Goal: Task Accomplishment & Management: Use online tool/utility

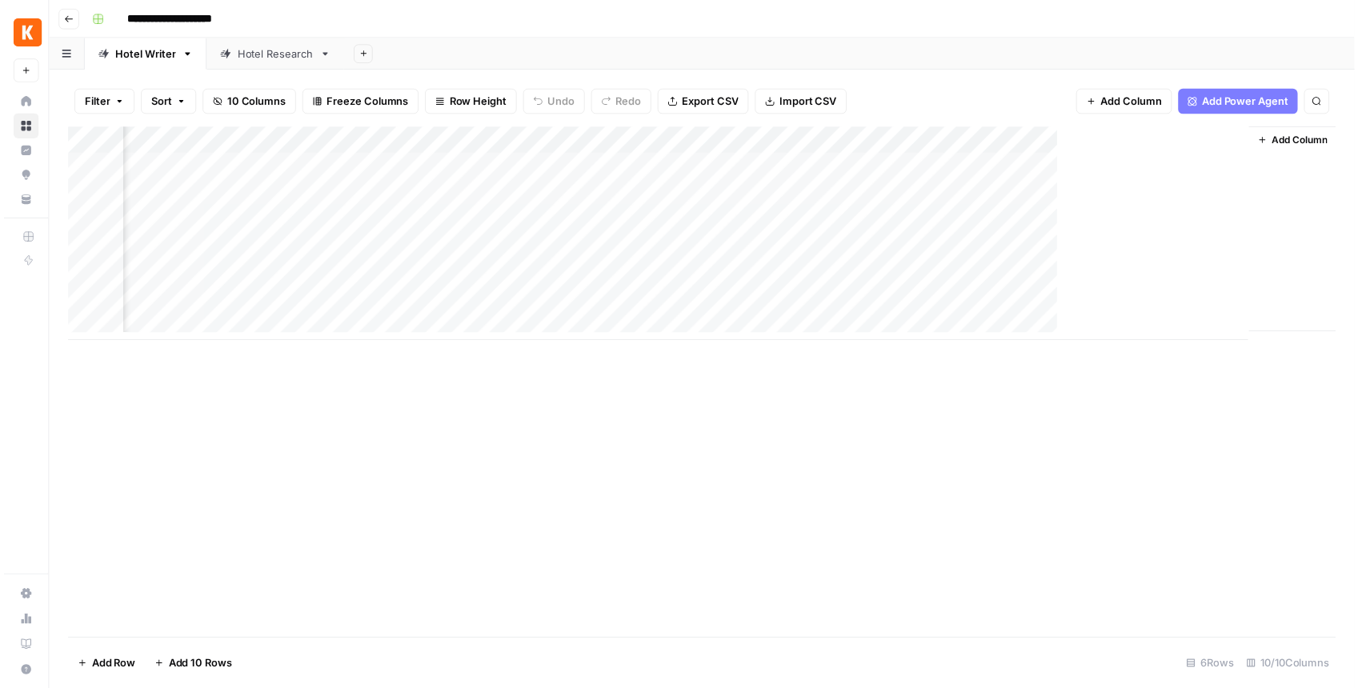
scroll to position [0, 405]
click at [1092, 247] on div "Add Column" at bounding box center [706, 236] width 1282 height 216
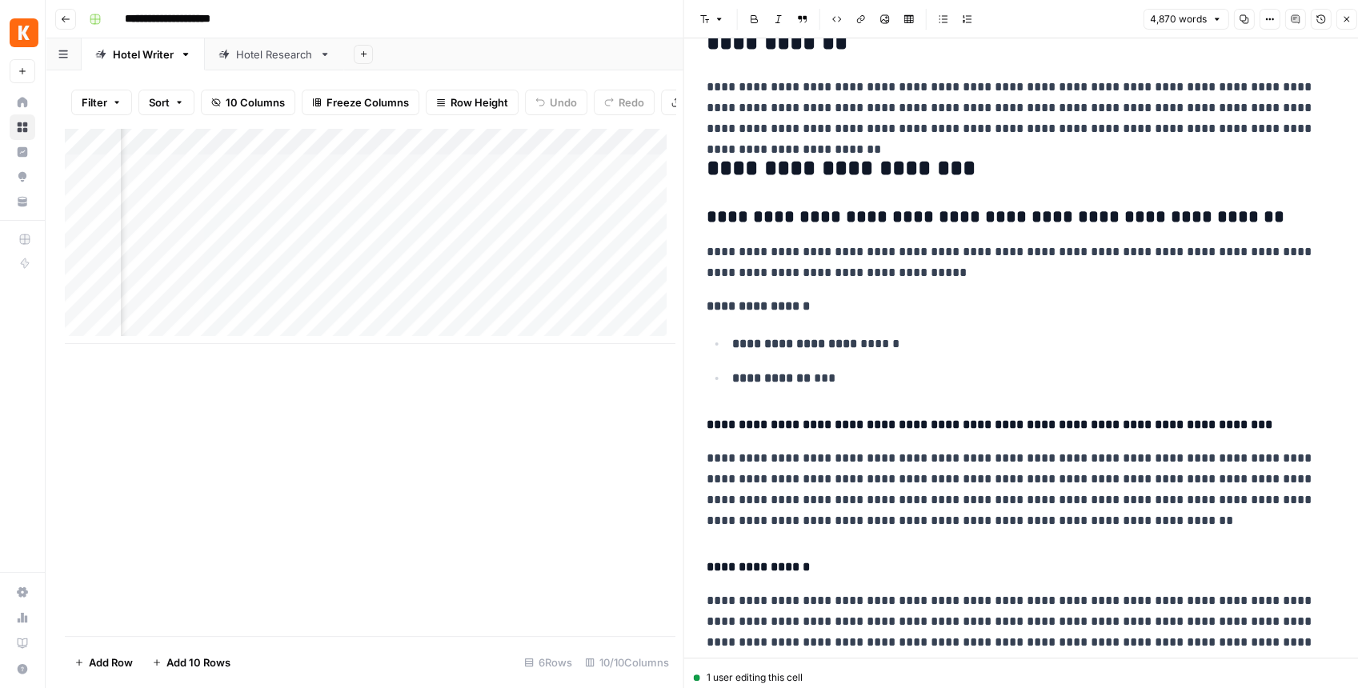
scroll to position [106, 0]
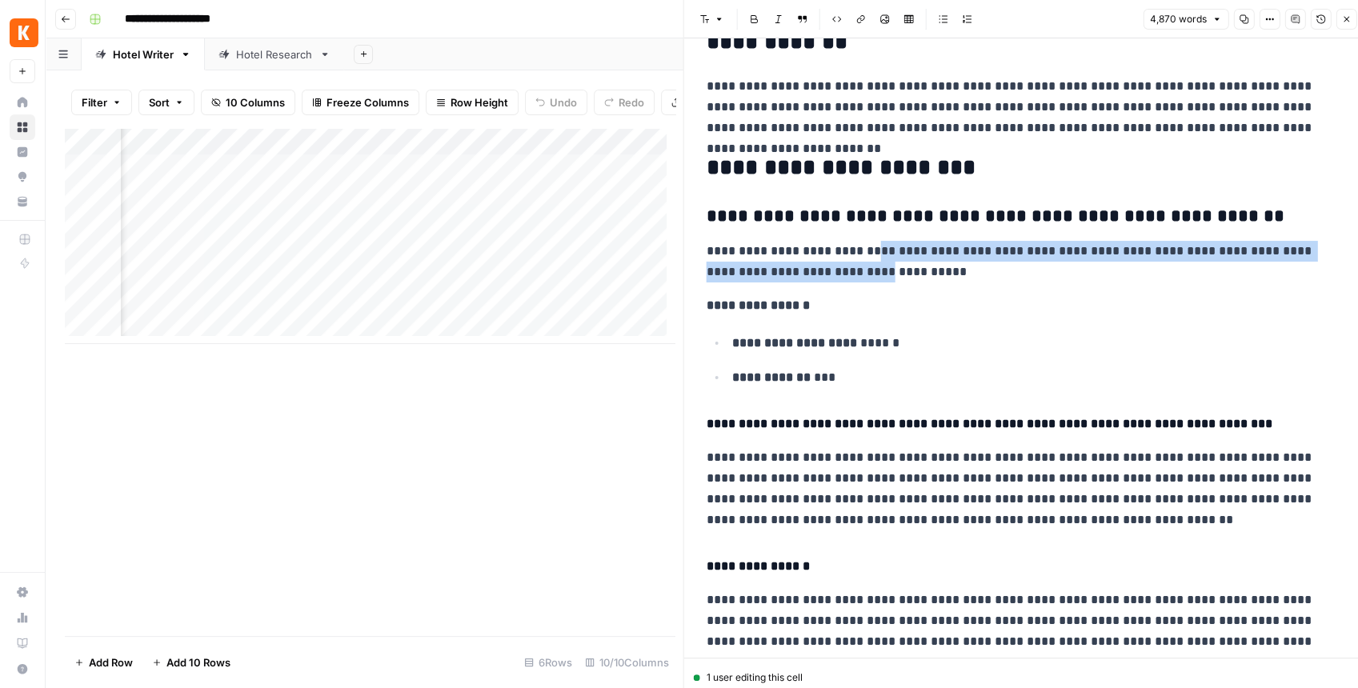
drag, startPoint x: 841, startPoint y: 275, endPoint x: 865, endPoint y: 251, distance: 33.4
click at [865, 251] on p "**********" at bounding box center [1022, 262] width 630 height 42
click at [901, 245] on p "**********" at bounding box center [1022, 262] width 630 height 42
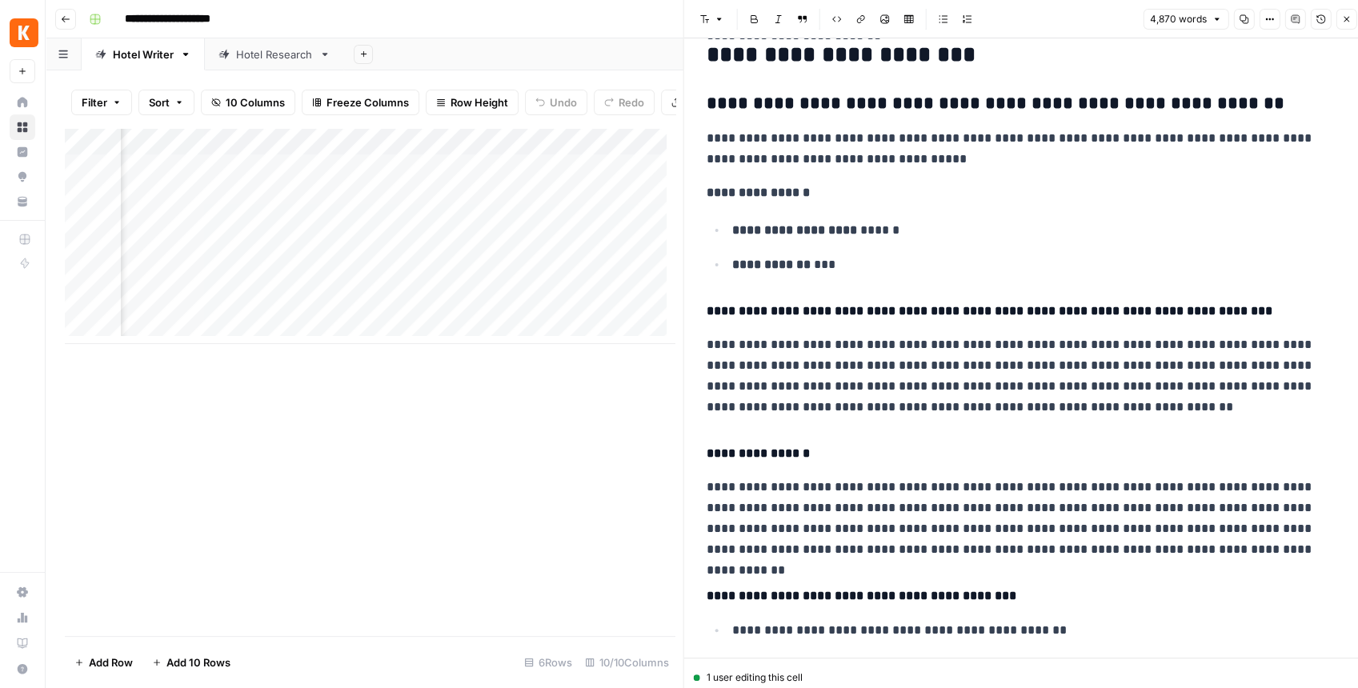
scroll to position [267, 0]
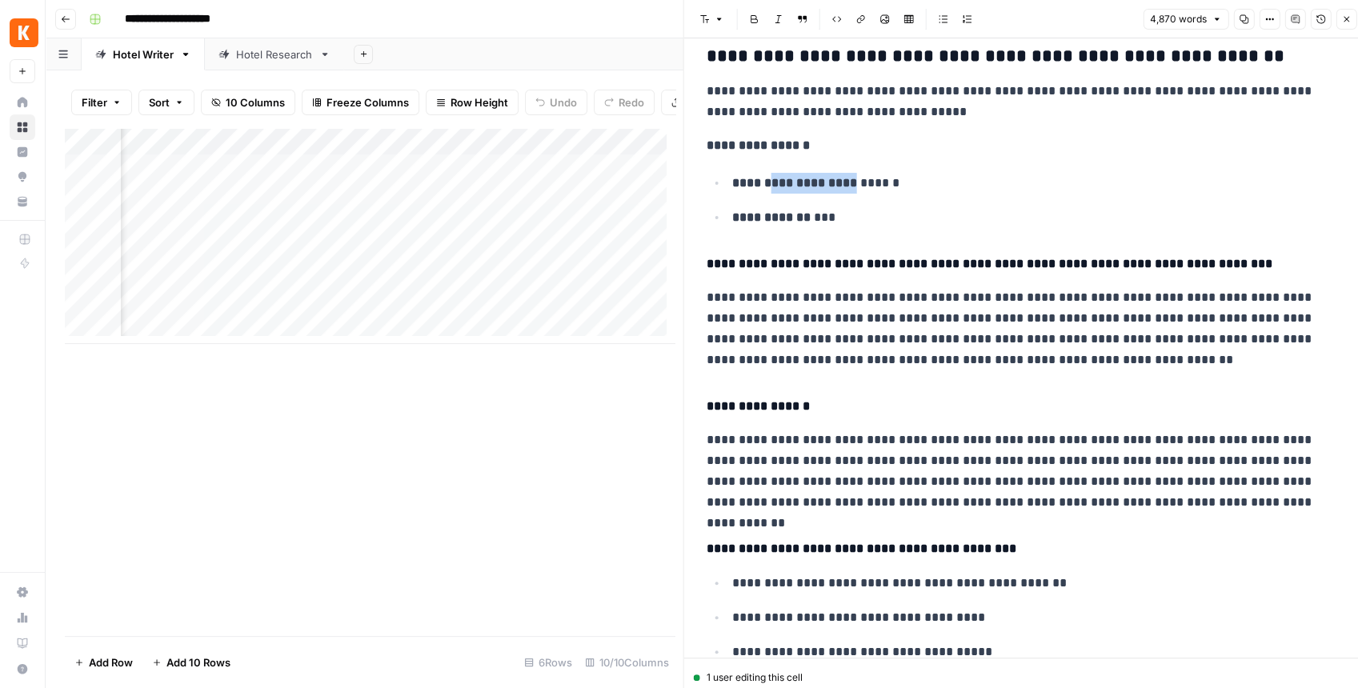
drag, startPoint x: 813, startPoint y: 187, endPoint x: 892, endPoint y: 188, distance: 78.5
click at [879, 188] on p "**********" at bounding box center [1034, 183] width 604 height 21
click at [905, 180] on p "**********" at bounding box center [1034, 183] width 604 height 21
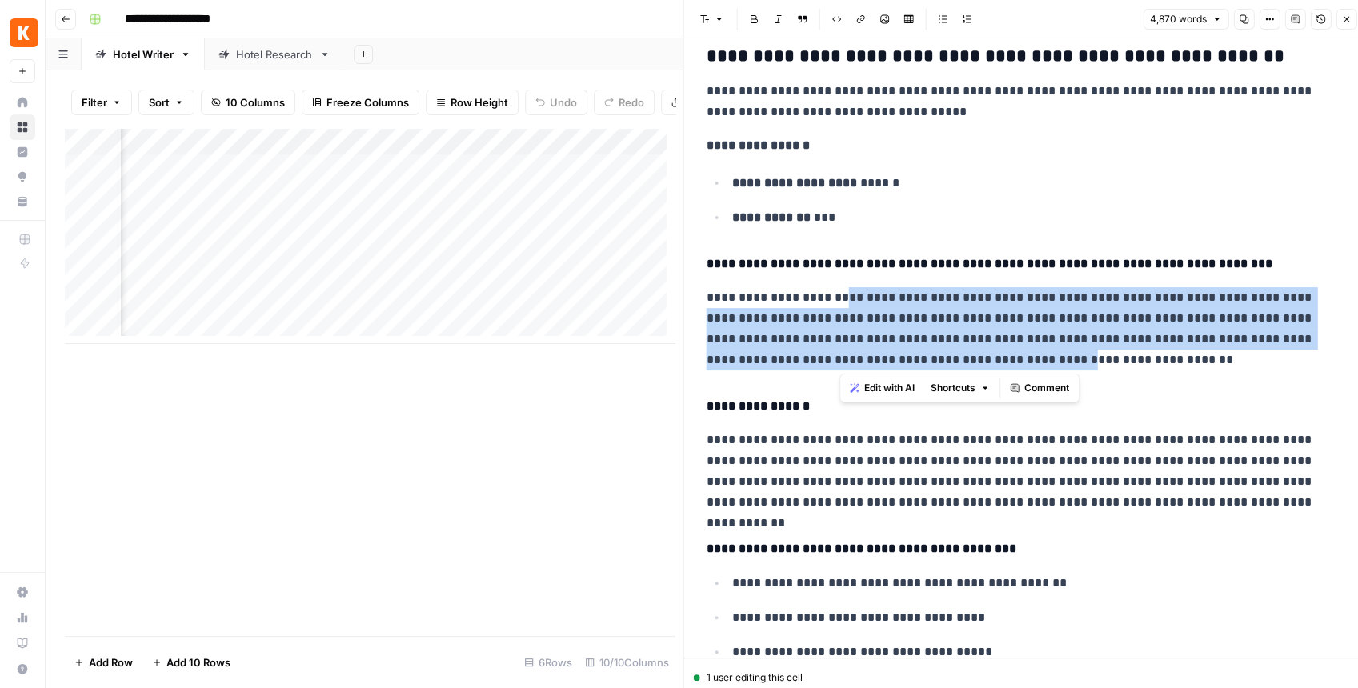
drag, startPoint x: 837, startPoint y: 296, endPoint x: 845, endPoint y: 359, distance: 62.9
click at [845, 359] on p "**********" at bounding box center [1022, 328] width 630 height 83
click at [855, 327] on p "**********" at bounding box center [1022, 328] width 630 height 83
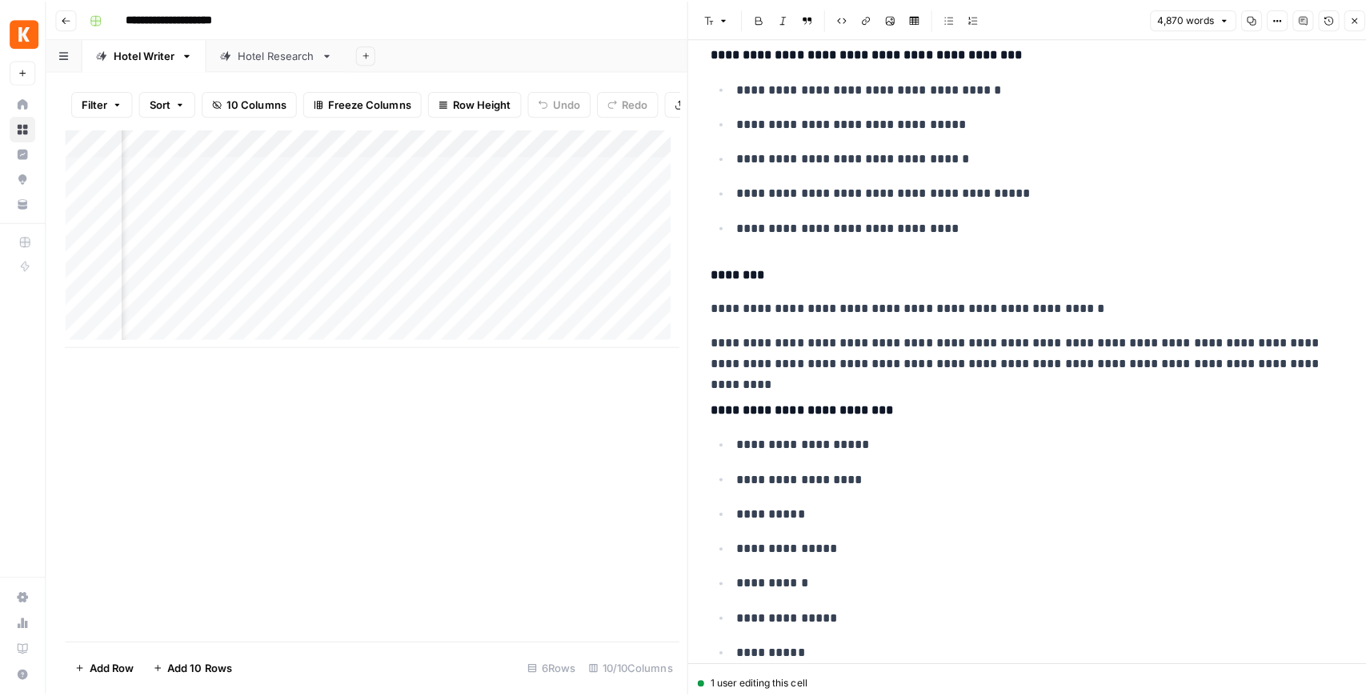
scroll to position [12220, 0]
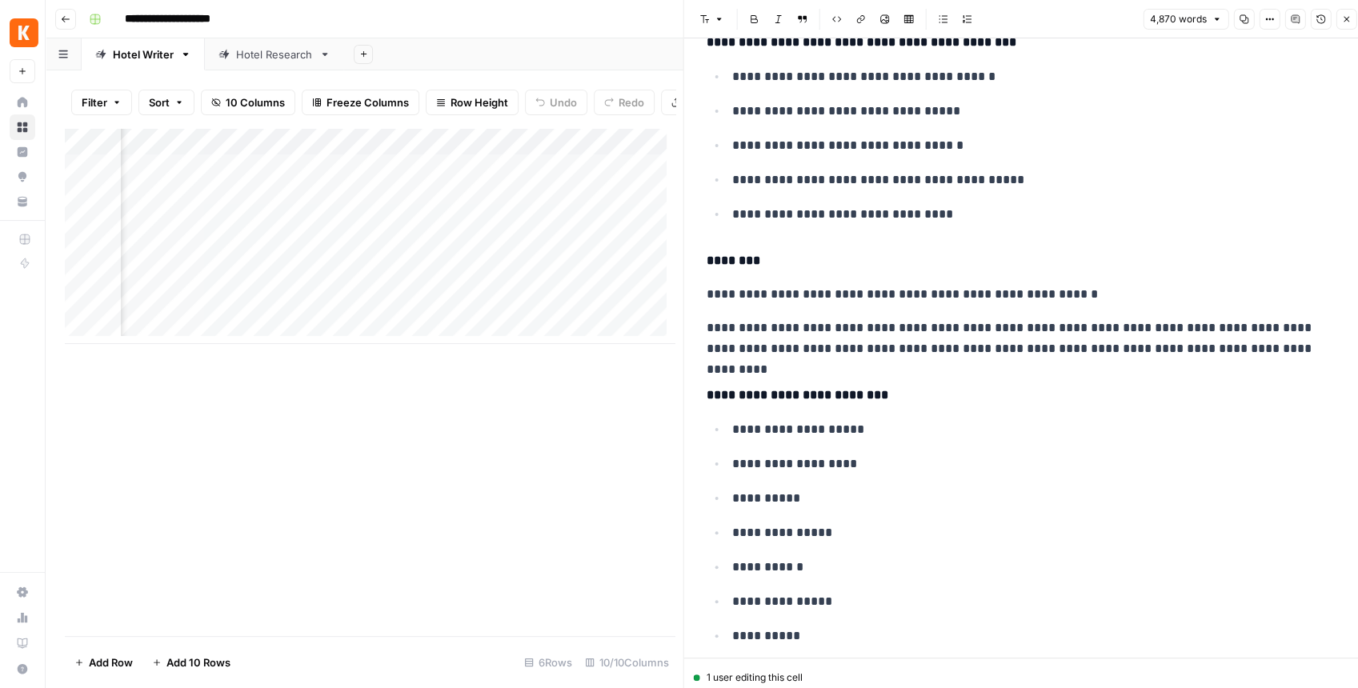
click at [1092, 16] on icon "button" at bounding box center [1347, 19] width 10 height 10
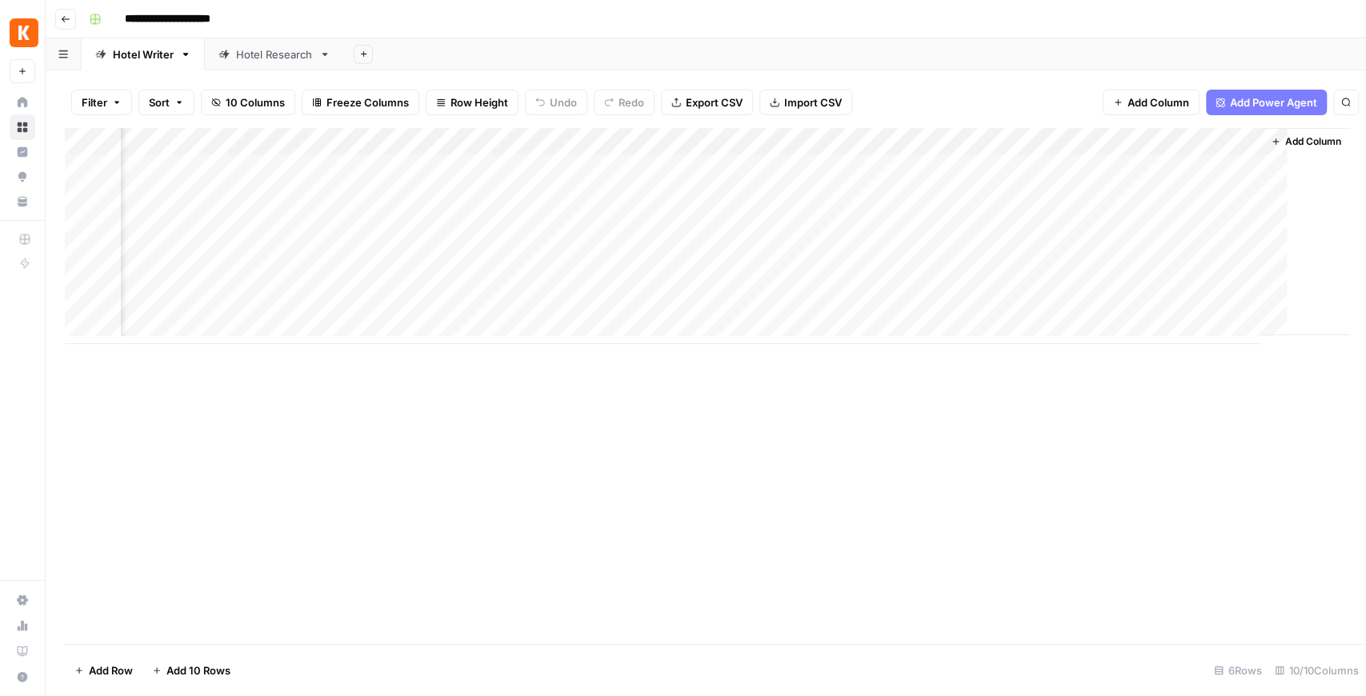
scroll to position [0, 386]
click at [965, 222] on div "Add Column" at bounding box center [706, 236] width 1282 height 216
click at [963, 198] on div "Add Column" at bounding box center [706, 236] width 1282 height 216
click at [967, 165] on div "Add Column" at bounding box center [706, 236] width 1282 height 216
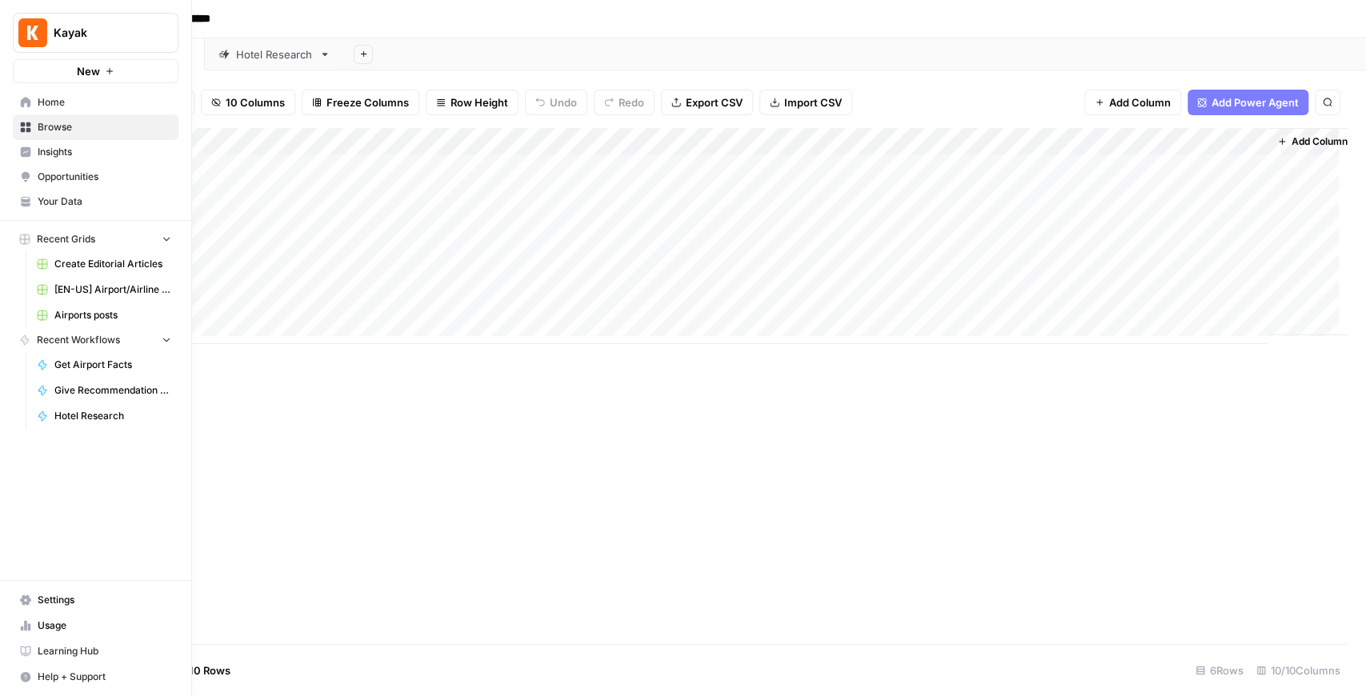
click at [78, 200] on span "Your Data" at bounding box center [105, 202] width 134 height 14
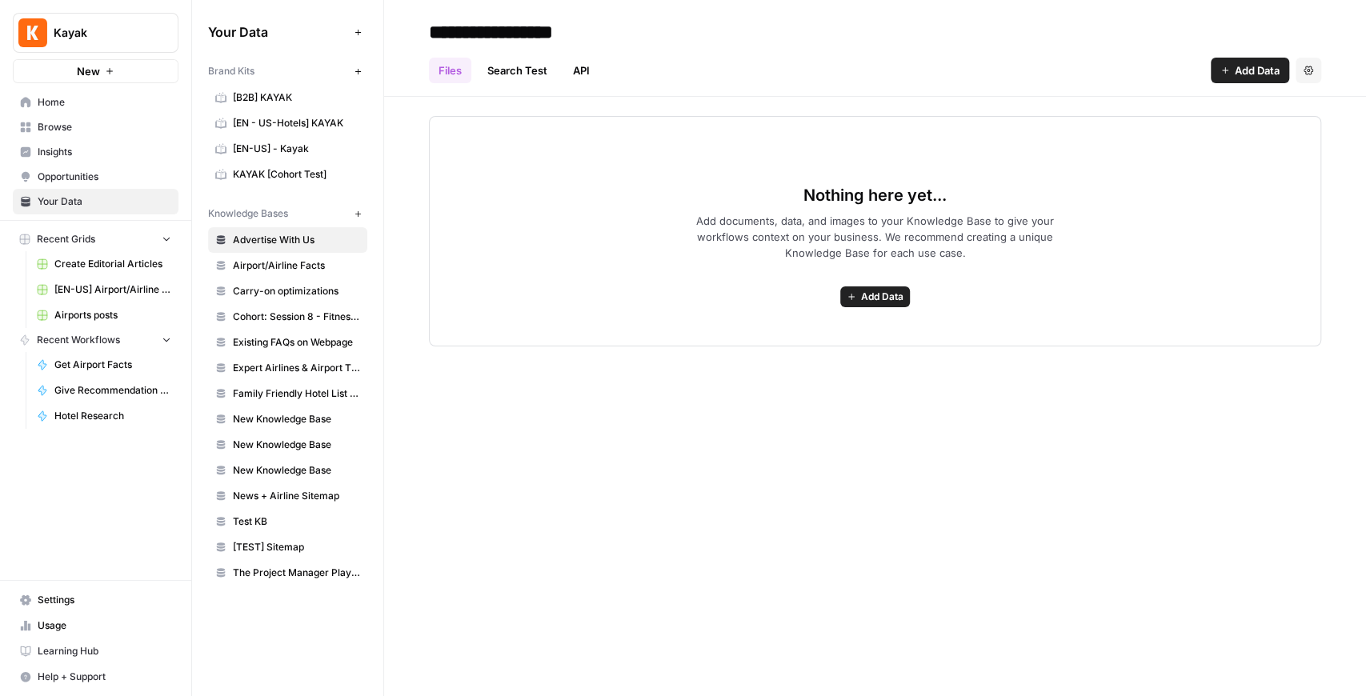
click at [295, 416] on span "New Knowledge Base" at bounding box center [296, 419] width 127 height 14
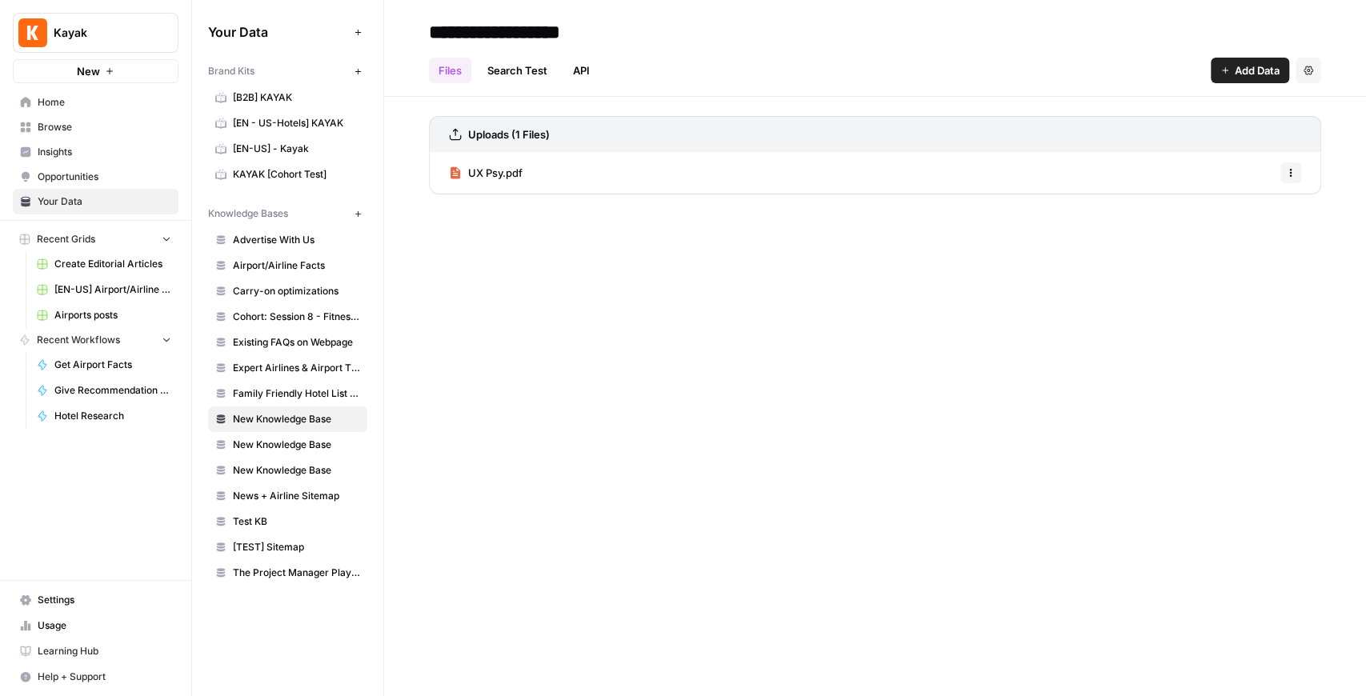
click at [298, 438] on span "New Knowledge Base" at bounding box center [296, 445] width 127 height 14
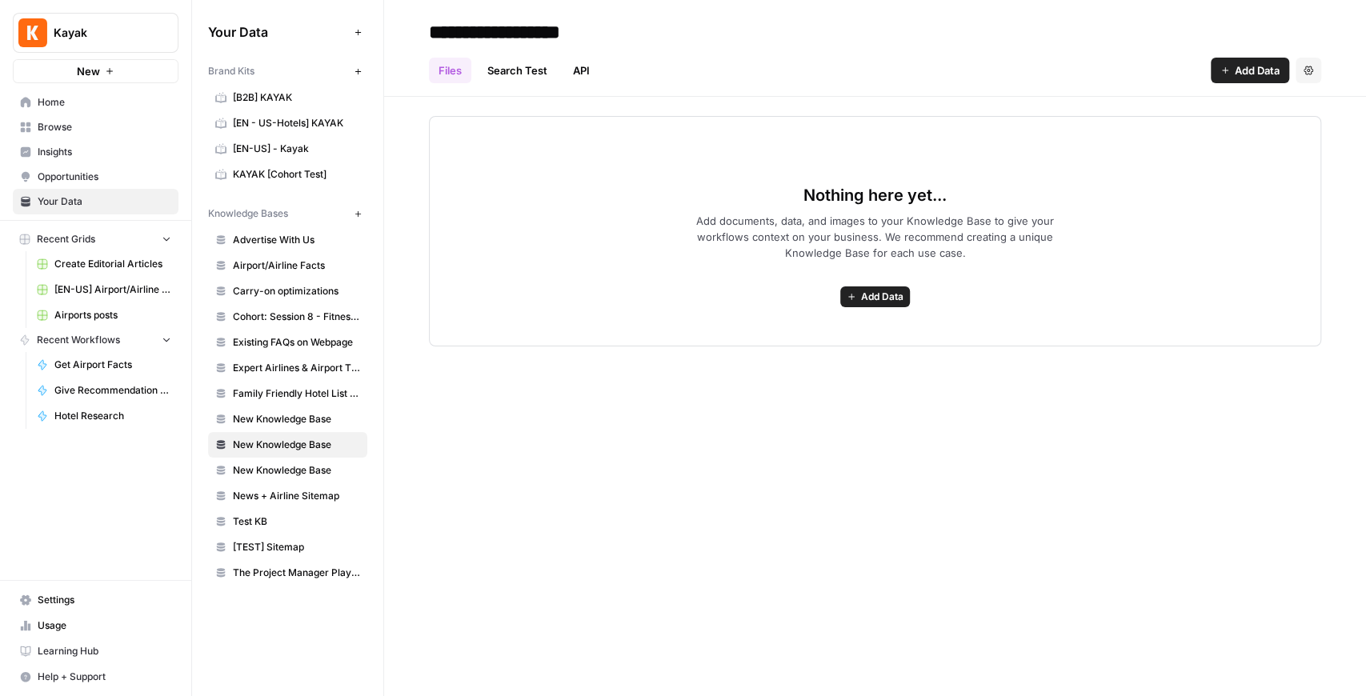
click at [579, 30] on input "**********" at bounding box center [551, 32] width 256 height 32
drag, startPoint x: 634, startPoint y: 29, endPoint x: 411, endPoint y: 26, distance: 222.6
click at [411, 26] on header "**********" at bounding box center [875, 48] width 982 height 97
type input "**********"
click at [1092, 426] on div "**********" at bounding box center [875, 348] width 982 height 696
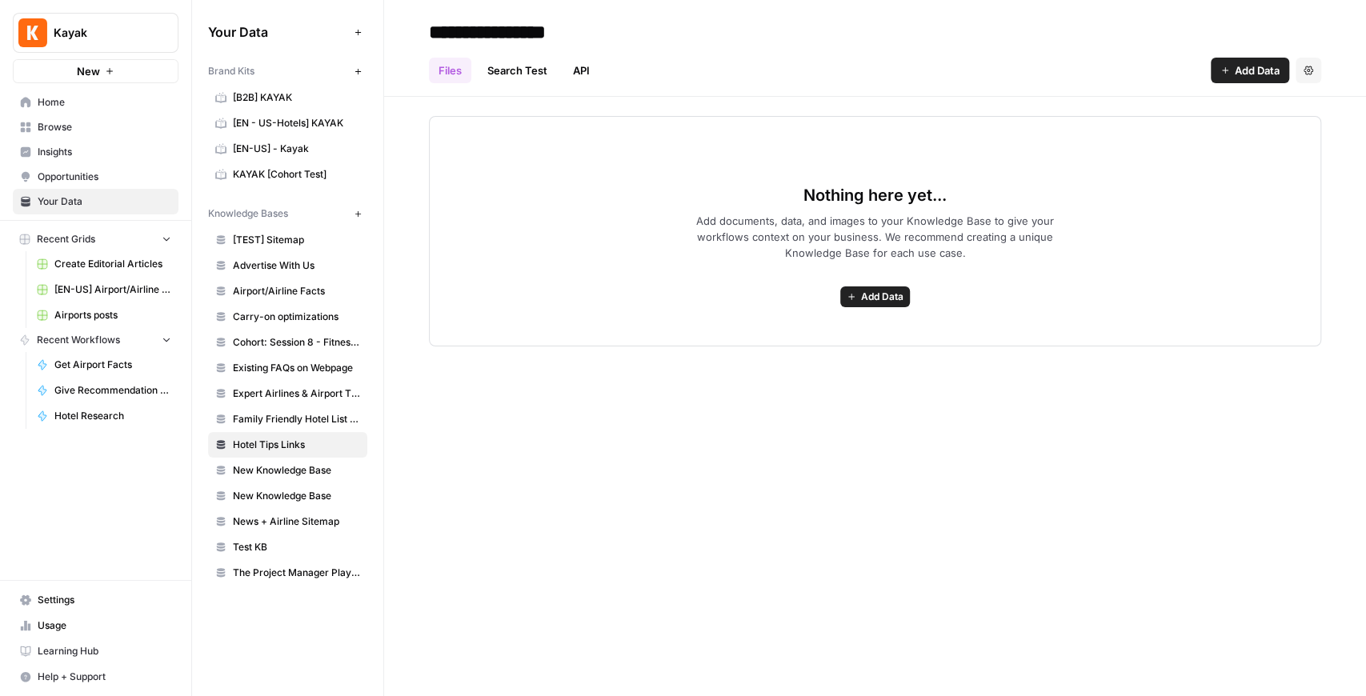
click at [897, 297] on span "Add Data" at bounding box center [882, 297] width 42 height 14
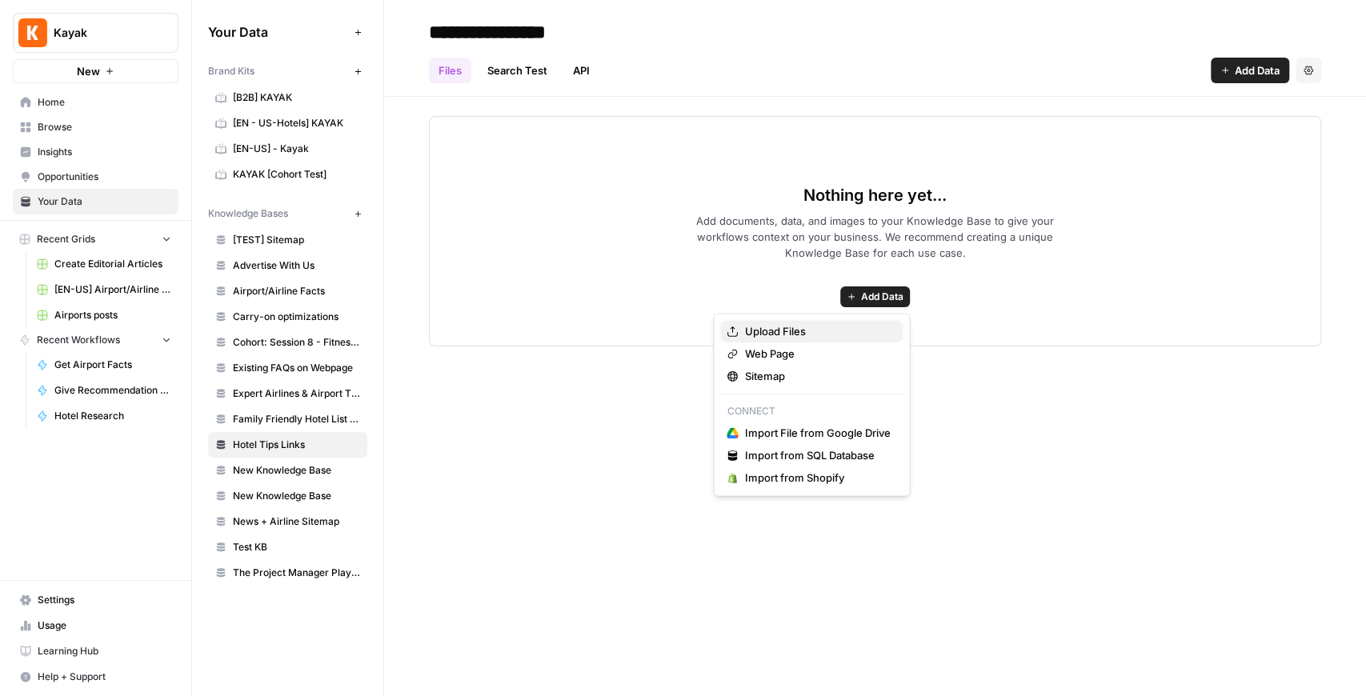
click at [858, 328] on span "Upload Files" at bounding box center [817, 331] width 146 height 16
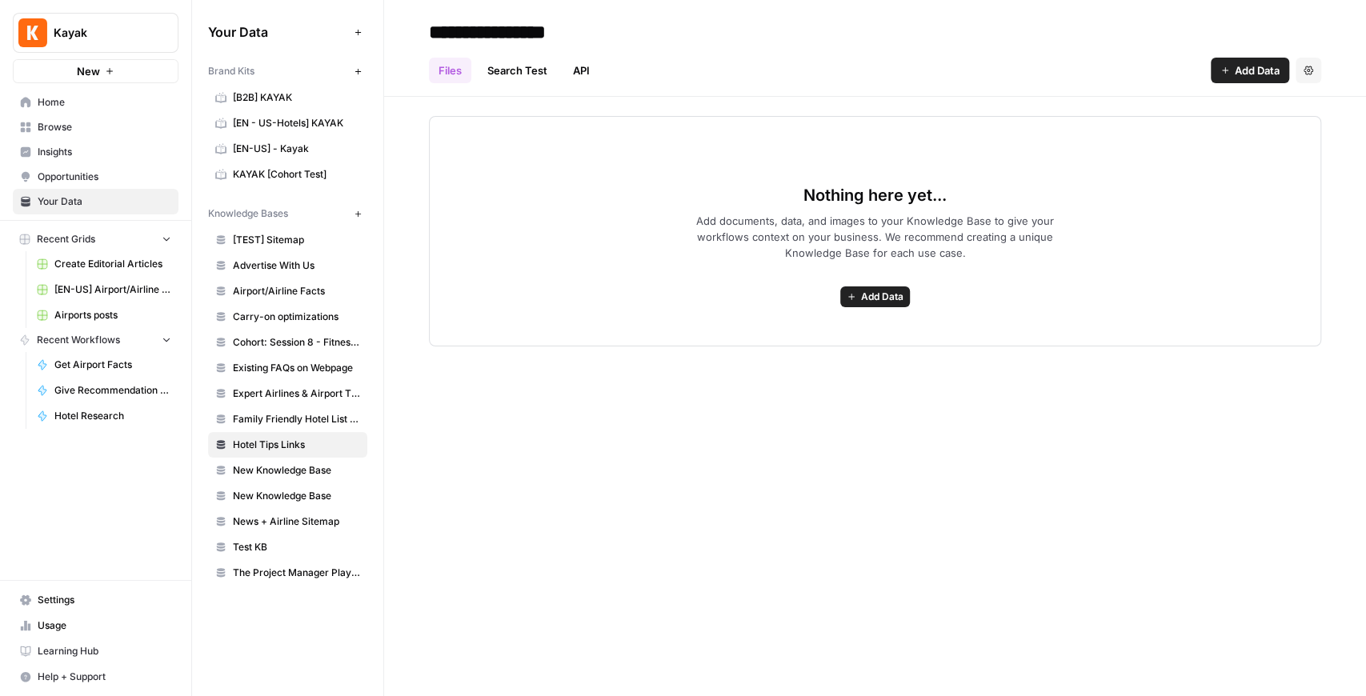
click at [1092, 75] on span "Add Data" at bounding box center [1257, 70] width 45 height 16
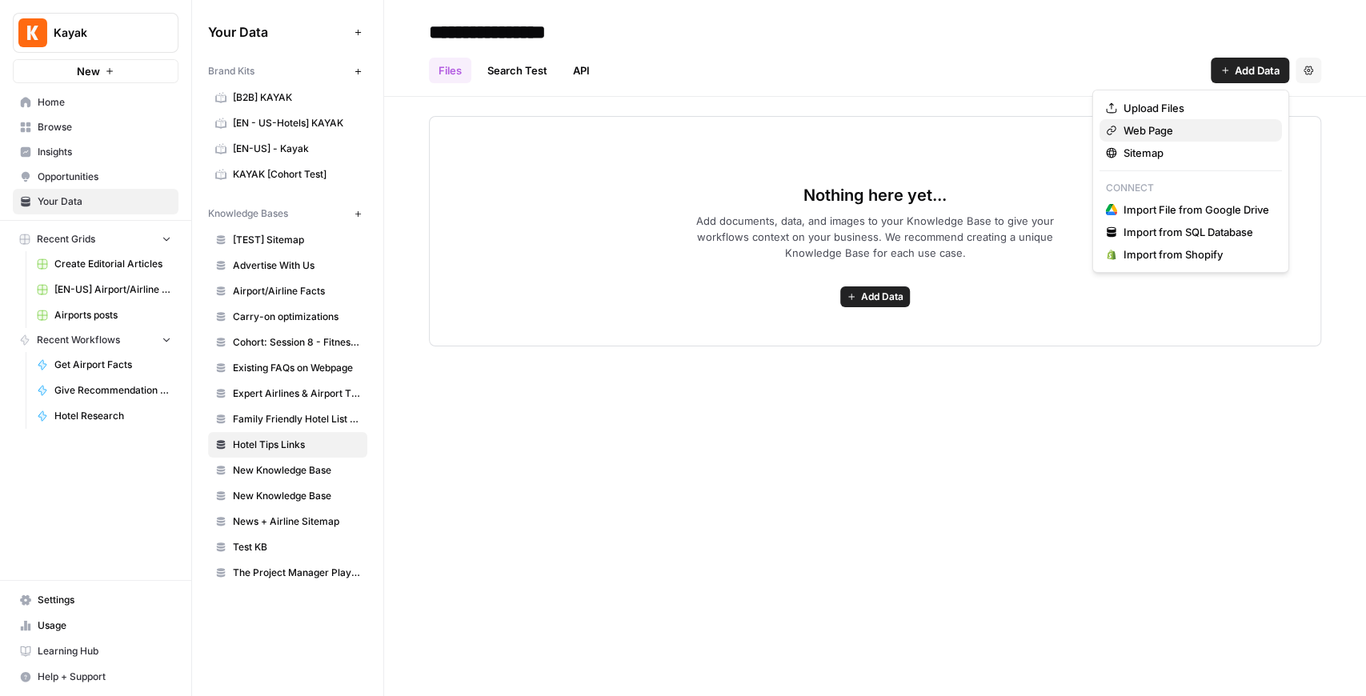
click at [1092, 126] on span "Web Page" at bounding box center [1197, 130] width 146 height 16
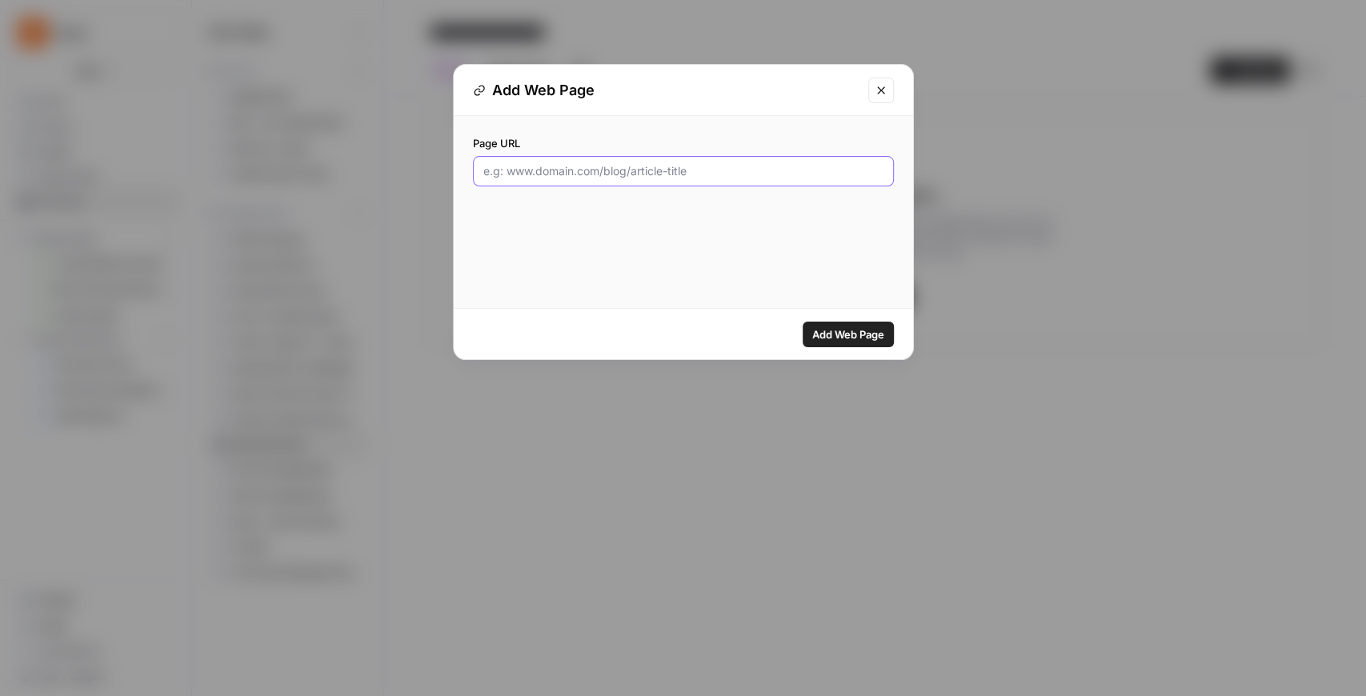
click at [604, 173] on input "Page URL" at bounding box center [683, 171] width 400 height 16
paste input "https://www.kayak.com/news/what-can-you-take-from-a-hotel-room/"
type input "https://www.kayak.com/news/what-can-you-take-from-a-hotel-room/"
click at [829, 330] on span "Add Web Page" at bounding box center [848, 335] width 72 height 16
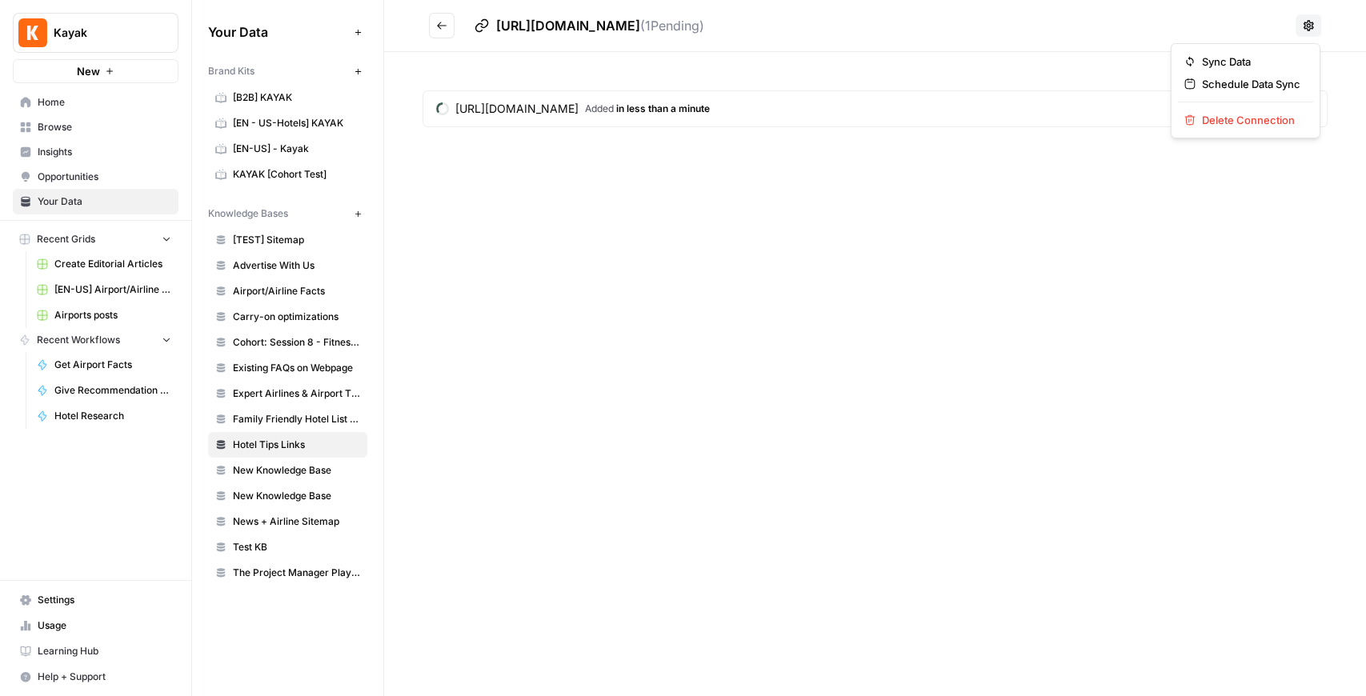
click at [1092, 27] on button at bounding box center [1309, 25] width 26 height 22
click at [1029, 216] on div "https://www.kayak.com/news/what-can-you-take-from-a-hotel-room/ ( 1 Pending) ht…" at bounding box center [875, 348] width 982 height 696
click at [436, 25] on icon "Go back" at bounding box center [441, 25] width 11 height 11
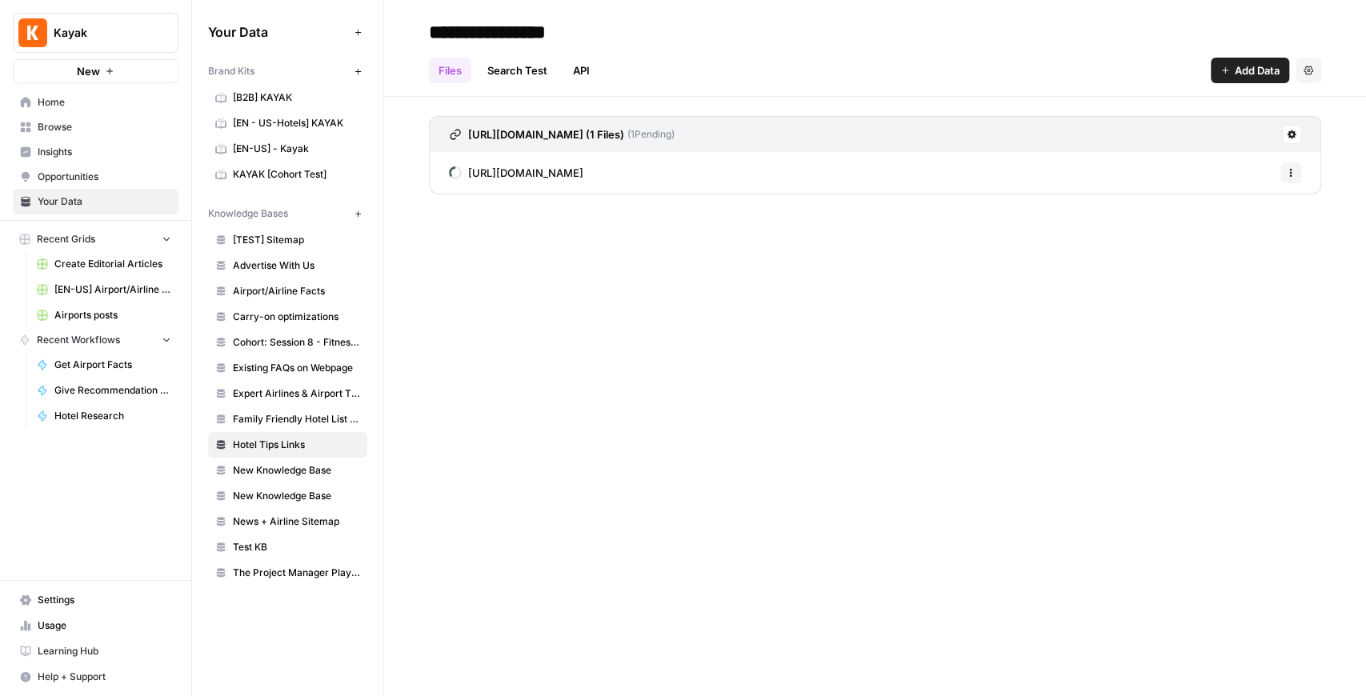
click at [1092, 66] on icon "button" at bounding box center [1226, 71] width 10 height 10
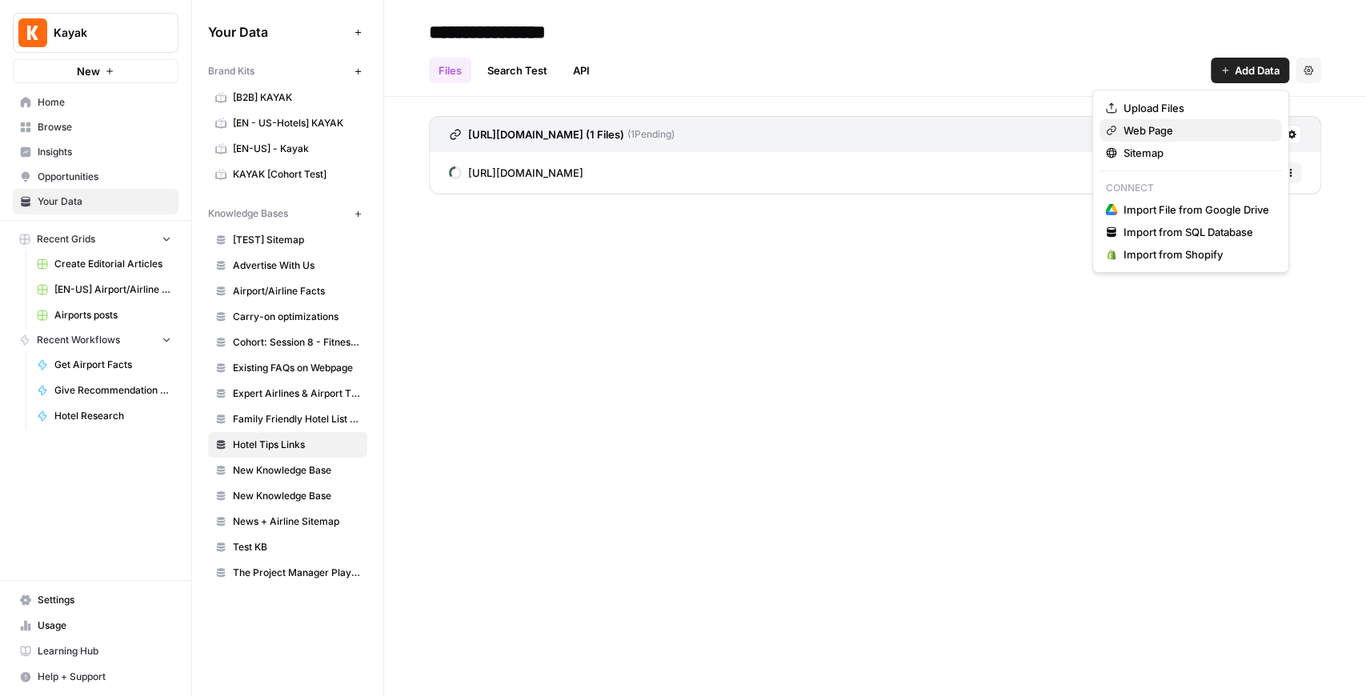
click at [1092, 136] on span "Web Page" at bounding box center [1197, 130] width 146 height 16
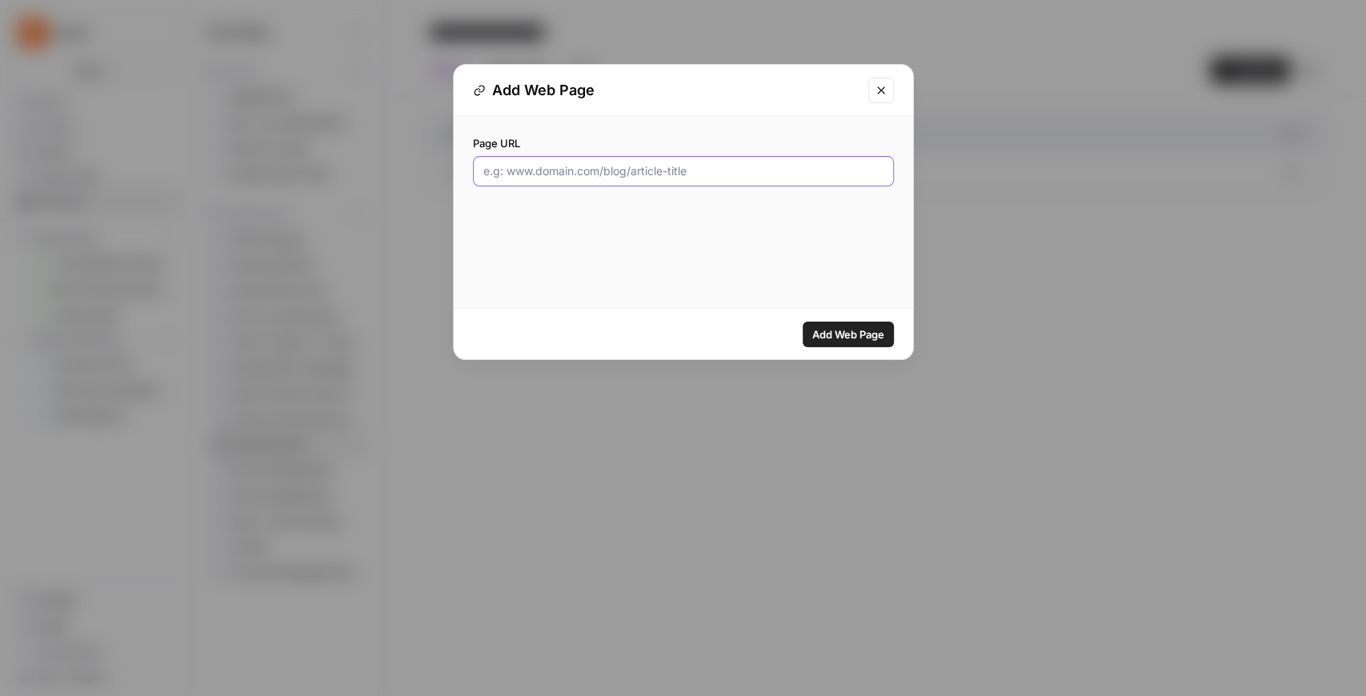
click at [663, 175] on input "Page URL" at bounding box center [683, 171] width 400 height 16
paste input "https://www.kayak.com/news/what-can-you-take-from-a-hotel-room/"
type input "https://www.kayak.com/news/what-can-you-take-from-a-hotel-room/"
click at [861, 333] on span "Add Web Page" at bounding box center [848, 335] width 72 height 16
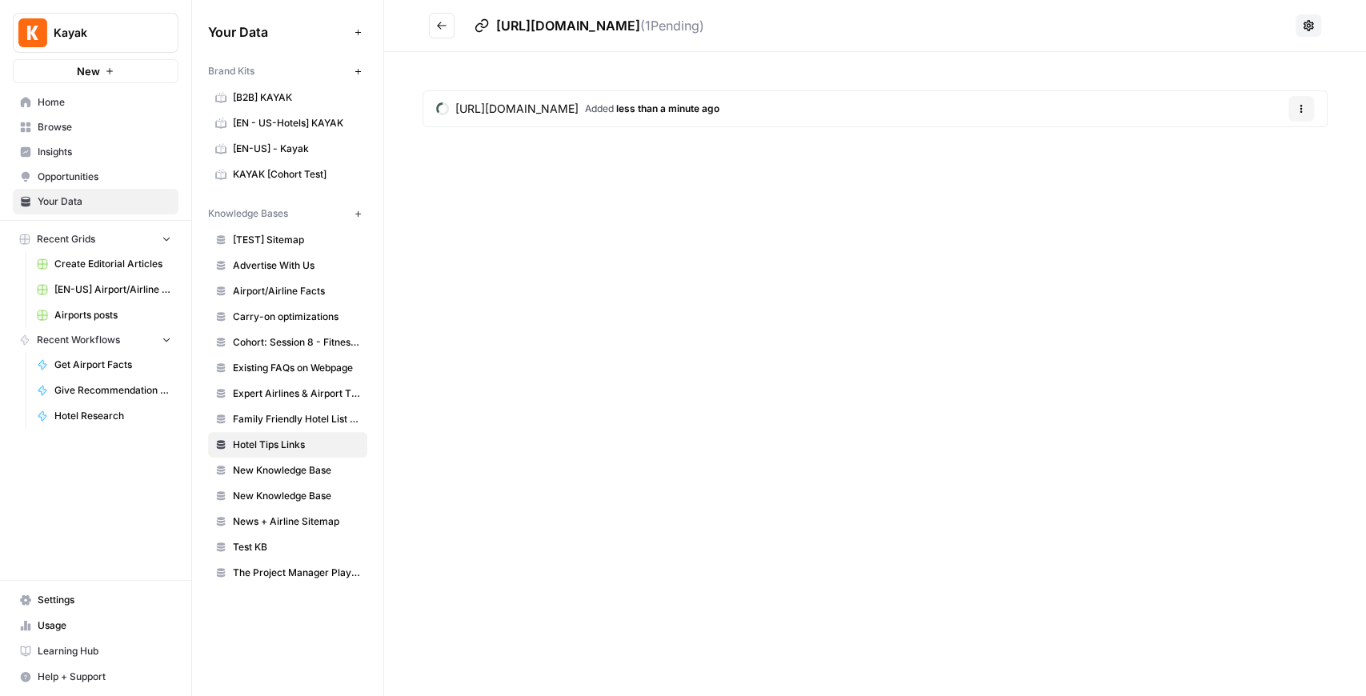
click at [455, 26] on h2 "https://www.kayak.com/news/what-can-you-take-from-a-hotel-room/ ( 1 Pending)" at bounding box center [859, 26] width 861 height 26
click at [447, 26] on icon "Go back" at bounding box center [441, 25] width 11 height 11
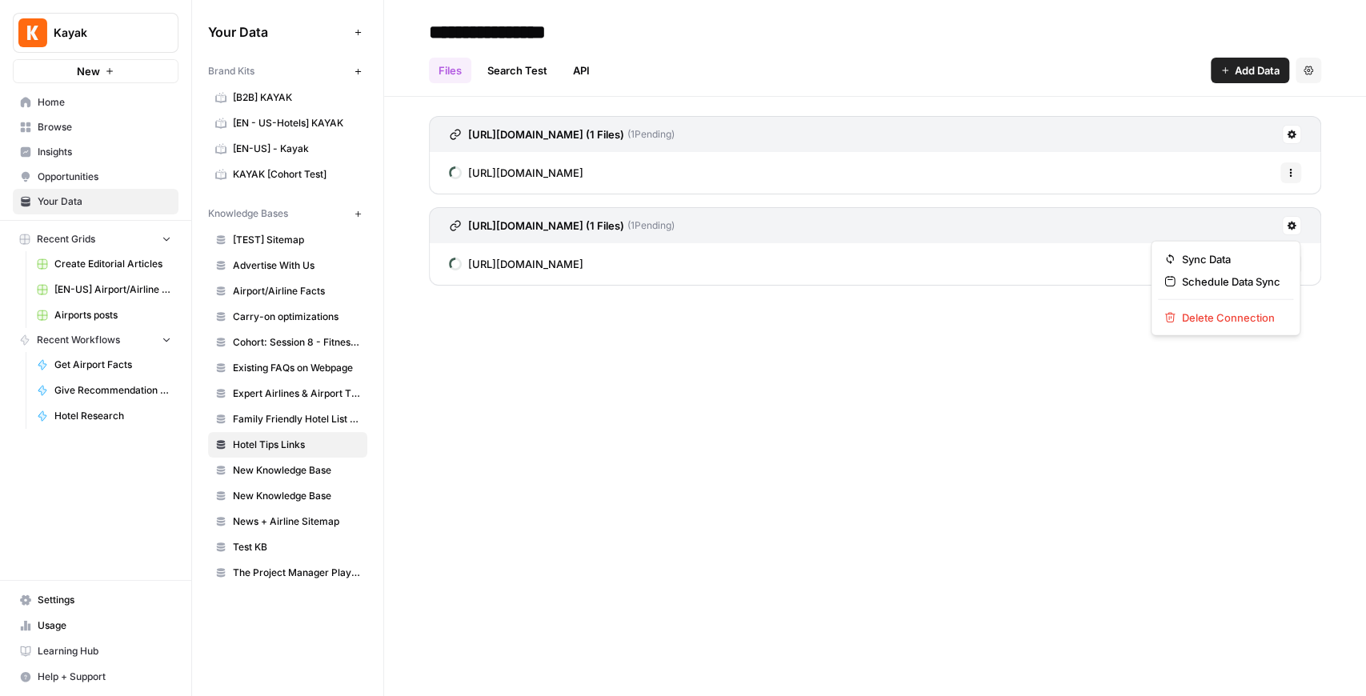
click at [1092, 224] on icon at bounding box center [1292, 226] width 9 height 9
click at [1092, 310] on span "Delete Connection" at bounding box center [1231, 318] width 98 height 16
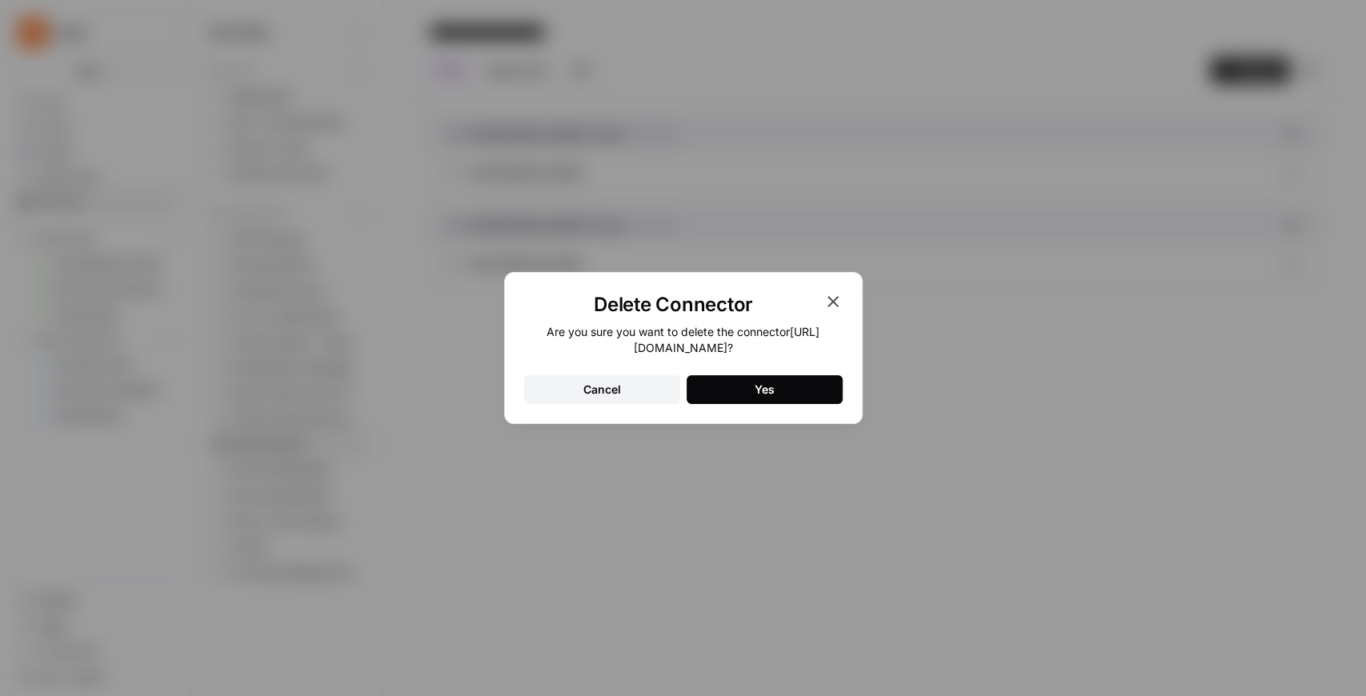
click at [781, 397] on button "Yes" at bounding box center [765, 389] width 156 height 29
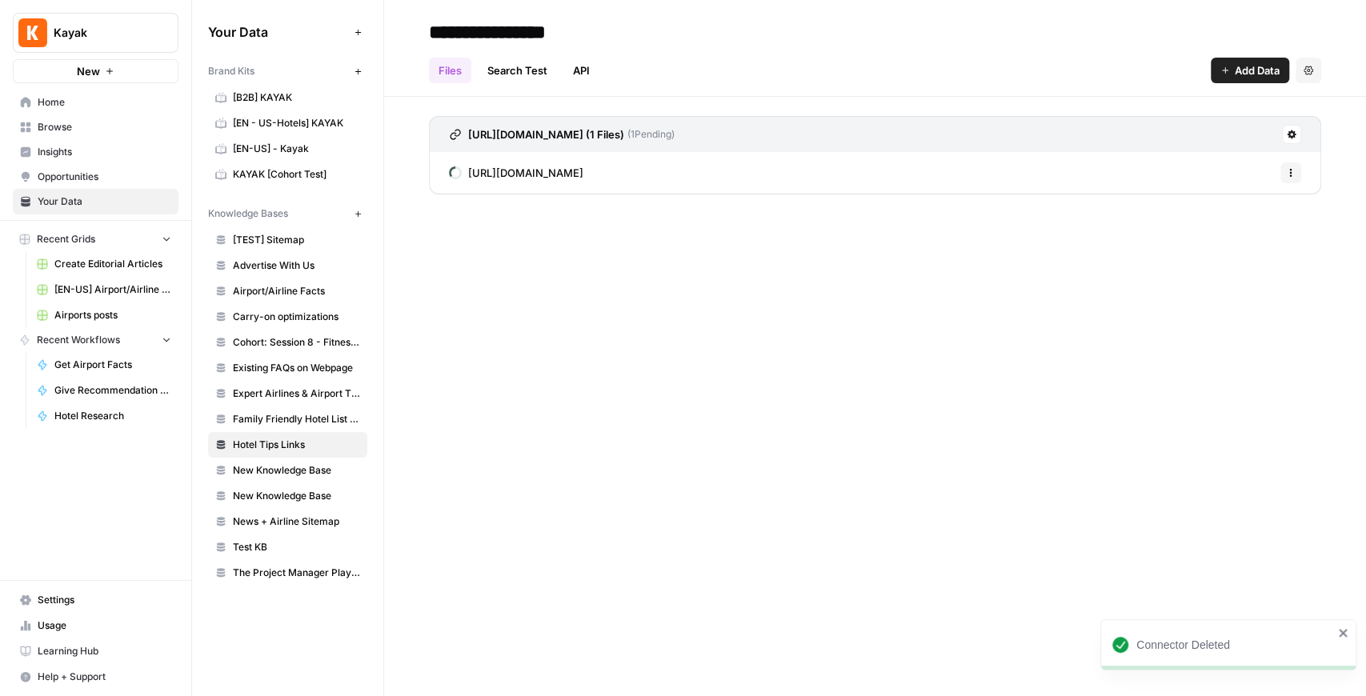
click at [1092, 78] on button "Add Data" at bounding box center [1250, 71] width 78 height 26
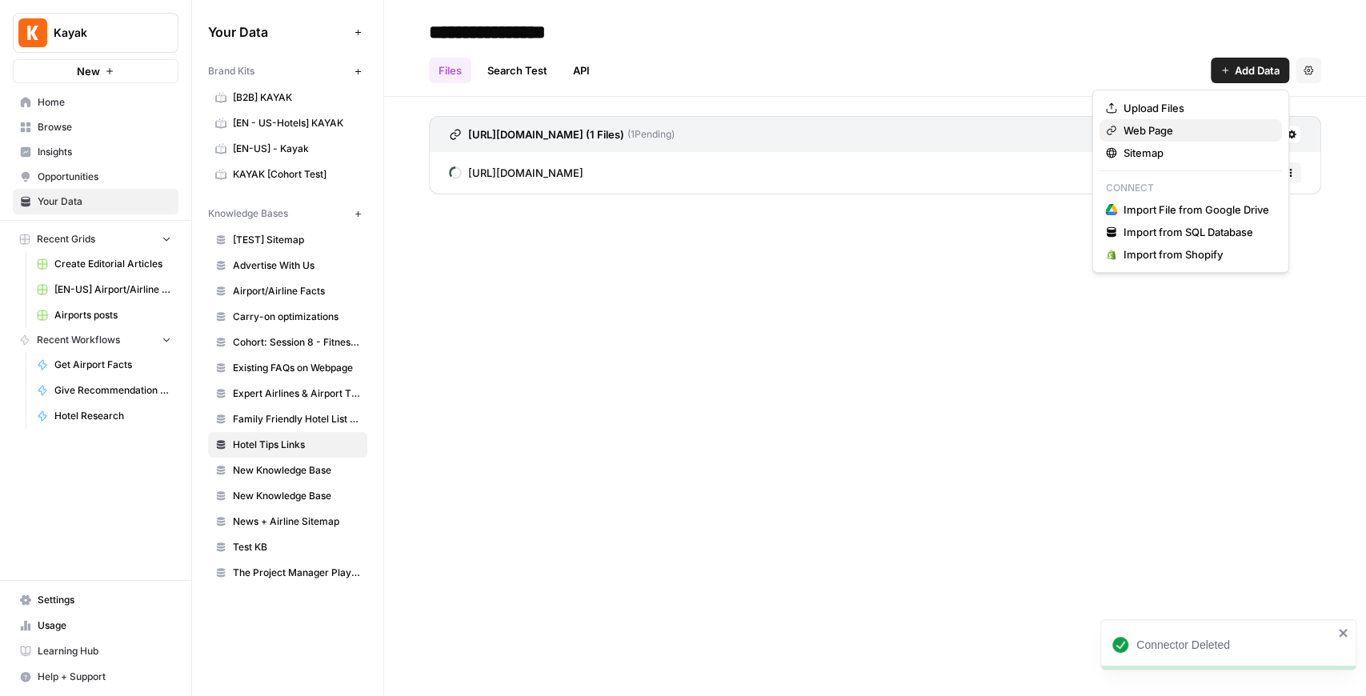
click at [1092, 137] on span "Web Page" at bounding box center [1197, 130] width 146 height 16
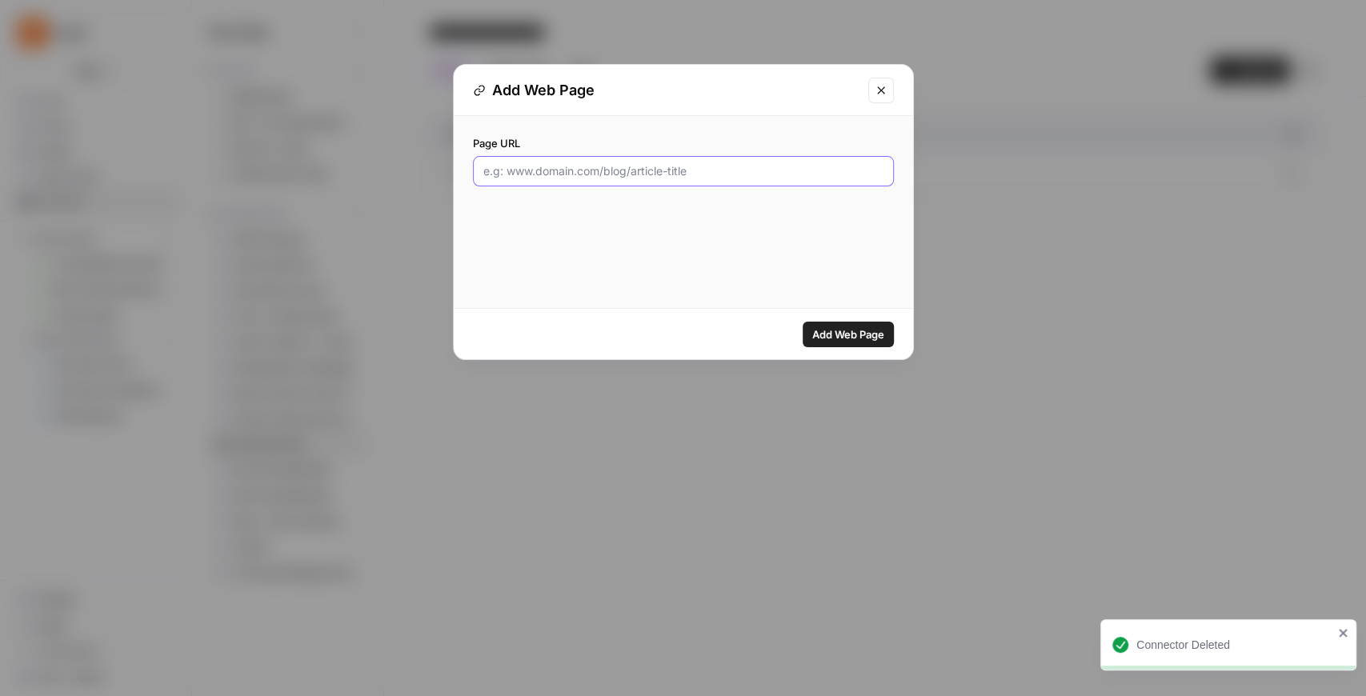
click at [641, 167] on input "Page URL" at bounding box center [683, 171] width 400 height 16
paste input "https://www.kayak.com/news/oceanview-vs-oceanfront/"
type input "https://www.kayak.com/news/oceanview-vs-oceanfront/"
click at [854, 335] on span "Add Web Page" at bounding box center [848, 335] width 72 height 16
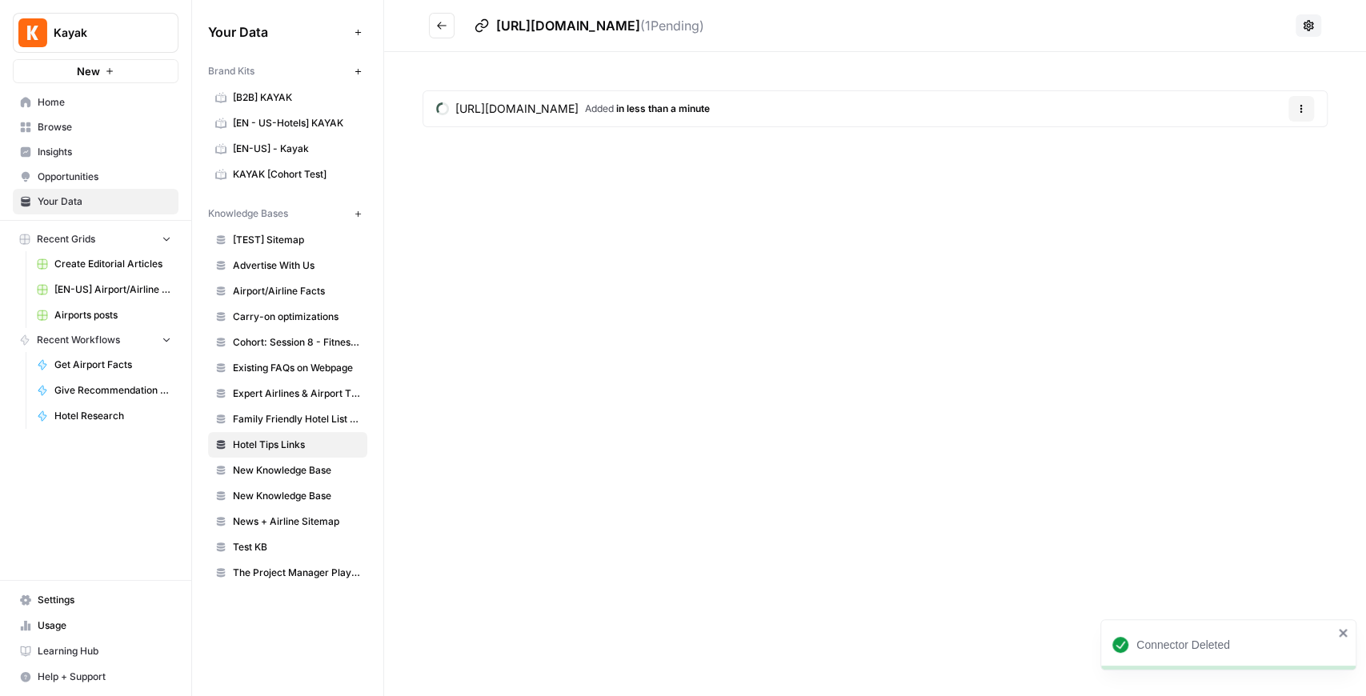
click at [443, 30] on icon "Go back" at bounding box center [441, 25] width 11 height 11
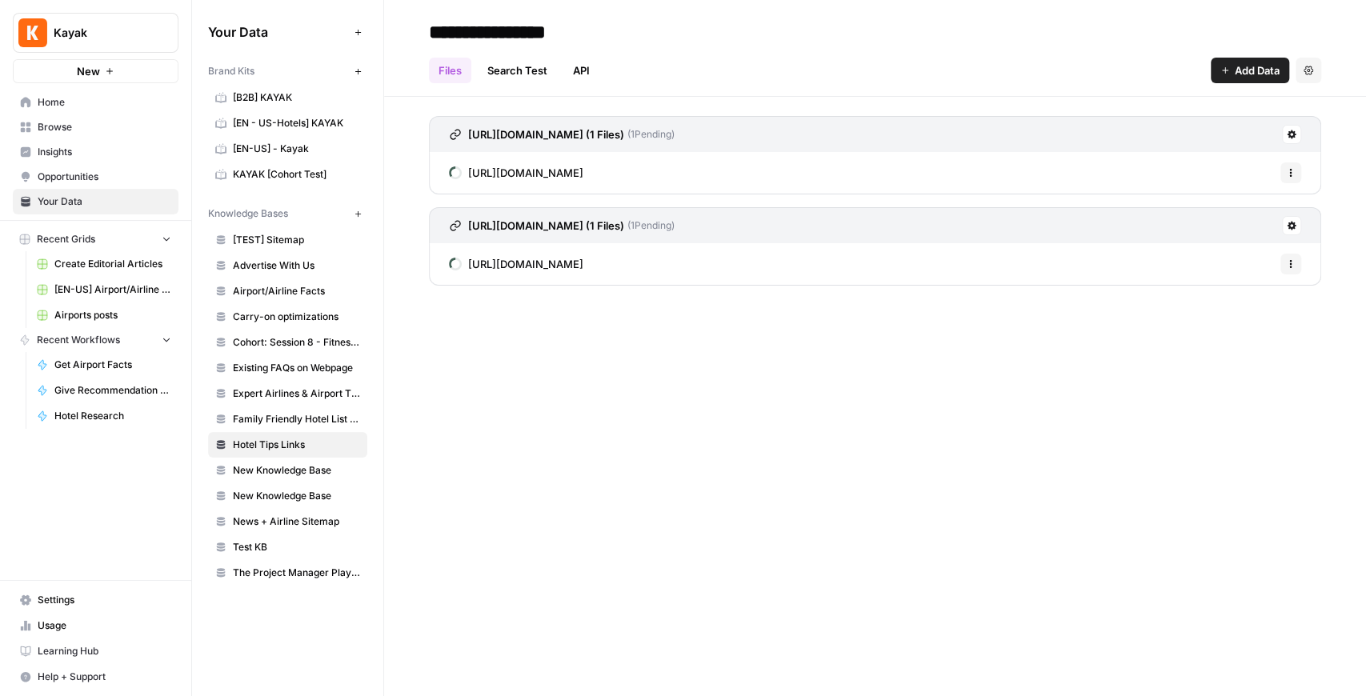
click at [1092, 71] on span "Add Data" at bounding box center [1257, 70] width 45 height 16
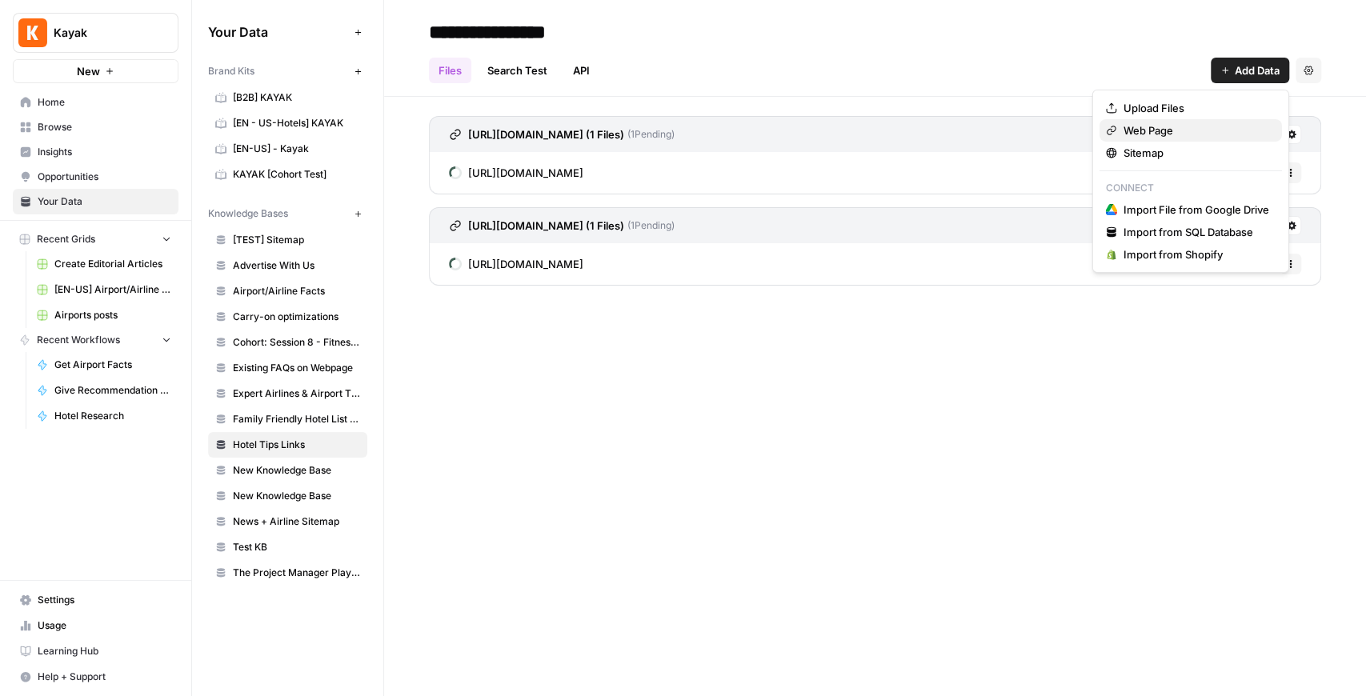
click at [1092, 138] on button "Web Page" at bounding box center [1191, 130] width 183 height 22
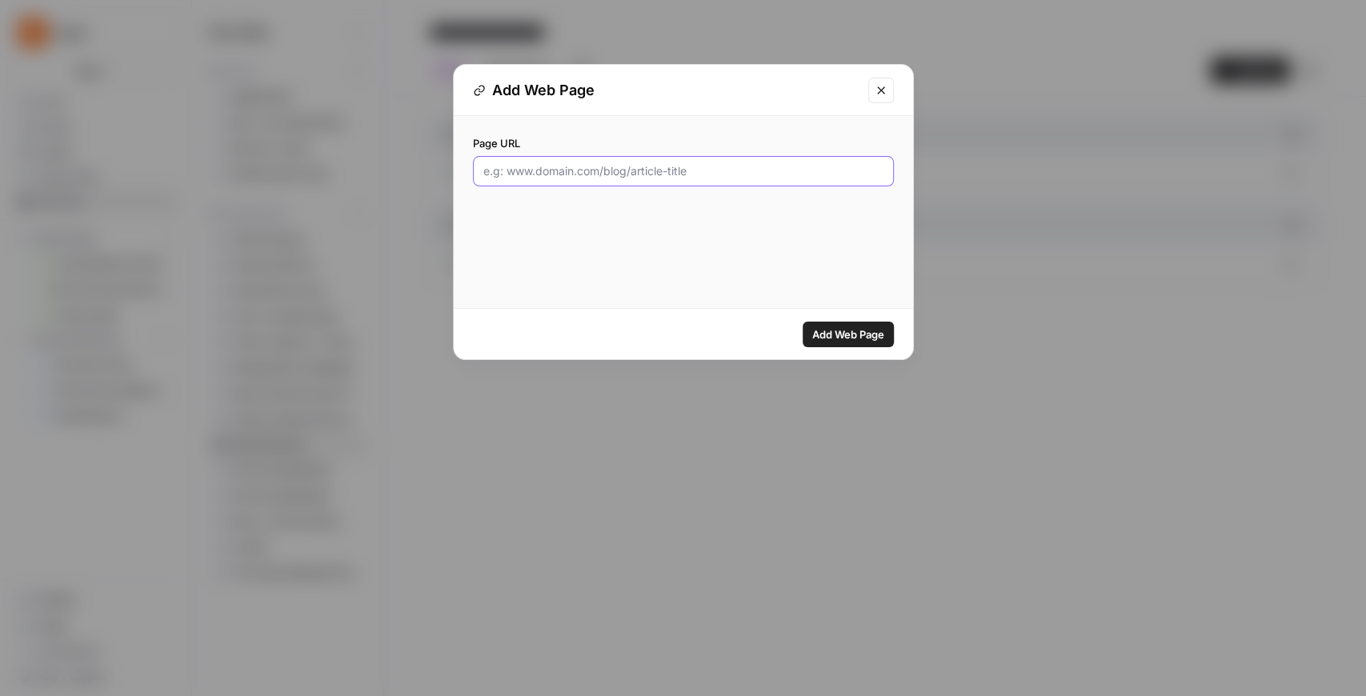
click at [721, 175] on input "Page URL" at bounding box center [683, 171] width 400 height 16
paste input "https://www.kayak.com/news/how-much-to-tip-housekeeping/"
type input "https://www.kayak.com/news/how-much-to-tip-housekeeping/"
click at [865, 330] on span "Add Web Page" at bounding box center [848, 335] width 72 height 16
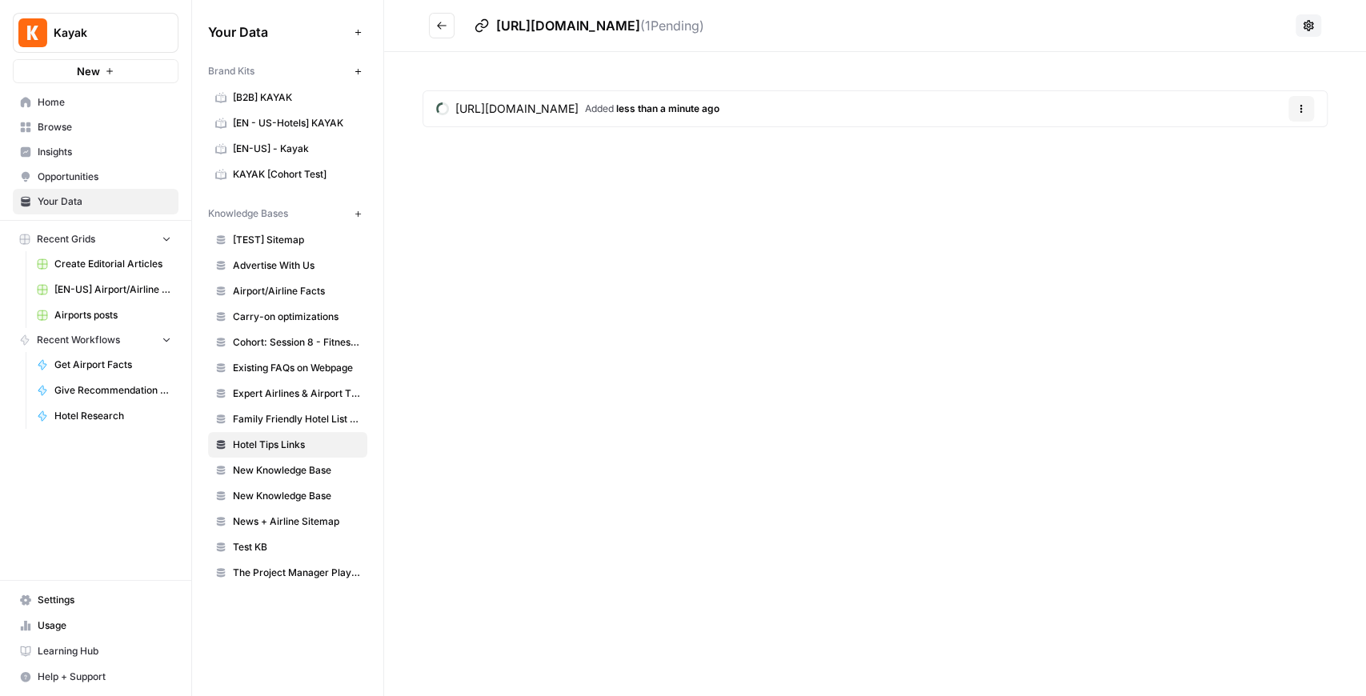
click at [445, 22] on icon "Go back" at bounding box center [441, 25] width 11 height 11
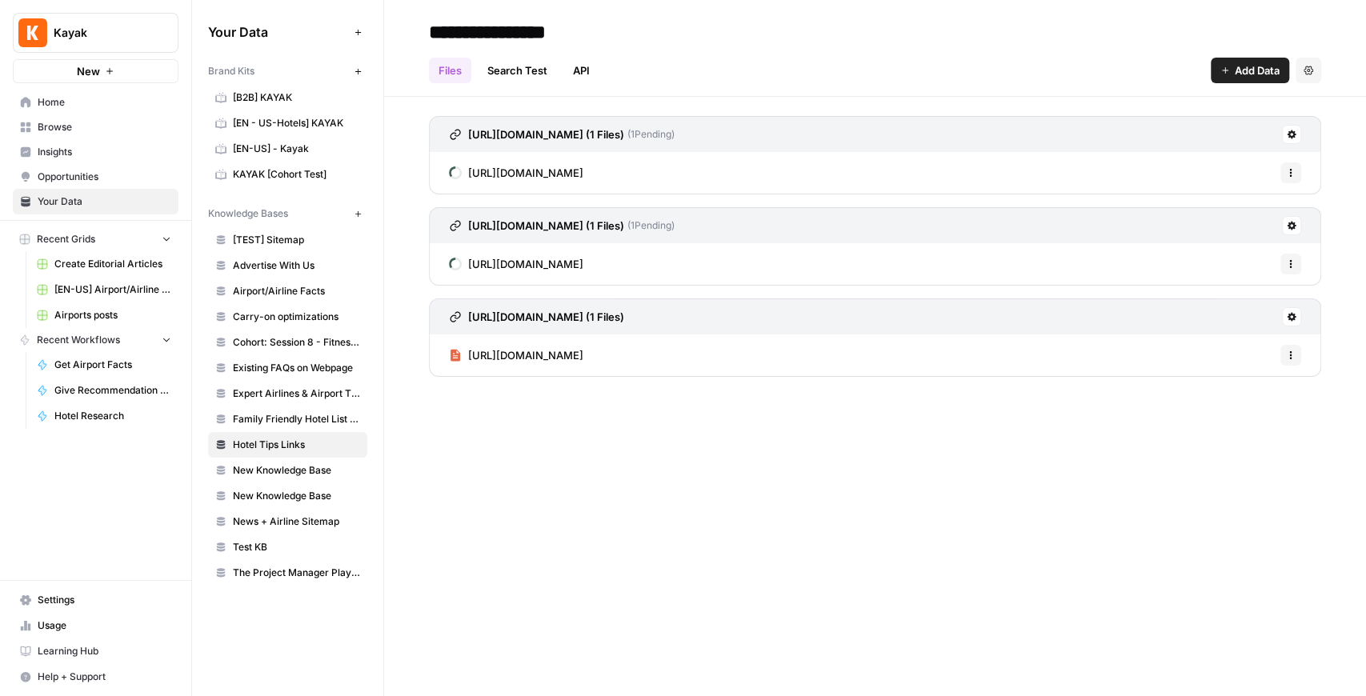
click at [584, 344] on link "https://www.kayak.com/news/what-can-you-take-from-a-hotel-room/" at bounding box center [516, 356] width 134 height 42
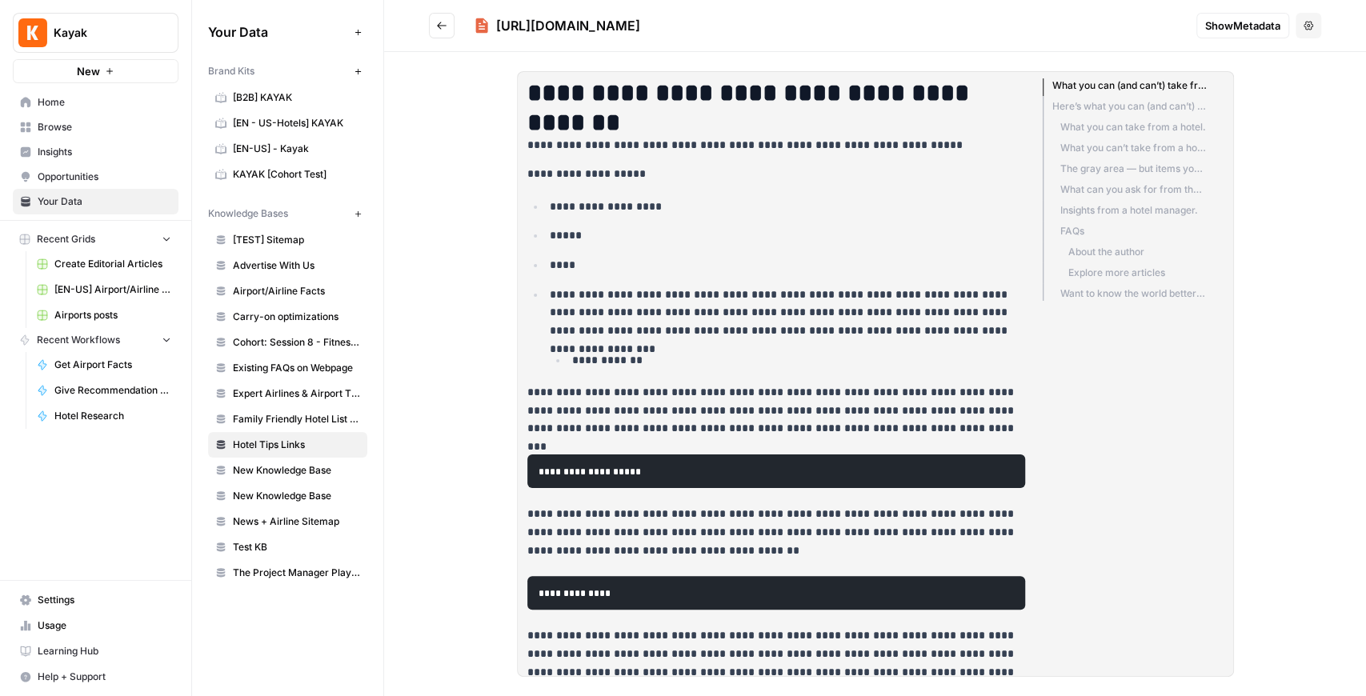
click at [436, 27] on icon "Go back" at bounding box center [441, 25] width 11 height 11
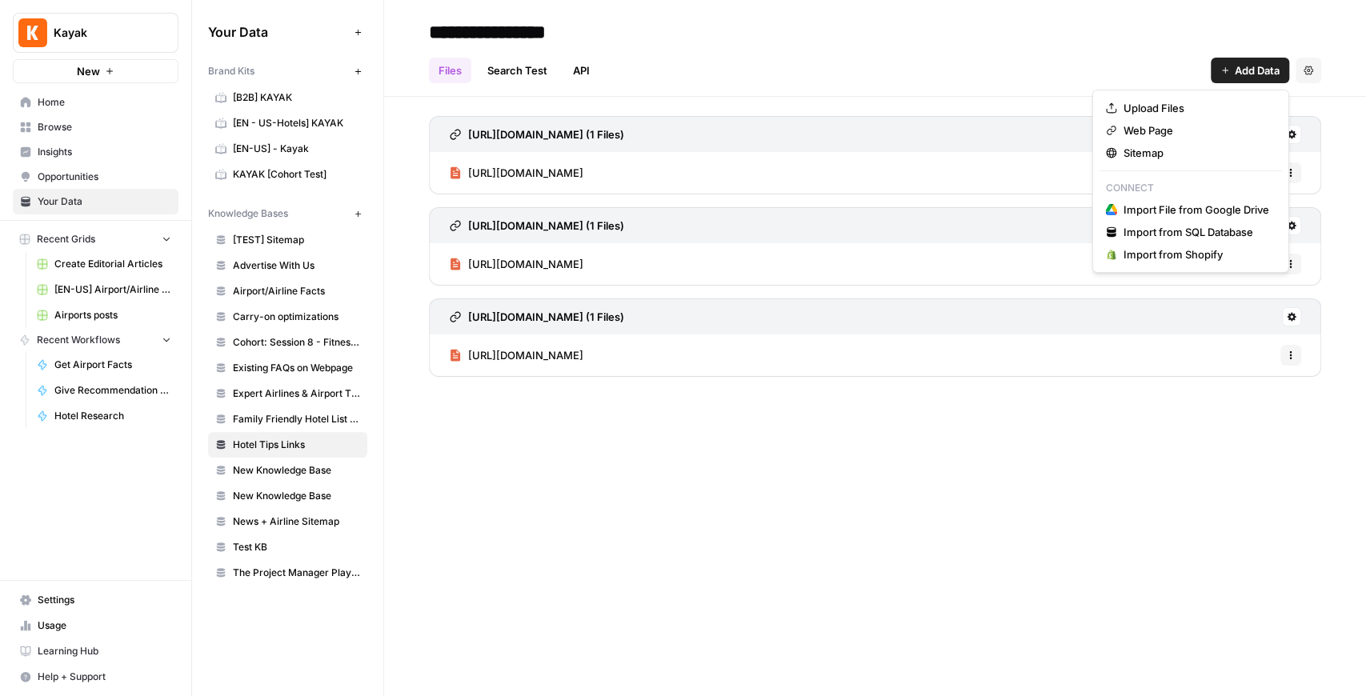
click at [1092, 78] on span "Add Data" at bounding box center [1257, 70] width 45 height 16
click at [1092, 134] on span "Web Page" at bounding box center [1197, 130] width 146 height 16
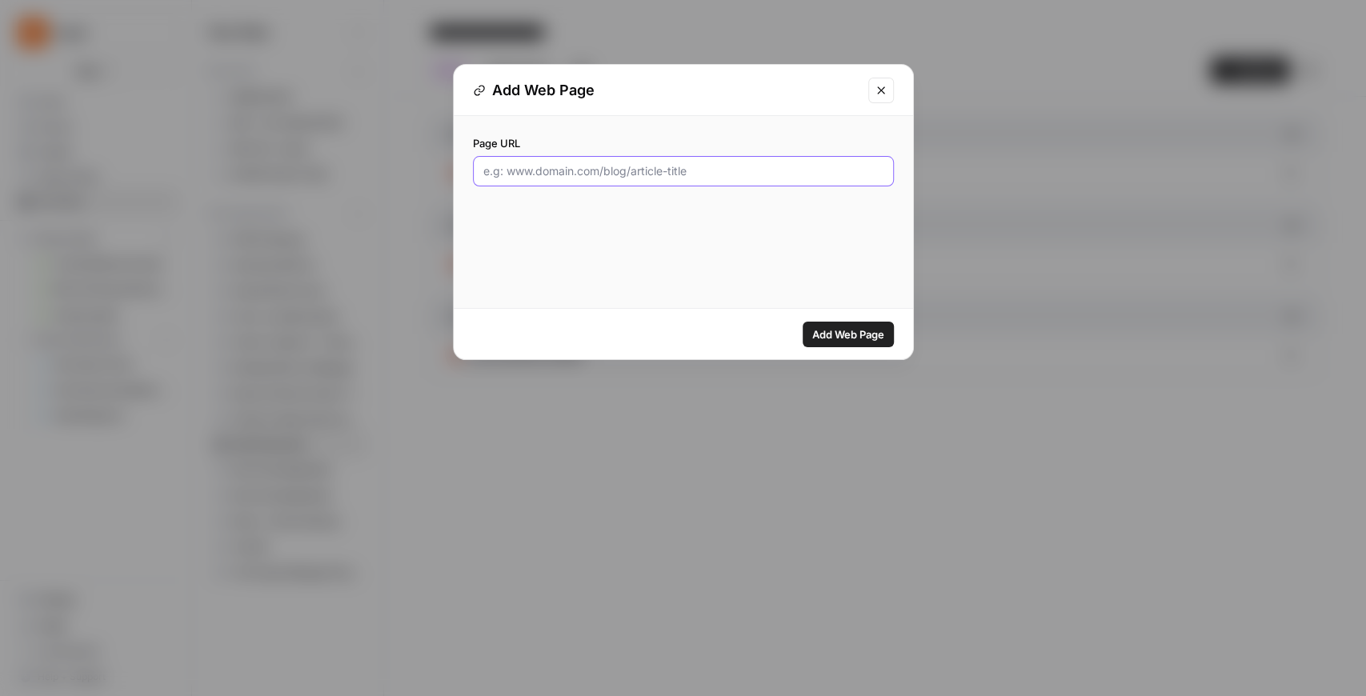
click at [661, 176] on input "Page URL" at bounding box center [683, 171] width 400 height 16
paste input "https://www.kayak.com/news/best-time-to-book-a-hotel/"
type input "https://www.kayak.com/news/best-time-to-book-a-hotel/"
click at [879, 342] on span "Add Web Page" at bounding box center [848, 335] width 72 height 16
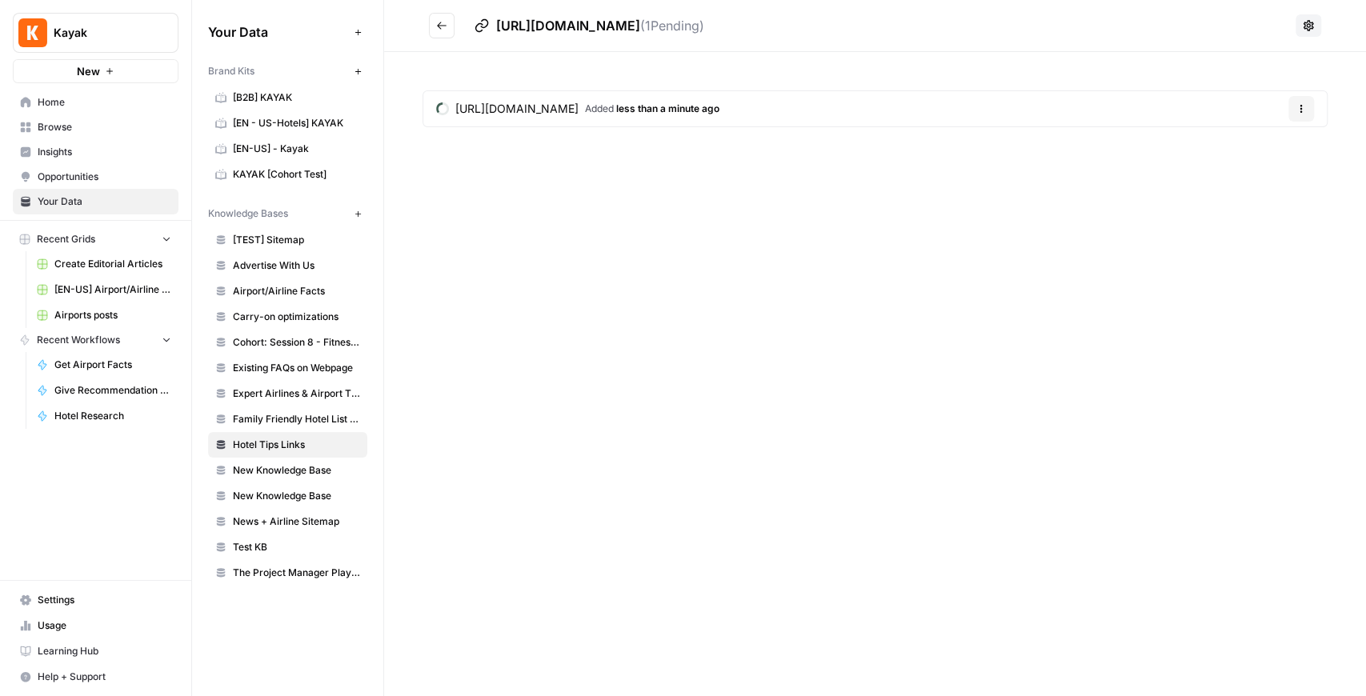
click at [440, 30] on icon "Go back" at bounding box center [441, 25] width 11 height 11
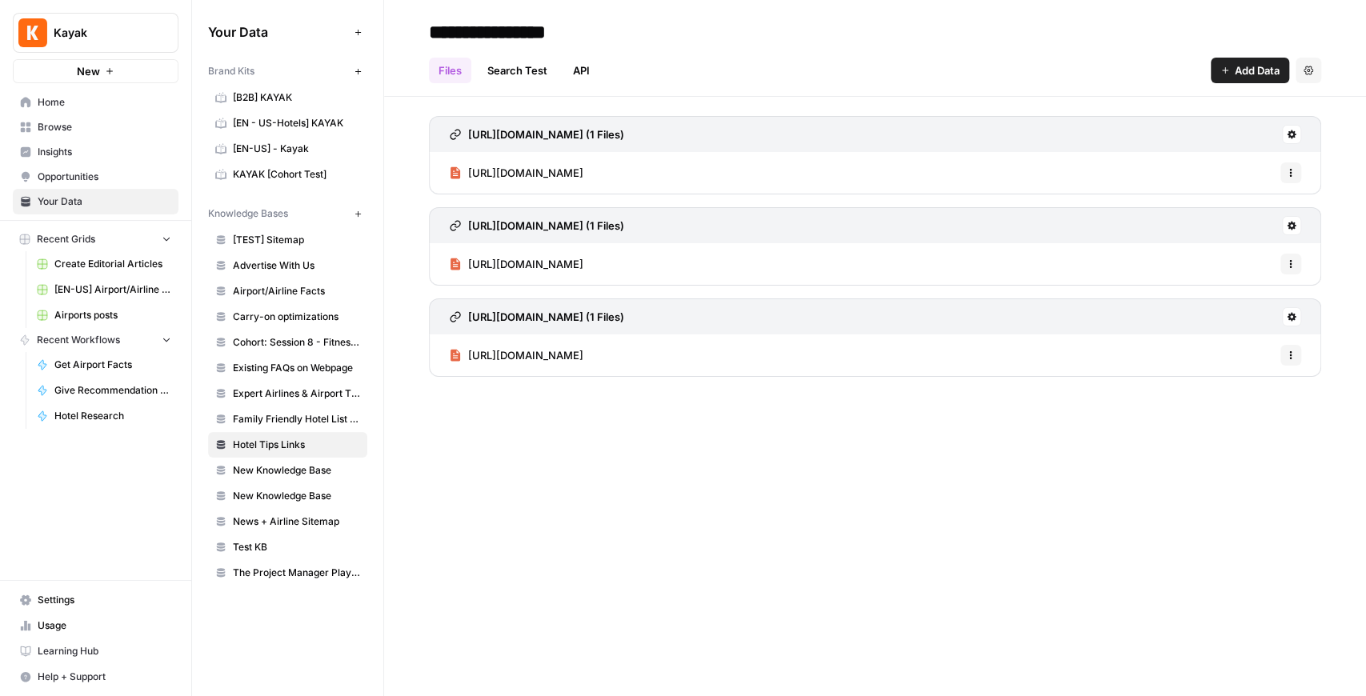
click at [1092, 59] on button "Add Data" at bounding box center [1250, 71] width 78 height 26
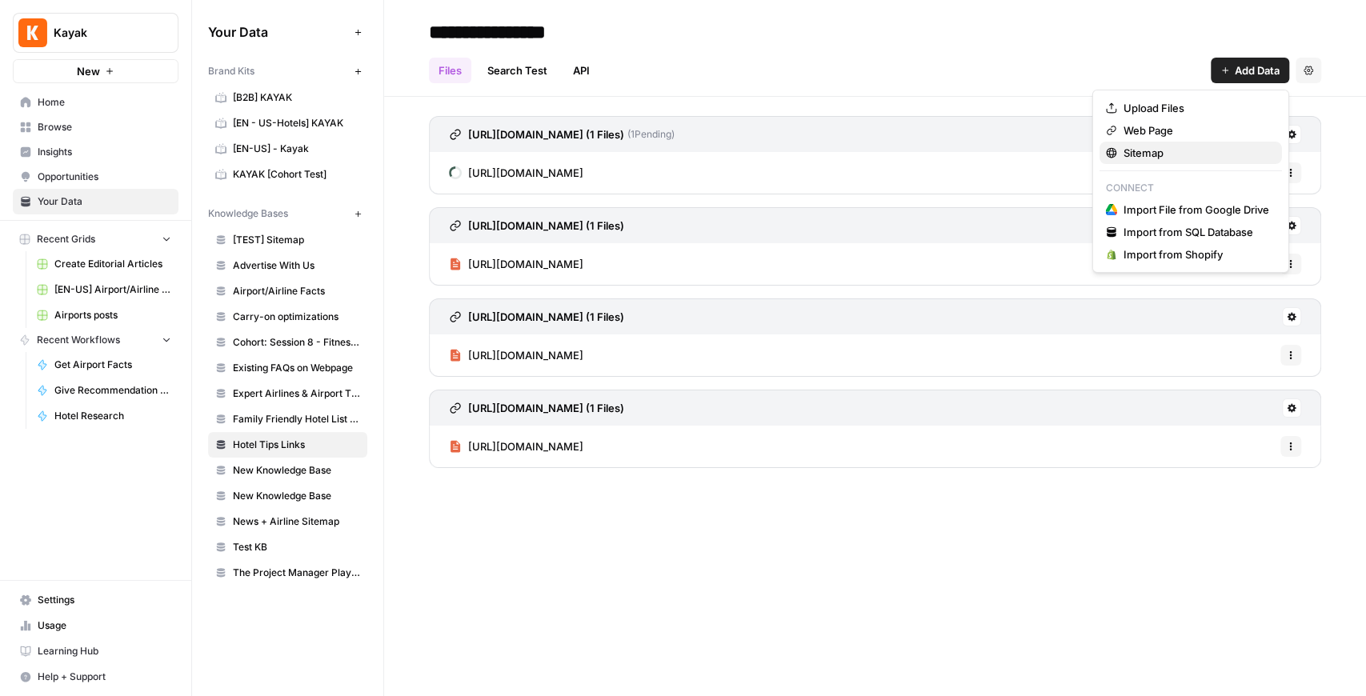
click at [1092, 154] on span "Sitemap" at bounding box center [1197, 153] width 146 height 16
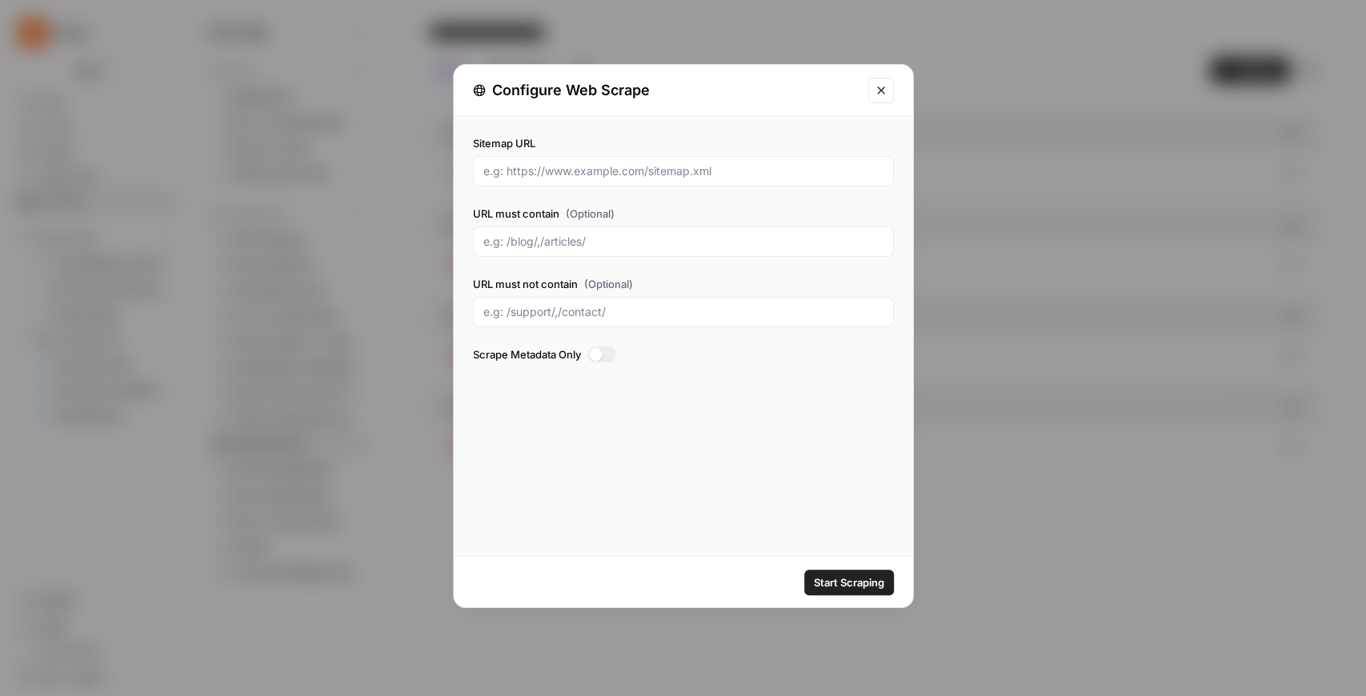
click at [884, 92] on icon "Close modal" at bounding box center [880, 89] width 7 height 7
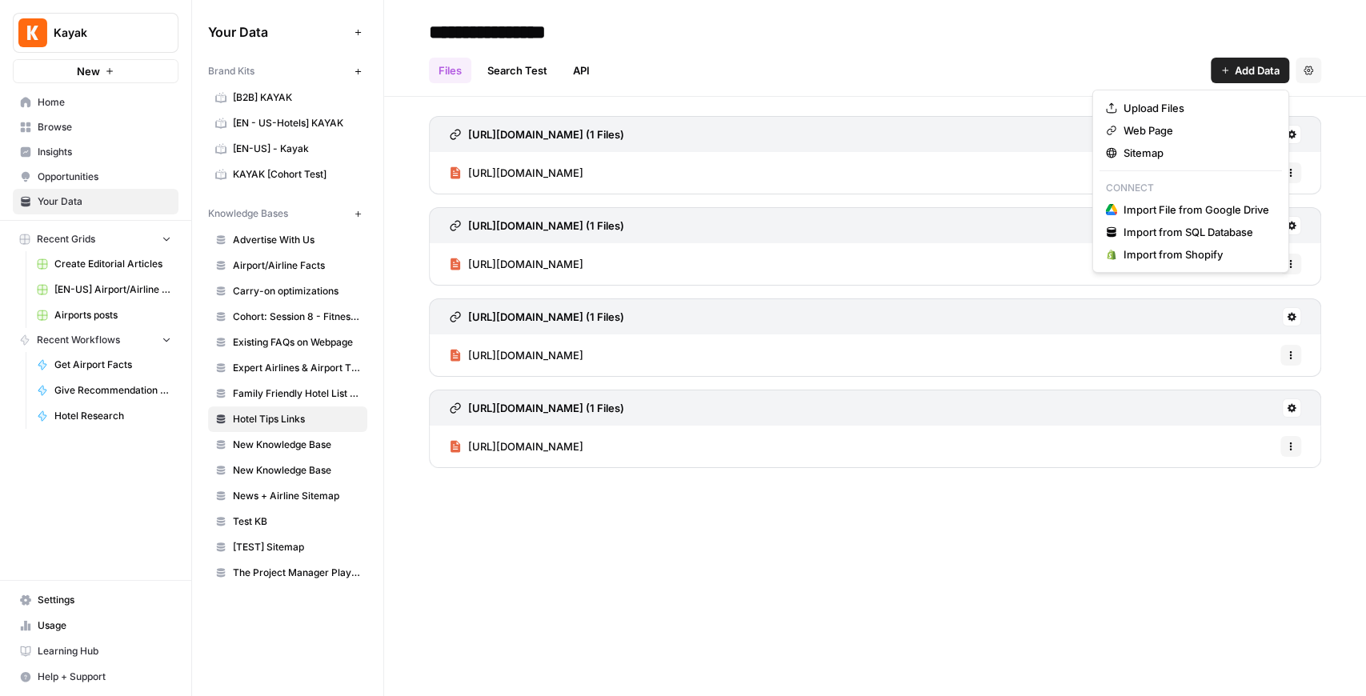
click at [1092, 82] on button "Add Data" at bounding box center [1250, 71] width 78 height 26
click at [1092, 110] on span "Upload Files" at bounding box center [1197, 108] width 146 height 16
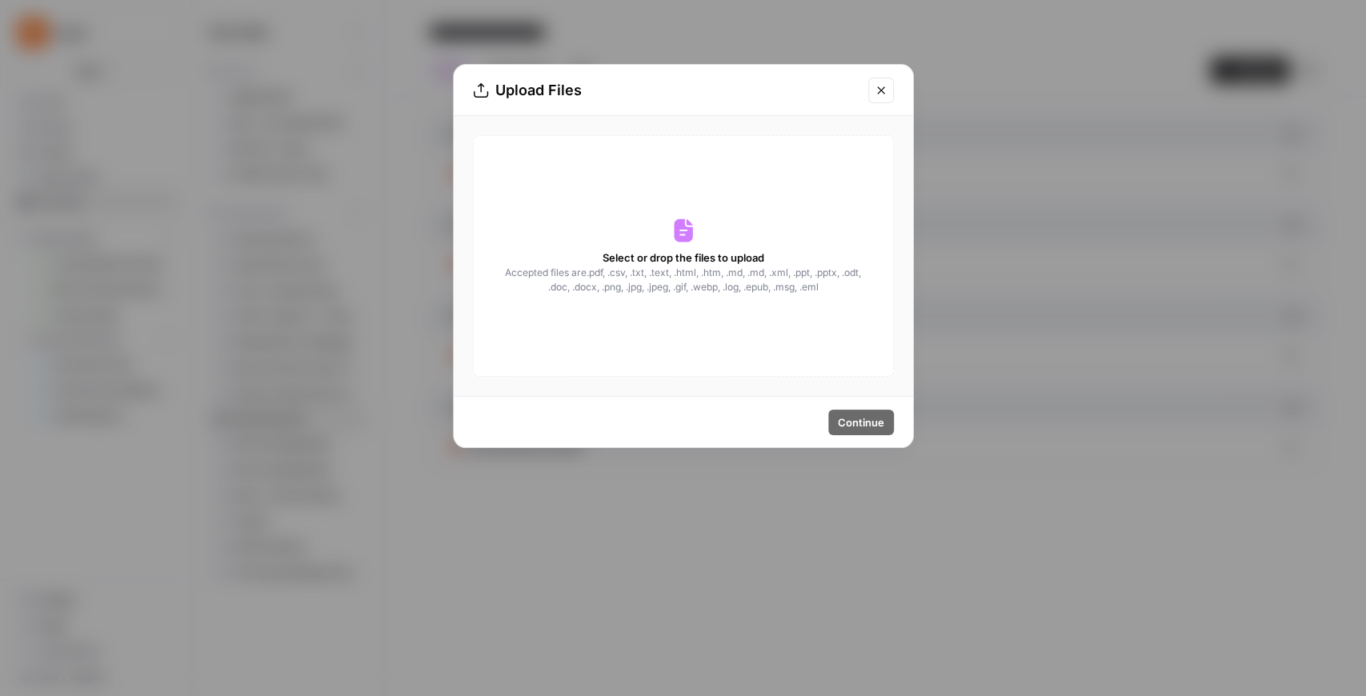
click at [887, 88] on icon "Close modal" at bounding box center [881, 90] width 13 height 13
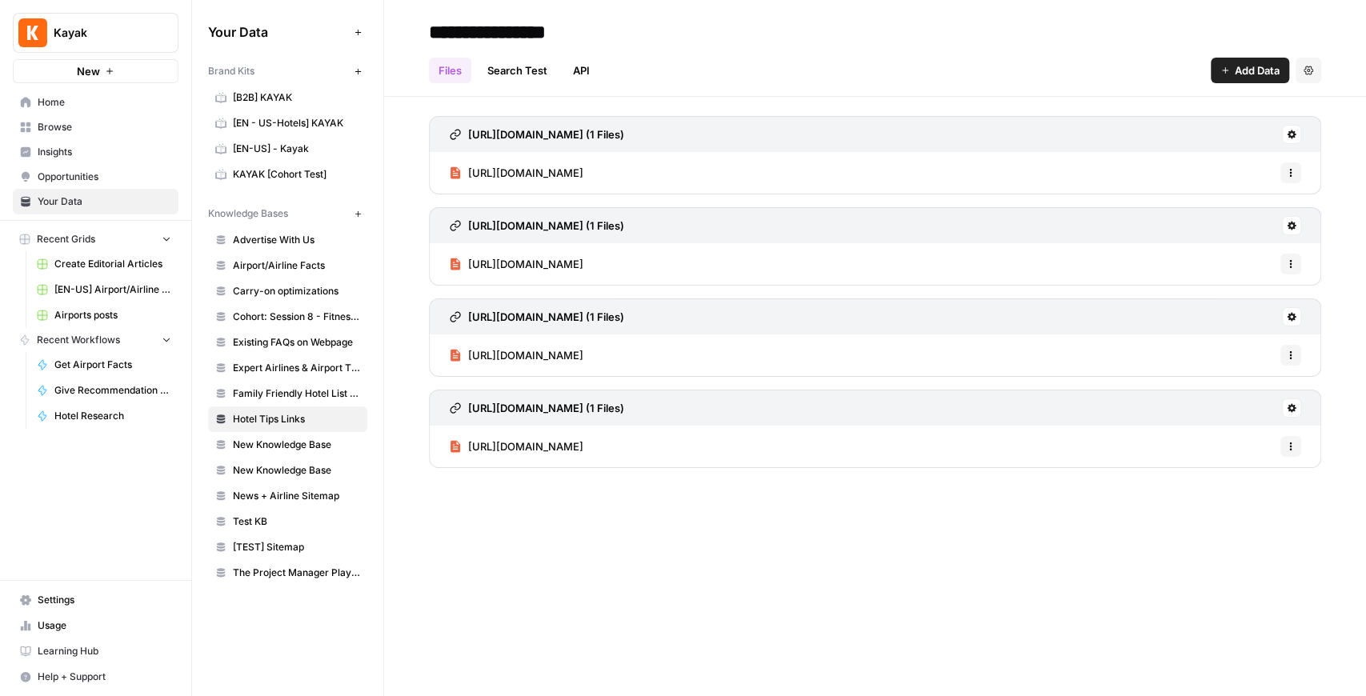
click at [1092, 67] on span "Add Data" at bounding box center [1257, 70] width 45 height 16
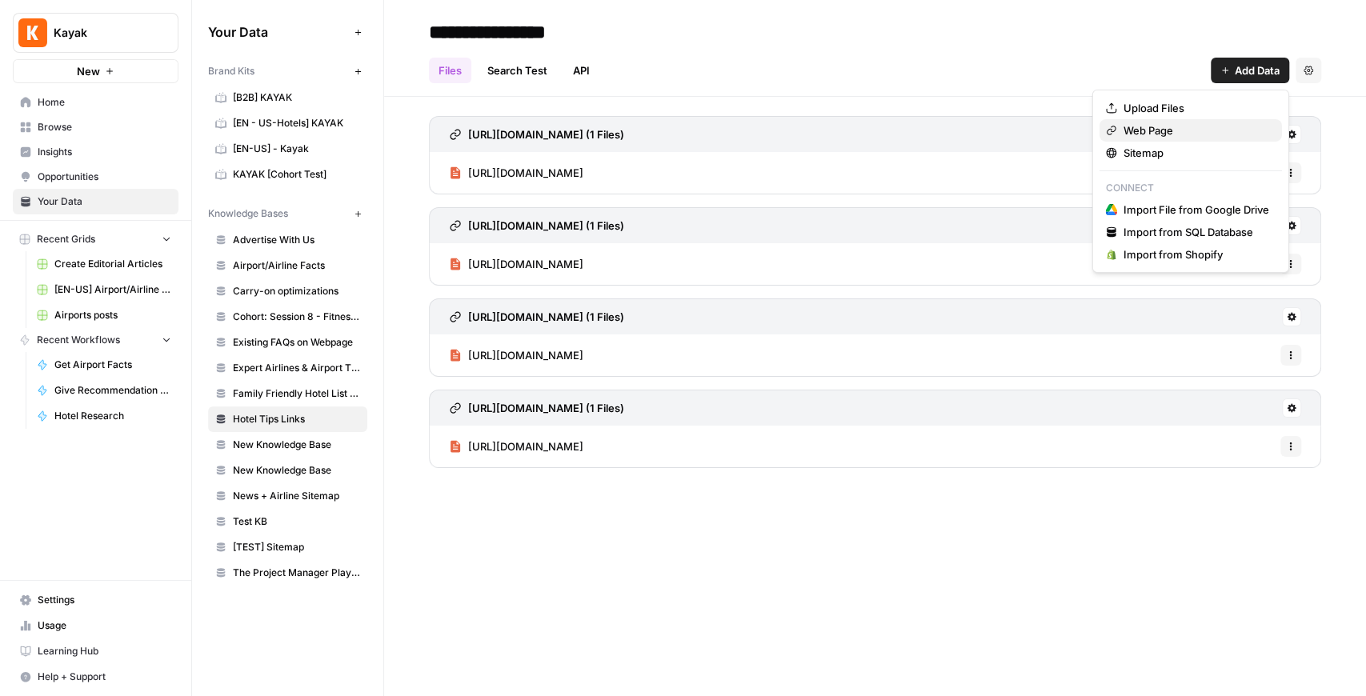
click at [1092, 126] on span "Web Page" at bounding box center [1197, 130] width 146 height 16
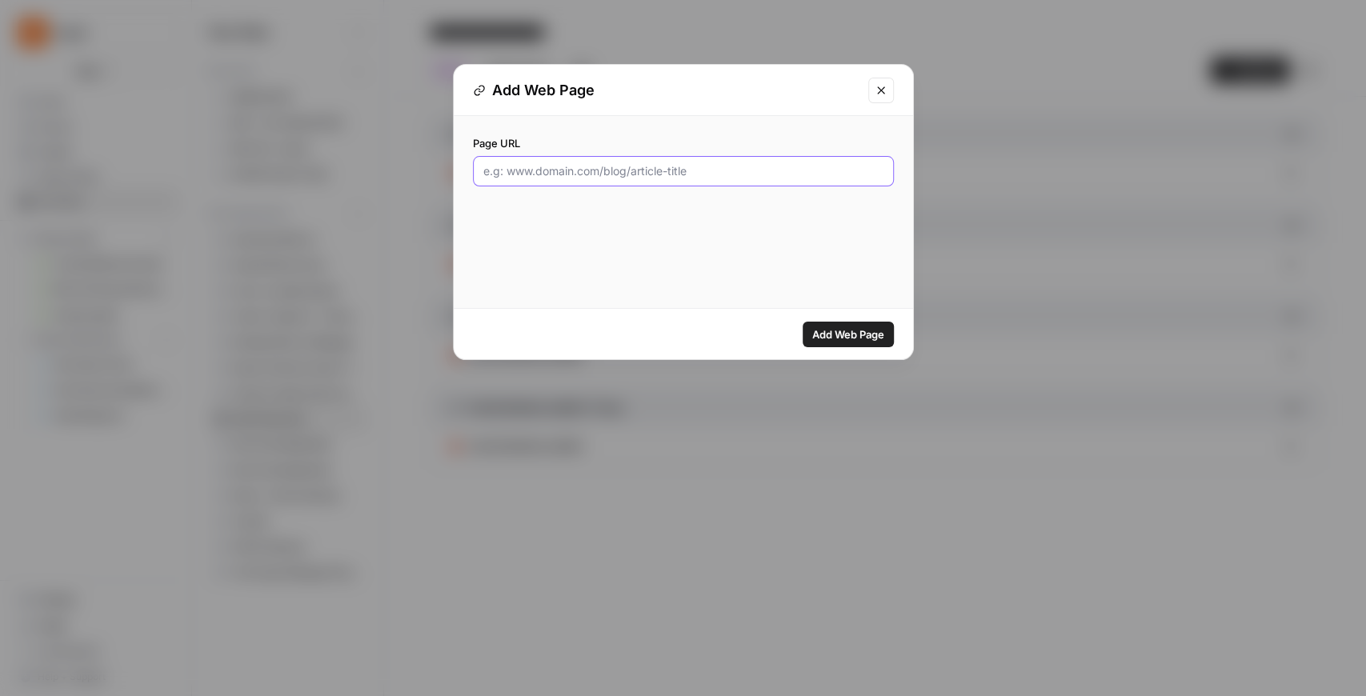
click at [703, 173] on input "Page URL" at bounding box center [683, 171] width 400 height 16
paste input "https://www.kayak.com/news/what-is-a-bed-and-breakfast/"
type input "https://www.kayak.com/news/what-is-a-bed-and-breakfast/"
click at [850, 340] on span "Add Web Page" at bounding box center [848, 335] width 72 height 16
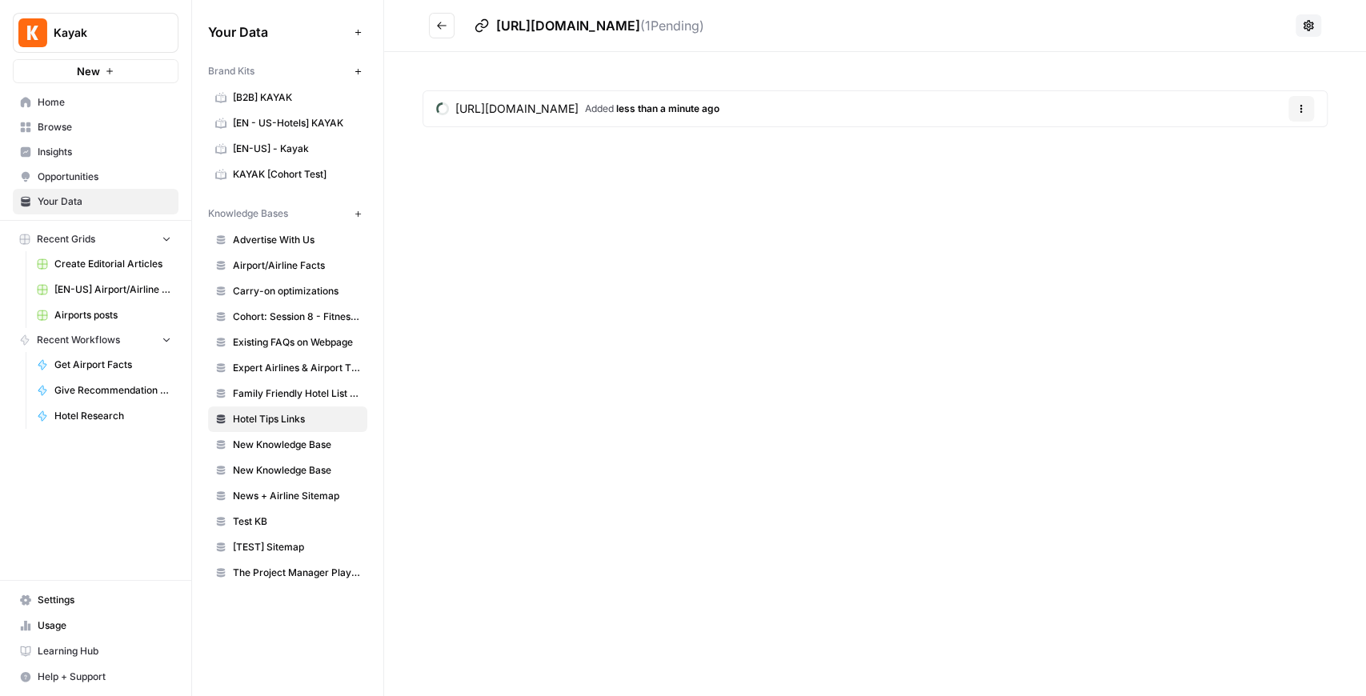
click at [436, 29] on icon "Go back" at bounding box center [441, 25] width 11 height 11
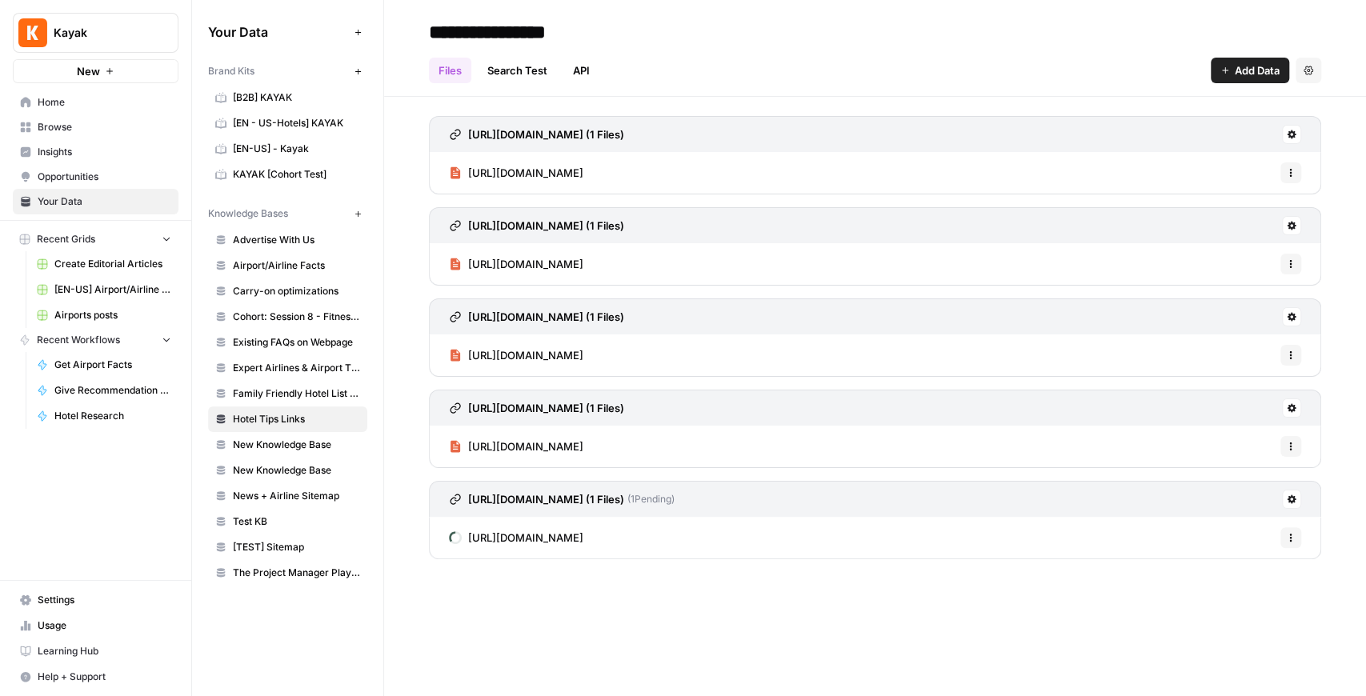
click at [1092, 56] on div "Files Search Test API Add Data Settings" at bounding box center [875, 64] width 893 height 38
click at [1092, 61] on button "Add Data" at bounding box center [1250, 71] width 78 height 26
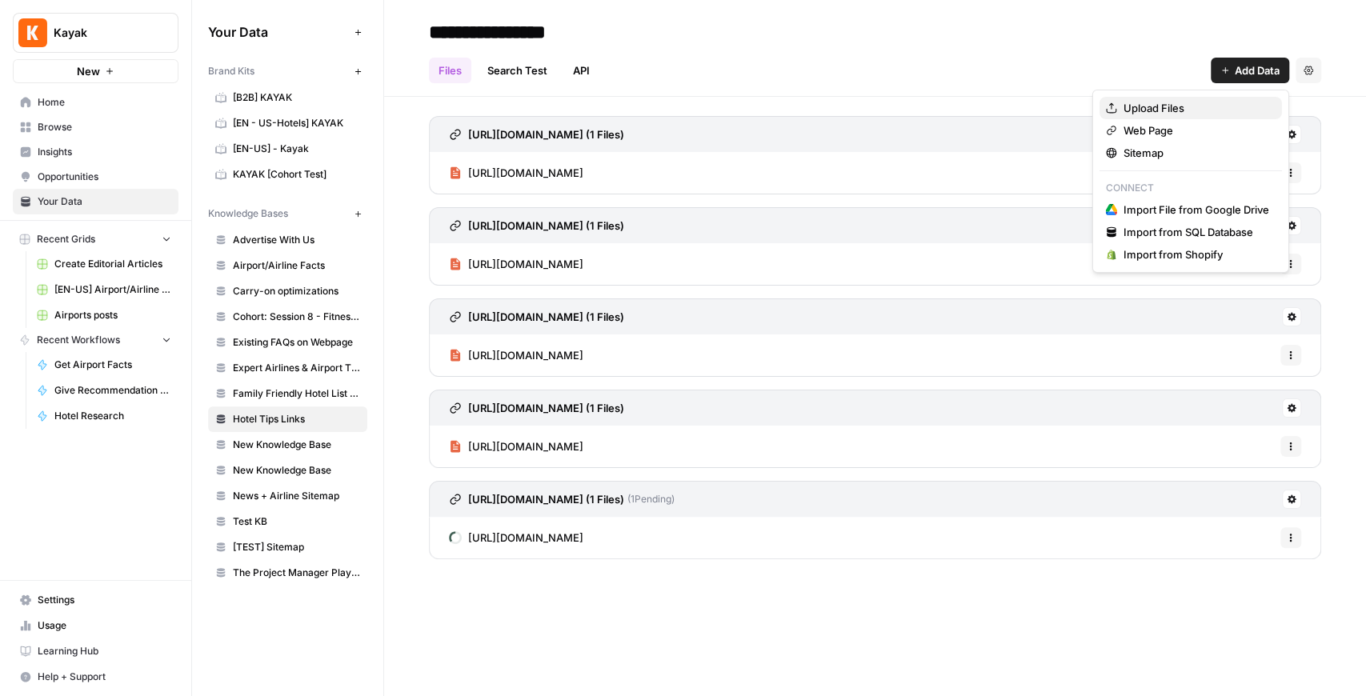
click at [1092, 110] on span "Upload Files" at bounding box center [1197, 108] width 146 height 16
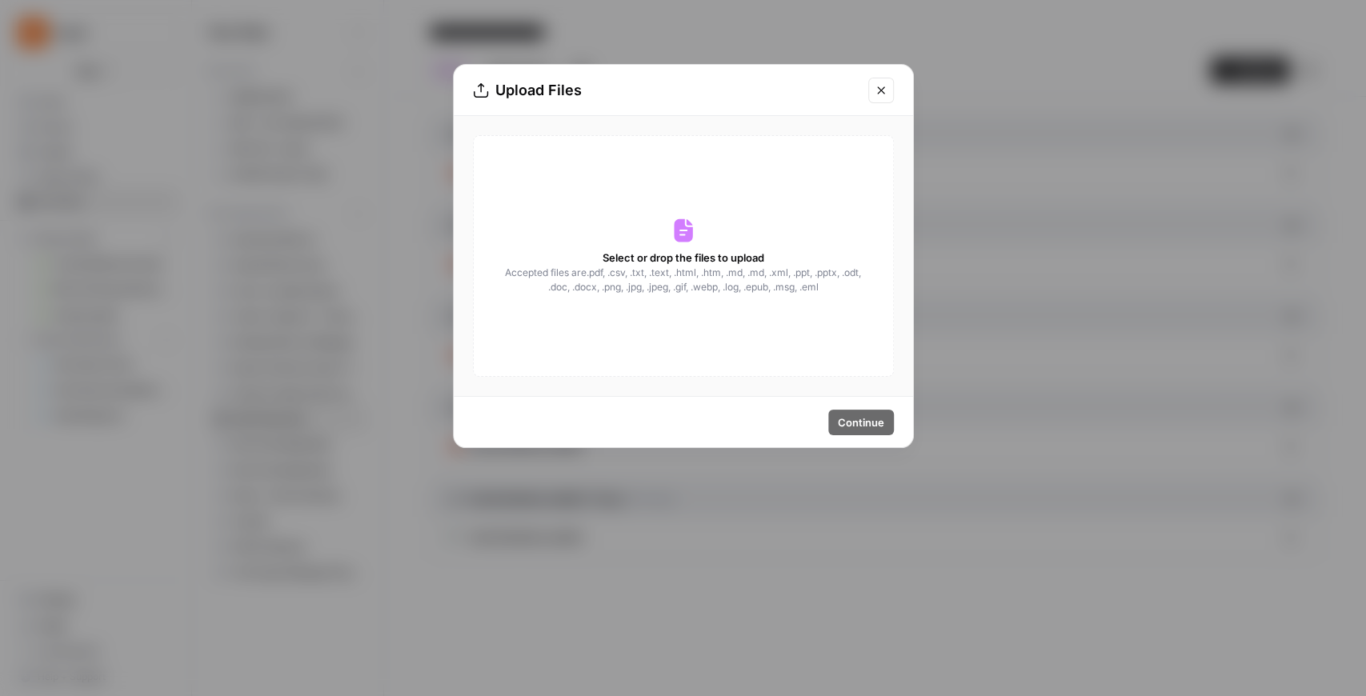
click at [591, 295] on div "Select or drop the files to upload Accepted files are .pdf, .csv, .txt, .text, …" at bounding box center [683, 256] width 421 height 242
click at [885, 89] on icon "Close modal" at bounding box center [881, 90] width 13 height 13
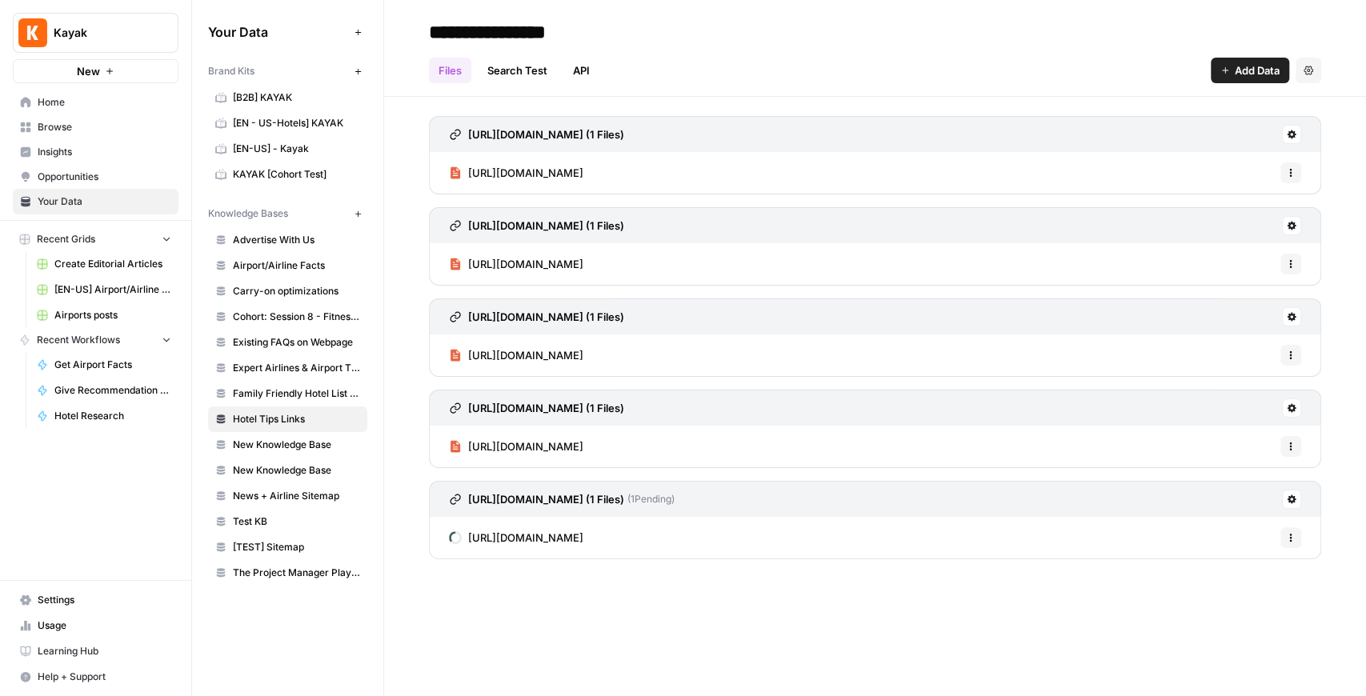
click at [1092, 77] on span "Add Data" at bounding box center [1257, 70] width 45 height 16
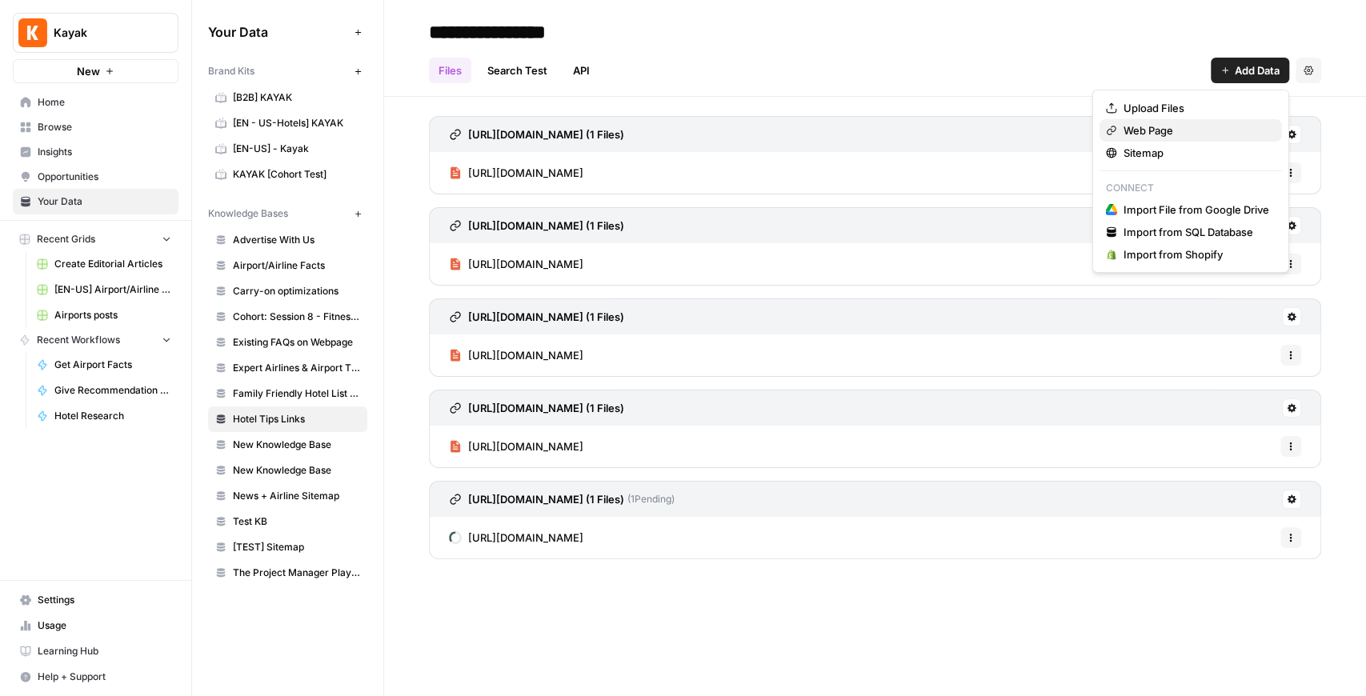
click at [1092, 136] on span "Web Page" at bounding box center [1197, 130] width 146 height 16
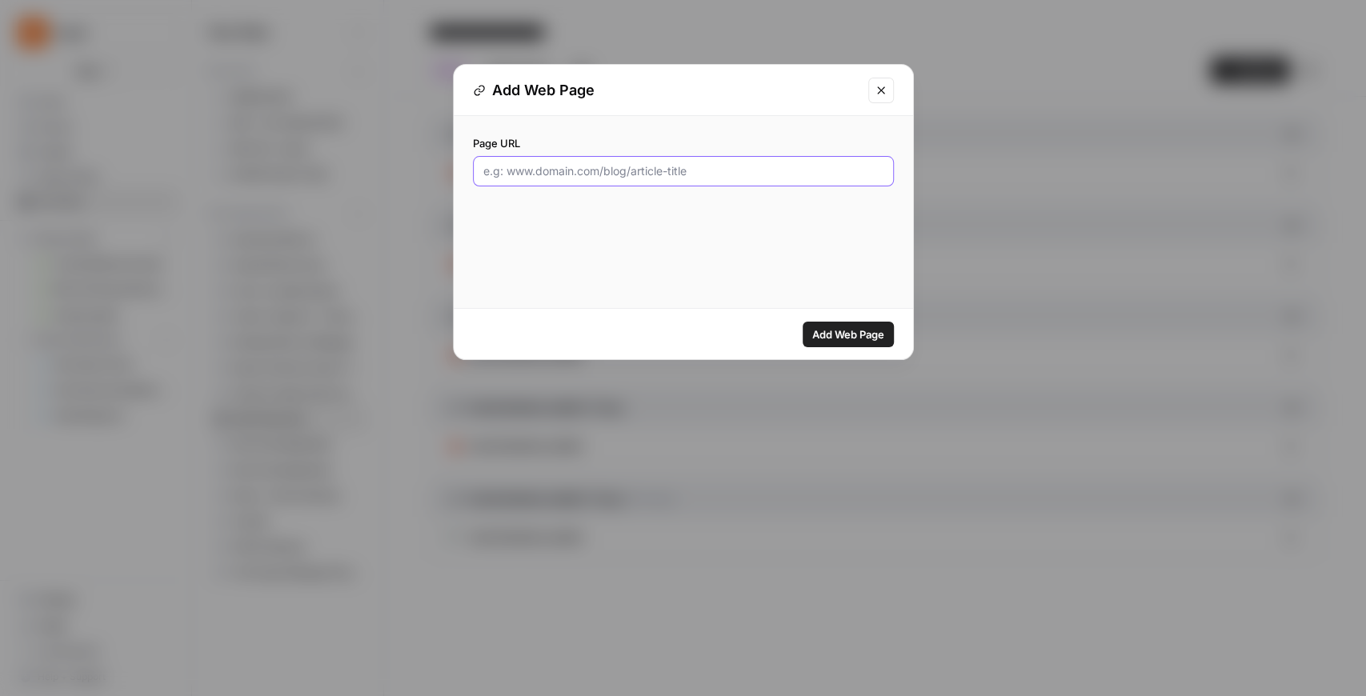
click at [636, 173] on input "Page URL" at bounding box center [683, 171] width 400 height 16
paste input "https://www.kayak.com/news/what-is-a-double-room-in-a-hotel/"
type input "https://www.kayak.com/news/what-is-a-double-room-in-a-hotel/"
click at [847, 341] on span "Add Web Page" at bounding box center [848, 335] width 72 height 16
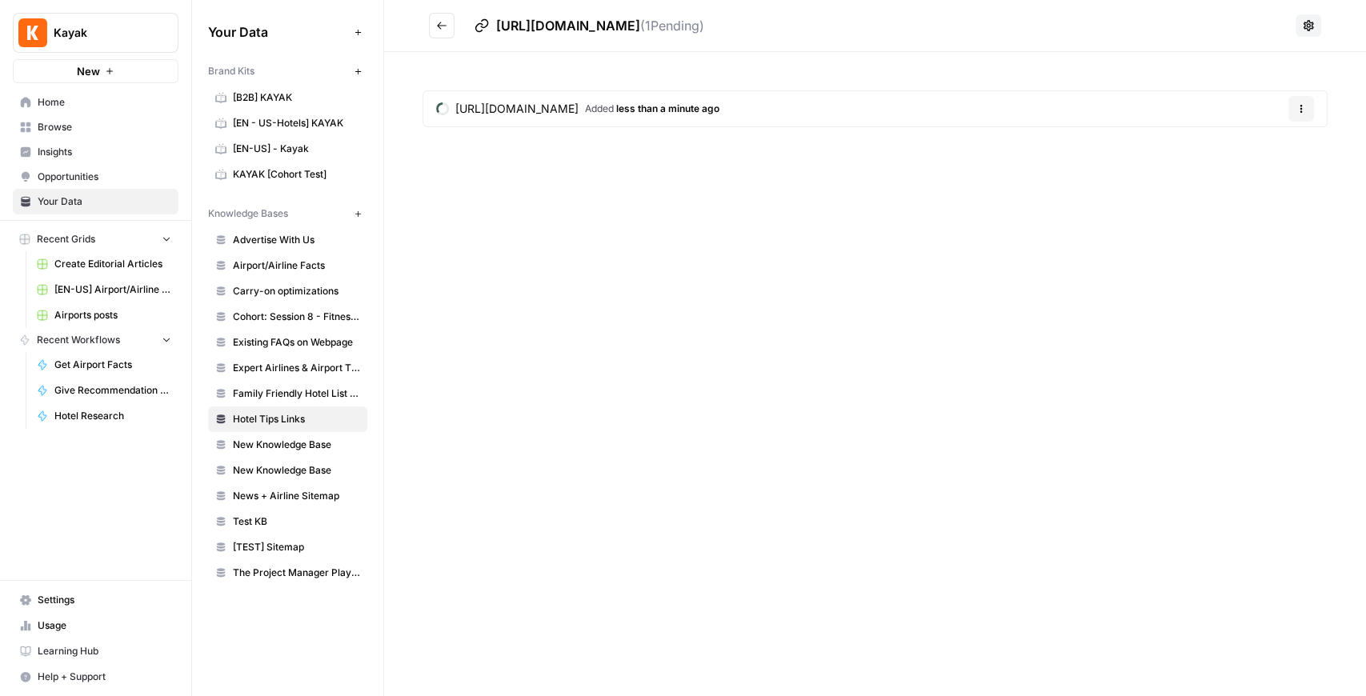
click at [444, 22] on icon "Go back" at bounding box center [441, 25] width 11 height 11
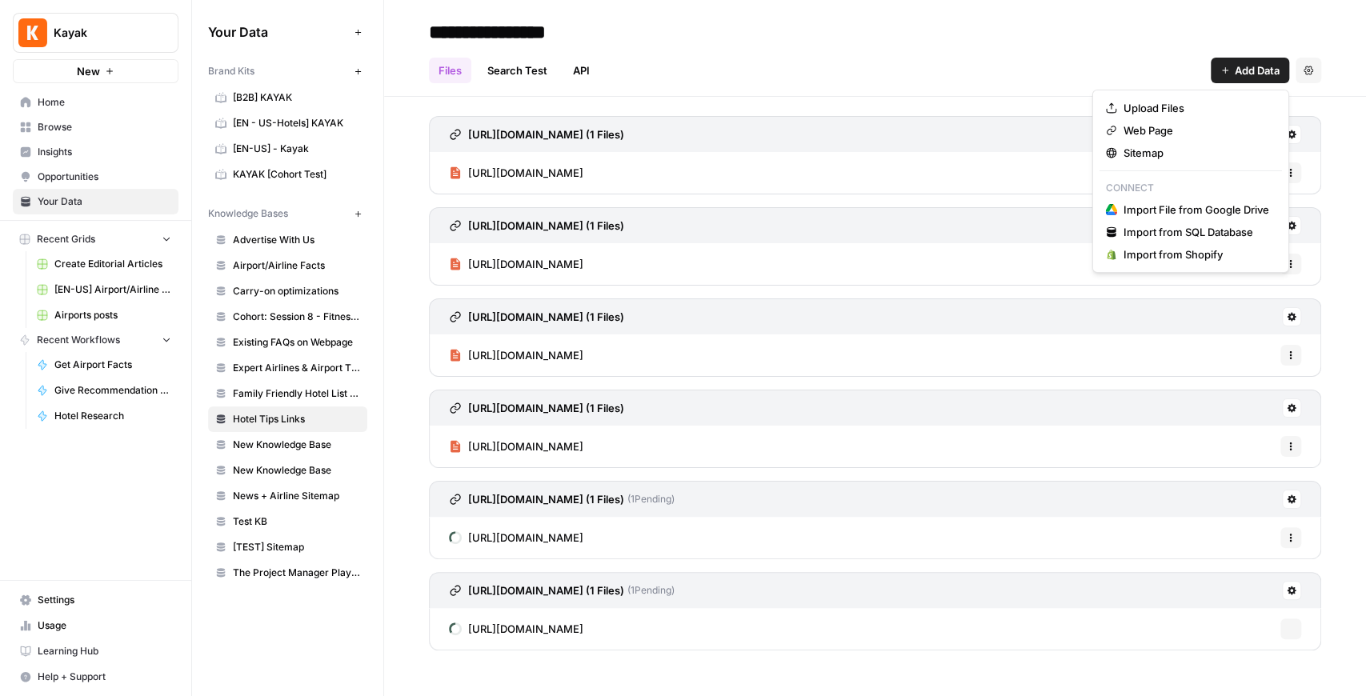
click at [1092, 79] on button "Add Data" at bounding box center [1250, 71] width 78 height 26
click at [1092, 131] on span "Web Page" at bounding box center [1197, 130] width 146 height 16
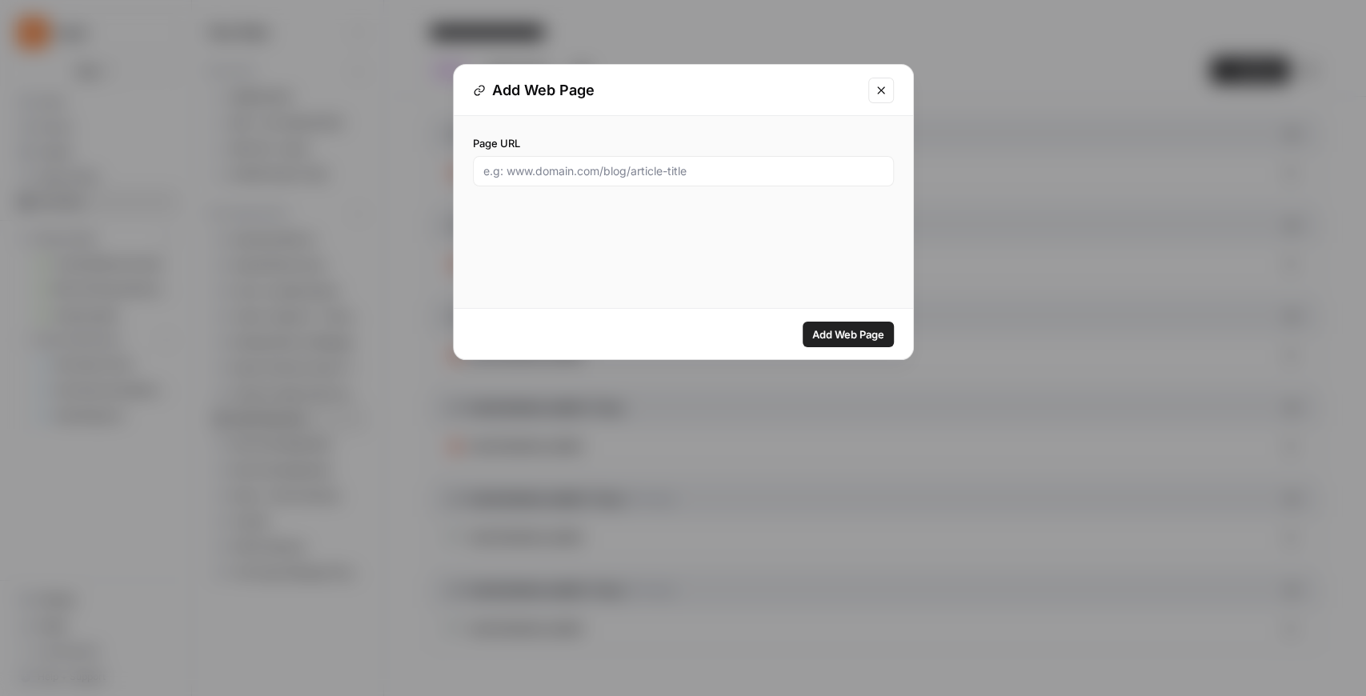
click at [648, 179] on div at bounding box center [683, 171] width 421 height 30
paste input "https://www.kayak.com/news/what-is-a-hostel/"
type input "https://www.kayak.com/news/what-is-a-hostel/"
click at [841, 328] on span "Add Web Page" at bounding box center [848, 335] width 72 height 16
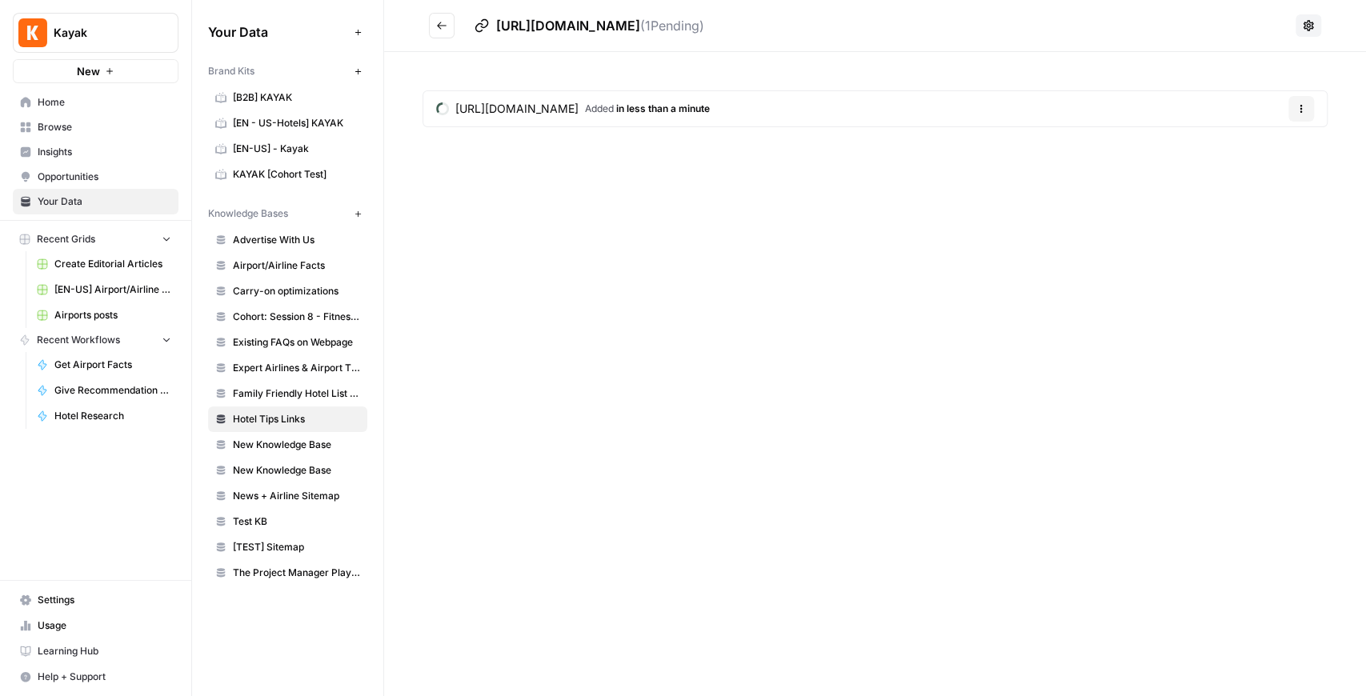
click at [440, 30] on icon "Go back" at bounding box center [441, 25] width 11 height 11
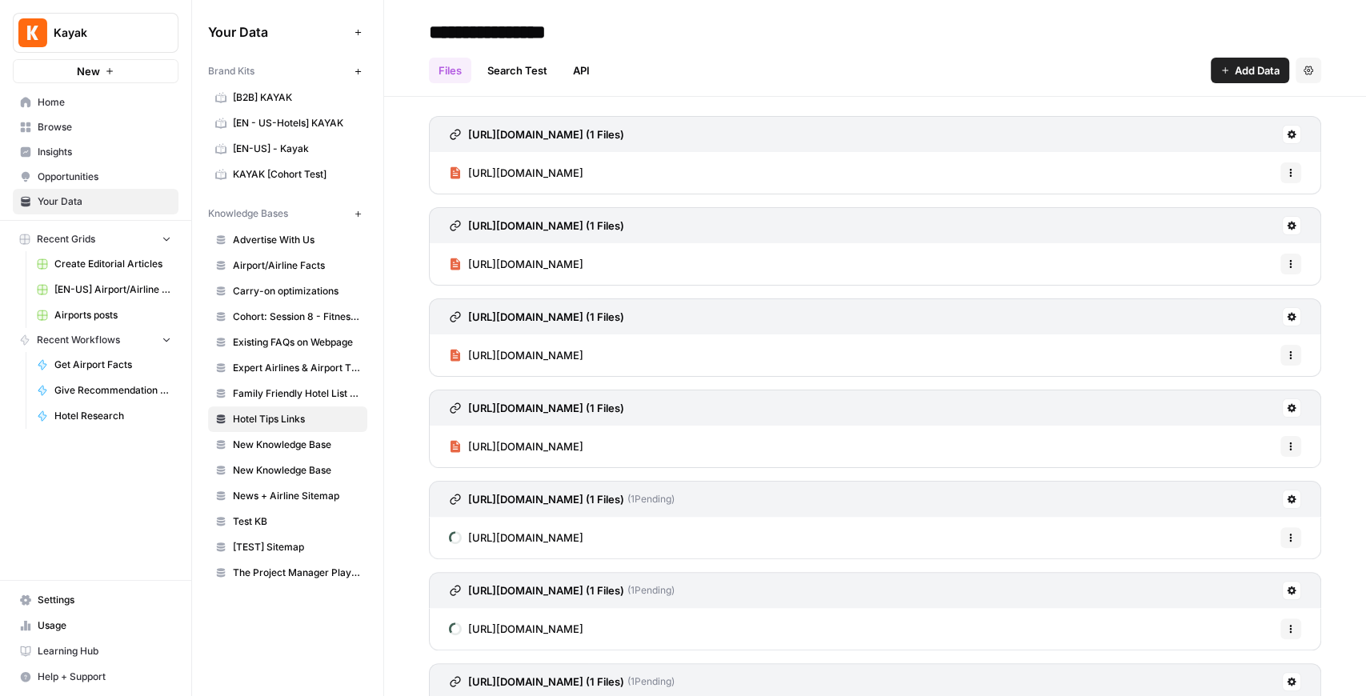
click at [1092, 72] on span "Add Data" at bounding box center [1257, 70] width 45 height 16
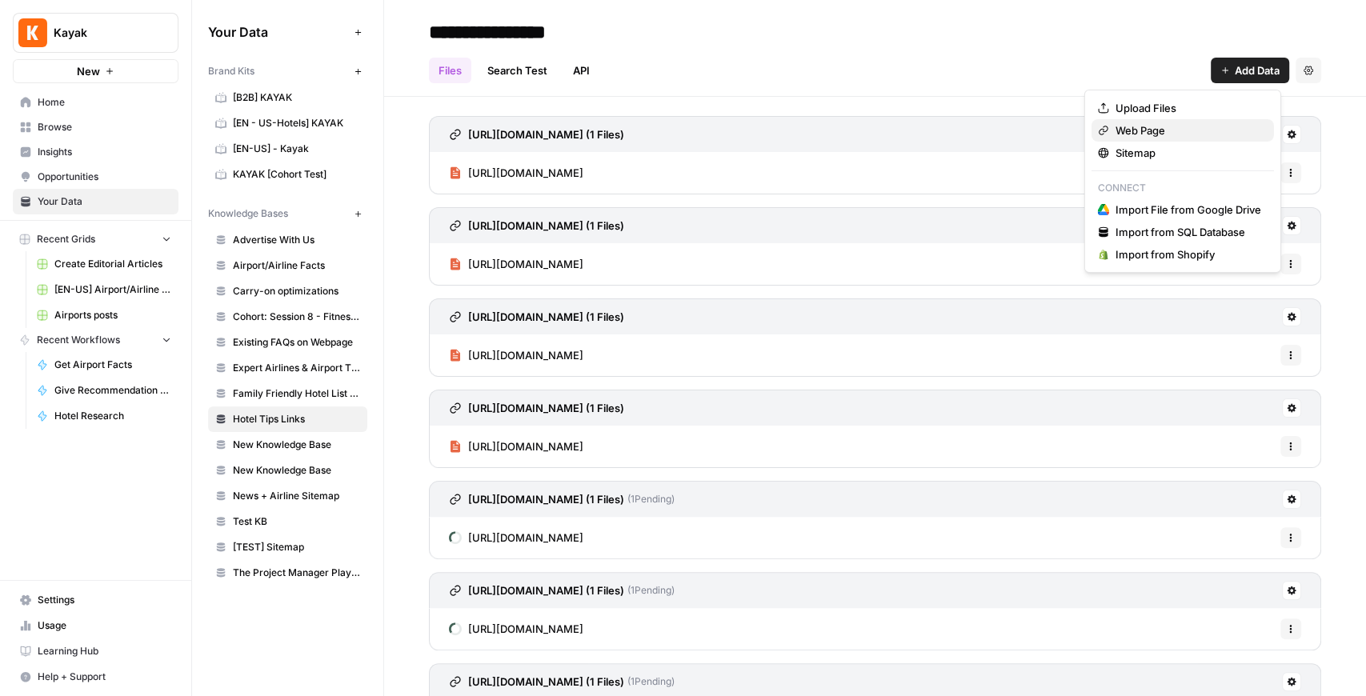
click at [1092, 124] on span "Web Page" at bounding box center [1189, 130] width 146 height 16
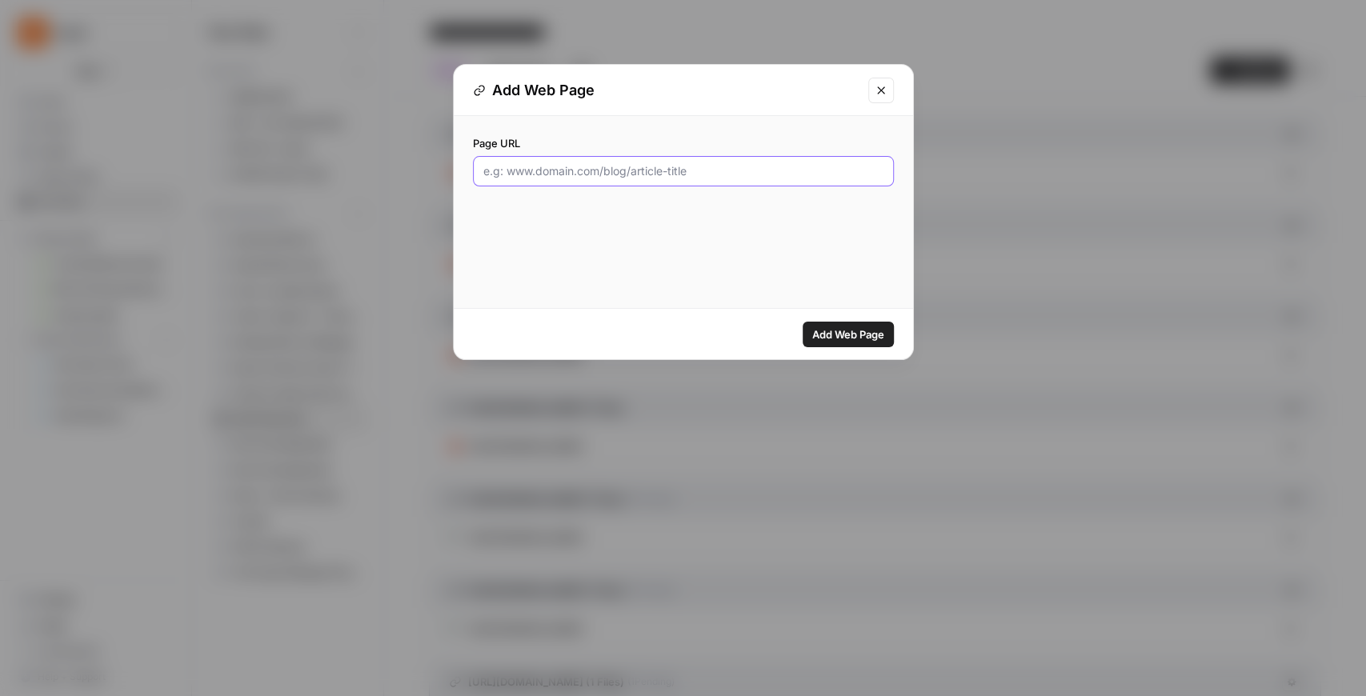
click at [676, 167] on input "Page URL" at bounding box center [683, 171] width 400 height 16
paste input "https://www.kayak.com/news/motel-vs-hotel/"
type input "https://www.kayak.com/news/motel-vs-hotel/"
click at [844, 338] on span "Add Web Page" at bounding box center [848, 335] width 72 height 16
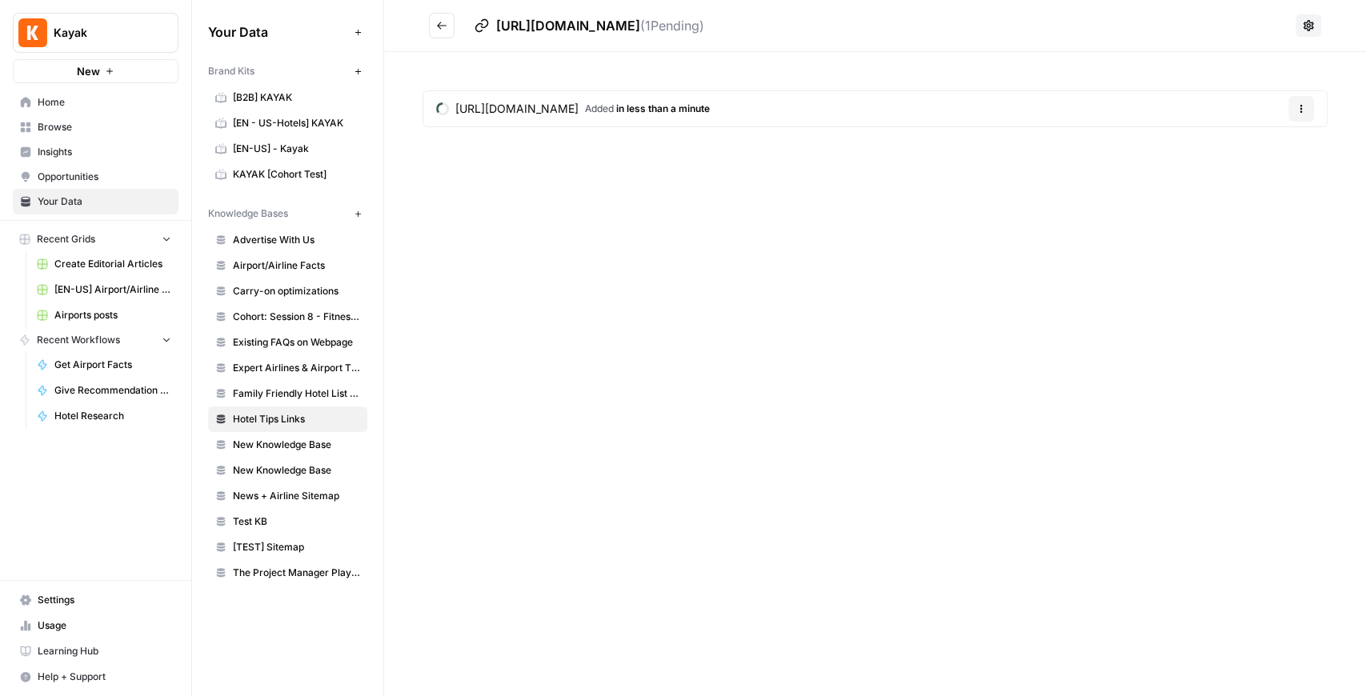
click at [443, 30] on icon "Go back" at bounding box center [441, 25] width 11 height 11
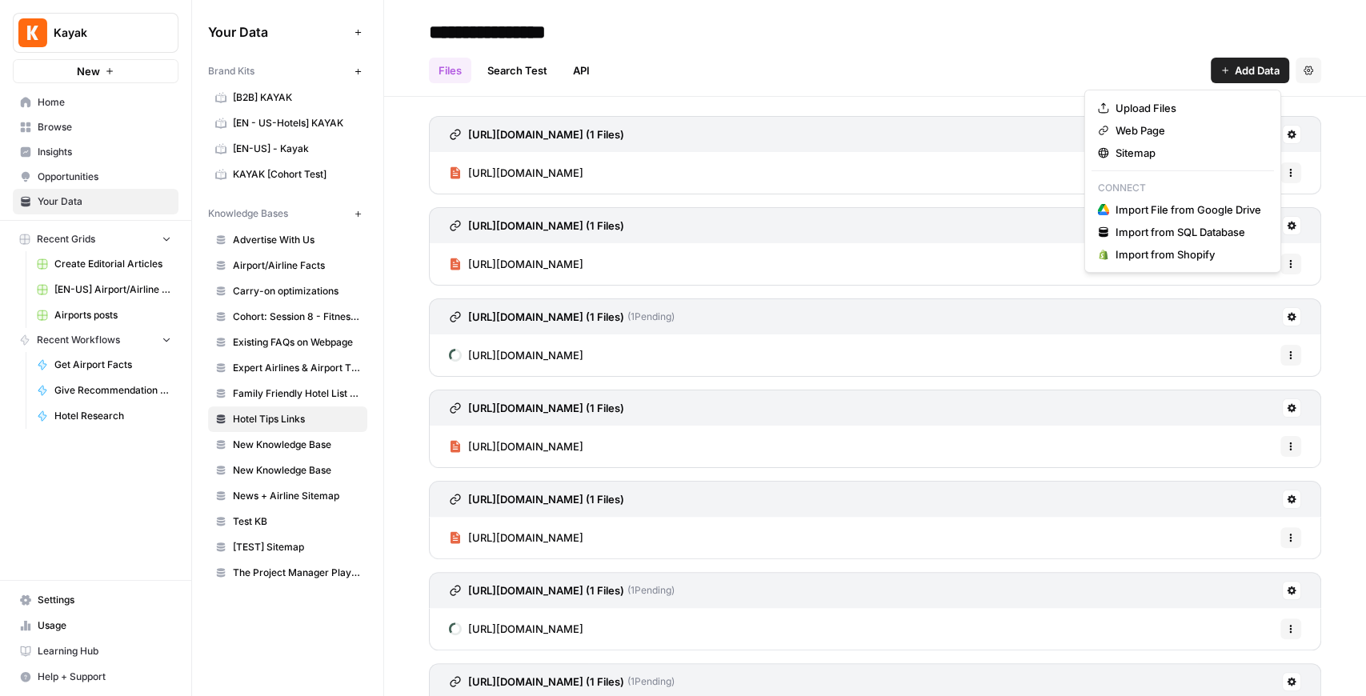
click at [1092, 78] on span "Add Data" at bounding box center [1257, 70] width 45 height 16
click at [1092, 135] on span "Web Page" at bounding box center [1189, 130] width 146 height 16
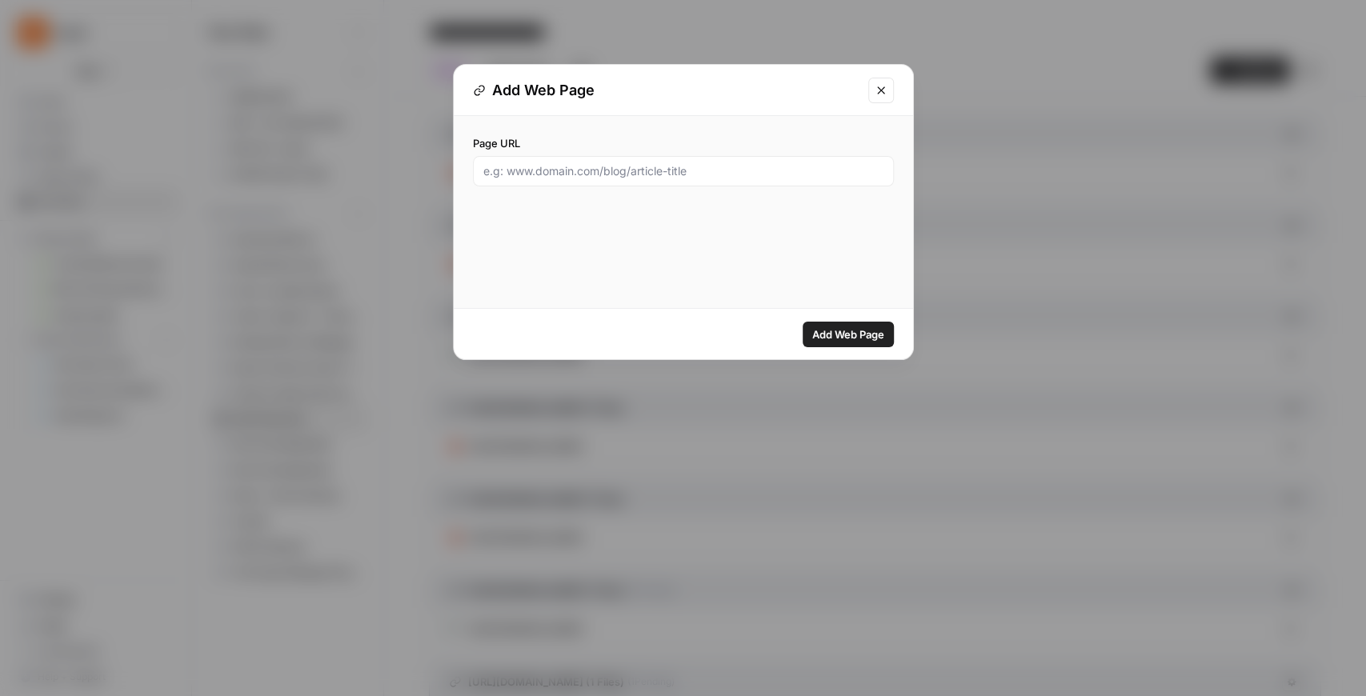
click at [663, 156] on div at bounding box center [683, 171] width 421 height 30
paste input "https://www.kayak.com/news/how_old_to_book_a_hotel_room/"
type input "https://www.kayak.com/news/how_old_to_book_a_hotel_room/"
click at [864, 338] on span "Add Web Page" at bounding box center [848, 335] width 72 height 16
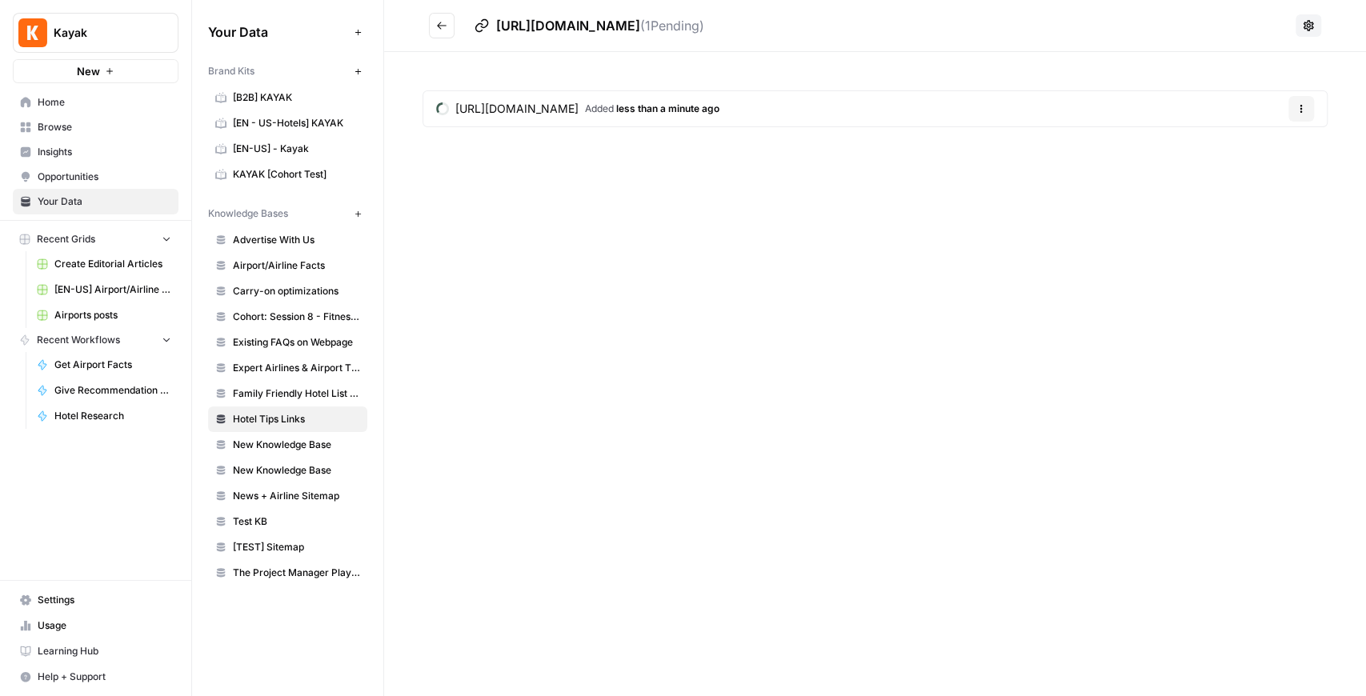
click at [438, 27] on icon "Go back" at bounding box center [441, 25] width 11 height 11
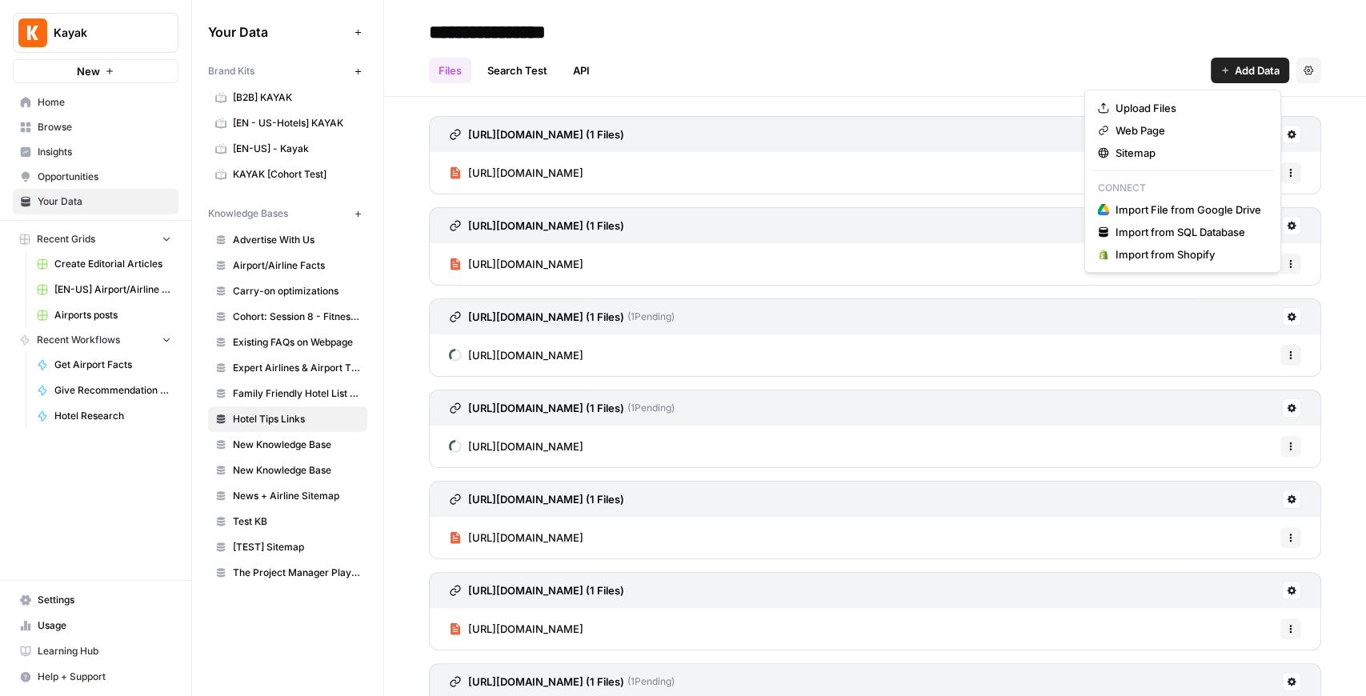
click at [1092, 78] on button "Add Data" at bounding box center [1250, 71] width 78 height 26
click at [1092, 136] on span "Web Page" at bounding box center [1189, 130] width 146 height 16
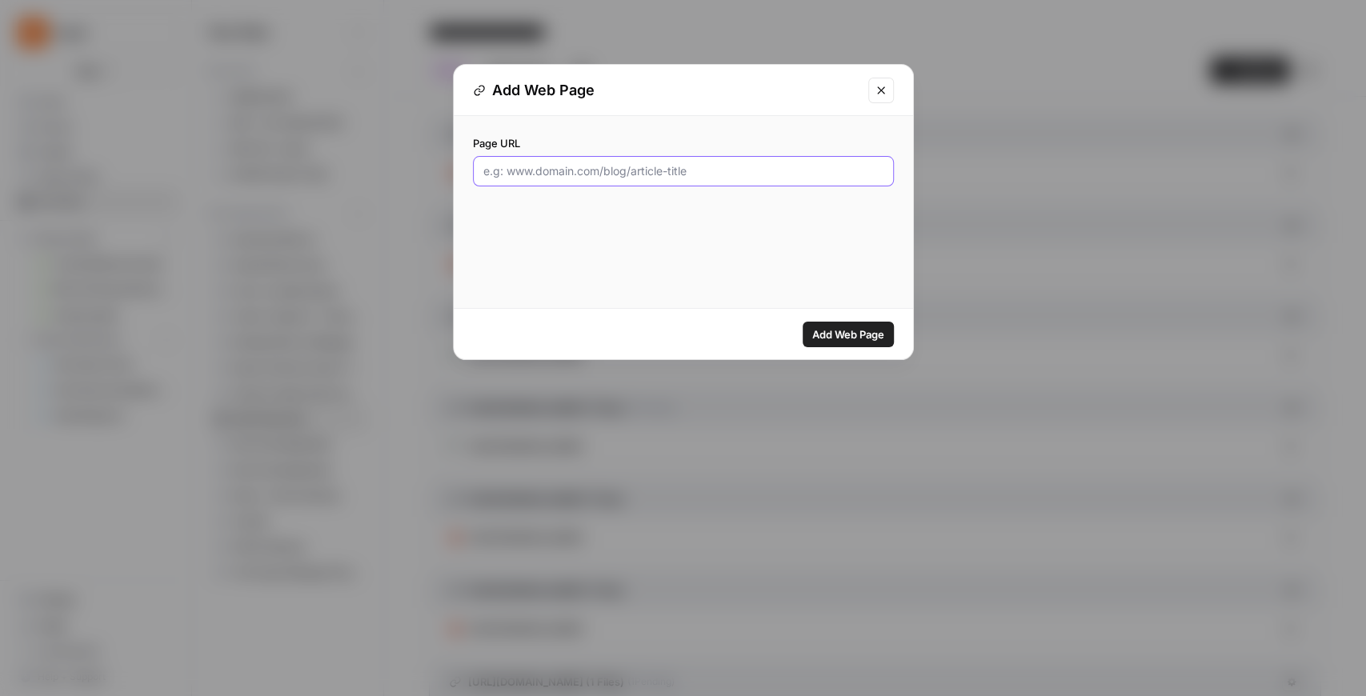
click at [692, 163] on input "Page URL" at bounding box center [683, 171] width 400 height 16
paste input "https://www.kayak.com/news/unique-hotels/"
type input "https://www.kayak.com/news/unique-hotels/"
click at [841, 336] on span "Add Web Page" at bounding box center [848, 335] width 72 height 16
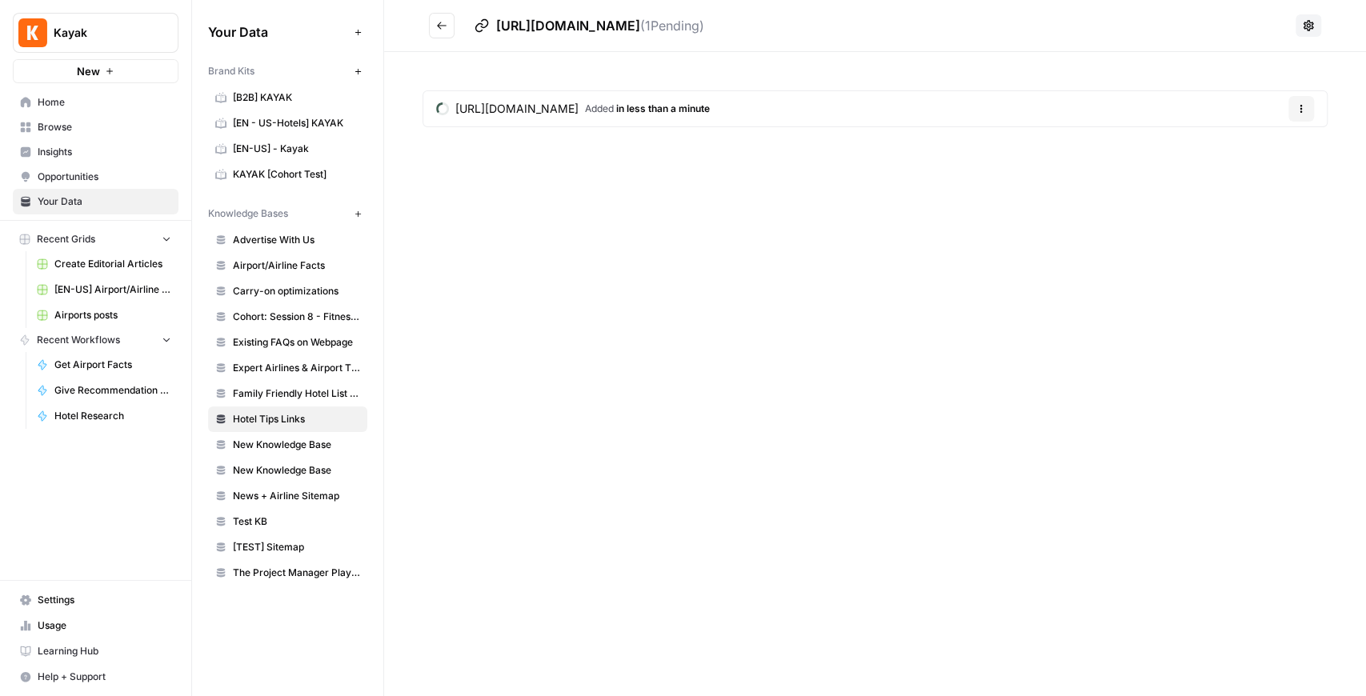
click at [437, 18] on button "Go back" at bounding box center [442, 26] width 26 height 26
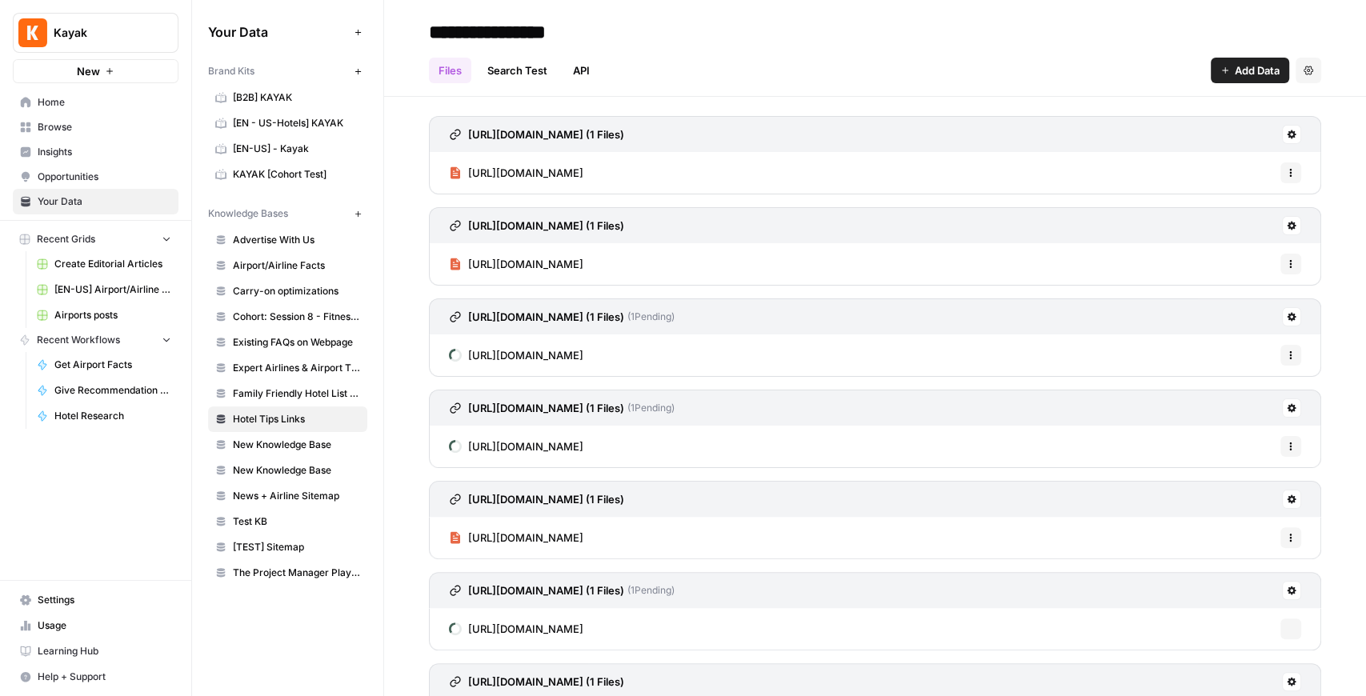
click at [1092, 66] on button "Add Data" at bounding box center [1250, 71] width 78 height 26
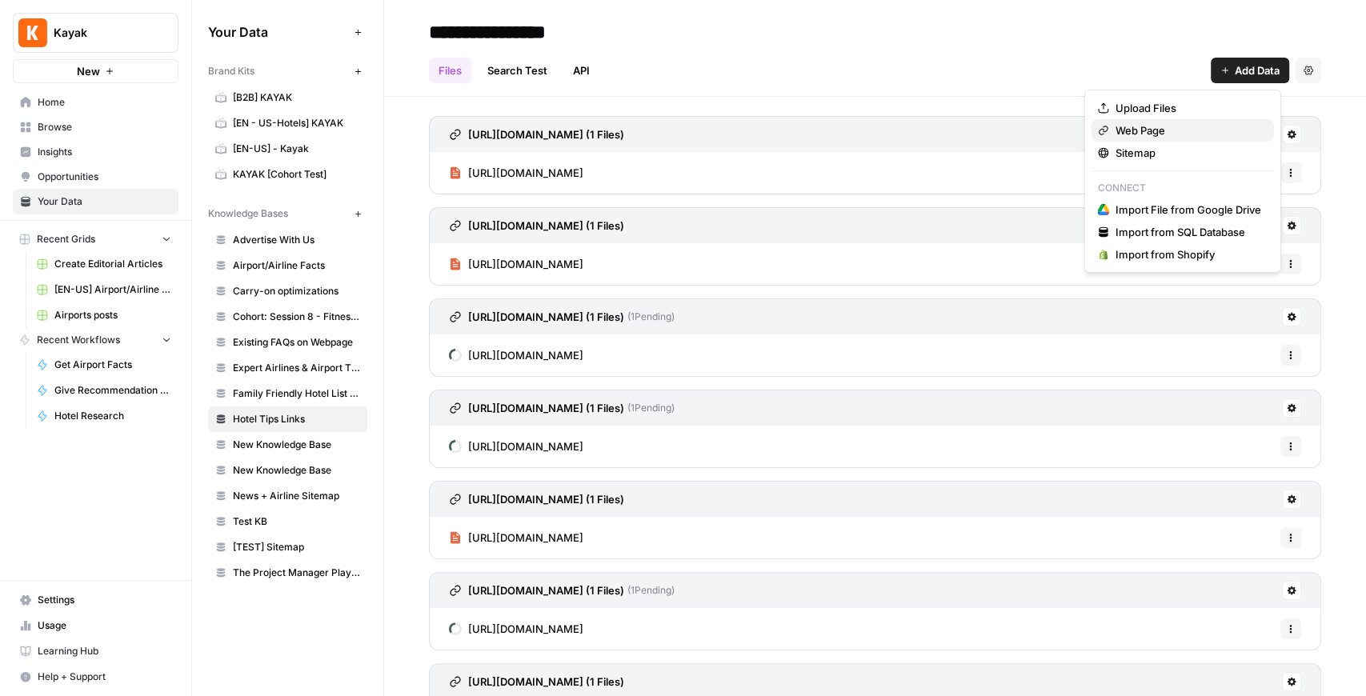
click at [1092, 126] on span "Web Page" at bounding box center [1189, 130] width 146 height 16
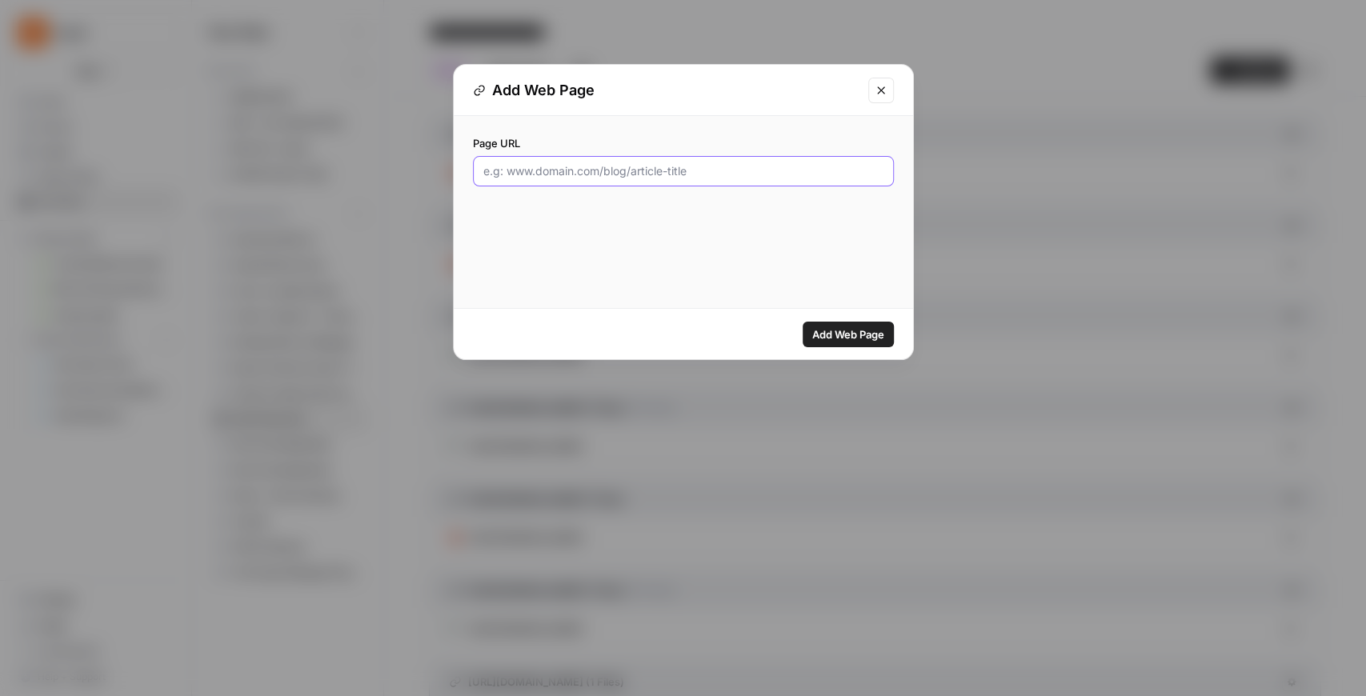
click at [764, 167] on input "Page URL" at bounding box center [683, 171] width 400 height 16
paste input "https://www.kayak.com/news/find-hotels-along-my-route/"
type input "https://www.kayak.com/news/find-hotels-along-my-route/"
click at [873, 338] on span "Add Web Page" at bounding box center [848, 335] width 72 height 16
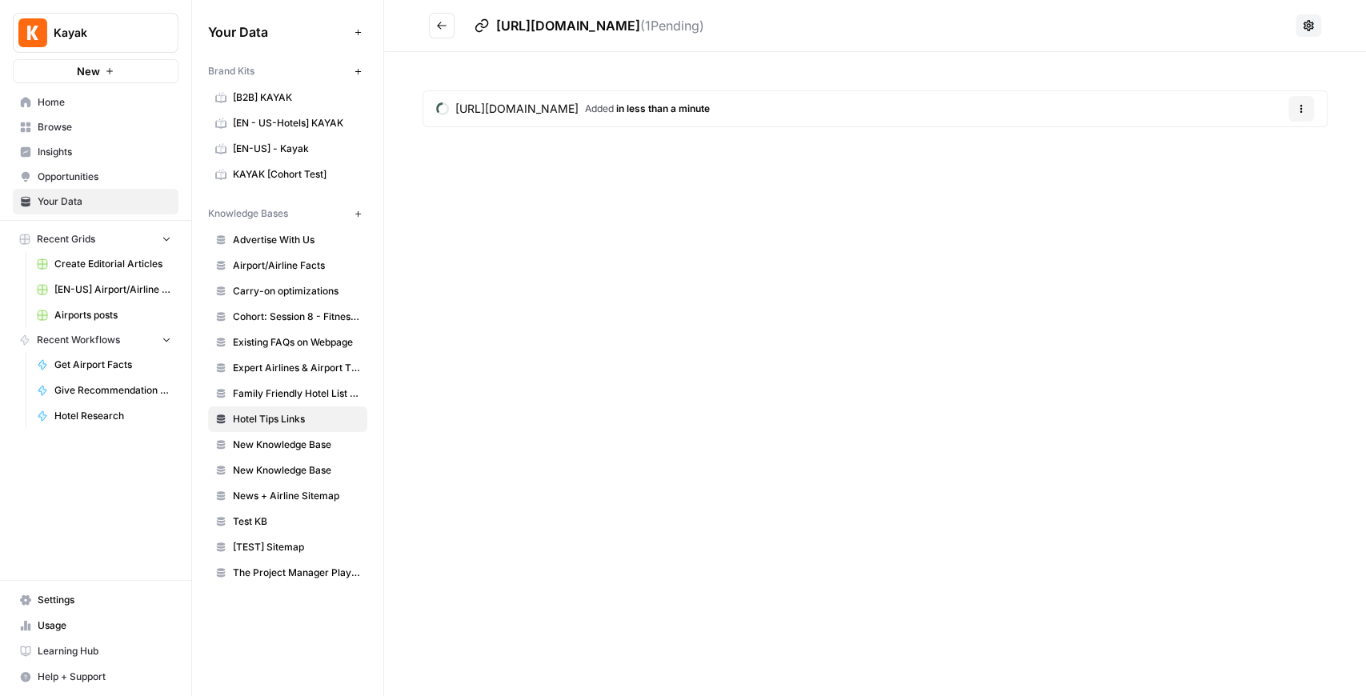
click at [445, 18] on button "Go back" at bounding box center [442, 26] width 26 height 26
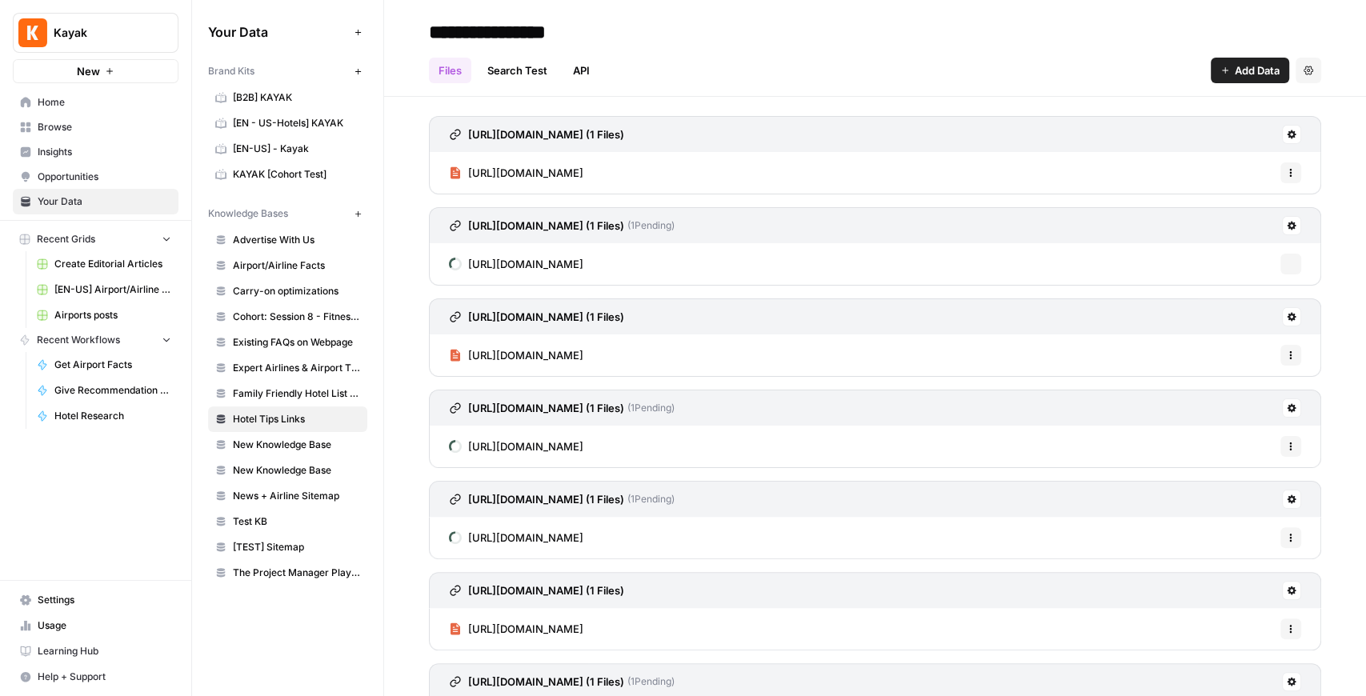
click at [1092, 78] on button "Add Data" at bounding box center [1250, 71] width 78 height 26
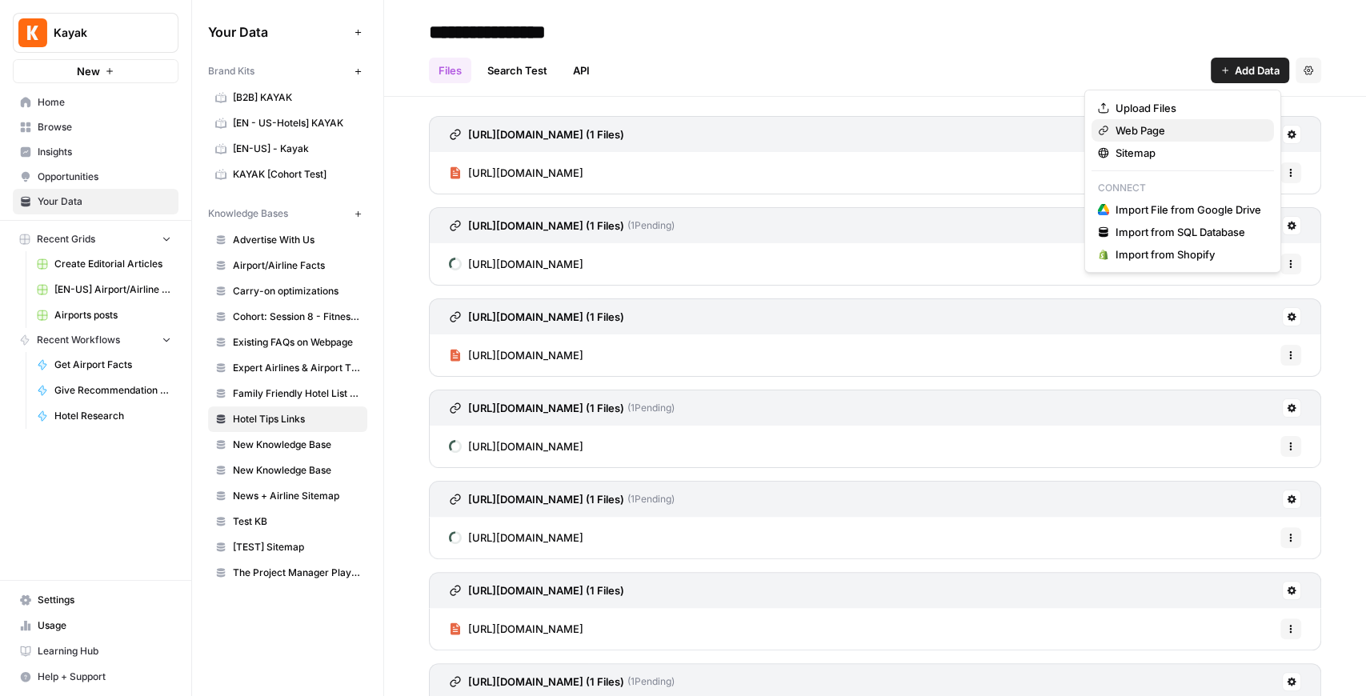
click at [1092, 131] on span "Web Page" at bounding box center [1189, 130] width 146 height 16
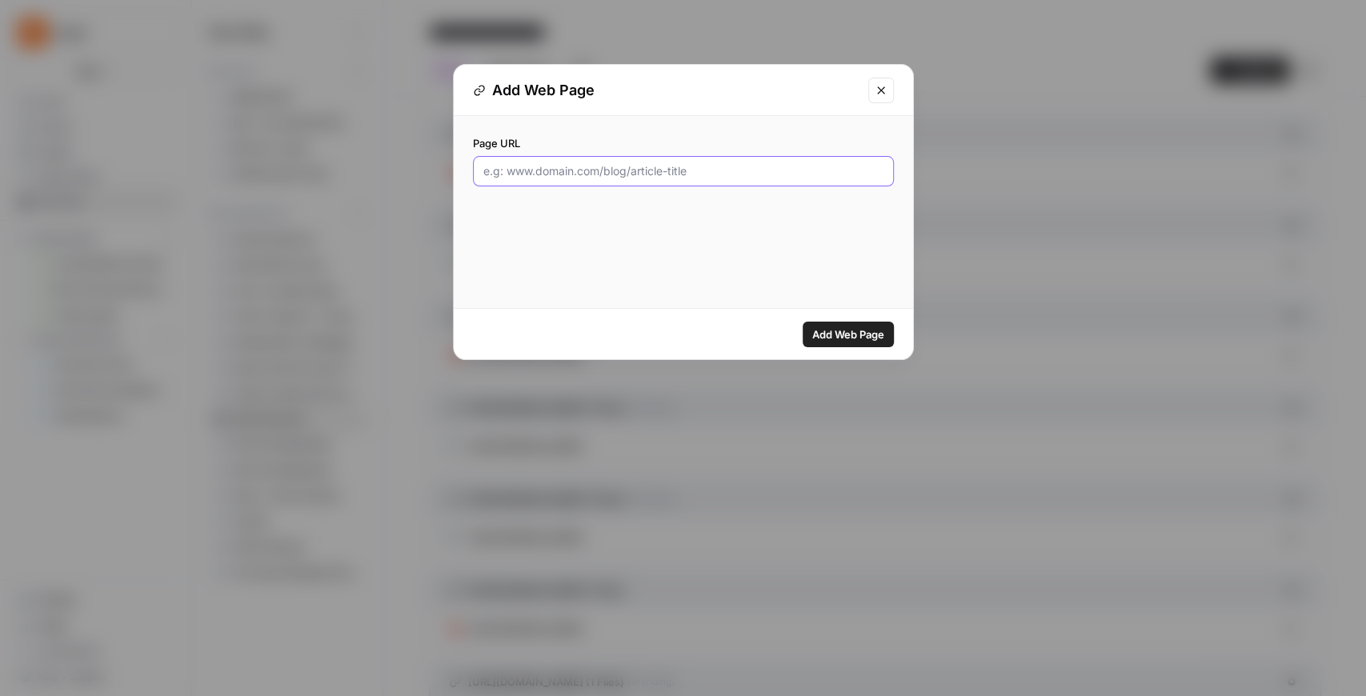
click at [639, 164] on input "Page URL" at bounding box center [683, 171] width 400 height 16
paste input "https://www.kayak.com/news/how-to-check-out-of-a-hotel/"
type input "https://www.kayak.com/news/how-to-check-out-of-a-hotel/"
click at [864, 343] on button "Add Web Page" at bounding box center [848, 335] width 91 height 26
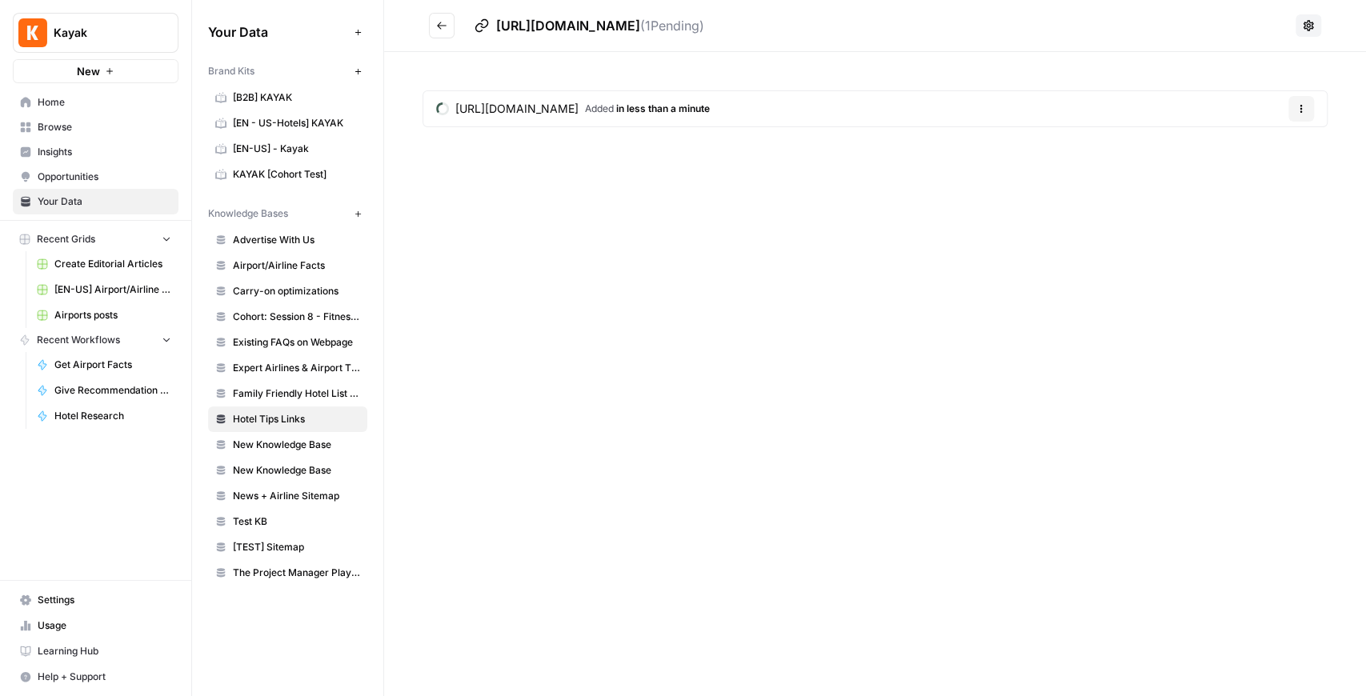
click at [435, 32] on button "Go back" at bounding box center [442, 26] width 26 height 26
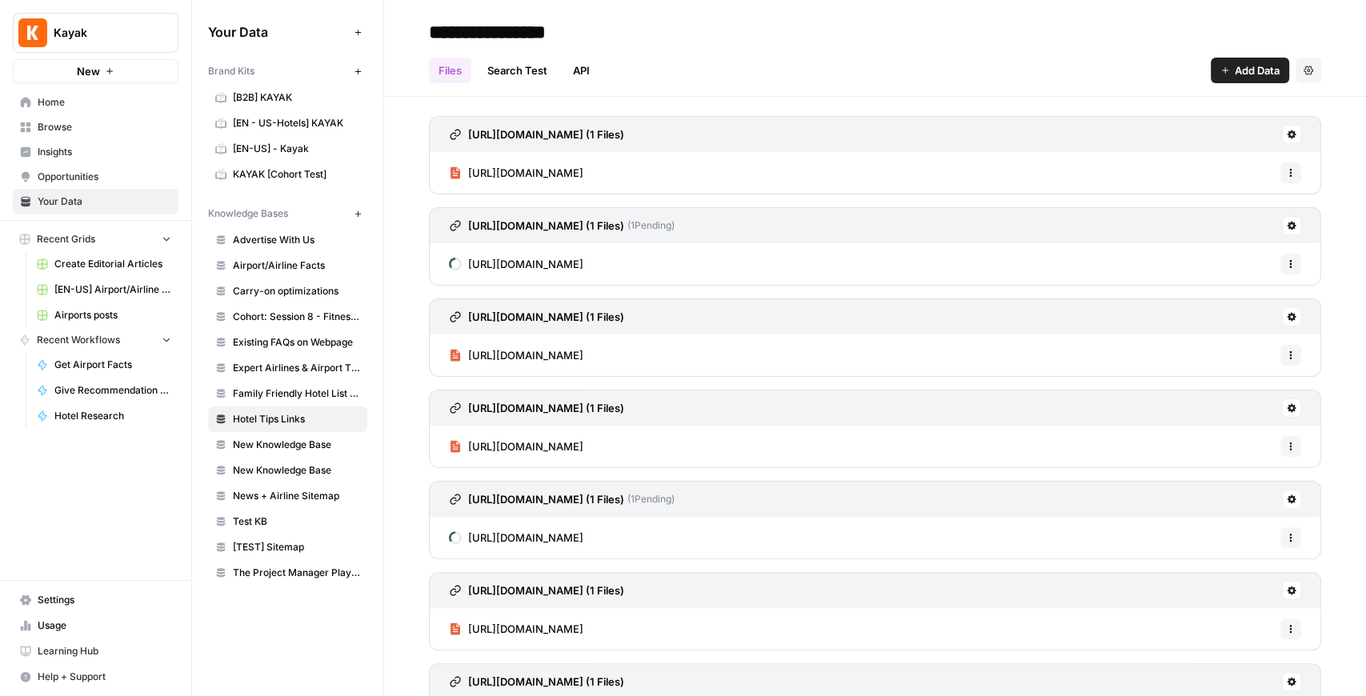
click at [1092, 74] on span "Add Data" at bounding box center [1257, 70] width 45 height 16
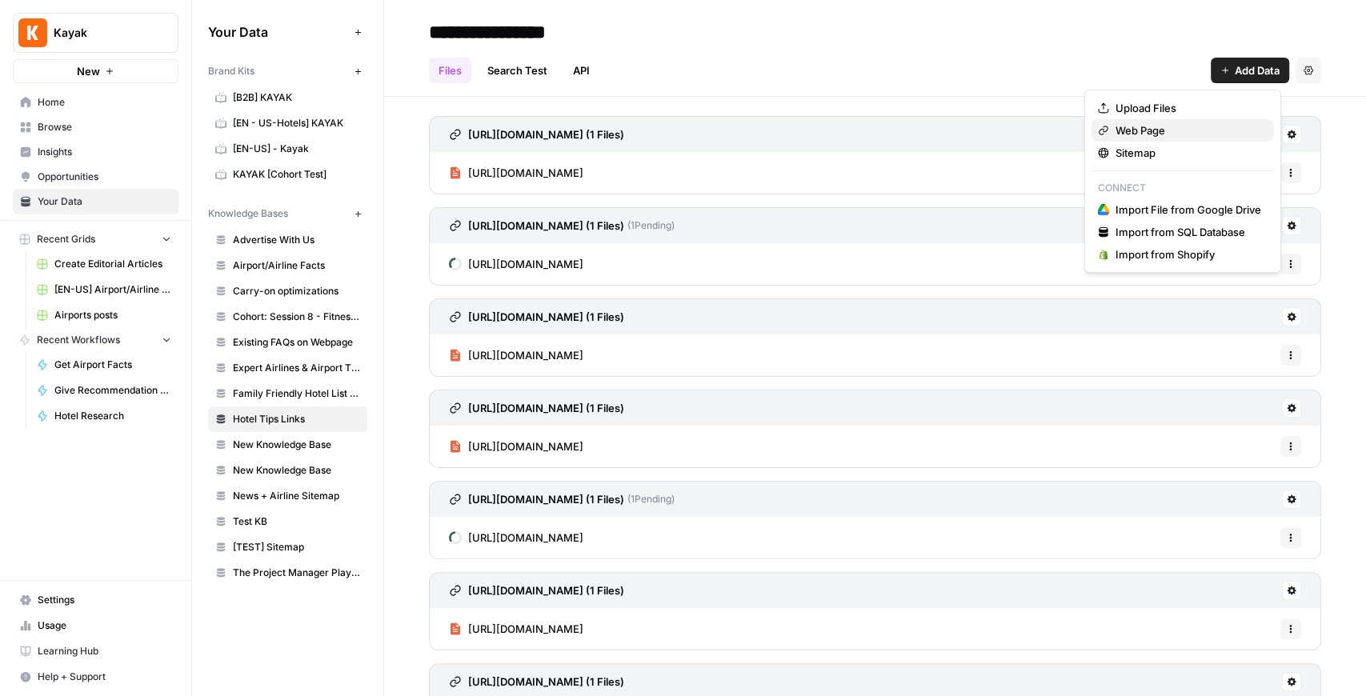
click at [1092, 121] on button "Web Page" at bounding box center [1183, 130] width 183 height 22
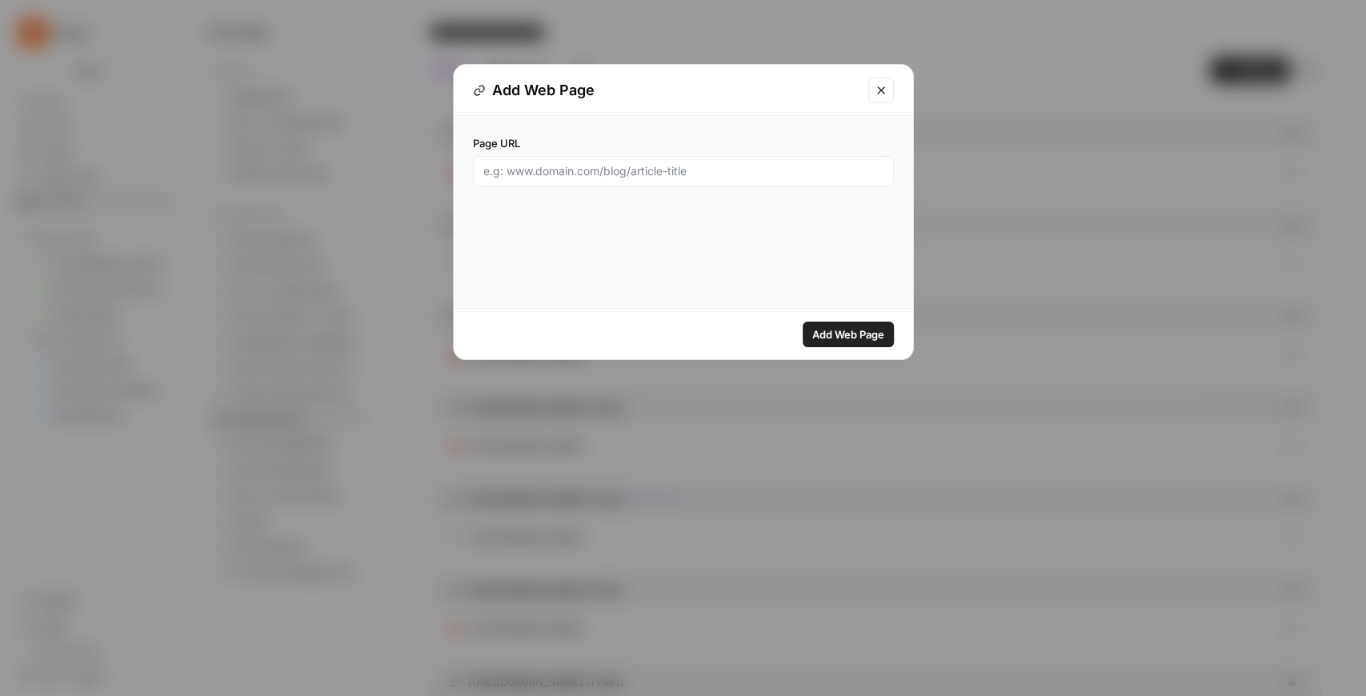
click at [648, 158] on div at bounding box center [683, 171] width 421 height 30
paste input "https://www.kayak.com/news/early-check-in-hotels/"
type input "https://www.kayak.com/news/early-check-in-hotels/"
click at [815, 322] on button "Add Web Page" at bounding box center [848, 335] width 91 height 26
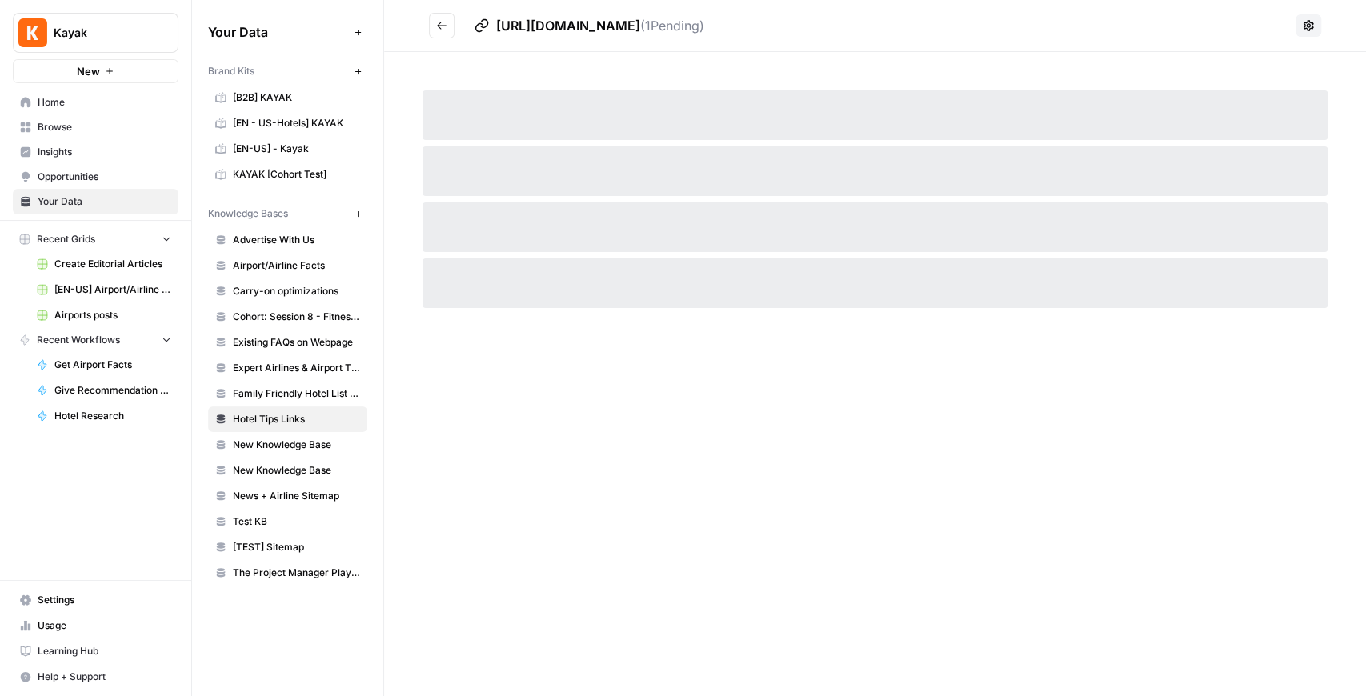
click at [445, 18] on button "Go back" at bounding box center [442, 26] width 26 height 26
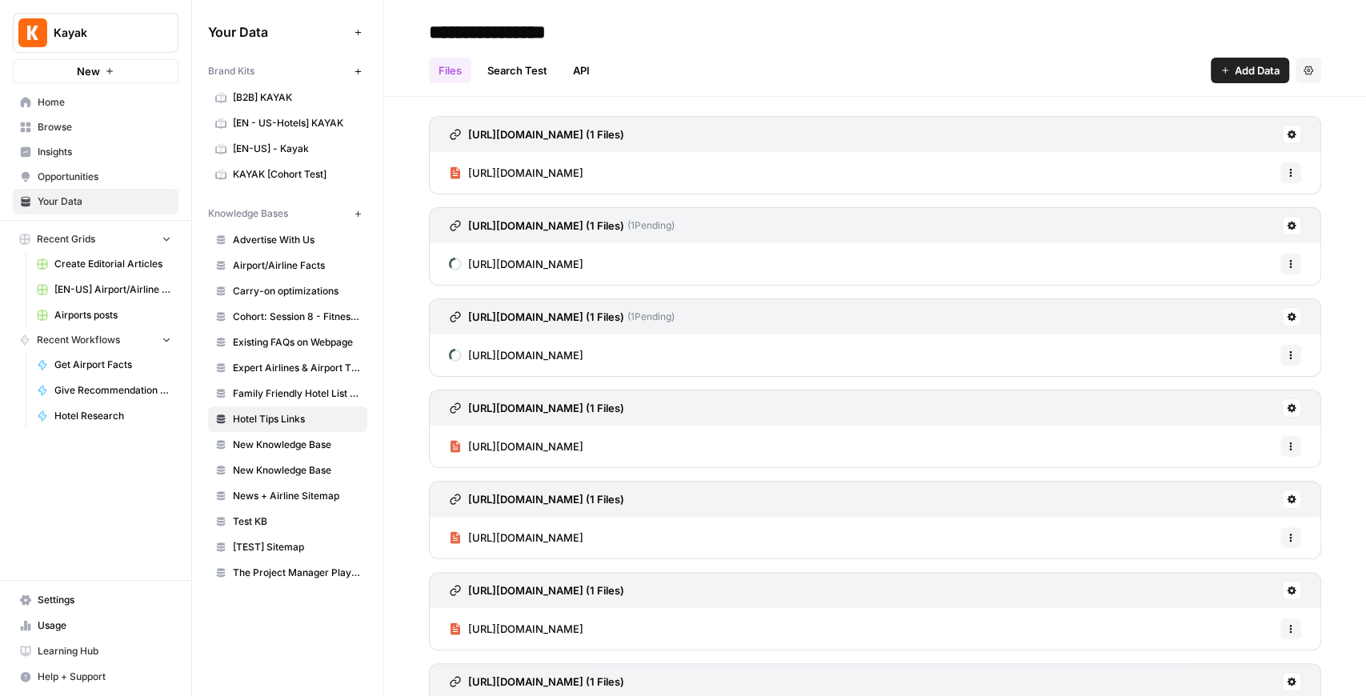
click at [1092, 64] on button "Add Data" at bounding box center [1250, 71] width 78 height 26
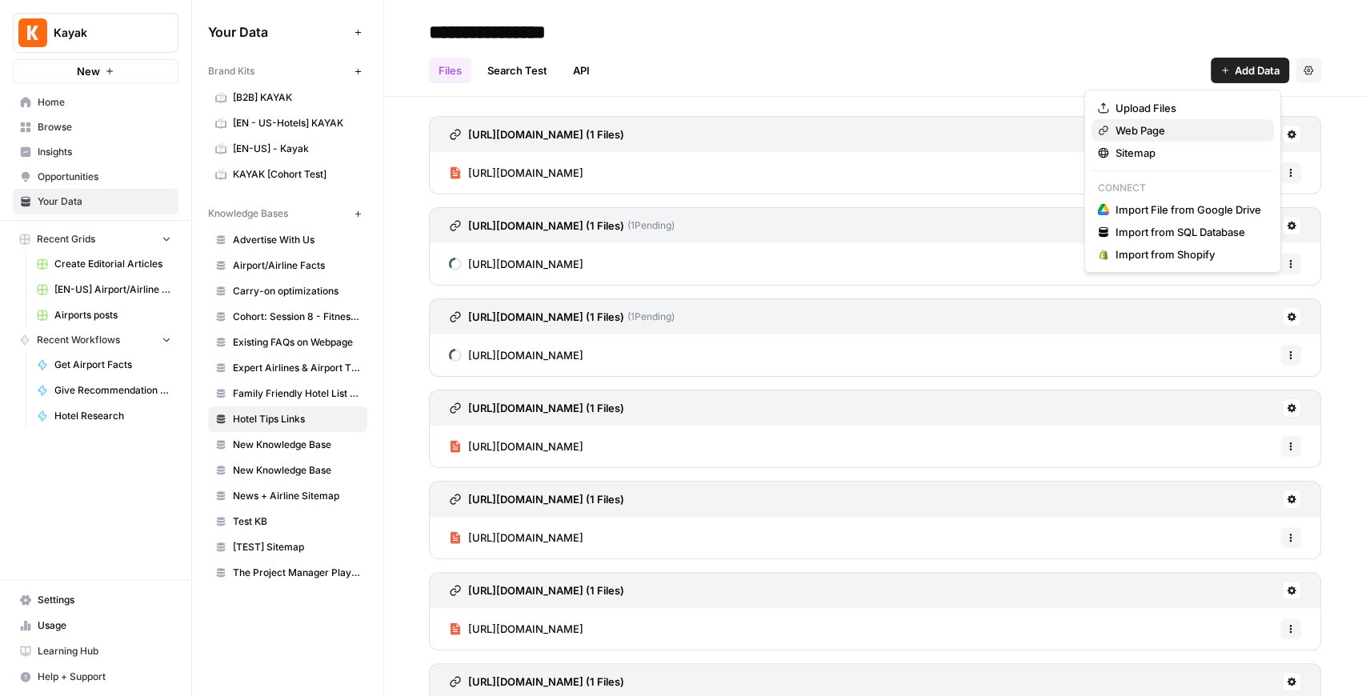
click at [1092, 122] on span "Web Page" at bounding box center [1189, 130] width 146 height 16
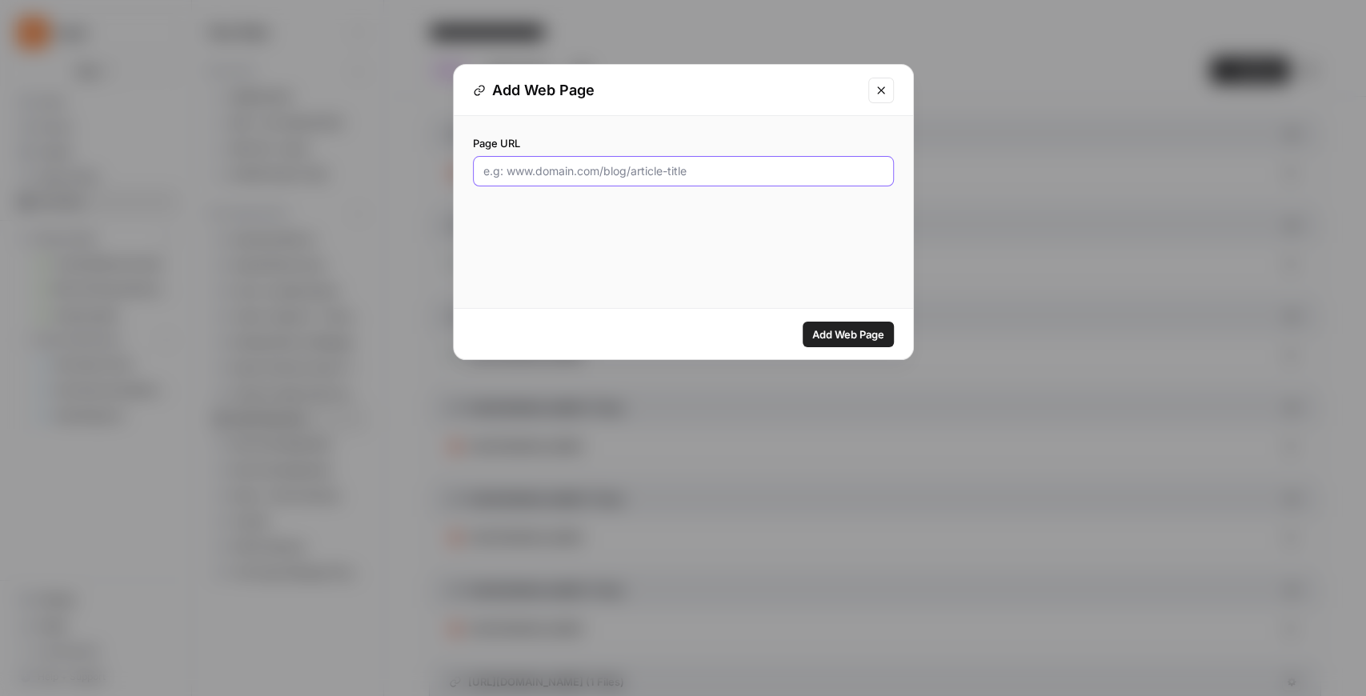
click at [613, 173] on input "Page URL" at bounding box center [683, 171] width 400 height 16
paste input "https://www.kayak.com/news/what-do-hotel-stars-mean/"
type input "https://www.kayak.com/news/what-do-hotel-stars-mean/"
click at [856, 336] on span "Add Web Page" at bounding box center [848, 335] width 72 height 16
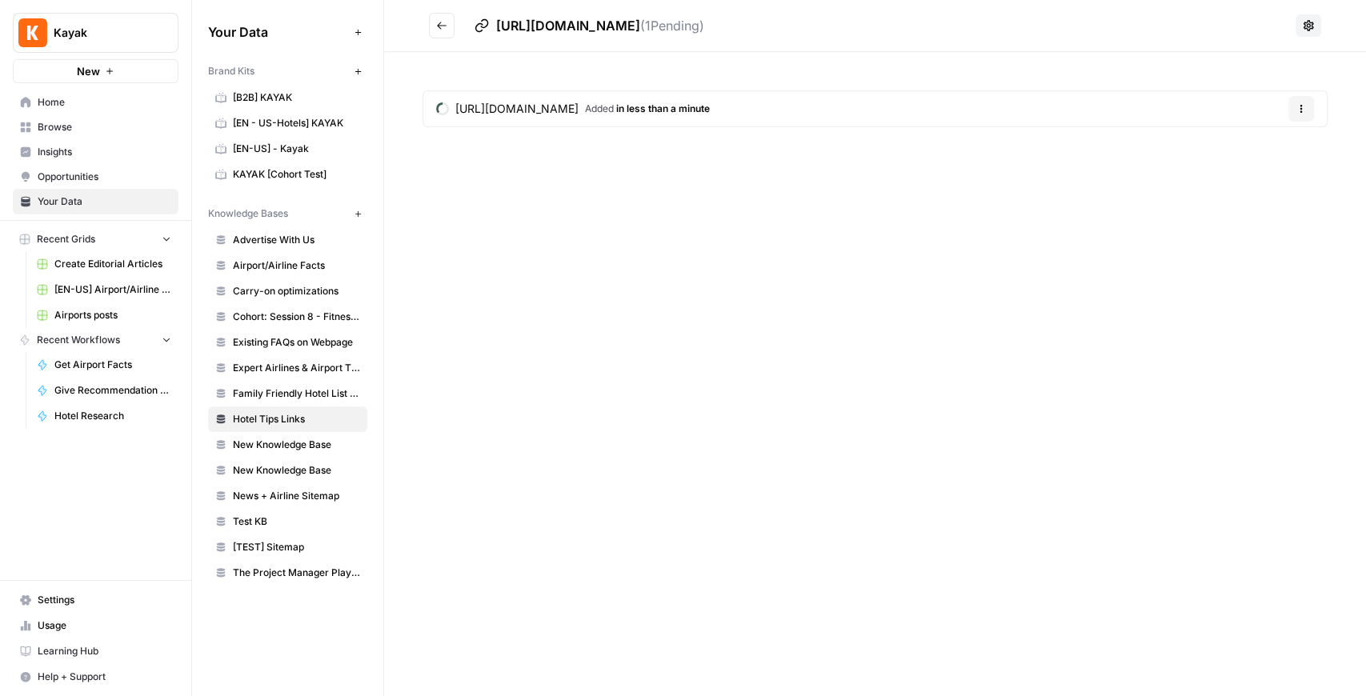
click at [446, 30] on icon "Go back" at bounding box center [441, 25] width 11 height 11
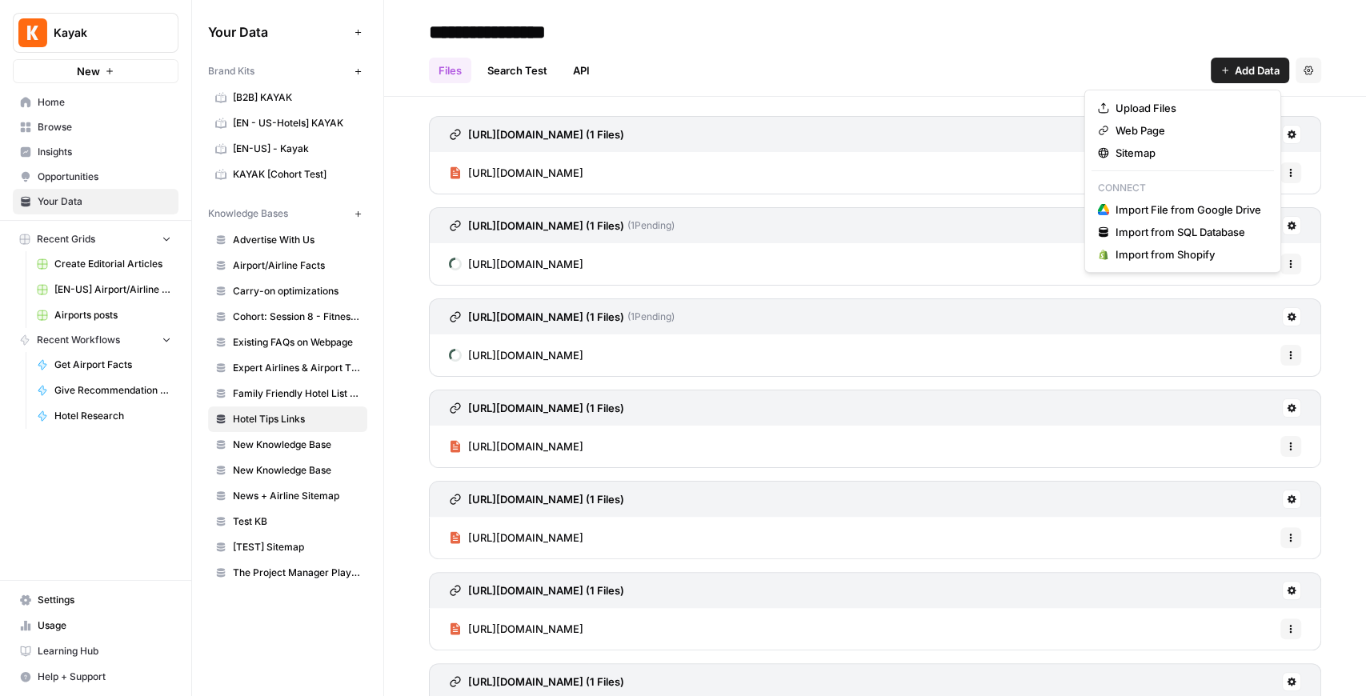
click at [1092, 69] on span "Add Data" at bounding box center [1257, 70] width 45 height 16
click at [1092, 138] on span "Web Page" at bounding box center [1189, 130] width 146 height 16
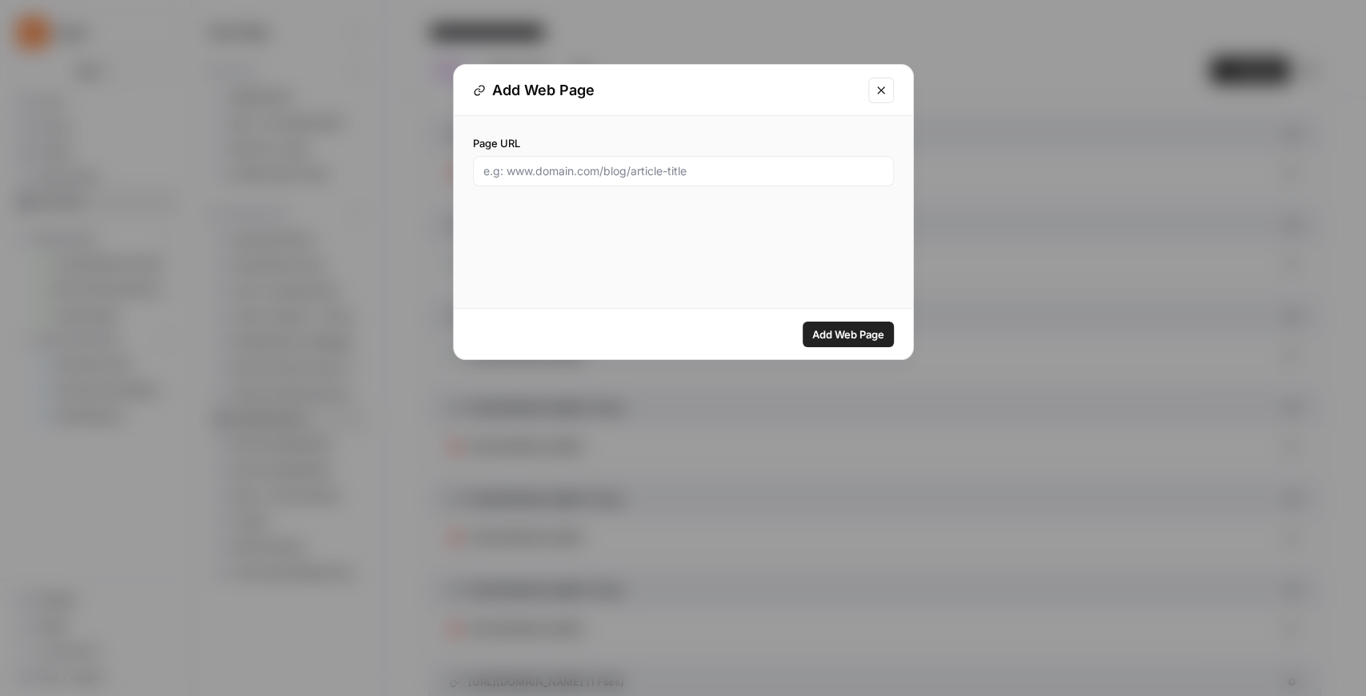
click at [649, 155] on div "Page URL" at bounding box center [683, 160] width 421 height 51
click at [660, 165] on input "Page URL" at bounding box center [683, 171] width 400 height 16
paste input "https://www.kayak.com/news/can-you-live-in-a-hotel/"
type input "https://www.kayak.com/news/can-you-live-in-a-hotel/"
click at [868, 333] on span "Add Web Page" at bounding box center [848, 335] width 72 height 16
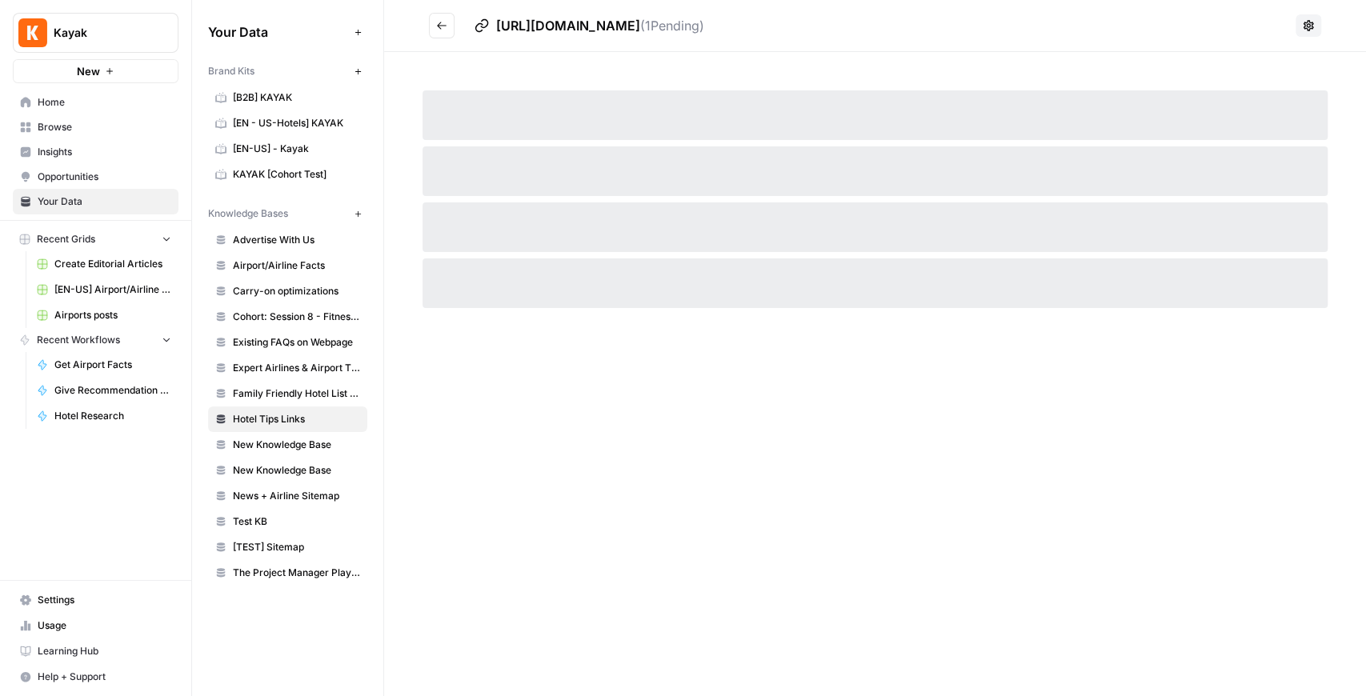
click at [440, 22] on icon "Go back" at bounding box center [442, 25] width 10 height 7
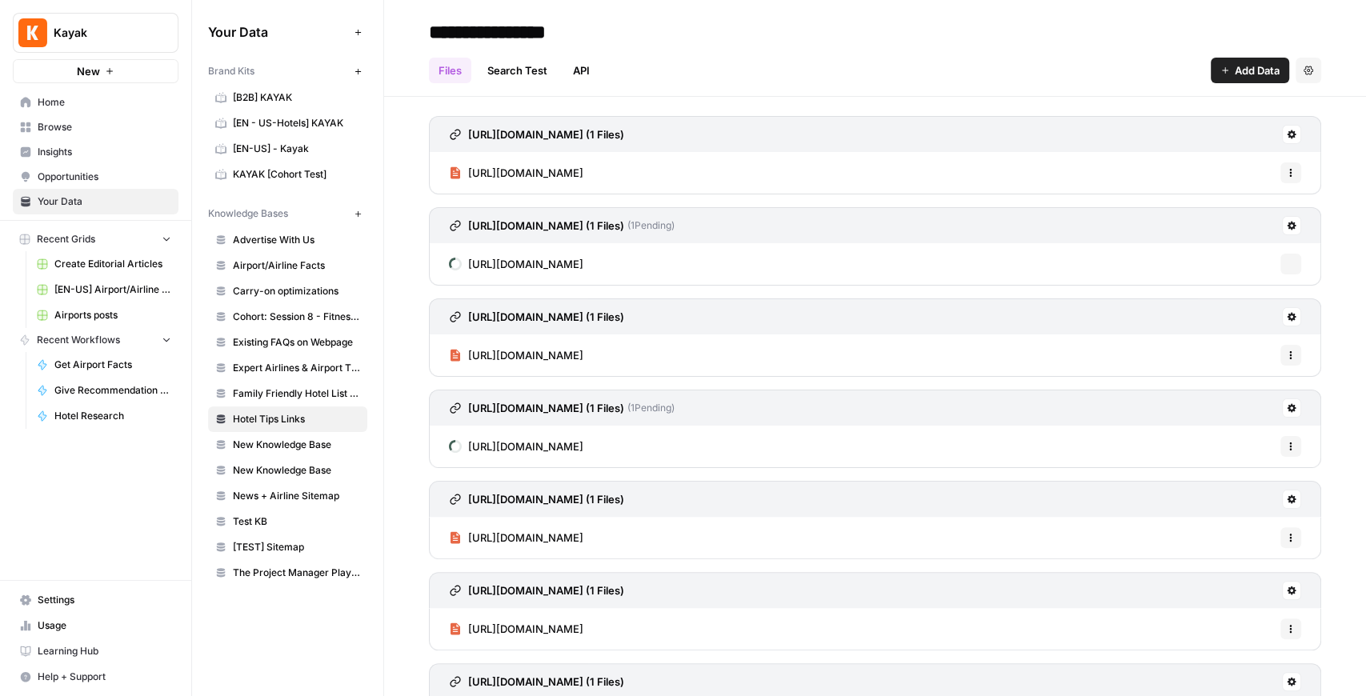
click at [1092, 71] on button "Add Data" at bounding box center [1250, 71] width 78 height 26
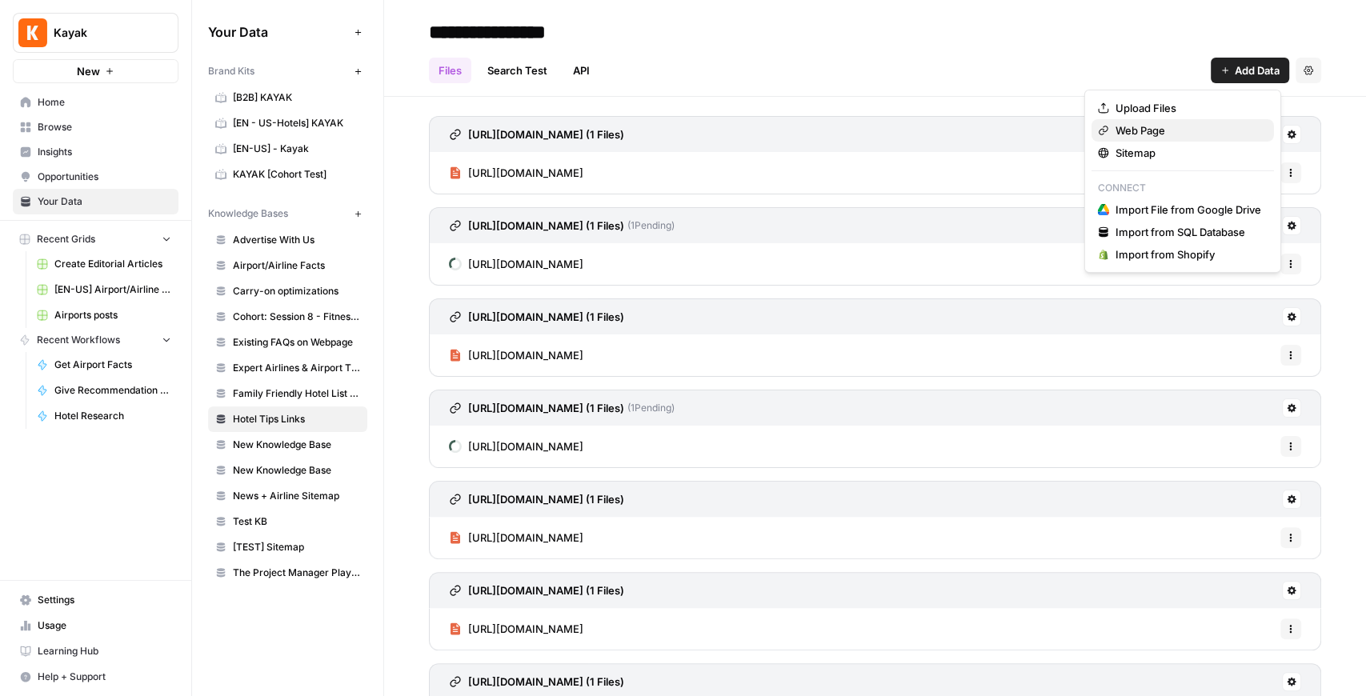
click at [1092, 138] on button "Web Page" at bounding box center [1183, 130] width 183 height 22
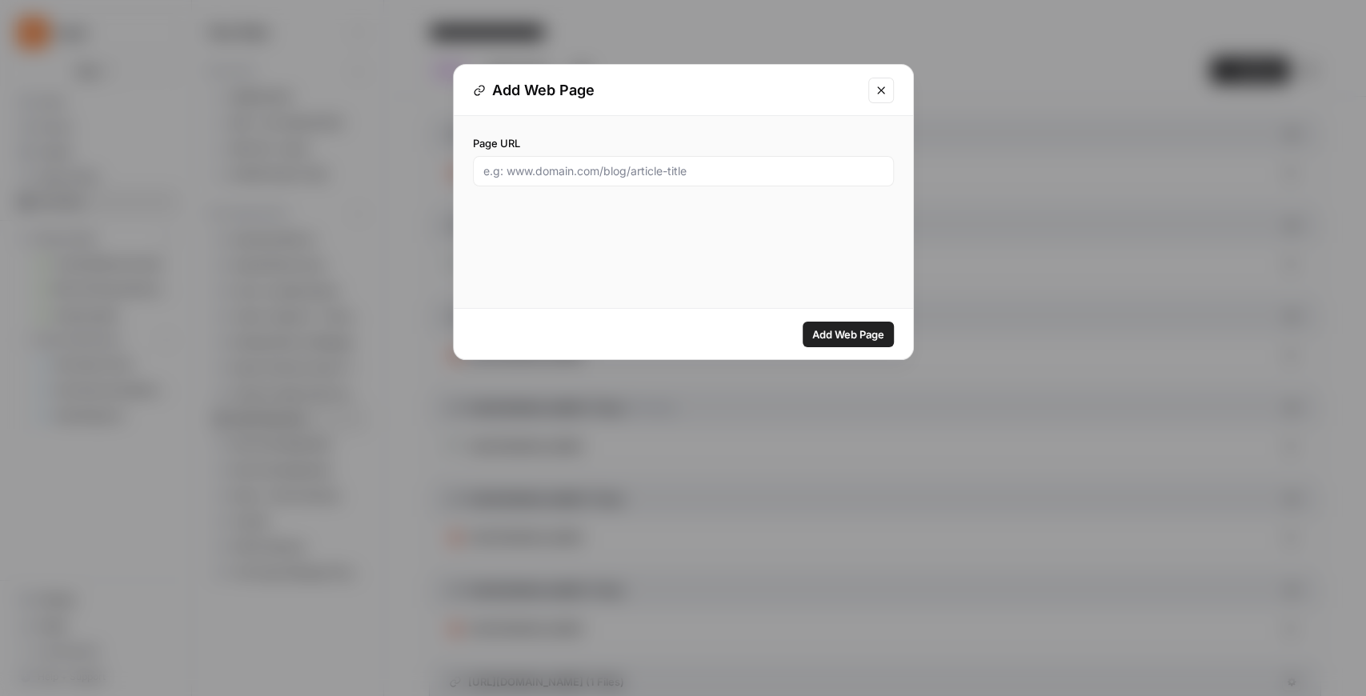
click at [684, 181] on div at bounding box center [683, 171] width 421 height 30
paste input "https://www.kayak.com/news/what-is-a-resort-fee/"
type input "https://www.kayak.com/news/what-is-a-resort-fee/"
click at [873, 340] on span "Add Web Page" at bounding box center [848, 335] width 72 height 16
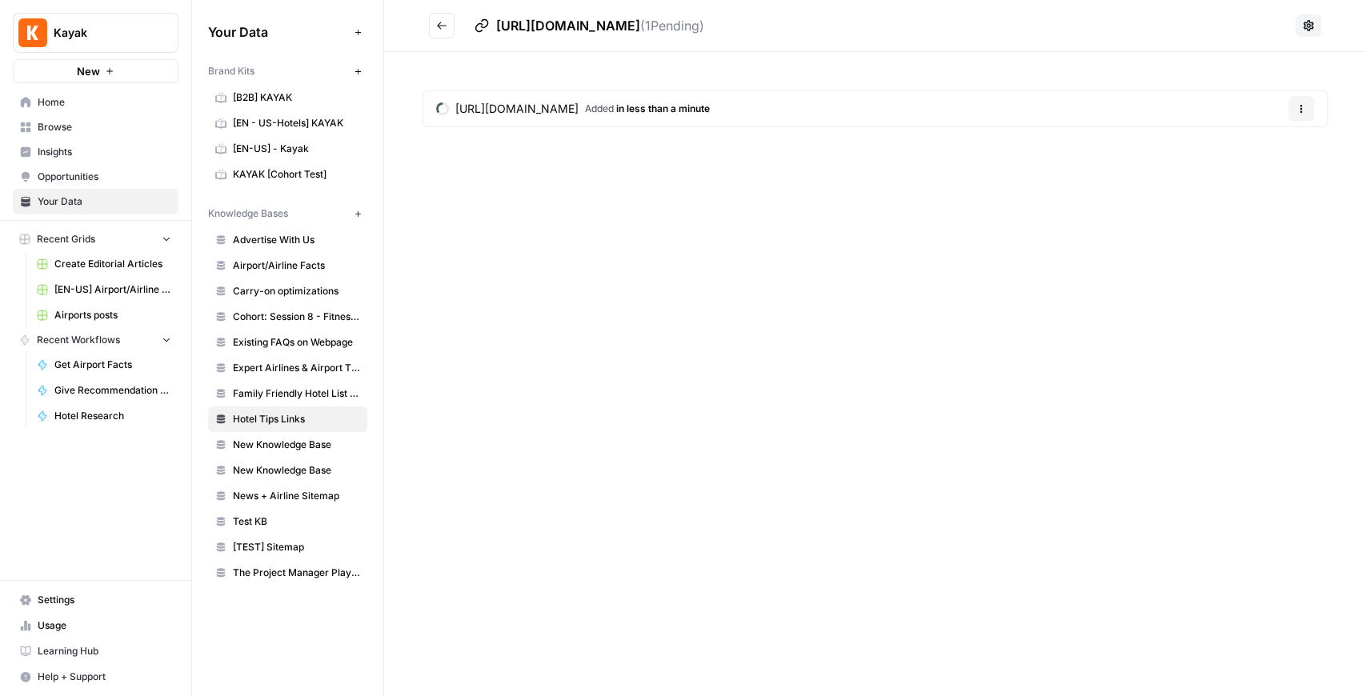
click at [435, 26] on button "Go back" at bounding box center [442, 26] width 26 height 26
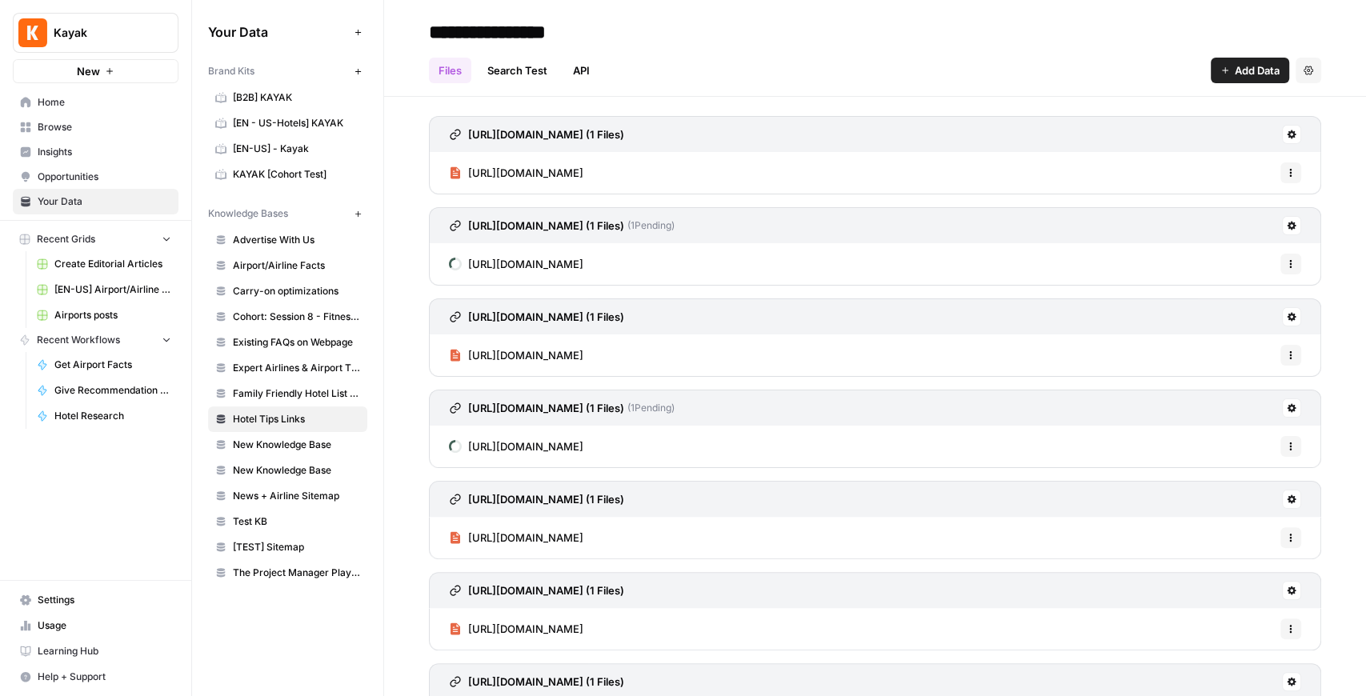
click at [1092, 68] on span "Add Data" at bounding box center [1257, 70] width 45 height 16
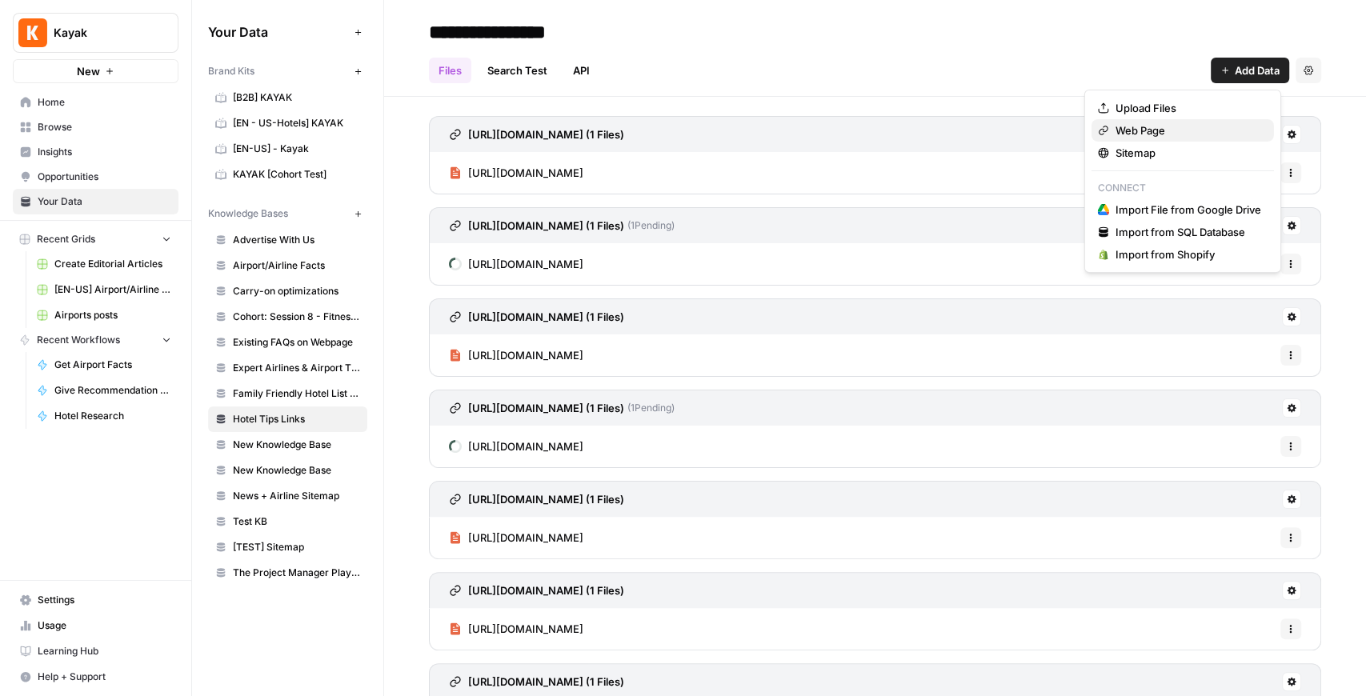
click at [1092, 138] on button "Web Page" at bounding box center [1183, 130] width 183 height 22
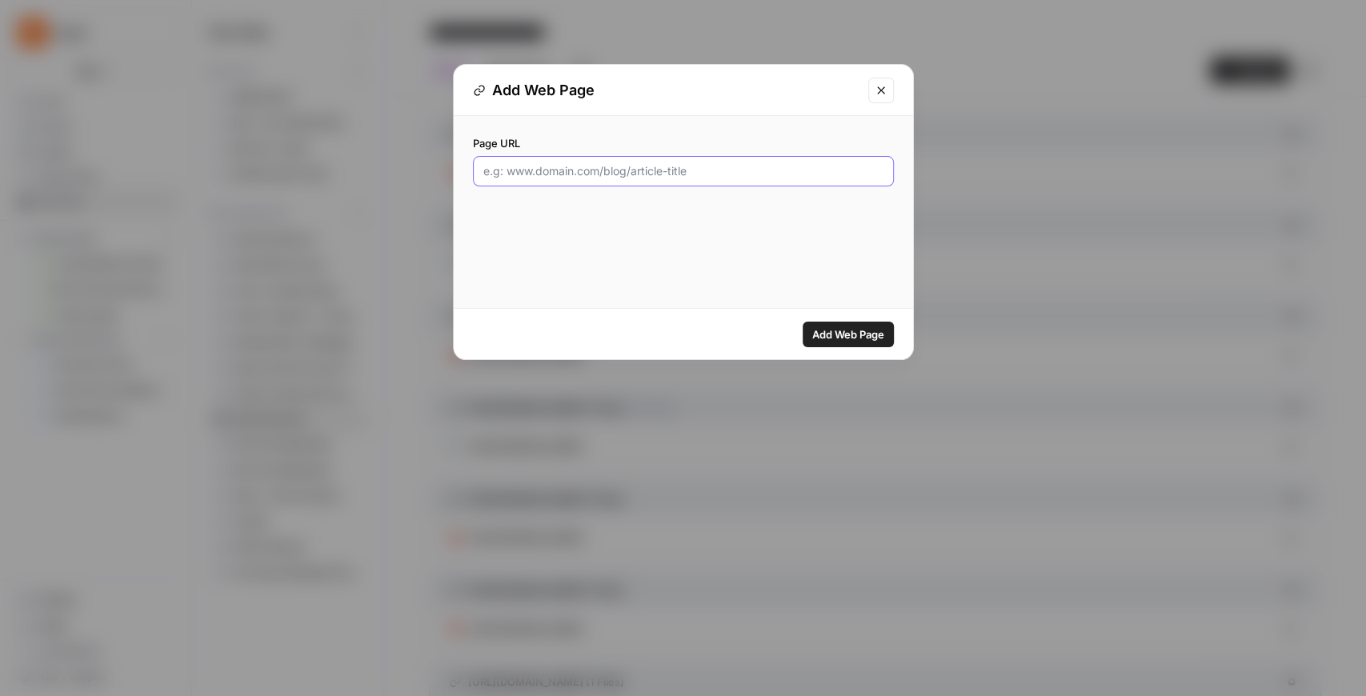
click at [548, 169] on input "Page URL" at bounding box center [683, 171] width 400 height 16
paste input "https://www.kayak.com/news/what-does-all-inclusive-mean/"
type input "https://www.kayak.com/news/what-does-all-inclusive-mean/"
click at [882, 335] on span "Add Web Page" at bounding box center [848, 335] width 72 height 16
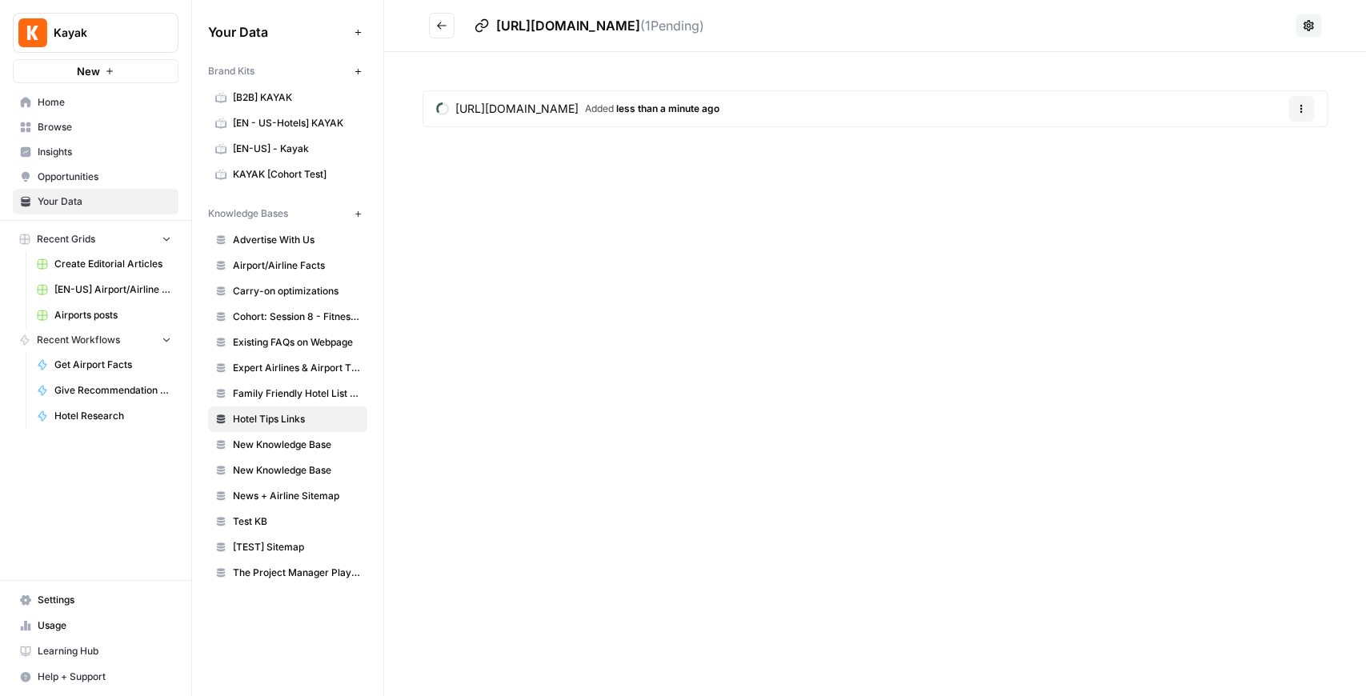
click at [442, 33] on button "Go back" at bounding box center [442, 26] width 26 height 26
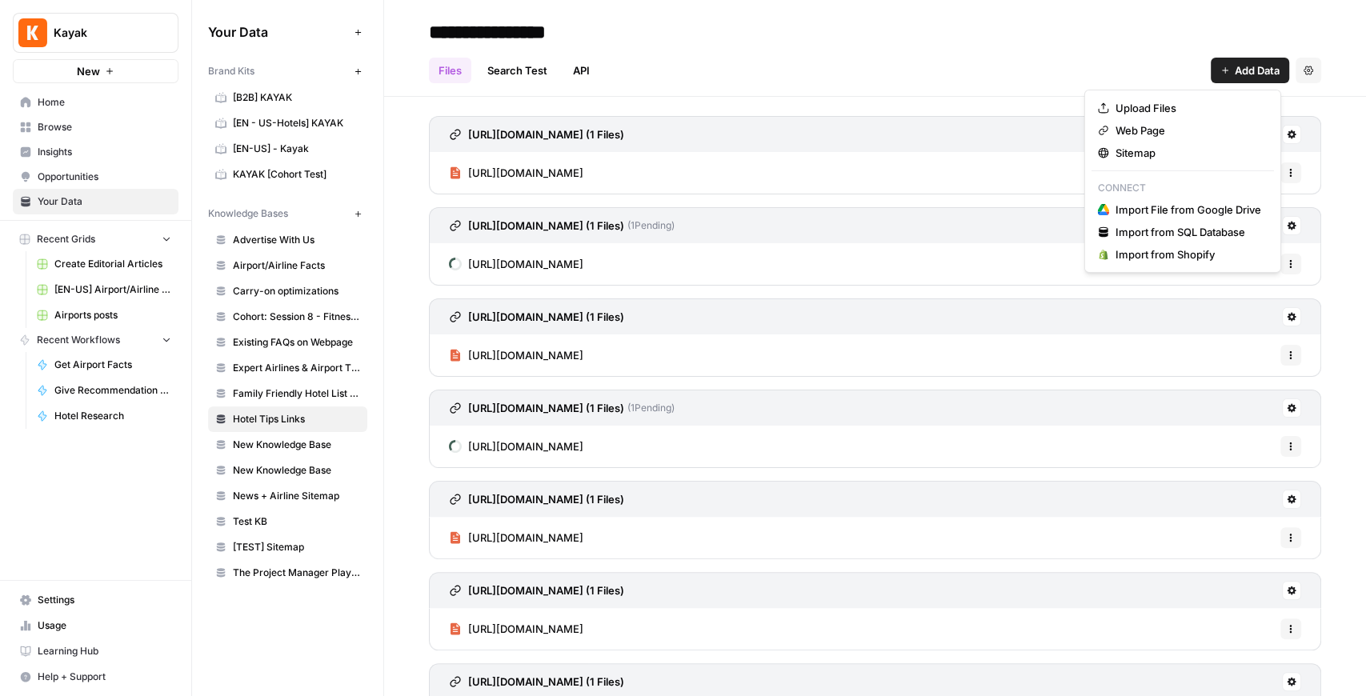
click at [1092, 72] on span "Add Data" at bounding box center [1257, 70] width 45 height 16
click at [1092, 133] on span "Web Page" at bounding box center [1189, 130] width 146 height 16
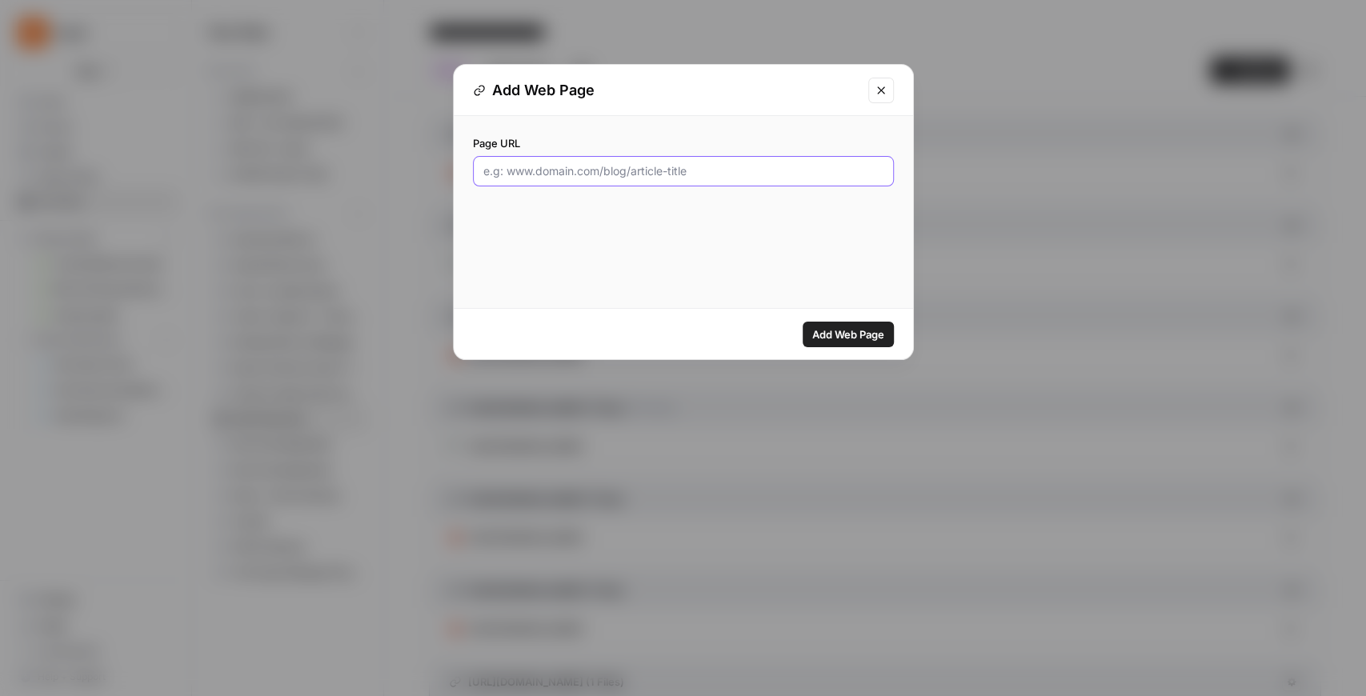
click at [628, 170] on input "Page URL" at bounding box center [683, 171] width 400 height 16
paste input "https://www.kayak.com/news/work-from-hotel-tips/"
type input "https://www.kayak.com/news/work-from-hotel-tips/"
click at [824, 336] on span "Add Web Page" at bounding box center [848, 335] width 72 height 16
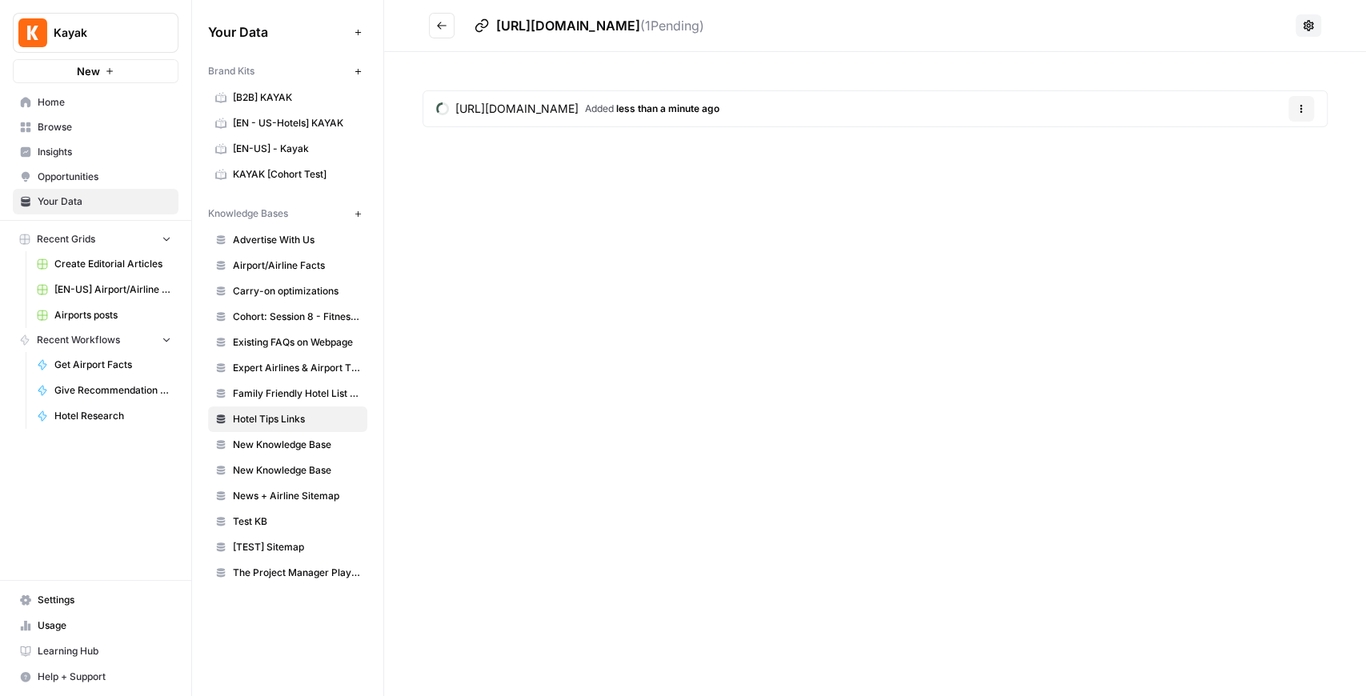
click at [437, 20] on icon "Go back" at bounding box center [441, 25] width 11 height 11
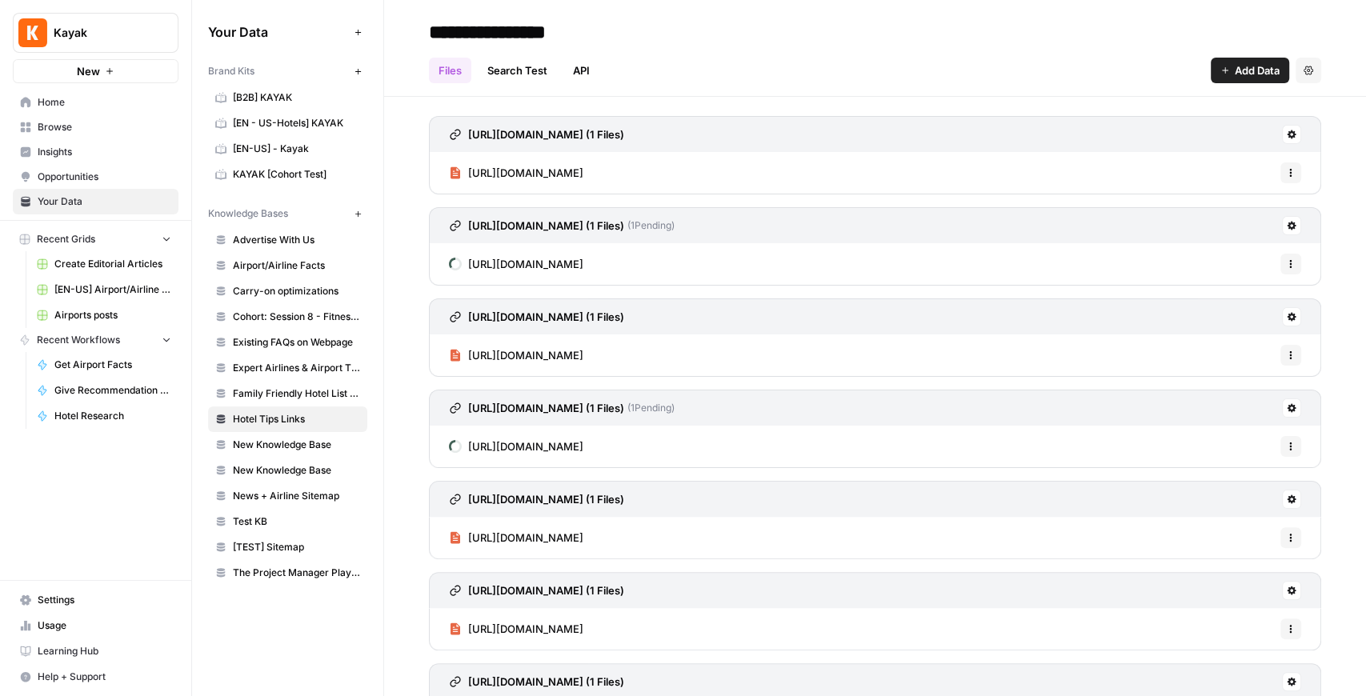
click at [1092, 70] on button "Add Data" at bounding box center [1250, 71] width 78 height 26
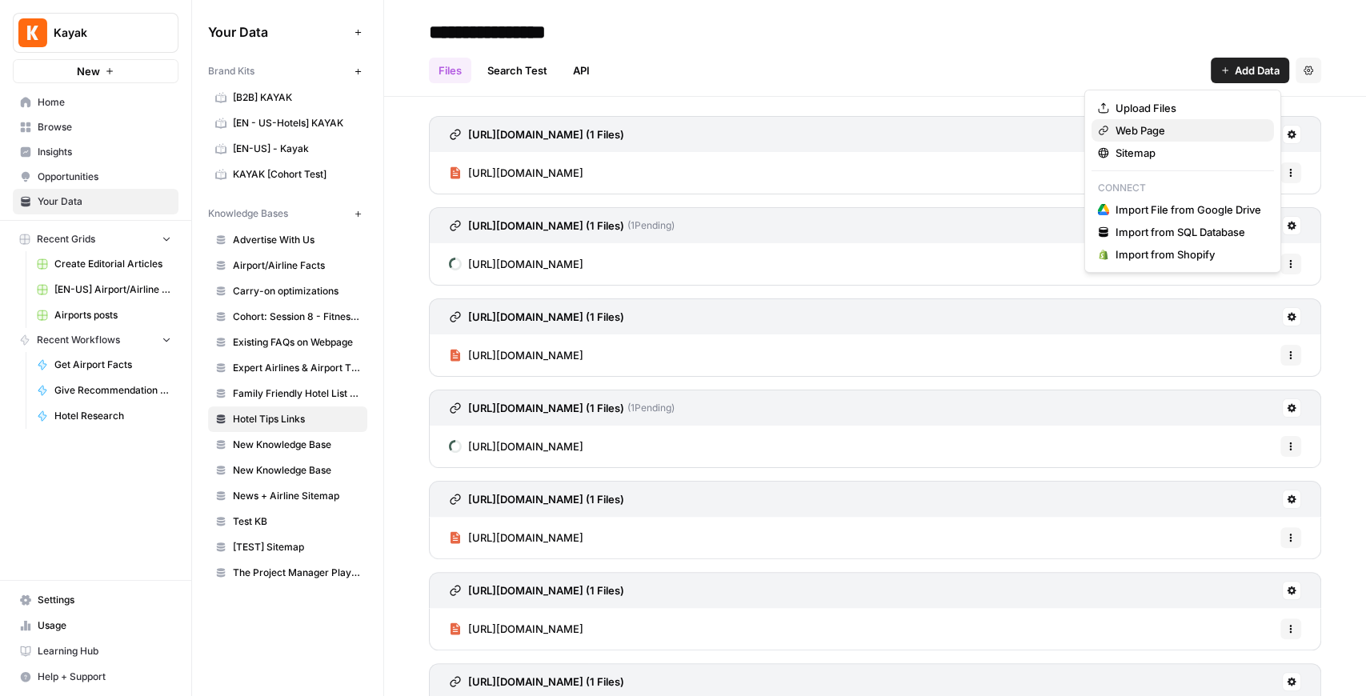
click at [1092, 135] on span "Web Page" at bounding box center [1189, 130] width 146 height 16
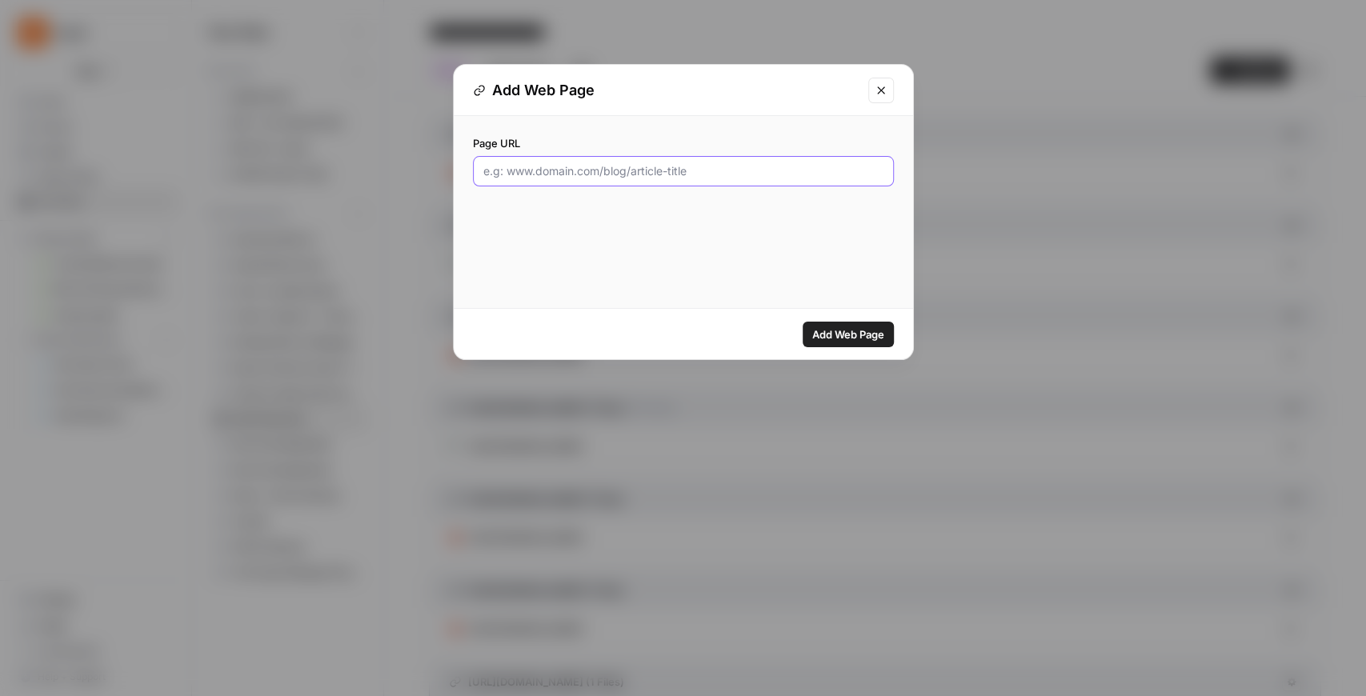
click at [690, 171] on input "Page URL" at bounding box center [683, 171] width 400 height 16
paste input "https://www.kayak.com/news/best-hotels-that-allow-dogs-us/"
type input "https://www.kayak.com/news/best-hotels-that-allow-dogs-us/"
click at [853, 339] on span "Add Web Page" at bounding box center [848, 335] width 72 height 16
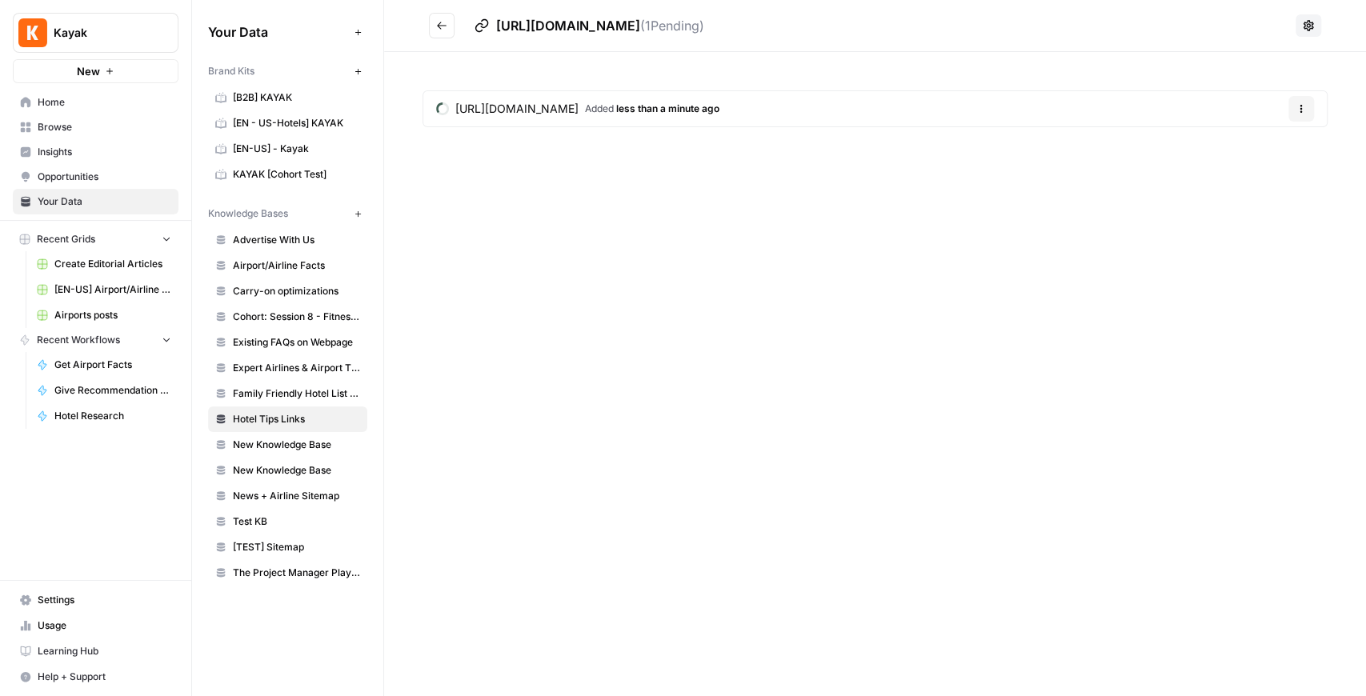
click at [453, 20] on button "Go back" at bounding box center [442, 26] width 26 height 26
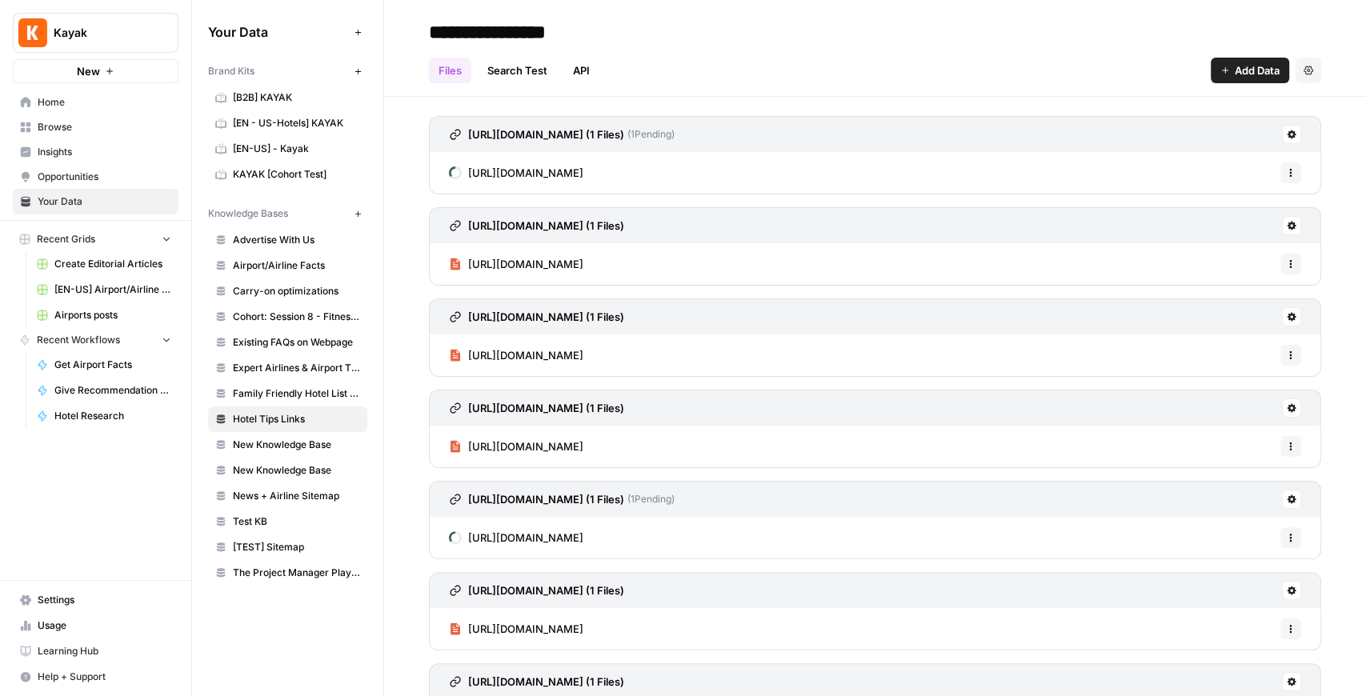
click at [1092, 75] on button "Add Data" at bounding box center [1250, 71] width 78 height 26
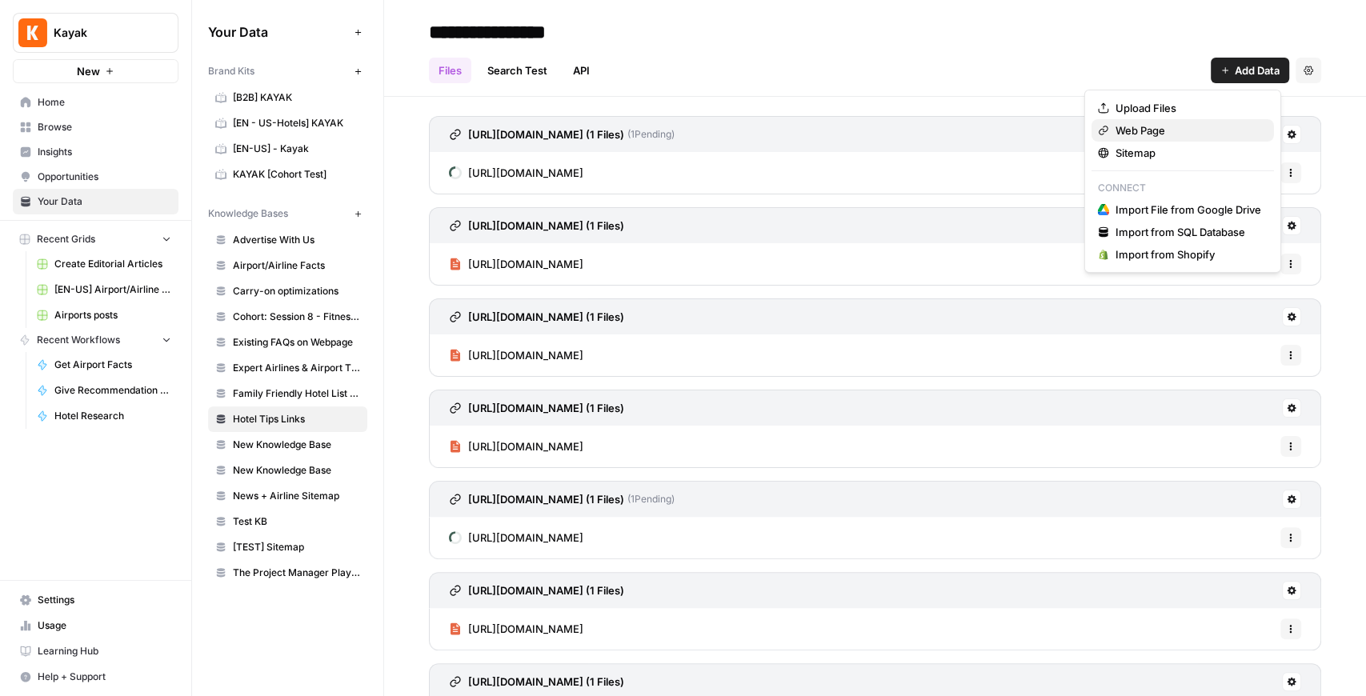
click at [1092, 131] on span "Web Page" at bounding box center [1189, 130] width 146 height 16
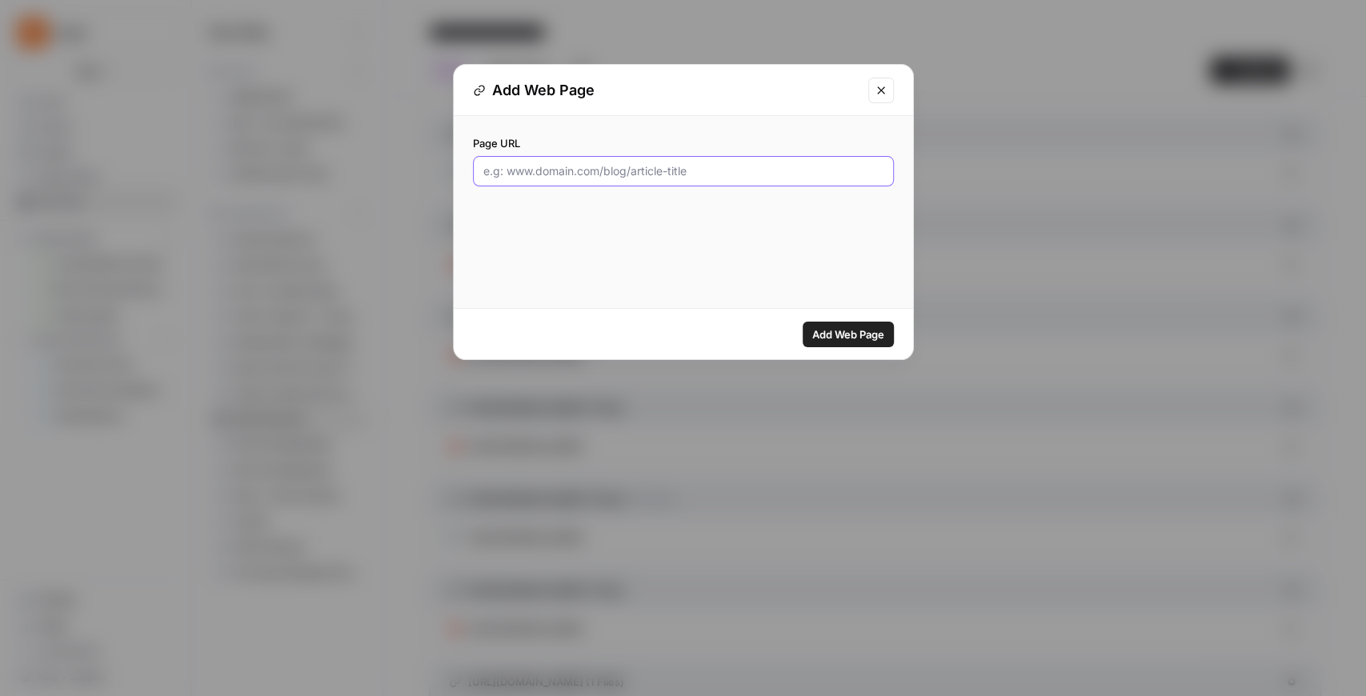
click at [711, 168] on input "Page URL" at bounding box center [683, 171] width 400 height 16
paste input "http://www.kayak.com/news/finding-pet-friendly-hotels/"
type input "http://www.kayak.com/news/finding-pet-friendly-hotels/"
click at [855, 337] on span "Add Web Page" at bounding box center [848, 335] width 72 height 16
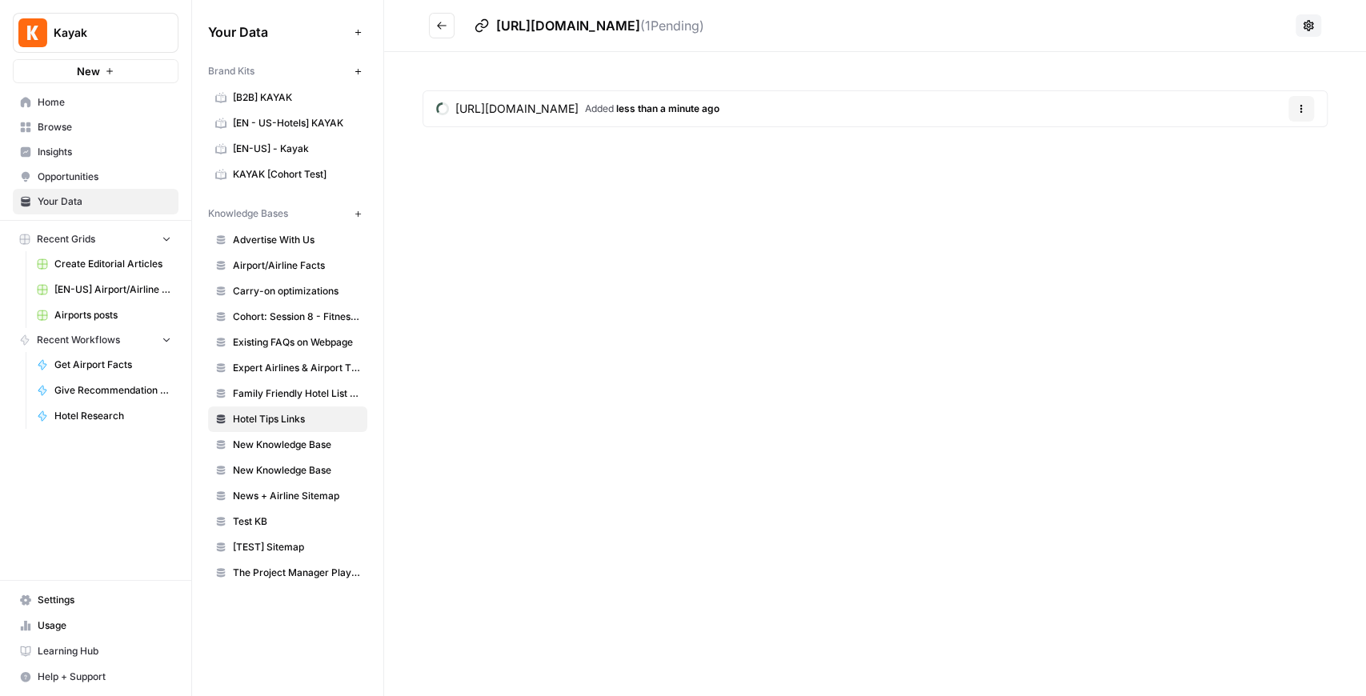
click at [443, 25] on icon "Go back" at bounding box center [441, 25] width 11 height 11
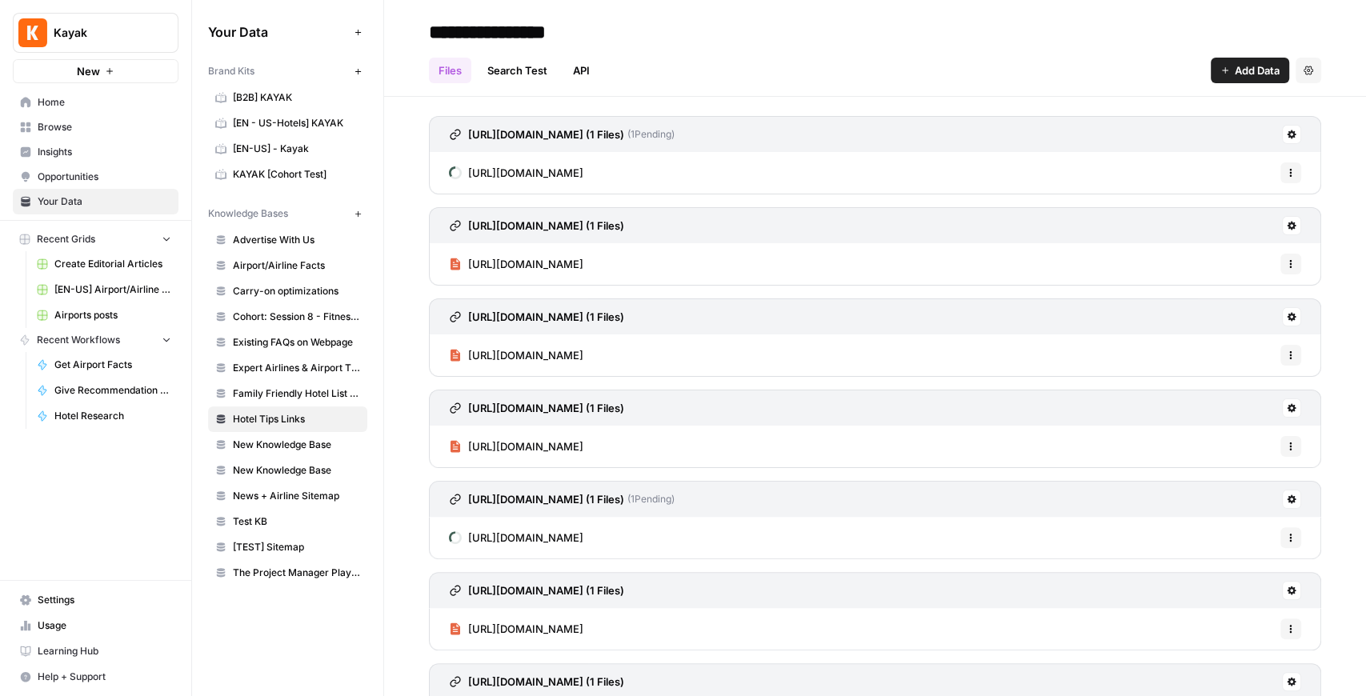
click at [1092, 74] on button "Add Data" at bounding box center [1250, 71] width 78 height 26
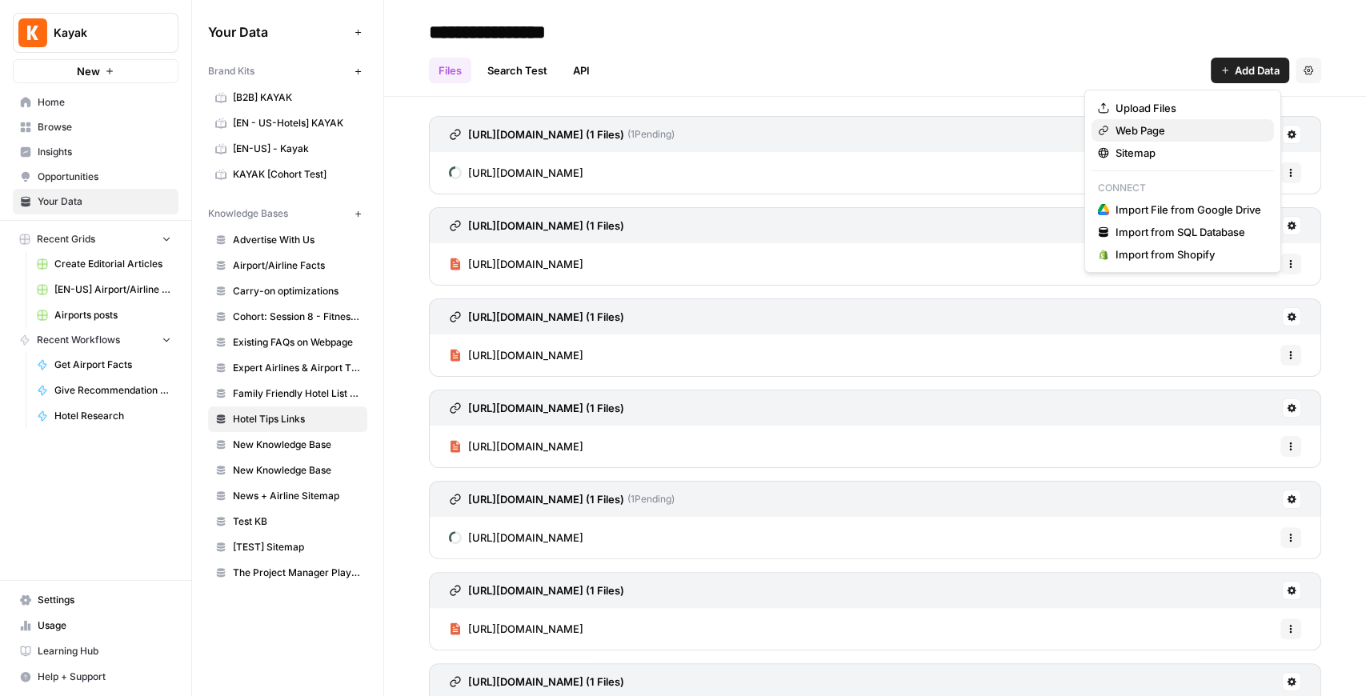
click at [1092, 132] on span "Web Page" at bounding box center [1189, 130] width 146 height 16
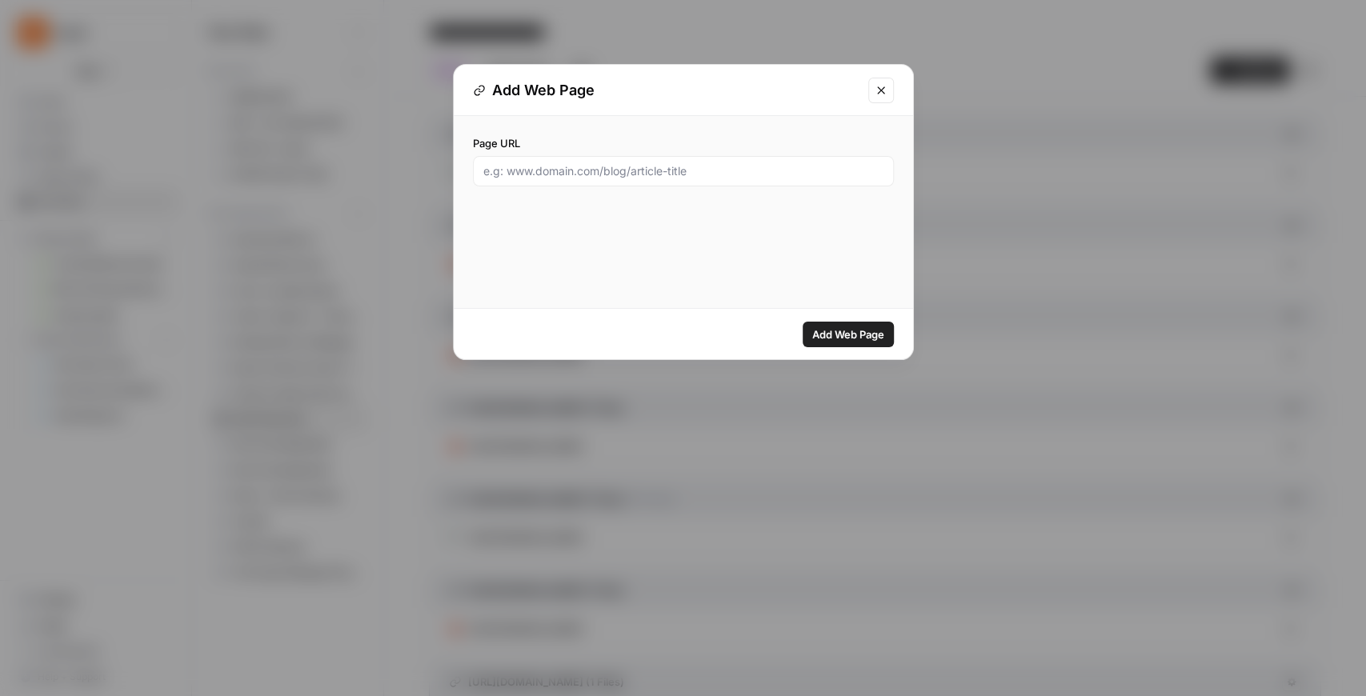
click at [674, 158] on div at bounding box center [683, 171] width 421 height 30
paste input "https://www.kayak.com/news/best-cheap-all-inclusive-resorts/"
type input "https://www.kayak.com/news/best-cheap-all-inclusive-resorts/"
click at [876, 336] on span "Add Web Page" at bounding box center [848, 335] width 72 height 16
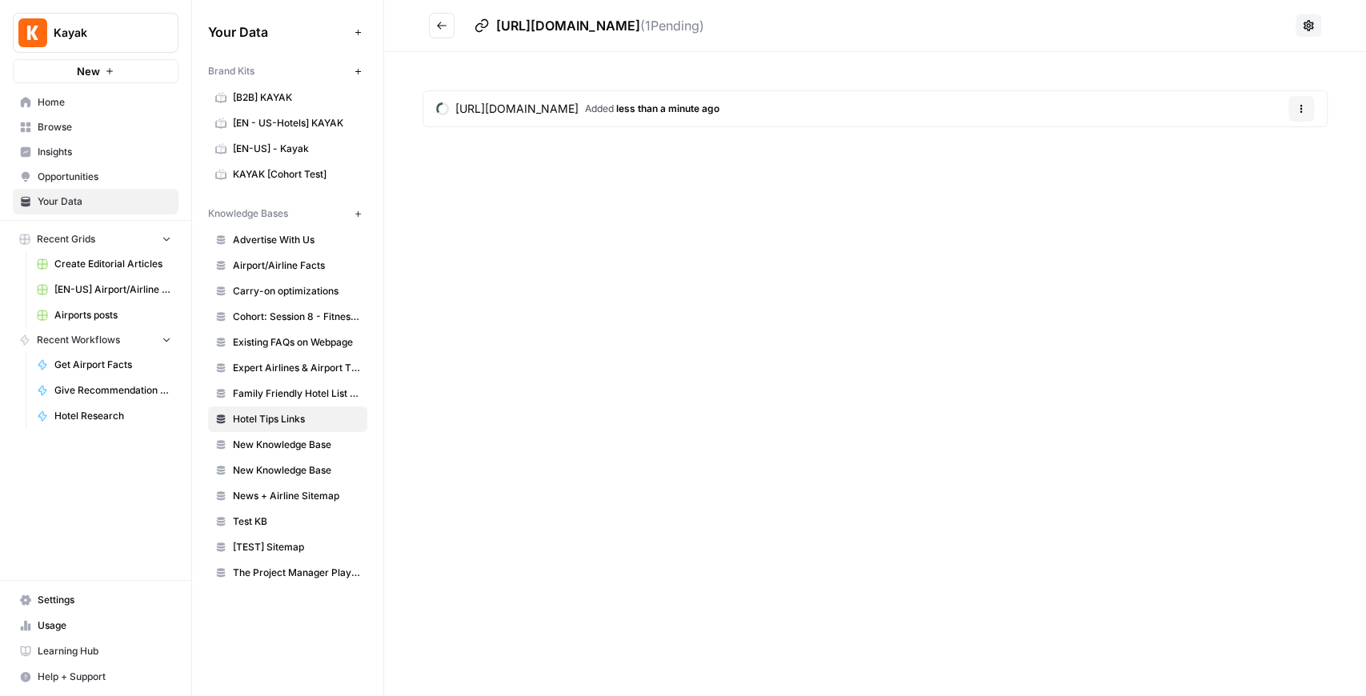
click at [439, 24] on icon "Go back" at bounding box center [442, 25] width 10 height 7
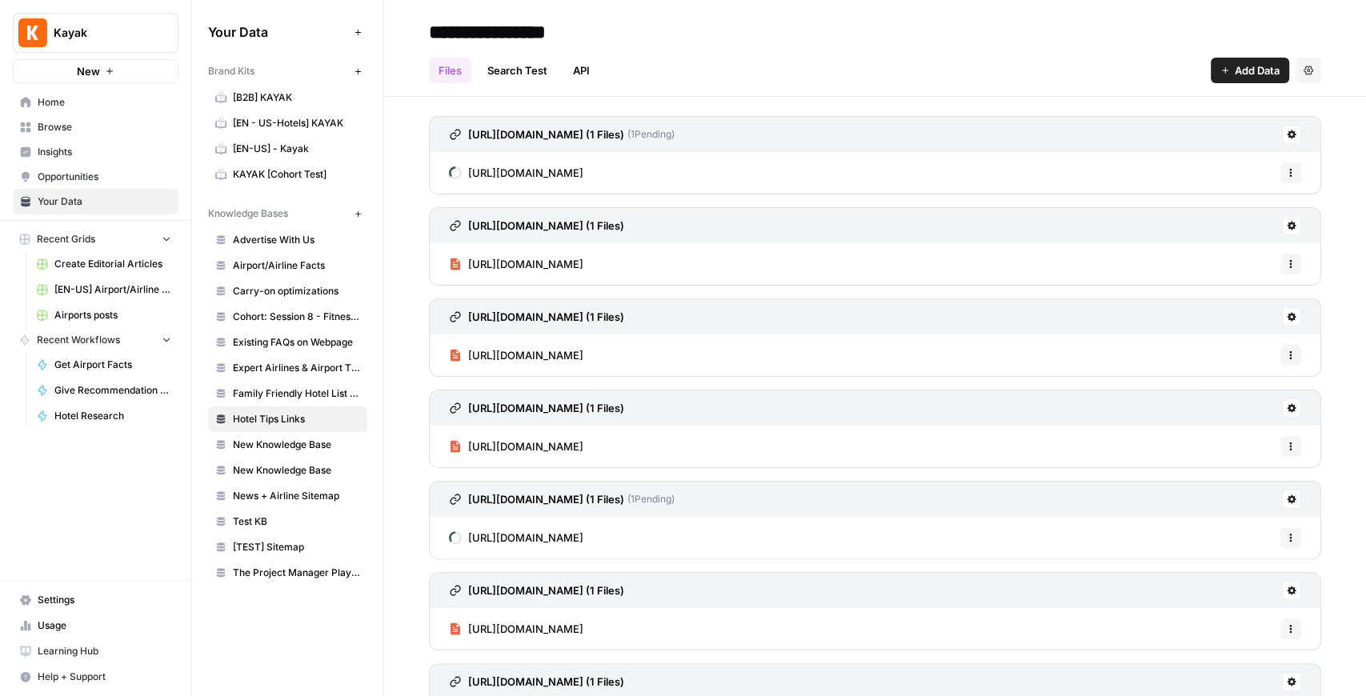
click at [1092, 73] on span "Add Data" at bounding box center [1257, 70] width 45 height 16
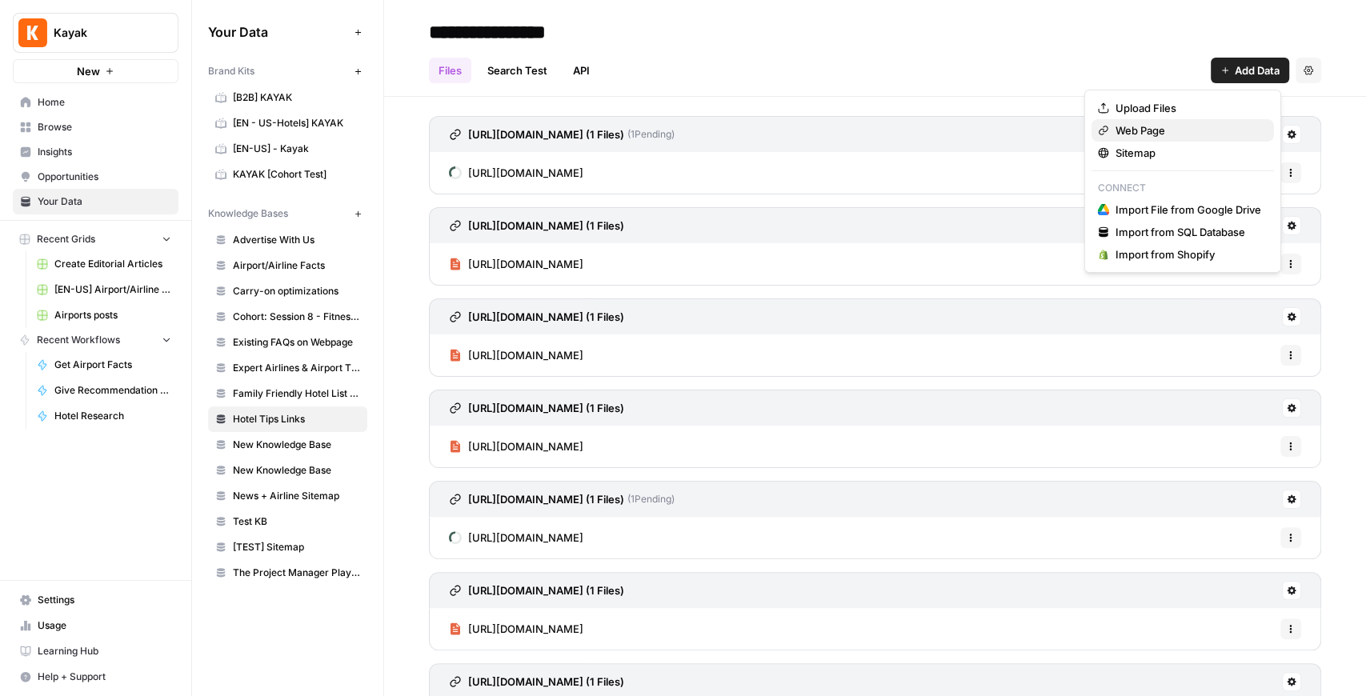
click at [1092, 126] on span "Web Page" at bounding box center [1189, 130] width 146 height 16
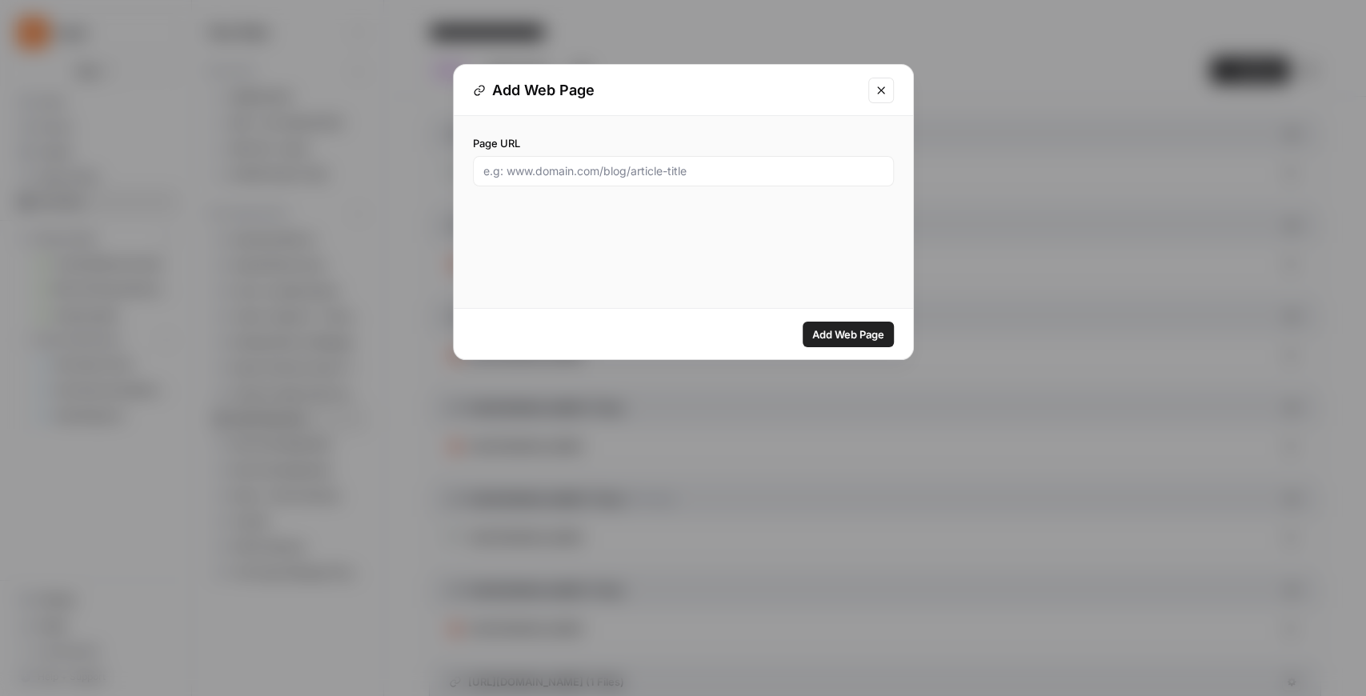
click at [671, 186] on div "Page URL" at bounding box center [683, 161] width 459 height 90
click at [667, 175] on input "Page URL" at bounding box center [683, 171] width 400 height 16
paste input "https://www.kayak.com/news/best-all-inclusive-family-resorts/"
type input "https://www.kayak.com/news/best-all-inclusive-family-resorts/"
click at [873, 339] on span "Add Web Page" at bounding box center [848, 335] width 72 height 16
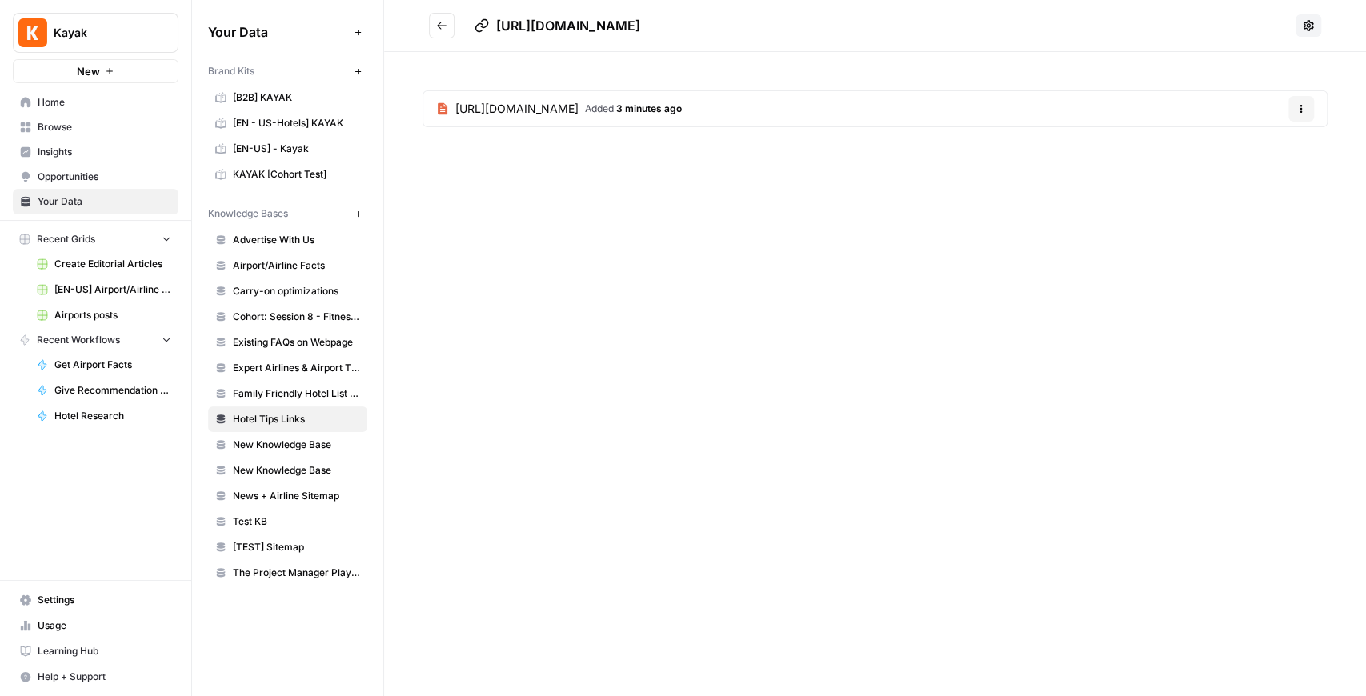
click at [434, 23] on button "Go back" at bounding box center [442, 26] width 26 height 26
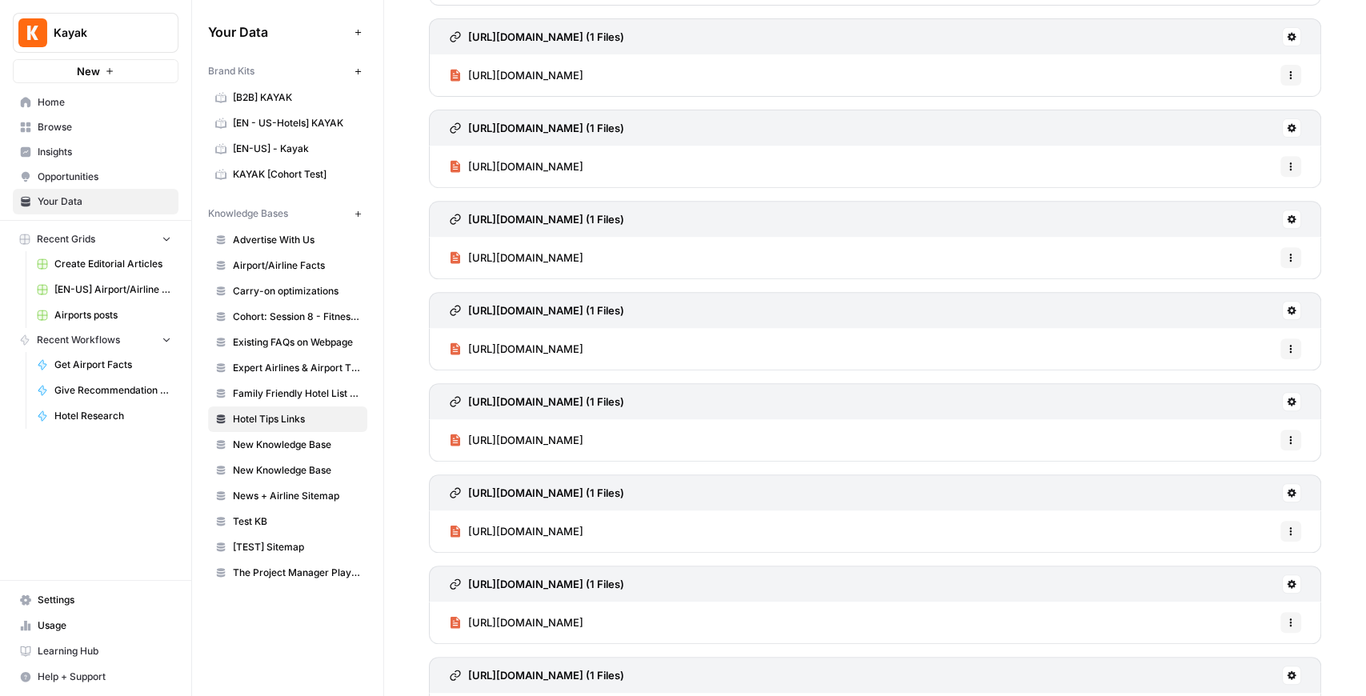
scroll to position [373, 0]
click at [70, 125] on span "Browse" at bounding box center [105, 127] width 134 height 14
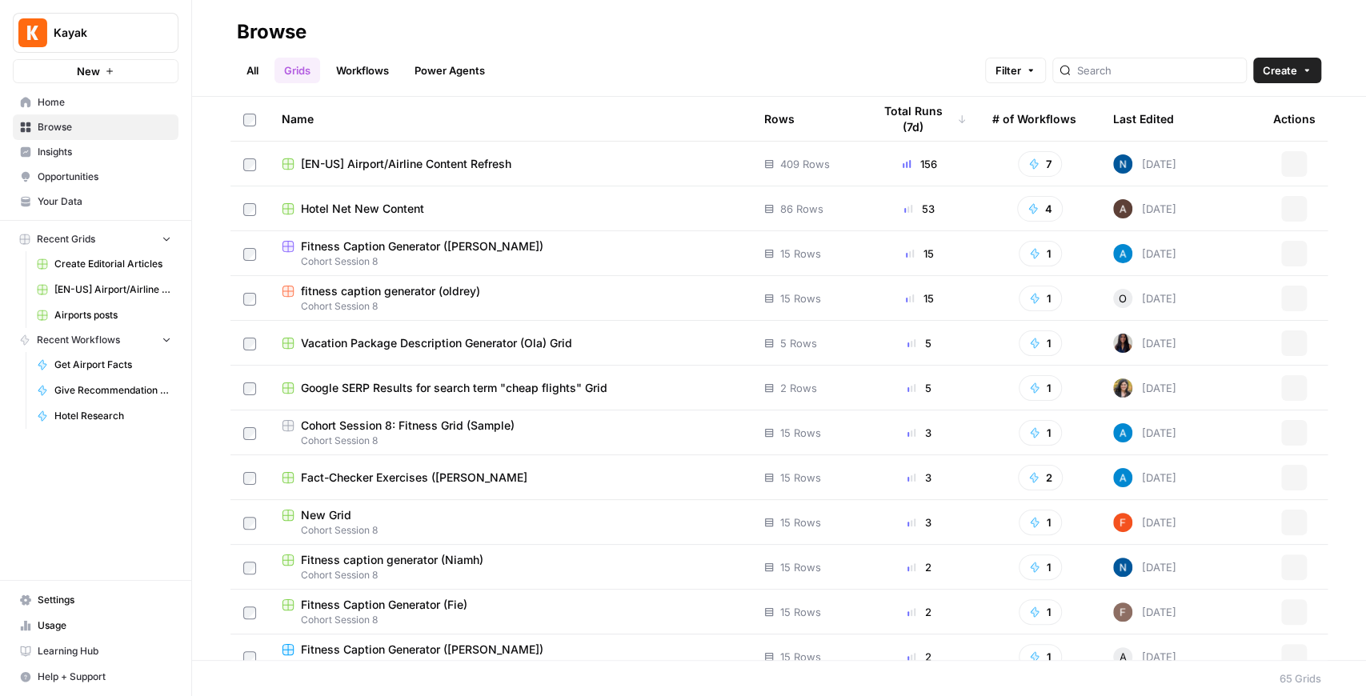
click at [387, 201] on span "Hotel Net New Content" at bounding box center [362, 209] width 123 height 16
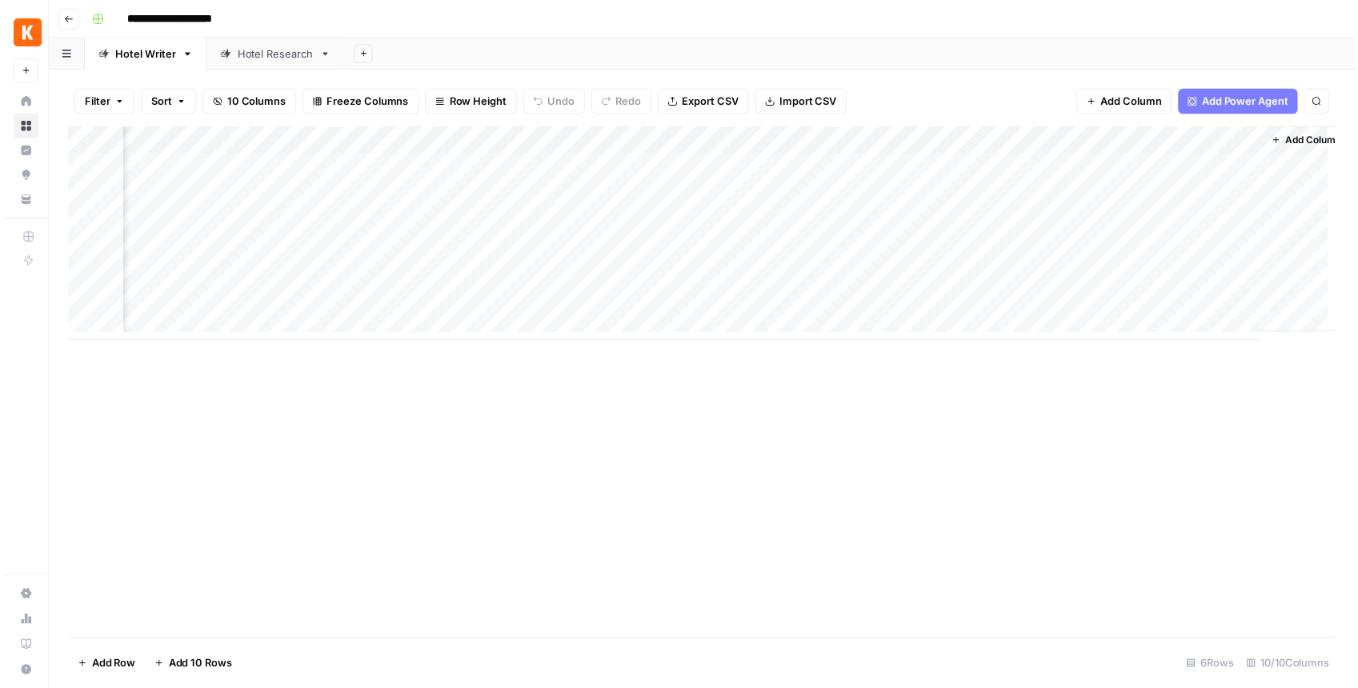
scroll to position [0, 405]
click at [1092, 171] on div "Add Column" at bounding box center [706, 236] width 1282 height 216
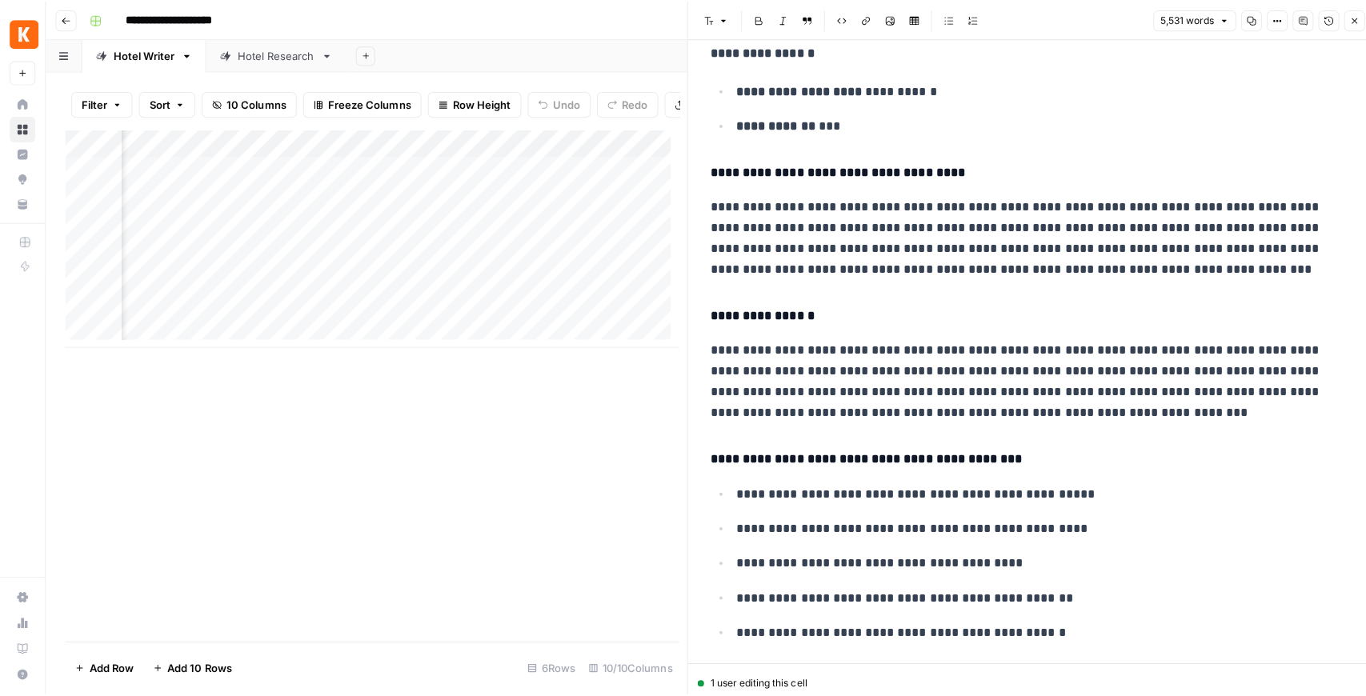
scroll to position [1707, 0]
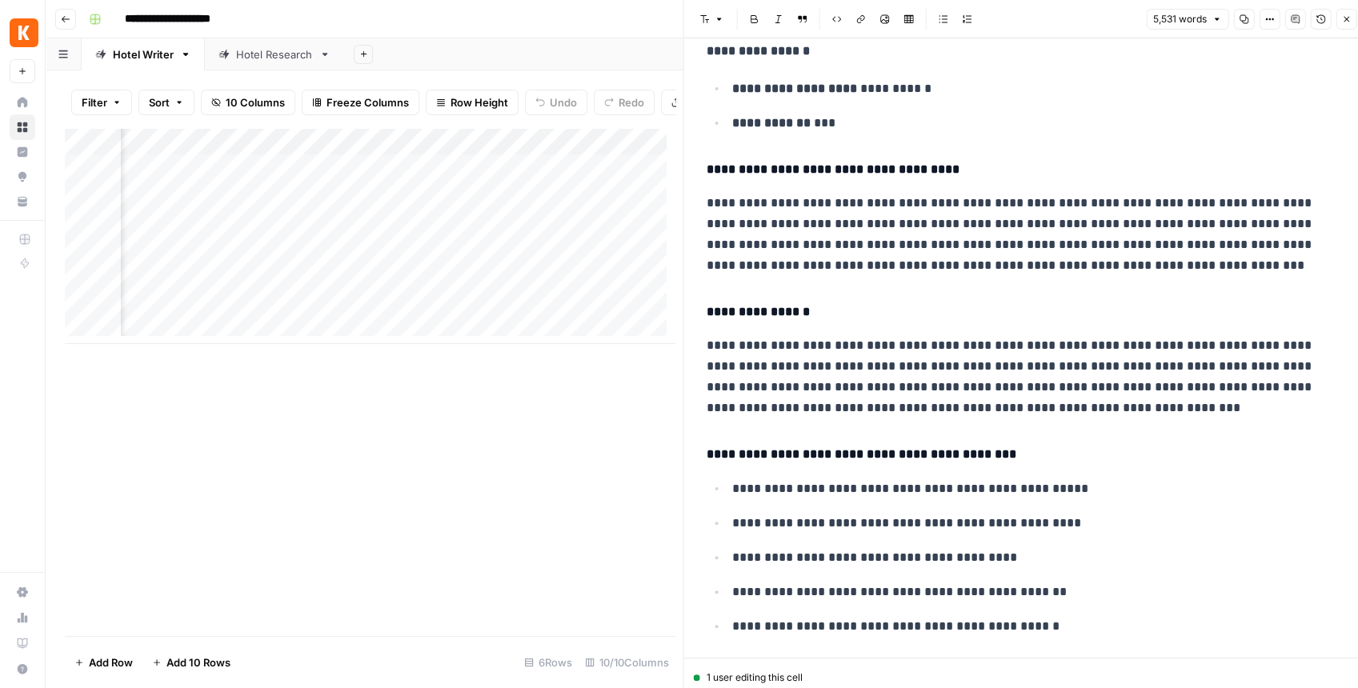
click at [1092, 18] on icon "button" at bounding box center [1347, 19] width 10 height 10
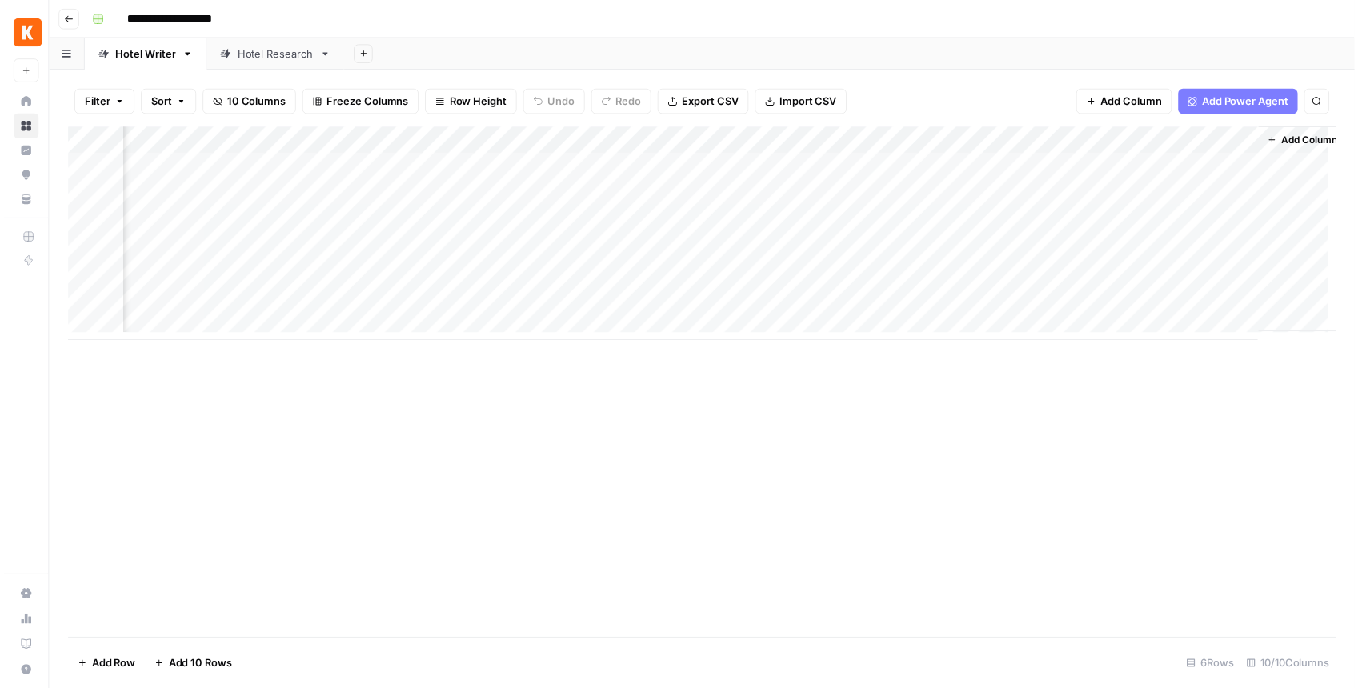
scroll to position [0, 405]
click at [1092, 164] on div "Add Column" at bounding box center [706, 236] width 1282 height 216
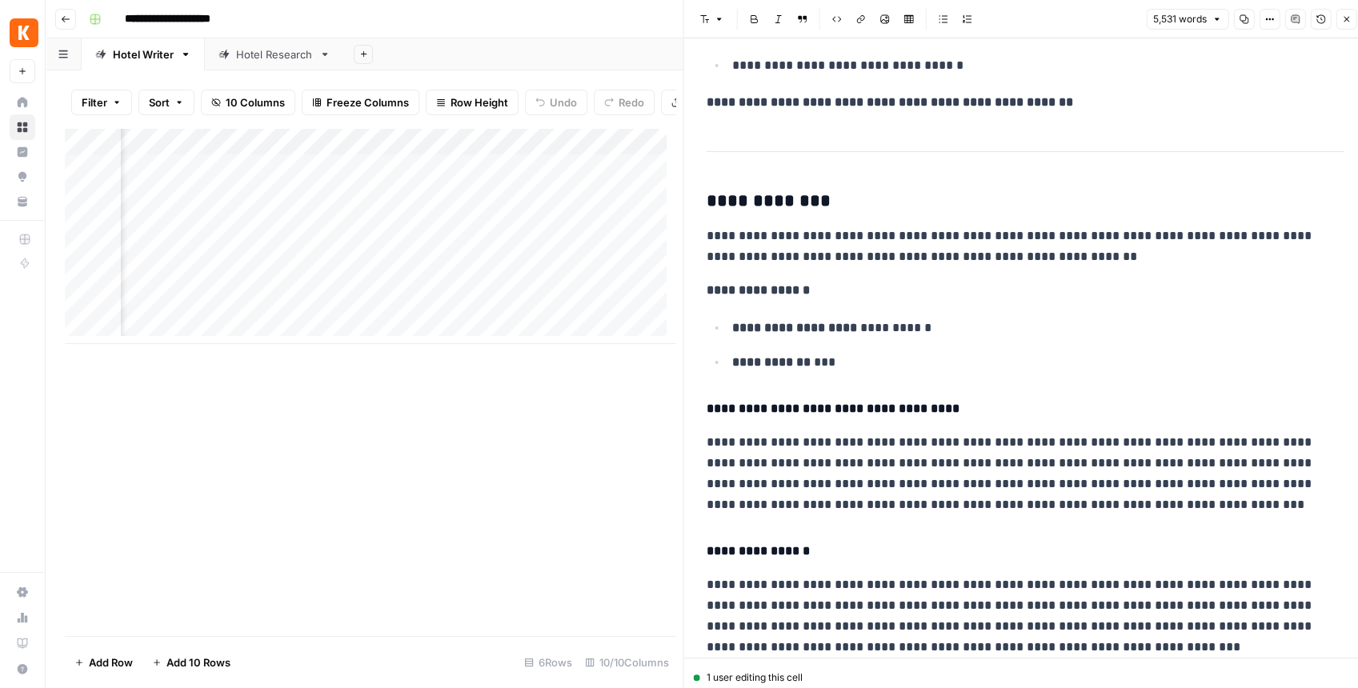
scroll to position [1494, 0]
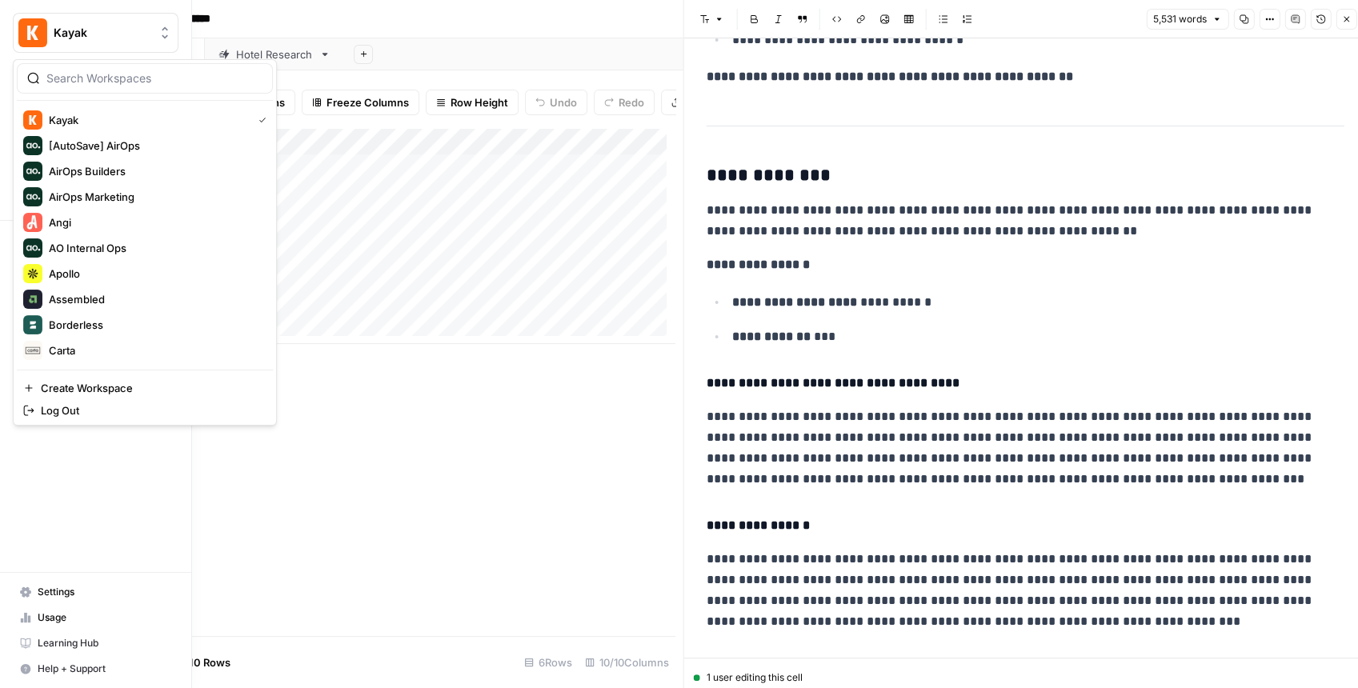
click at [34, 38] on img "Workspace: Kayak" at bounding box center [32, 32] width 29 height 29
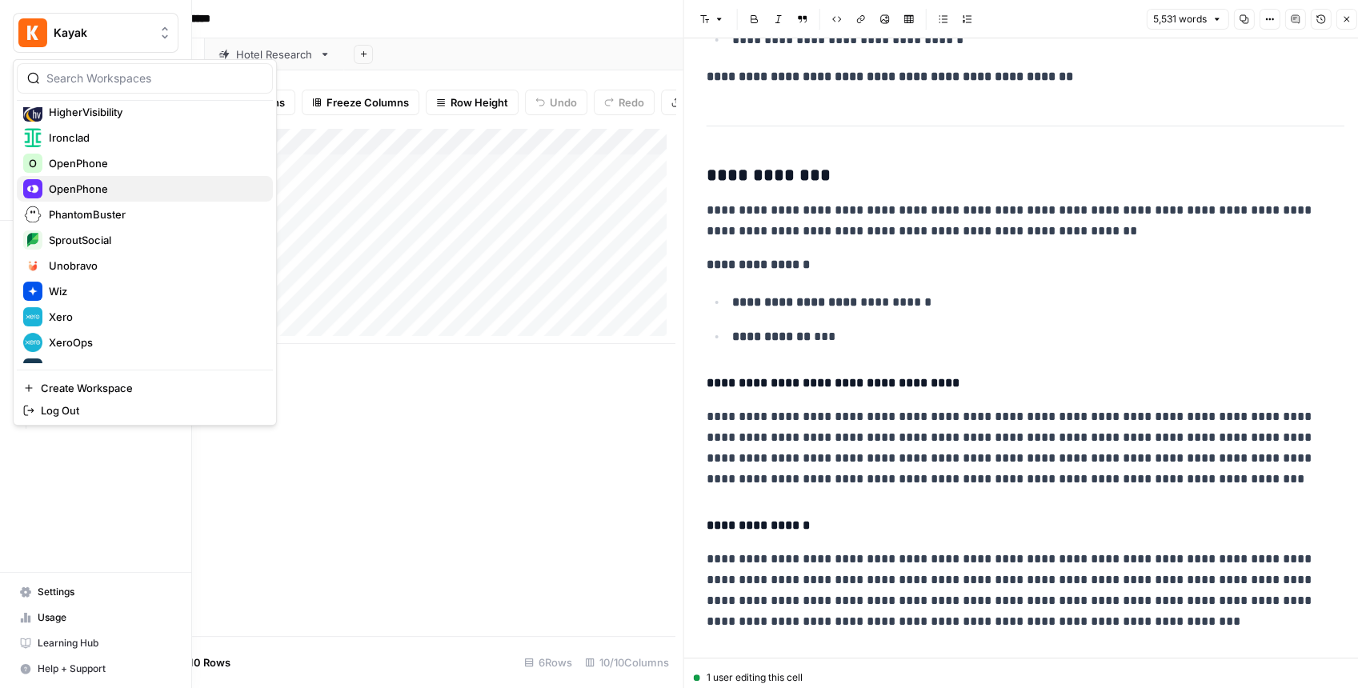
scroll to position [384, 0]
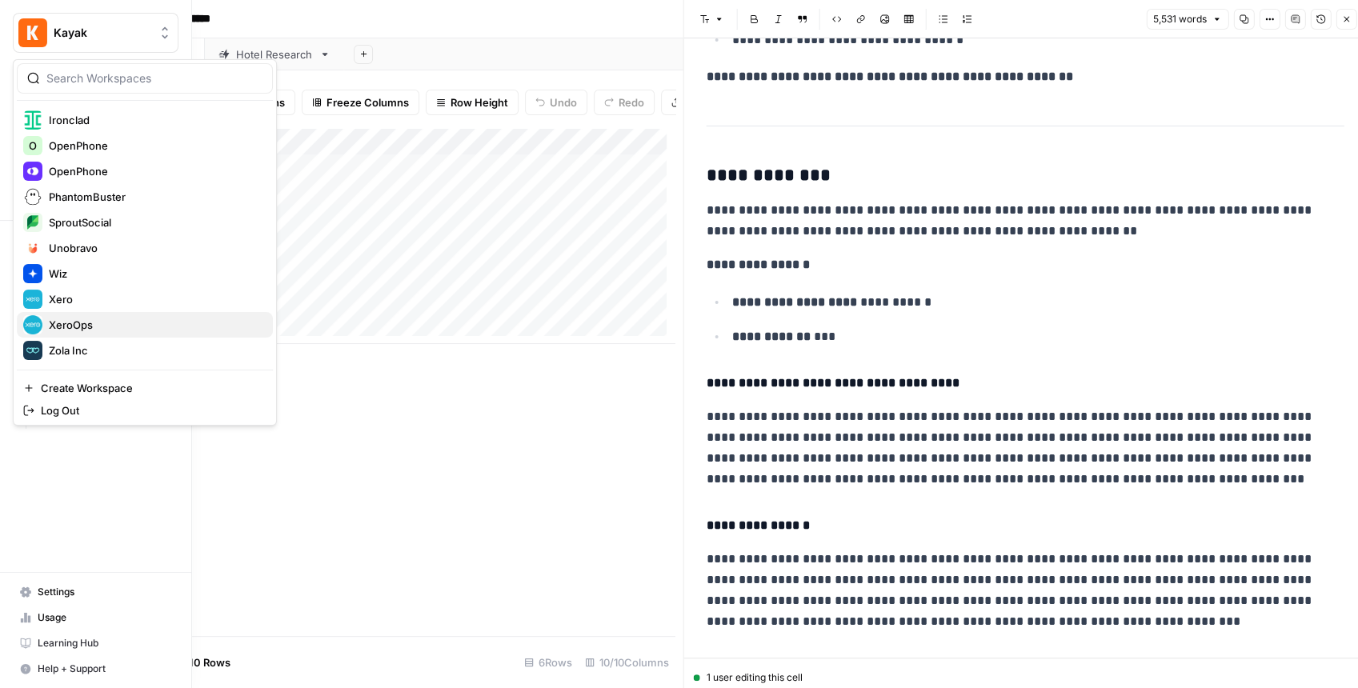
click at [80, 328] on span "XeroOps" at bounding box center [154, 325] width 211 height 16
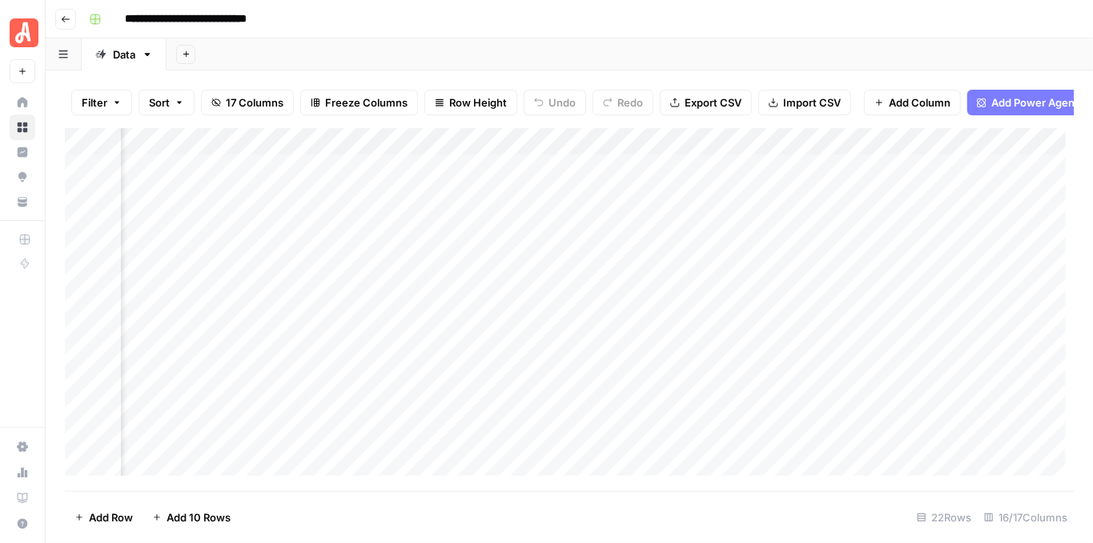
scroll to position [0, 2084]
click at [684, 176] on div "Add Column" at bounding box center [569, 305] width 1009 height 355
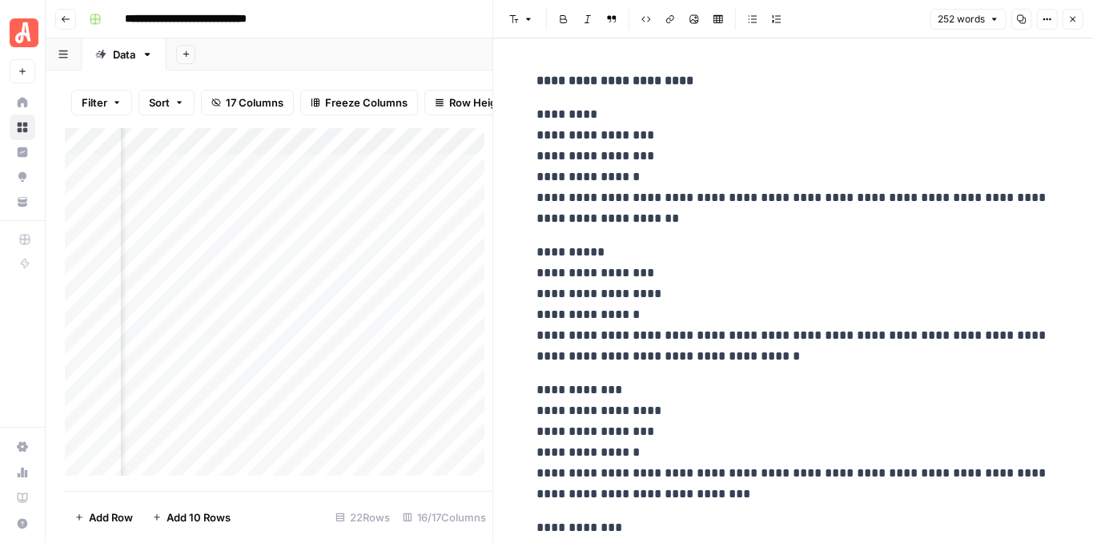
click at [1073, 20] on icon "button" at bounding box center [1073, 19] width 10 height 10
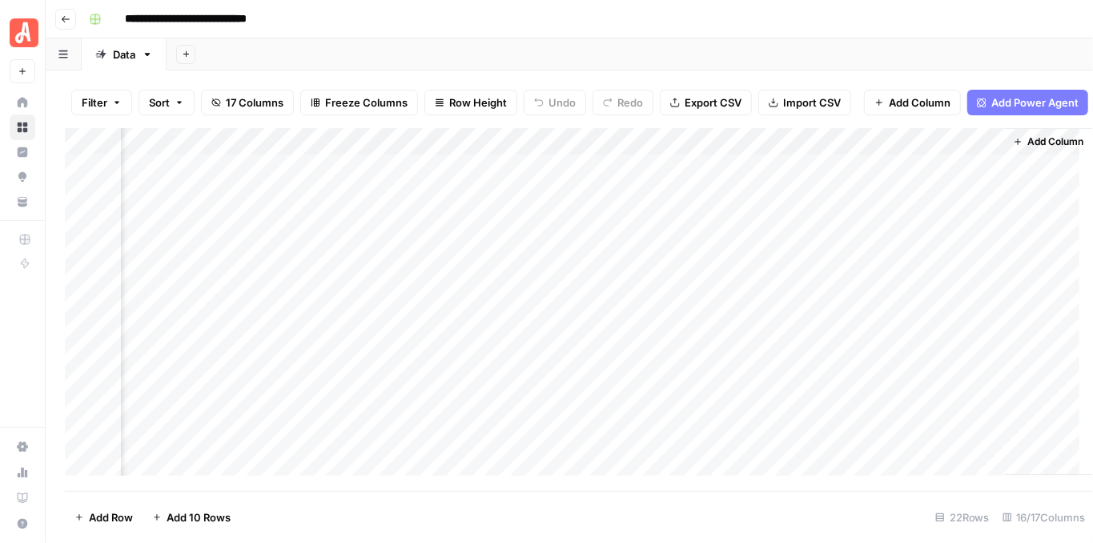
scroll to position [0, 2078]
click at [692, 225] on div "Add Column" at bounding box center [569, 305] width 1009 height 355
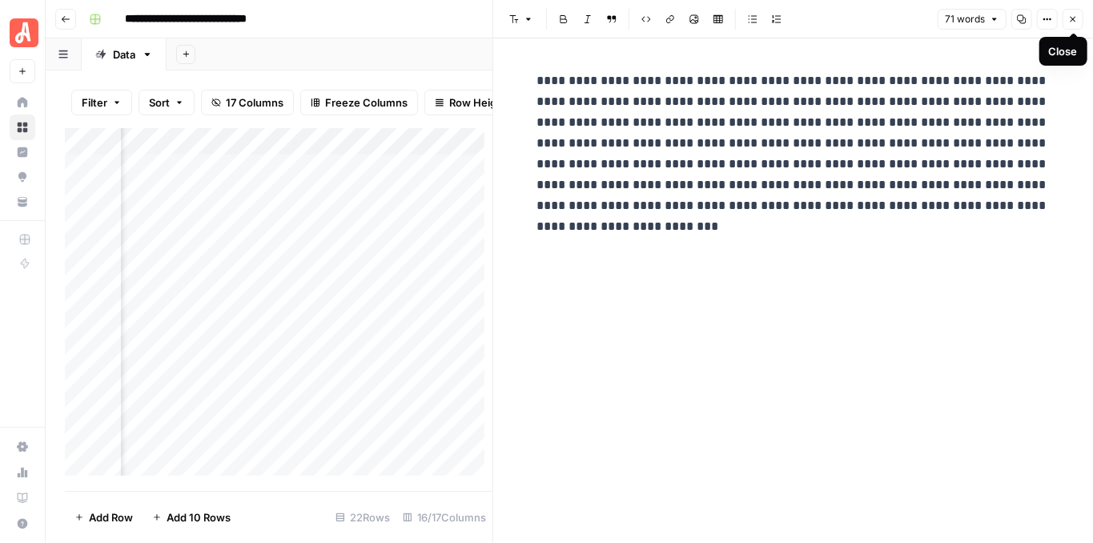
click at [1072, 20] on icon "button" at bounding box center [1073, 20] width 6 height 6
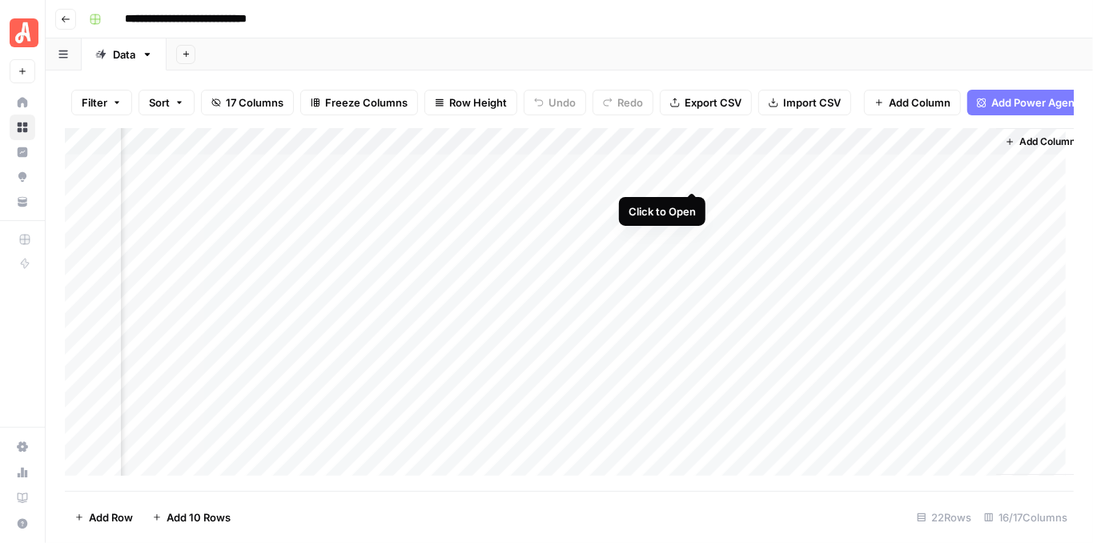
click at [695, 171] on div "Add Column" at bounding box center [569, 305] width 1009 height 355
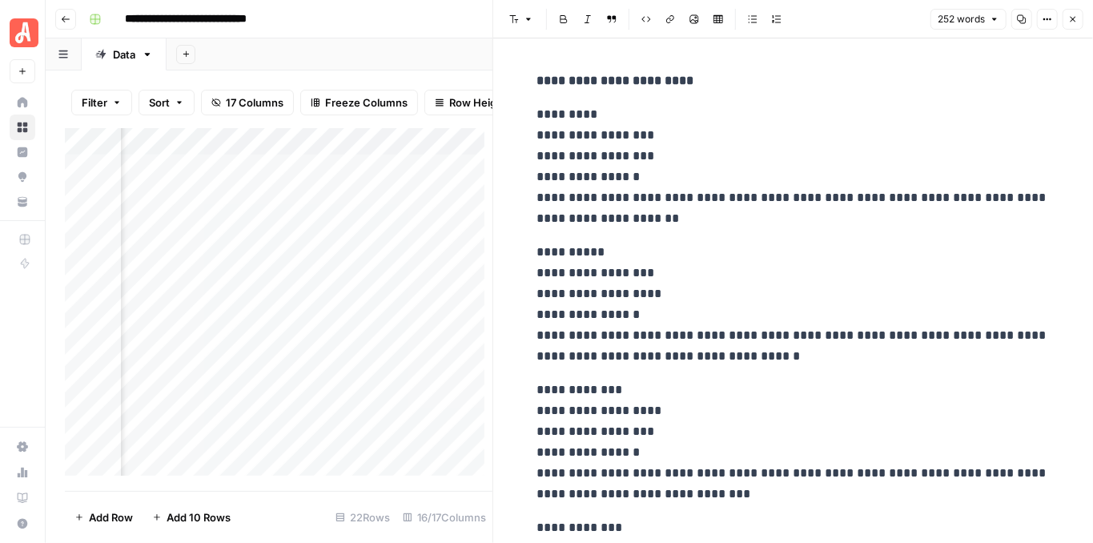
click at [1070, 20] on icon "button" at bounding box center [1073, 19] width 10 height 10
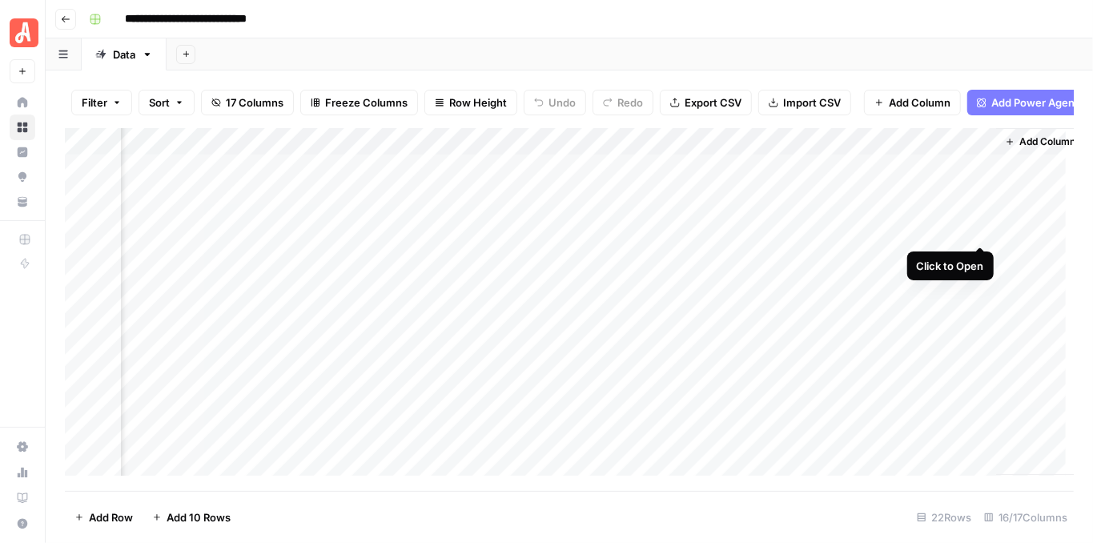
click at [977, 230] on div "Add Column" at bounding box center [569, 305] width 1009 height 355
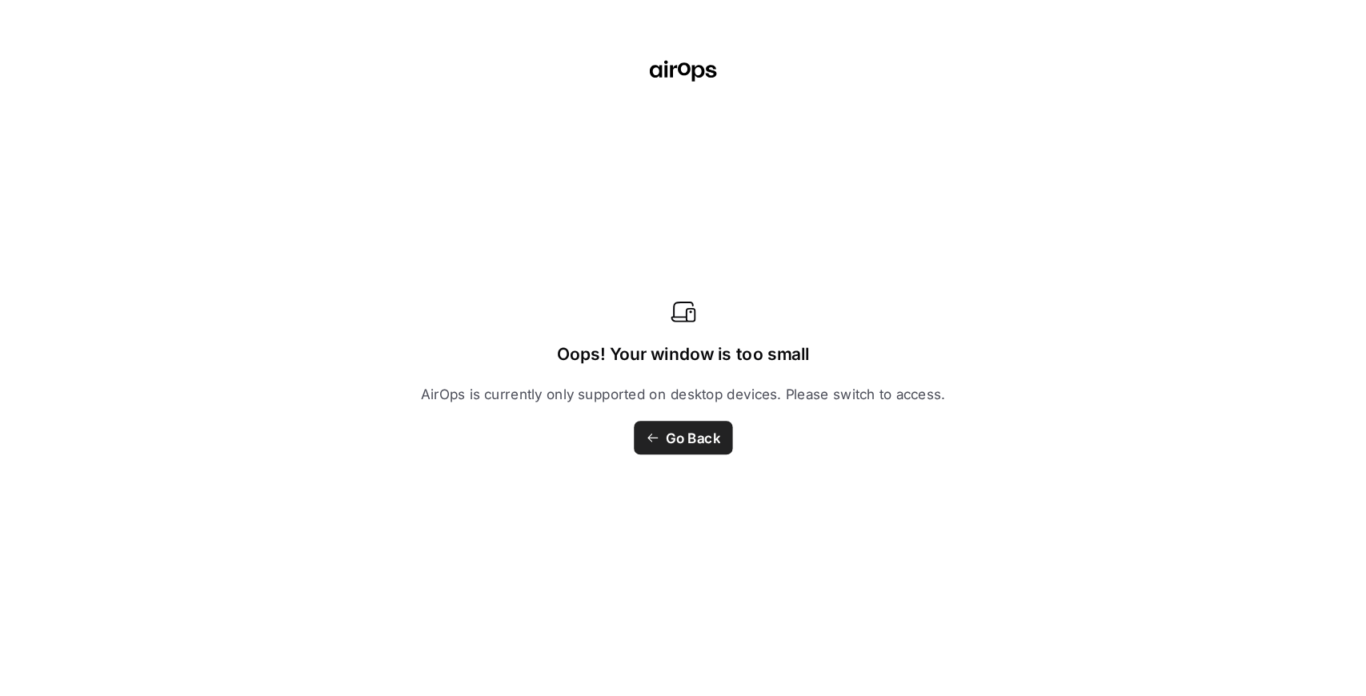
scroll to position [0, 2078]
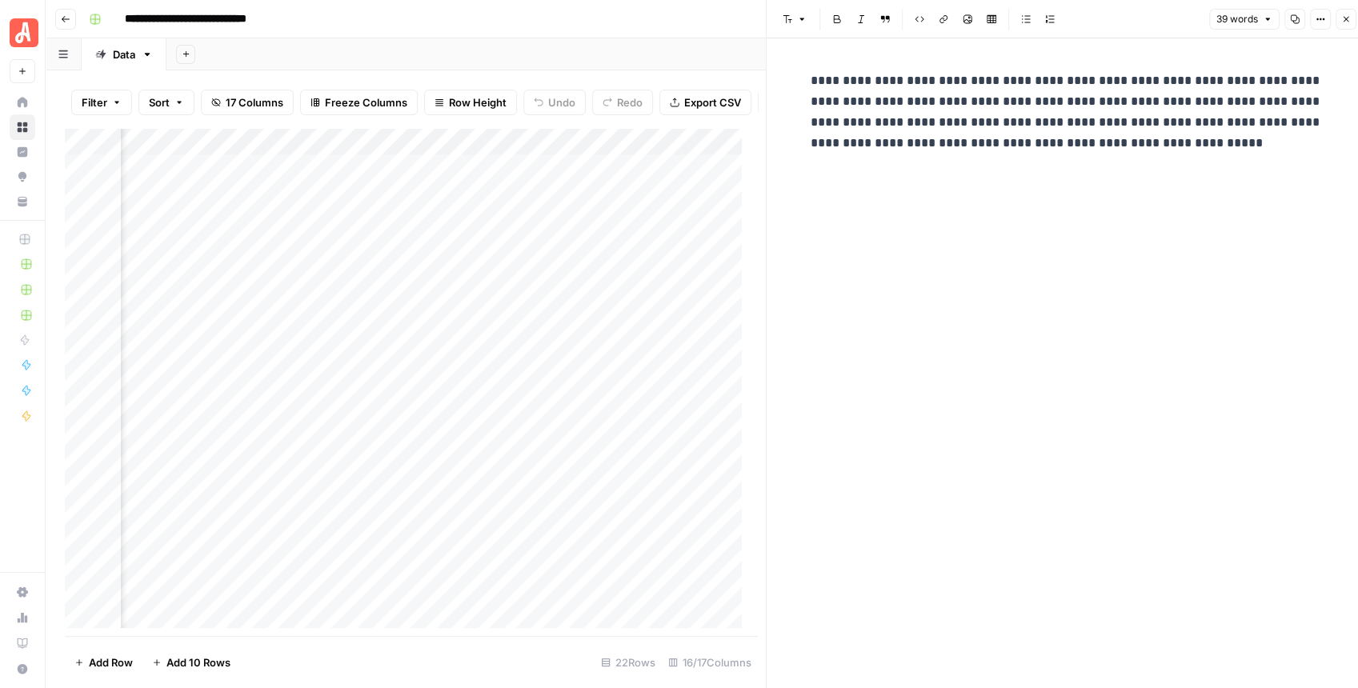
click at [1092, 19] on button "Close" at bounding box center [1346, 19] width 21 height 21
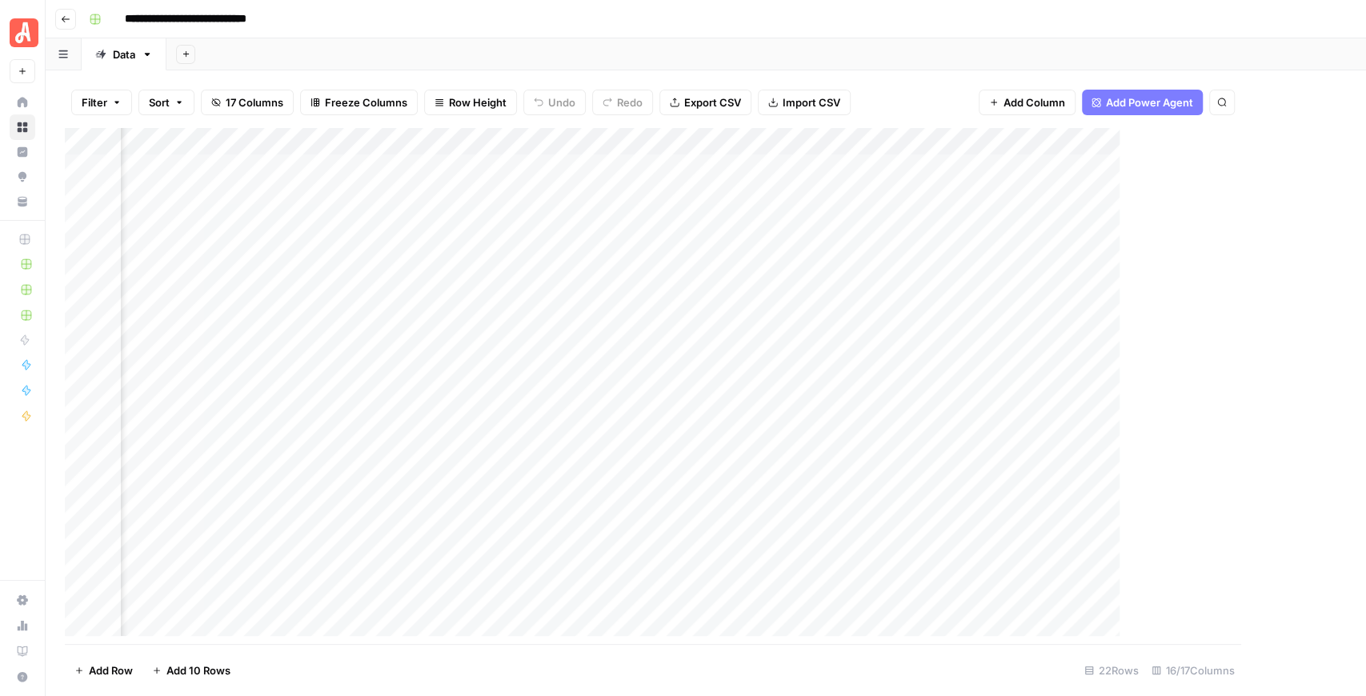
scroll to position [0, 1805]
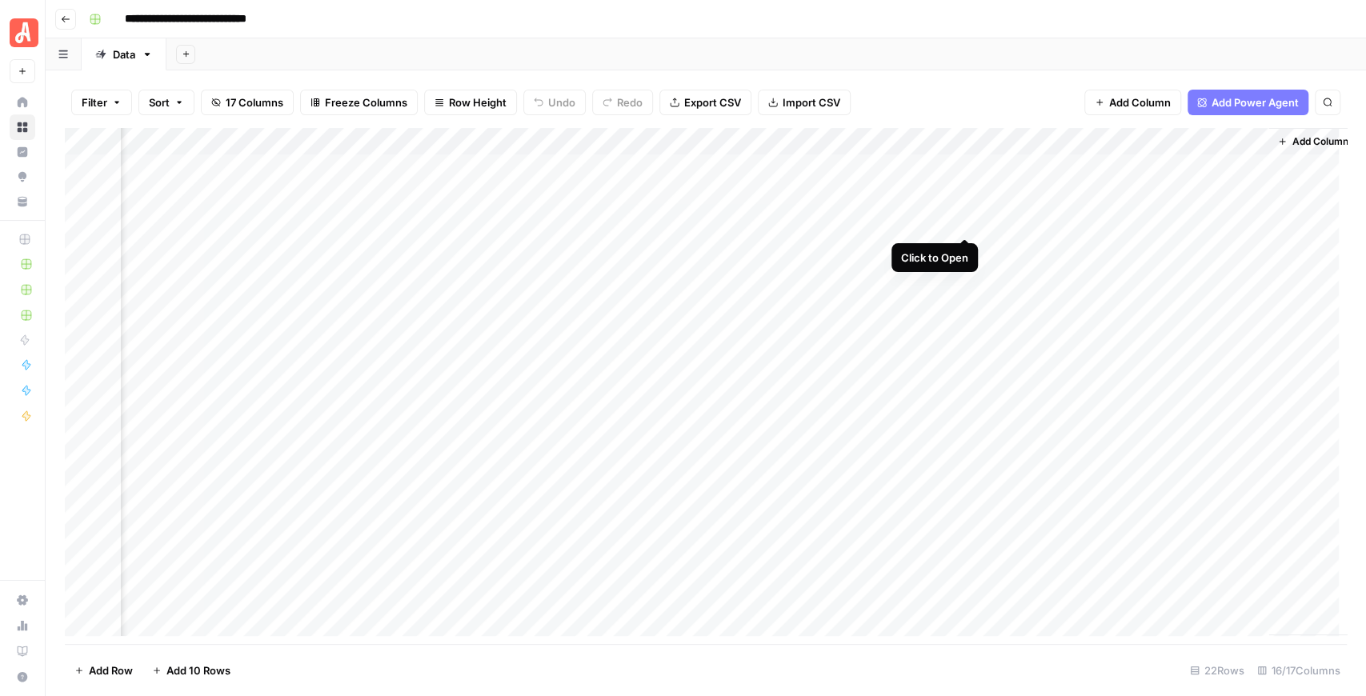
click at [962, 224] on div "Add Column" at bounding box center [706, 386] width 1282 height 516
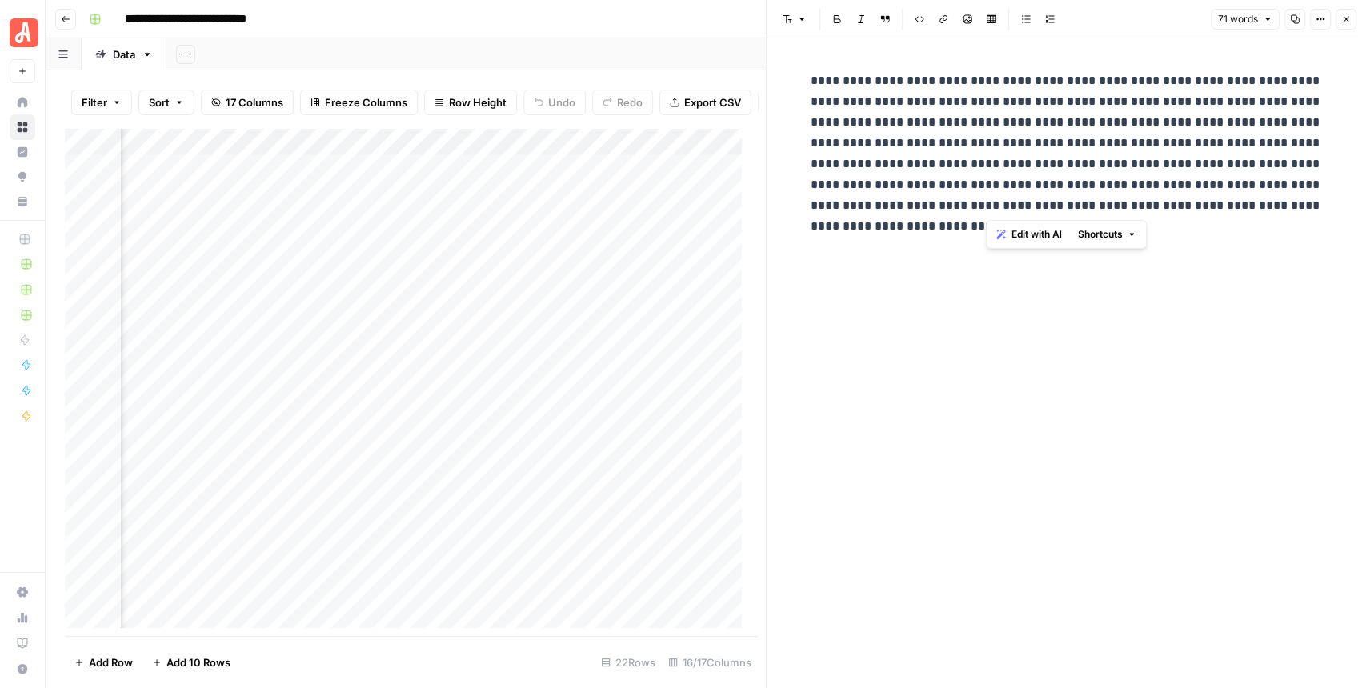
drag, startPoint x: 999, startPoint y: 163, endPoint x: 985, endPoint y: 214, distance: 52.4
click at [985, 214] on p "**********" at bounding box center [1067, 153] width 512 height 167
click at [1092, 168] on p "**********" at bounding box center [1067, 153] width 512 height 167
click at [1092, 18] on icon "button" at bounding box center [1347, 19] width 10 height 10
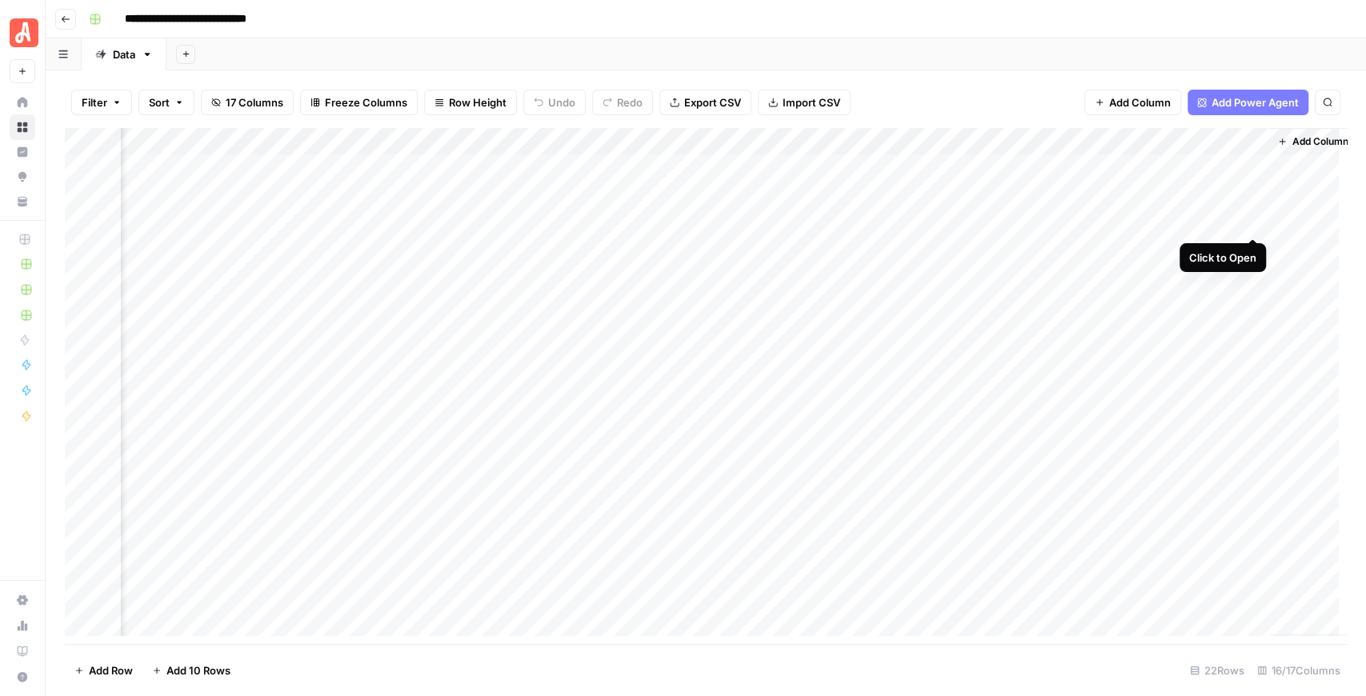
click at [1092, 221] on div "Add Column" at bounding box center [706, 386] width 1282 height 516
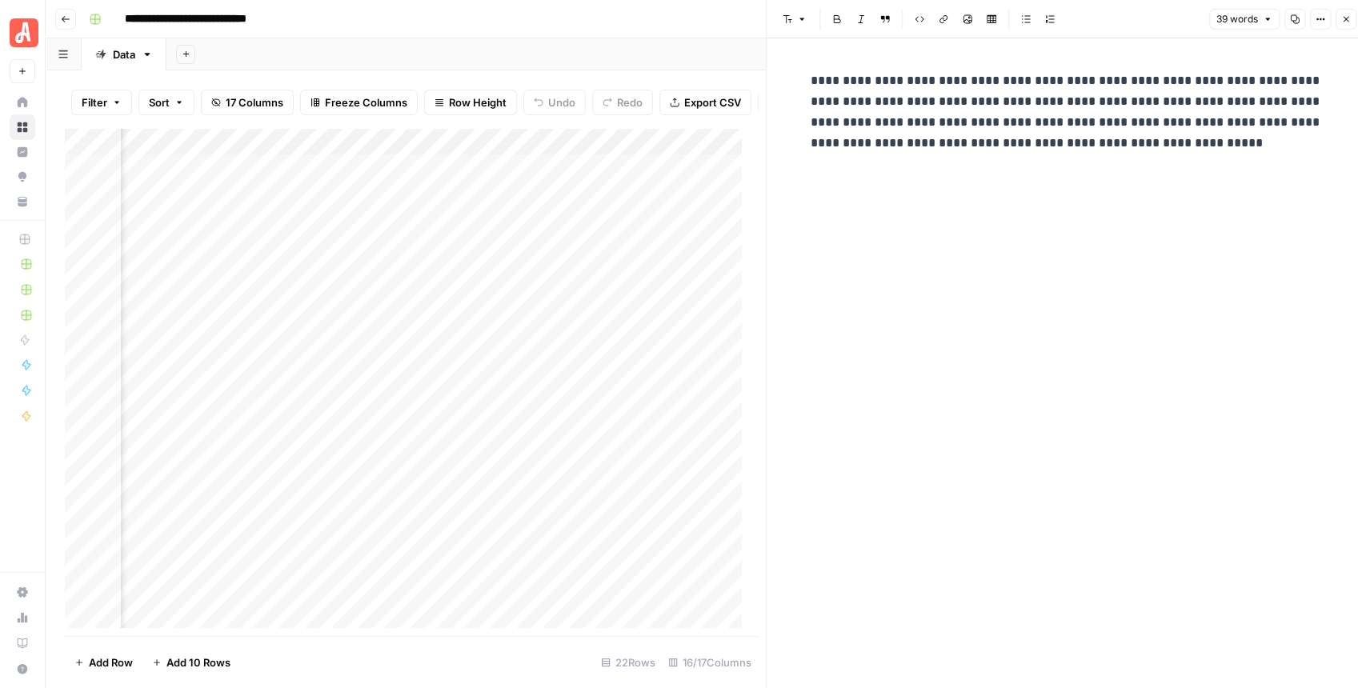
click at [1092, 27] on button "Close" at bounding box center [1346, 19] width 21 height 21
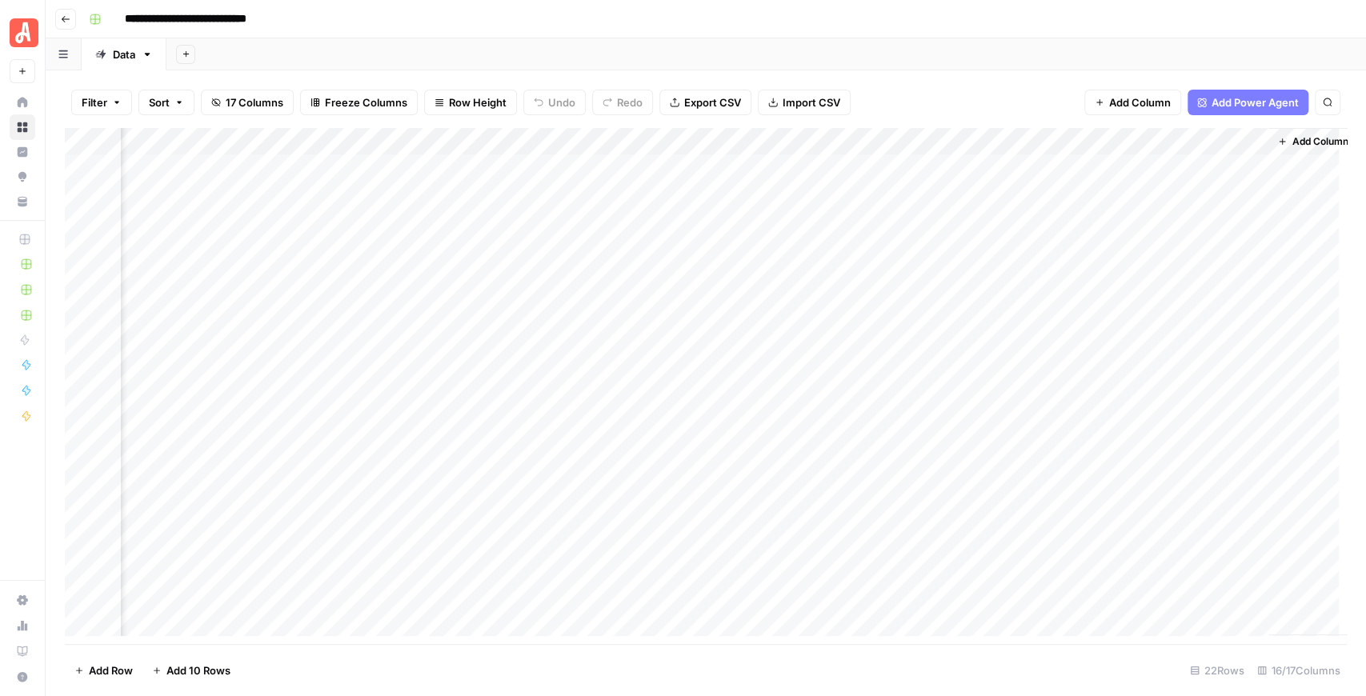
click at [804, 144] on div "Add Column" at bounding box center [706, 386] width 1282 height 516
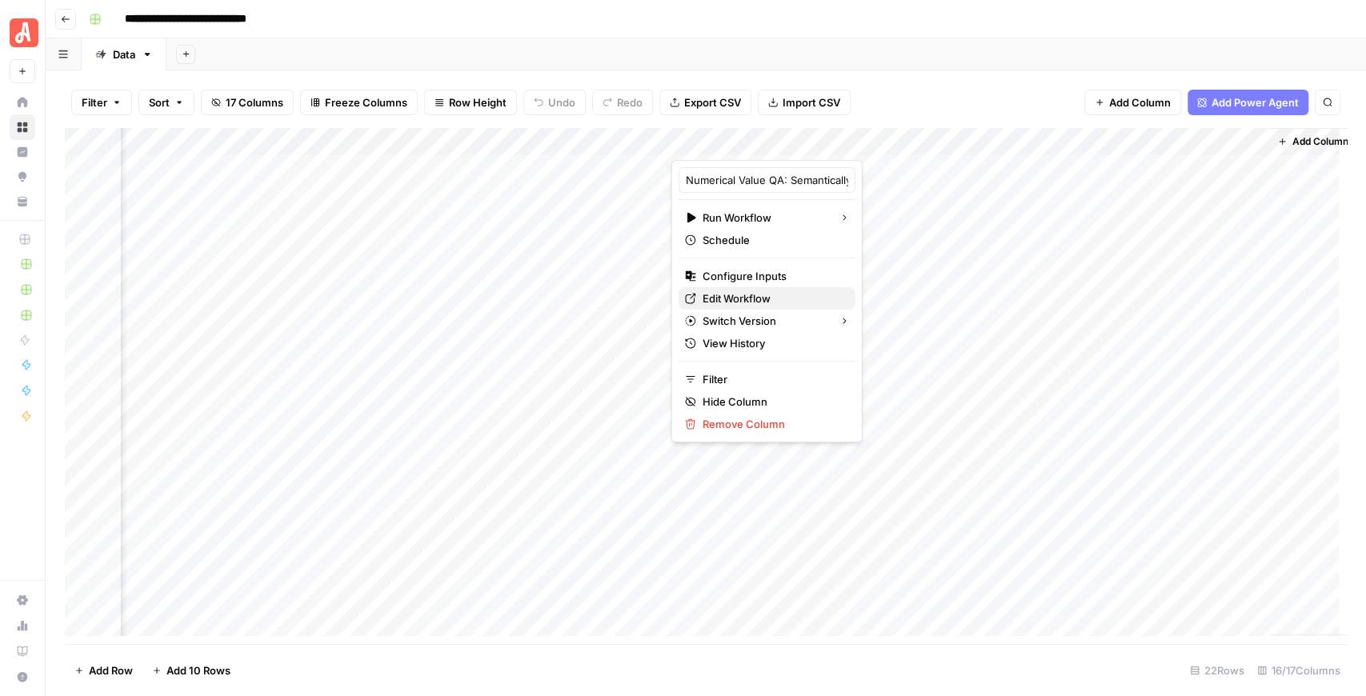
click at [768, 291] on span "Edit Workflow" at bounding box center [773, 299] width 140 height 16
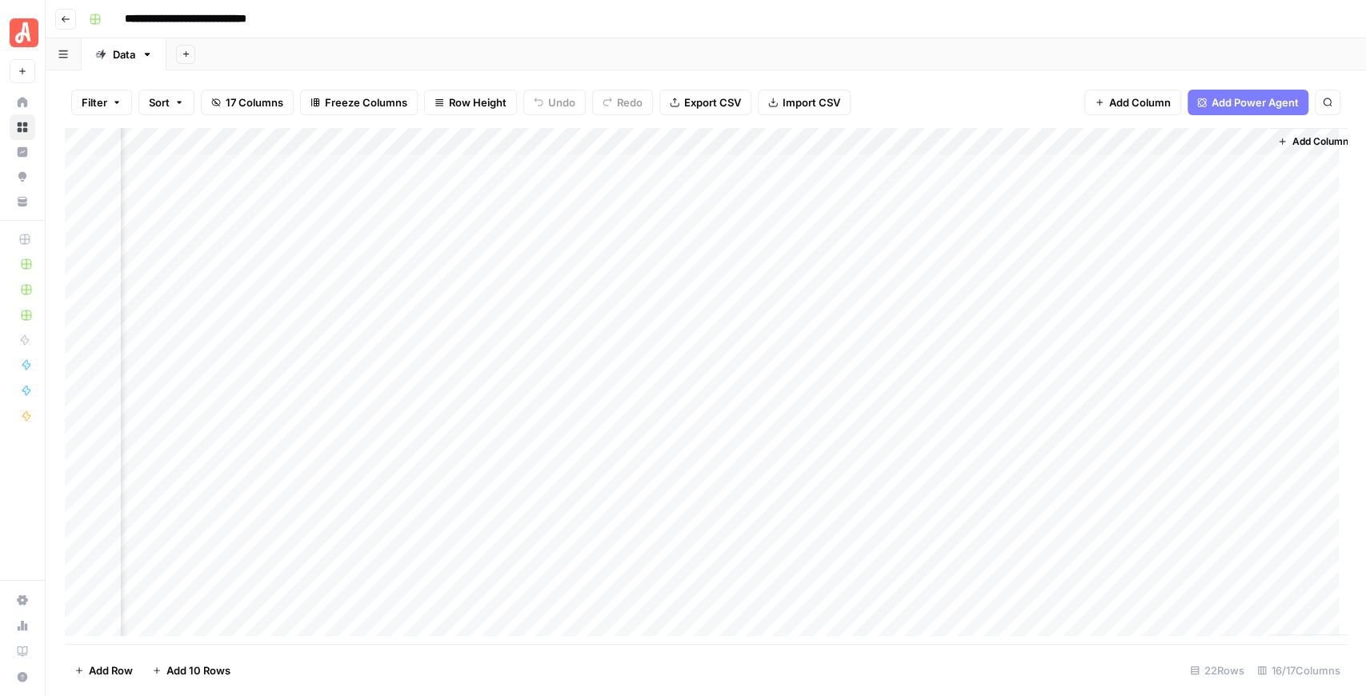
click at [804, 142] on div "Add Column" at bounding box center [706, 386] width 1282 height 516
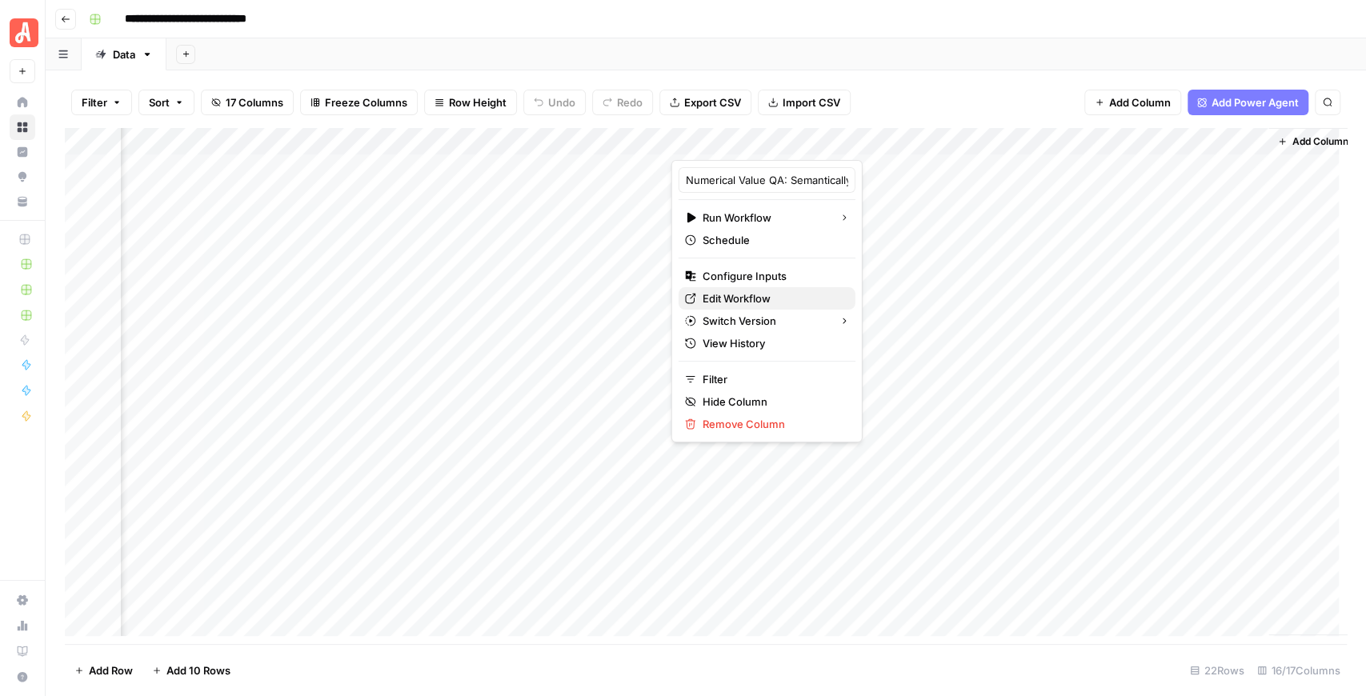
click at [769, 295] on span "Edit Workflow" at bounding box center [773, 299] width 140 height 16
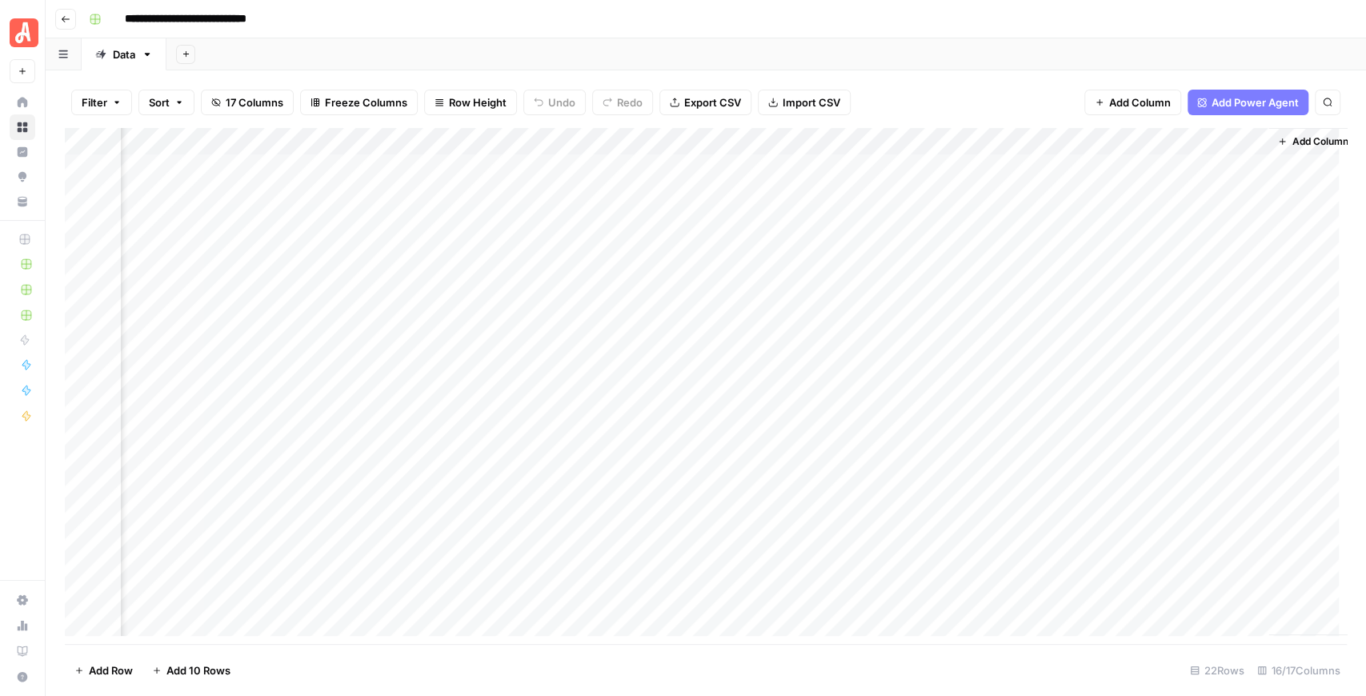
click at [1050, 138] on div "Add Column" at bounding box center [706, 386] width 1282 height 516
drag, startPoint x: 1092, startPoint y: 179, endPoint x: 993, endPoint y: 167, distance: 100.0
click at [993, 167] on div "consistency_check" at bounding box center [1075, 180] width 177 height 26
click at [1092, 138] on div "Add Column" at bounding box center [706, 386] width 1282 height 516
drag, startPoint x: 1266, startPoint y: 183, endPoint x: 1125, endPoint y: 183, distance: 141.7
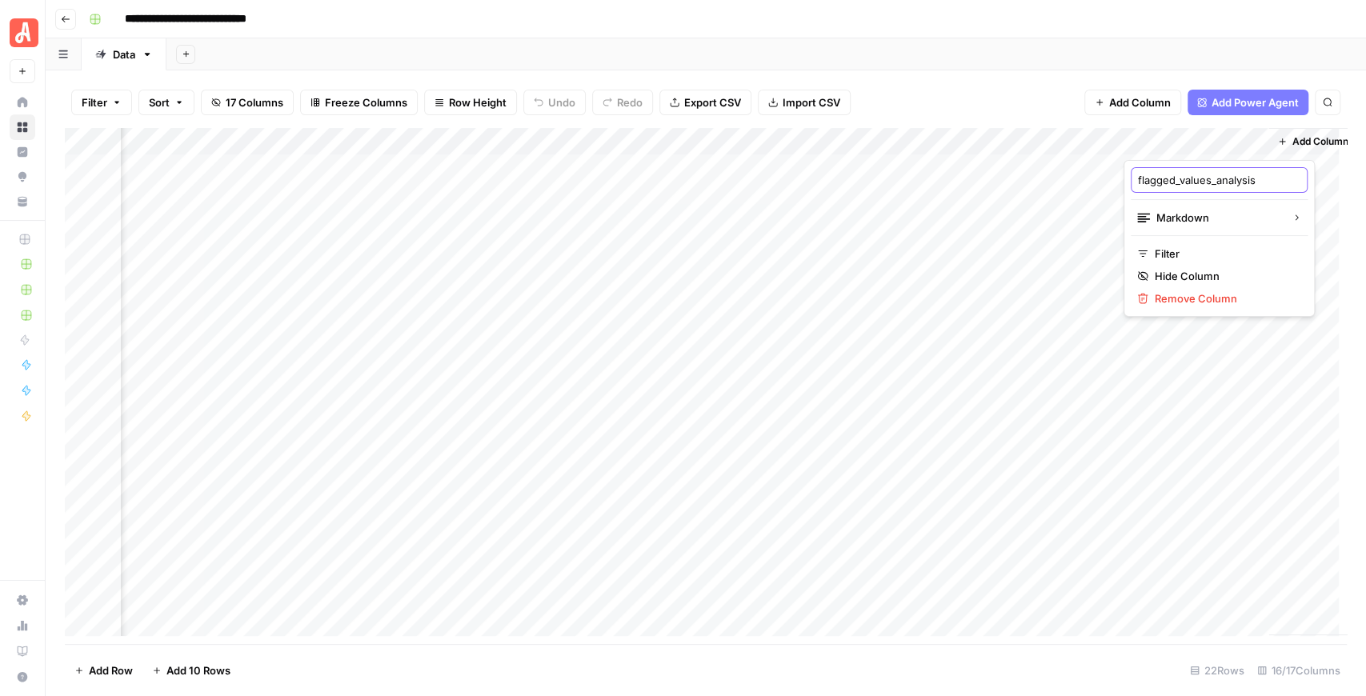
click at [1092, 183] on div "flagged_values_analysis Markdown Filter Hide Column Remove Column" at bounding box center [1219, 238] width 191 height 157
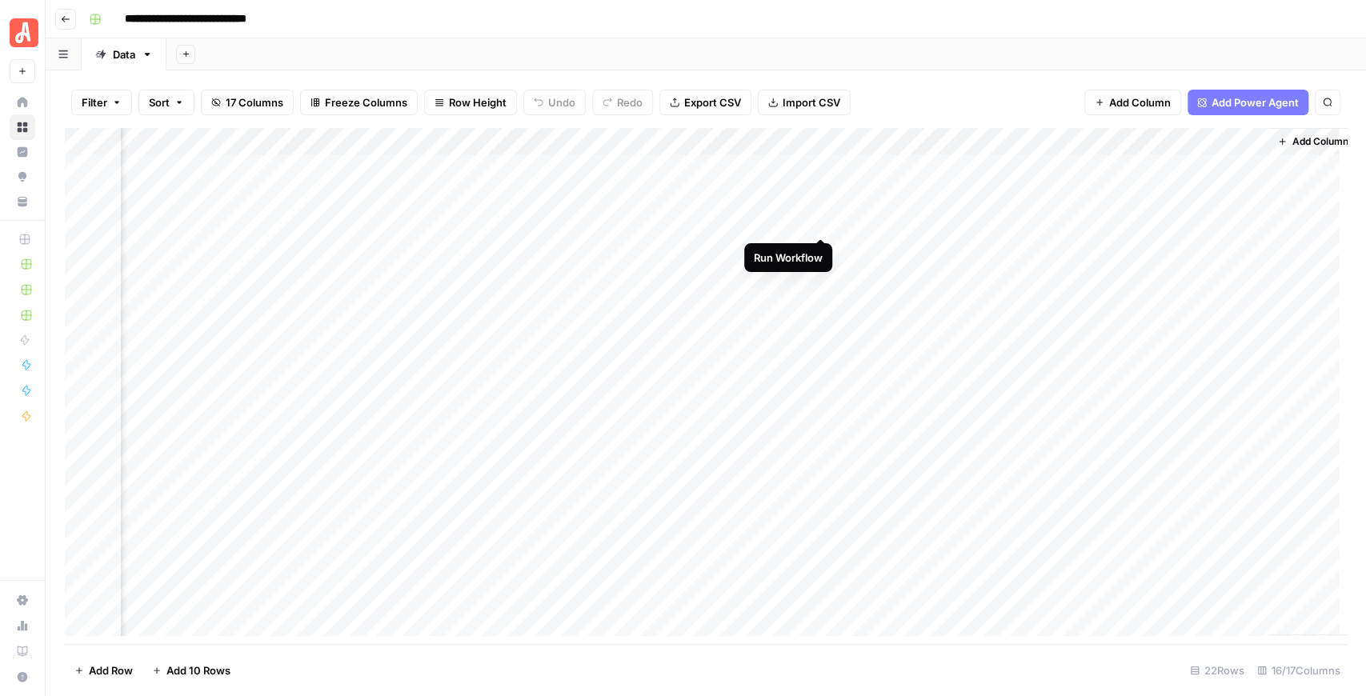
click at [825, 224] on div "Add Column" at bounding box center [706, 386] width 1282 height 516
drag, startPoint x: 822, startPoint y: 223, endPoint x: 855, endPoint y: 213, distance: 34.4
click at [855, 213] on div "Add Column" at bounding box center [706, 386] width 1282 height 516
click at [1044, 229] on div "Add Column" at bounding box center [706, 386] width 1282 height 516
click at [818, 224] on div "Add Column" at bounding box center [706, 386] width 1282 height 516
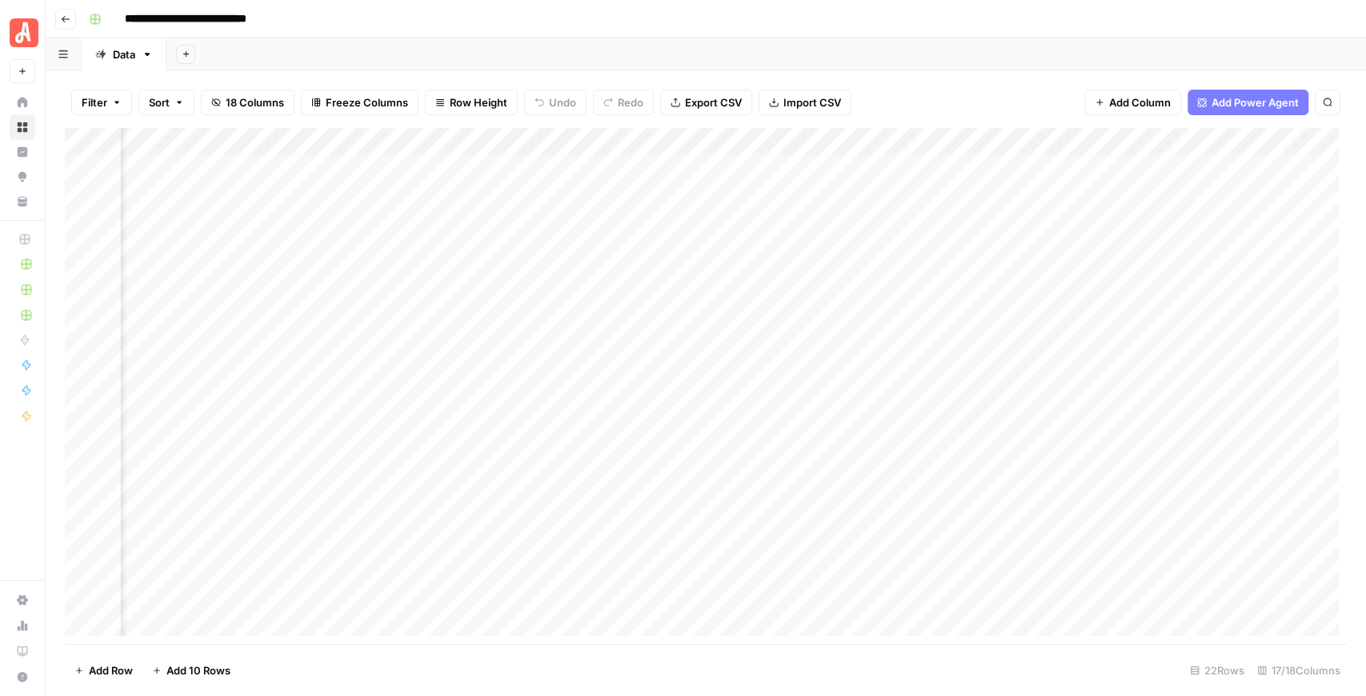
click at [964, 224] on div "Add Column" at bounding box center [706, 386] width 1282 height 516
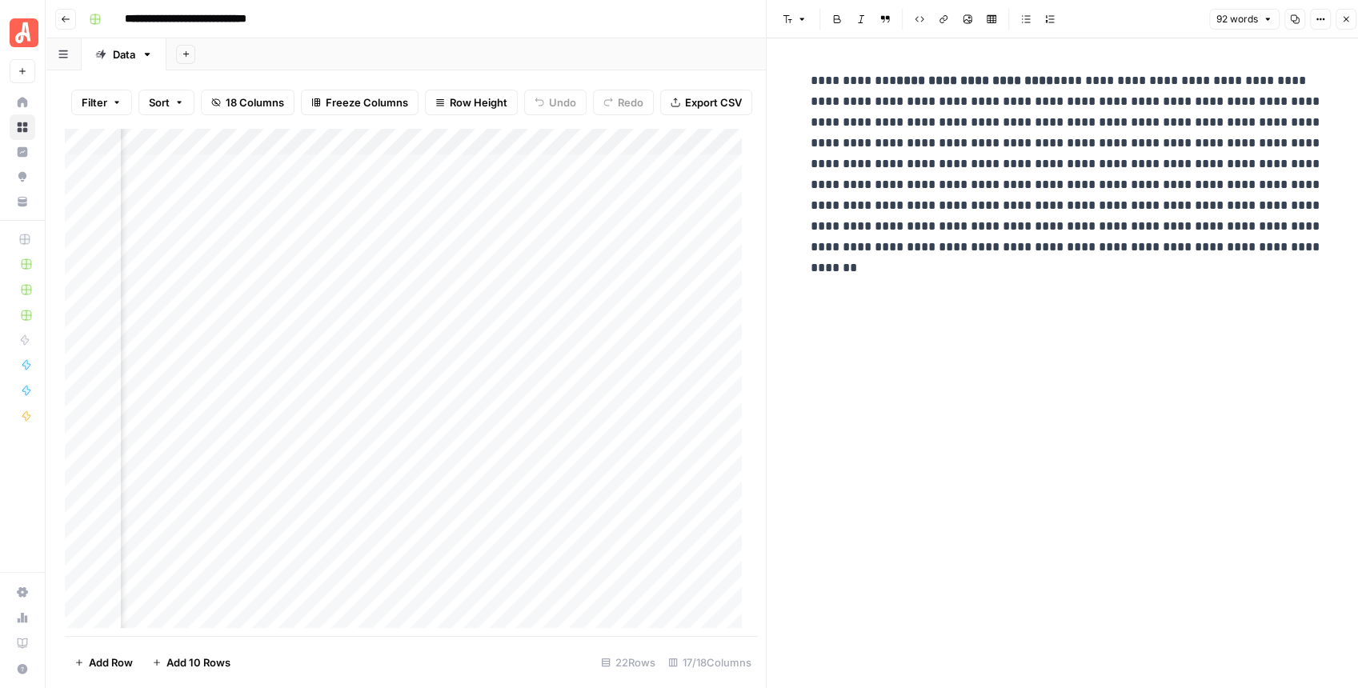
click at [1092, 19] on button "Close" at bounding box center [1346, 19] width 21 height 21
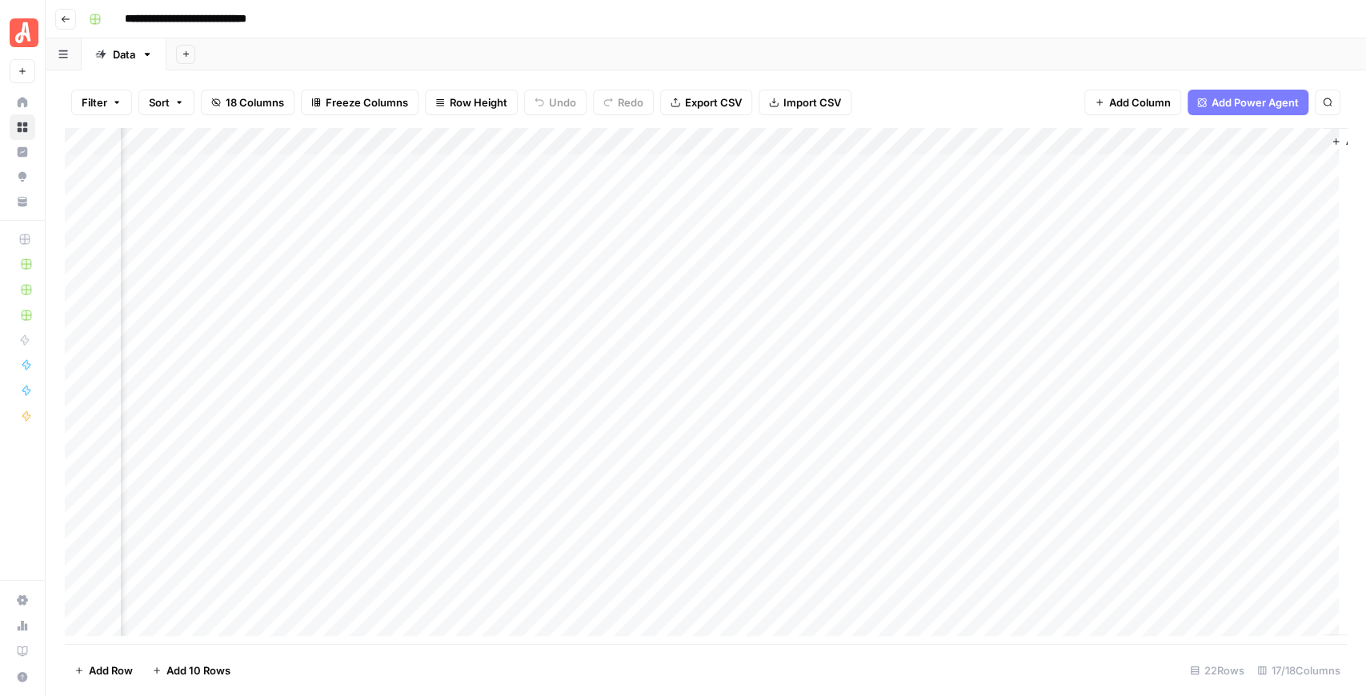
scroll to position [0, 1968]
click at [1092, 219] on div "Add Column" at bounding box center [706, 386] width 1282 height 516
click at [1092, 220] on div "Add Column" at bounding box center [706, 386] width 1282 height 516
click at [800, 166] on div "Add Column" at bounding box center [706, 386] width 1282 height 516
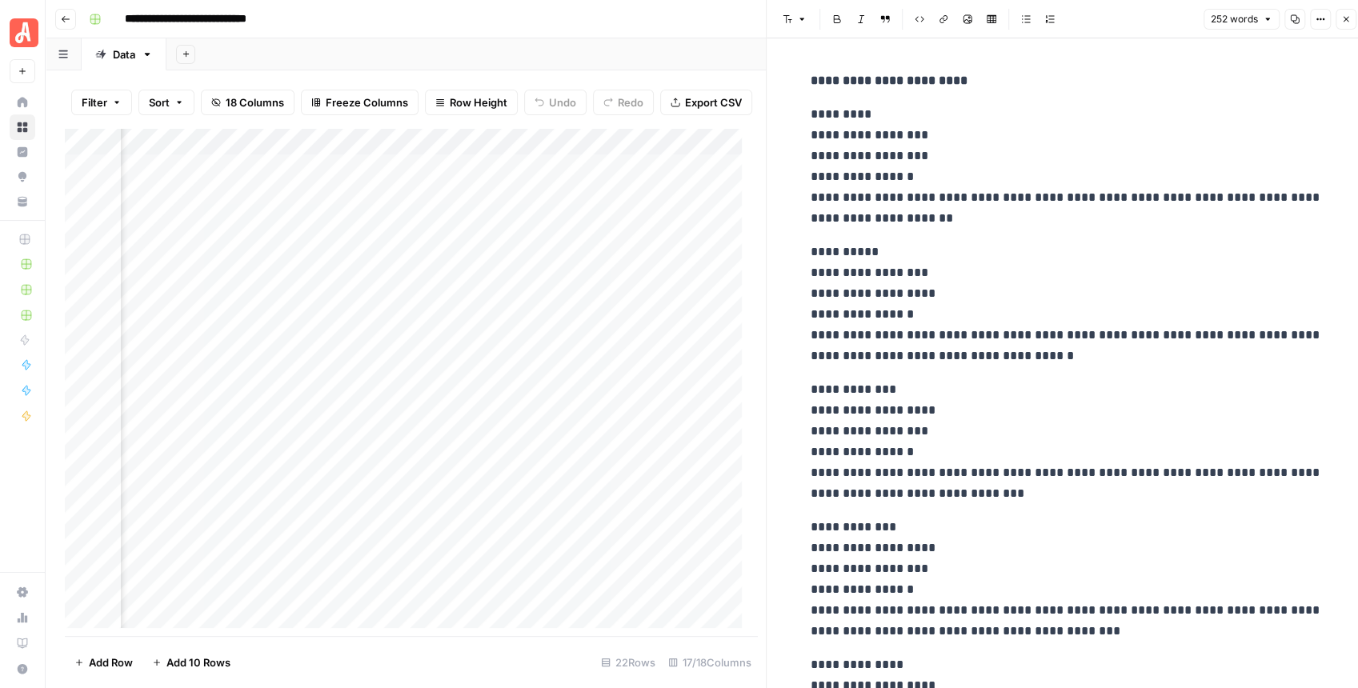
click at [1092, 24] on button "Close" at bounding box center [1346, 19] width 21 height 21
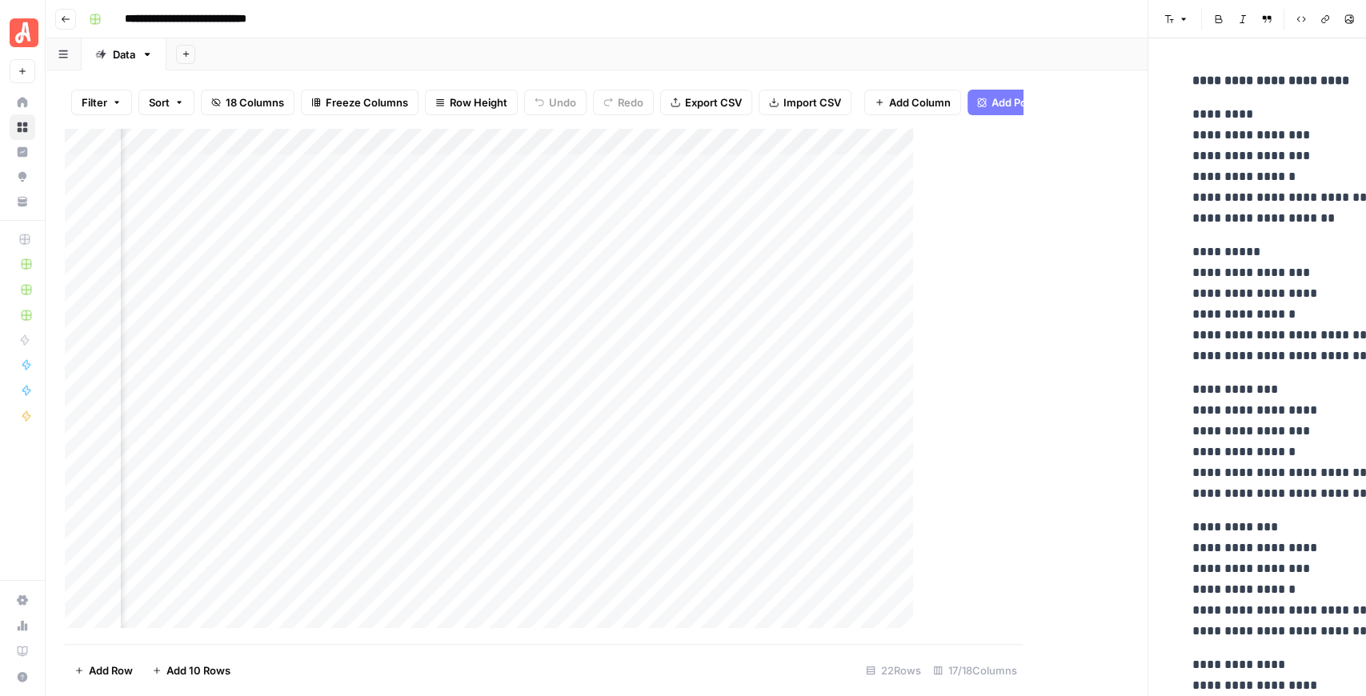
scroll to position [0, 1949]
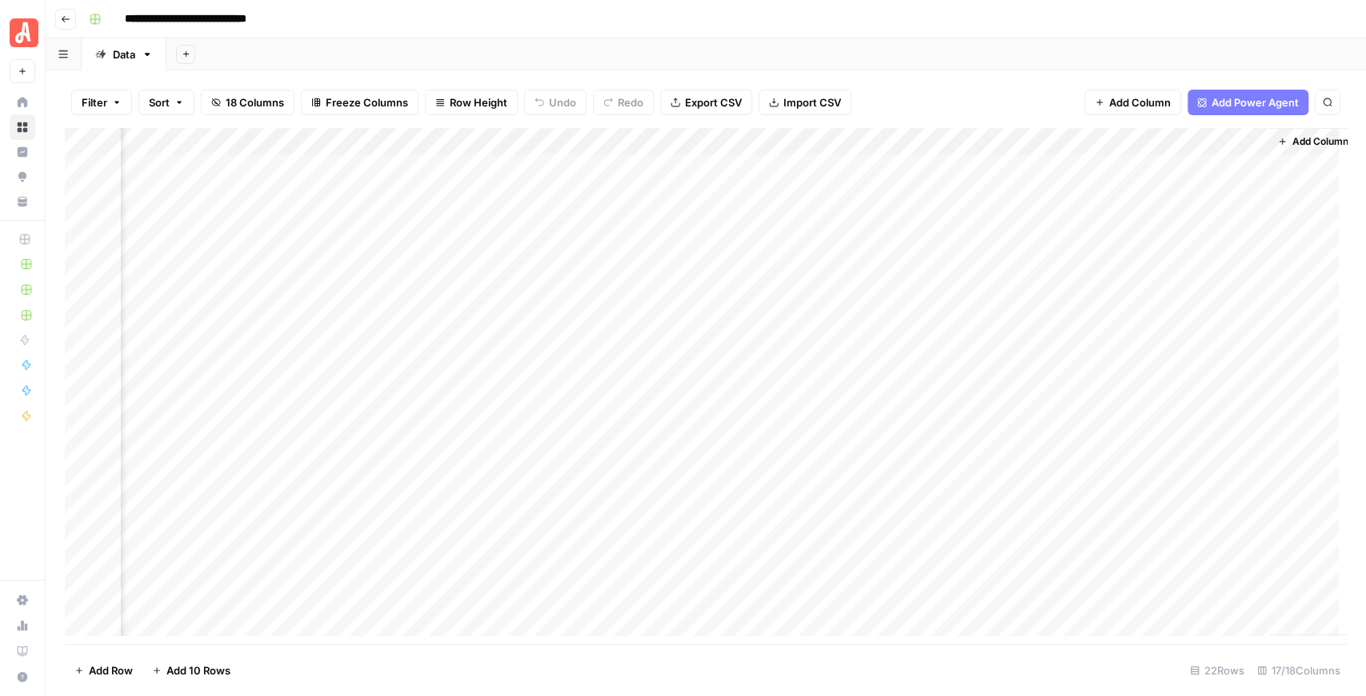
click at [1092, 145] on div "Add Column" at bounding box center [706, 386] width 1282 height 516
click at [1092, 142] on div at bounding box center [1196, 144] width 145 height 32
click at [1036, 110] on div "Filter Sort 18 Columns Freeze Columns Row Height Undo Redo Export CSV Import CS…" at bounding box center [706, 102] width 1282 height 51
click at [1092, 223] on div "Add Column" at bounding box center [706, 386] width 1282 height 516
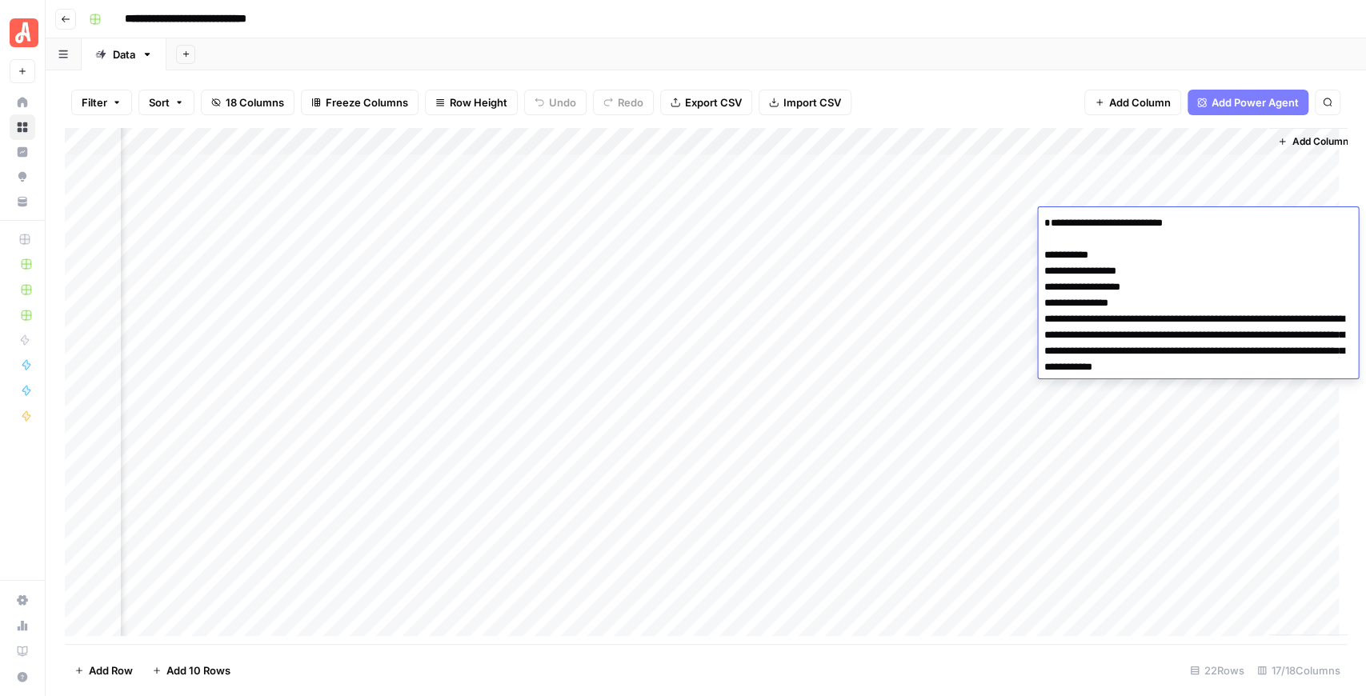
click at [1092, 141] on div "Add Column" at bounding box center [706, 386] width 1282 height 516
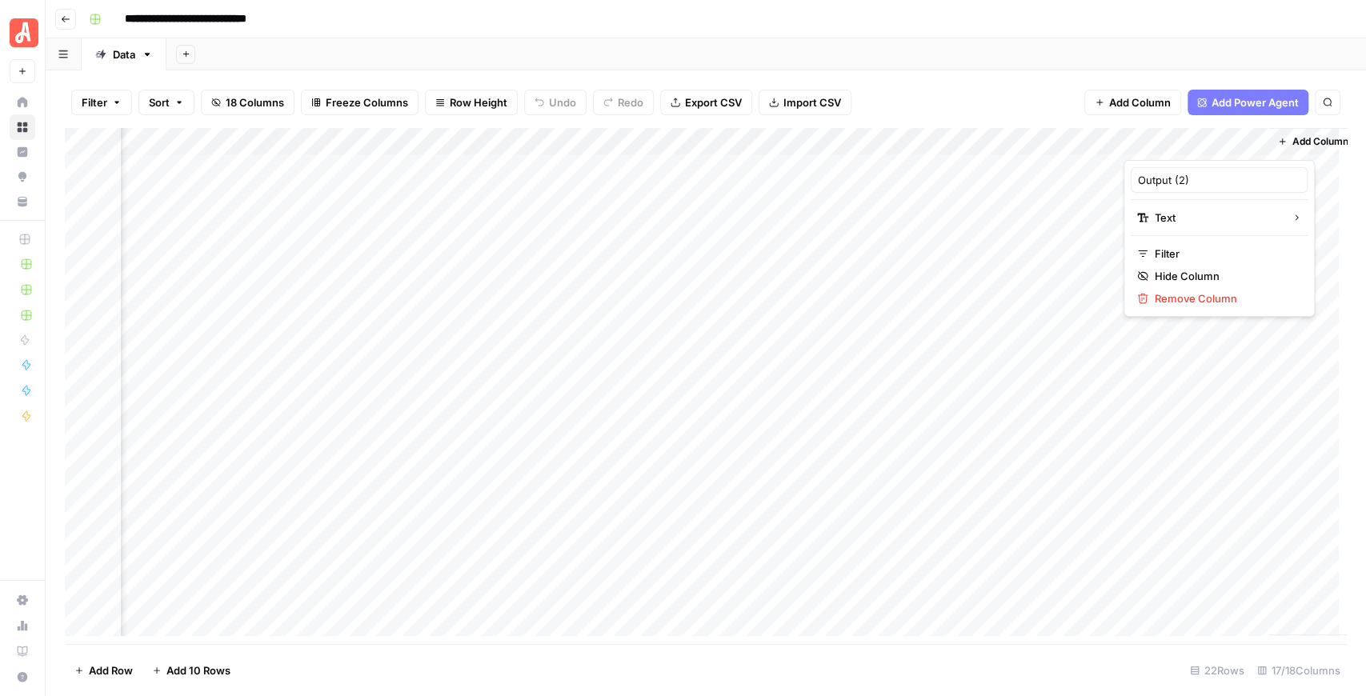
click at [1092, 144] on div at bounding box center [1196, 144] width 145 height 32
click at [1075, 239] on span "Markdown" at bounding box center [1073, 243] width 75 height 16
click at [1092, 221] on div "Add Column" at bounding box center [706, 386] width 1282 height 516
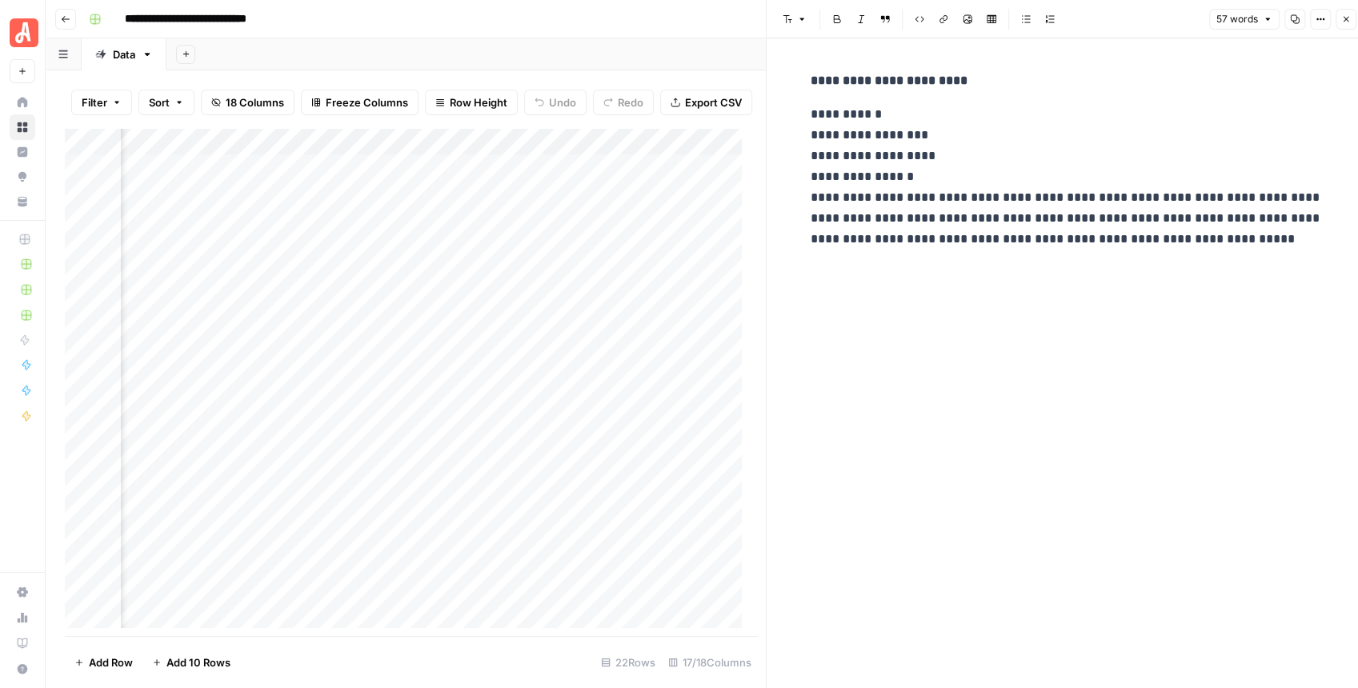
click at [1092, 24] on button "Close" at bounding box center [1346, 19] width 21 height 21
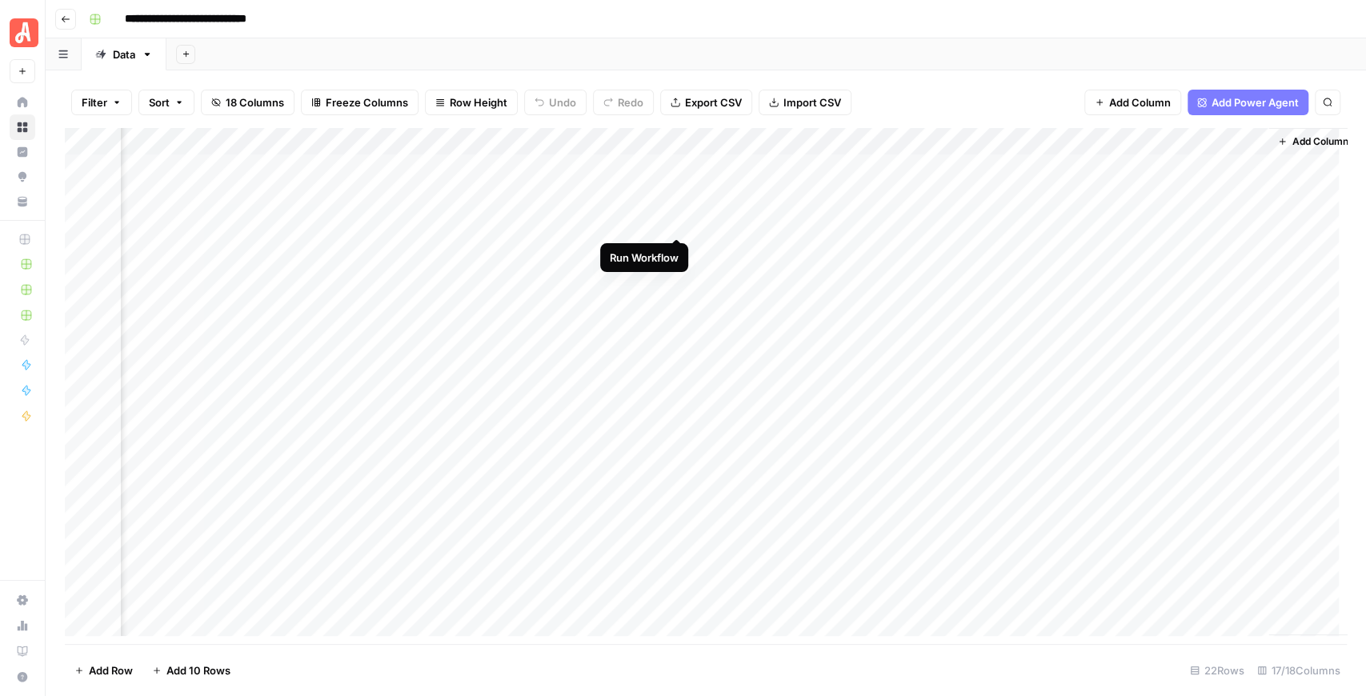
click at [676, 222] on div "Add Column" at bounding box center [706, 386] width 1282 height 516
click at [1092, 223] on div "Add Column" at bounding box center [706, 386] width 1282 height 516
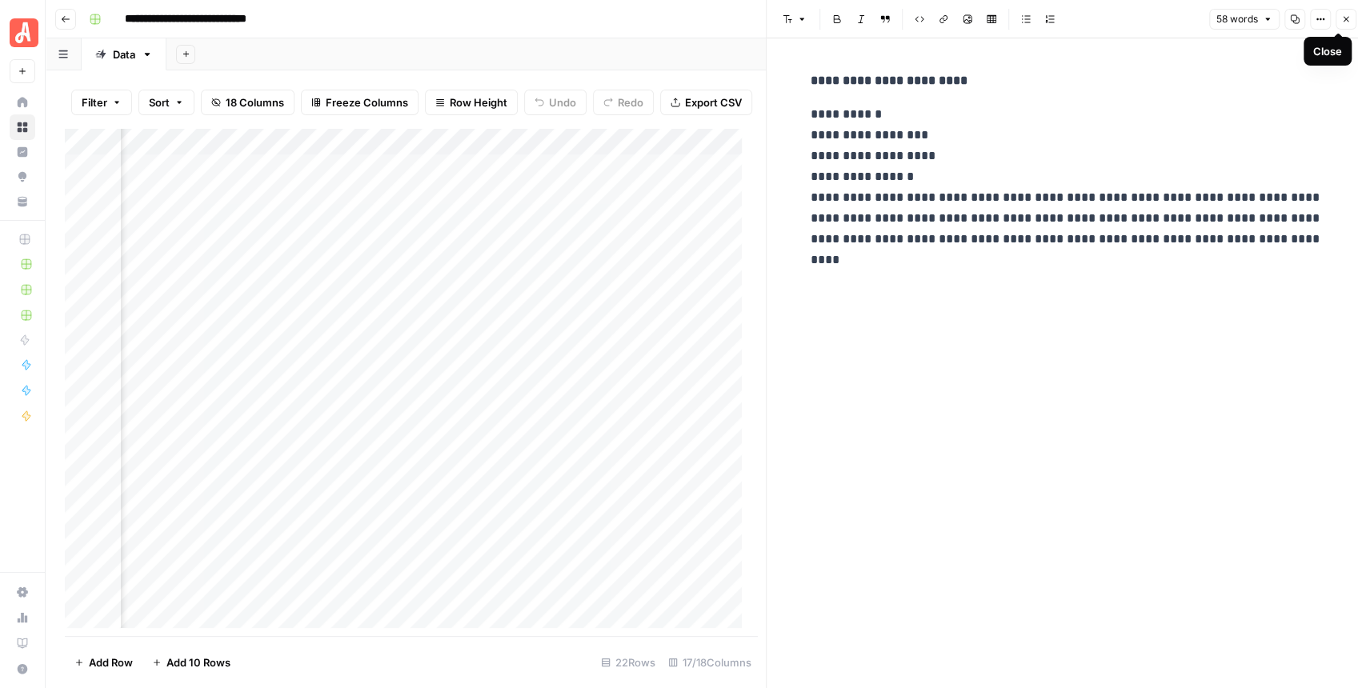
click at [1092, 21] on icon "button" at bounding box center [1347, 19] width 10 height 10
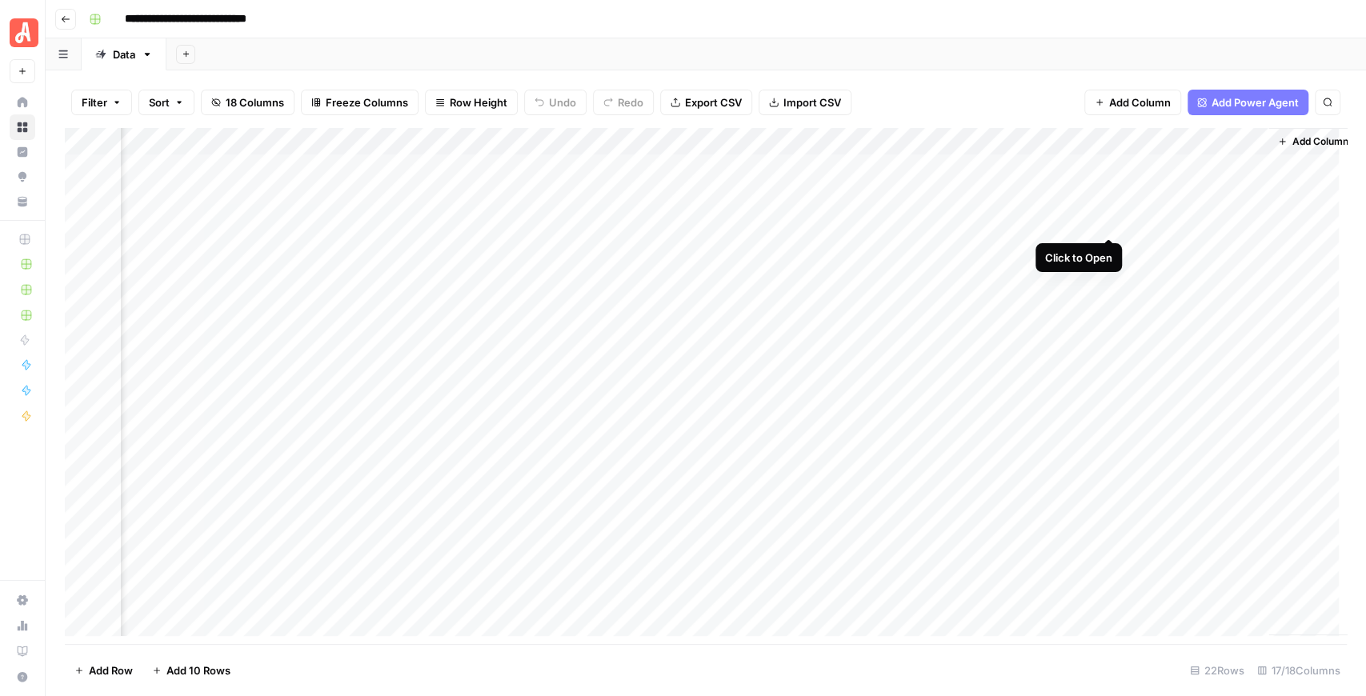
click at [1092, 221] on div "Add Column" at bounding box center [706, 386] width 1282 height 516
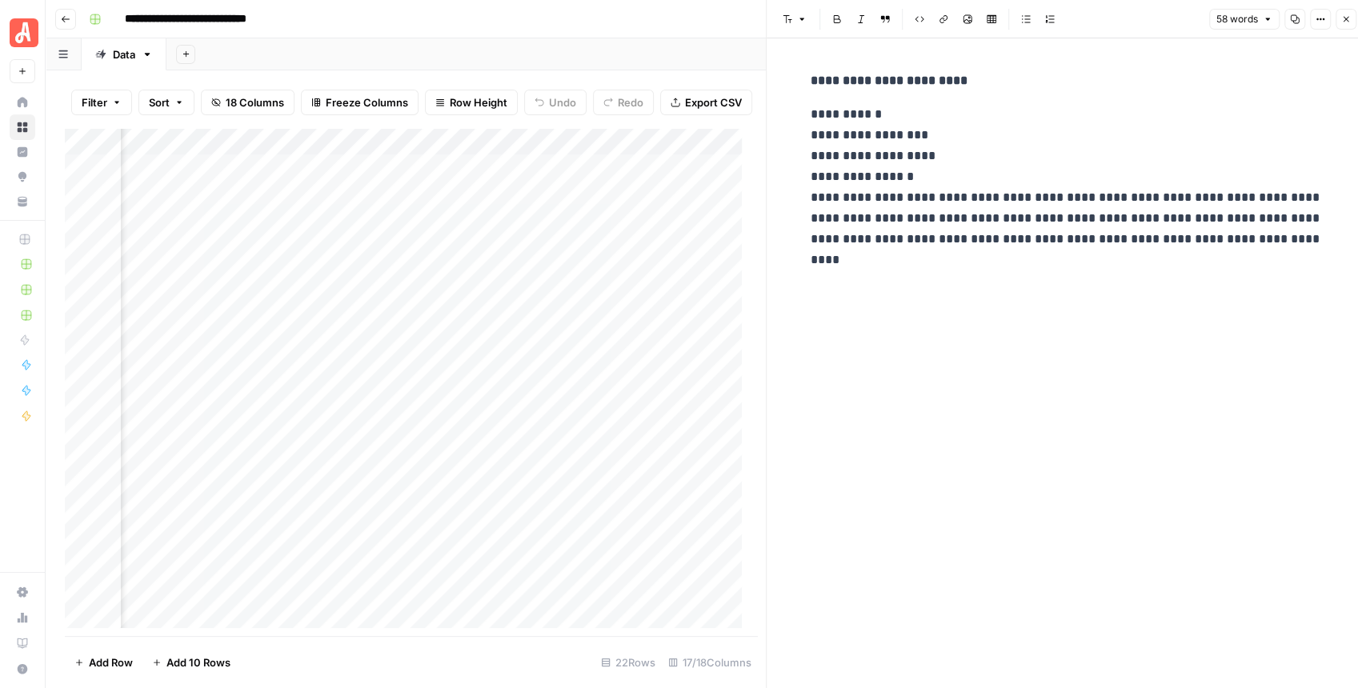
click at [1092, 26] on button "Close" at bounding box center [1346, 19] width 21 height 21
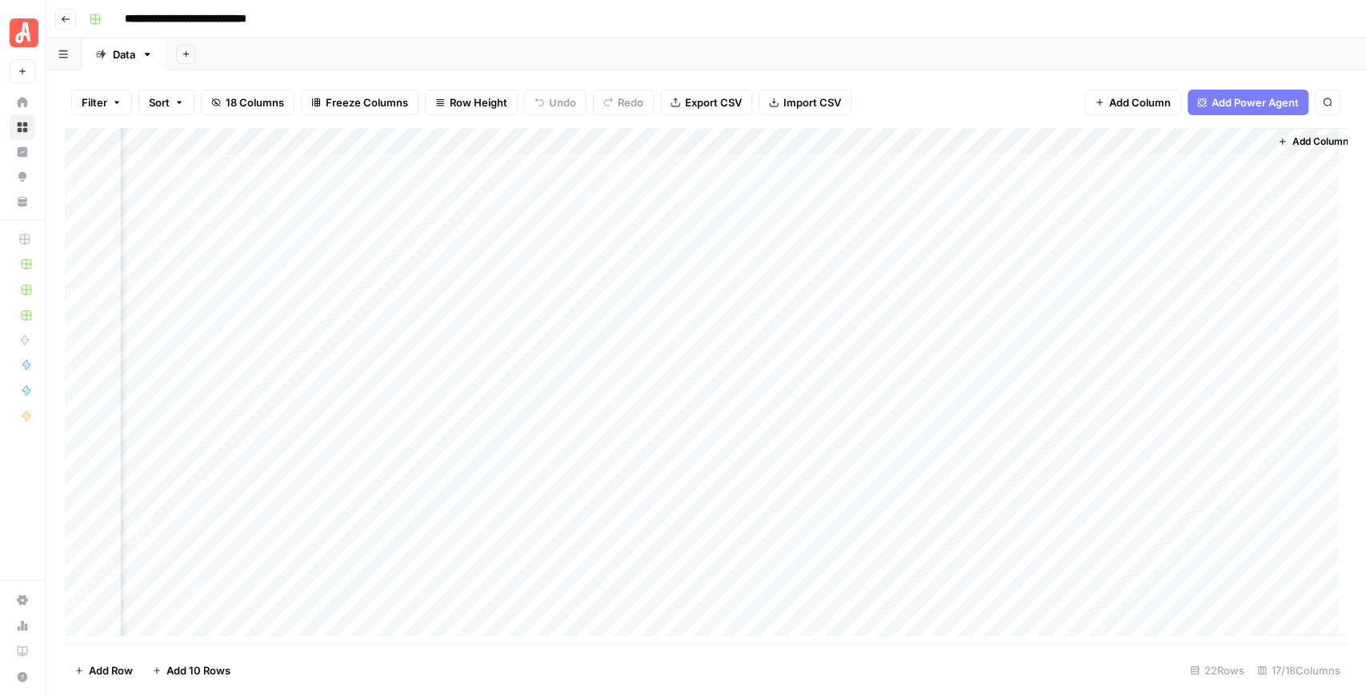
click at [822, 221] on div "Add Column" at bounding box center [706, 386] width 1282 height 516
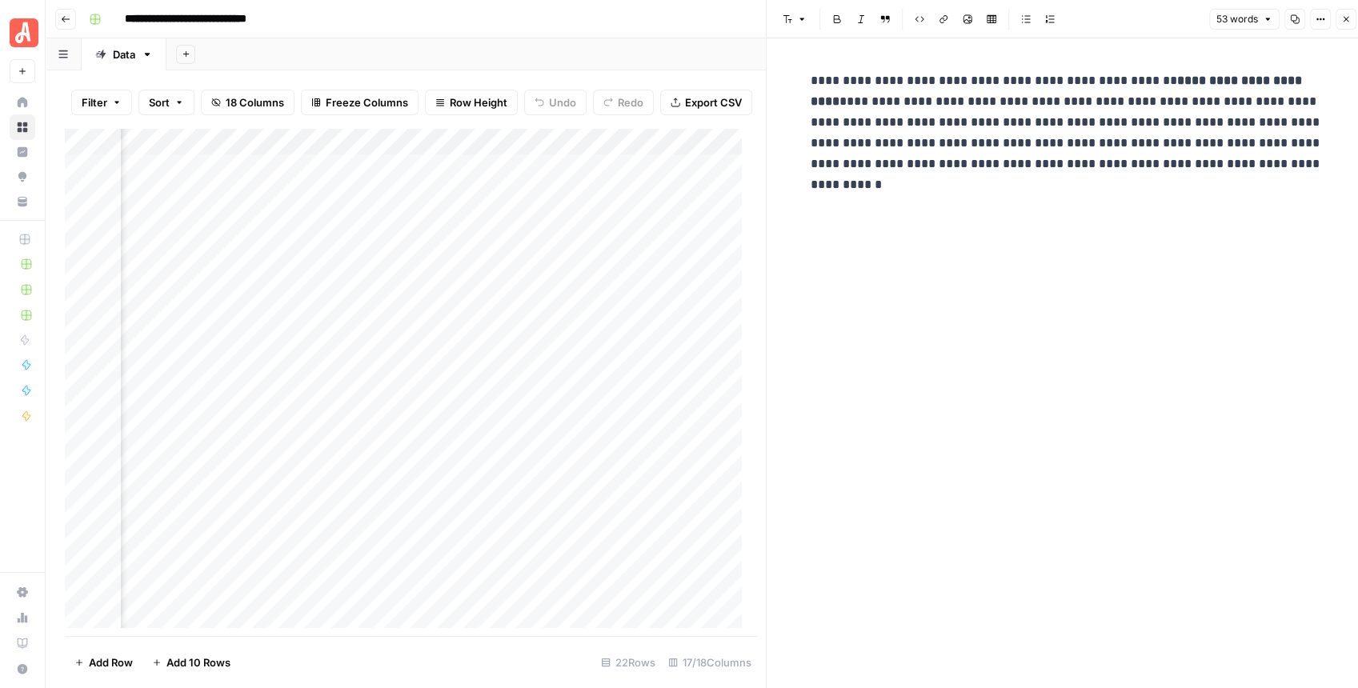
click at [1092, 22] on icon "button" at bounding box center [1347, 19] width 10 height 10
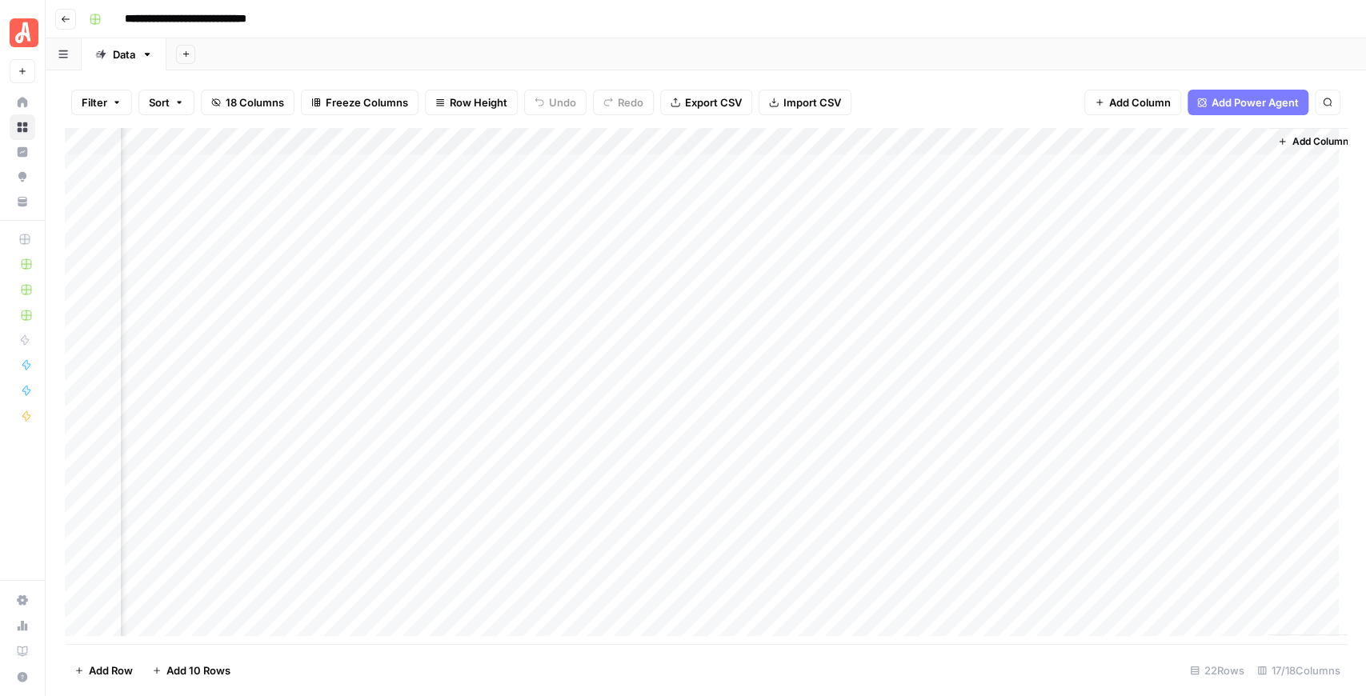
click at [1092, 141] on div "Add Column" at bounding box center [706, 386] width 1282 height 516
click at [1092, 296] on span "Remove Column" at bounding box center [1225, 299] width 140 height 16
click at [625, 174] on button "Delete" at bounding box center [627, 165] width 54 height 29
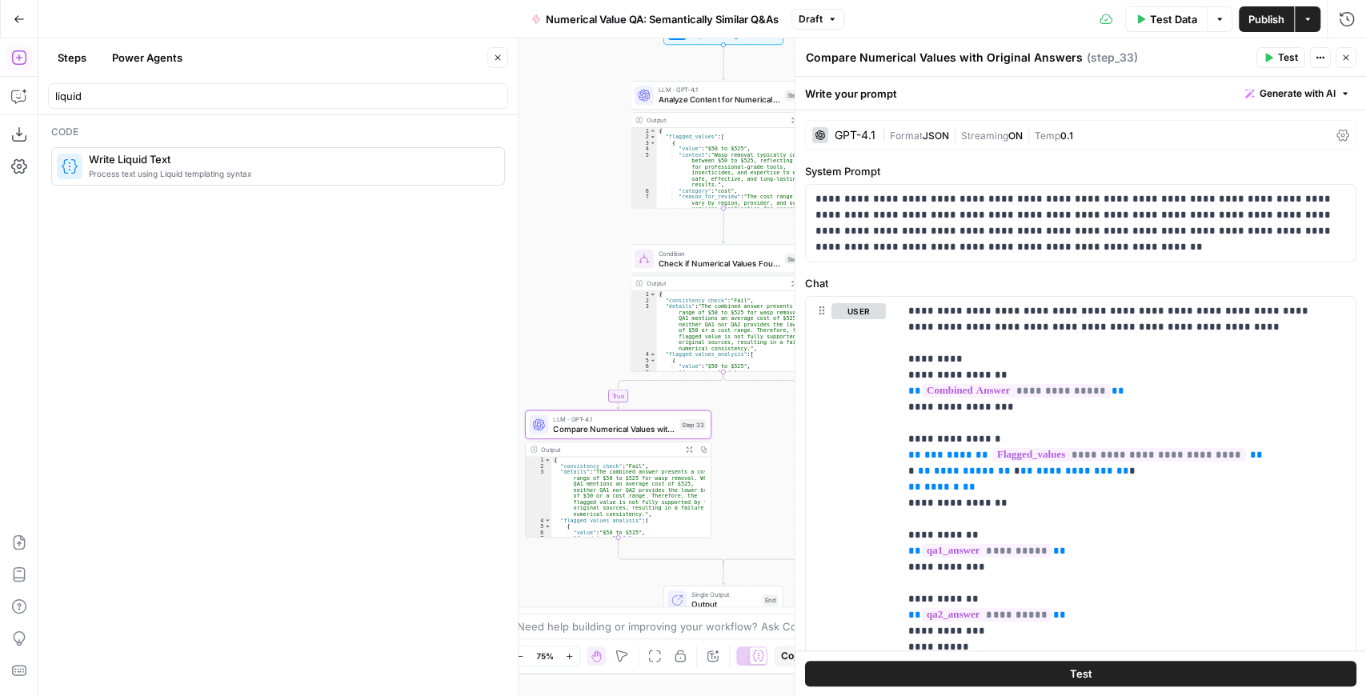
scroll to position [321, 0]
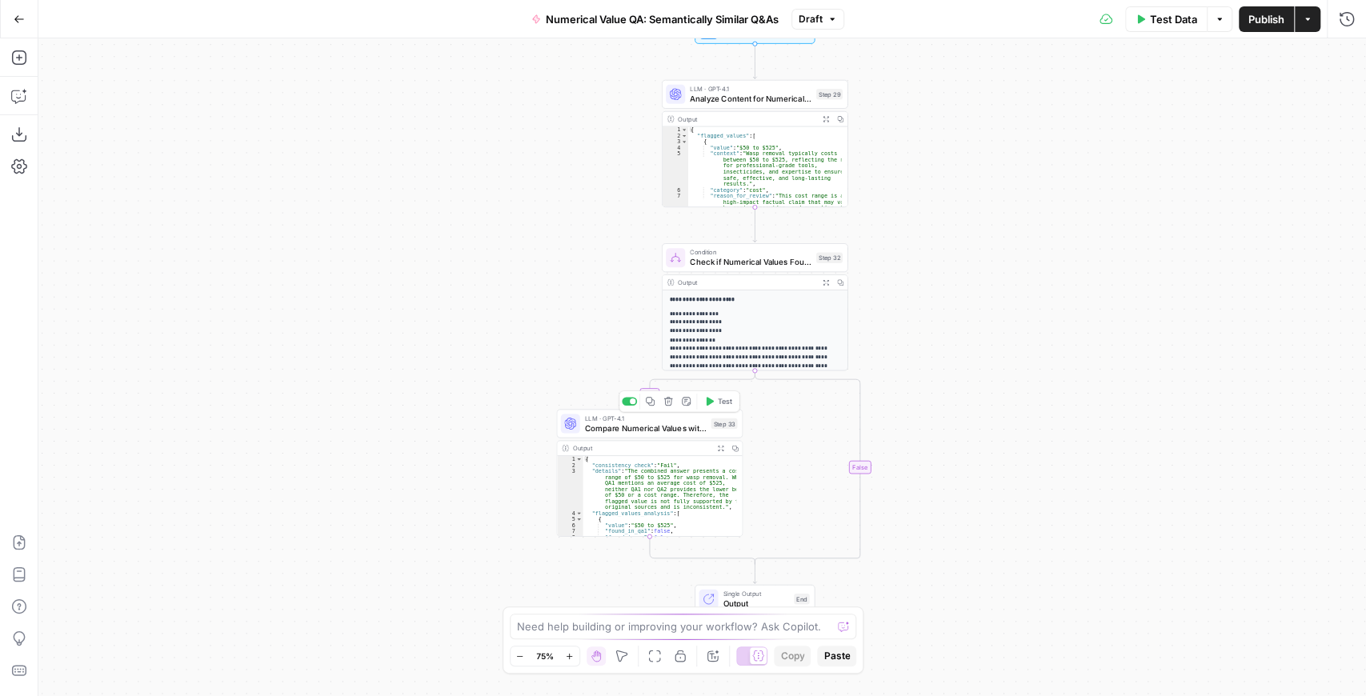
click at [674, 428] on span "Compare Numerical Values with Original Answers" at bounding box center [646, 428] width 122 height 12
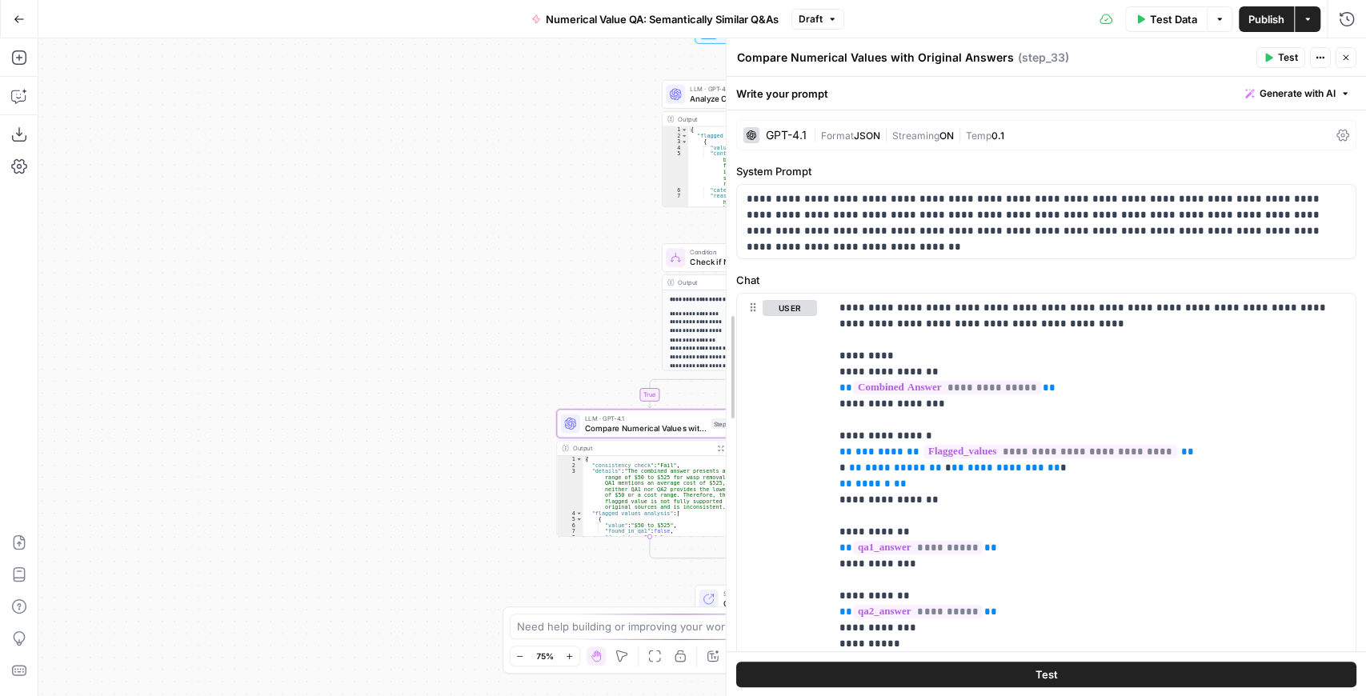
drag, startPoint x: 908, startPoint y: 351, endPoint x: 724, endPoint y: 347, distance: 184.2
click at [724, 347] on div at bounding box center [727, 367] width 16 height 658
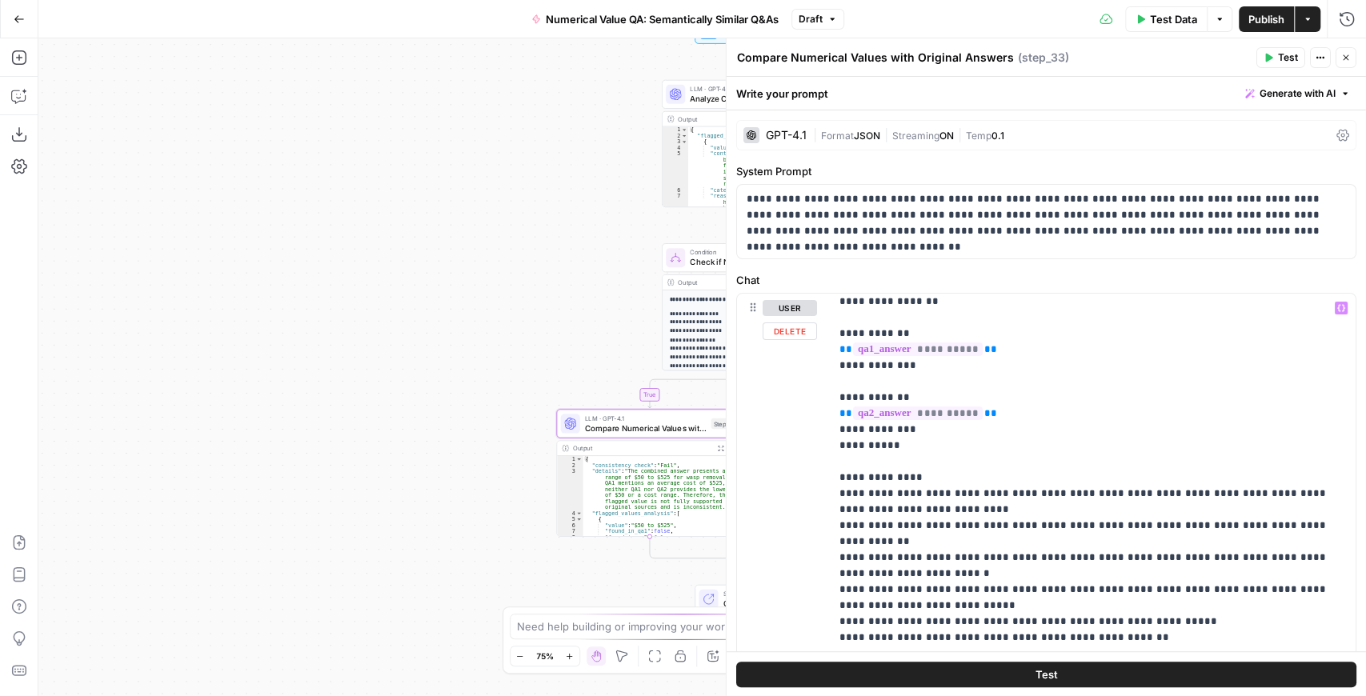
scroll to position [213, 0]
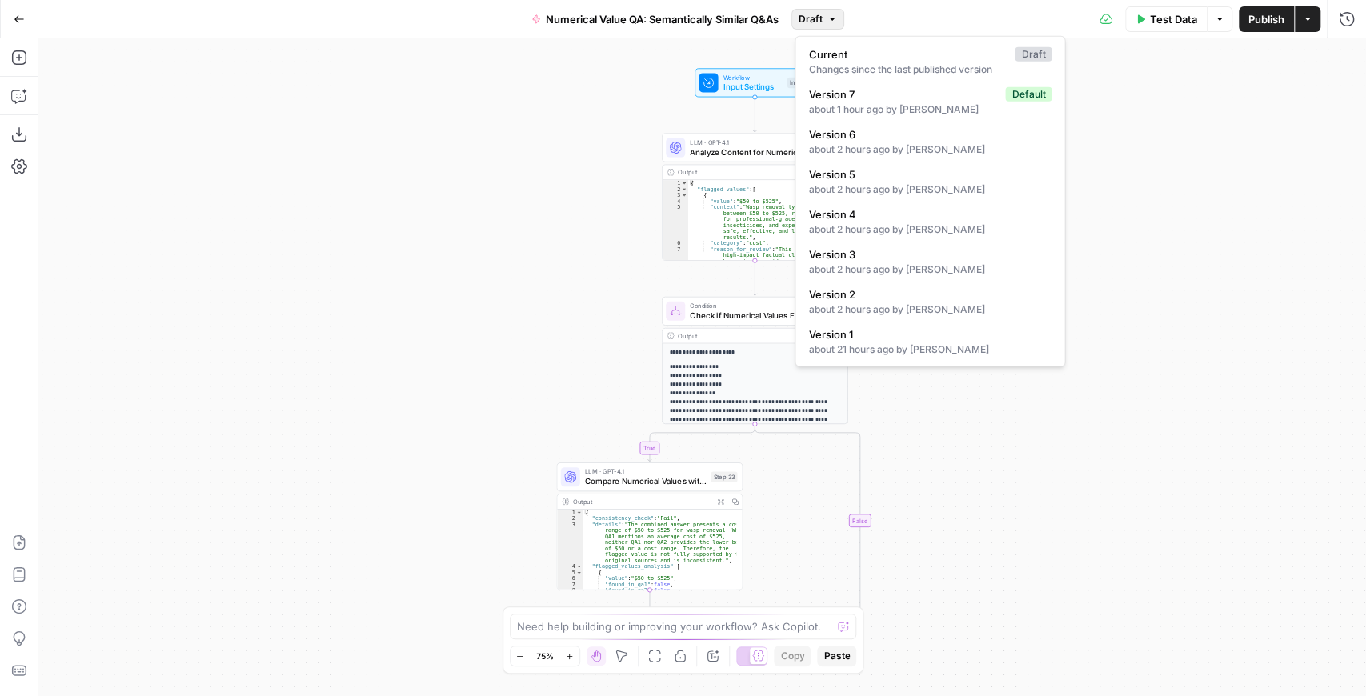
click at [828, 22] on button "Draft" at bounding box center [818, 19] width 53 height 21
click at [972, 102] on div "about 1 hour ago by [PERSON_NAME]" at bounding box center [929, 109] width 243 height 14
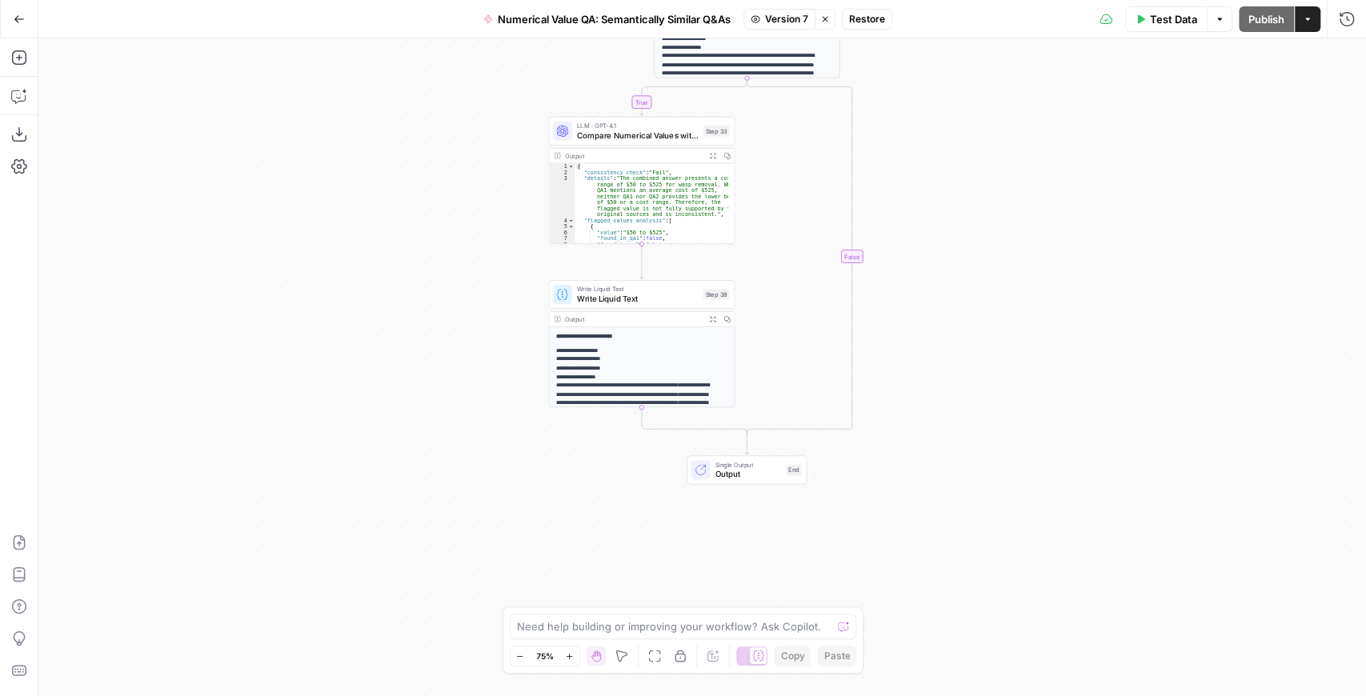
drag, startPoint x: 385, startPoint y: 195, endPoint x: 227, endPoint y: 298, distance: 188.7
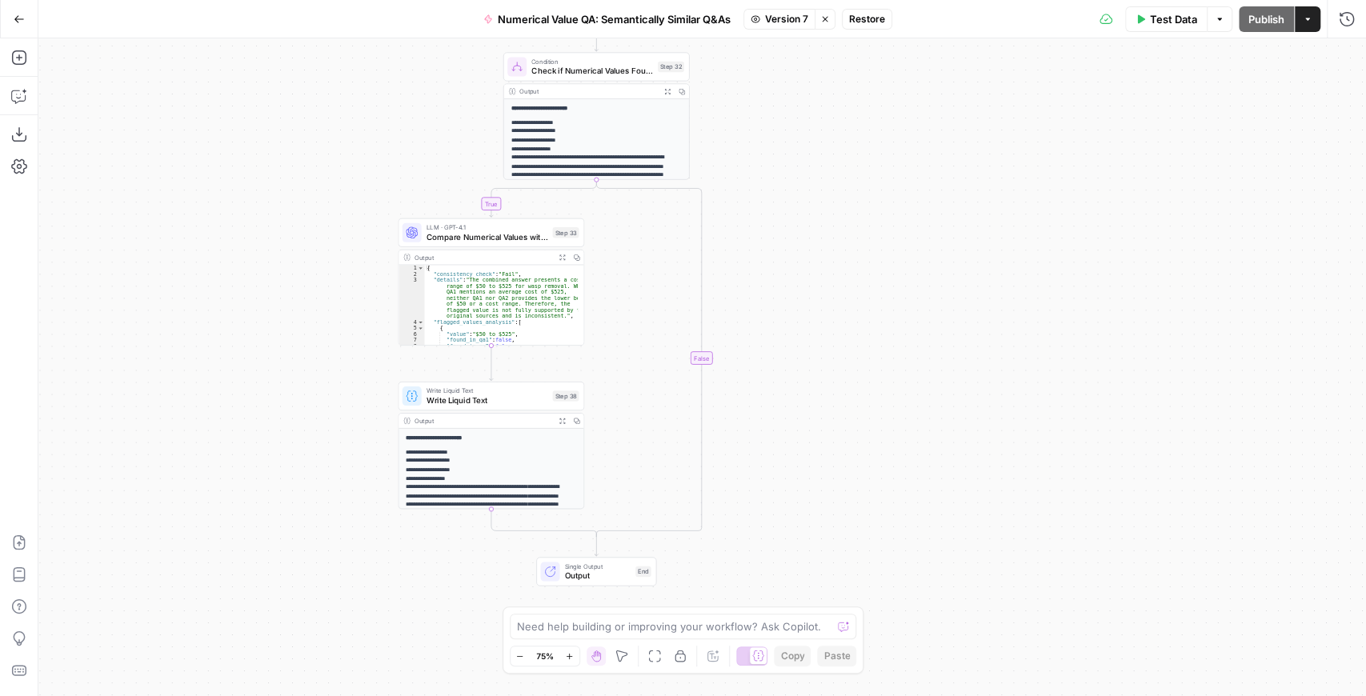
click at [227, 298] on div "**********" at bounding box center [702, 367] width 1328 height 658
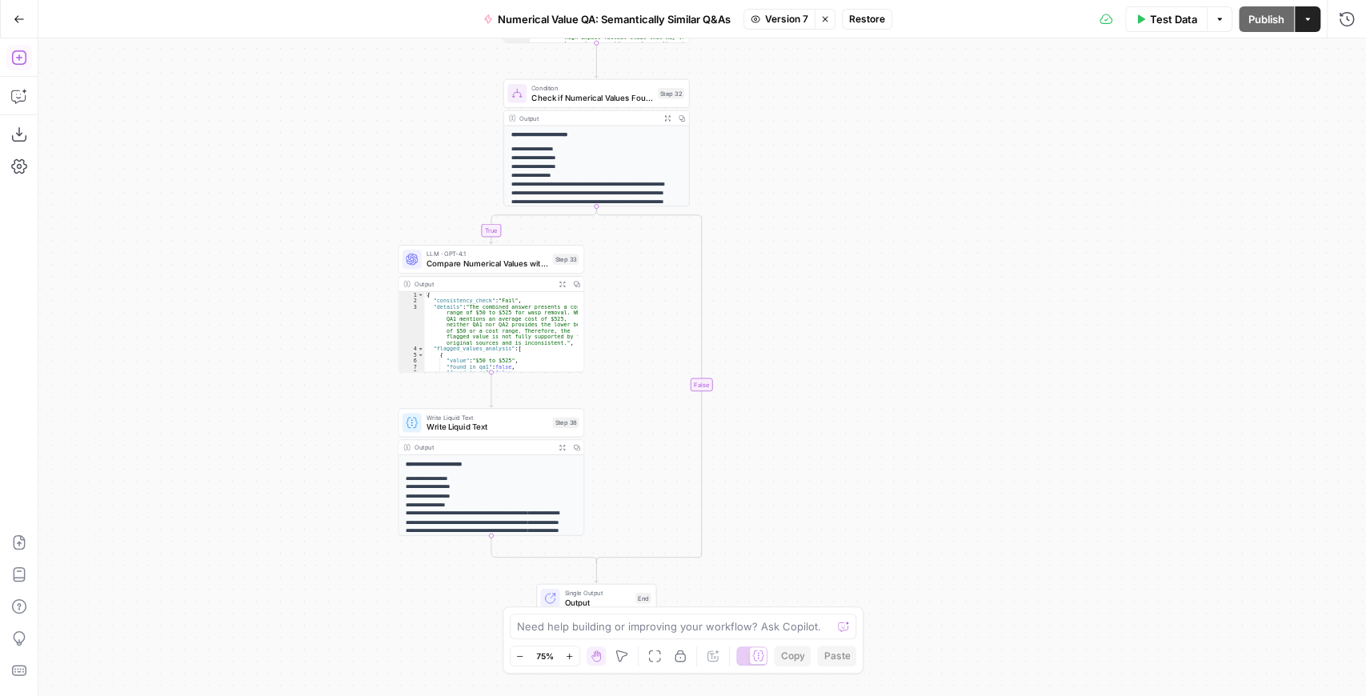
click at [13, 61] on icon "button" at bounding box center [18, 57] width 14 height 14
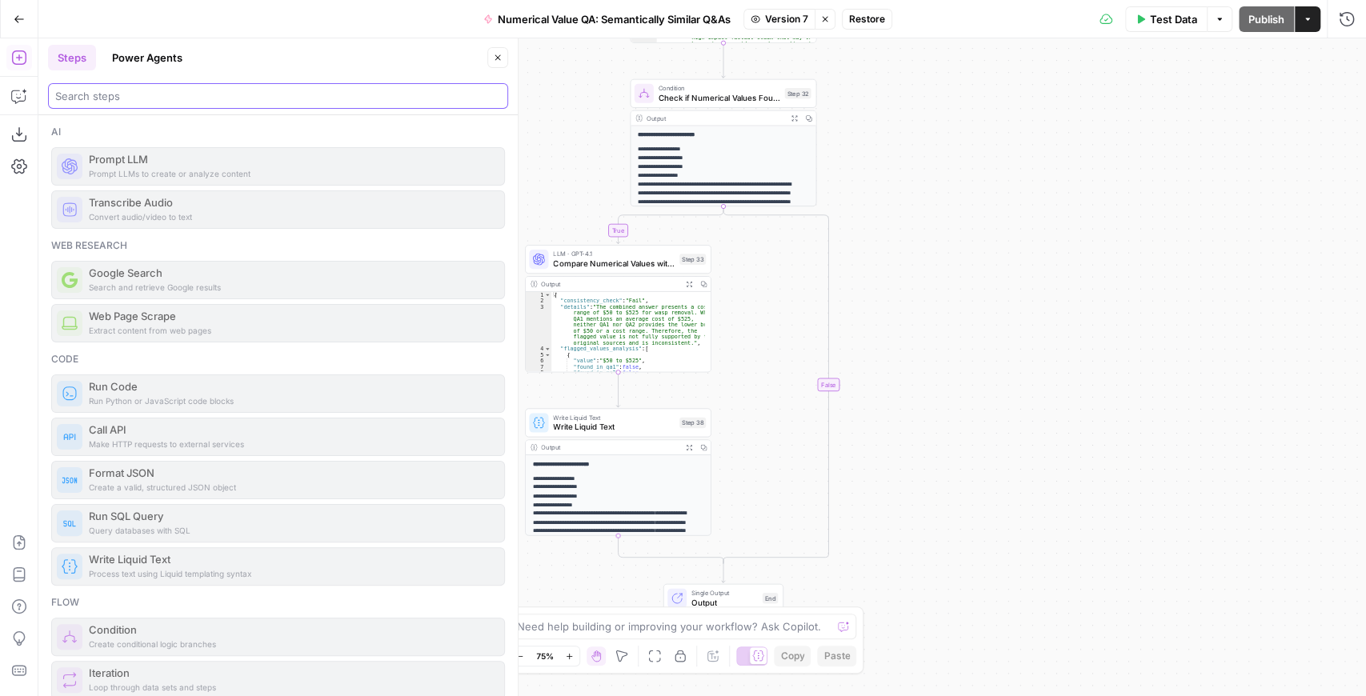
click at [150, 101] on input "search" at bounding box center [278, 96] width 446 height 16
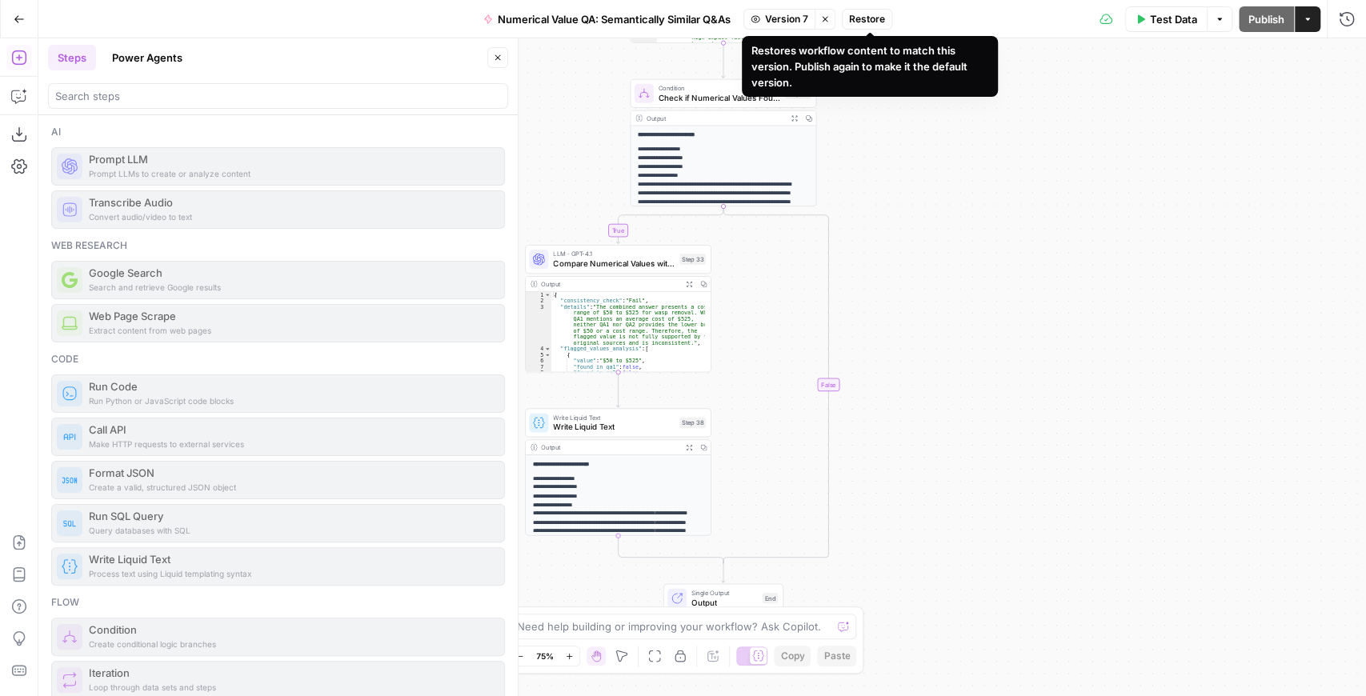
click at [801, 20] on span "Version 7" at bounding box center [786, 19] width 43 height 14
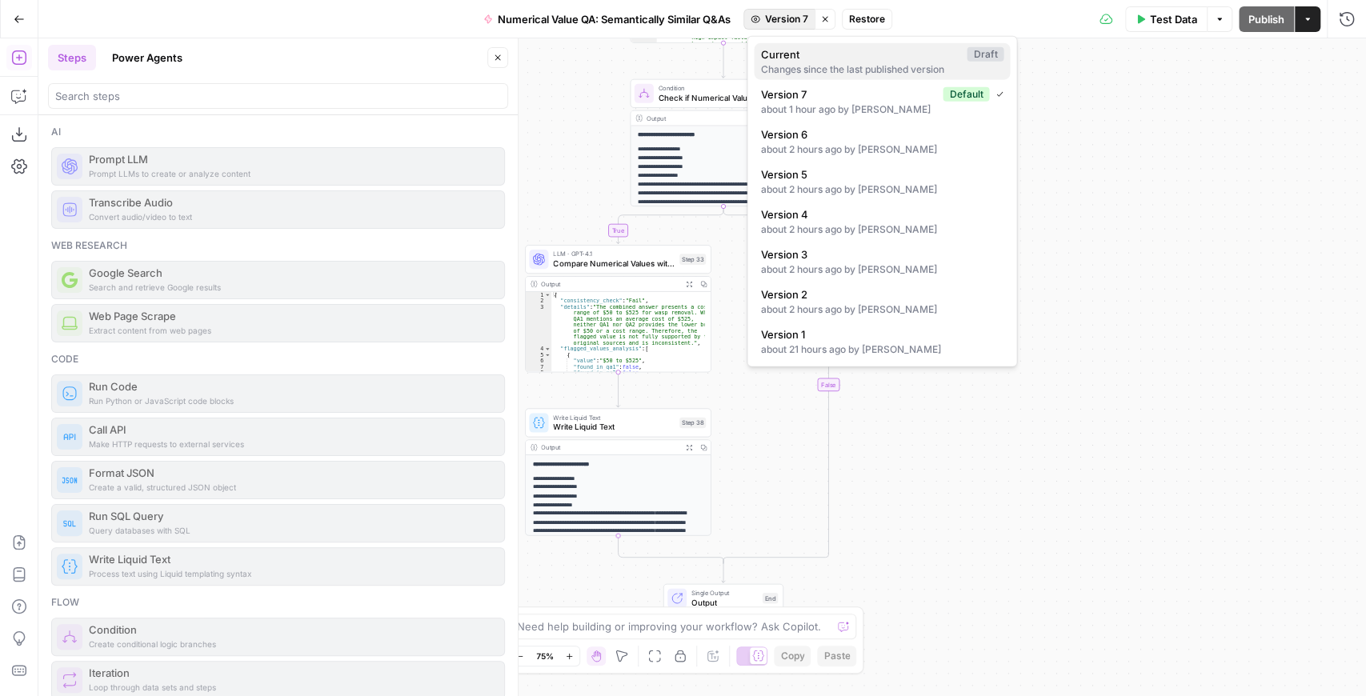
click at [836, 65] on div "Changes since the last published version" at bounding box center [881, 69] width 243 height 14
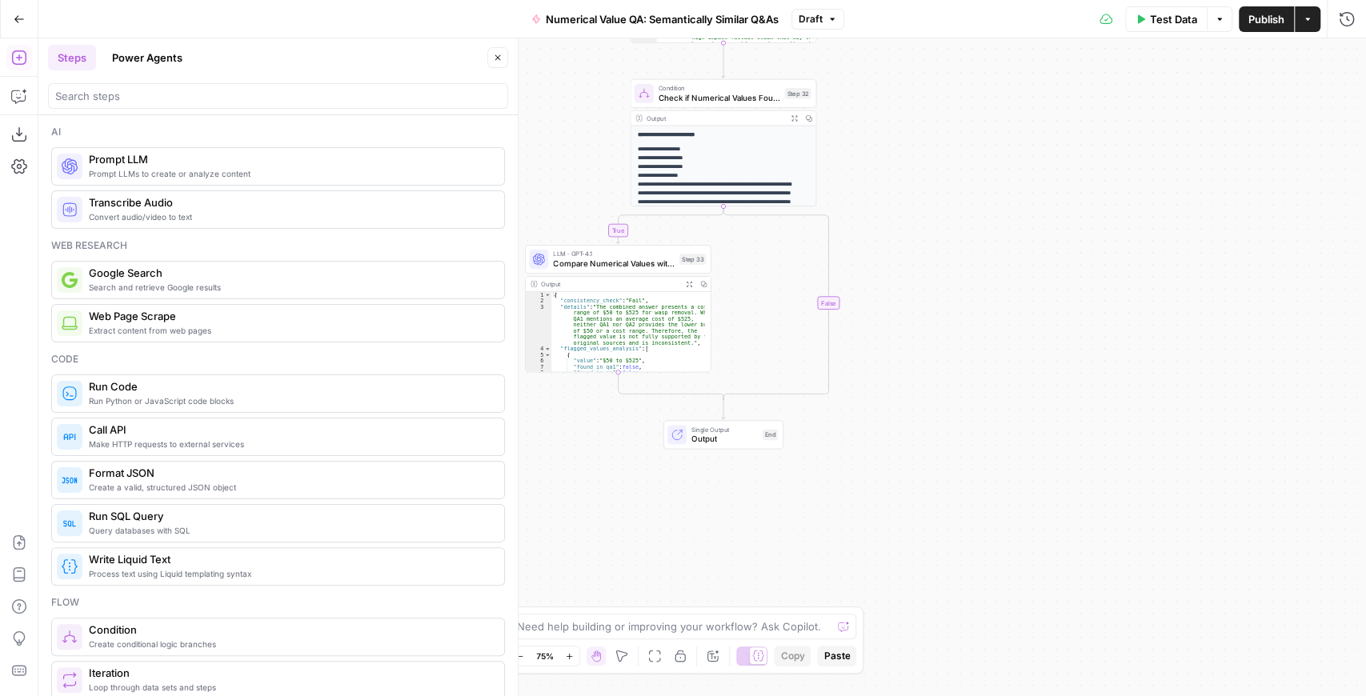
click at [805, 21] on span "Draft" at bounding box center [811, 19] width 24 height 14
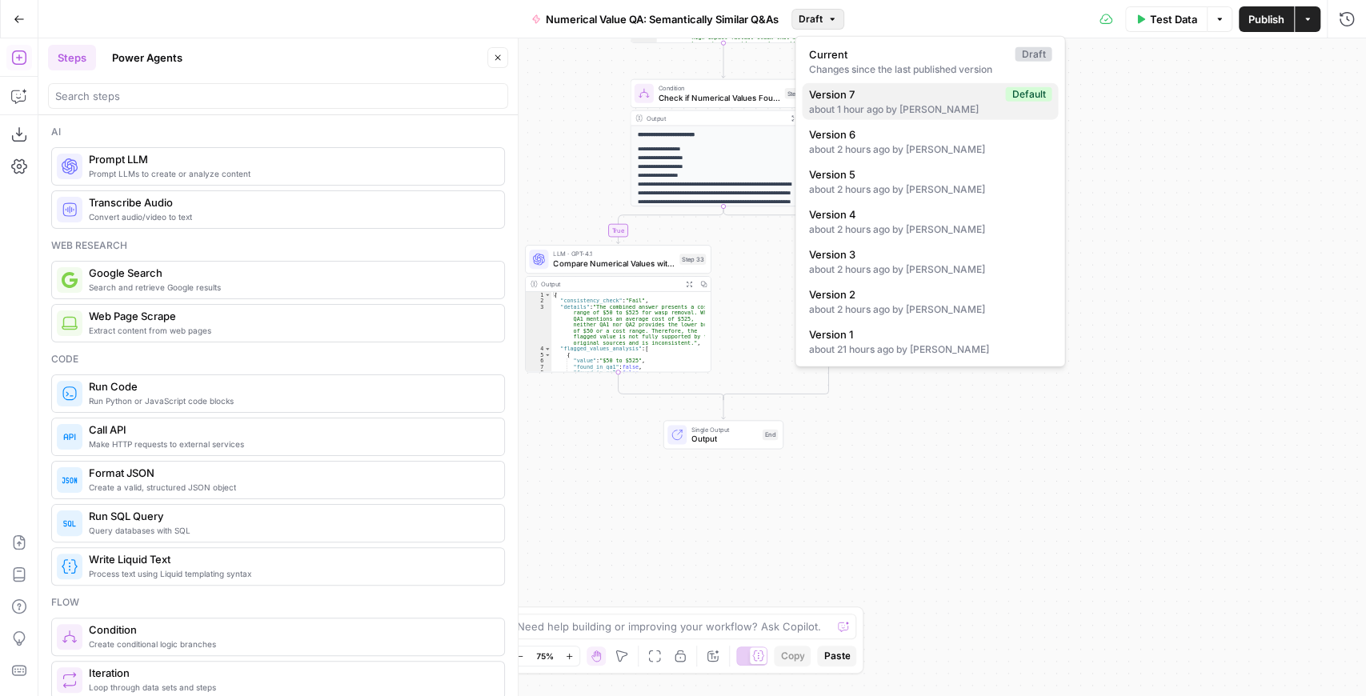
click at [836, 100] on span "Version 7" at bounding box center [903, 94] width 191 height 16
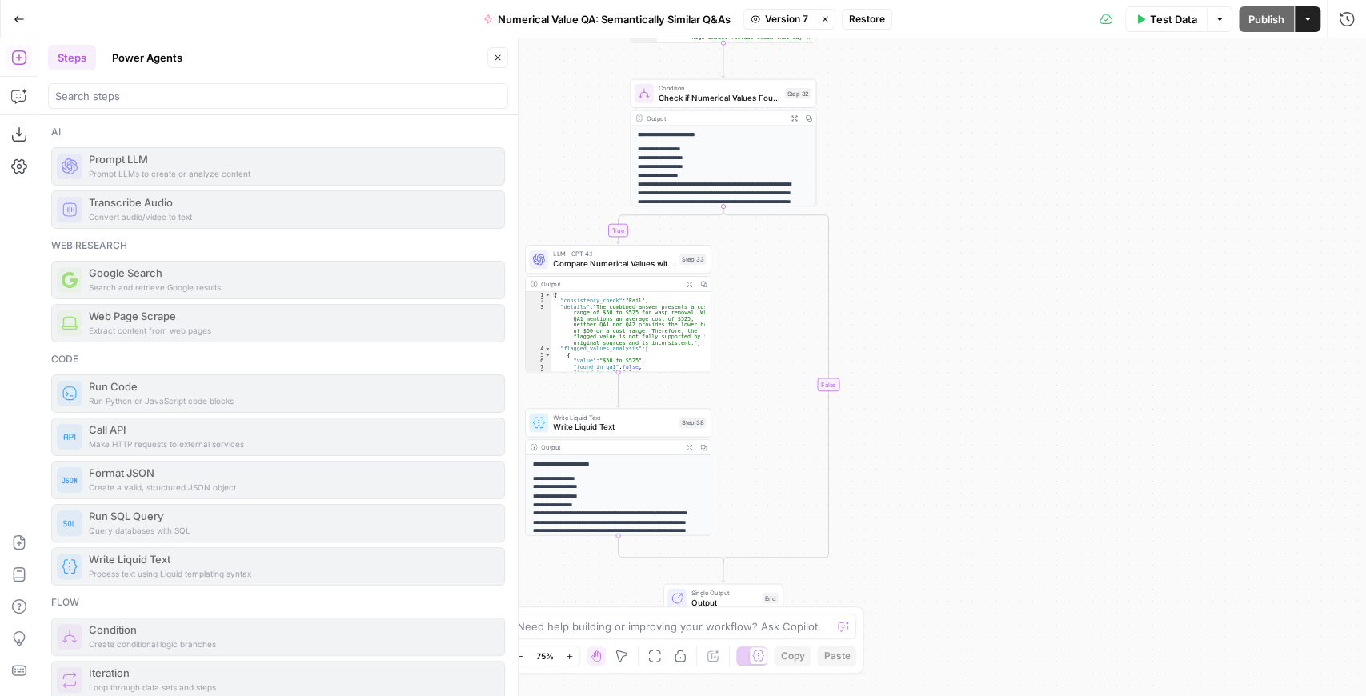
click at [863, 21] on span "Restore" at bounding box center [867, 19] width 36 height 14
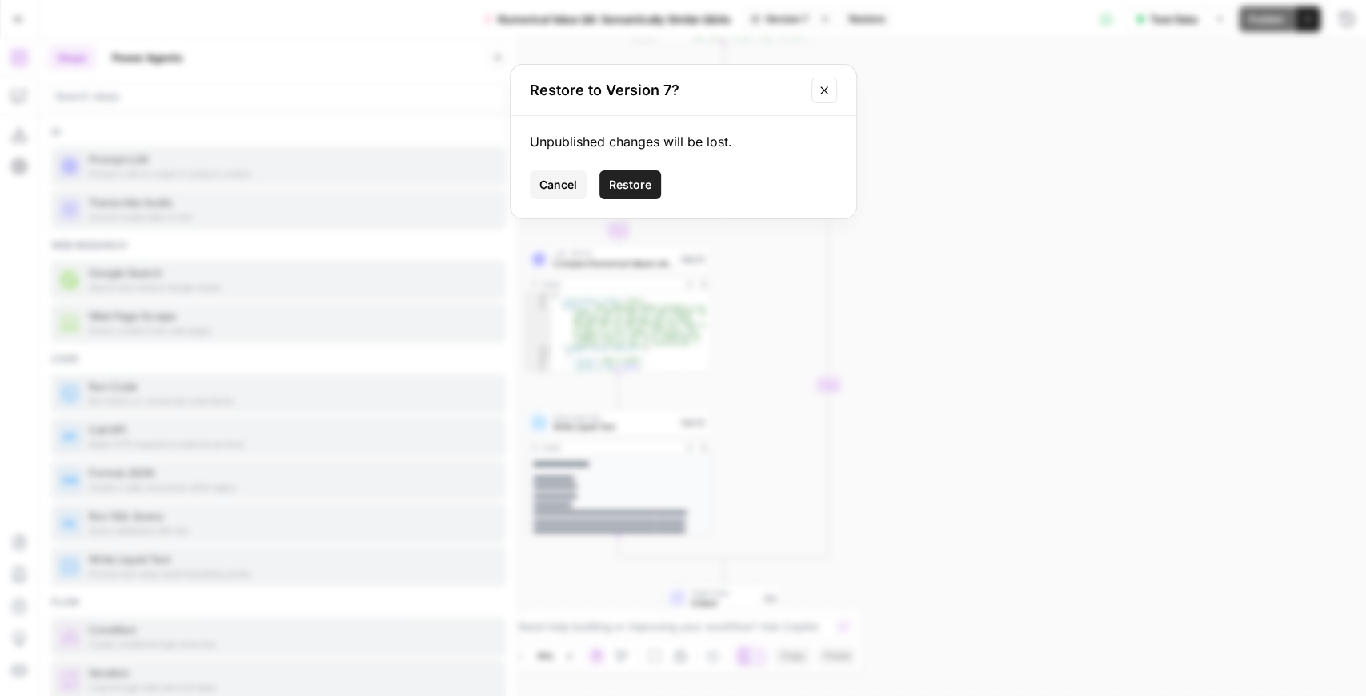
click at [647, 187] on span "Restore" at bounding box center [630, 185] width 42 height 16
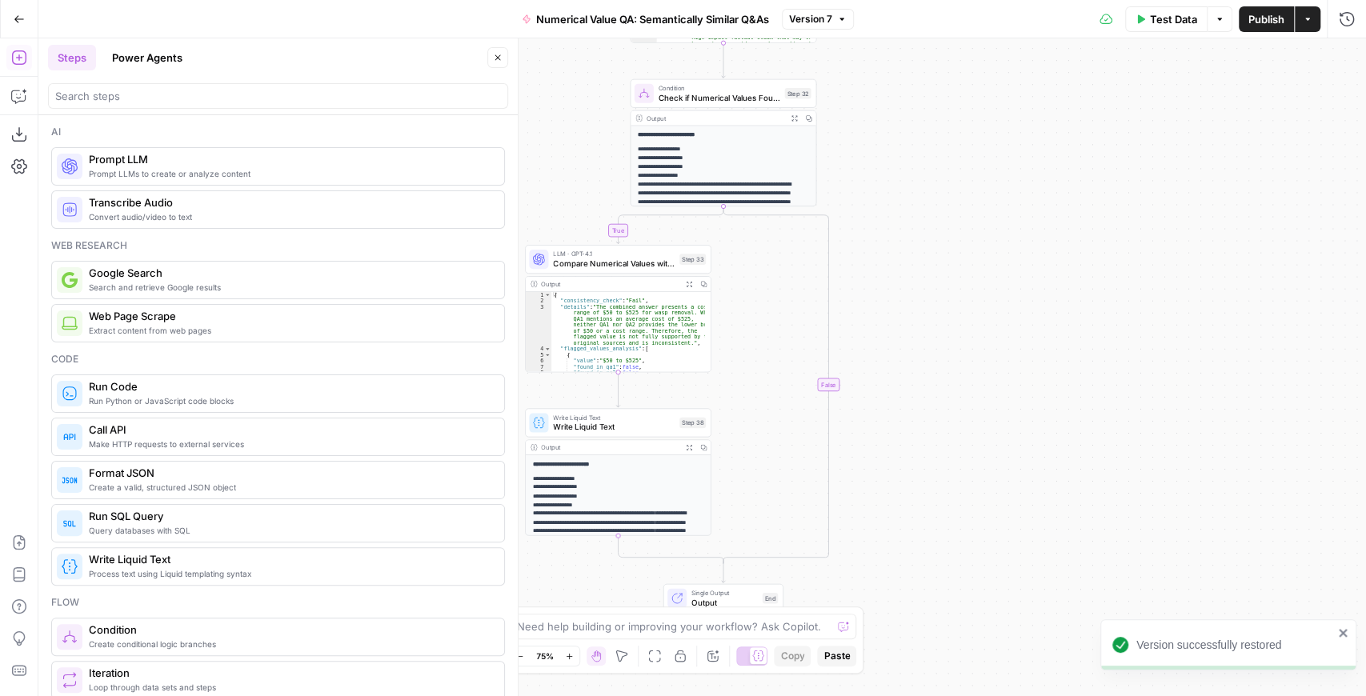
click at [1174, 20] on span "Test Data" at bounding box center [1173, 19] width 47 height 16
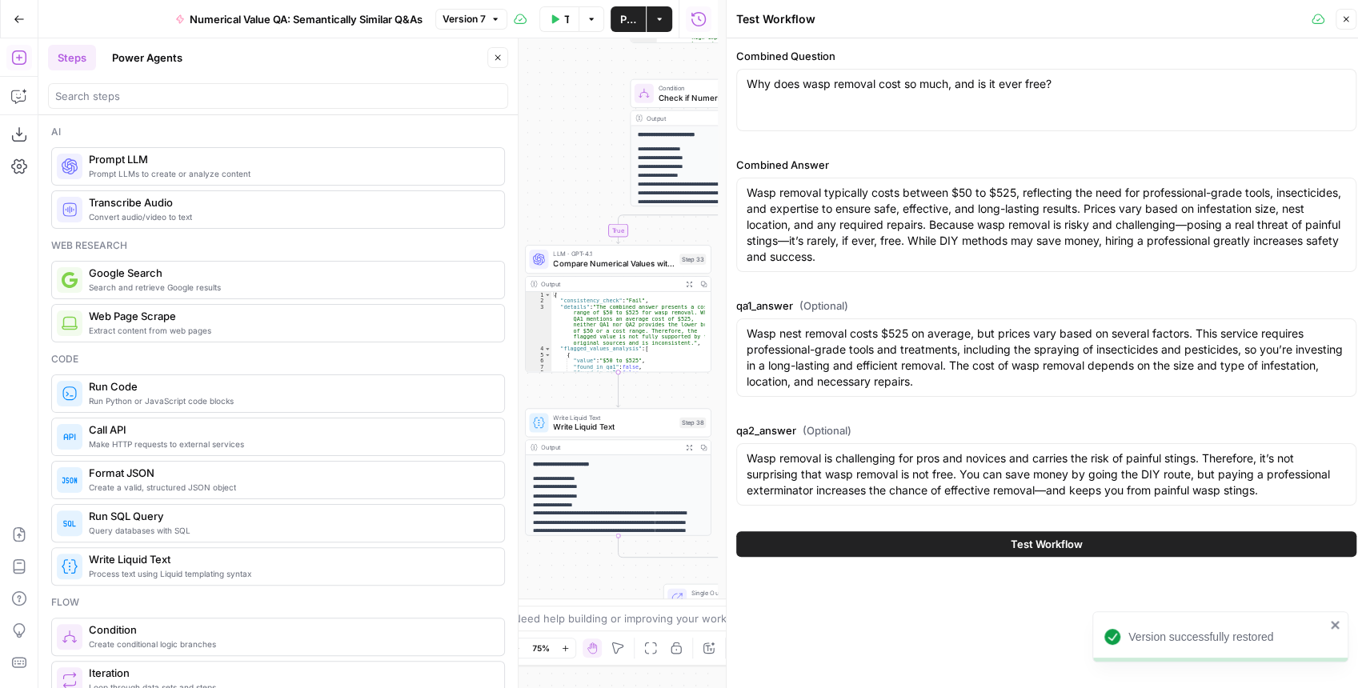
click at [1041, 536] on span "Test Workflow" at bounding box center [1047, 544] width 72 height 16
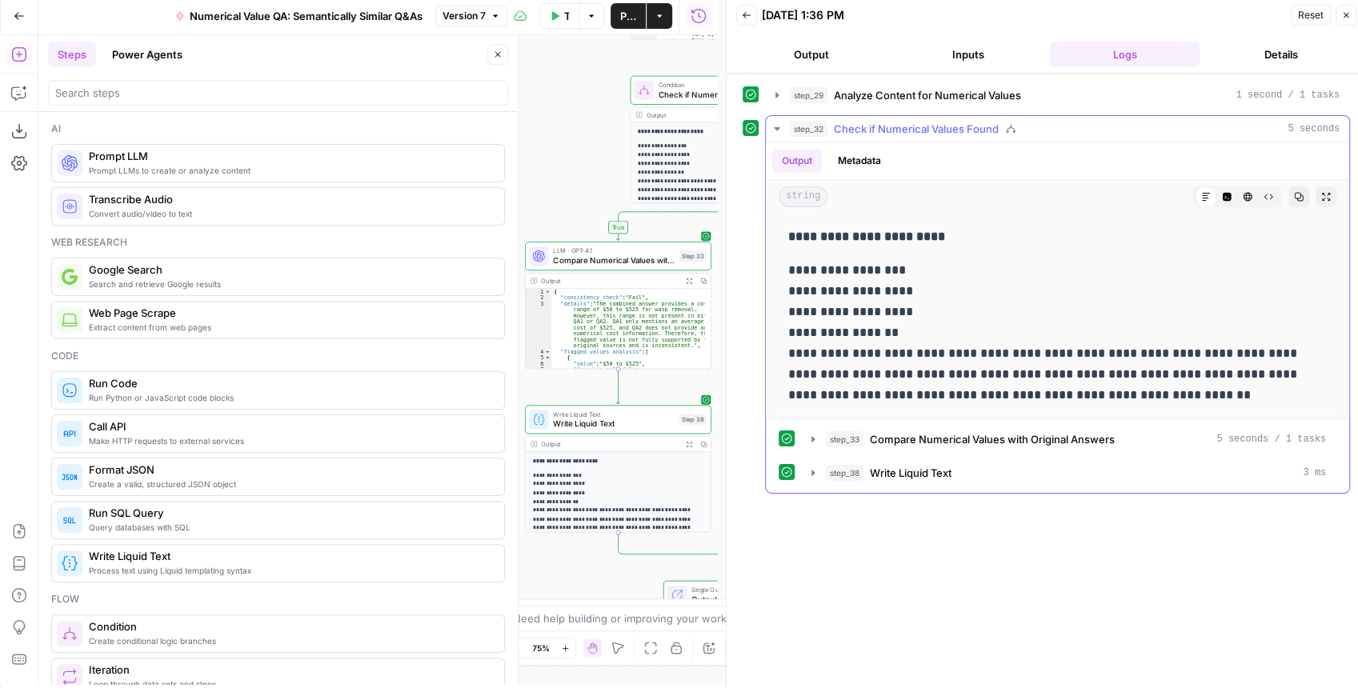
scroll to position [8, 0]
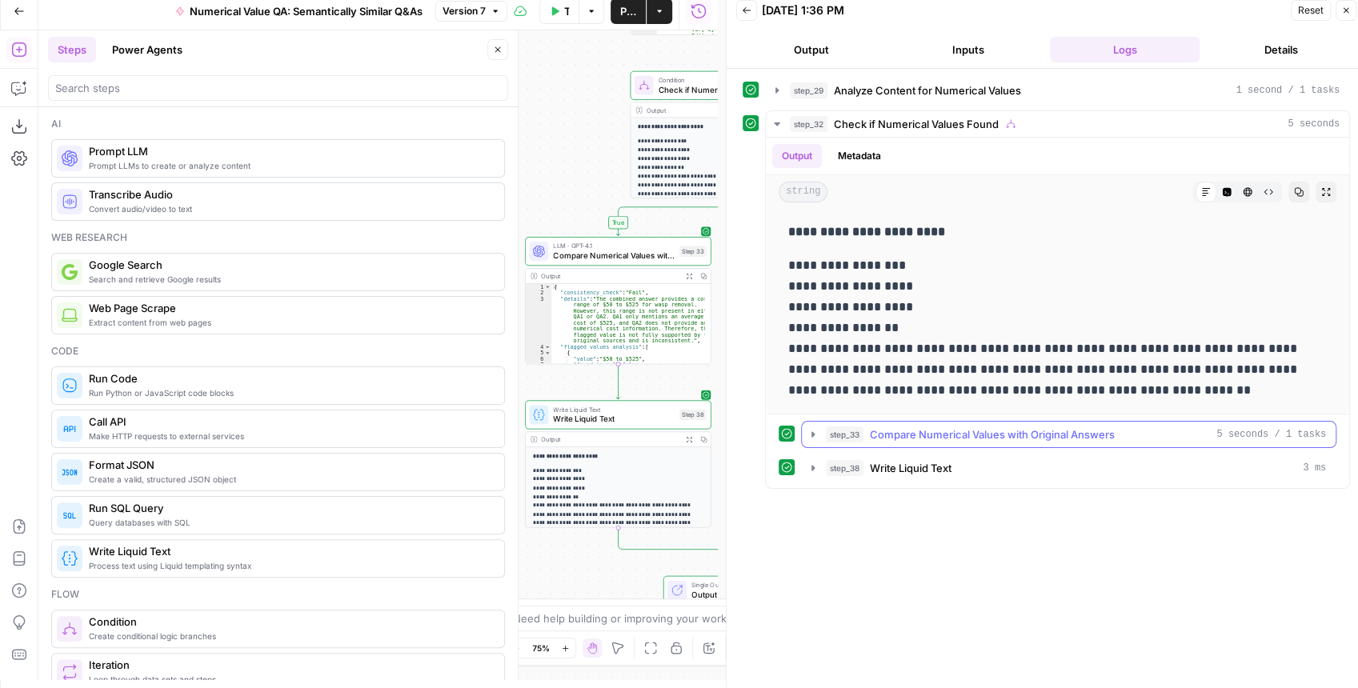
click at [815, 430] on icon "button" at bounding box center [813, 434] width 13 height 13
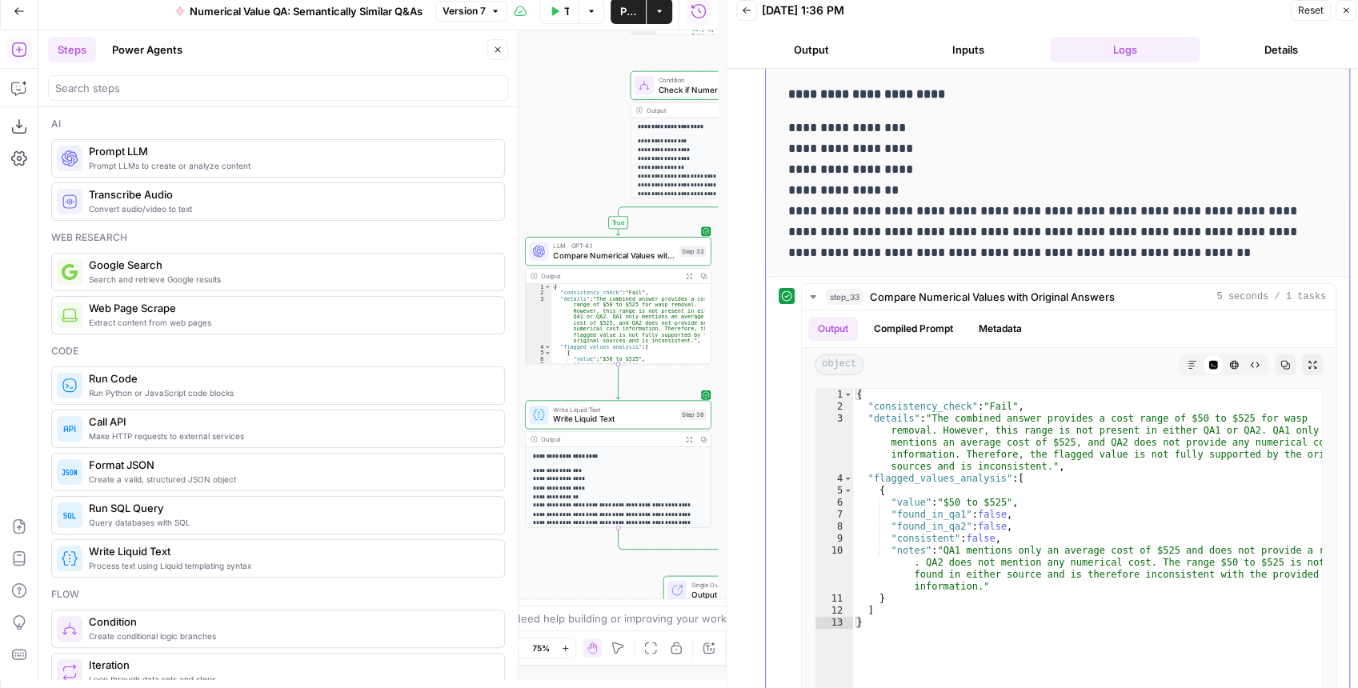
scroll to position [160, 0]
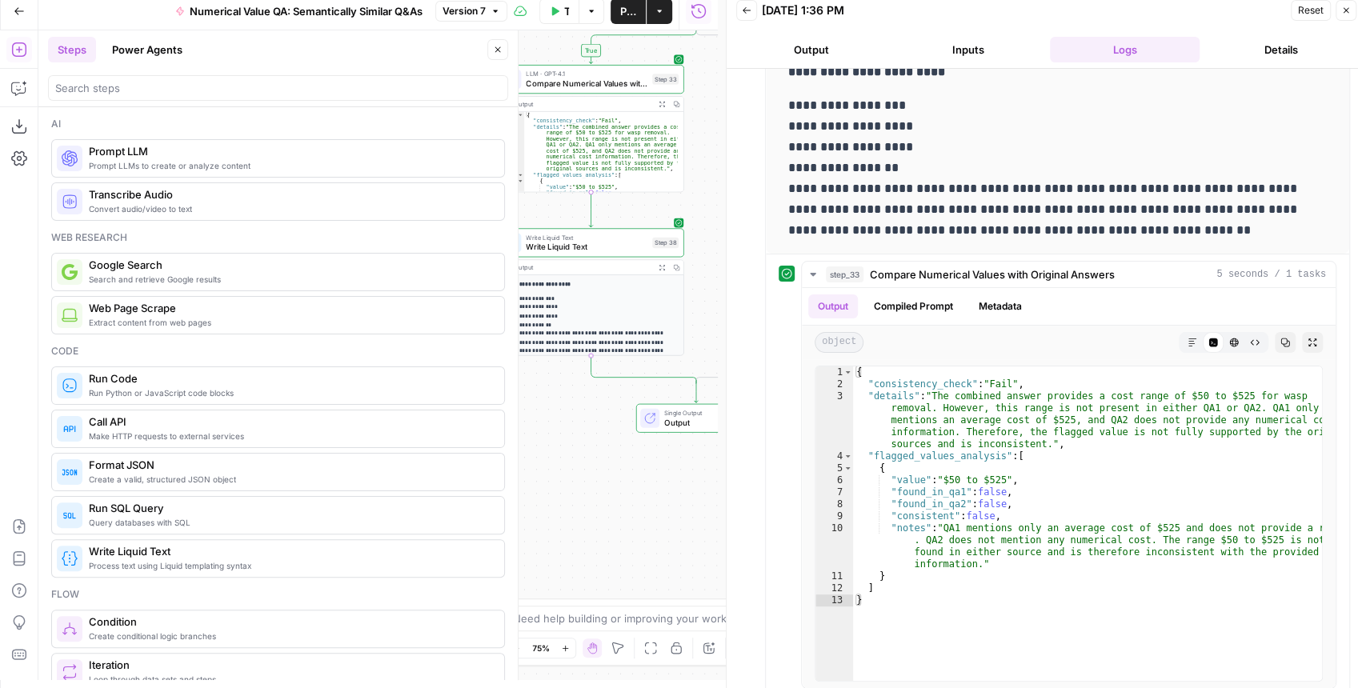
drag, startPoint x: 676, startPoint y: 379, endPoint x: 612, endPoint y: 197, distance: 193.4
click at [652, 205] on div "**********" at bounding box center [378, 355] width 680 height 650
click at [139, 86] on input "search" at bounding box center [278, 88] width 446 height 16
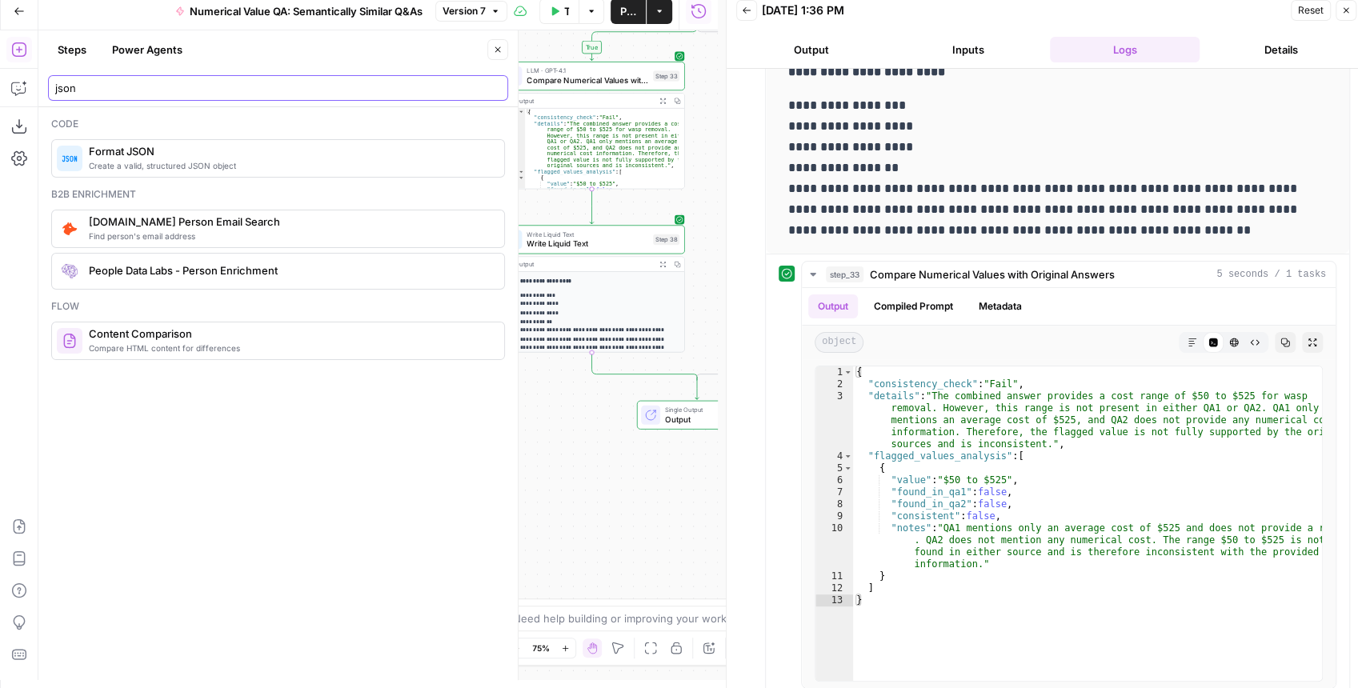
type input "json"
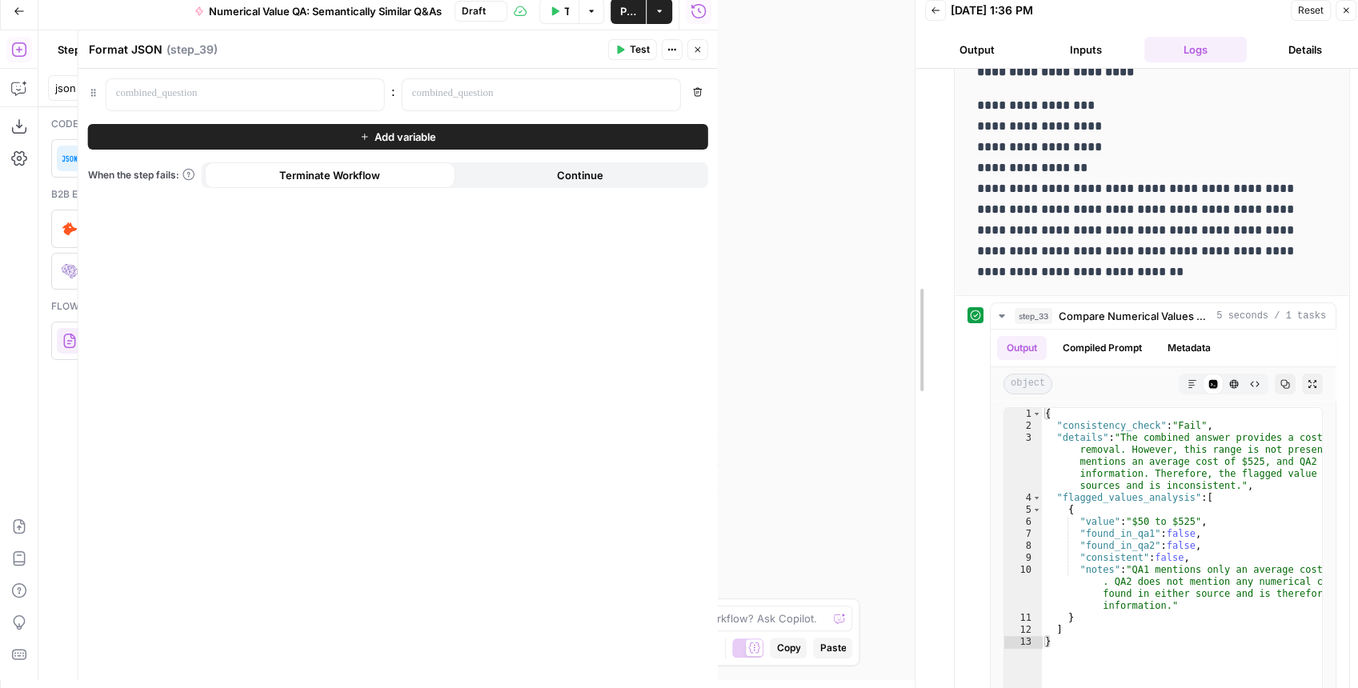
drag, startPoint x: 727, startPoint y: 167, endPoint x: 916, endPoint y: 166, distance: 188.9
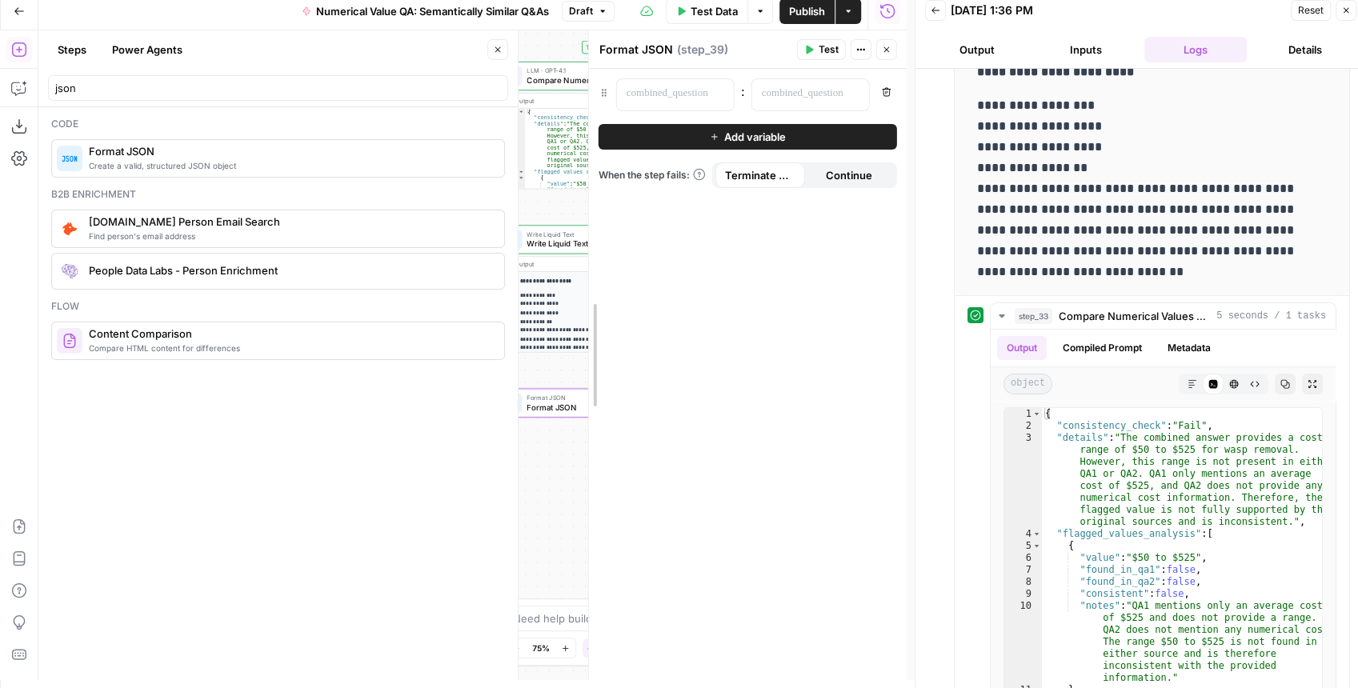
drag, startPoint x: 272, startPoint y: 255, endPoint x: 594, endPoint y: 253, distance: 321.8
click at [495, 46] on icon "button" at bounding box center [498, 50] width 10 height 10
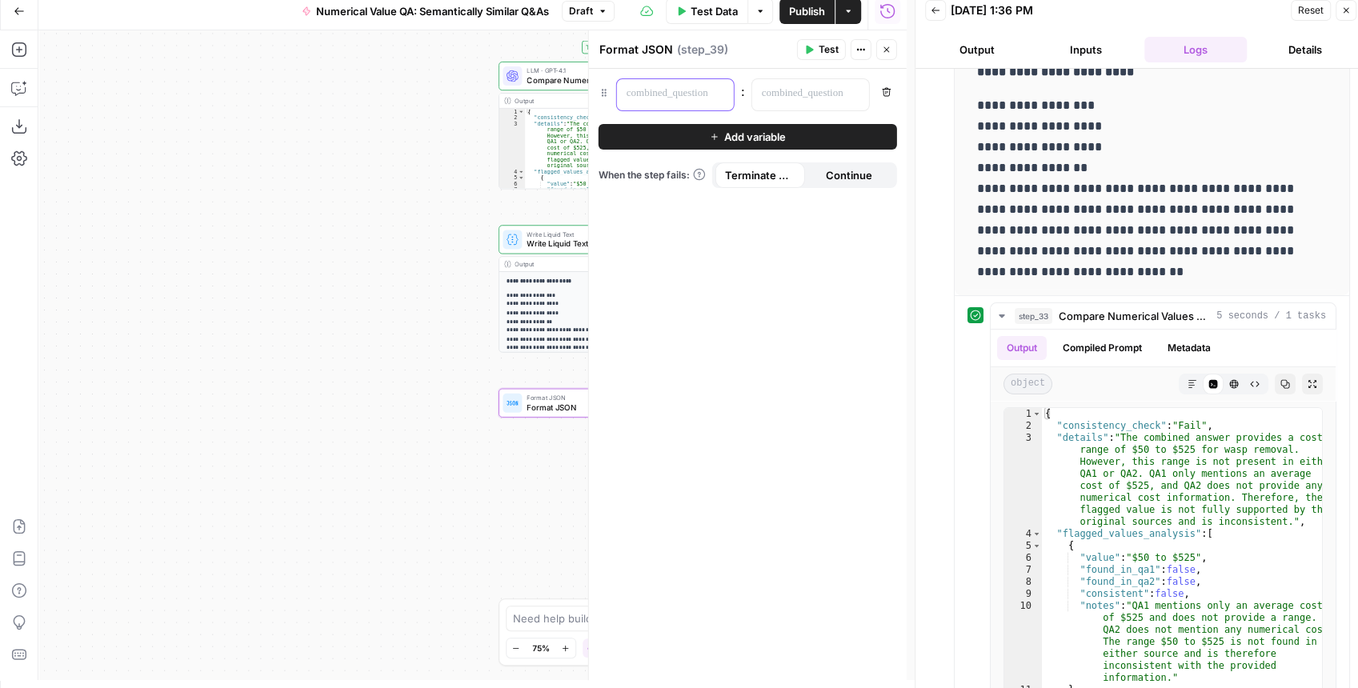
click at [703, 96] on div at bounding box center [662, 94] width 91 height 31
click at [824, 86] on p at bounding box center [798, 94] width 72 height 16
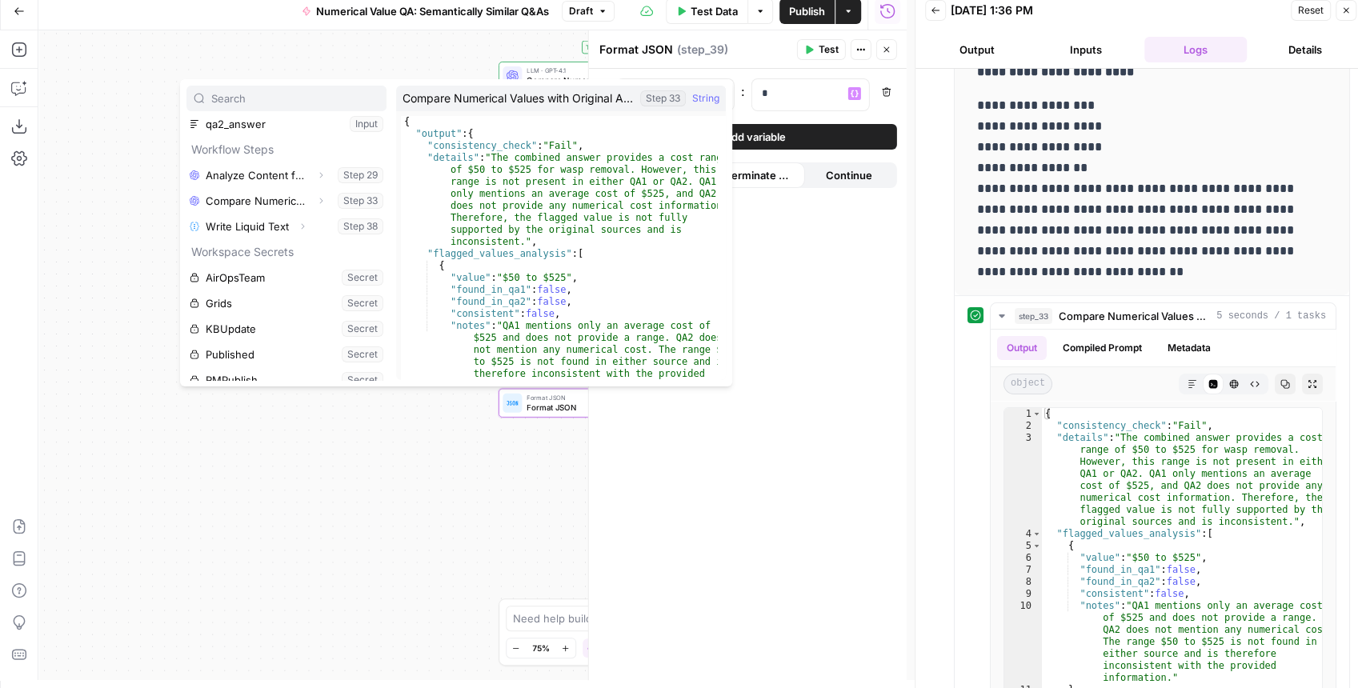
scroll to position [38, 0]
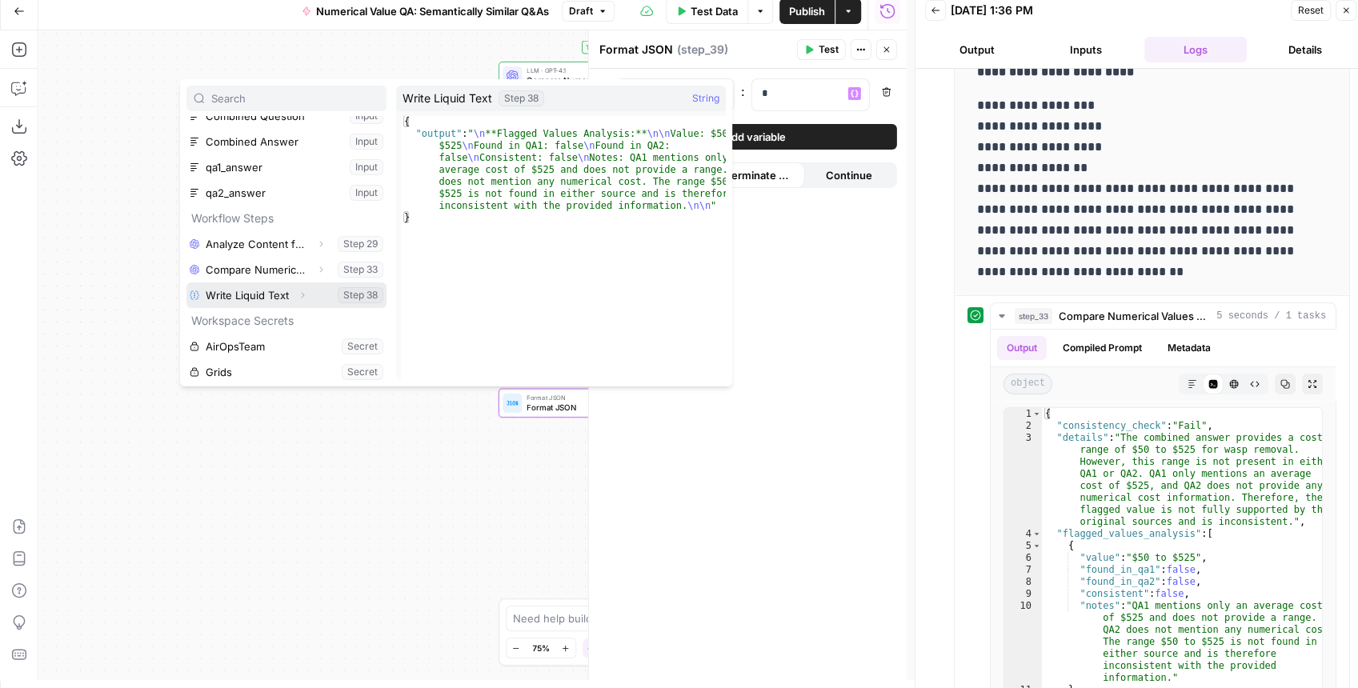
click at [301, 296] on icon "button" at bounding box center [303, 296] width 10 height 10
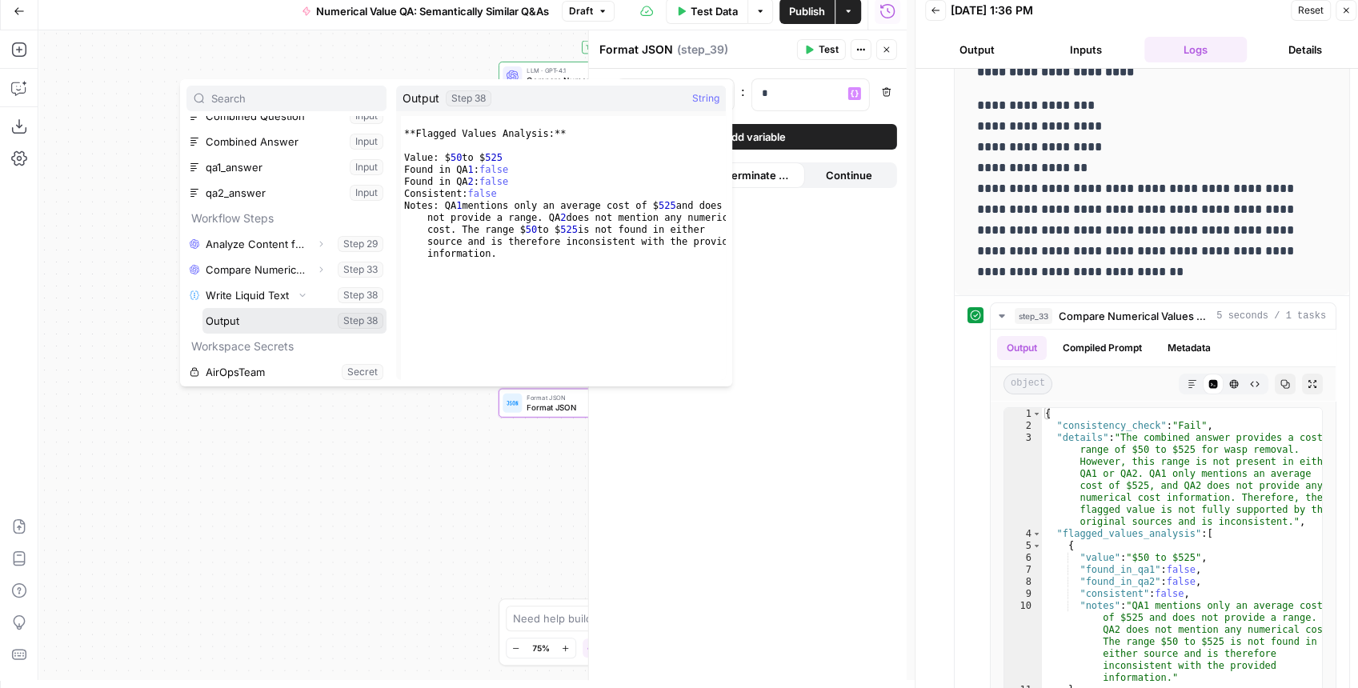
click at [252, 327] on button "Select variable Output" at bounding box center [295, 321] width 184 height 26
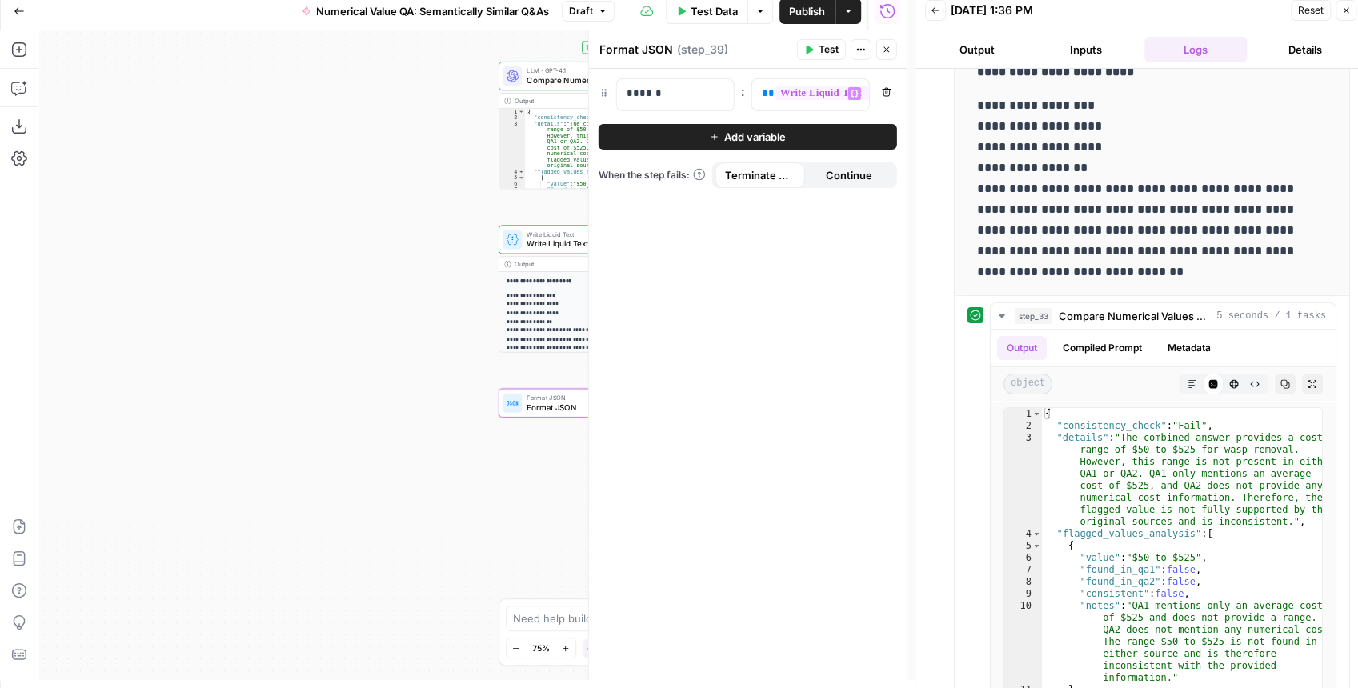
click at [724, 139] on span "Add variable" at bounding box center [755, 137] width 62 height 16
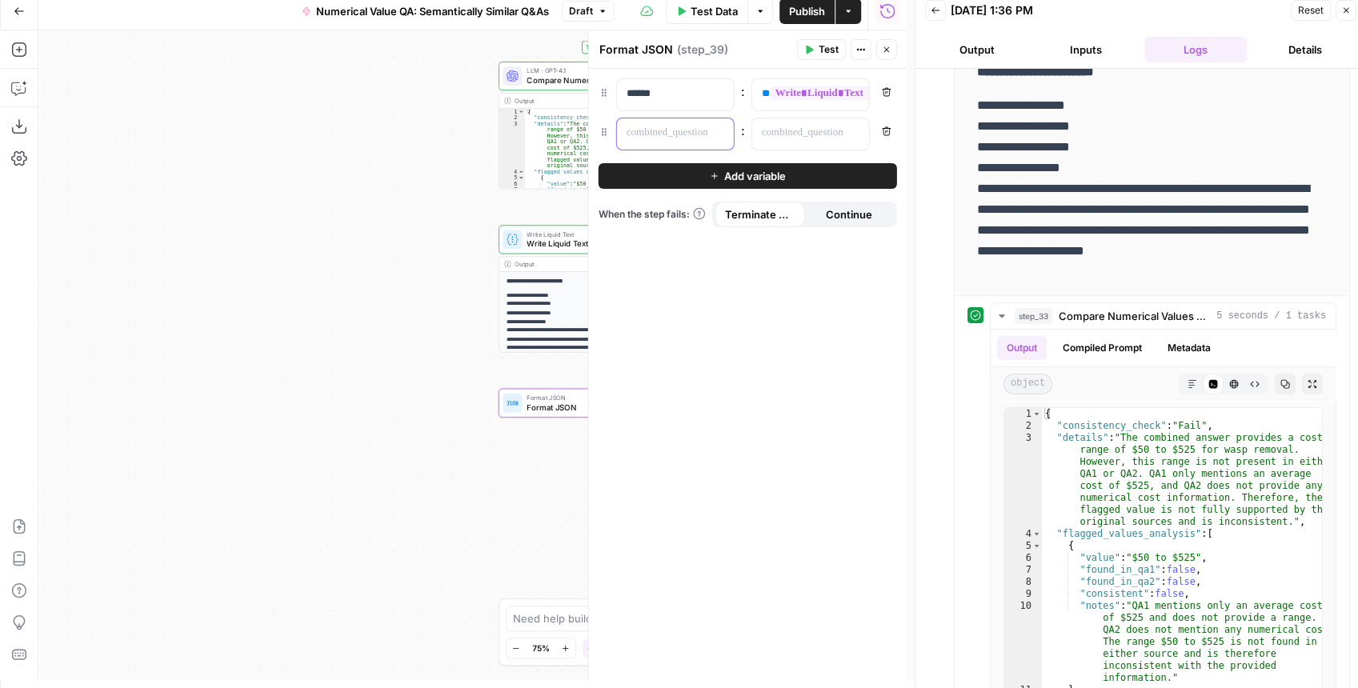
click at [668, 139] on p at bounding box center [663, 133] width 72 height 16
click at [634, 125] on p at bounding box center [663, 133] width 72 height 16
click at [791, 134] on p at bounding box center [798, 133] width 72 height 16
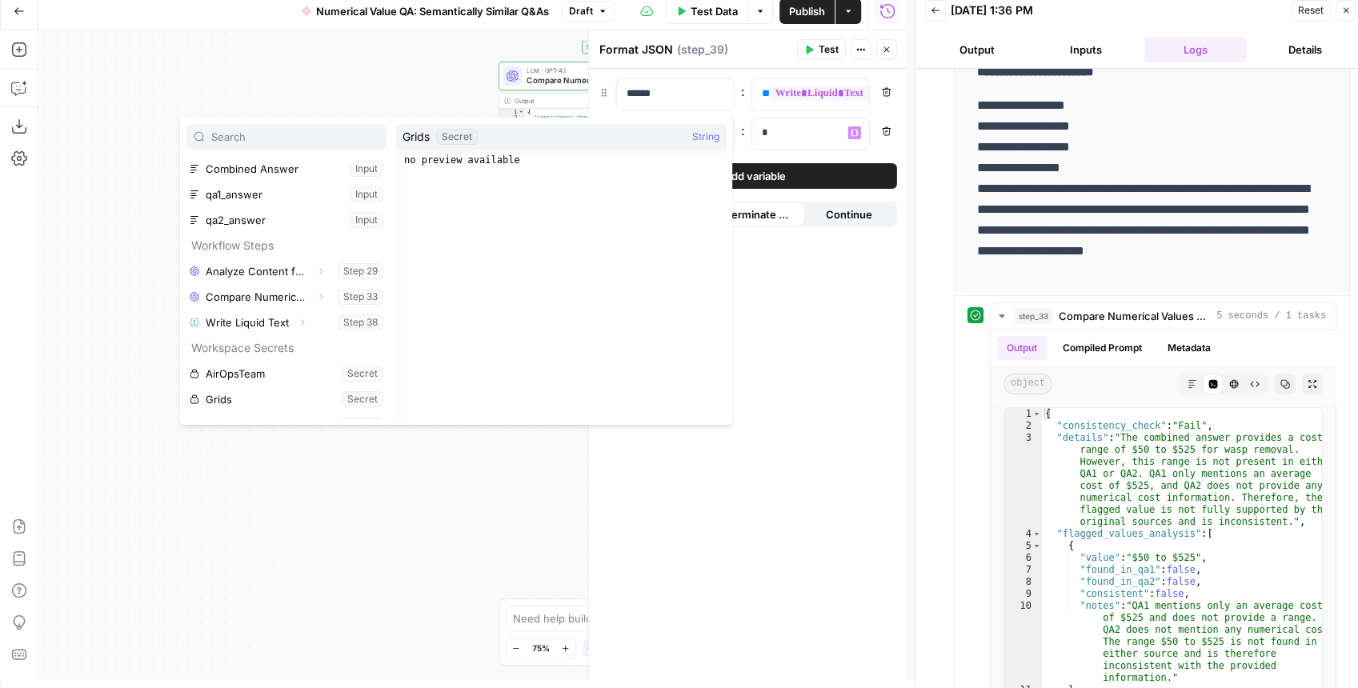
scroll to position [0, 0]
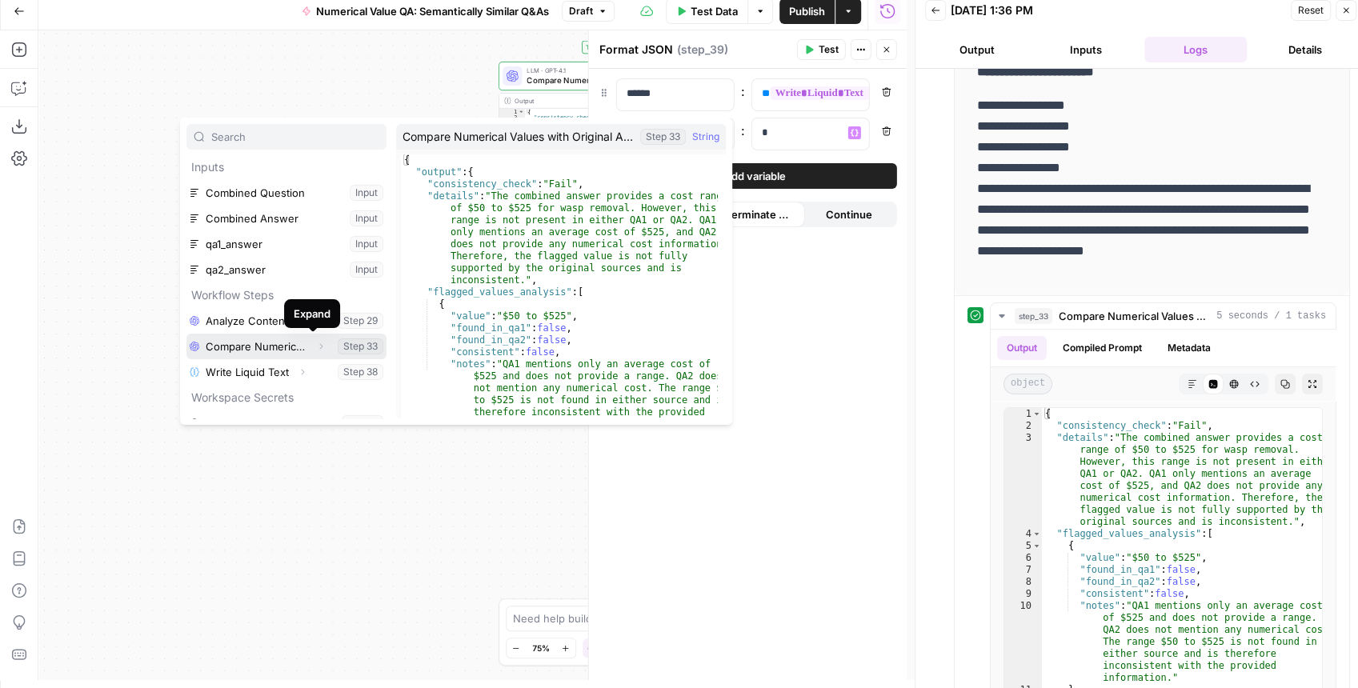
click at [316, 343] on icon "button" at bounding box center [321, 347] width 10 height 10
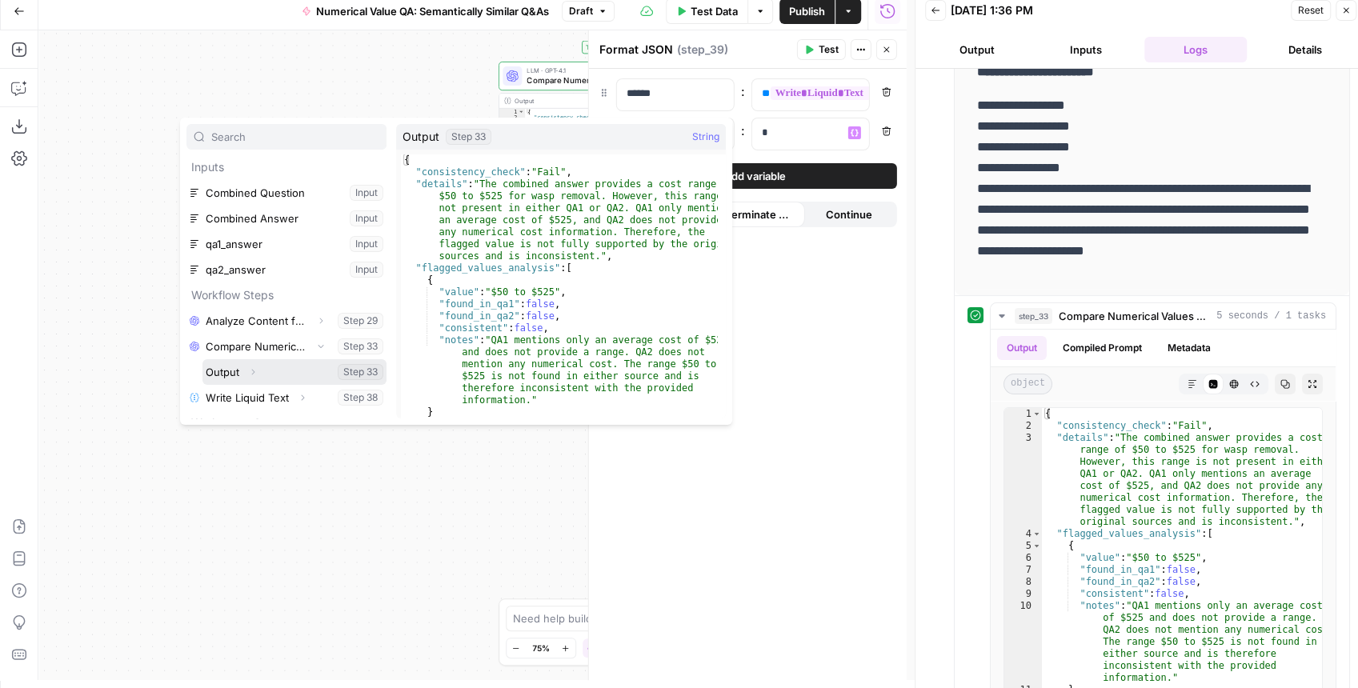
click at [252, 374] on icon "button" at bounding box center [253, 372] width 10 height 10
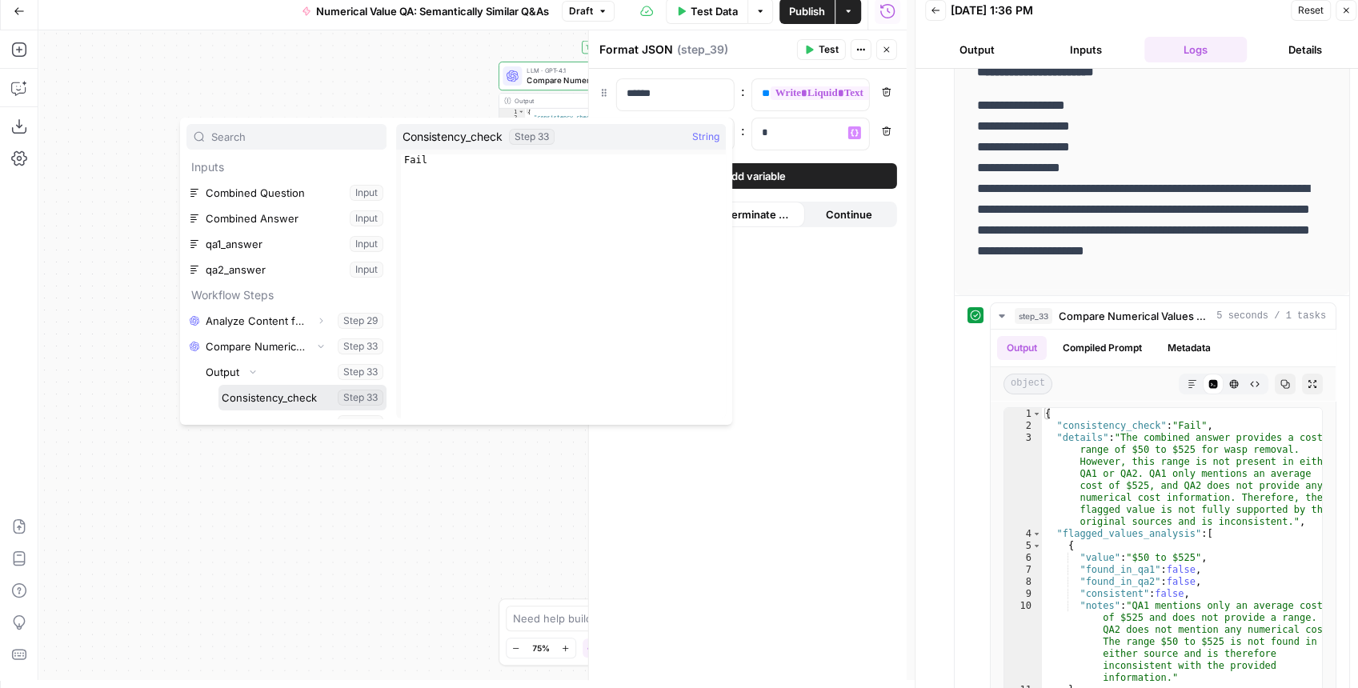
click at [255, 391] on button "Select variable Consistency_check" at bounding box center [303, 398] width 168 height 26
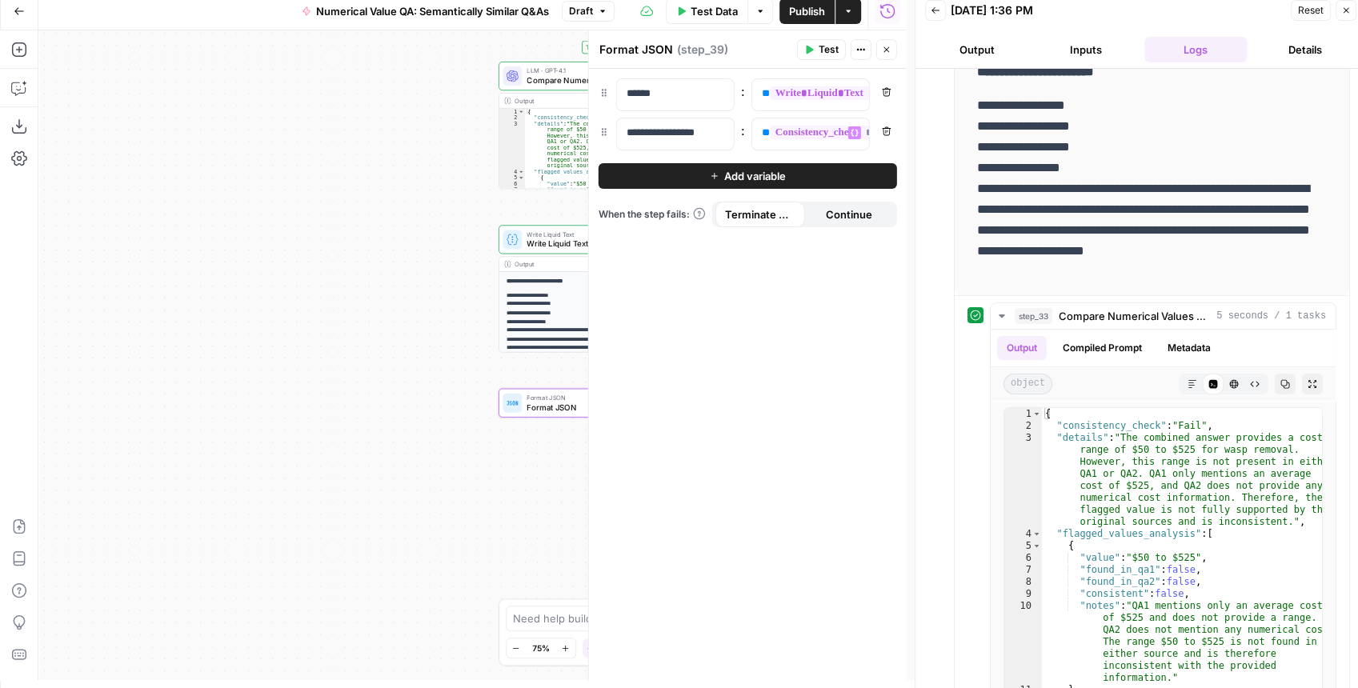
click at [839, 179] on button "Add variable" at bounding box center [748, 176] width 299 height 26
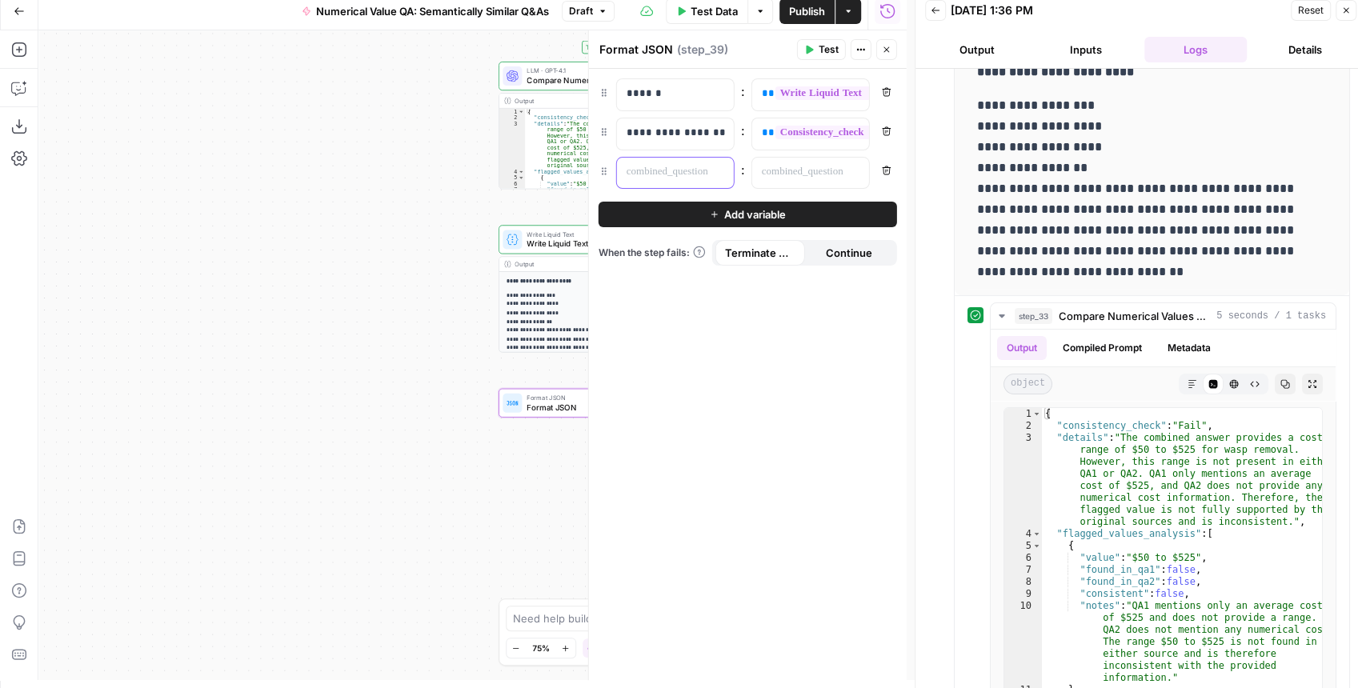
click at [693, 176] on p at bounding box center [663, 172] width 72 height 16
click at [802, 171] on p at bounding box center [798, 172] width 72 height 16
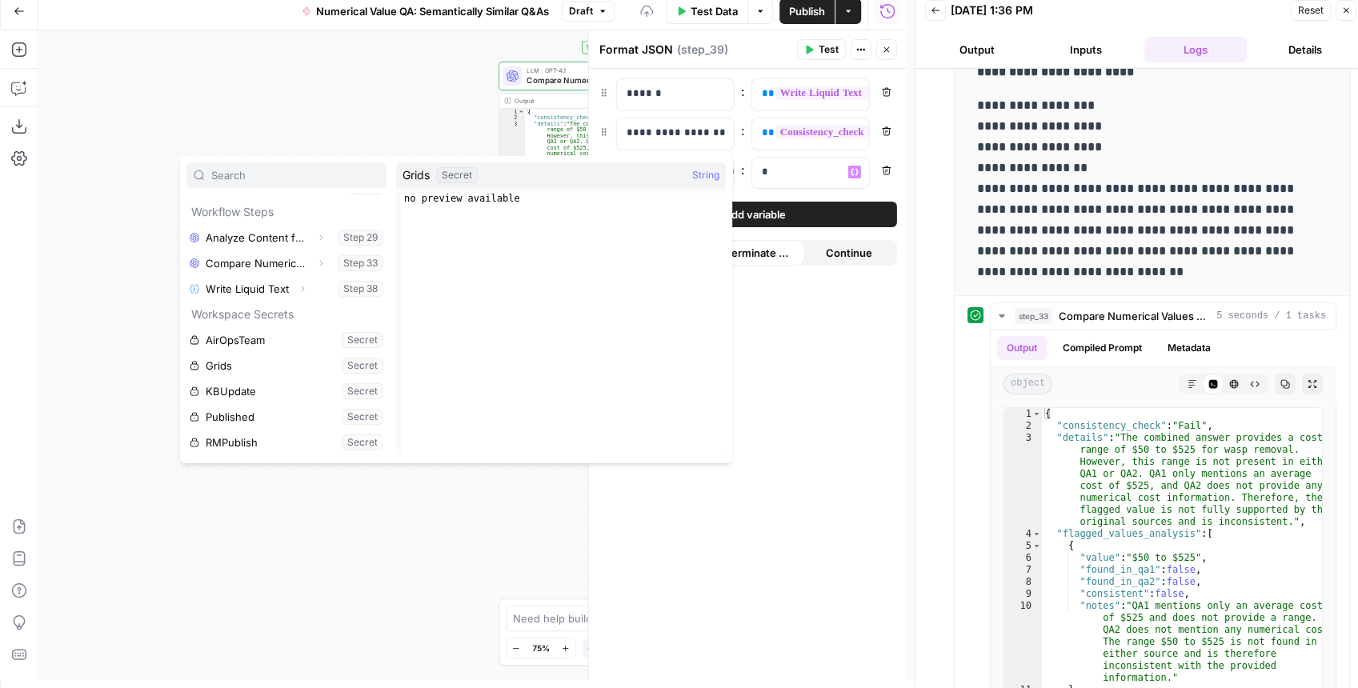
scroll to position [145, 0]
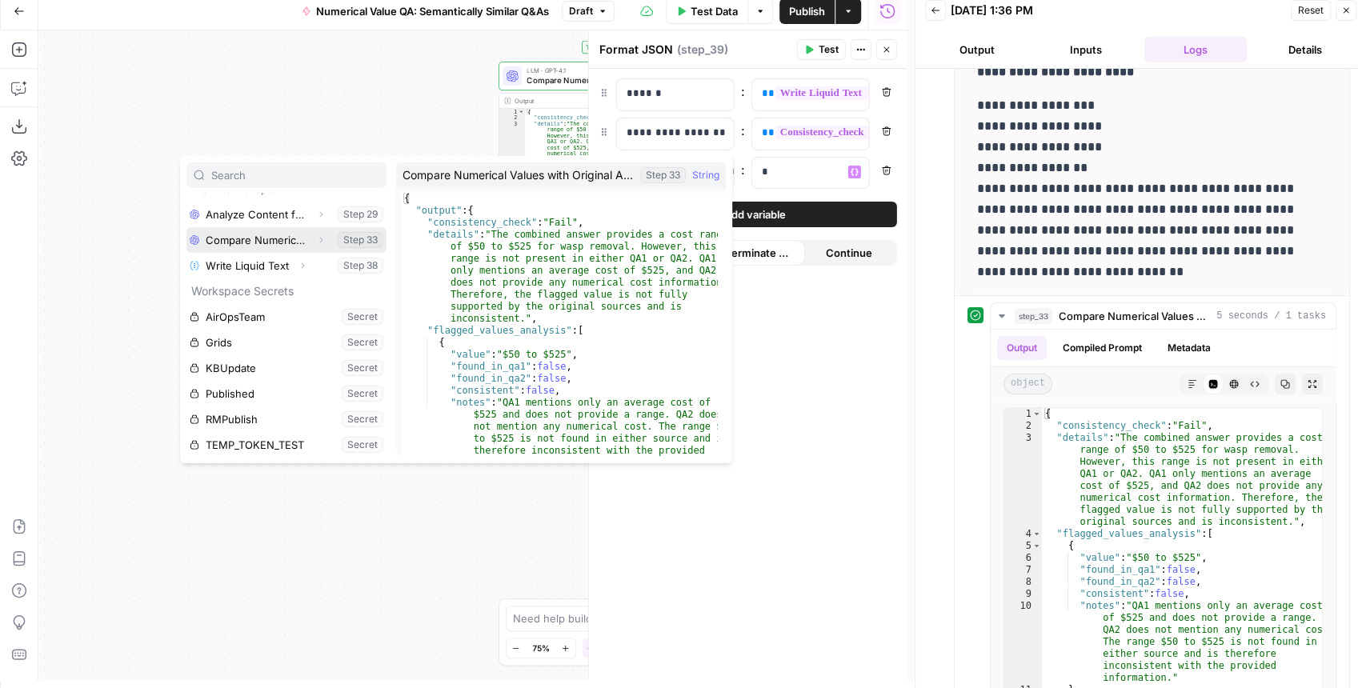
click at [316, 242] on icon "button" at bounding box center [321, 240] width 10 height 10
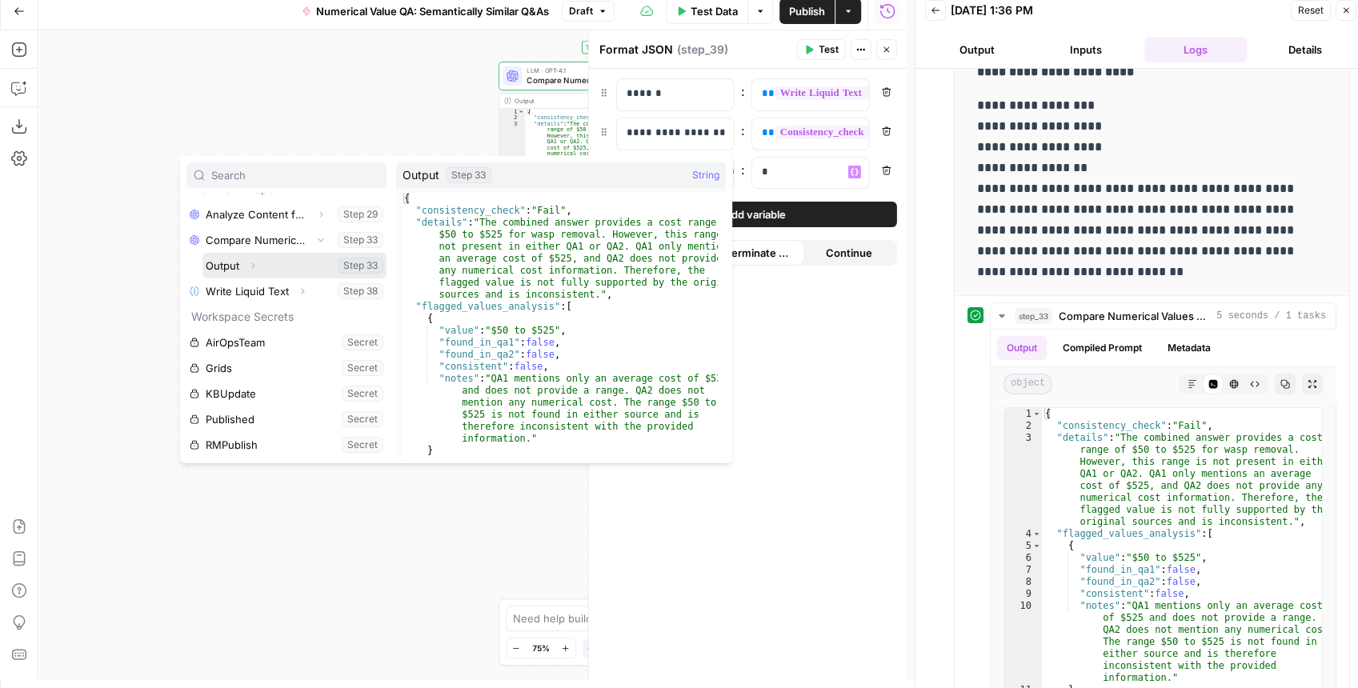
click at [251, 266] on icon "button" at bounding box center [253, 266] width 10 height 10
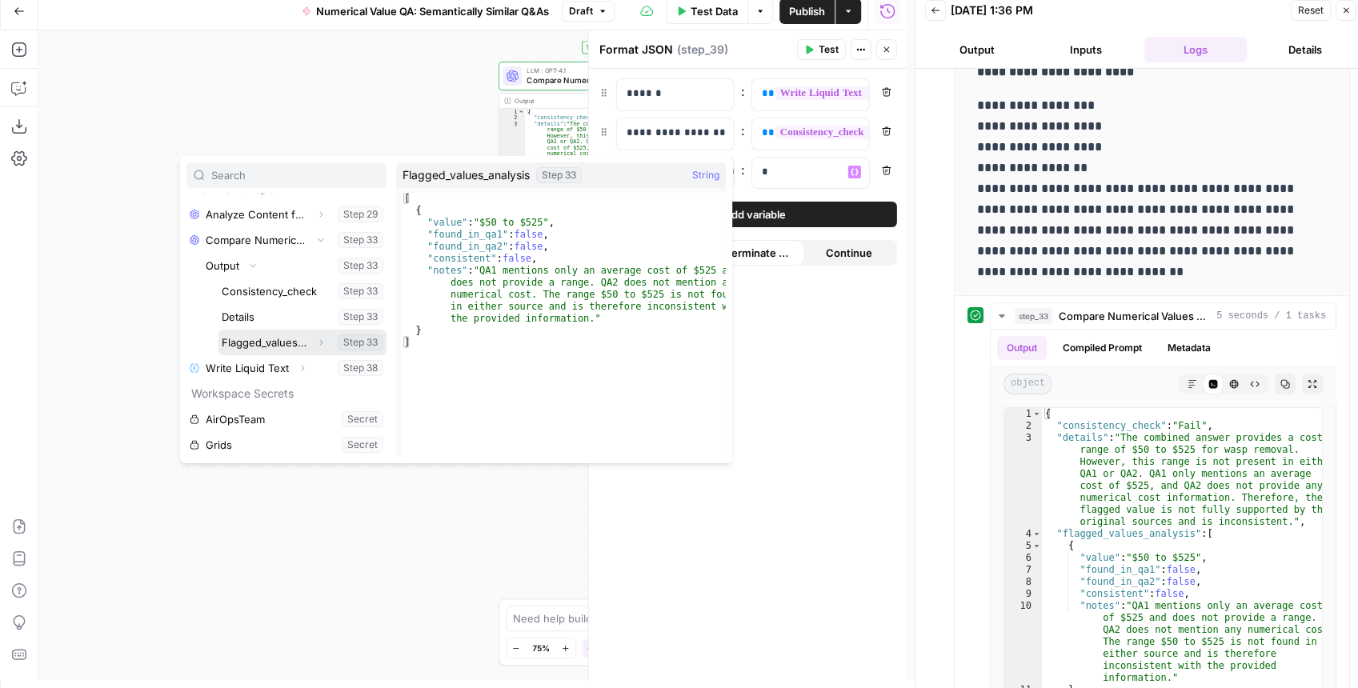
click at [316, 343] on icon "button" at bounding box center [321, 343] width 10 height 10
click at [267, 338] on button "Select variable Flagged_values_analysis" at bounding box center [303, 343] width 168 height 26
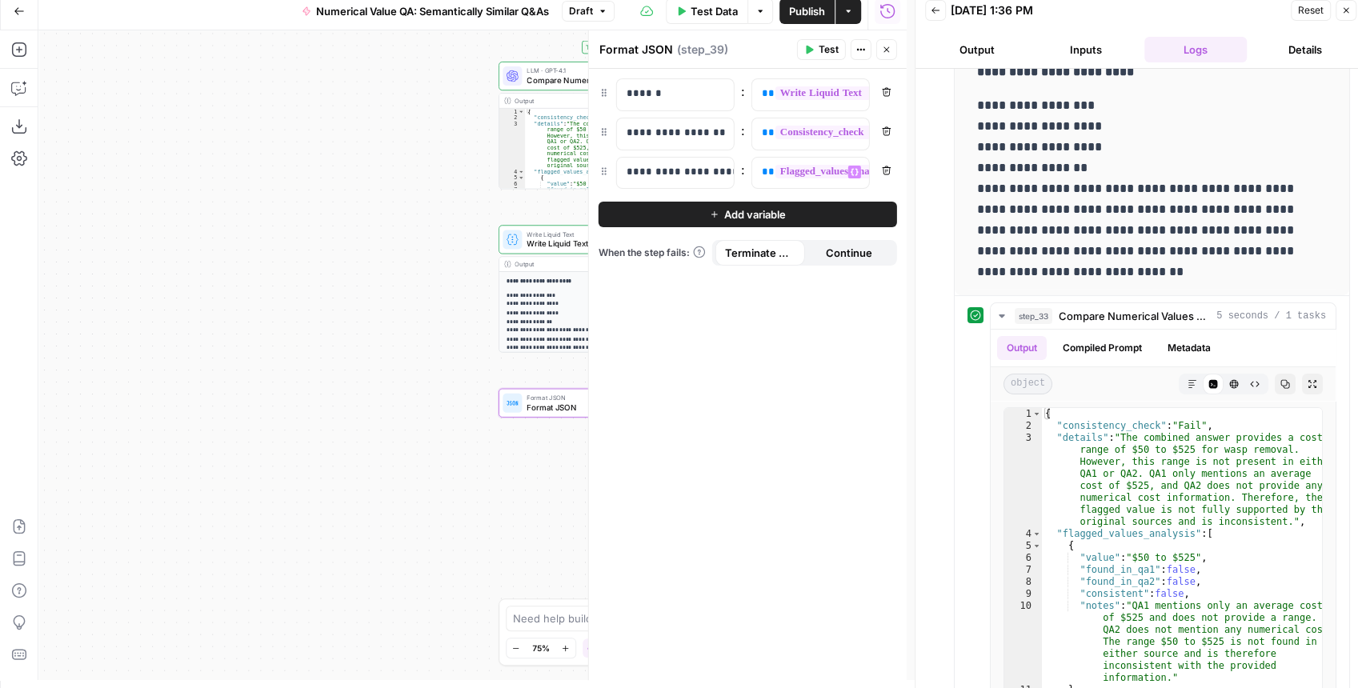
click at [795, 10] on span "Publish" at bounding box center [807, 11] width 36 height 16
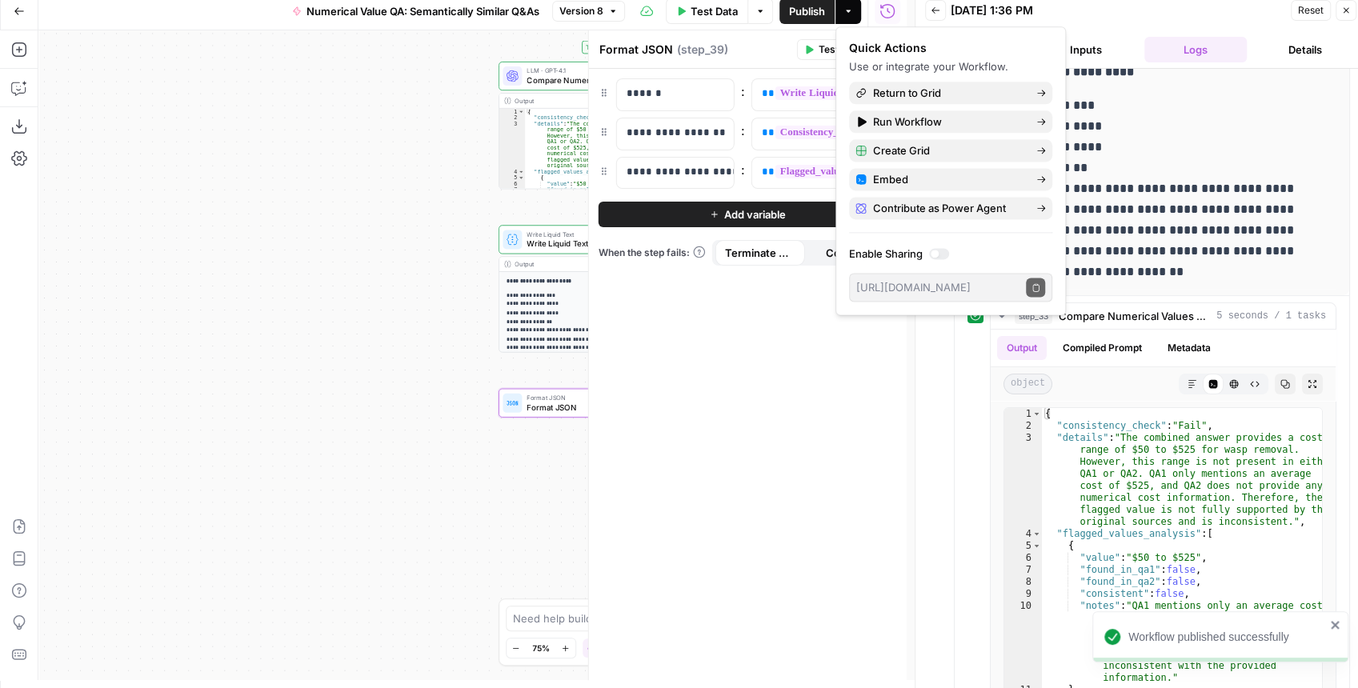
click at [712, 11] on span "Test Data" at bounding box center [714, 11] width 47 height 16
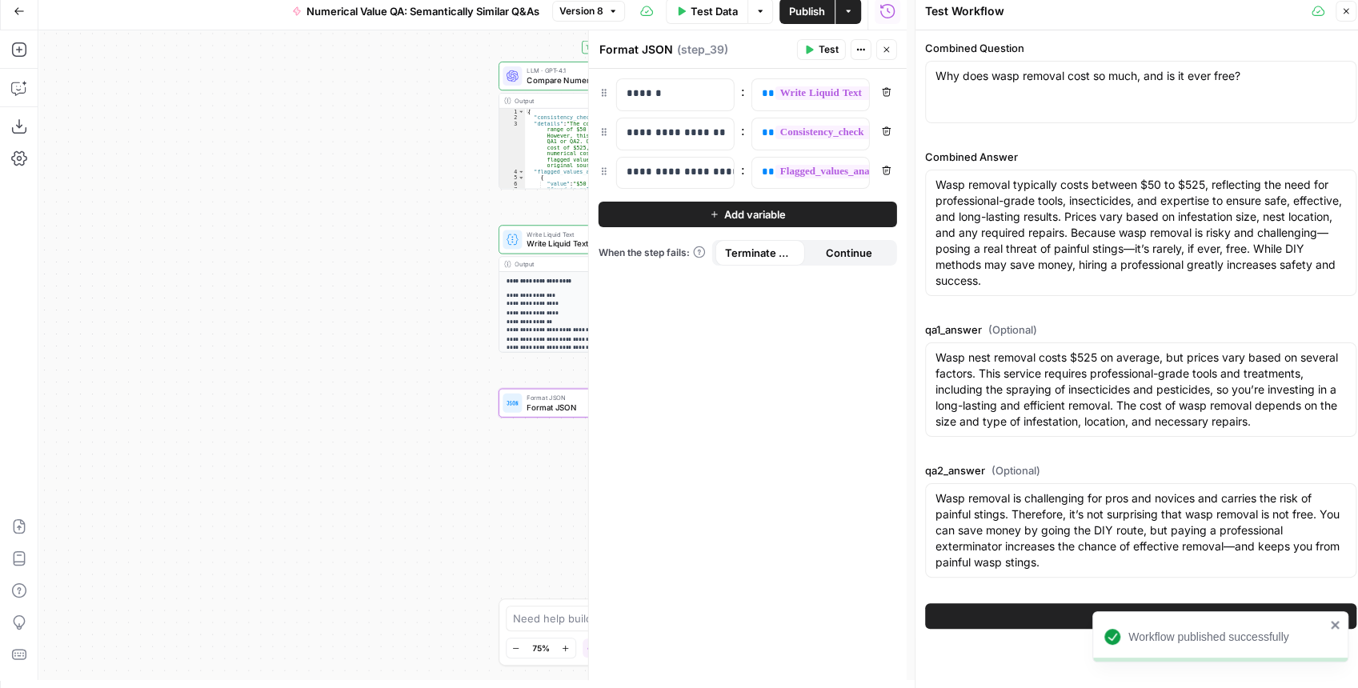
click at [1026, 617] on button "Test Workflow" at bounding box center [1140, 617] width 431 height 26
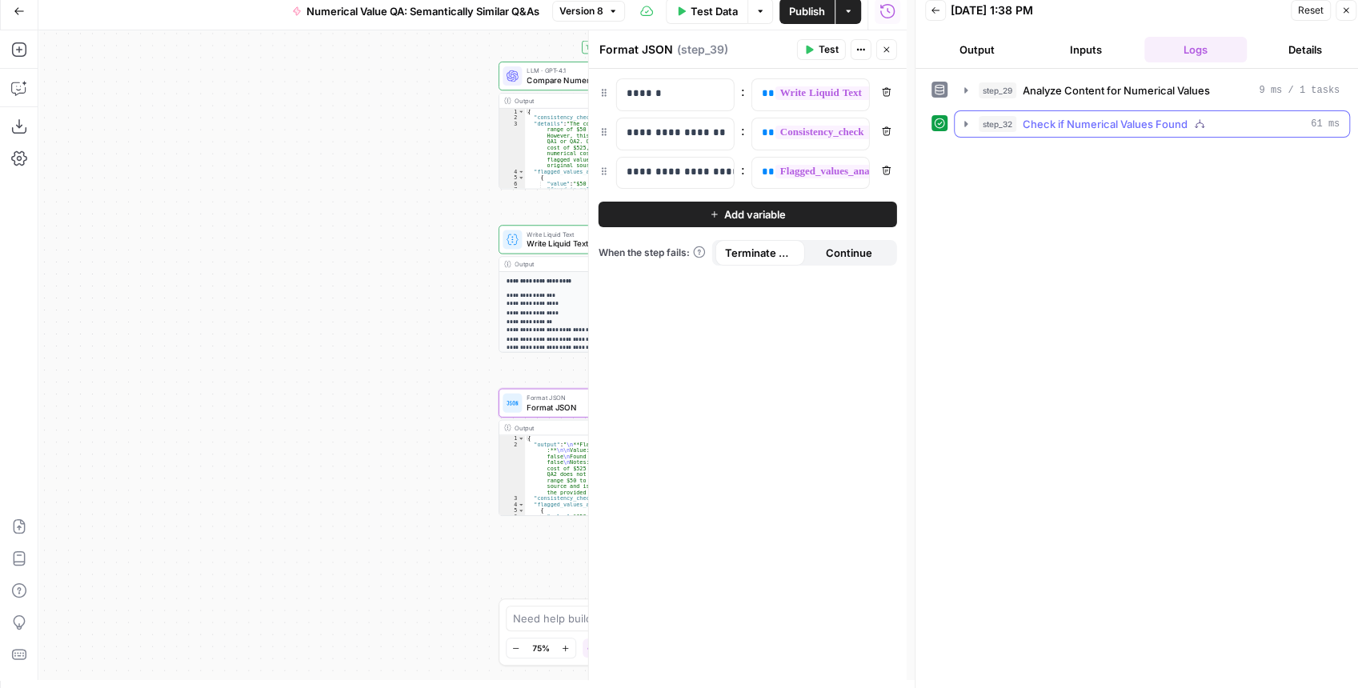
click at [963, 123] on icon "button" at bounding box center [966, 124] width 13 height 13
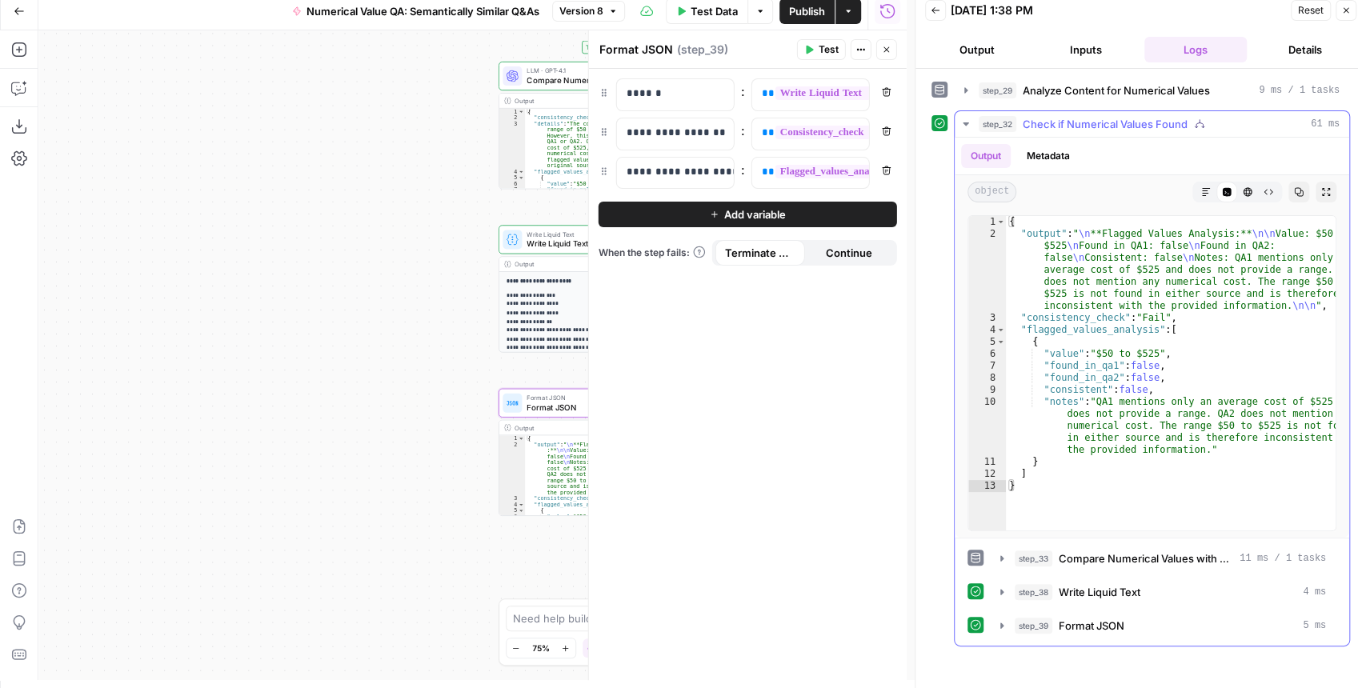
click at [964, 123] on icon "button" at bounding box center [966, 124] width 13 height 13
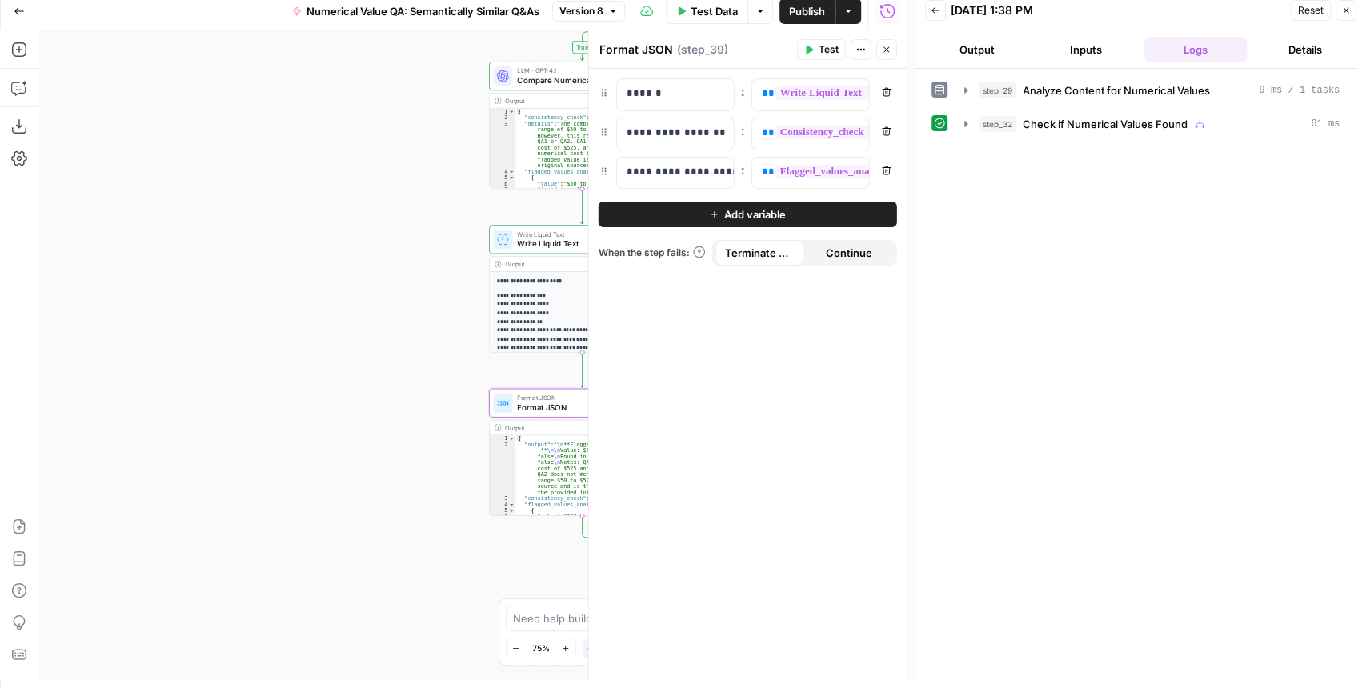
drag, startPoint x: 415, startPoint y: 266, endPoint x: 314, endPoint y: 237, distance: 104.9
click at [314, 237] on div "**********" at bounding box center [472, 355] width 869 height 650
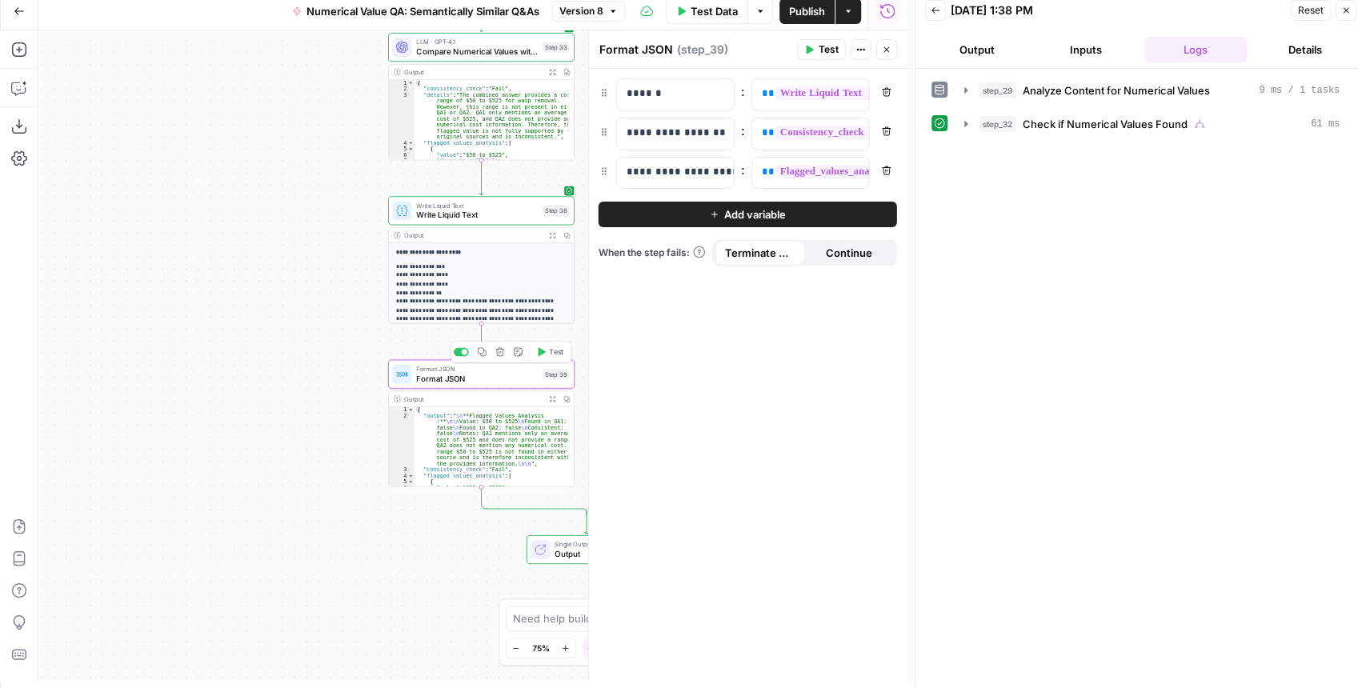
click at [443, 378] on span "Format JSON" at bounding box center [477, 378] width 122 height 12
click at [483, 372] on span "Format JSON" at bounding box center [477, 378] width 122 height 12
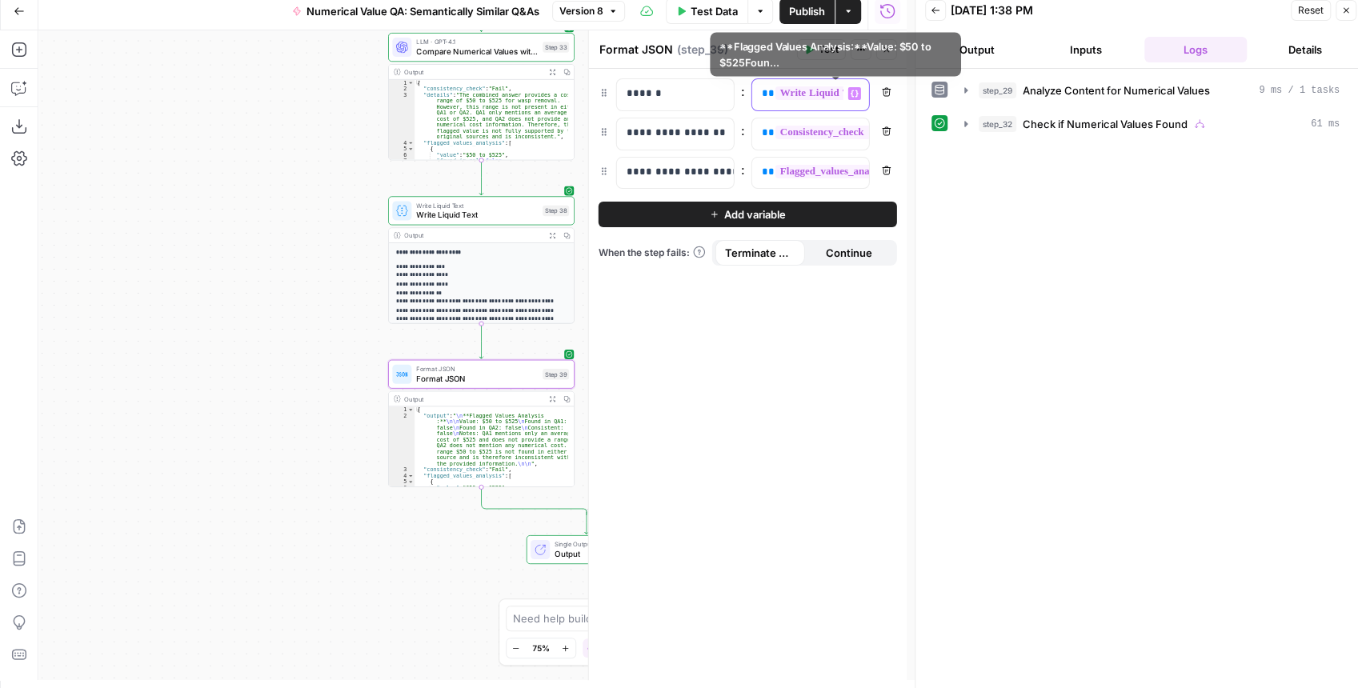
scroll to position [0, 101]
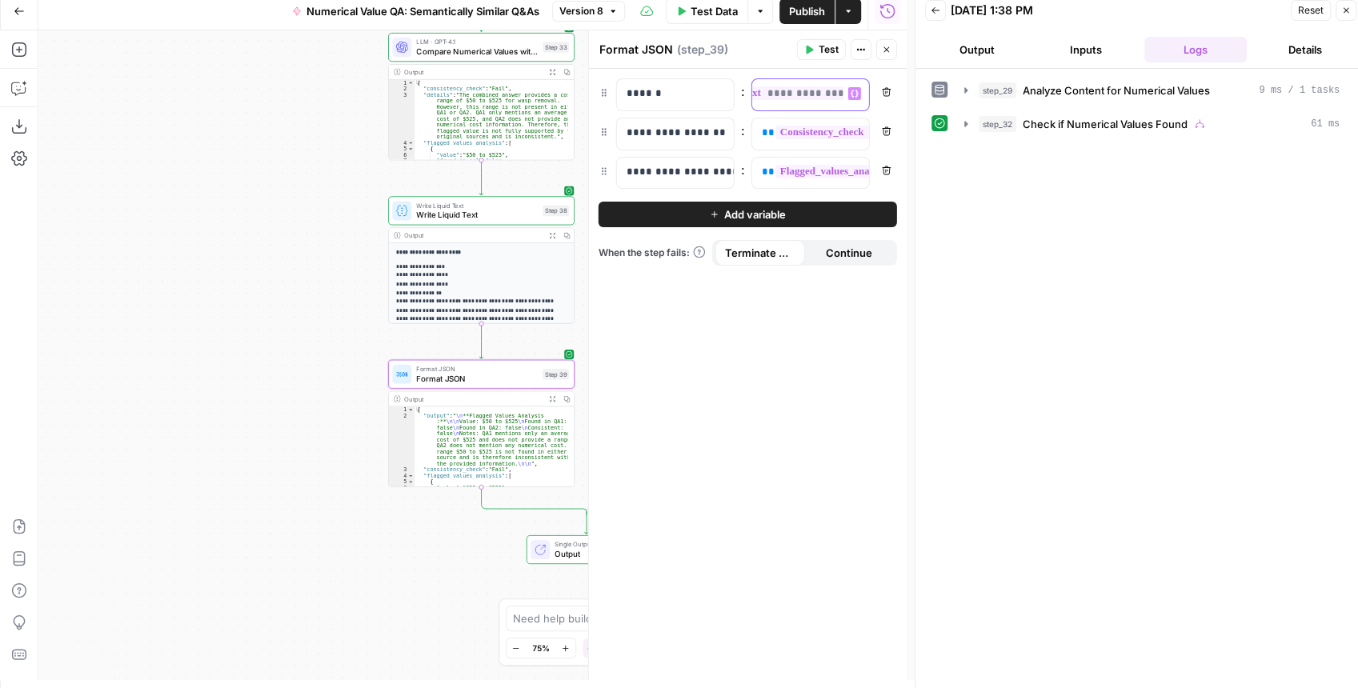
drag, startPoint x: 776, startPoint y: 93, endPoint x: 858, endPoint y: 97, distance: 82.5
click at [858, 97] on div "**********" at bounding box center [810, 94] width 117 height 31
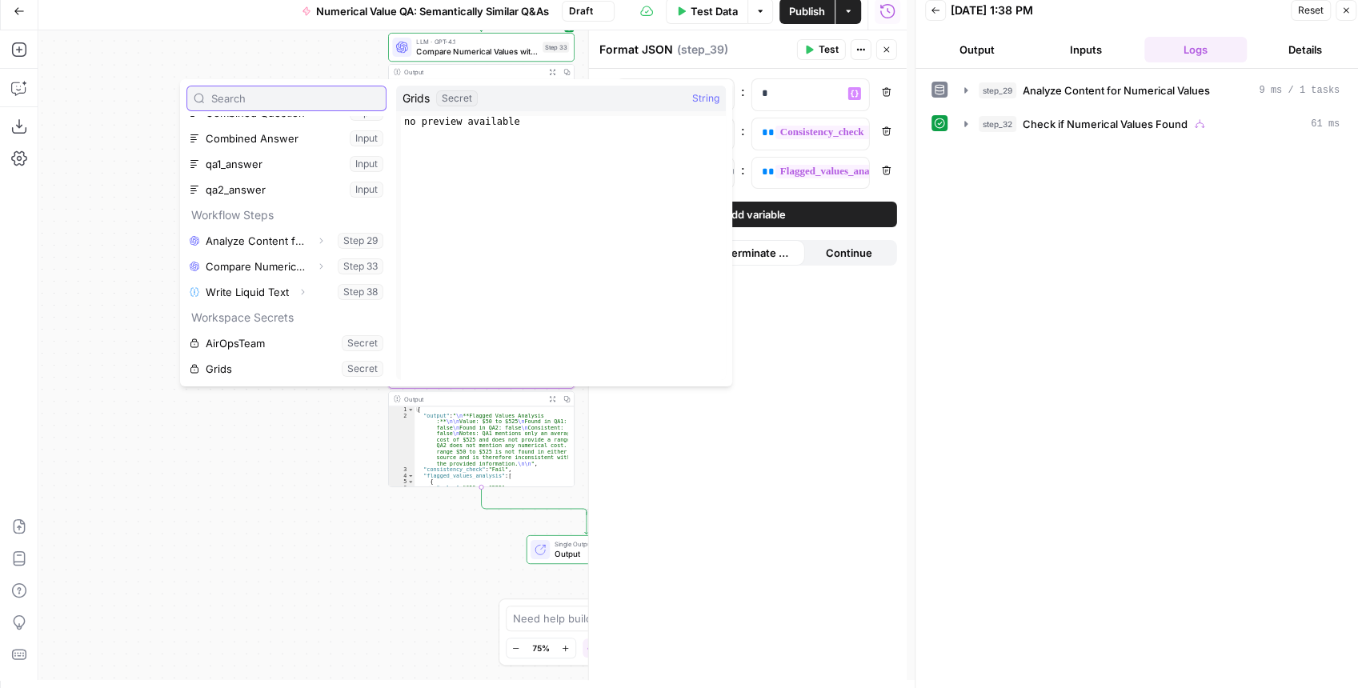
scroll to position [106, 0]
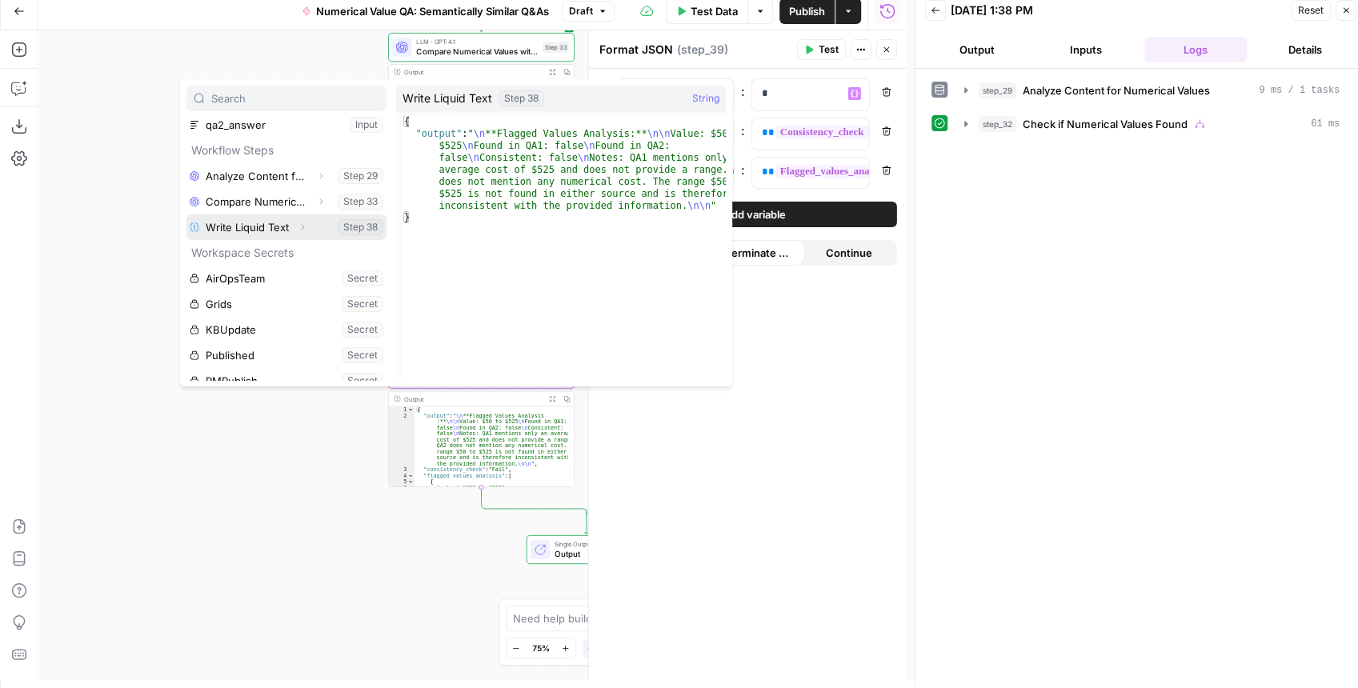
click at [301, 227] on icon "button" at bounding box center [303, 228] width 10 height 10
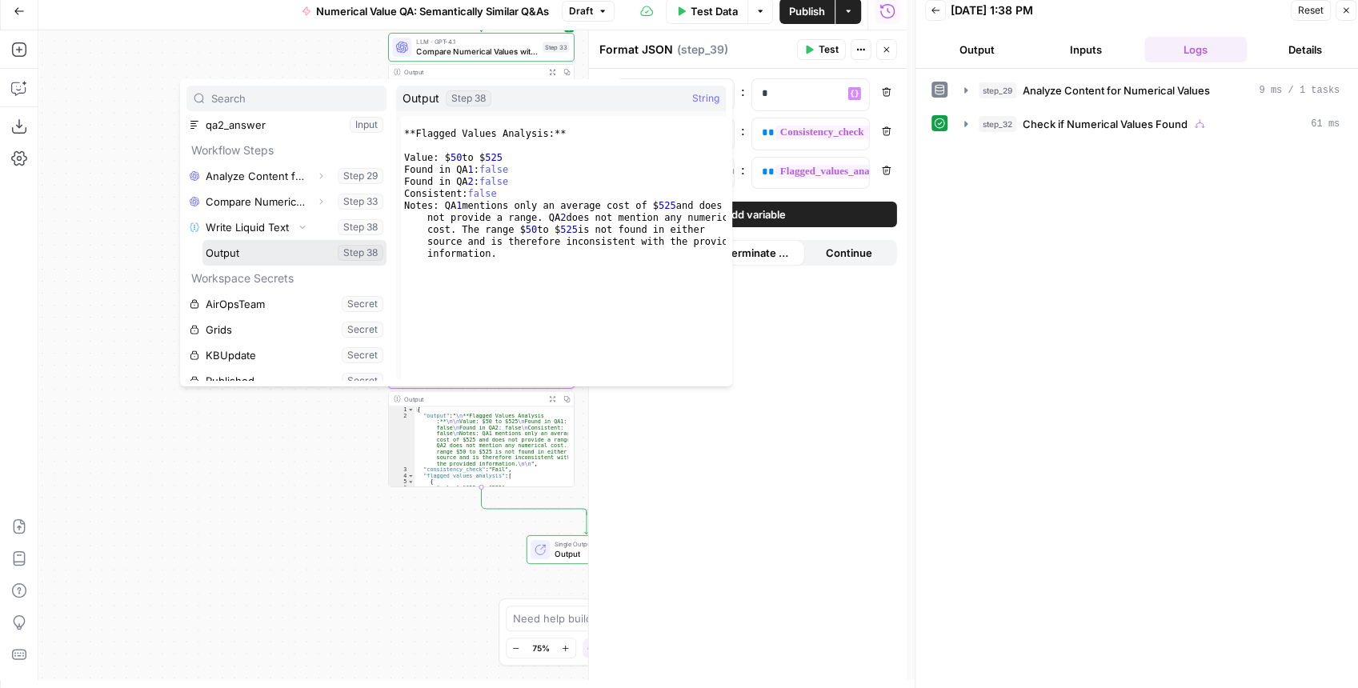
click at [269, 254] on button "Select variable Output" at bounding box center [295, 253] width 184 height 26
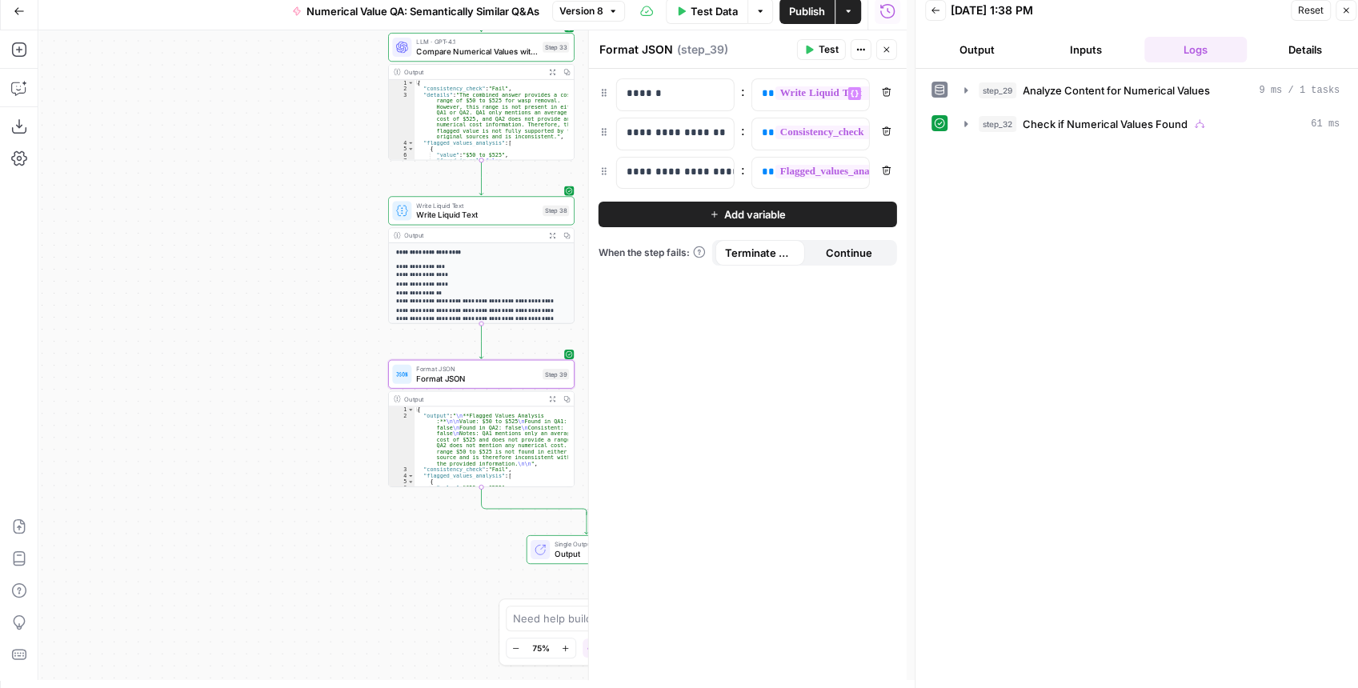
click at [792, 18] on span "Publish" at bounding box center [807, 11] width 36 height 16
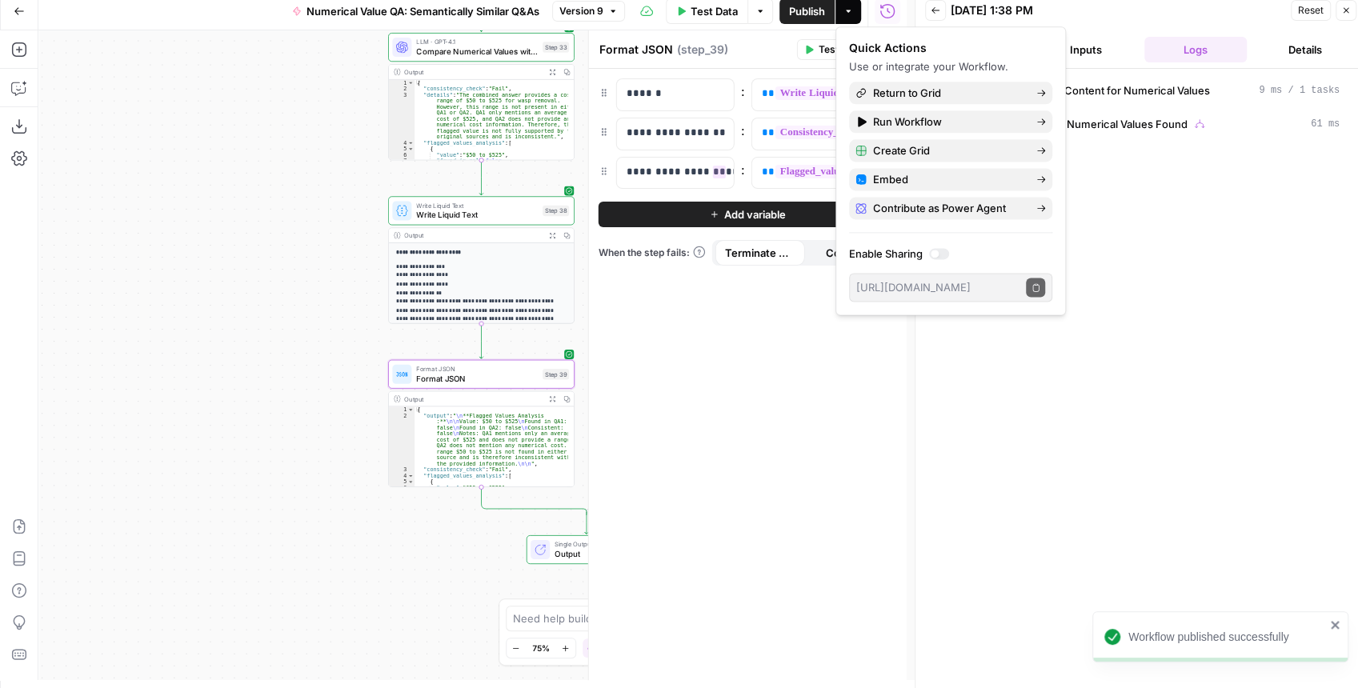
click at [718, 338] on div "**********" at bounding box center [748, 375] width 318 height 612
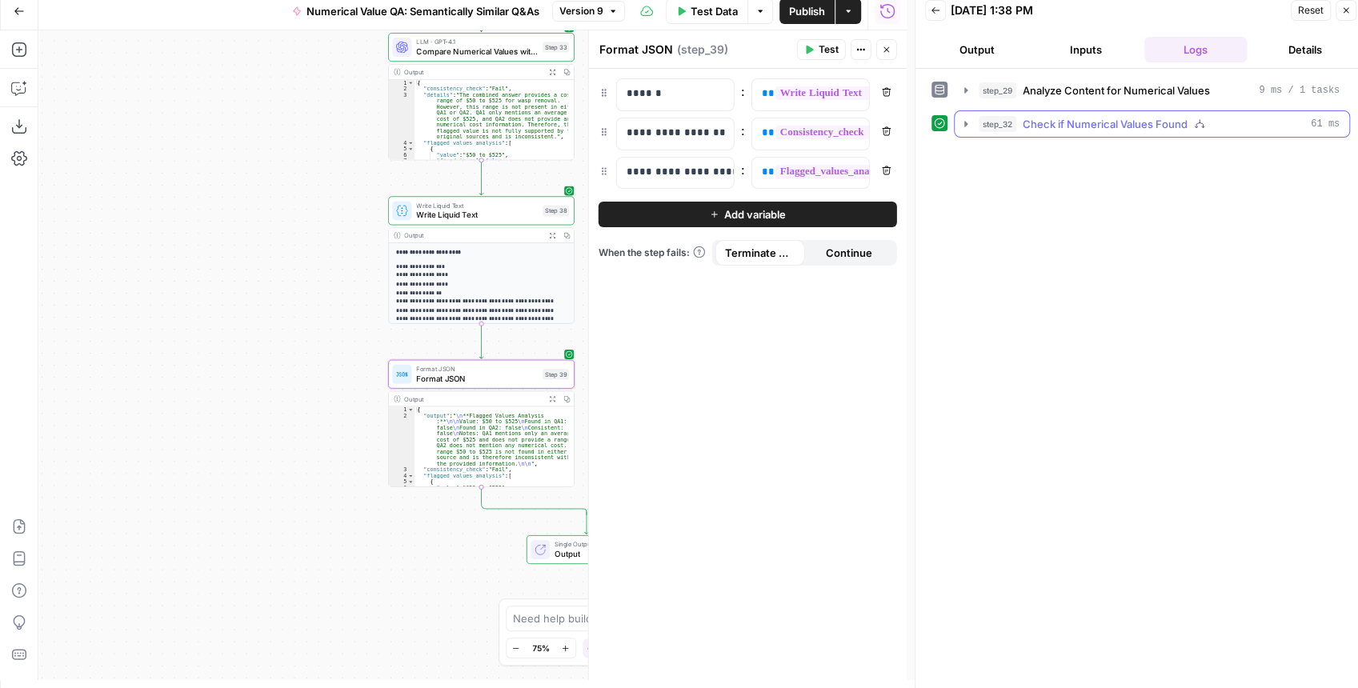
click at [965, 124] on icon "button" at bounding box center [966, 124] width 3 height 6
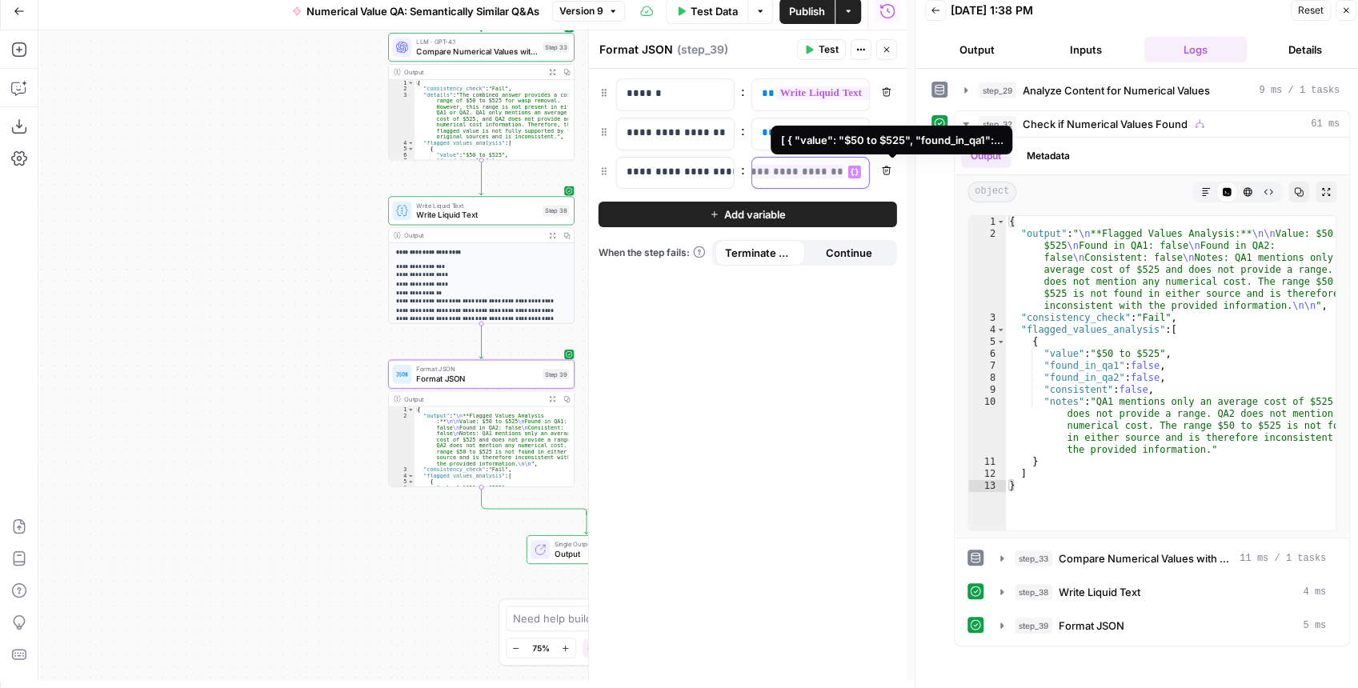
scroll to position [0, 243]
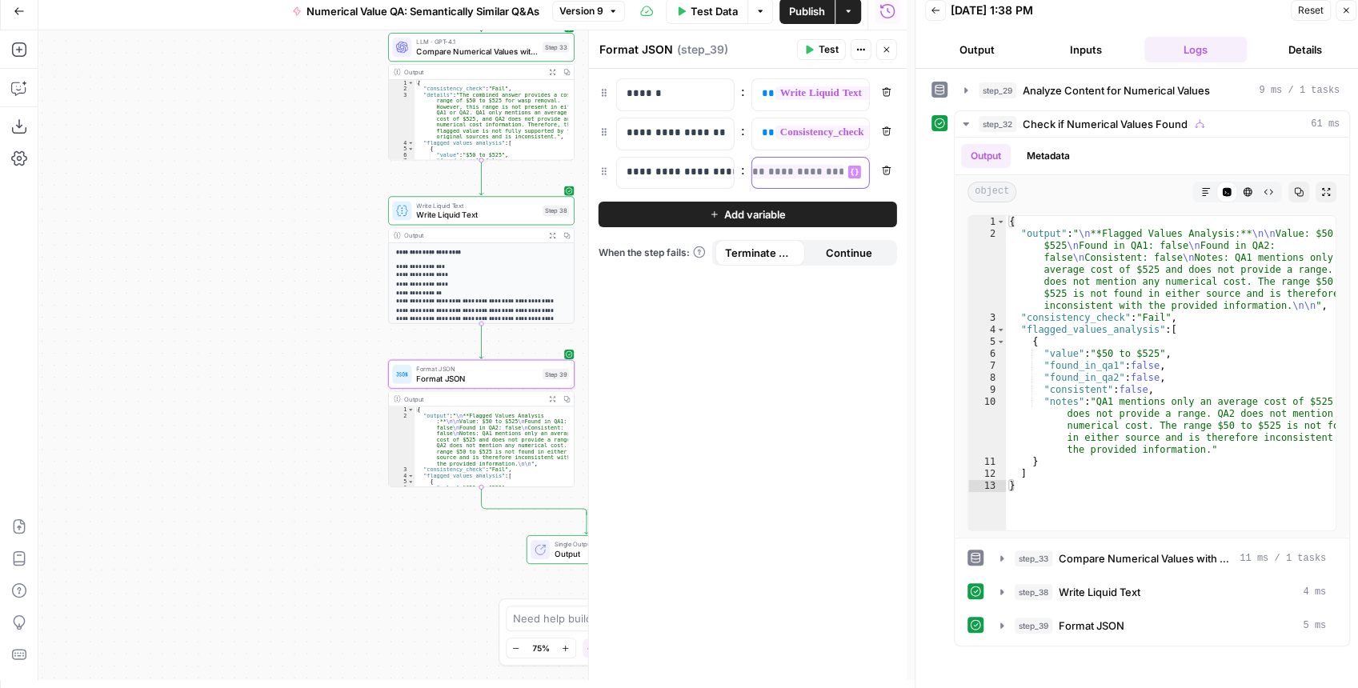
drag, startPoint x: 759, startPoint y: 173, endPoint x: 875, endPoint y: 172, distance: 116.1
click at [875, 172] on div "**********" at bounding box center [748, 173] width 299 height 33
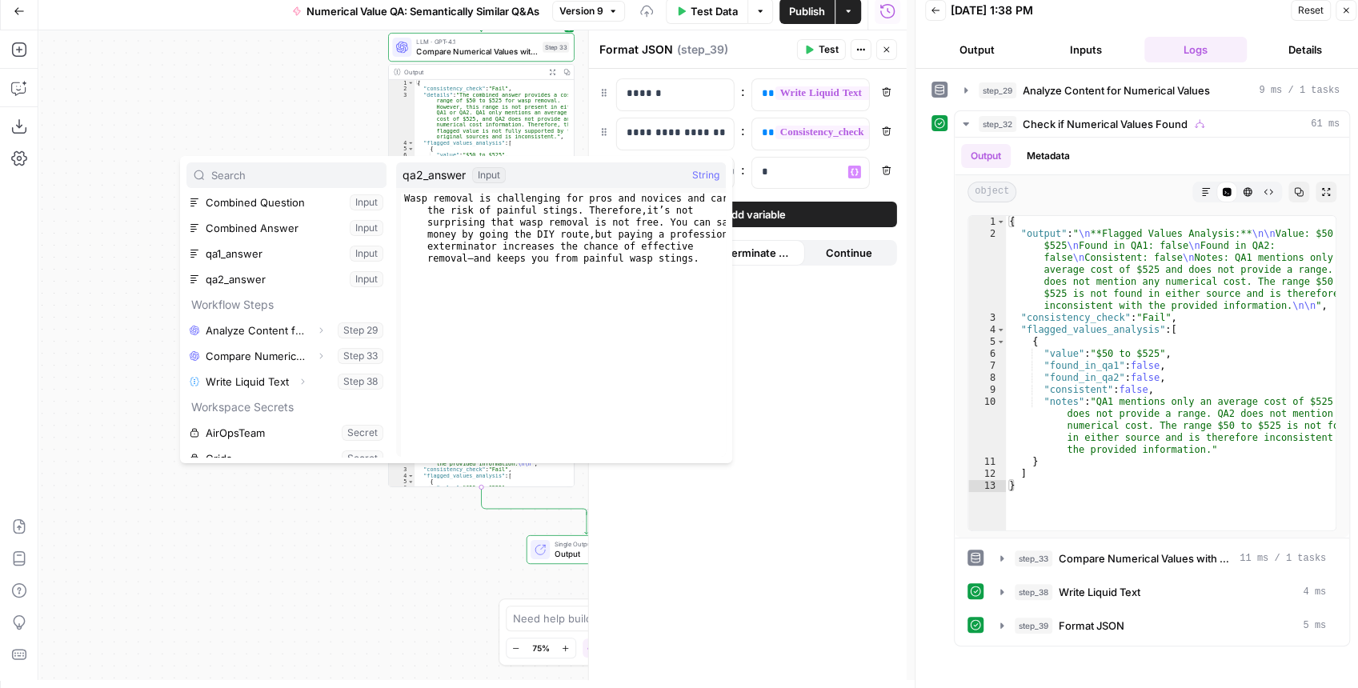
scroll to position [145, 0]
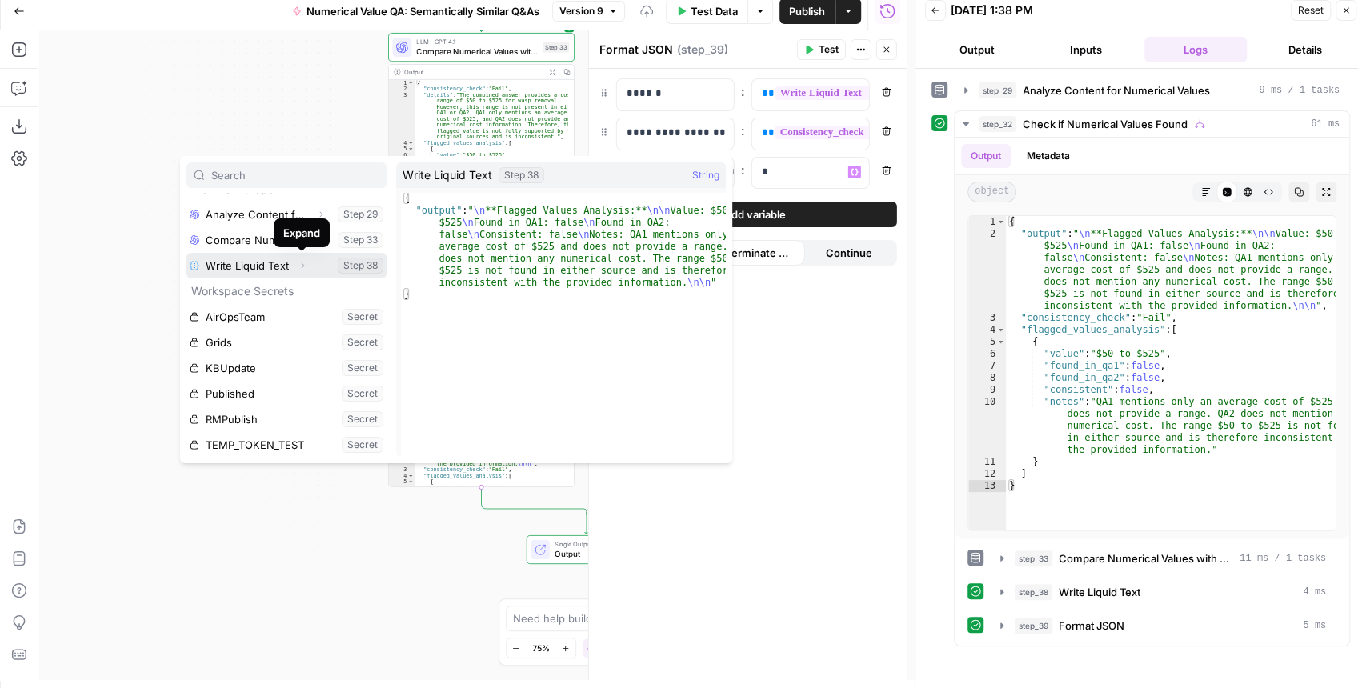
click at [303, 266] on icon "button" at bounding box center [303, 266] width 10 height 10
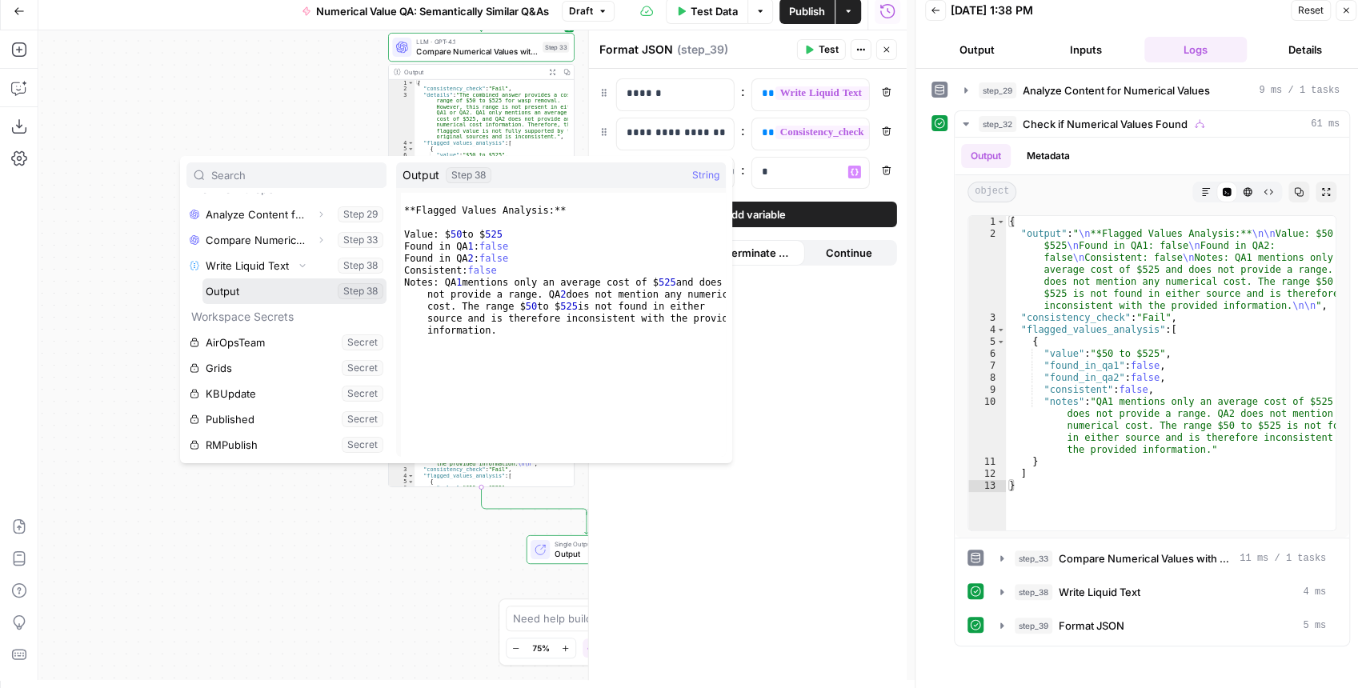
click at [272, 291] on button "Select variable Output" at bounding box center [295, 292] width 184 height 26
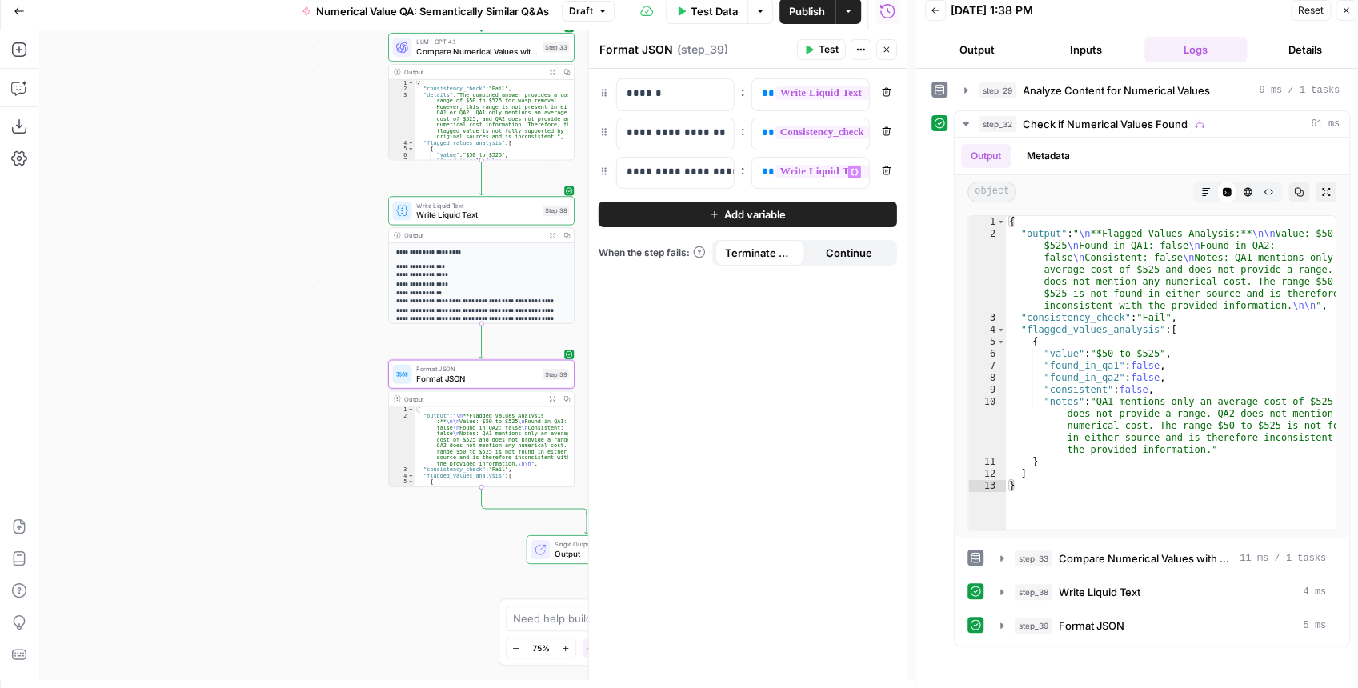
click at [810, 50] on icon "button" at bounding box center [809, 50] width 7 height 9
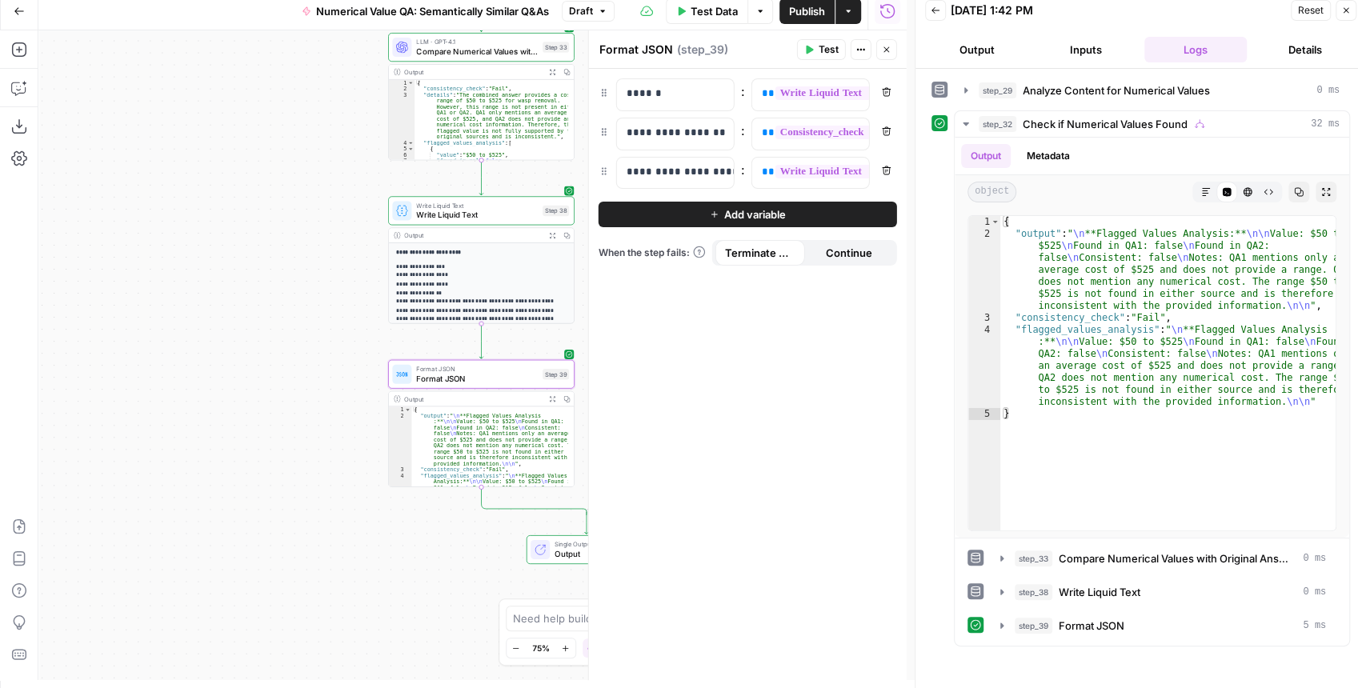
click at [889, 88] on icon "button" at bounding box center [887, 92] width 10 height 10
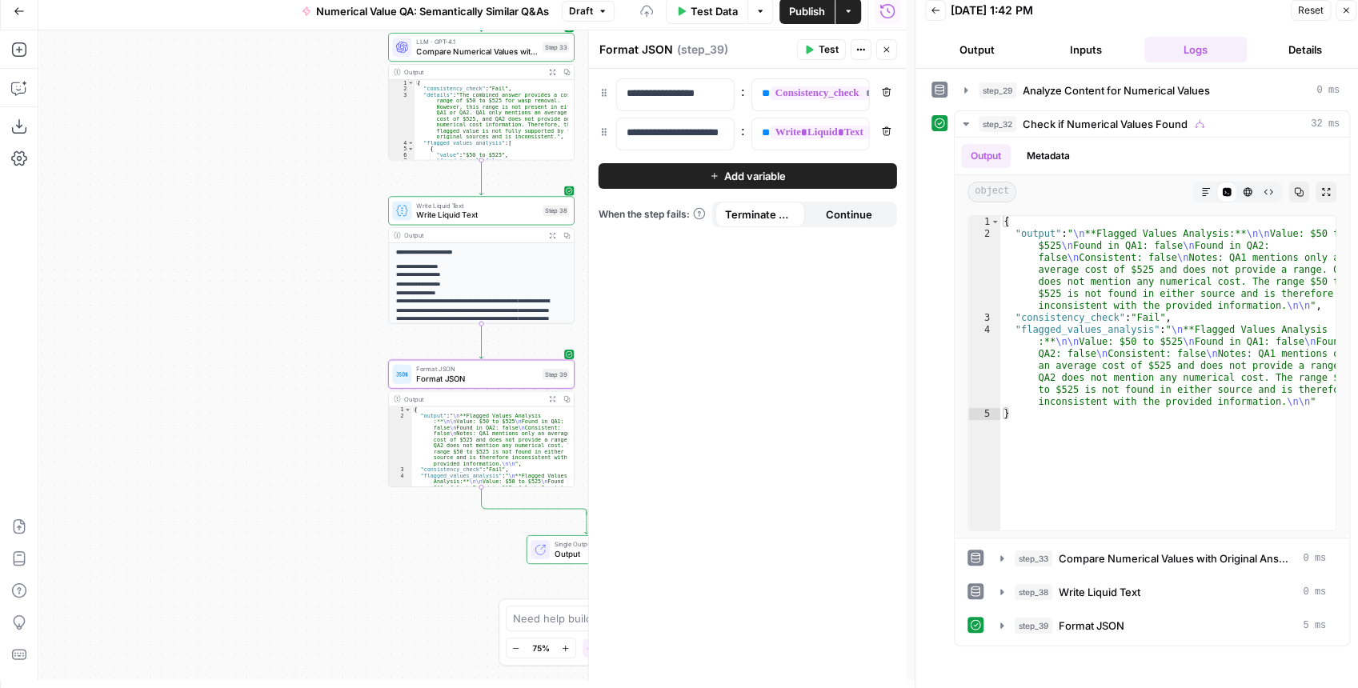
click at [805, 16] on span "Publish" at bounding box center [807, 11] width 36 height 16
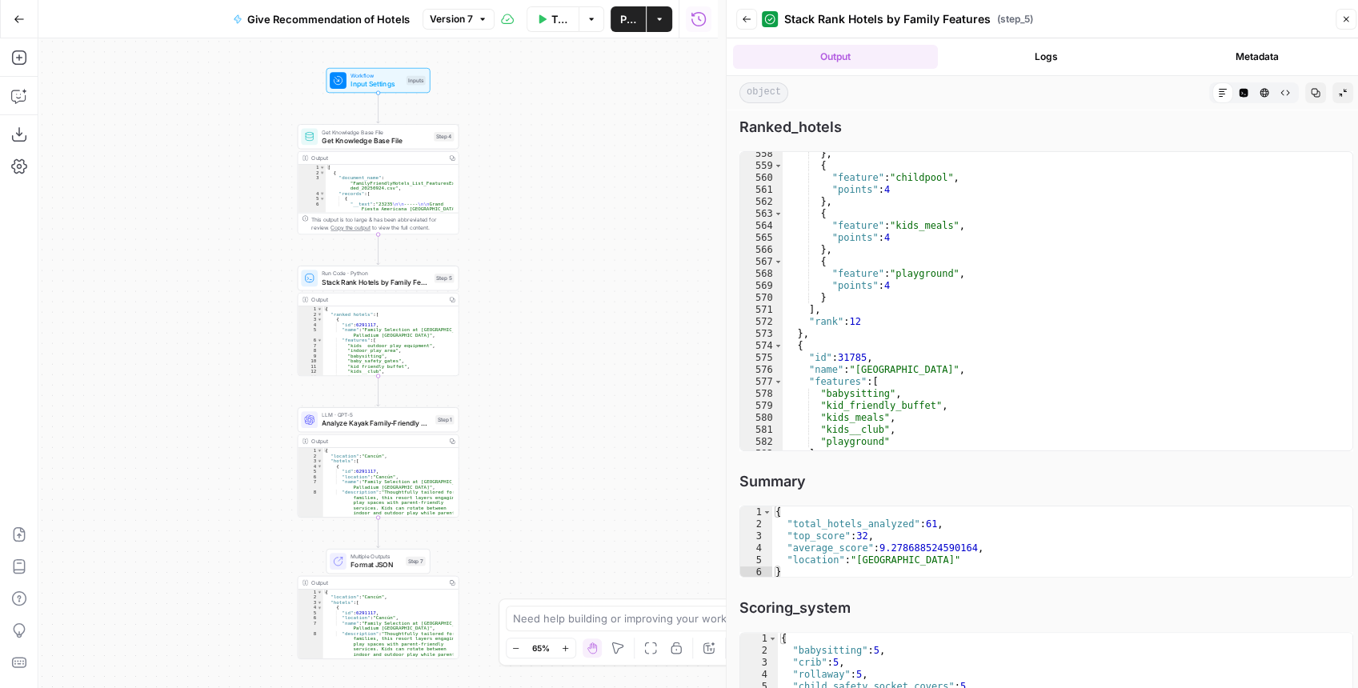
scroll to position [6692, 0]
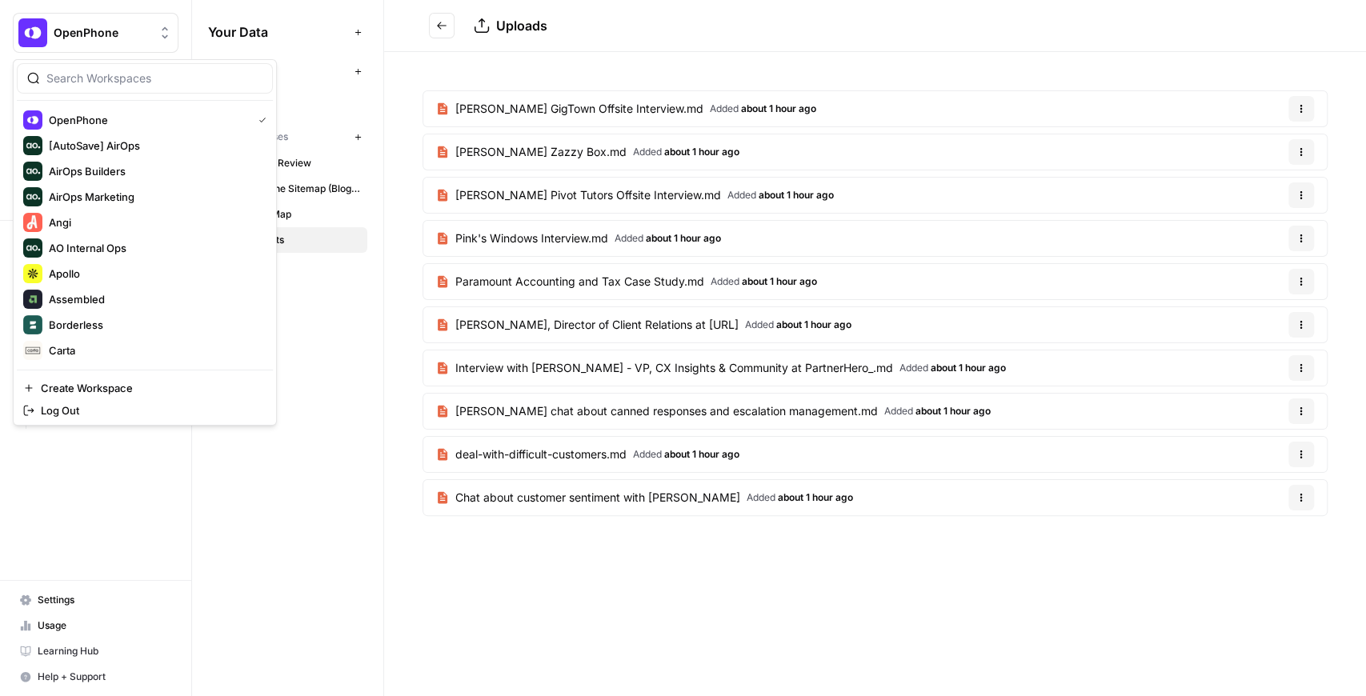
click at [81, 32] on span "OpenPhone" at bounding box center [102, 33] width 97 height 16
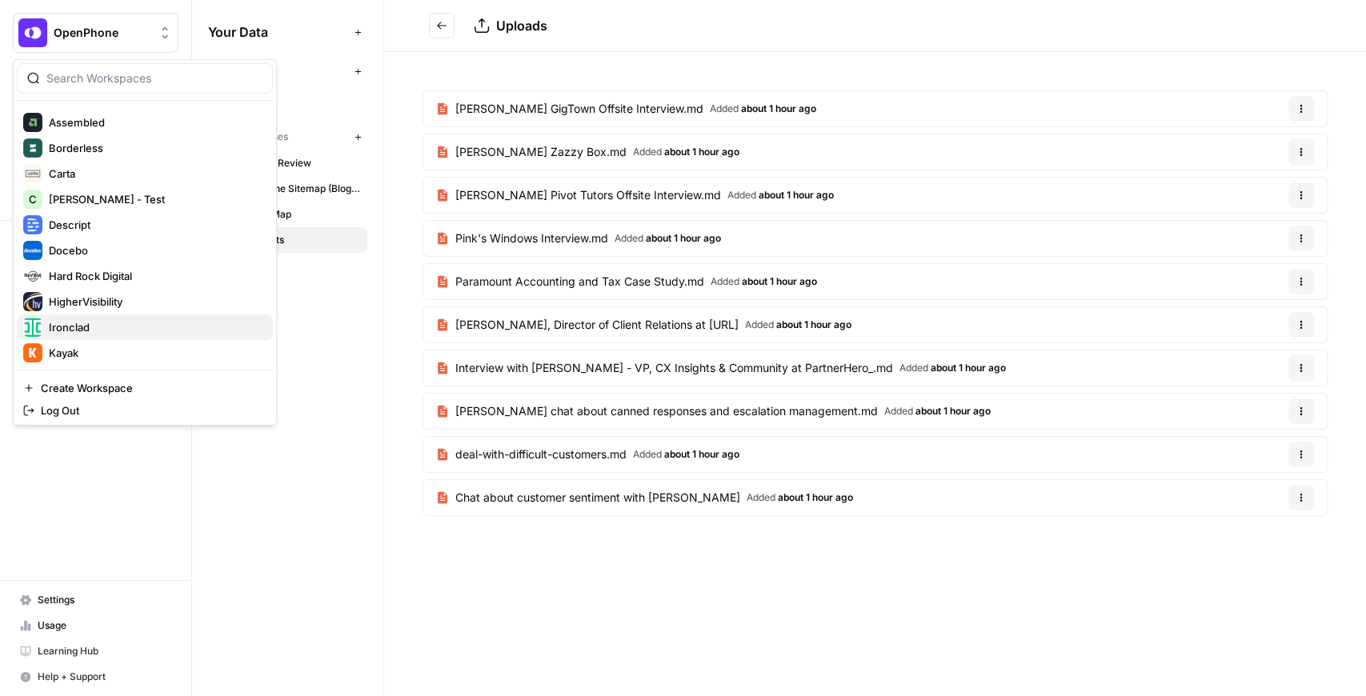
scroll to position [117, 0]
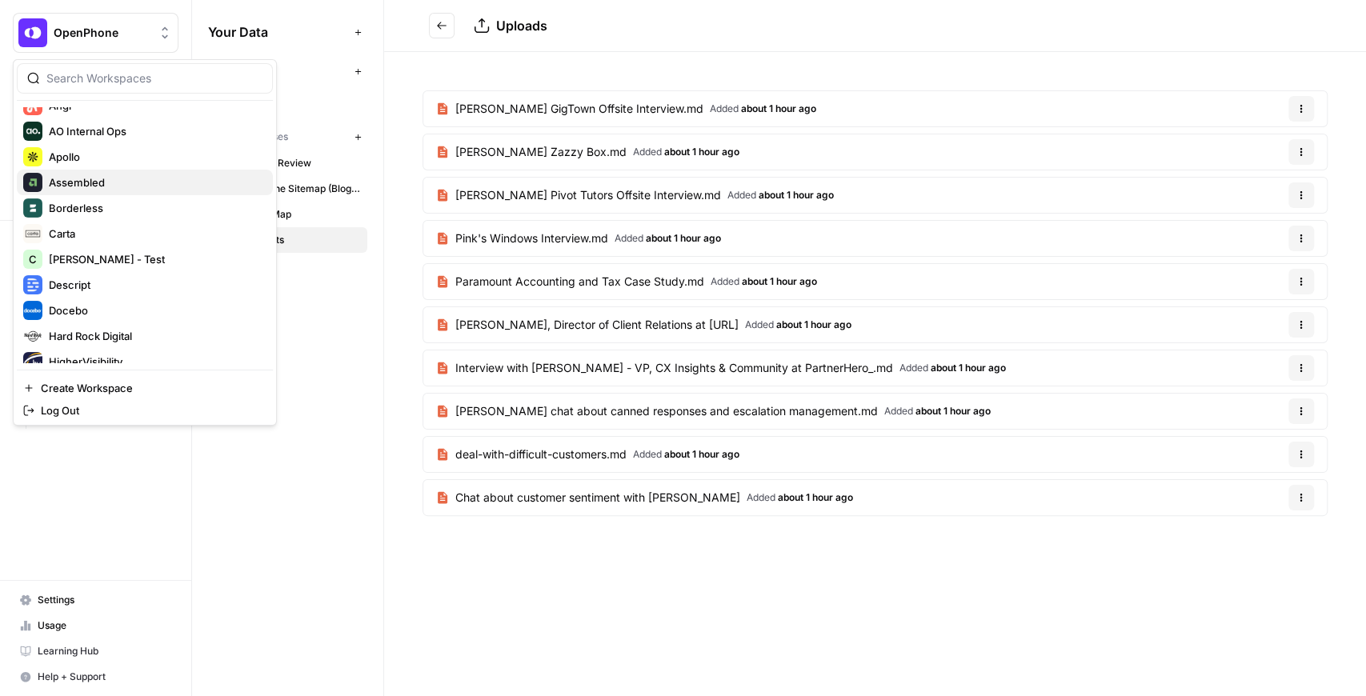
click at [101, 184] on span "Assembled" at bounding box center [154, 183] width 211 height 16
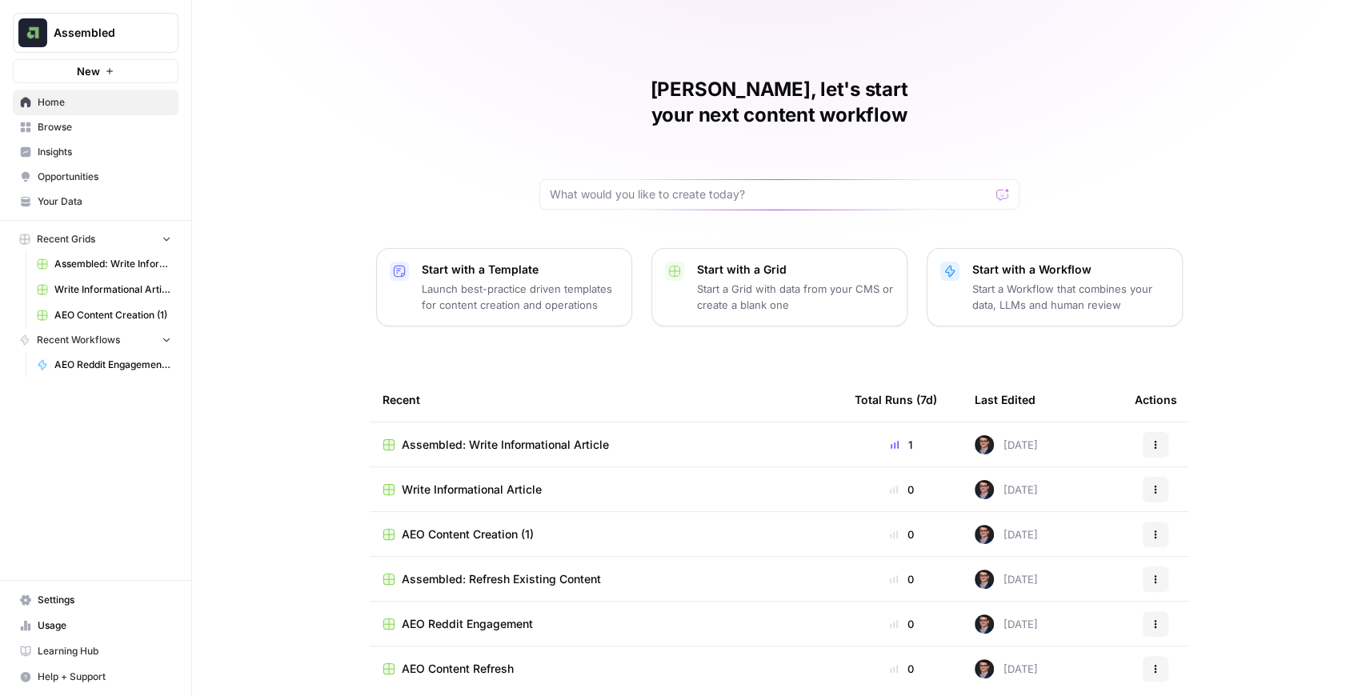
click at [93, 76] on span "New" at bounding box center [88, 71] width 23 height 16
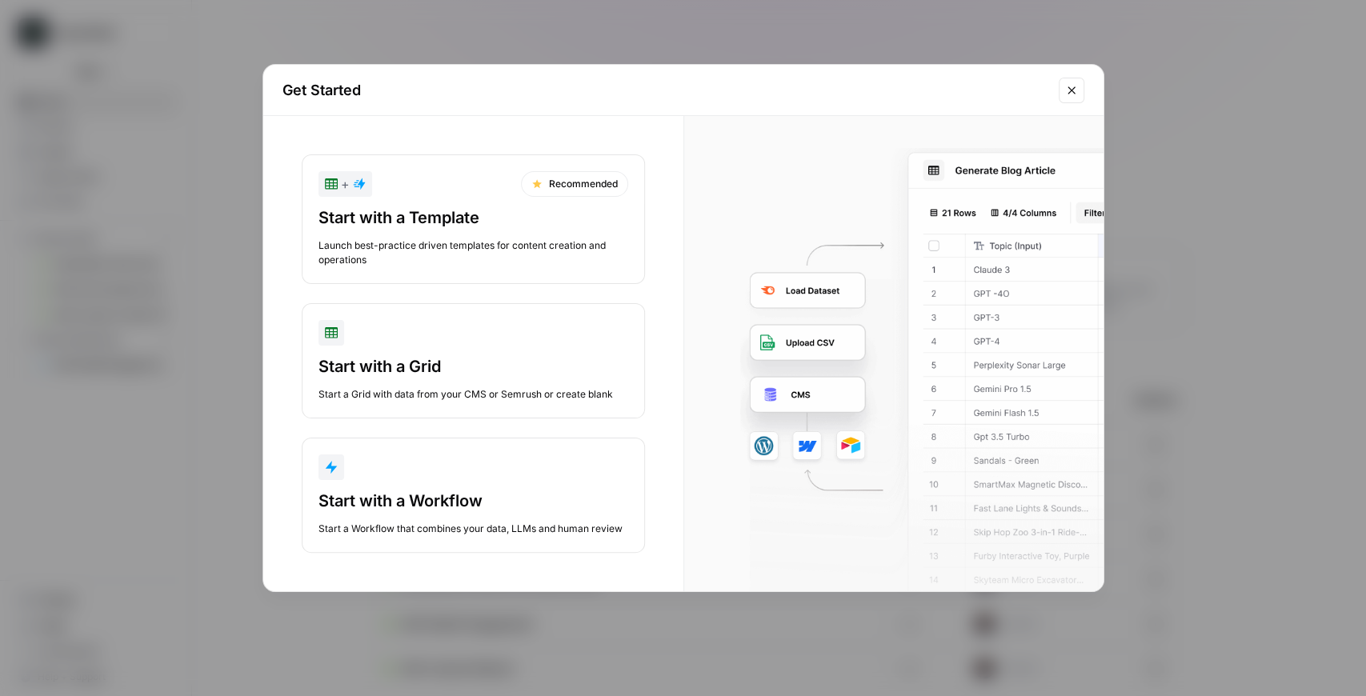
click at [427, 375] on div "Start with a Grid" at bounding box center [474, 366] width 310 height 22
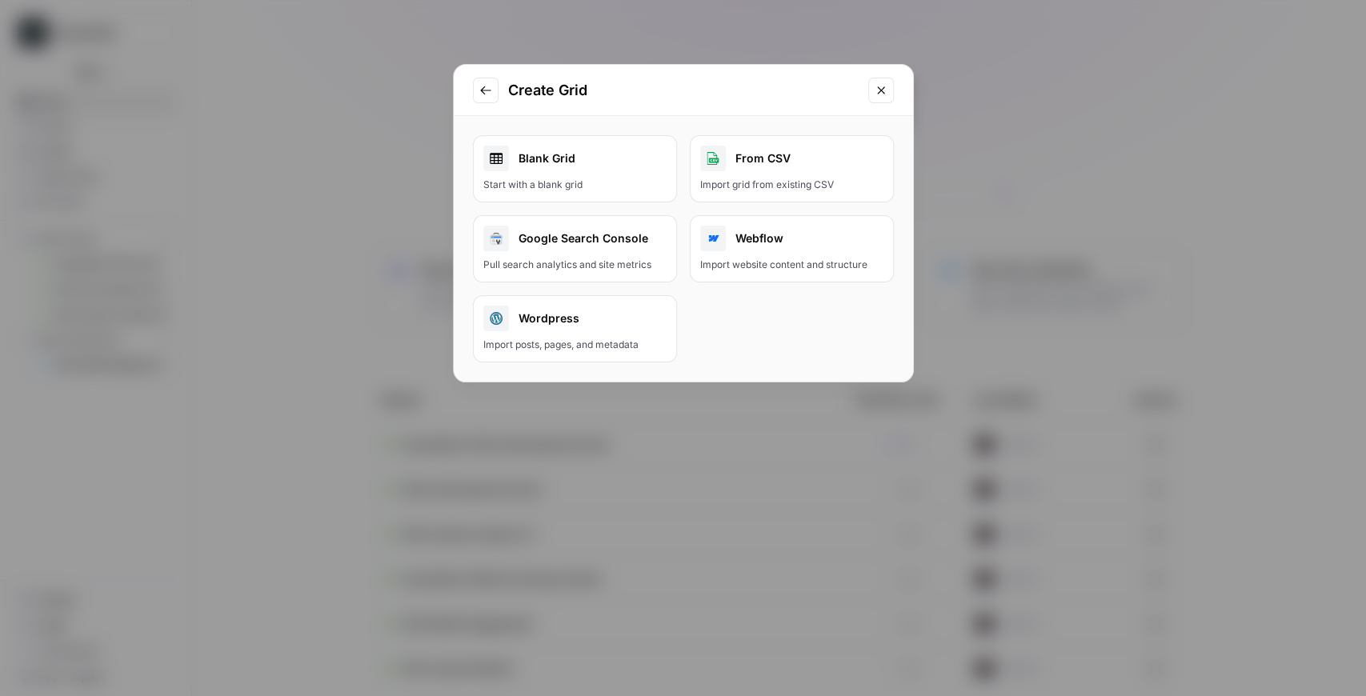
click at [608, 168] on div "Blank Grid" at bounding box center [574, 159] width 183 height 26
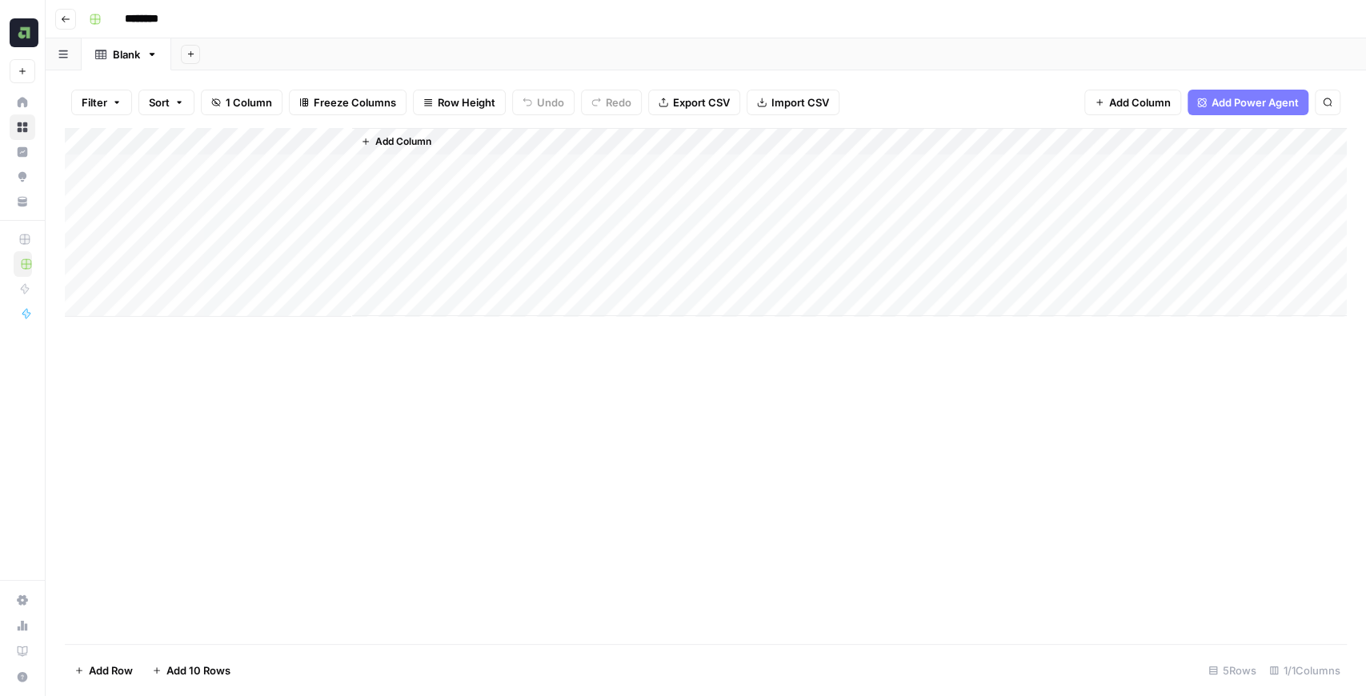
click at [153, 17] on input "********" at bounding box center [163, 19] width 90 height 26
drag, startPoint x: 179, startPoint y: 18, endPoint x: 113, endPoint y: 18, distance: 65.6
click at [113, 18] on div "********" at bounding box center [716, 19] width 1268 height 26
type input "**********"
click at [252, 57] on div "Add Sheet" at bounding box center [768, 54] width 1195 height 32
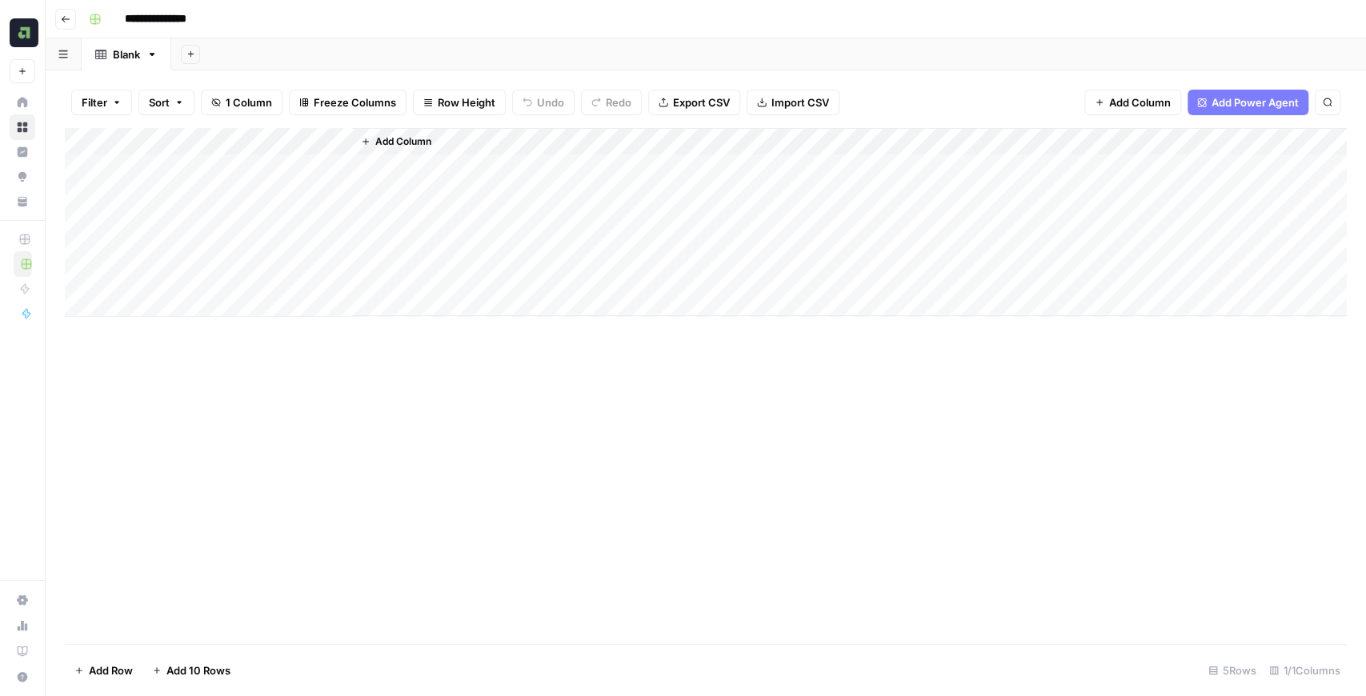
click at [133, 60] on div "Blank" at bounding box center [126, 54] width 27 height 16
click at [176, 146] on div "Add Column" at bounding box center [706, 222] width 1282 height 189
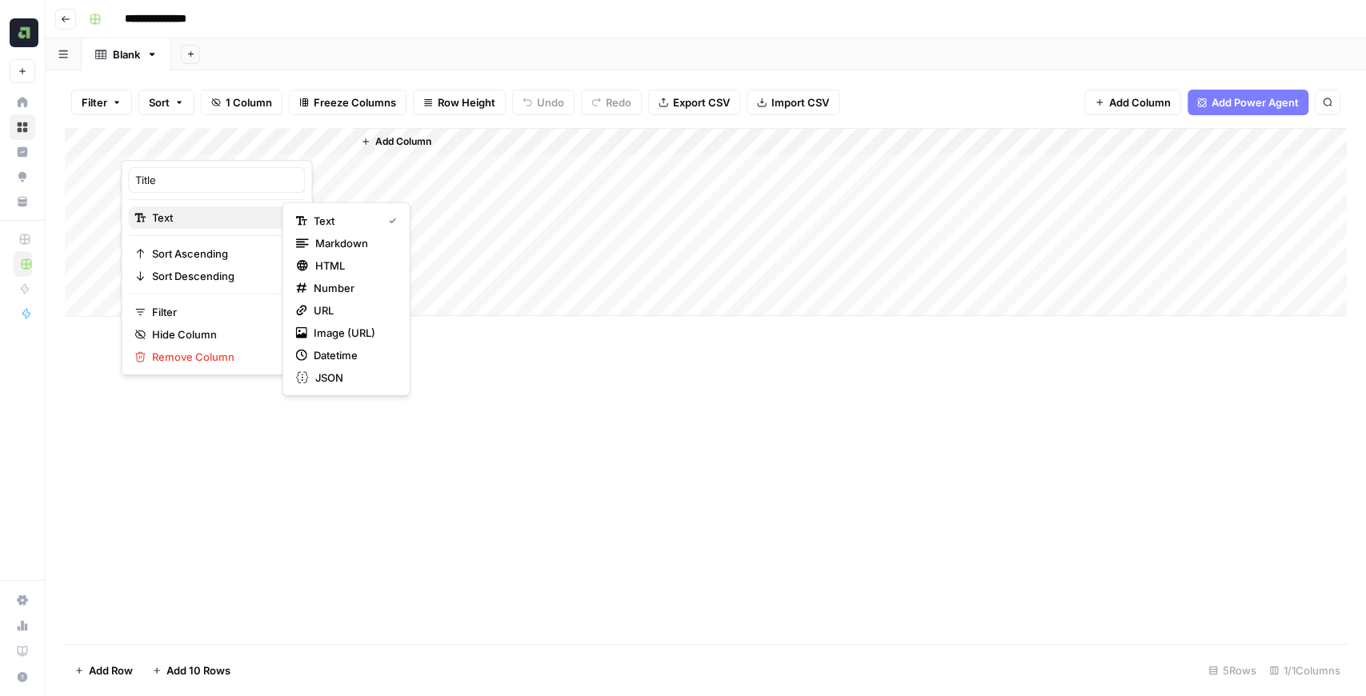
click at [182, 211] on span "Text" at bounding box center [214, 218] width 124 height 16
click at [331, 314] on span "URL" at bounding box center [352, 311] width 77 height 16
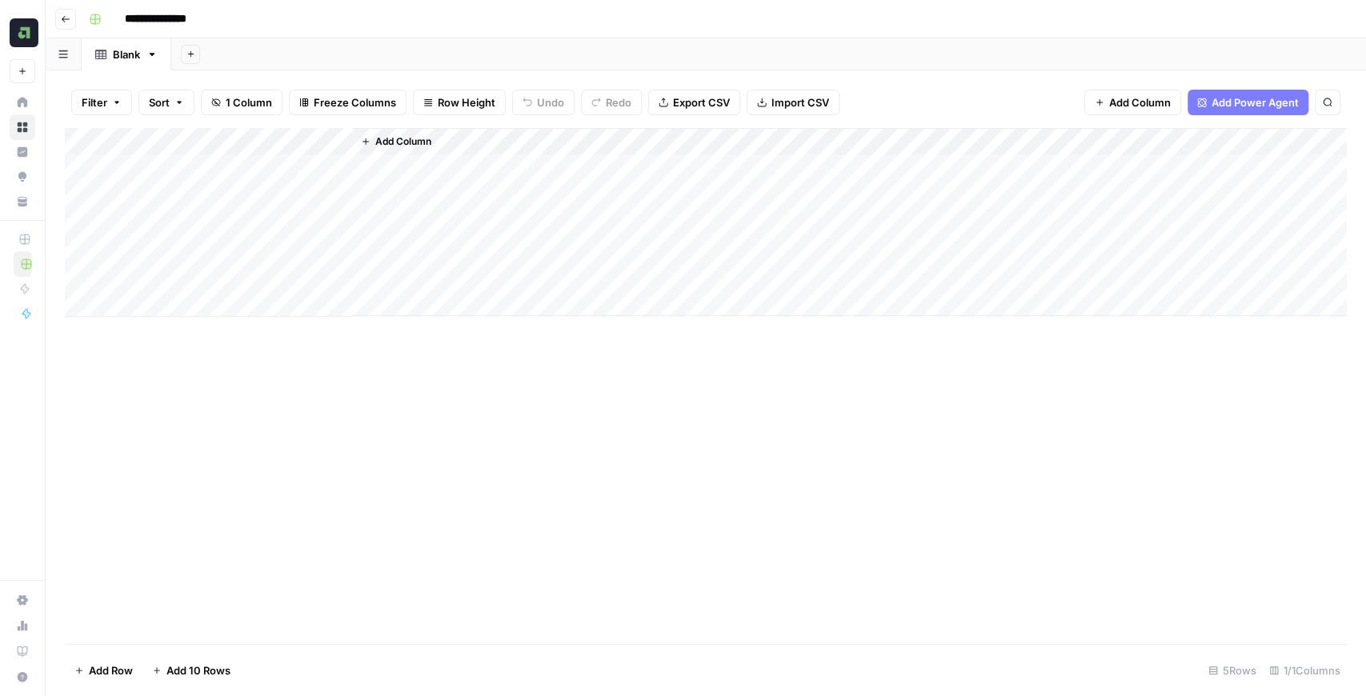
click at [164, 139] on div "Add Column" at bounding box center [706, 222] width 1282 height 189
drag, startPoint x: 175, startPoint y: 188, endPoint x: 131, endPoint y: 173, distance: 45.8
click at [131, 173] on div "Title" at bounding box center [216, 180] width 177 height 26
drag, startPoint x: 152, startPoint y: 178, endPoint x: 130, endPoint y: 173, distance: 22.9
click at [130, 173] on div "Title" at bounding box center [216, 180] width 177 height 26
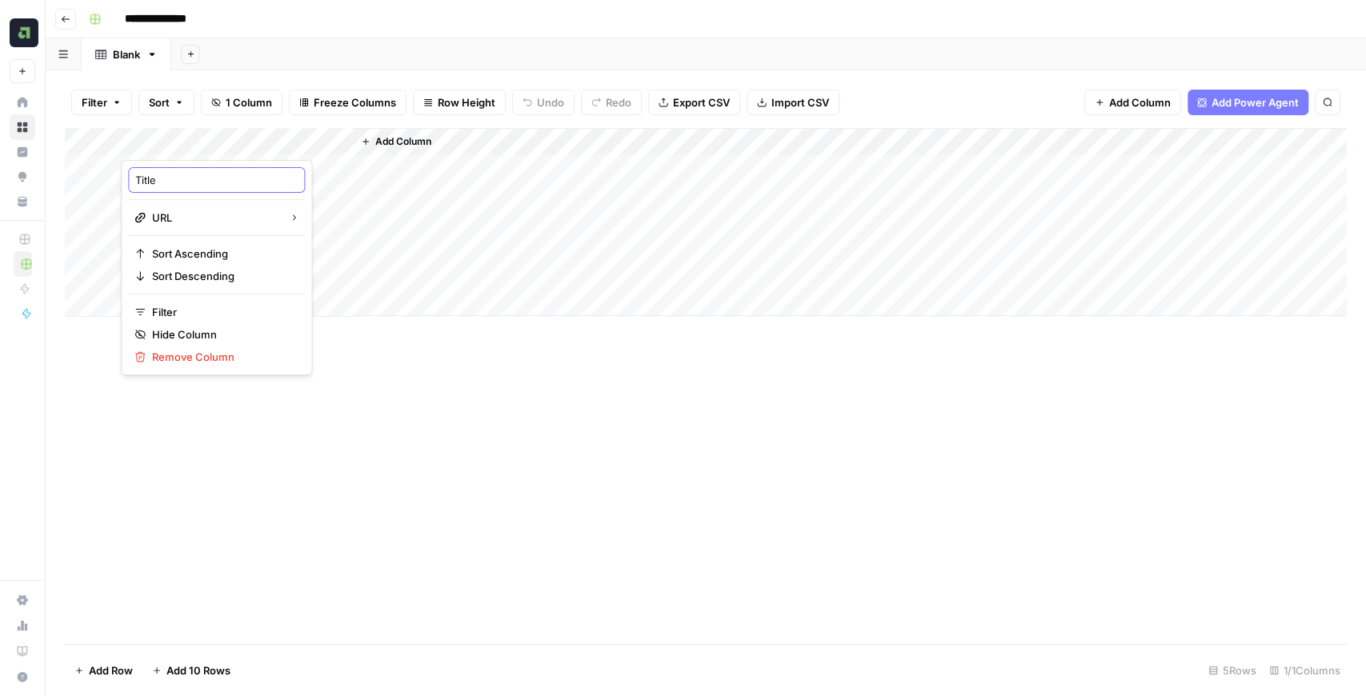
drag, startPoint x: 158, startPoint y: 176, endPoint x: 118, endPoint y: 171, distance: 39.5
click at [118, 171] on body "**********" at bounding box center [683, 348] width 1366 height 696
type input "T"
type input "URL"
click at [194, 184] on div "Add Column" at bounding box center [706, 222] width 1282 height 189
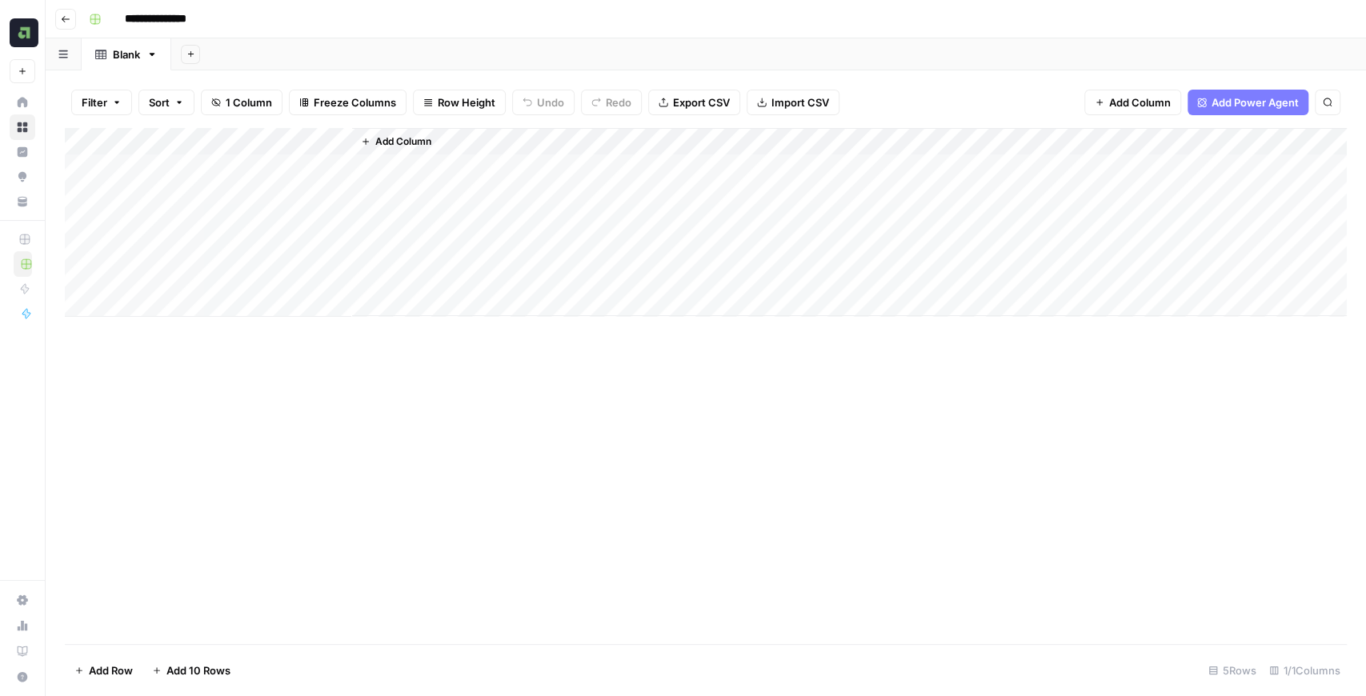
click at [192, 175] on div "Add Column" at bounding box center [706, 222] width 1282 height 189
type input "**********"
click at [234, 213] on div "Add Column" at bounding box center [706, 222] width 1282 height 189
click at [210, 210] on div "Add Column" at bounding box center [706, 222] width 1282 height 189
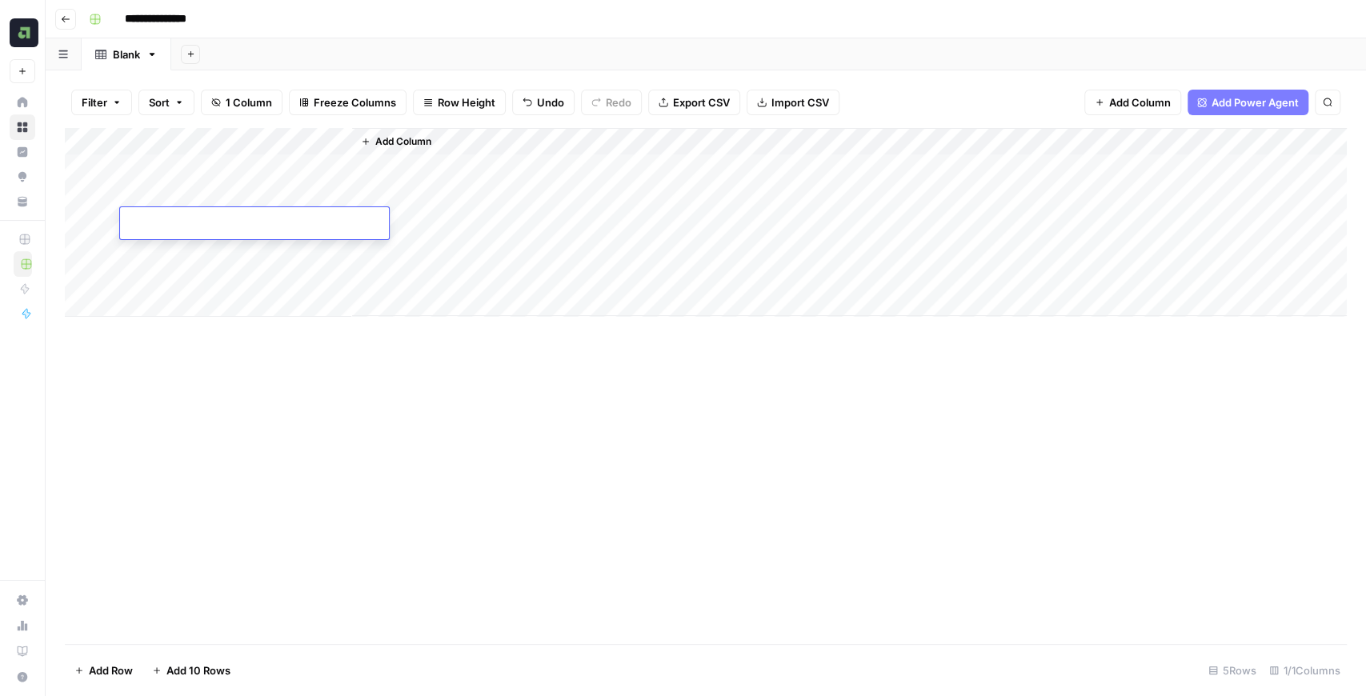
click at [203, 195] on div "Add Column" at bounding box center [706, 222] width 1282 height 189
click at [202, 195] on div "Add Column" at bounding box center [706, 222] width 1282 height 189
type input "**********"
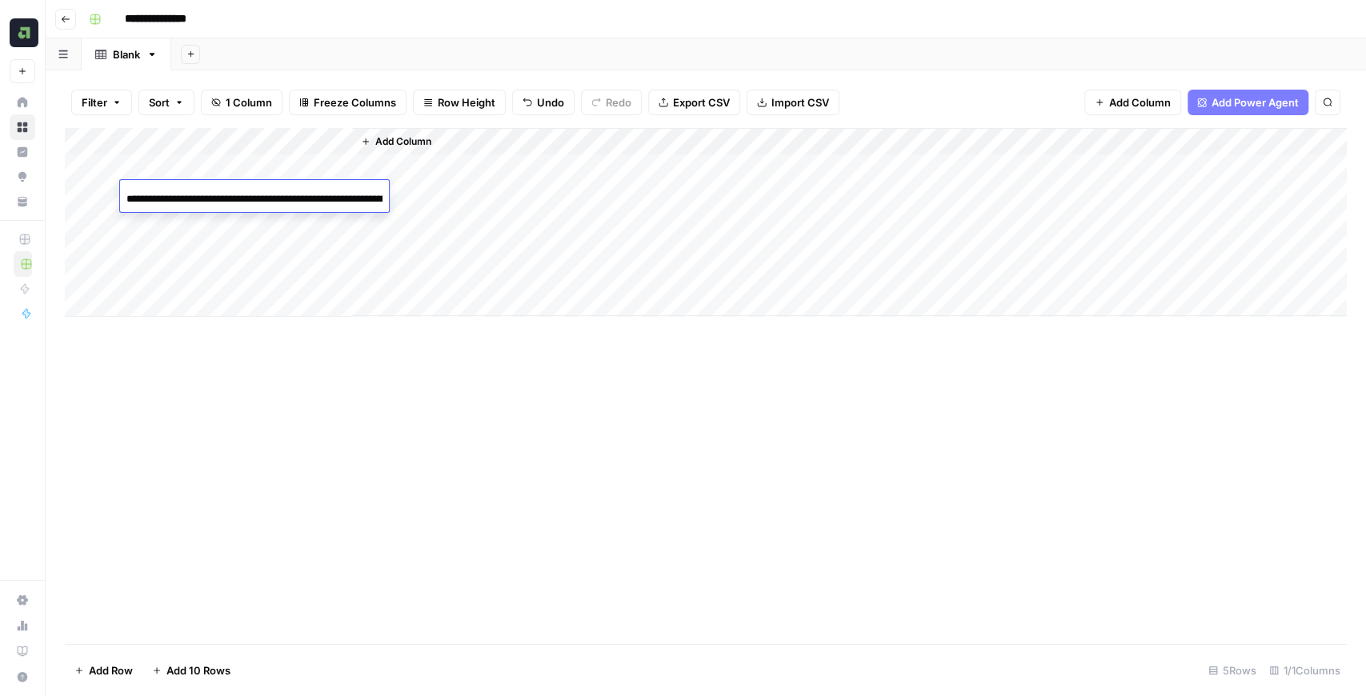
scroll to position [0, 135]
click at [442, 395] on div "Add Column" at bounding box center [706, 386] width 1282 height 516
click at [280, 232] on div "Add Column" at bounding box center [706, 222] width 1282 height 189
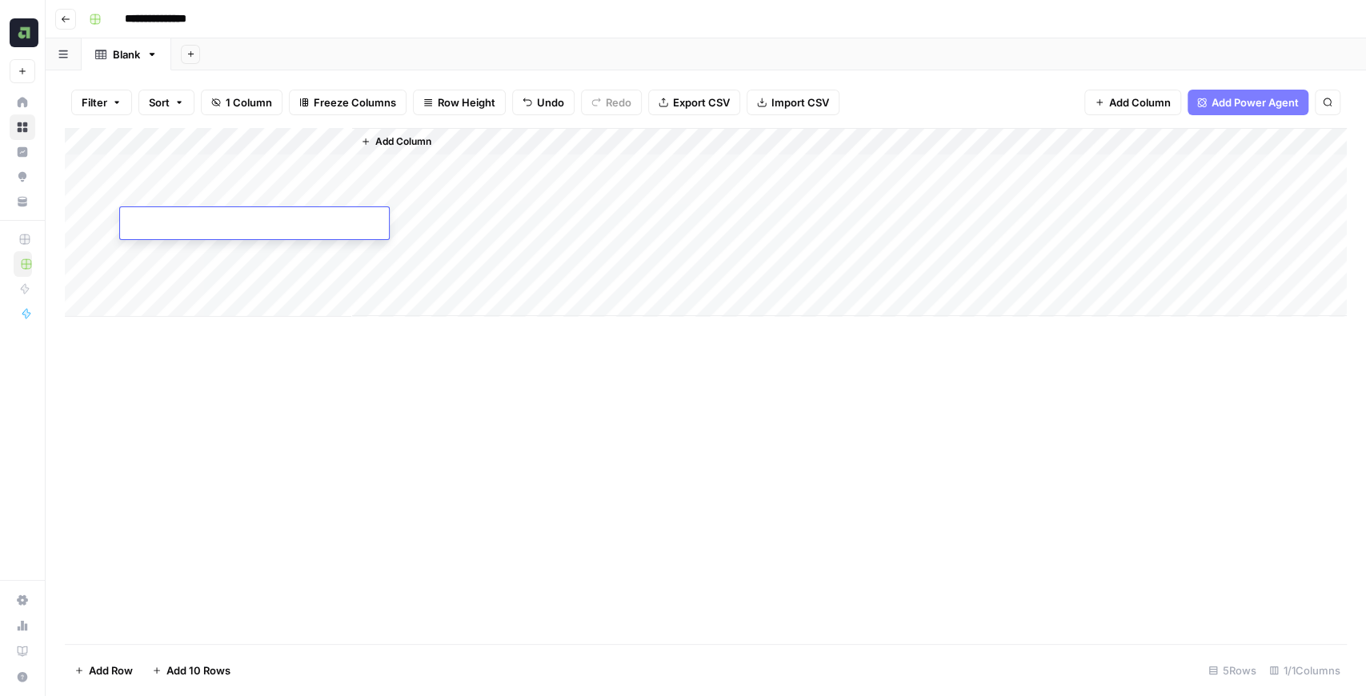
type input "**********"
click at [399, 408] on div "Add Column" at bounding box center [706, 386] width 1282 height 516
click at [542, 415] on div "Add Column" at bounding box center [706, 386] width 1282 height 516
click at [1222, 96] on span "Add Power Agent" at bounding box center [1255, 102] width 87 height 16
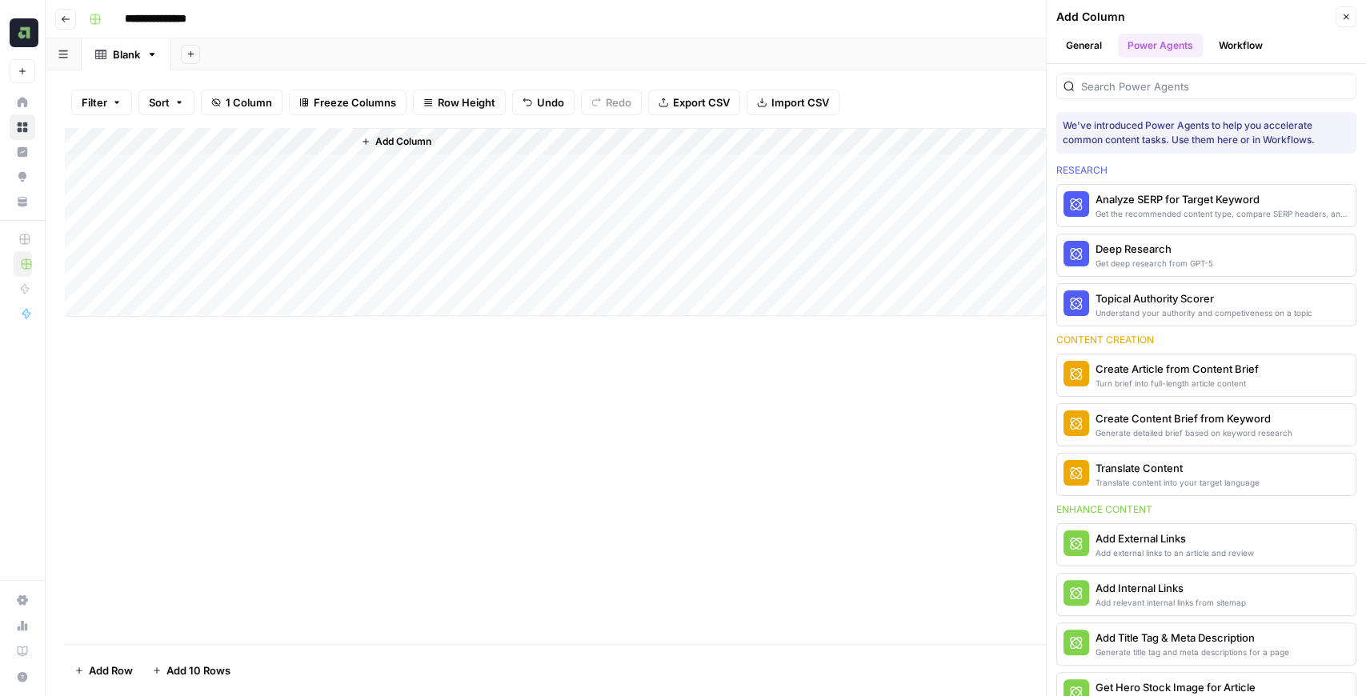
click at [1163, 95] on div at bounding box center [1207, 87] width 300 height 26
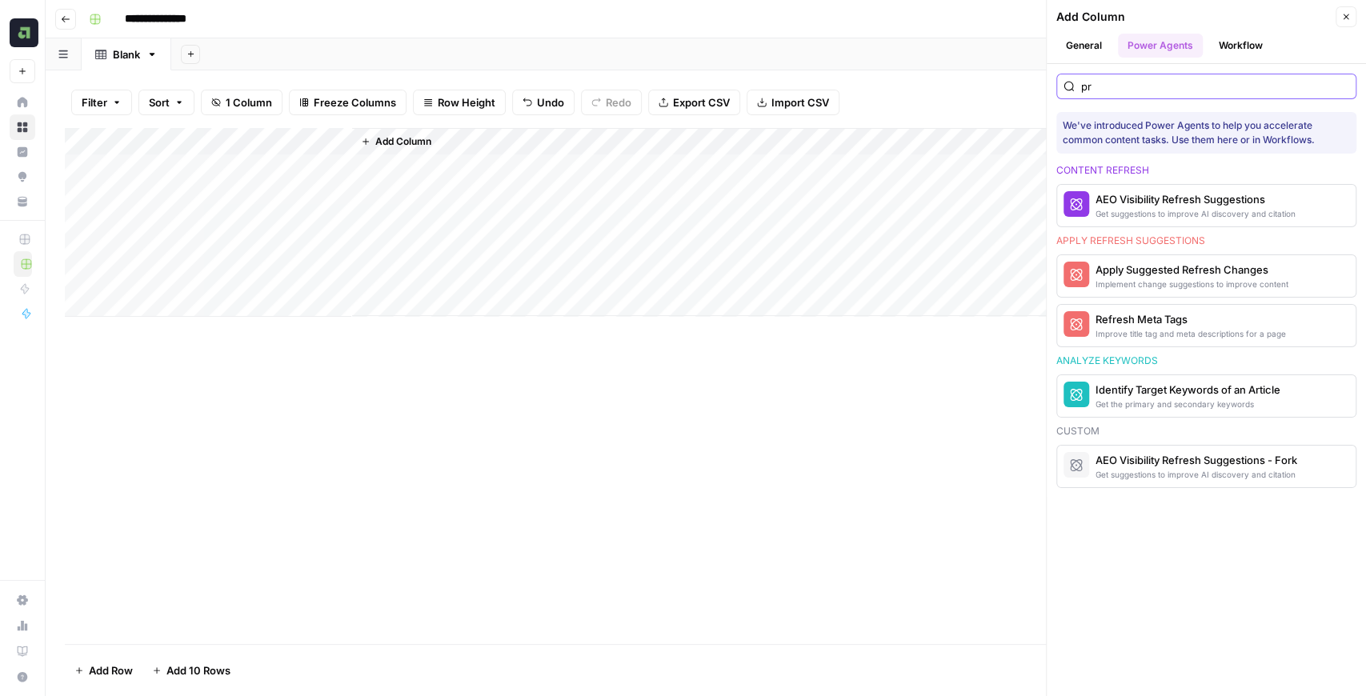
type input "p"
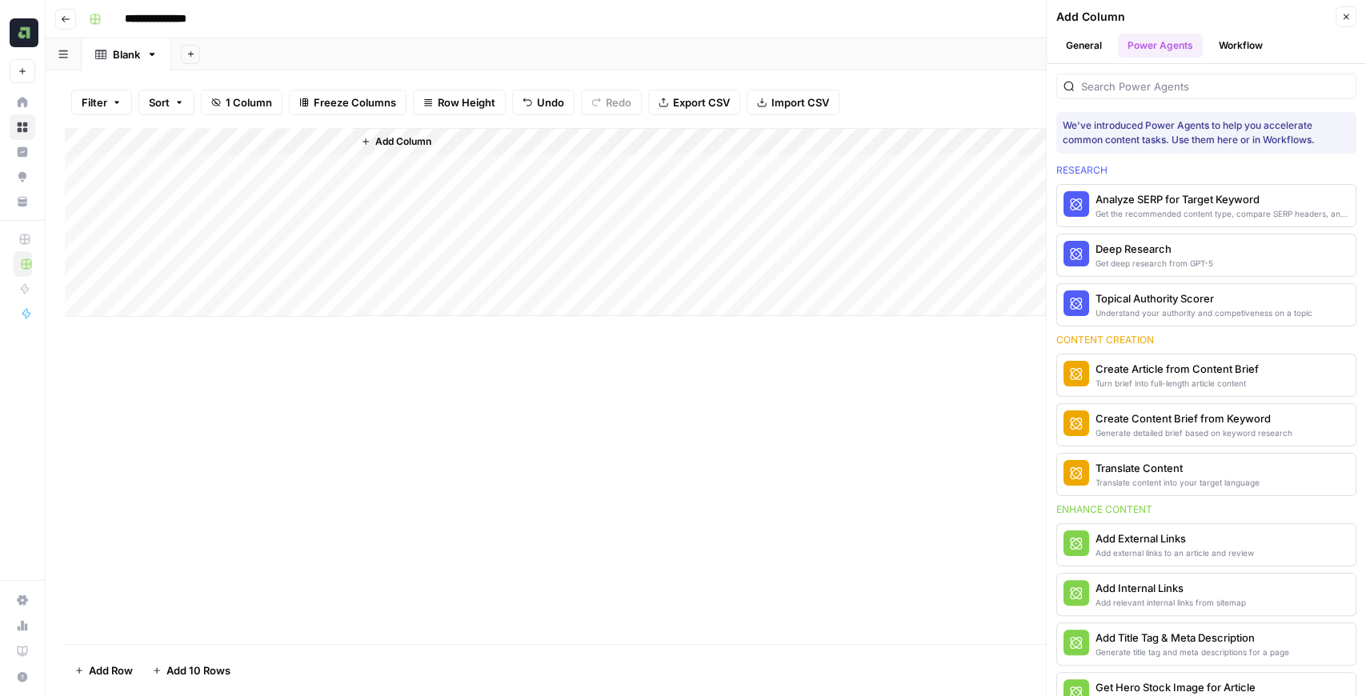
click at [944, 339] on div "Add Column" at bounding box center [706, 386] width 1282 height 516
click at [1349, 26] on header "Add Column Close General Power Agents Workflow" at bounding box center [1206, 32] width 319 height 64
click at [1240, 46] on button "Workflow" at bounding box center [1241, 46] width 63 height 24
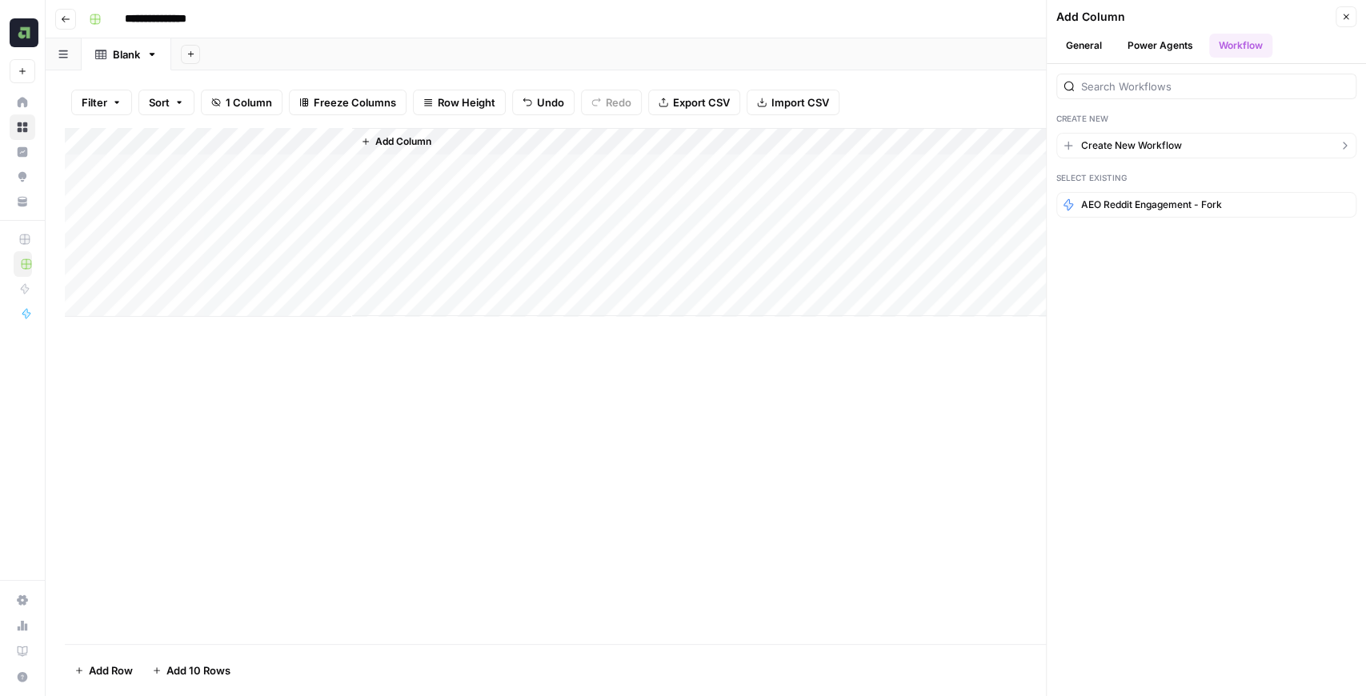
click at [1144, 143] on span "Create New Workflow" at bounding box center [1131, 145] width 101 height 14
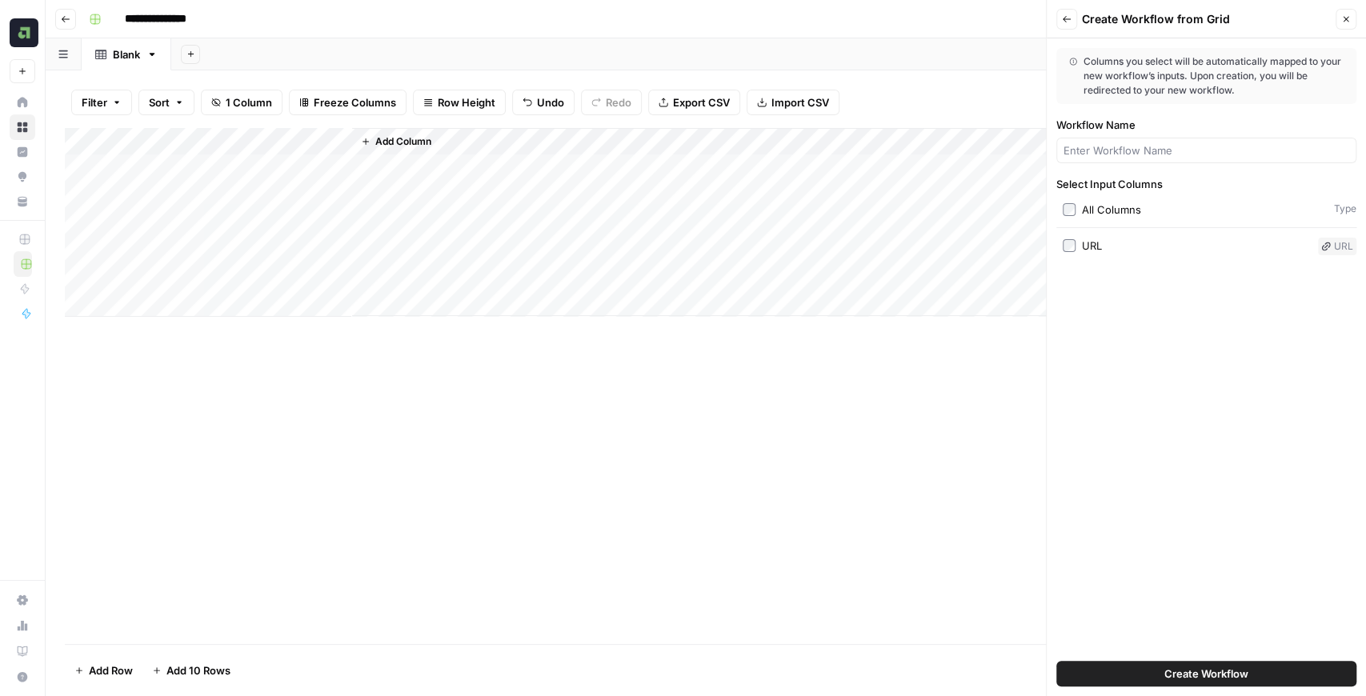
click at [1093, 243] on div "URL" at bounding box center [1092, 246] width 20 height 16
click at [1142, 665] on button "Create Workflow" at bounding box center [1207, 674] width 300 height 26
click at [1121, 141] on div at bounding box center [1207, 151] width 300 height 26
type input "Preprocessing"
click at [1196, 679] on span "Create Workflow" at bounding box center [1207, 674] width 84 height 16
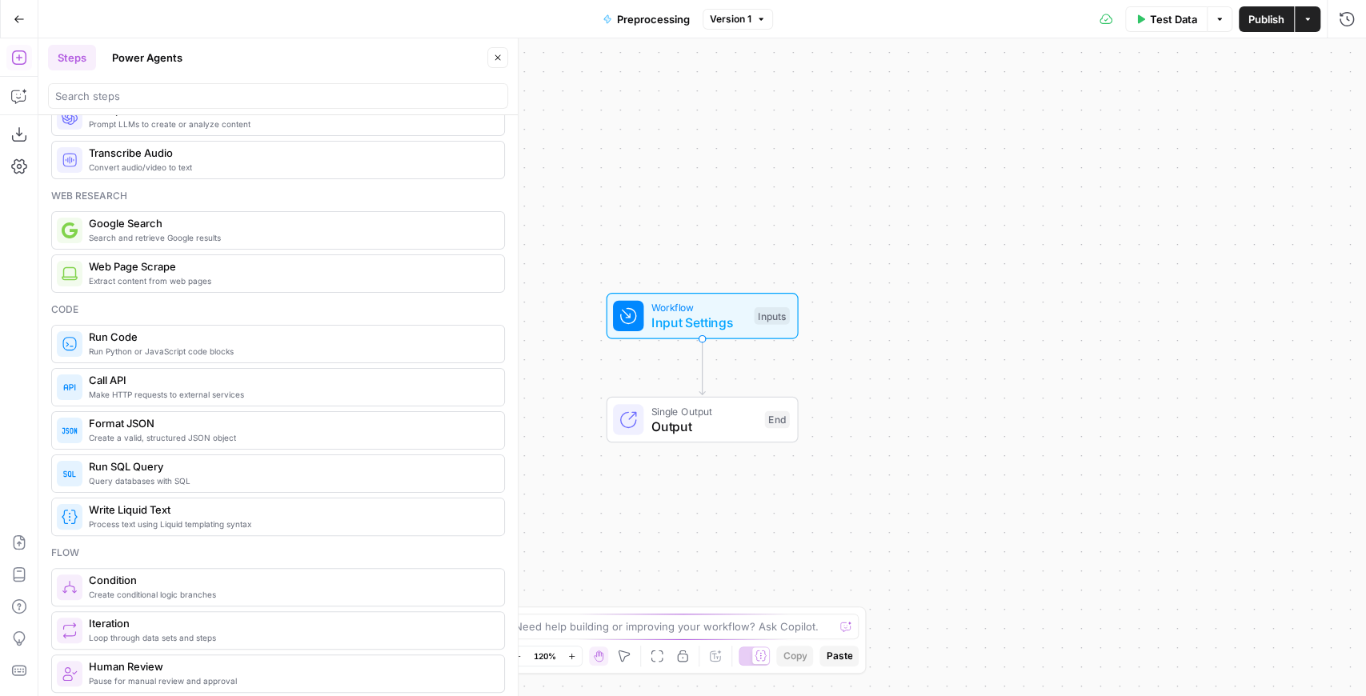
scroll to position [53, 0]
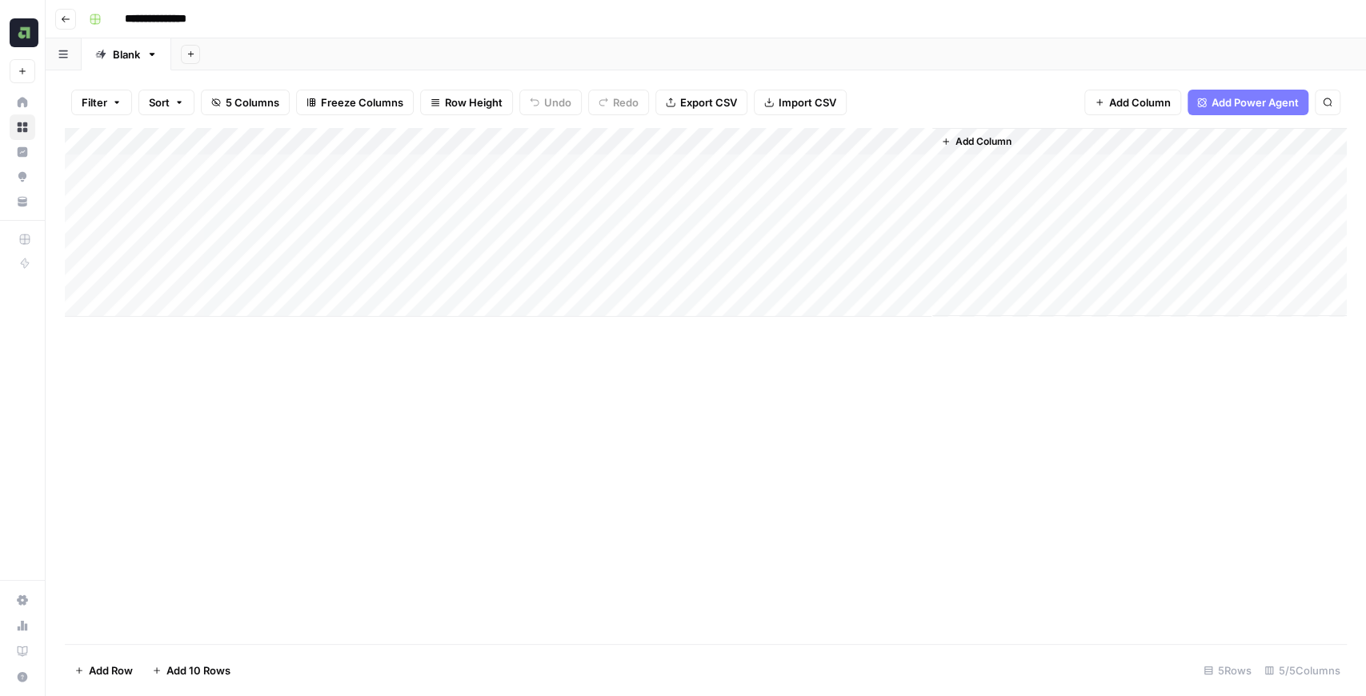
click at [627, 168] on div "Add Column" at bounding box center [706, 222] width 1282 height 189
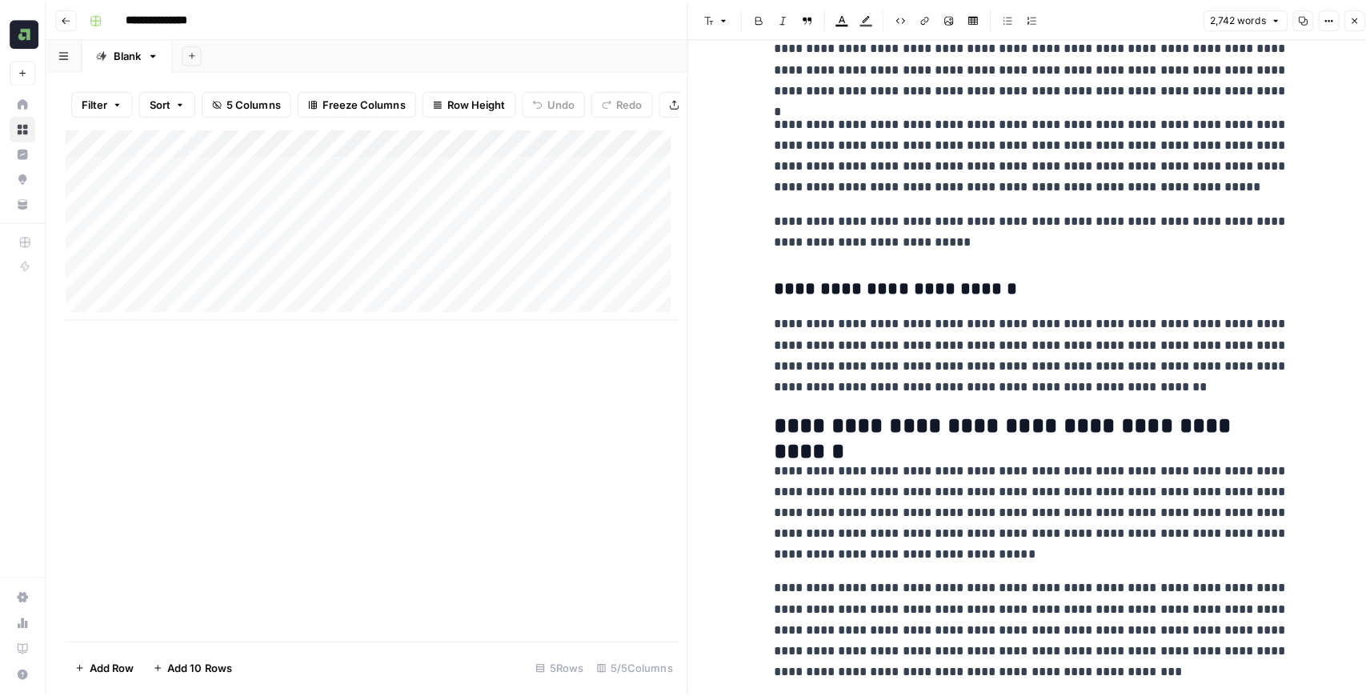
scroll to position [7429, 0]
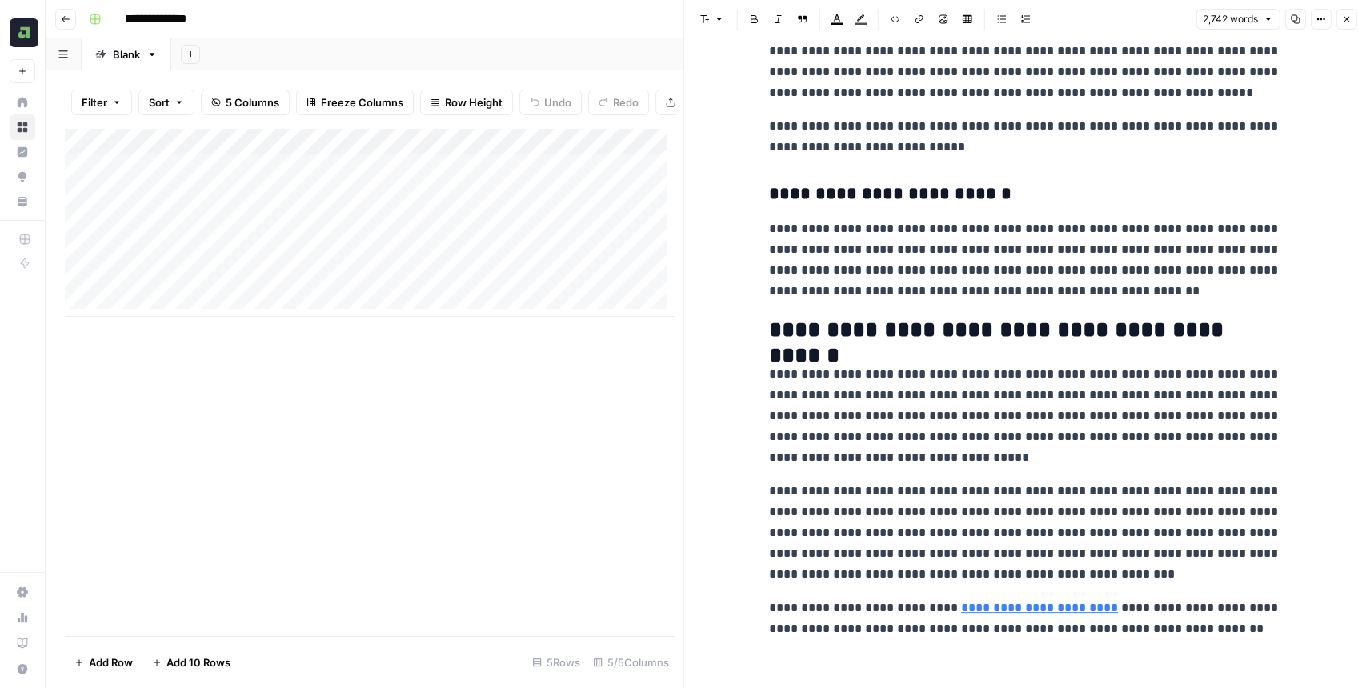
click at [1340, 23] on button "Close" at bounding box center [1346, 19] width 21 height 21
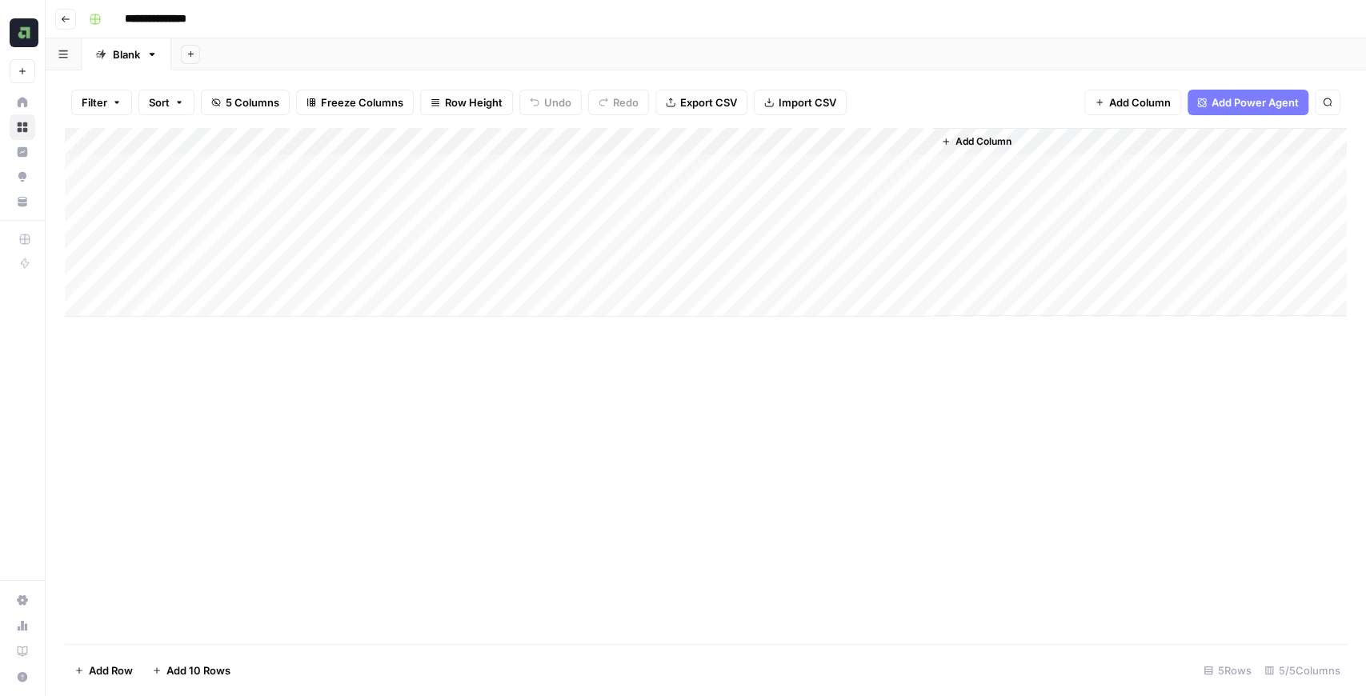
click at [985, 142] on span "Add Column" at bounding box center [984, 141] width 56 height 14
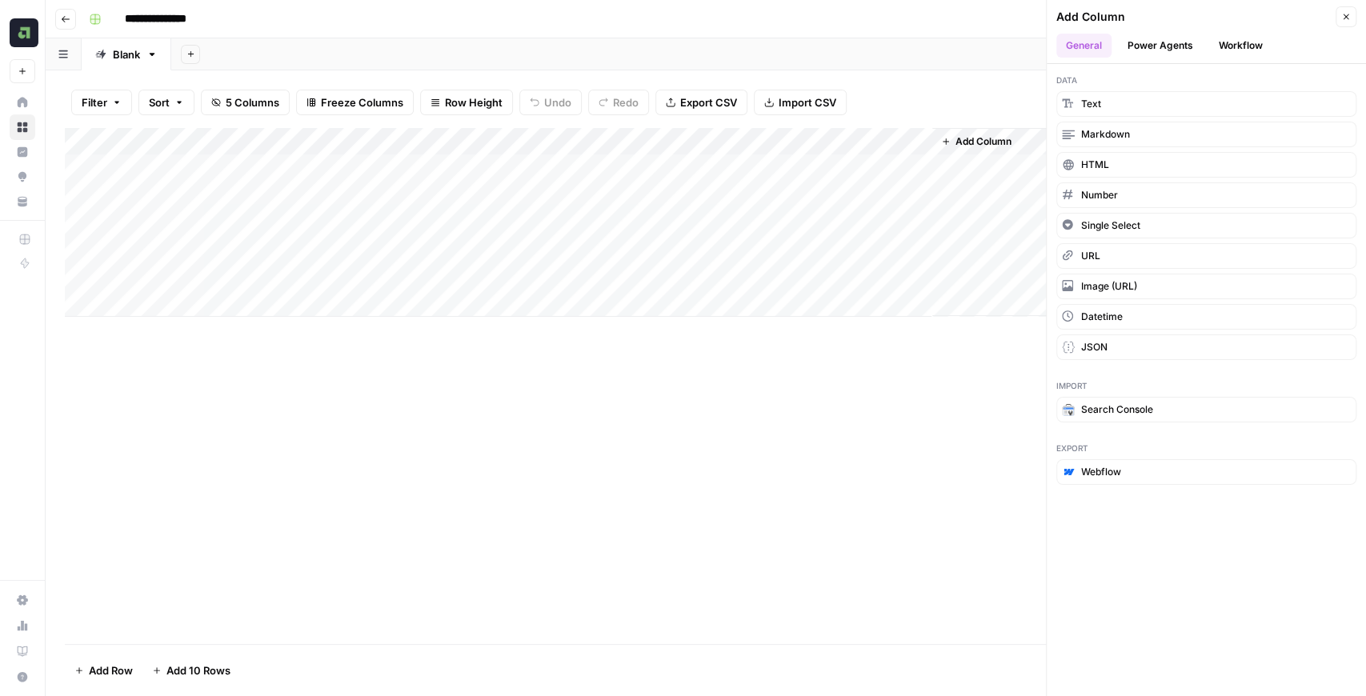
click at [1231, 45] on button "Workflow" at bounding box center [1241, 46] width 63 height 24
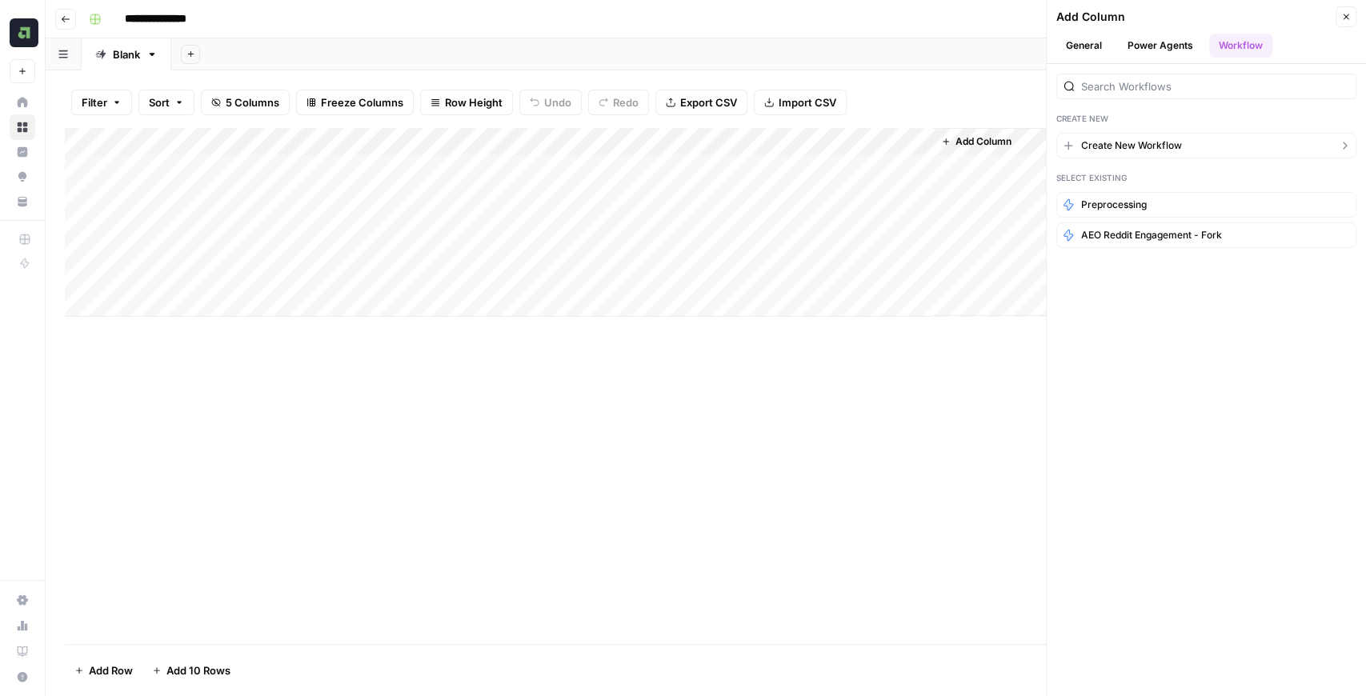
click at [1177, 152] on button "Create New Workflow" at bounding box center [1207, 146] width 300 height 26
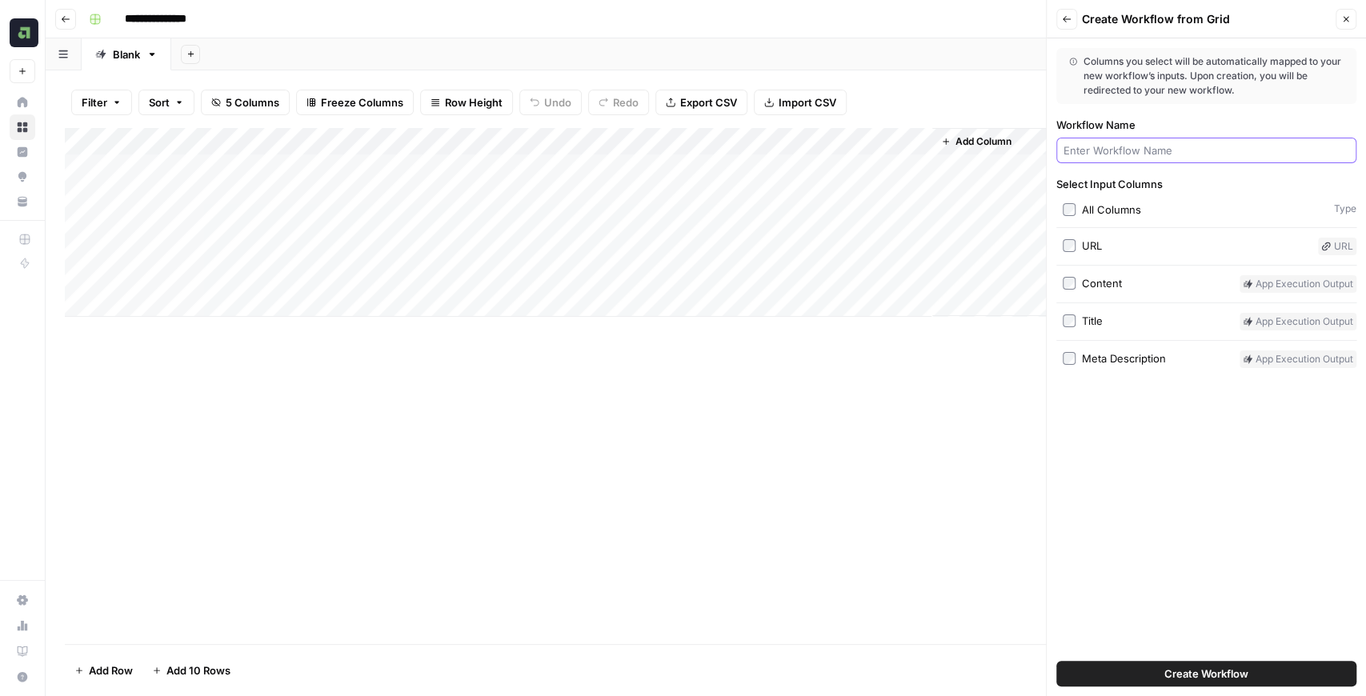
click at [1117, 154] on input "Workflow Name" at bounding box center [1207, 150] width 286 height 16
type input "S"
type input "SEO + AEO Brief"
click at [1221, 669] on span "Create Workflow" at bounding box center [1207, 674] width 84 height 16
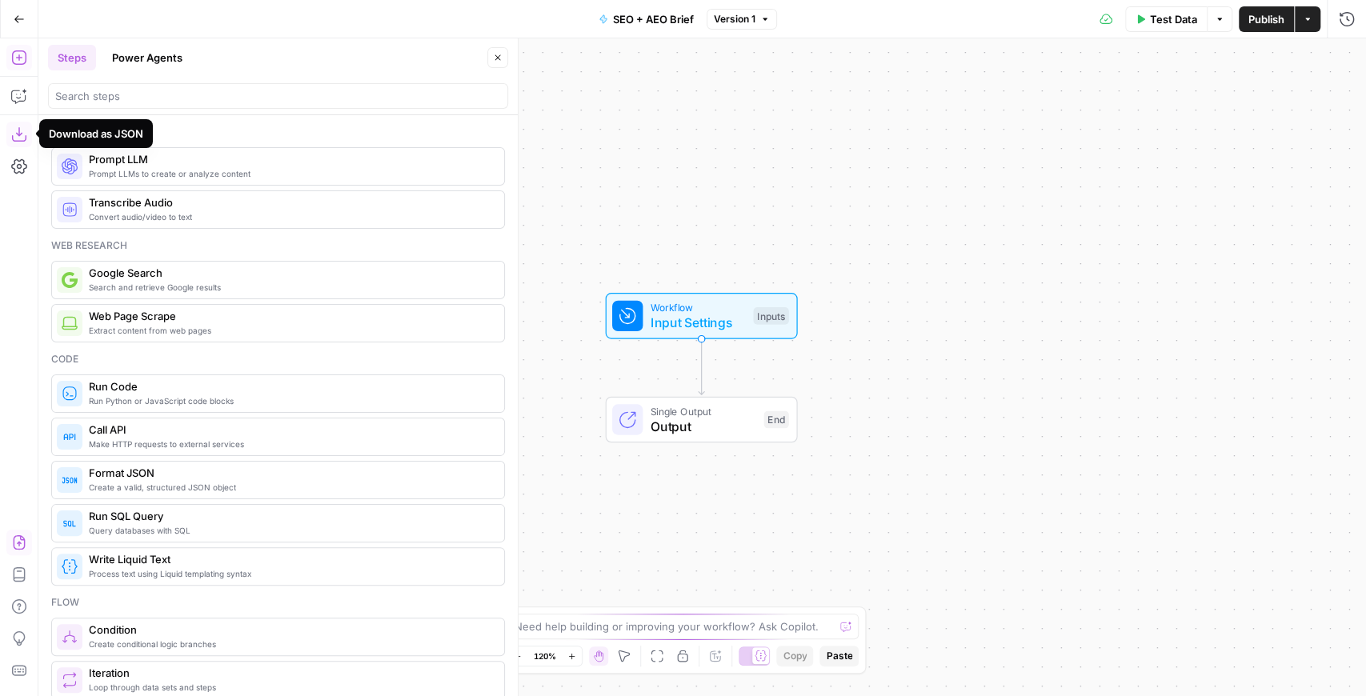
click at [21, 550] on icon "button" at bounding box center [19, 543] width 16 height 16
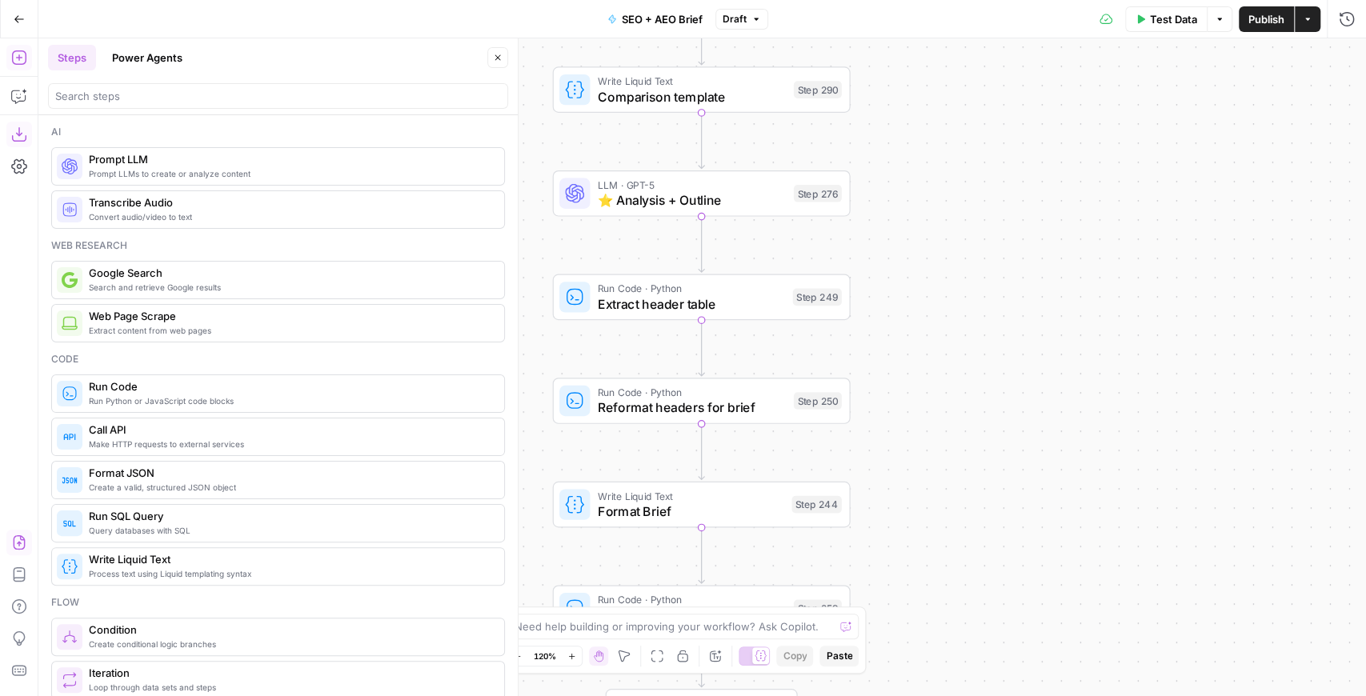
click at [676, 19] on span "SEO + AEO Brief" at bounding box center [662, 19] width 81 height 16
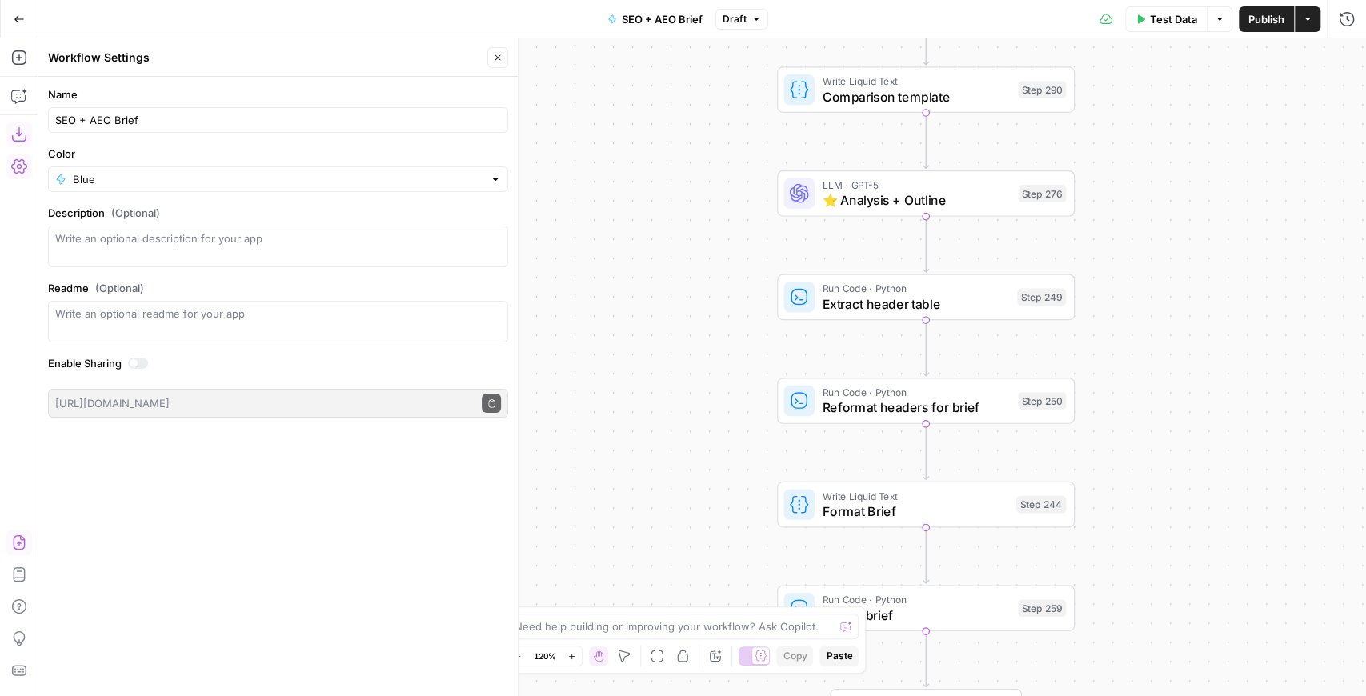
click at [1262, 26] on span "Publish" at bounding box center [1267, 19] width 36 height 16
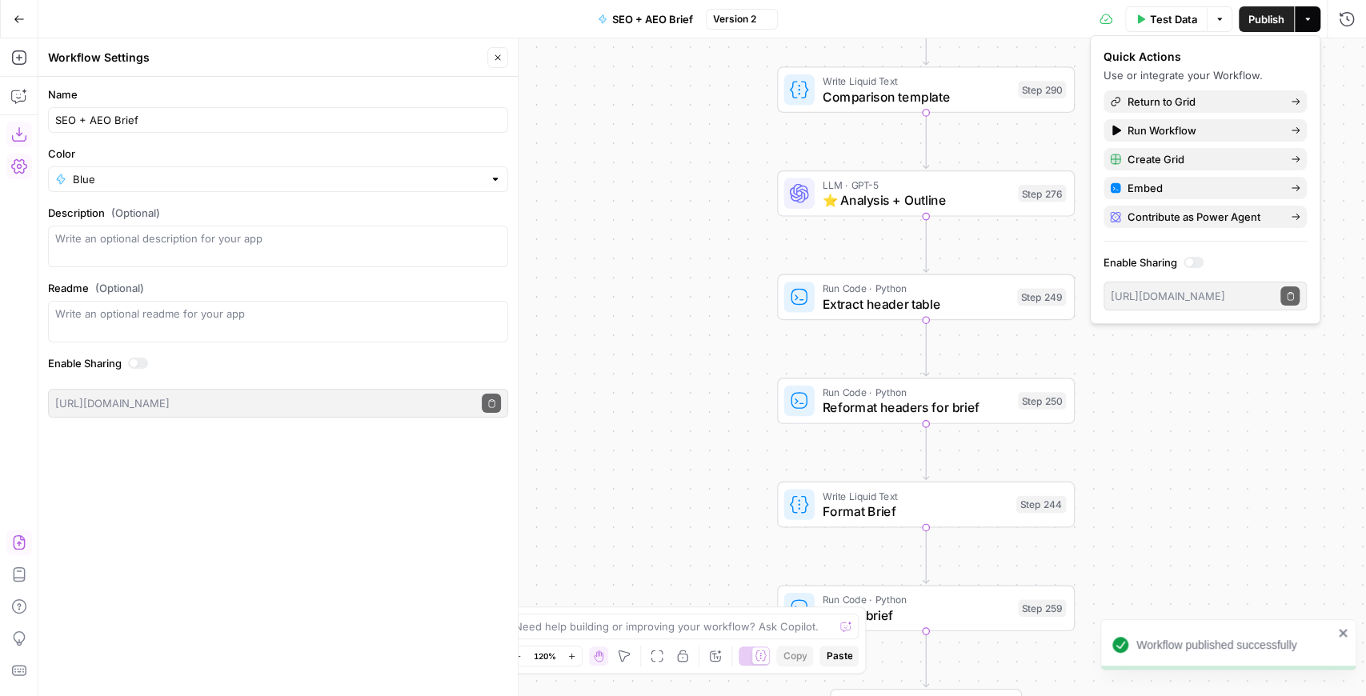
click at [11, 16] on button "Go Back" at bounding box center [19, 19] width 29 height 29
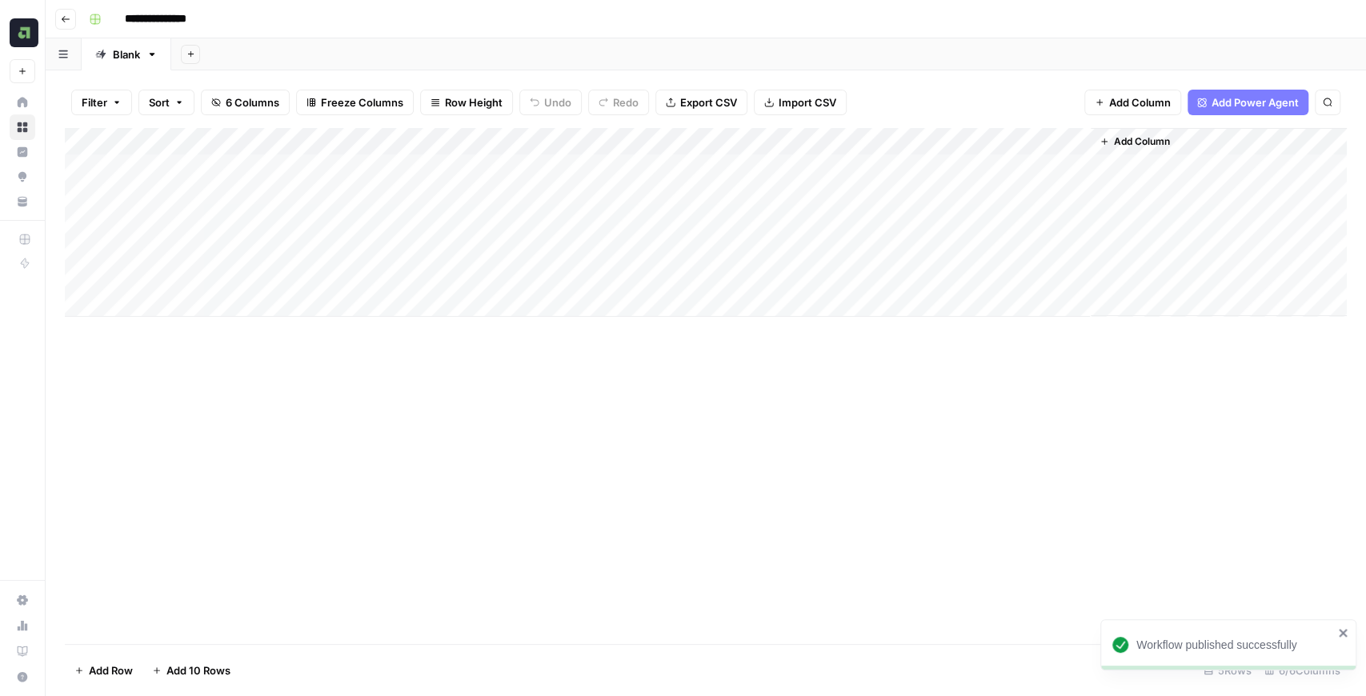
click at [1053, 146] on div "Add Column" at bounding box center [706, 222] width 1282 height 189
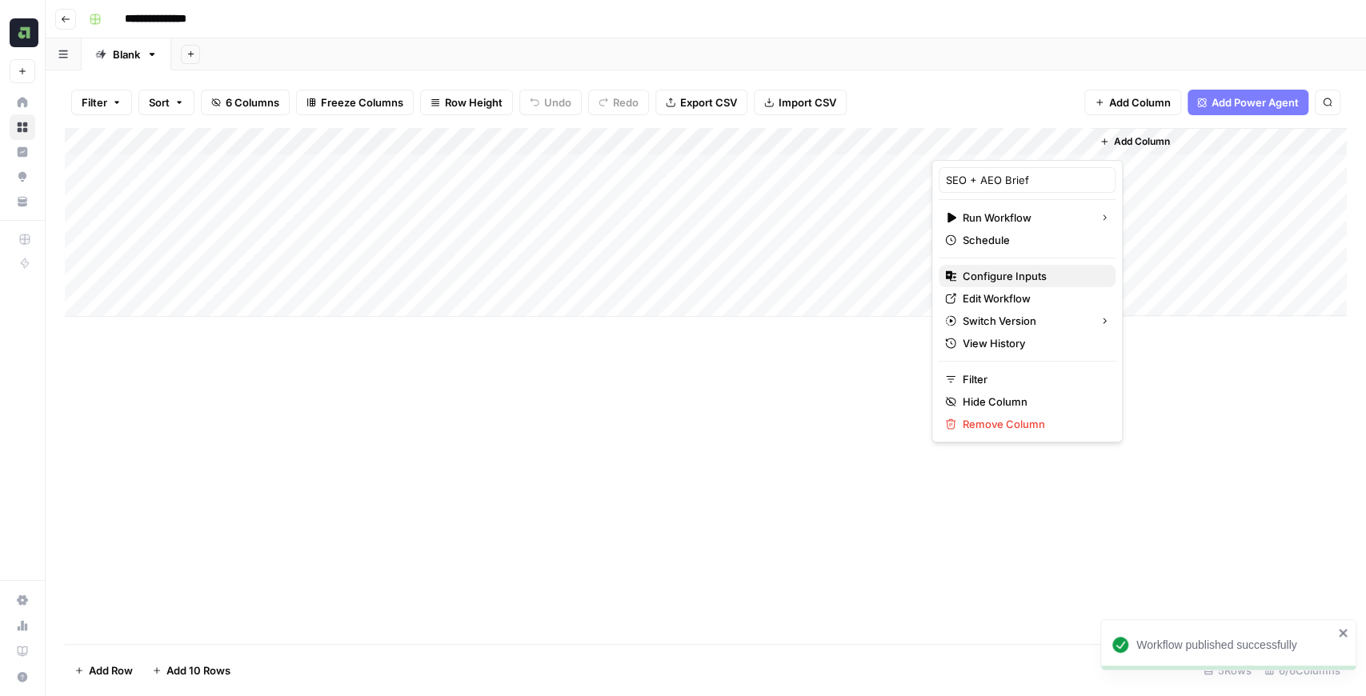
click at [1028, 280] on span "Configure Inputs" at bounding box center [1033, 276] width 140 height 16
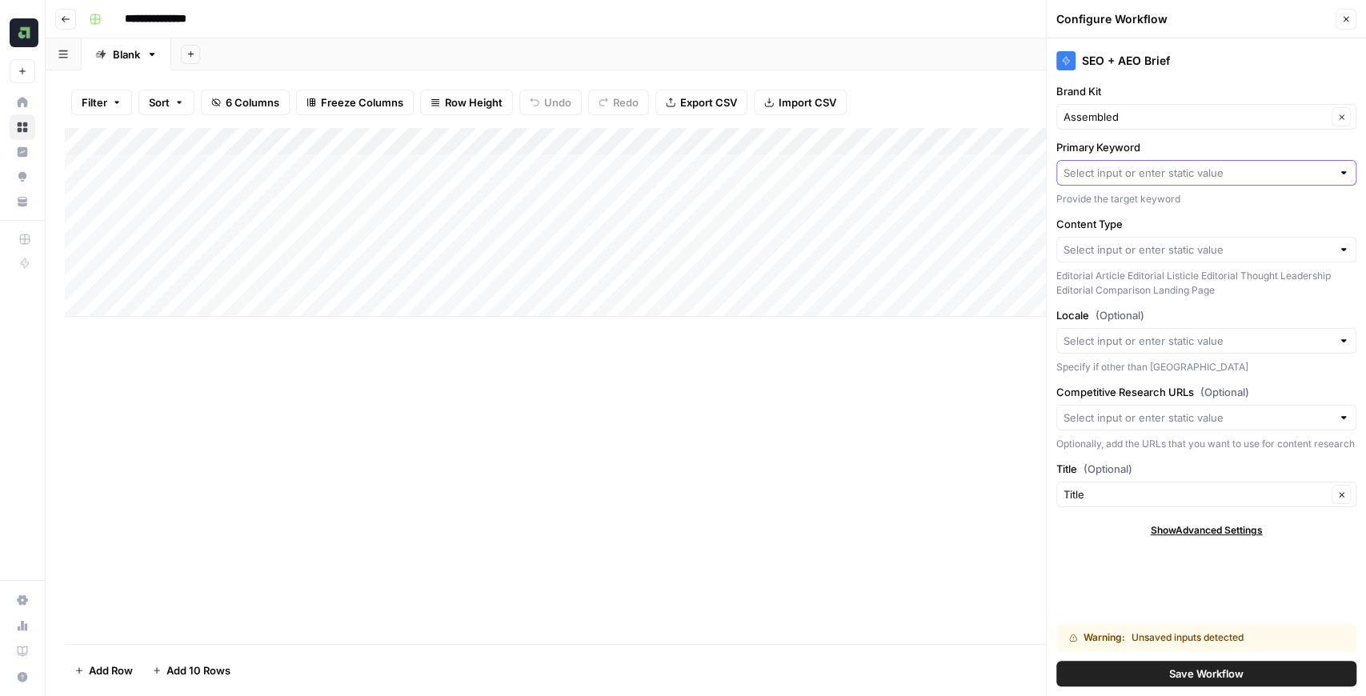
click at [1124, 176] on input "Primary Keyword" at bounding box center [1198, 173] width 268 height 16
click at [1051, 251] on div "SEO + AEO Brief Brand Kit Assembled Clear Primary Keyword Provide the target ke…" at bounding box center [1206, 367] width 319 height 658
click at [1343, 22] on icon "button" at bounding box center [1347, 19] width 10 height 10
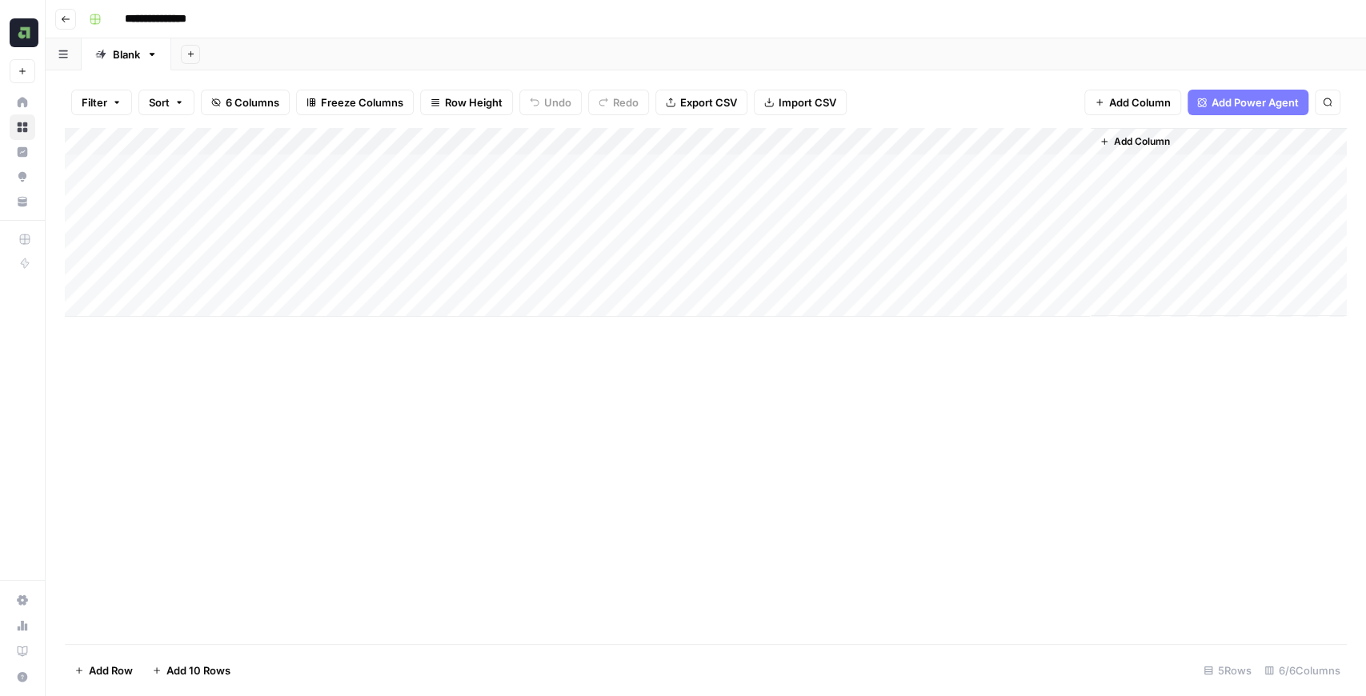
click at [1057, 142] on div "Add Column" at bounding box center [706, 222] width 1282 height 189
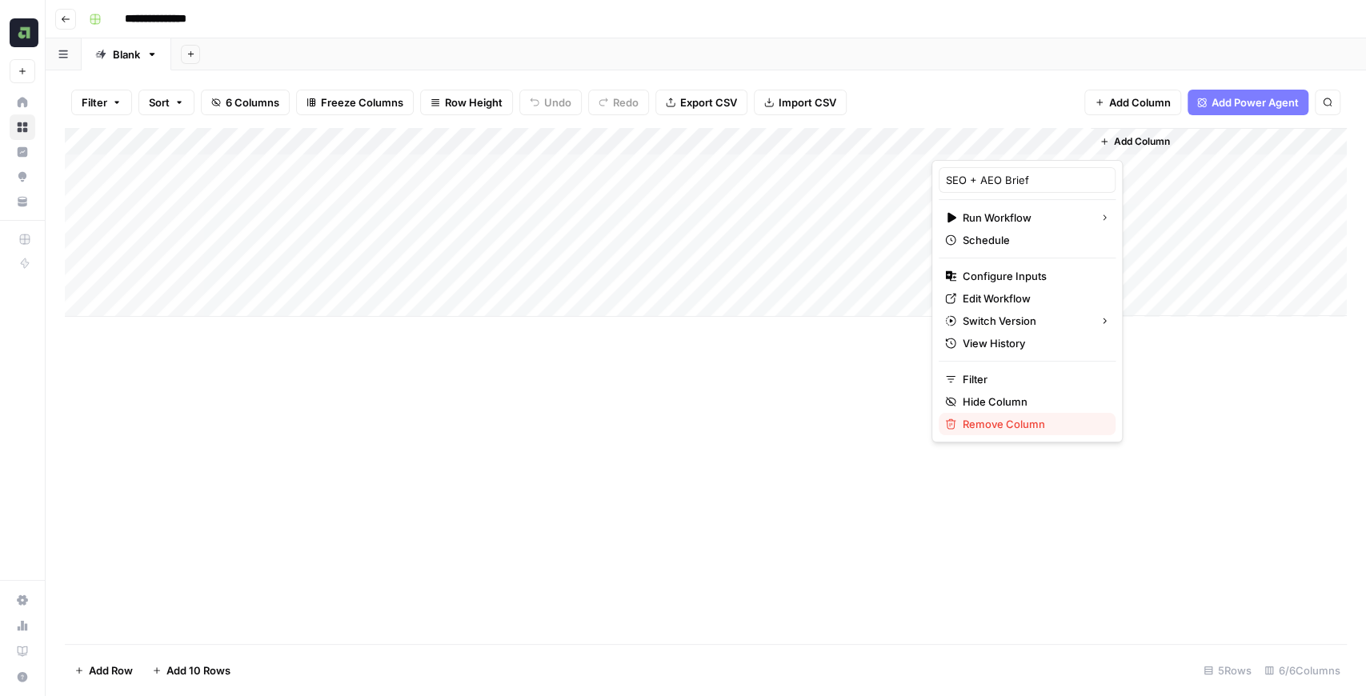
click at [1019, 427] on span "Remove Column" at bounding box center [1033, 424] width 140 height 16
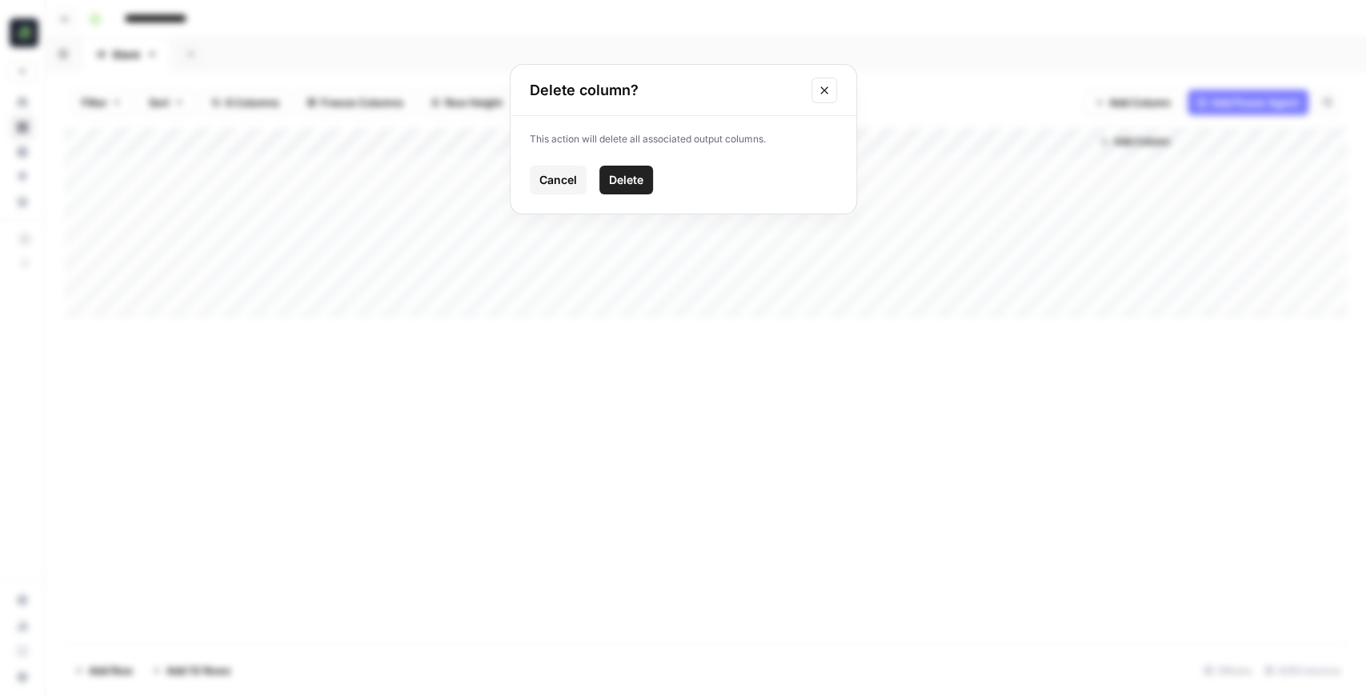
click at [631, 175] on span "Delete" at bounding box center [626, 180] width 34 height 16
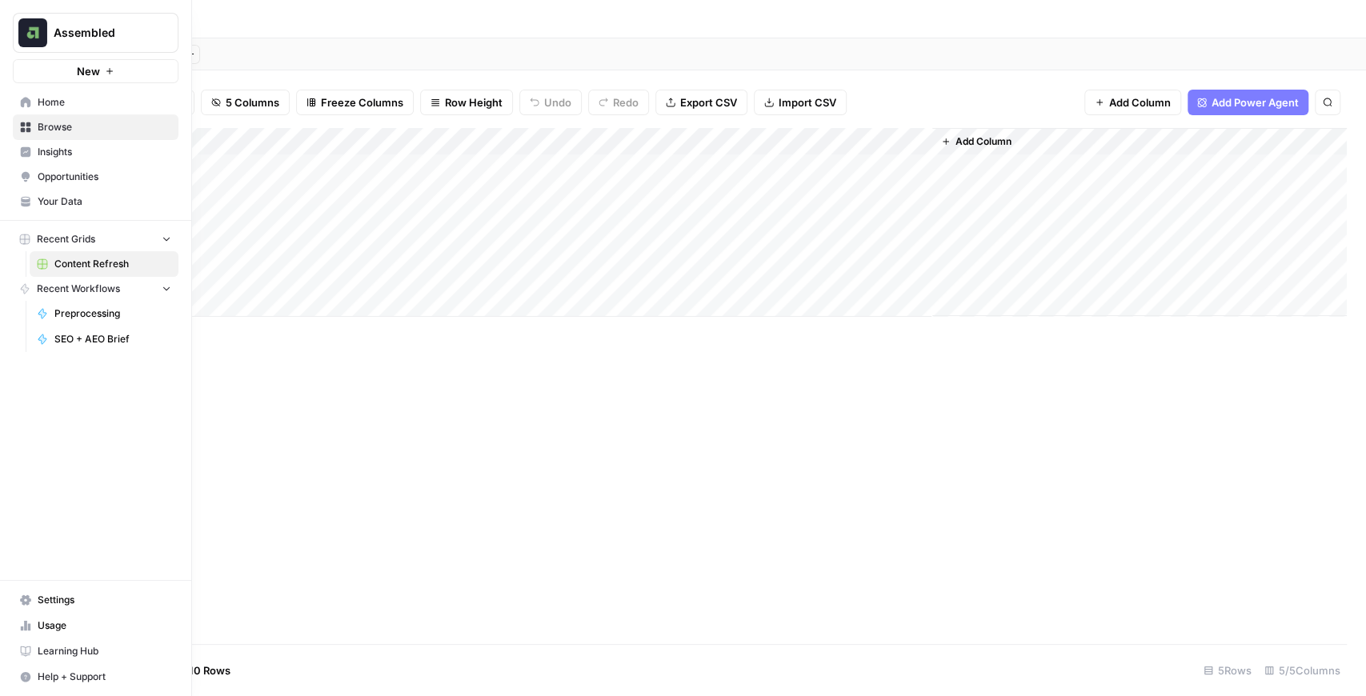
click at [57, 209] on link "Your Data" at bounding box center [96, 202] width 166 height 26
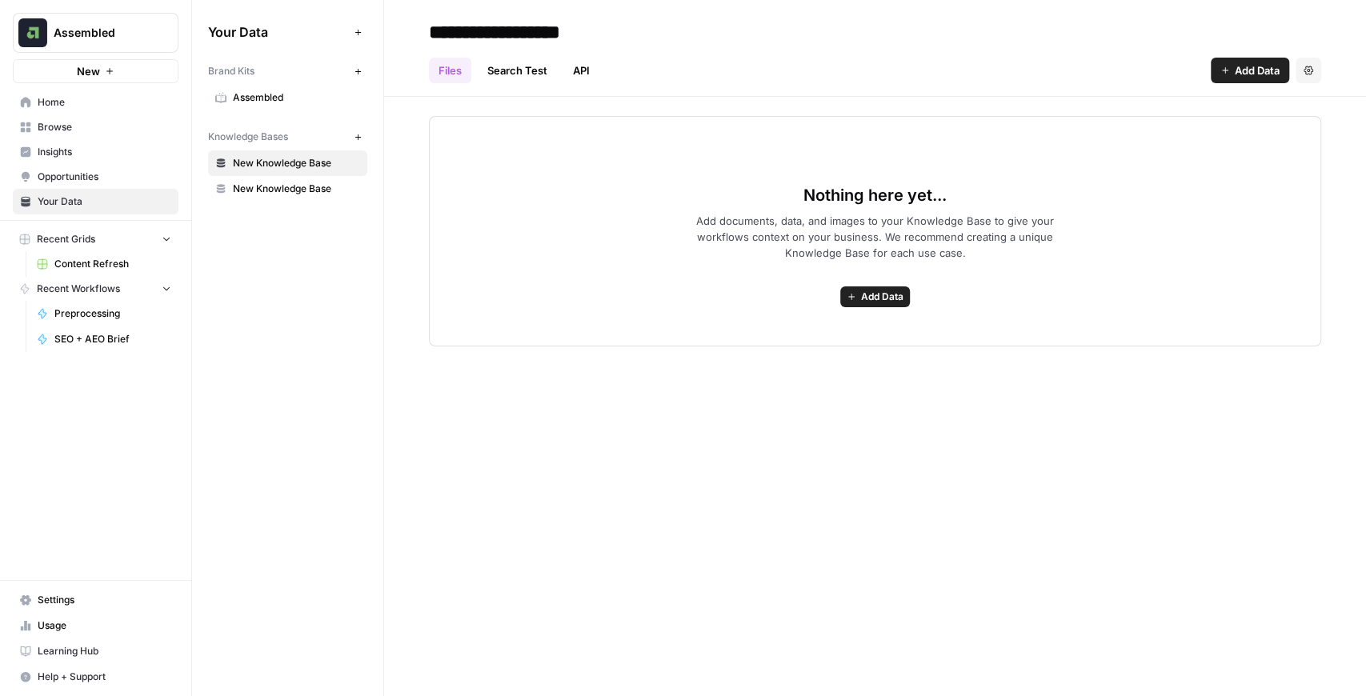
click at [91, 130] on span "Browse" at bounding box center [105, 127] width 134 height 14
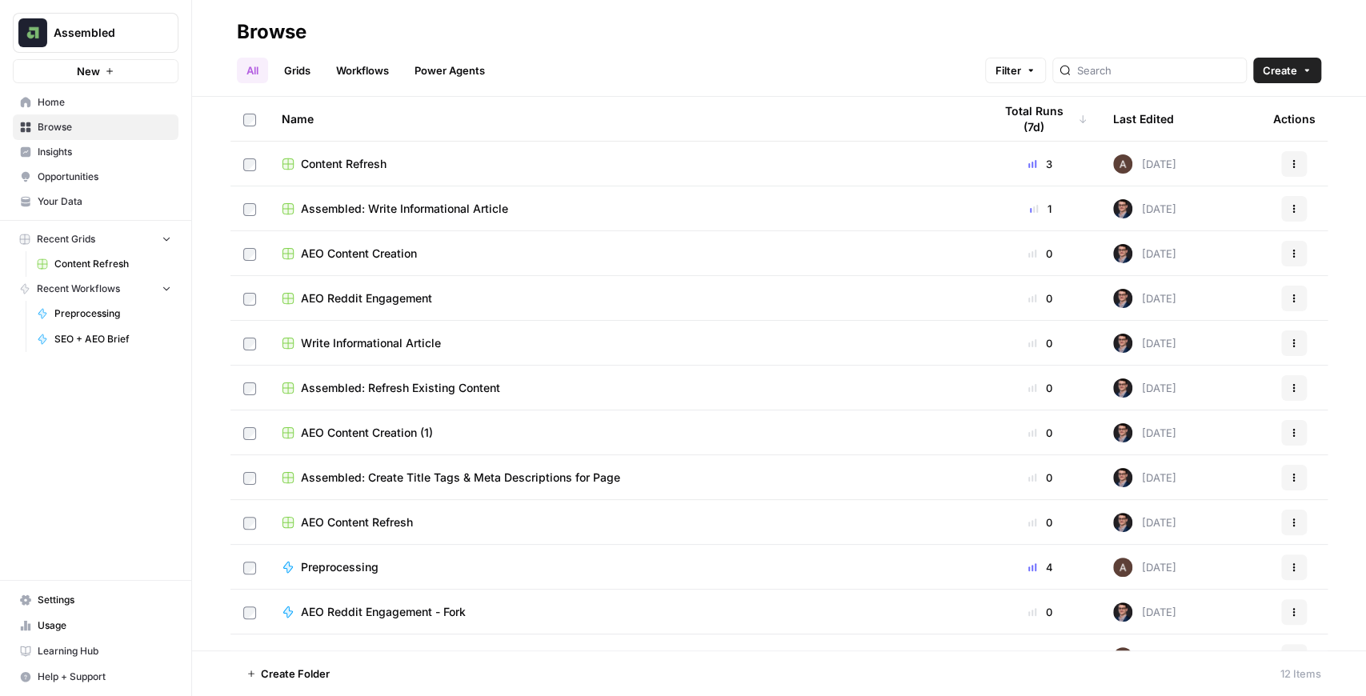
click at [365, 72] on link "Workflows" at bounding box center [363, 71] width 72 height 26
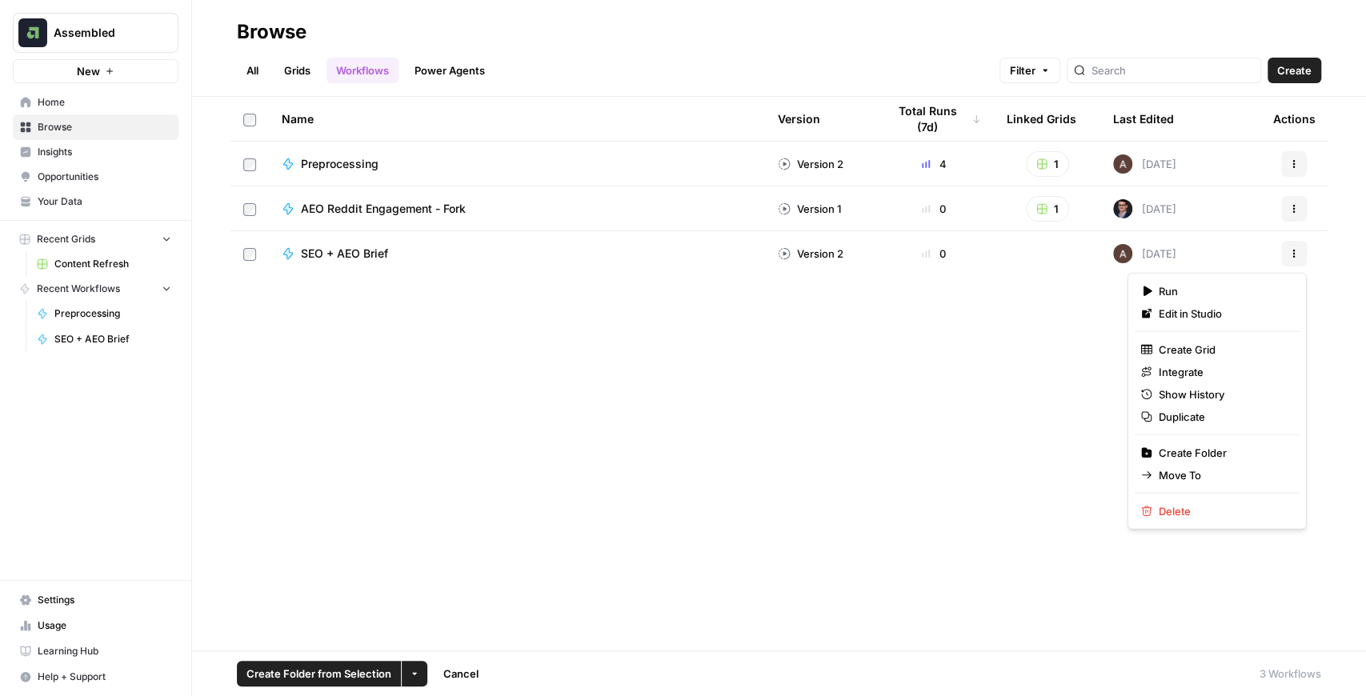
click at [1294, 257] on icon "button" at bounding box center [1295, 257] width 2 height 2
click at [1203, 511] on span "Delete" at bounding box center [1223, 512] width 128 height 16
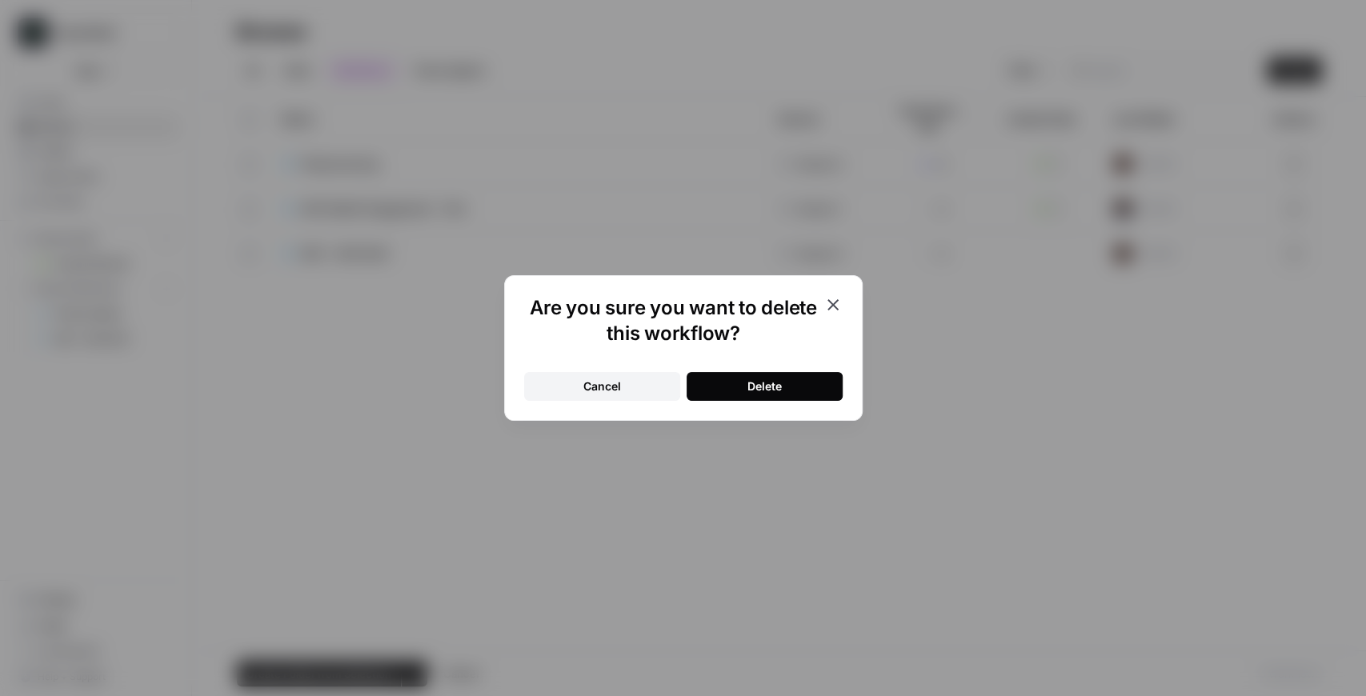
click at [791, 391] on button "Delete" at bounding box center [765, 386] width 156 height 29
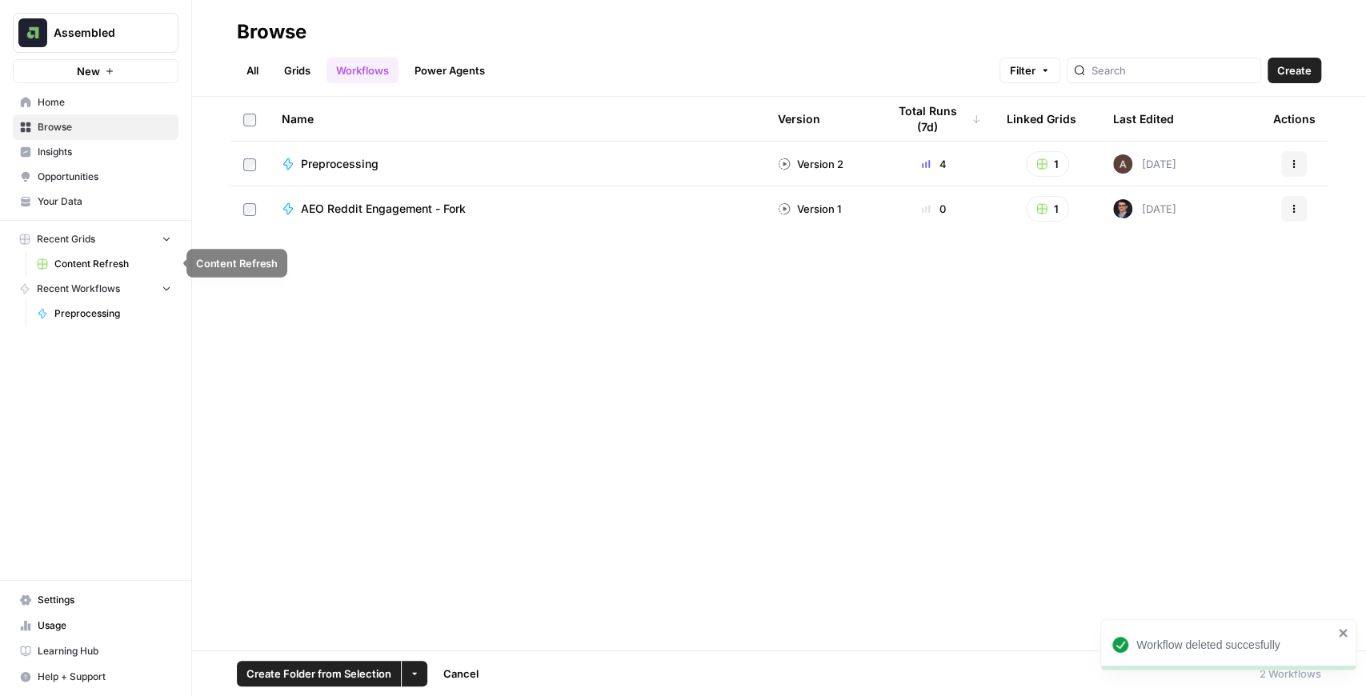
click at [93, 255] on link "Content Refresh" at bounding box center [104, 264] width 149 height 26
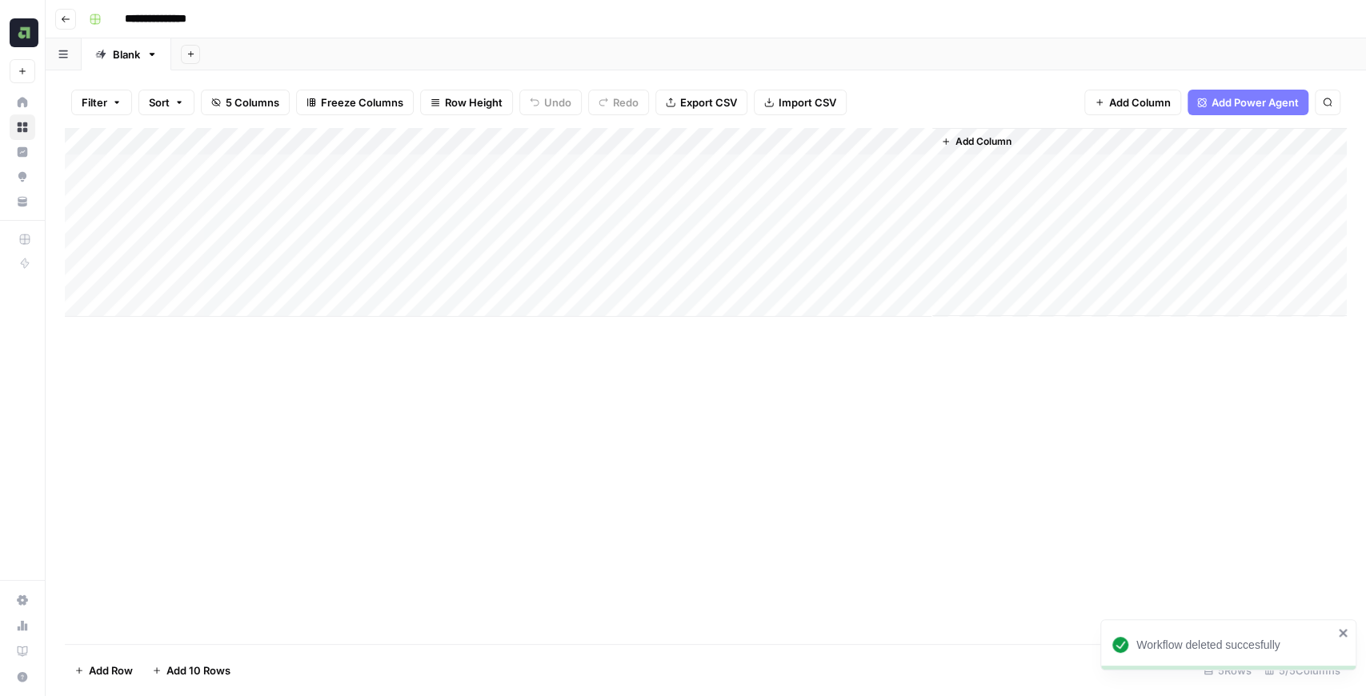
click at [1001, 146] on span "Add Column" at bounding box center [984, 141] width 56 height 14
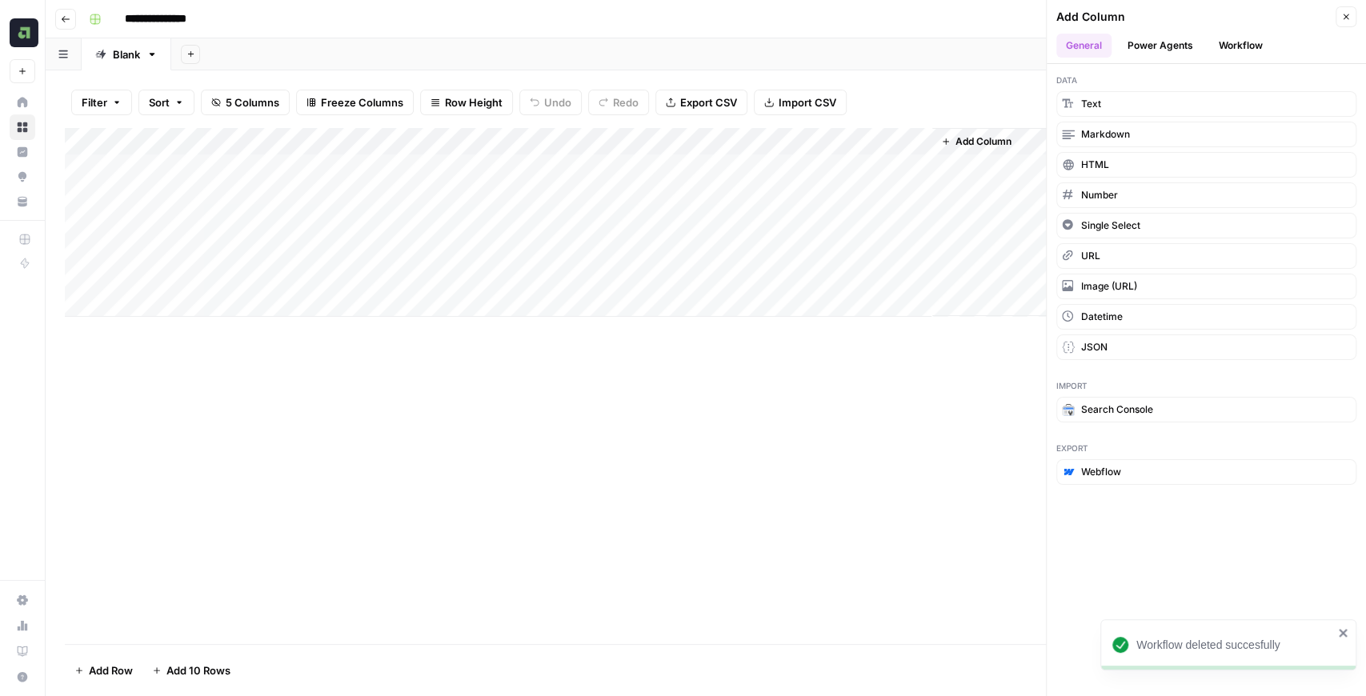
click at [1229, 54] on button "Workflow" at bounding box center [1241, 46] width 63 height 24
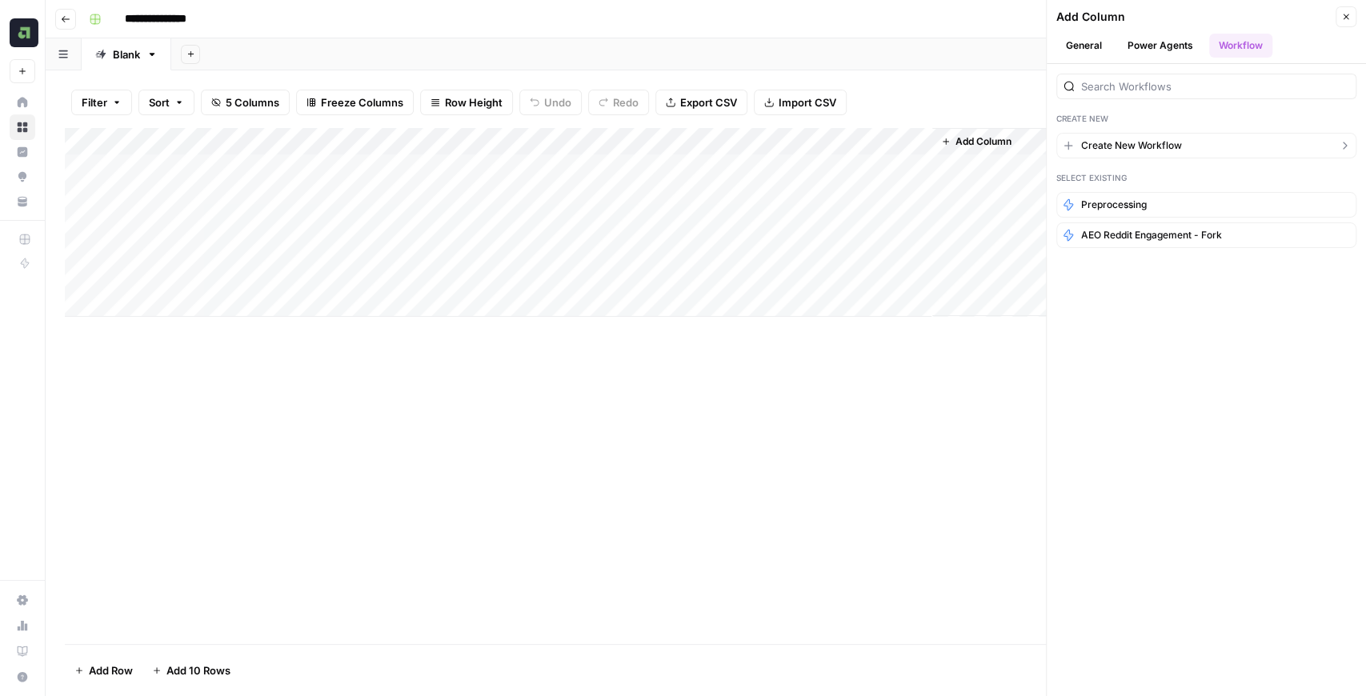
click at [1162, 139] on span "Create New Workflow" at bounding box center [1131, 145] width 101 height 14
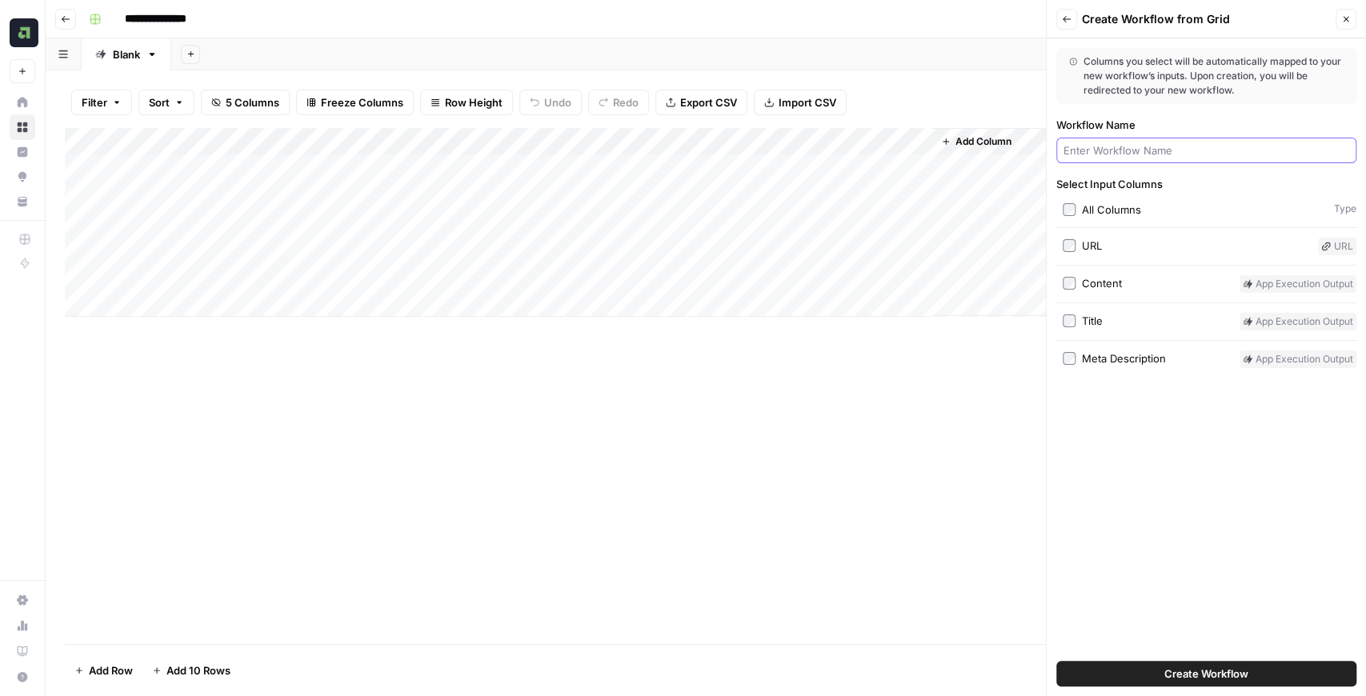
click at [1141, 149] on input "Workflow Name" at bounding box center [1207, 150] width 286 height 16
type input "SEO + AEO Brief"
click at [1174, 450] on div "Columns you select will be automatically mapped to your new workflow’s inputs. …" at bounding box center [1206, 367] width 319 height 658
click at [1236, 664] on button "Create Workflow" at bounding box center [1207, 674] width 300 height 26
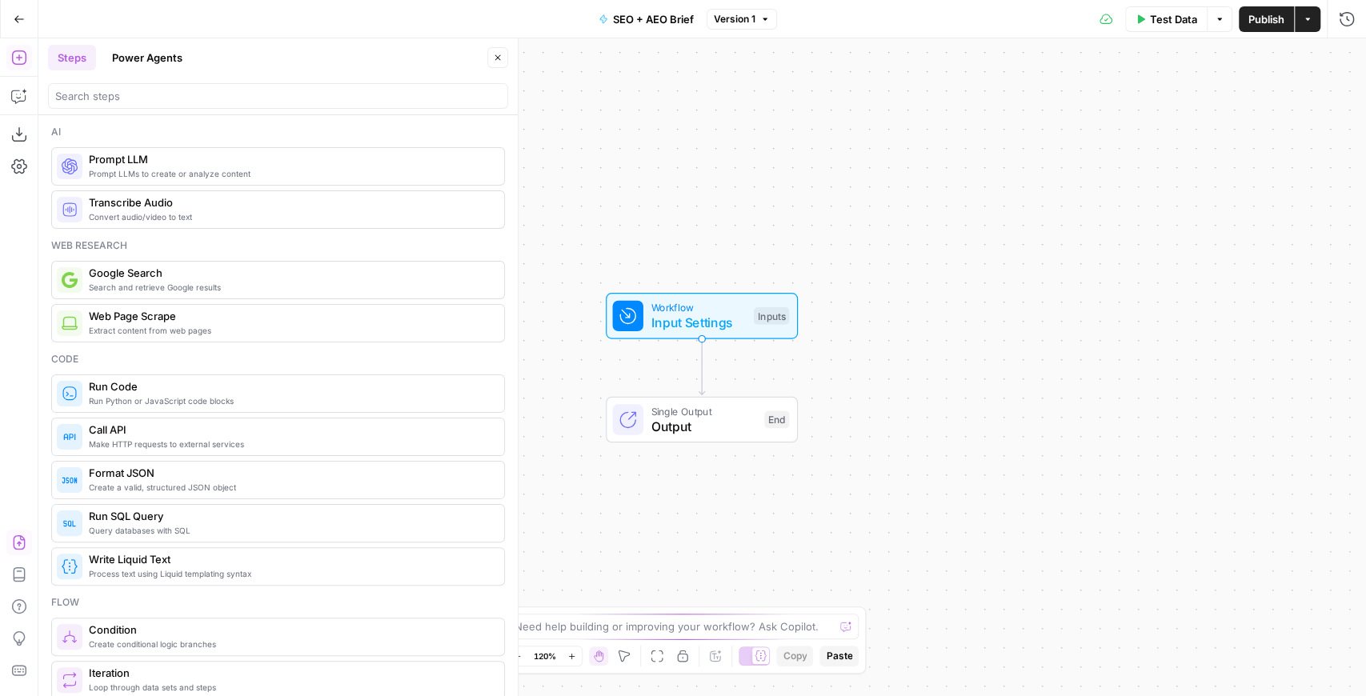
click at [19, 535] on icon "button" at bounding box center [19, 543] width 16 height 16
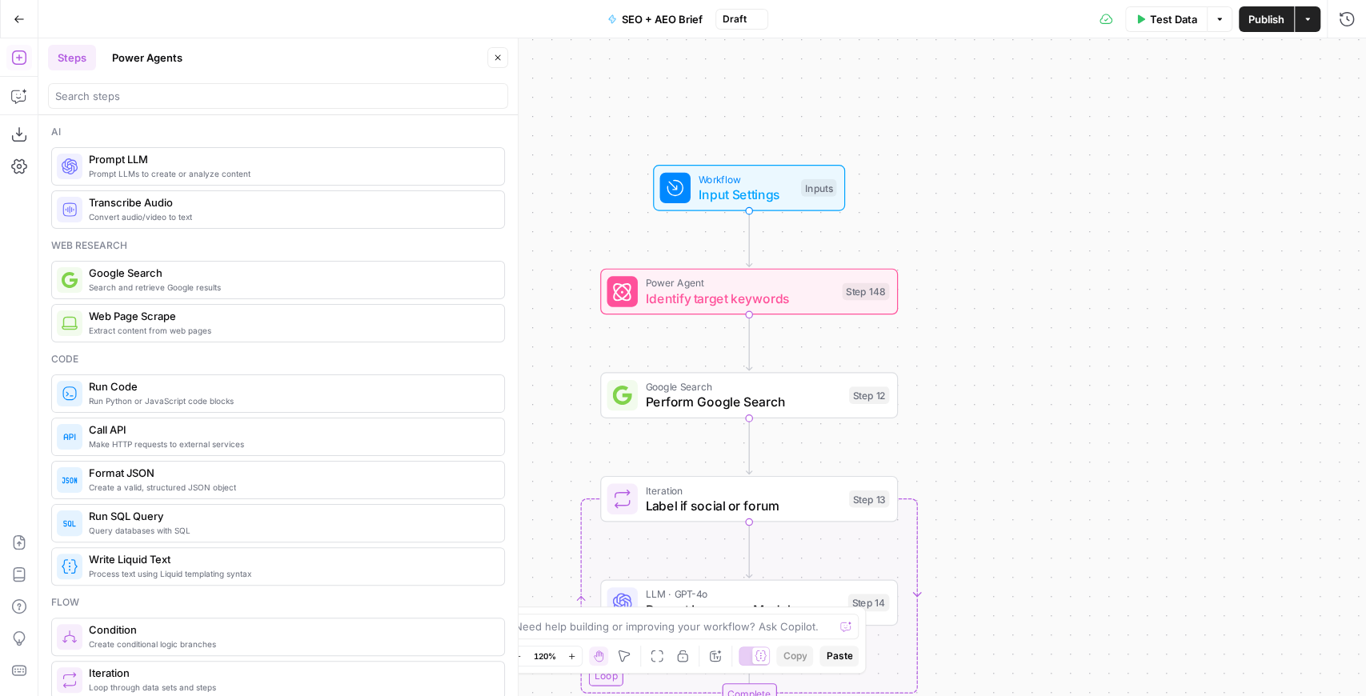
drag, startPoint x: 947, startPoint y: 335, endPoint x: 997, endPoint y: 191, distance: 152.7
click at [998, 194] on div "Workflow Input Settings Inputs Power Agent Identify target keywords Step 148 Go…" at bounding box center [702, 367] width 1328 height 658
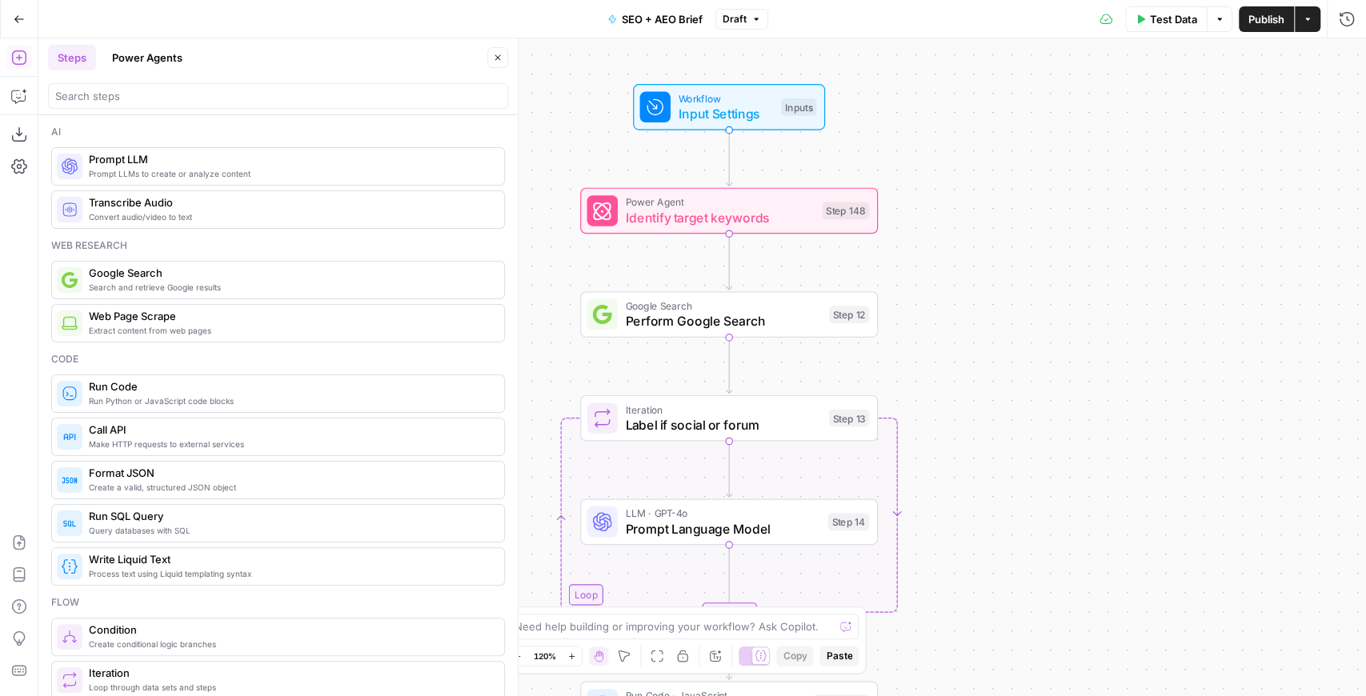
drag, startPoint x: 946, startPoint y: 328, endPoint x: 922, endPoint y: 259, distance: 73.7
click at [922, 259] on div "Workflow Input Settings Inputs Power Agent Identify target keywords Step 148 Go…" at bounding box center [702, 367] width 1328 height 658
click at [118, 94] on input "search" at bounding box center [278, 96] width 446 height 16
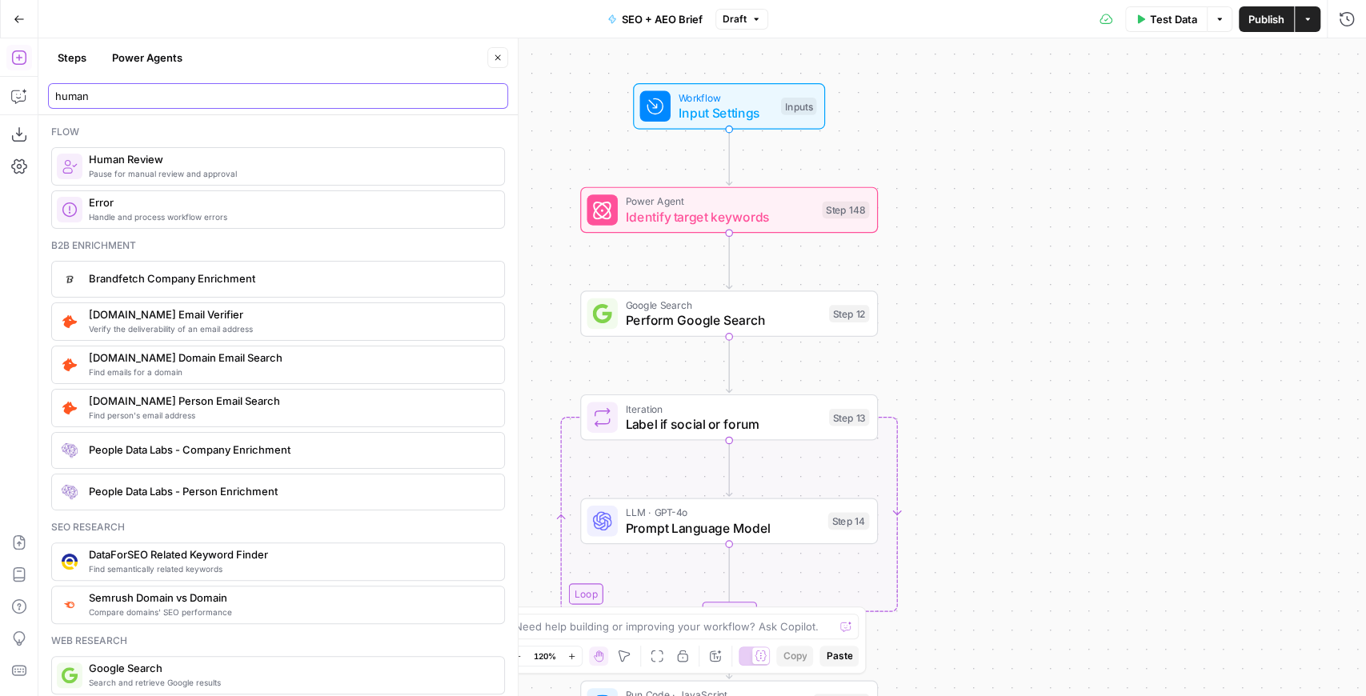
type input "human"
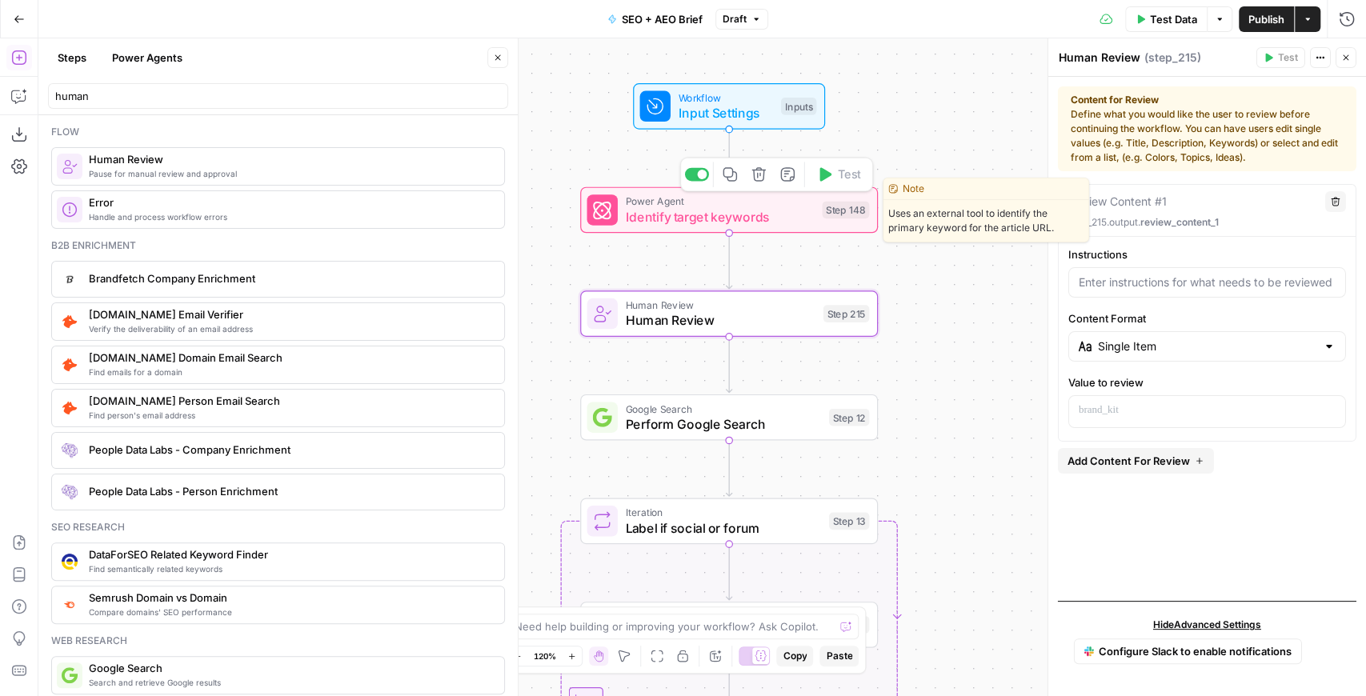
click at [800, 232] on div "Power Agent Identify target keywords Step 148 Copy step Delete step Edit Note T…" at bounding box center [729, 210] width 298 height 46
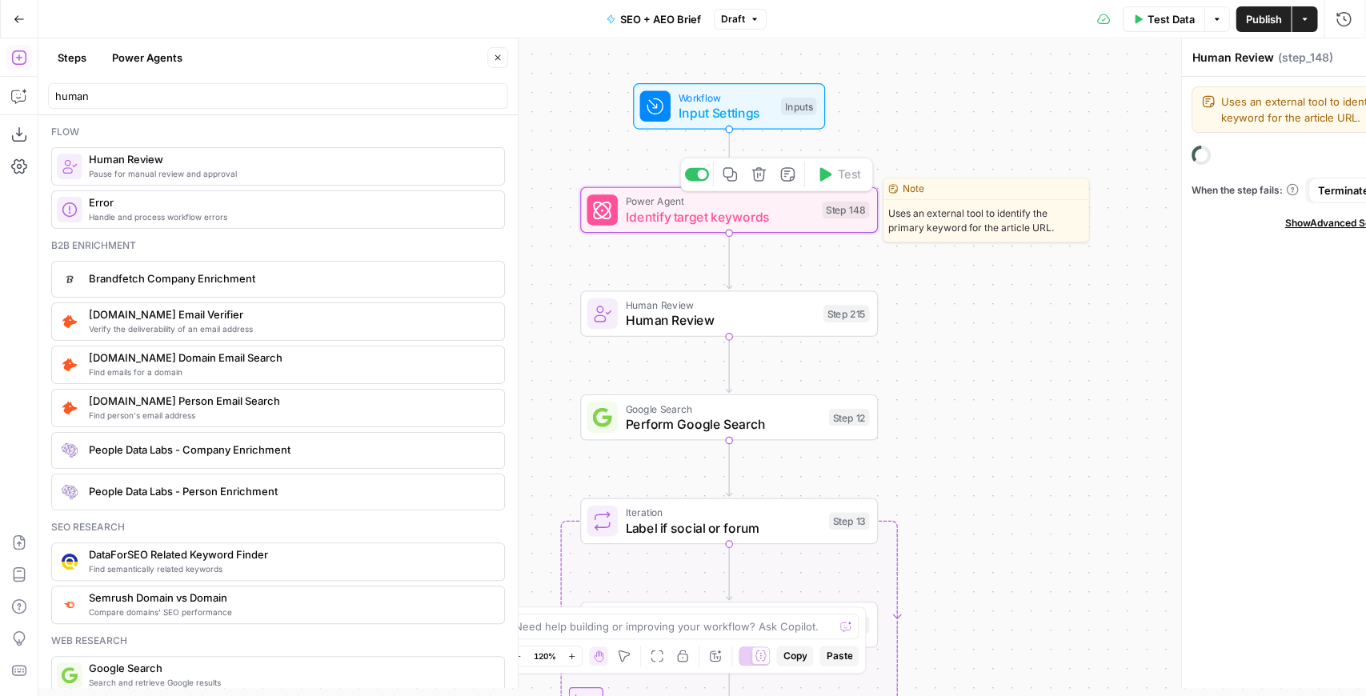
type textarea "Identify target keywords"
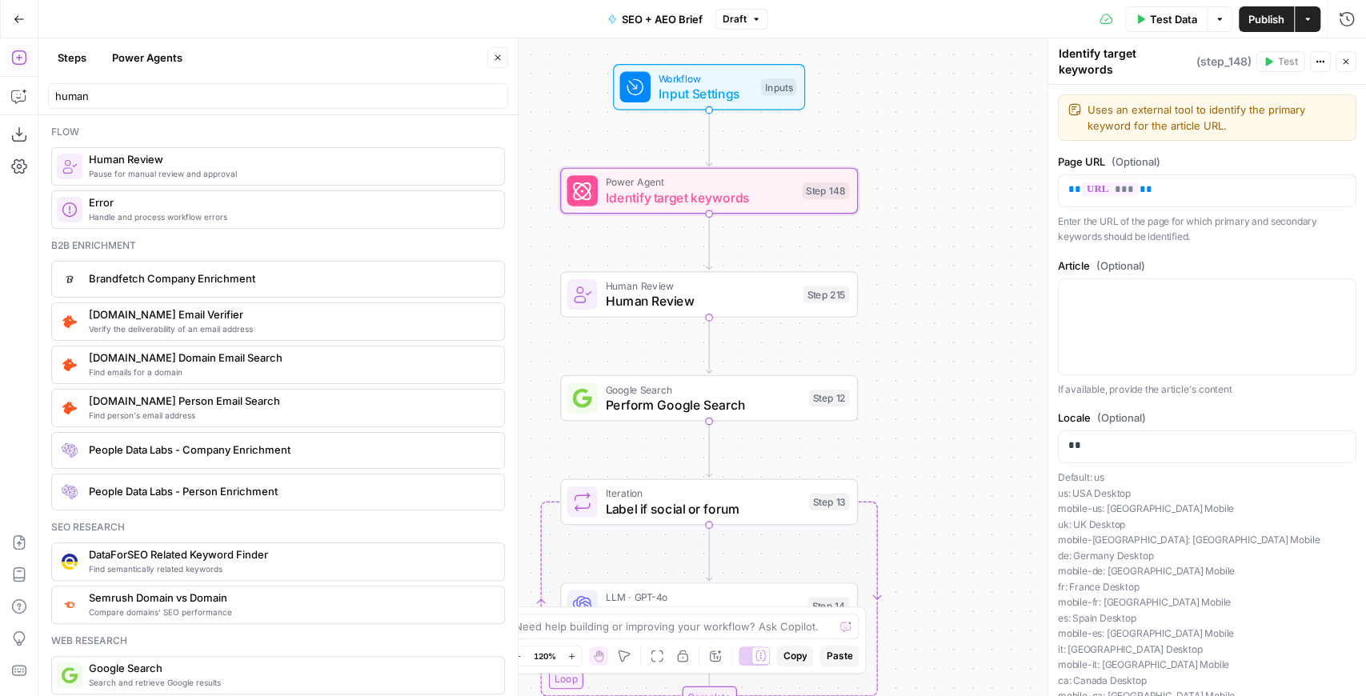
drag, startPoint x: 927, startPoint y: 291, endPoint x: 911, endPoint y: 276, distance: 22.1
click at [911, 276] on div "Workflow Input Settings Inputs Power Agent Identify target keywords Step 148 Hu…" at bounding box center [702, 367] width 1328 height 658
click at [764, 291] on span "Human Review" at bounding box center [700, 300] width 191 height 19
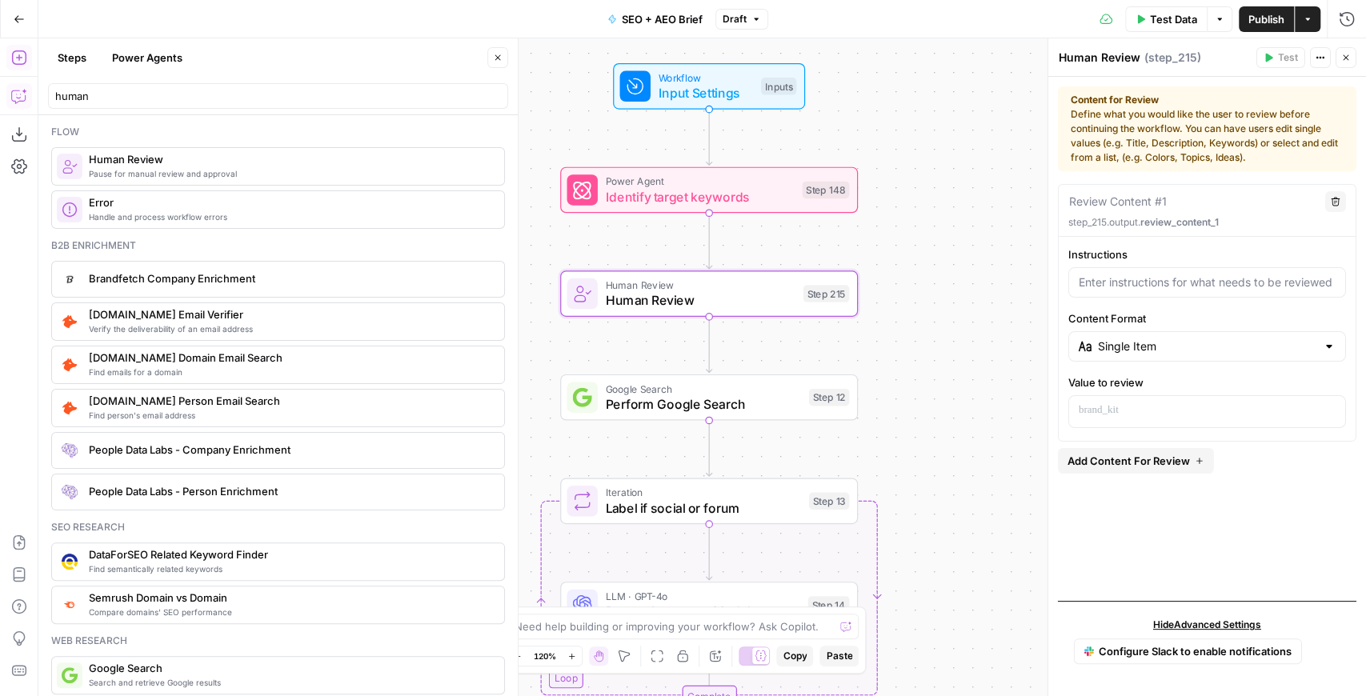
click at [21, 91] on icon "button" at bounding box center [19, 96] width 16 height 16
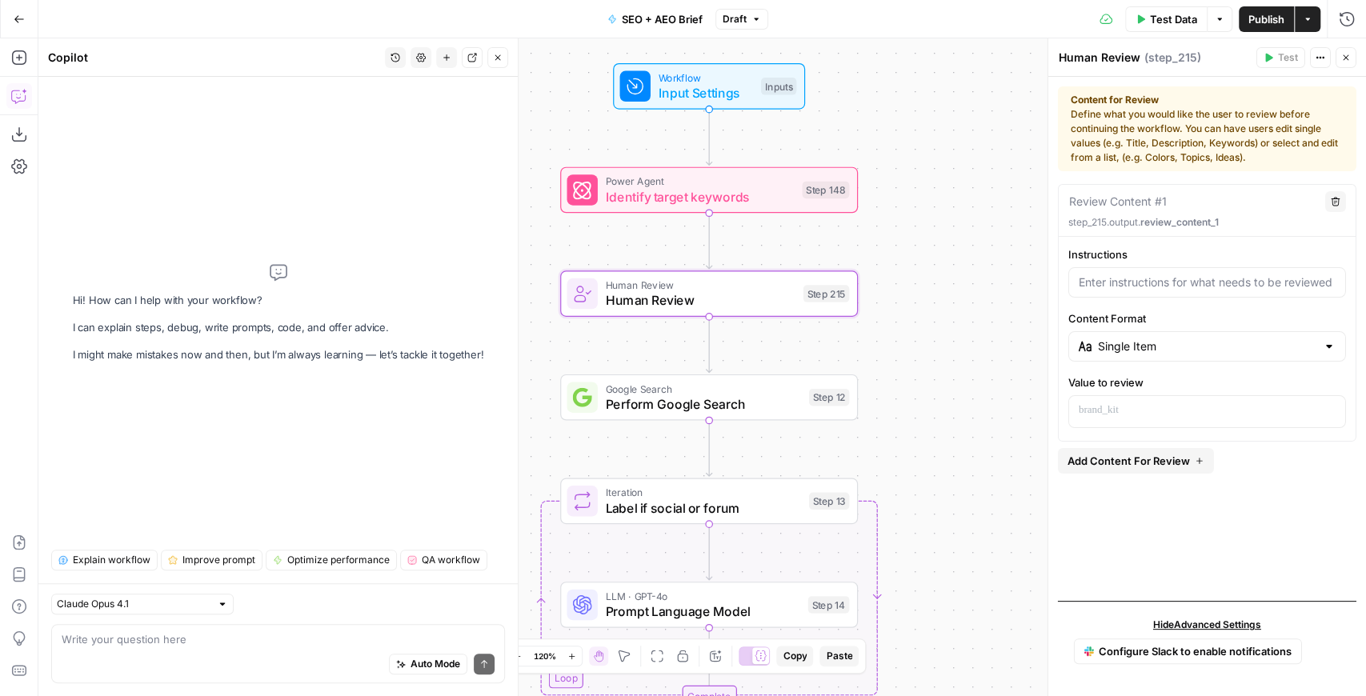
click at [139, 663] on div "Auto Mode Send" at bounding box center [278, 665] width 433 height 35
type textarea "T"
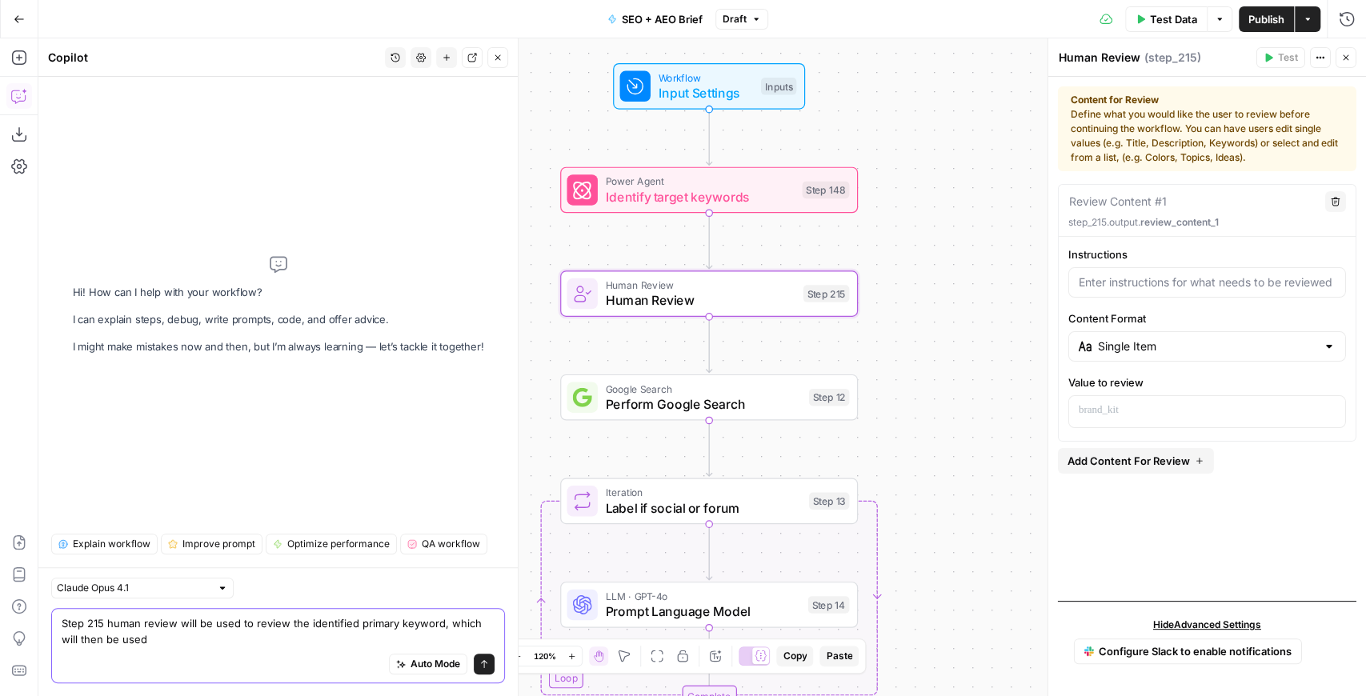
type textarea "Step 215 human review will be used to review the identified primary keyword, wh…"
click at [689, 82] on span "Workflow" at bounding box center [705, 77] width 95 height 15
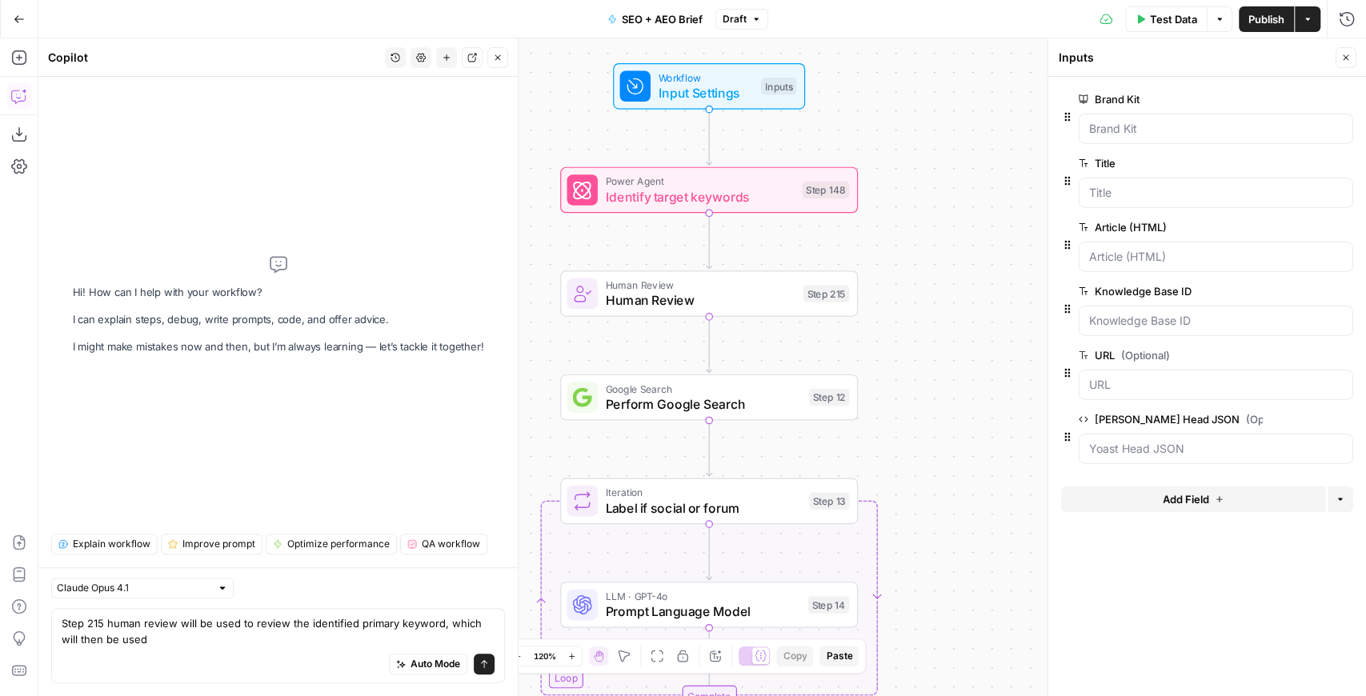
click at [1258, 24] on span "Publish" at bounding box center [1267, 19] width 36 height 16
click at [949, 255] on div "Workflow Input Settings Inputs Power Agent Identify target keywords Step 148 Hu…" at bounding box center [702, 367] width 1328 height 658
click at [166, 645] on textarea "Step 215 human review will be used to review the identified primary keyword, wh…" at bounding box center [278, 632] width 433 height 32
drag, startPoint x: 157, startPoint y: 640, endPoint x: 442, endPoint y: 618, distance: 285.9
click at [442, 618] on textarea "Step 215 human review will be used to review the identified primary keyword, wh…" at bounding box center [278, 632] width 433 height 32
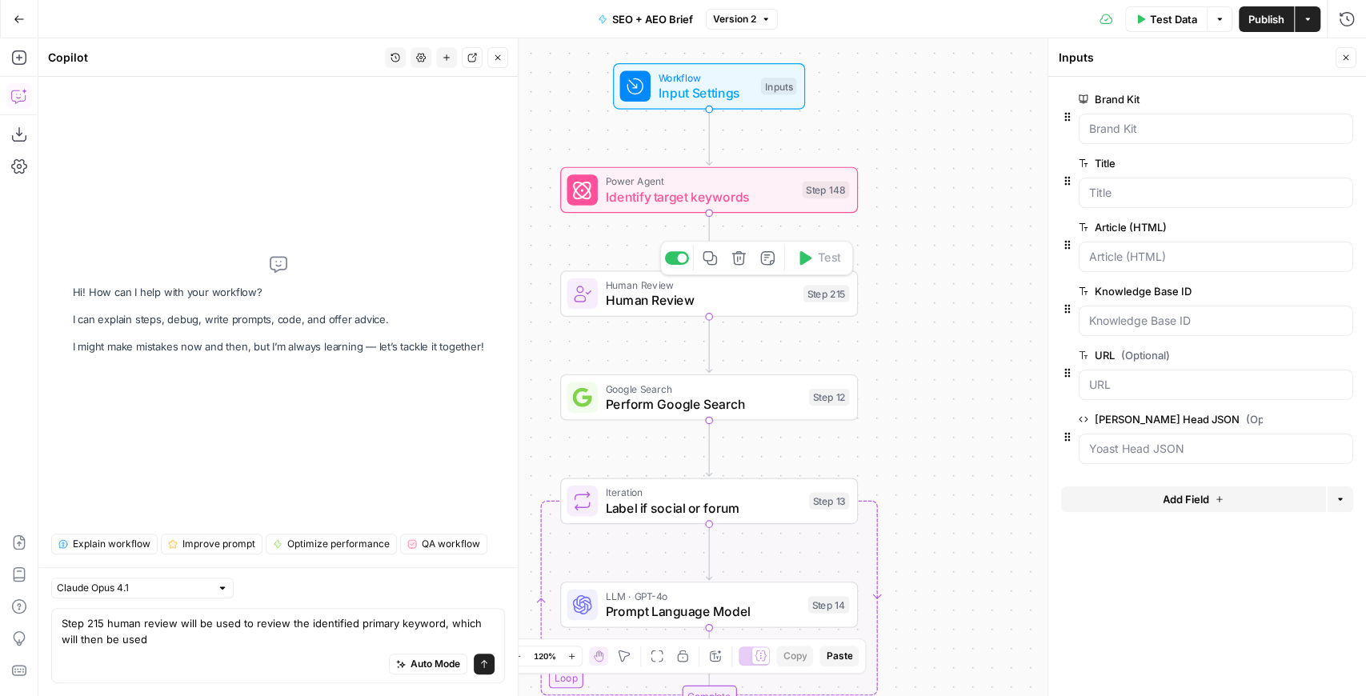
click at [742, 265] on icon "button" at bounding box center [739, 258] width 14 height 14
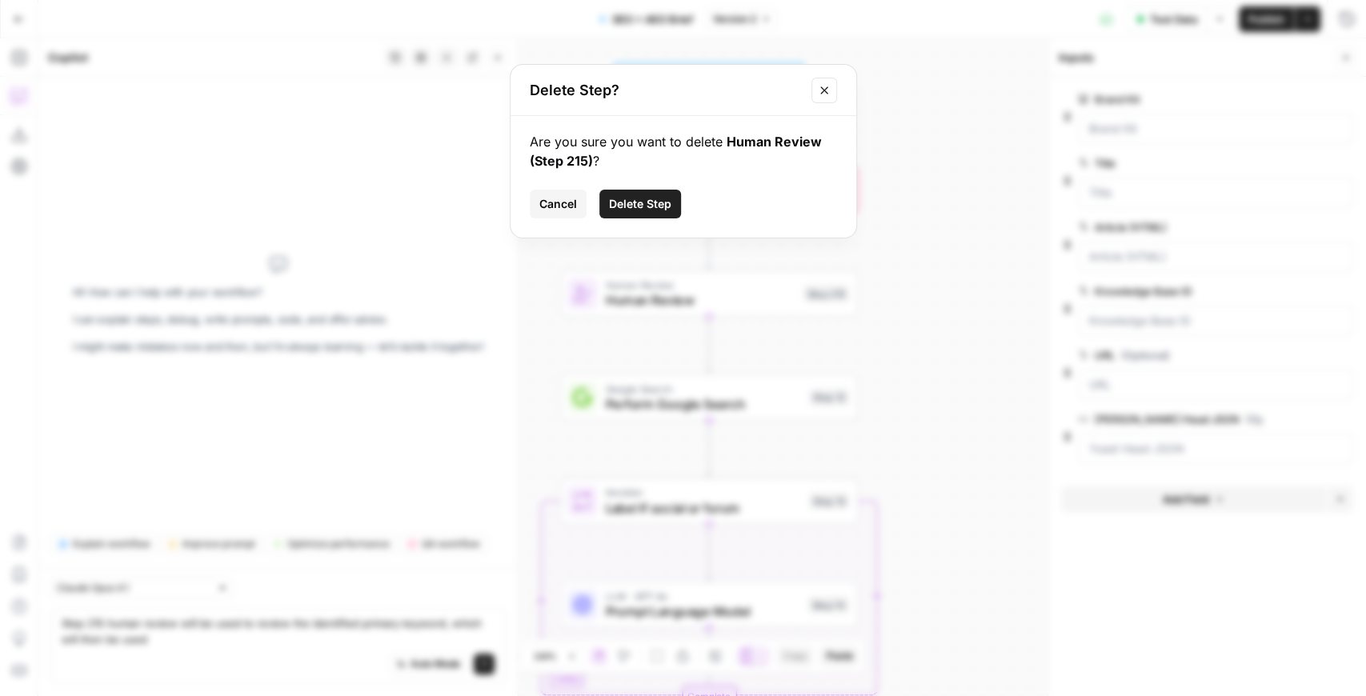
click at [654, 219] on div "Are you sure you want to delete Human Review (Step 215) ? Cancel Delete Step" at bounding box center [684, 177] width 346 height 122
click at [648, 213] on button "Delete Step" at bounding box center [641, 204] width 82 height 29
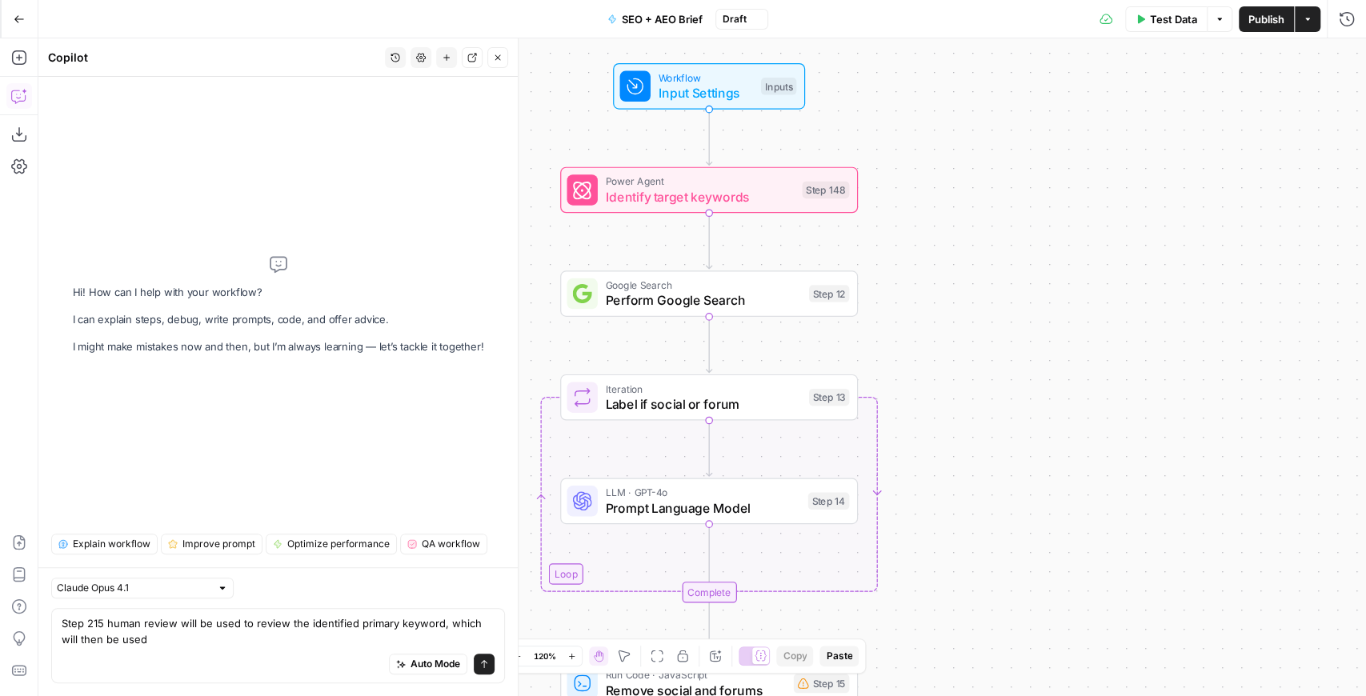
click at [1266, 23] on span "Publish" at bounding box center [1267, 19] width 36 height 16
click at [14, 18] on icon "button" at bounding box center [19, 19] width 11 height 11
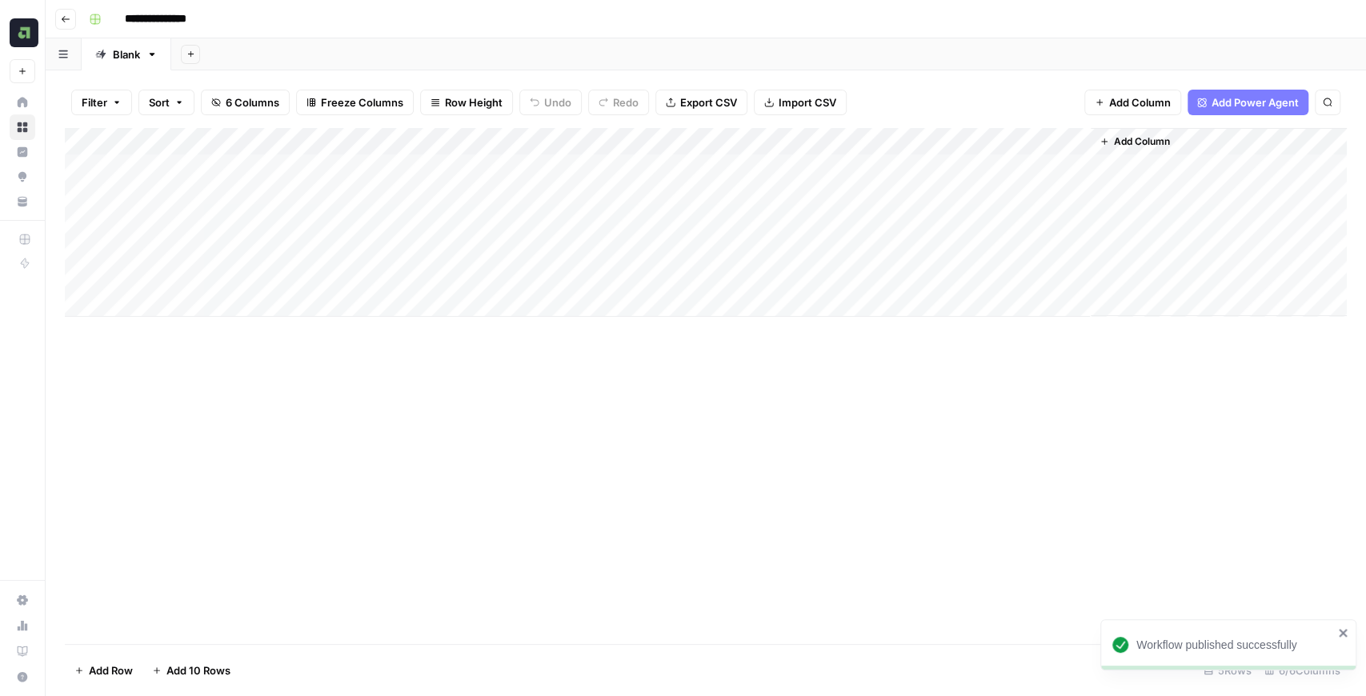
click at [1054, 142] on div "Add Column" at bounding box center [706, 222] width 1282 height 189
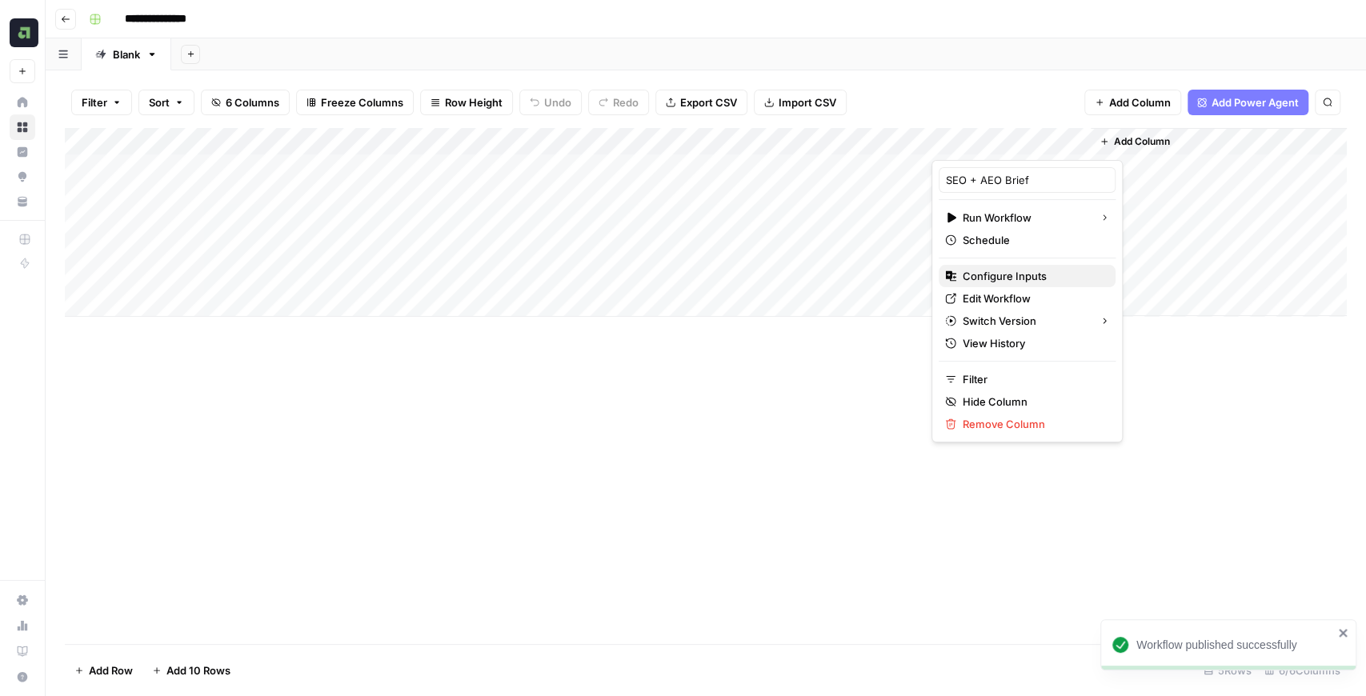
click at [1026, 272] on span "Configure Inputs" at bounding box center [1033, 276] width 140 height 16
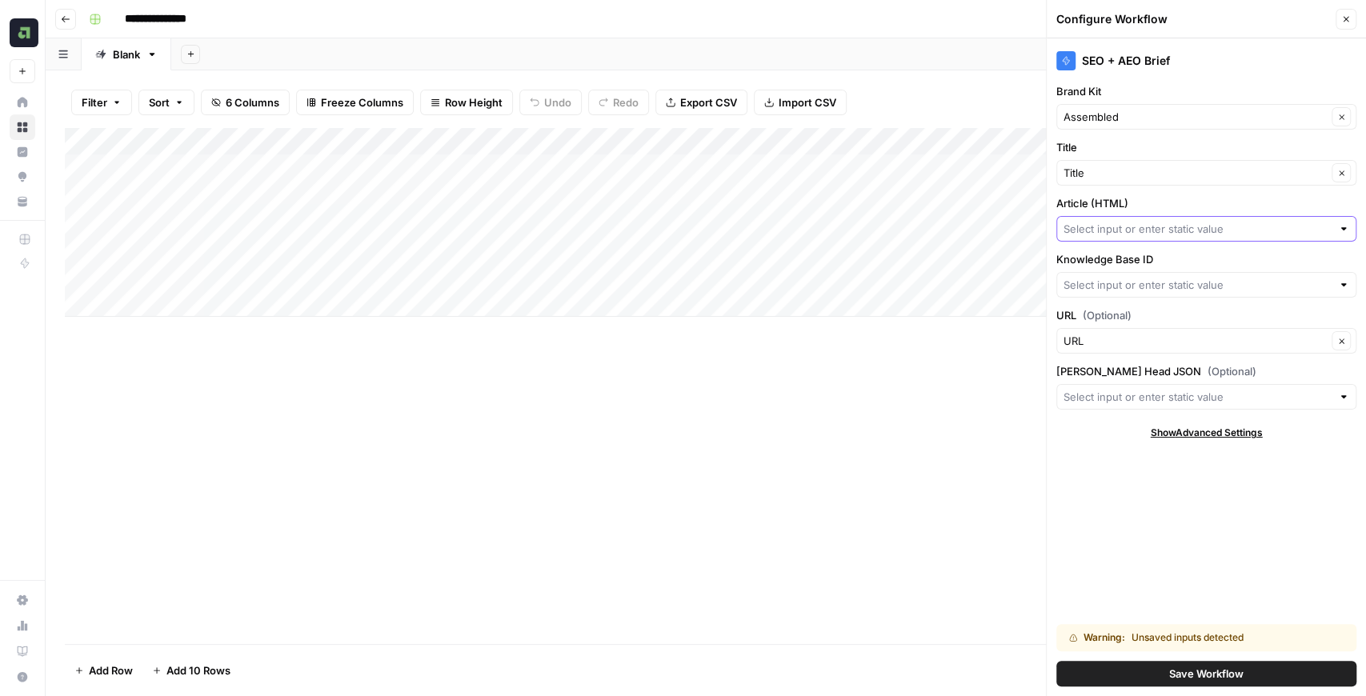
click at [1126, 234] on input "Article (HTML)" at bounding box center [1198, 229] width 268 height 16
click at [1105, 311] on span "Content" at bounding box center [1202, 308] width 267 height 16
type input "Content"
click at [1116, 285] on input "Knowledge Base ID" at bounding box center [1198, 285] width 268 height 16
click at [1111, 258] on label "Knowledge Base ID" at bounding box center [1207, 259] width 300 height 16
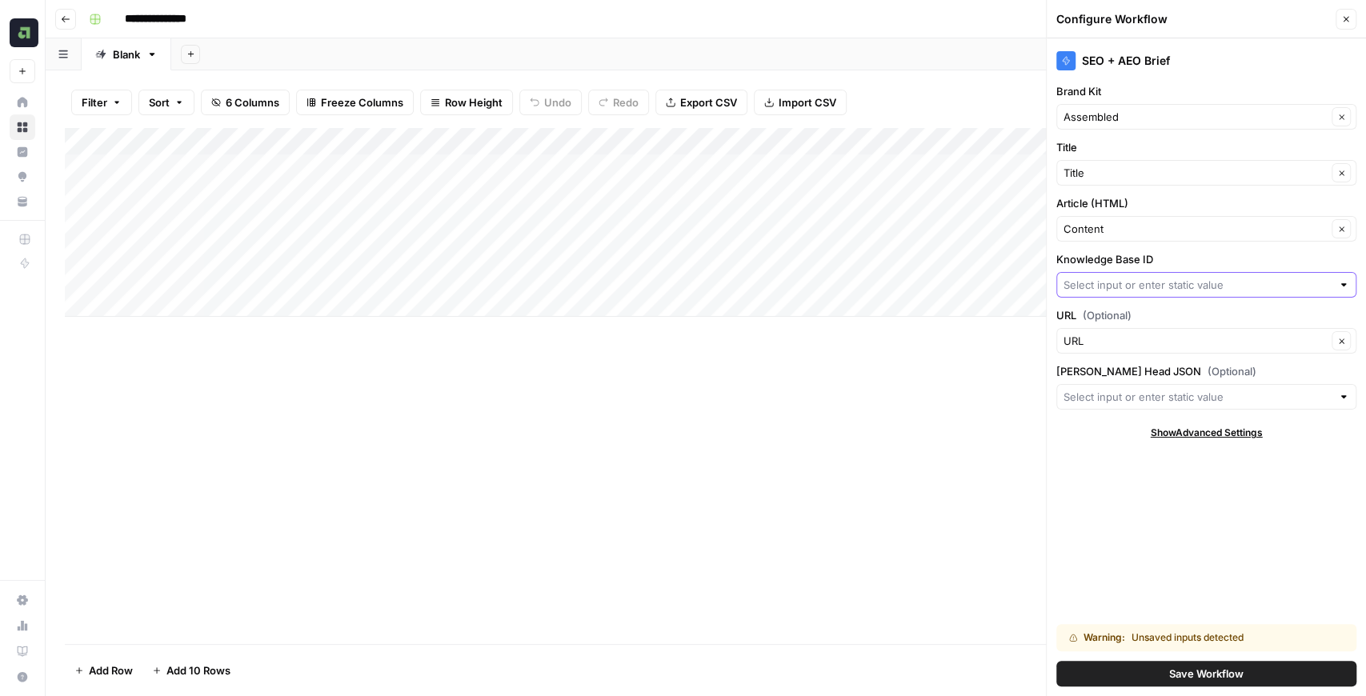
click at [1111, 277] on input "Knowledge Base ID" at bounding box center [1198, 285] width 268 height 16
click at [1111, 251] on label "Knowledge Base ID" at bounding box center [1207, 259] width 300 height 16
click at [1111, 277] on input "Knowledge Base ID" at bounding box center [1198, 285] width 268 height 16
click at [1090, 450] on div "SEO + AEO Brief Brand Kit Assembled Clear Title Title Clear Article (HTML) Cont…" at bounding box center [1206, 367] width 319 height 658
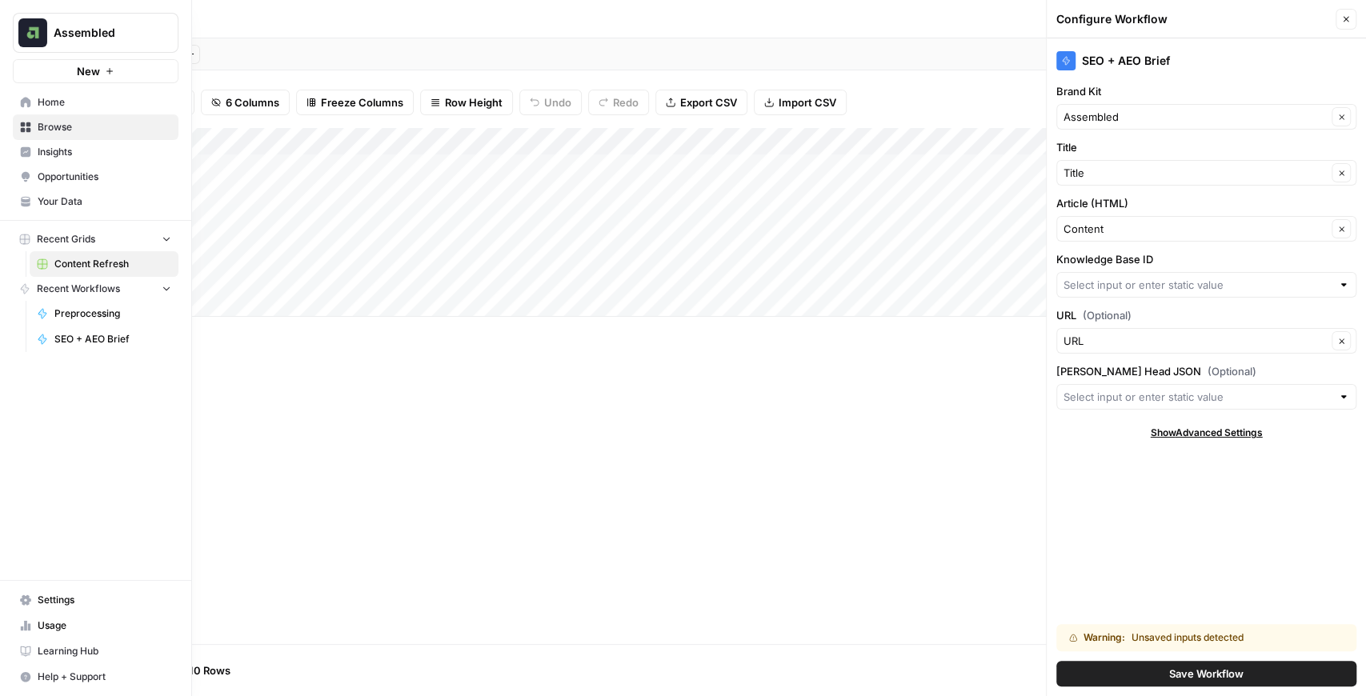
click at [62, 206] on span "Your Data" at bounding box center [105, 202] width 134 height 14
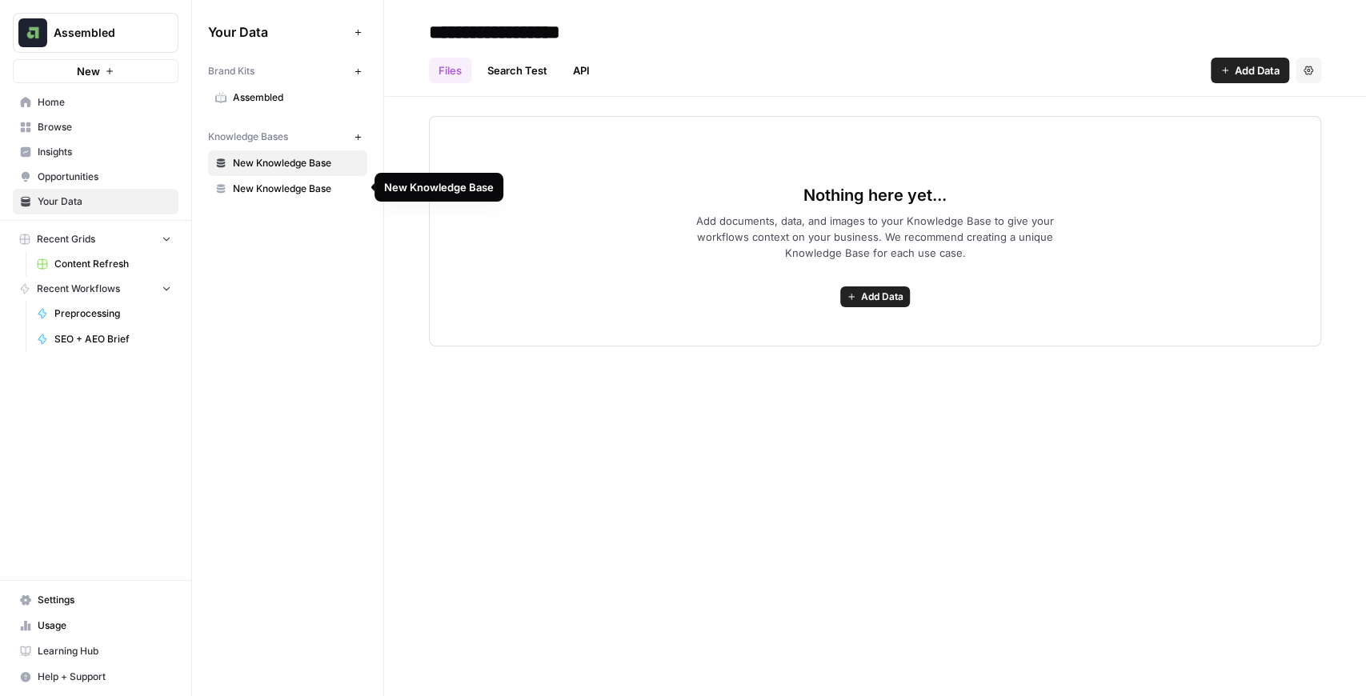
click at [295, 183] on span "New Knowledge Base" at bounding box center [296, 189] width 127 height 14
click at [291, 163] on span "New Knowledge Base" at bounding box center [296, 163] width 127 height 14
click at [1242, 74] on span "Add Data" at bounding box center [1257, 70] width 45 height 16
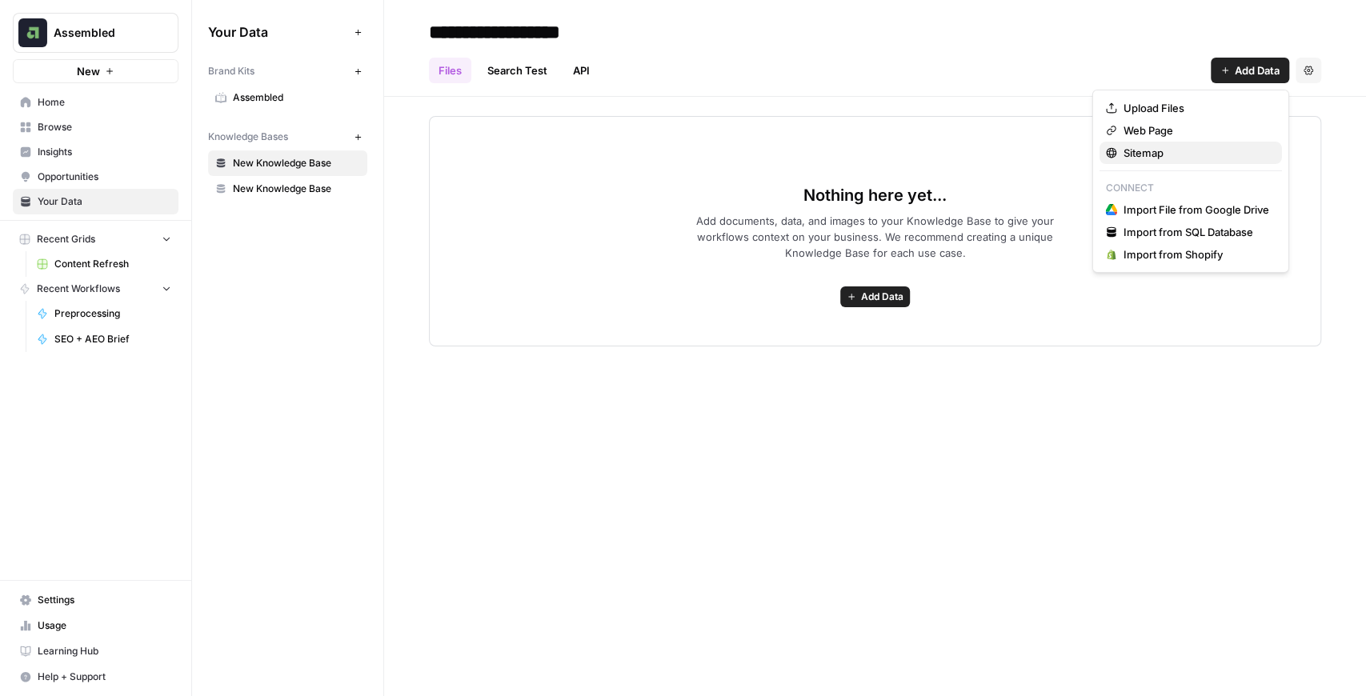
click at [1169, 155] on span "Sitemap" at bounding box center [1197, 153] width 146 height 16
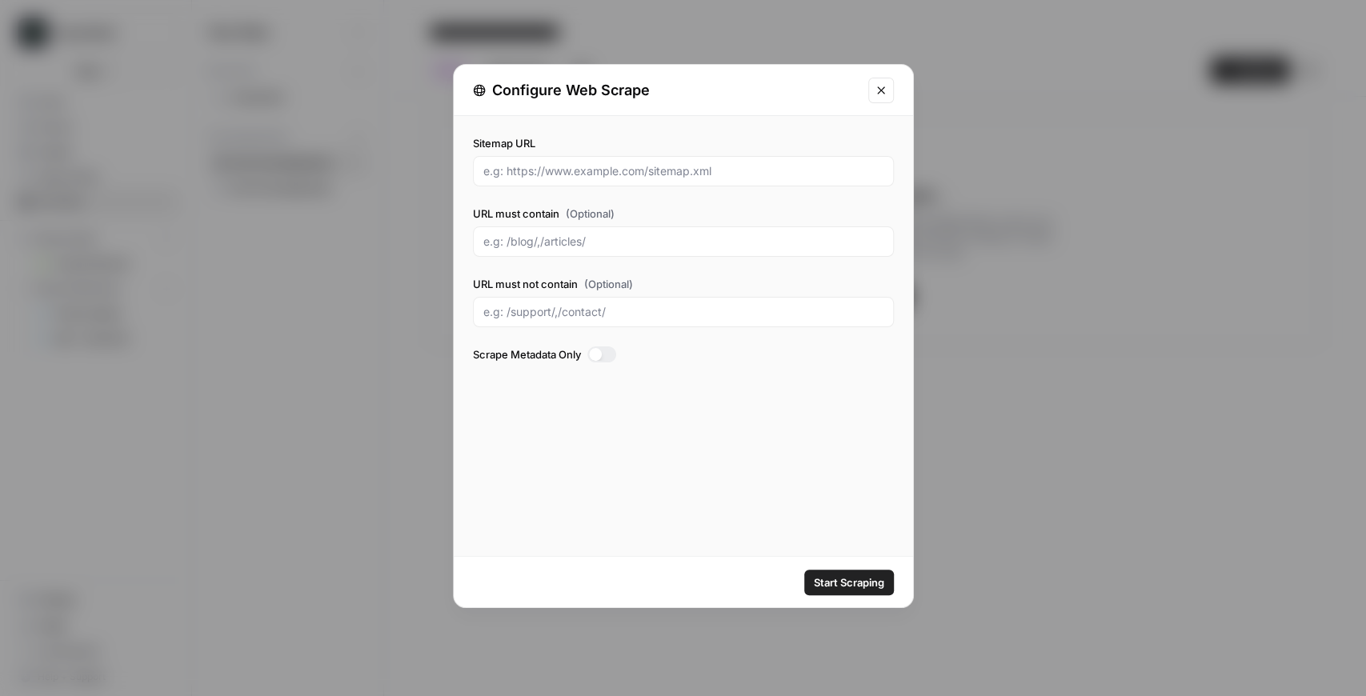
click at [548, 180] on div at bounding box center [683, 171] width 421 height 30
paste input "https://www.assembled.com/sitemap.xml"
type input "https://www.assembled.com/sitemap.xml"
click at [834, 580] on span "Start Scraping" at bounding box center [849, 583] width 70 height 16
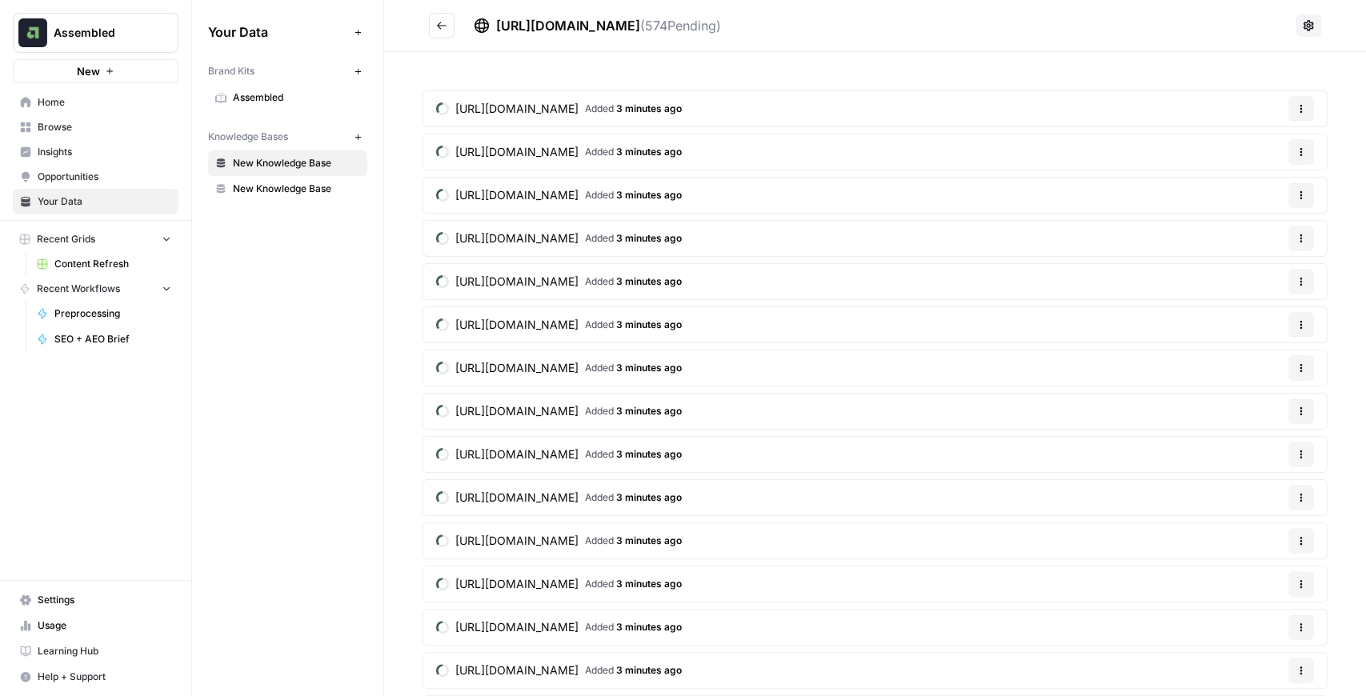
click at [450, 19] on button "Go back" at bounding box center [442, 26] width 26 height 26
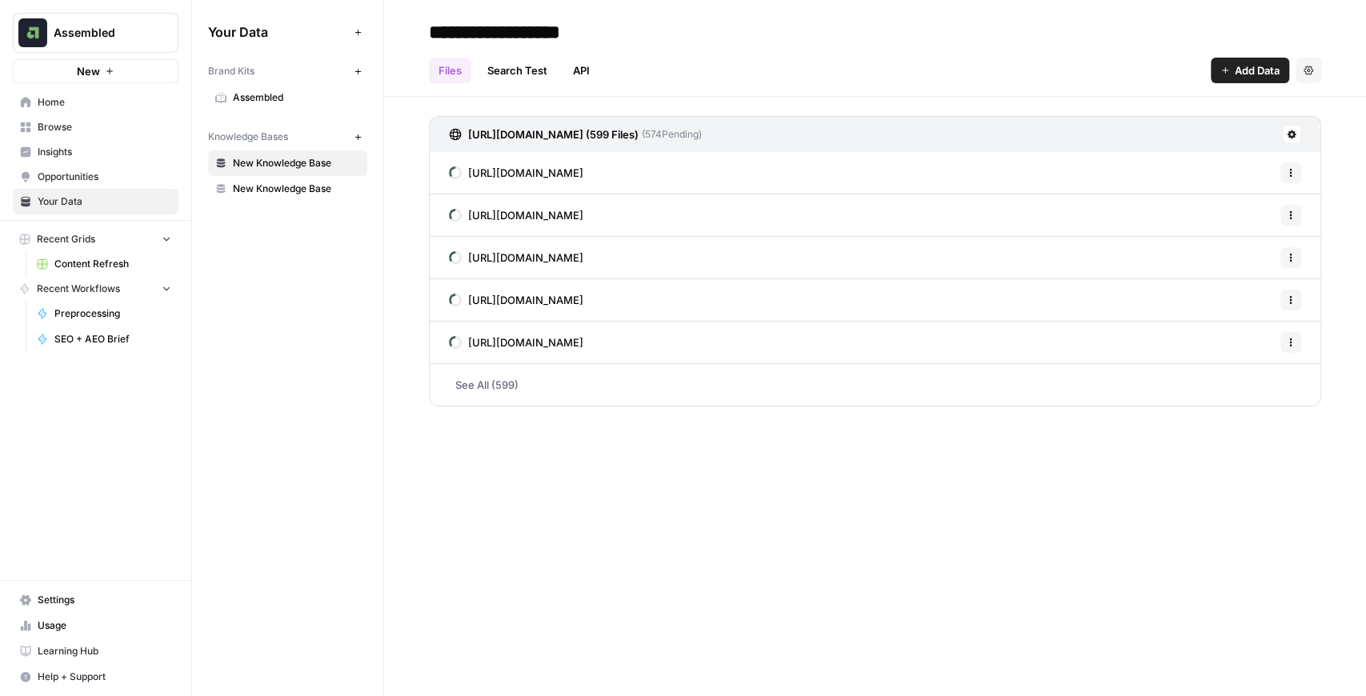
click at [570, 37] on input "**********" at bounding box center [551, 32] width 256 height 32
drag, startPoint x: 623, startPoint y: 34, endPoint x: 435, endPoint y: 26, distance: 188.3
click at [435, 26] on input "**********" at bounding box center [551, 32] width 256 height 32
type input "*******"
click at [743, 58] on div "Files Search Test API Add Data Settings" at bounding box center [875, 64] width 893 height 38
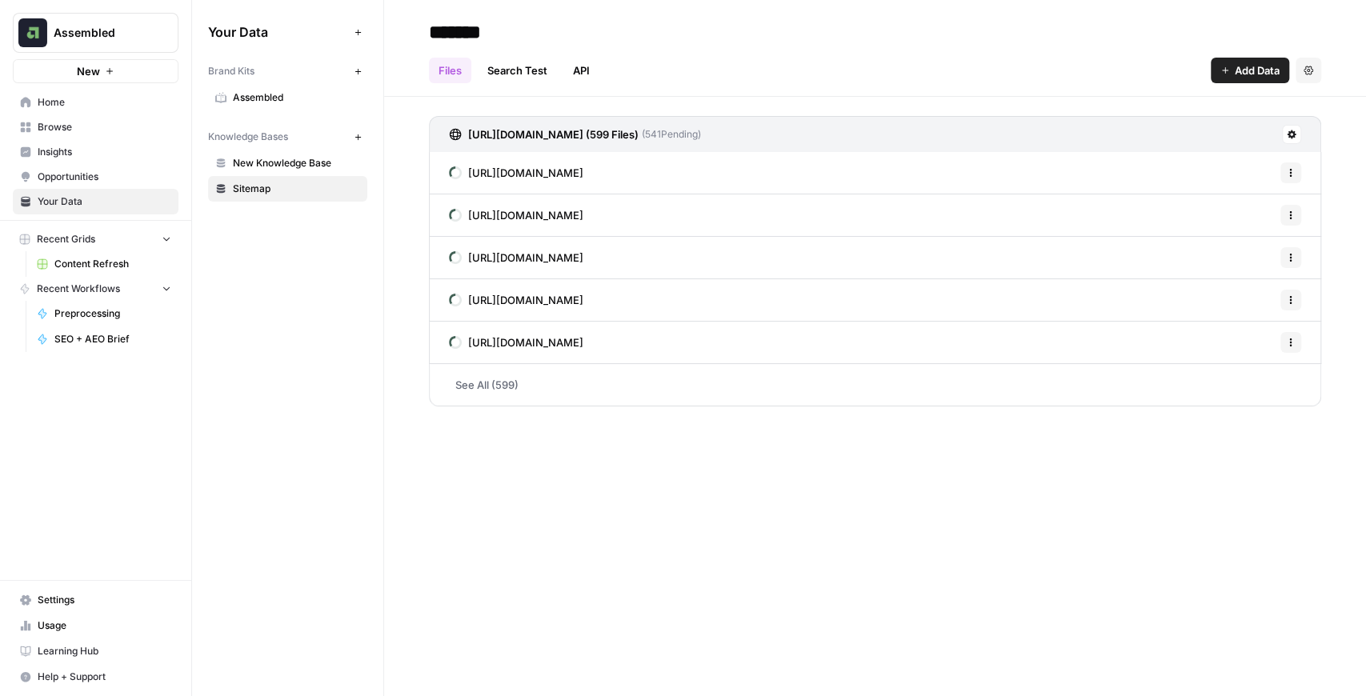
click at [94, 42] on button "Assembled" at bounding box center [96, 33] width 166 height 40
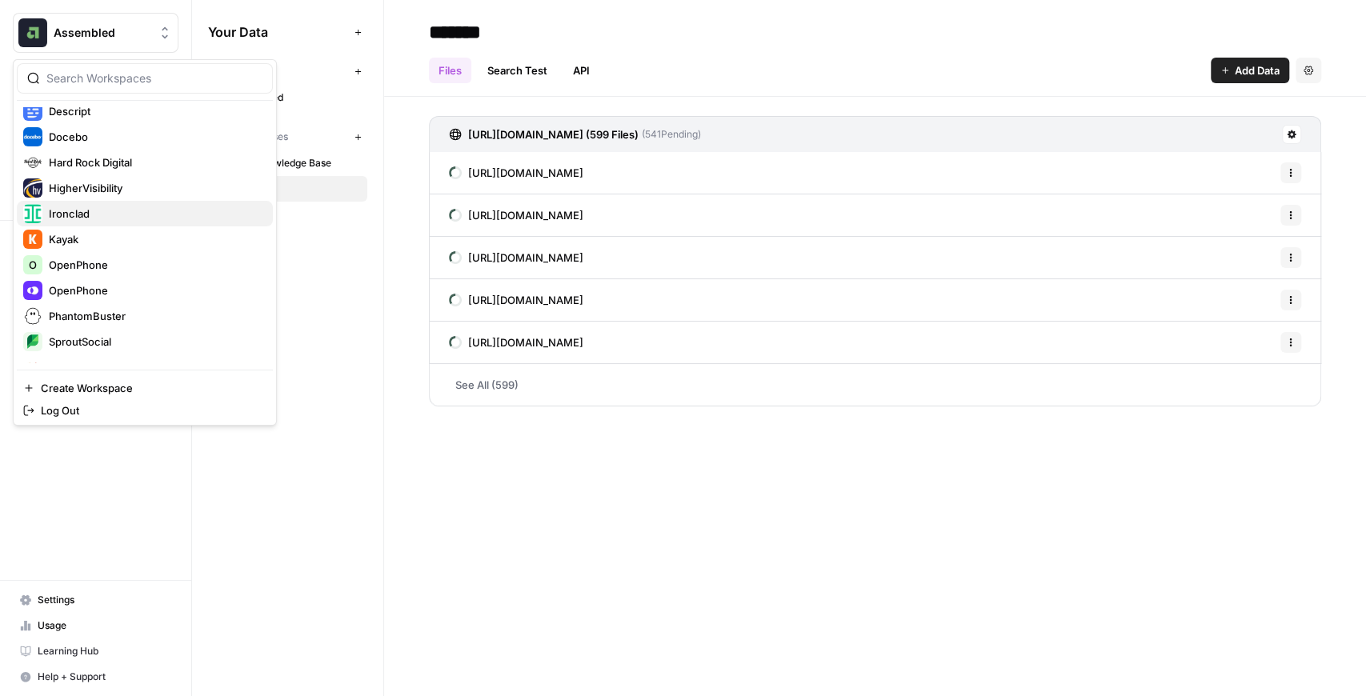
scroll to position [267, 0]
click at [96, 281] on span "OpenPhone" at bounding box center [154, 289] width 211 height 16
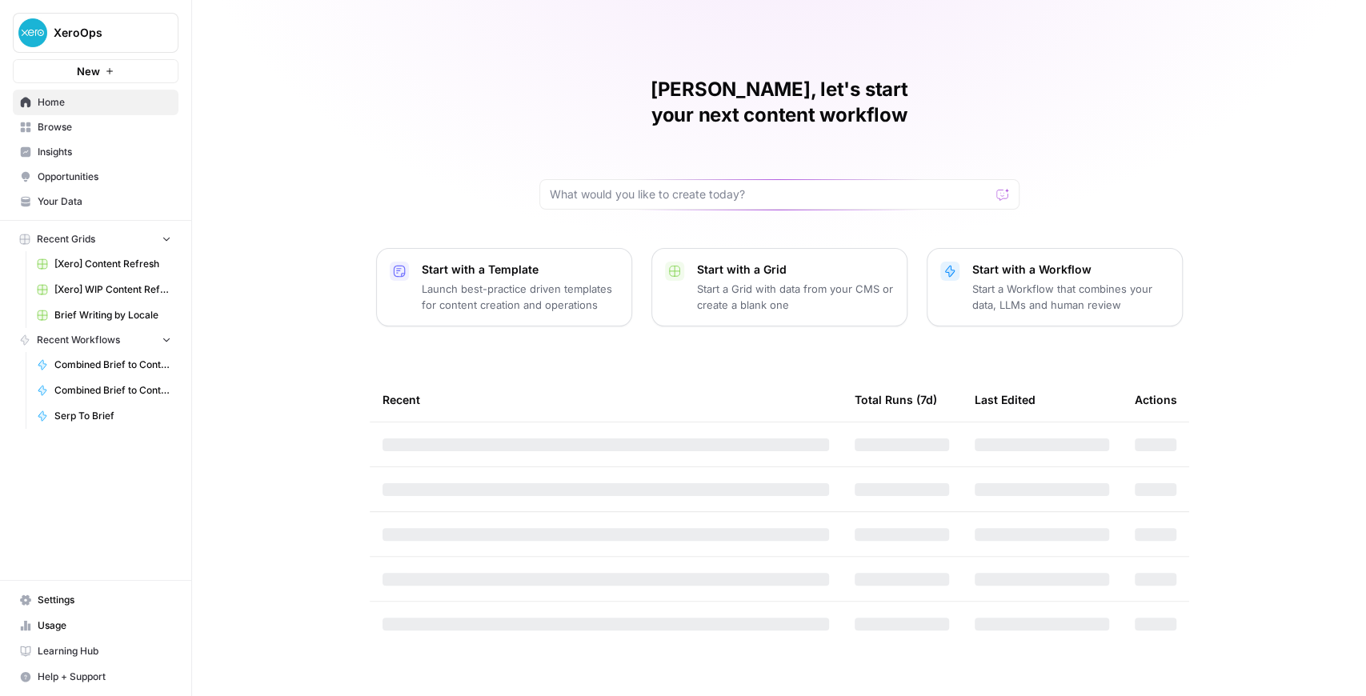
click at [128, 309] on span "Brief Writing by Locale" at bounding box center [112, 315] width 117 height 14
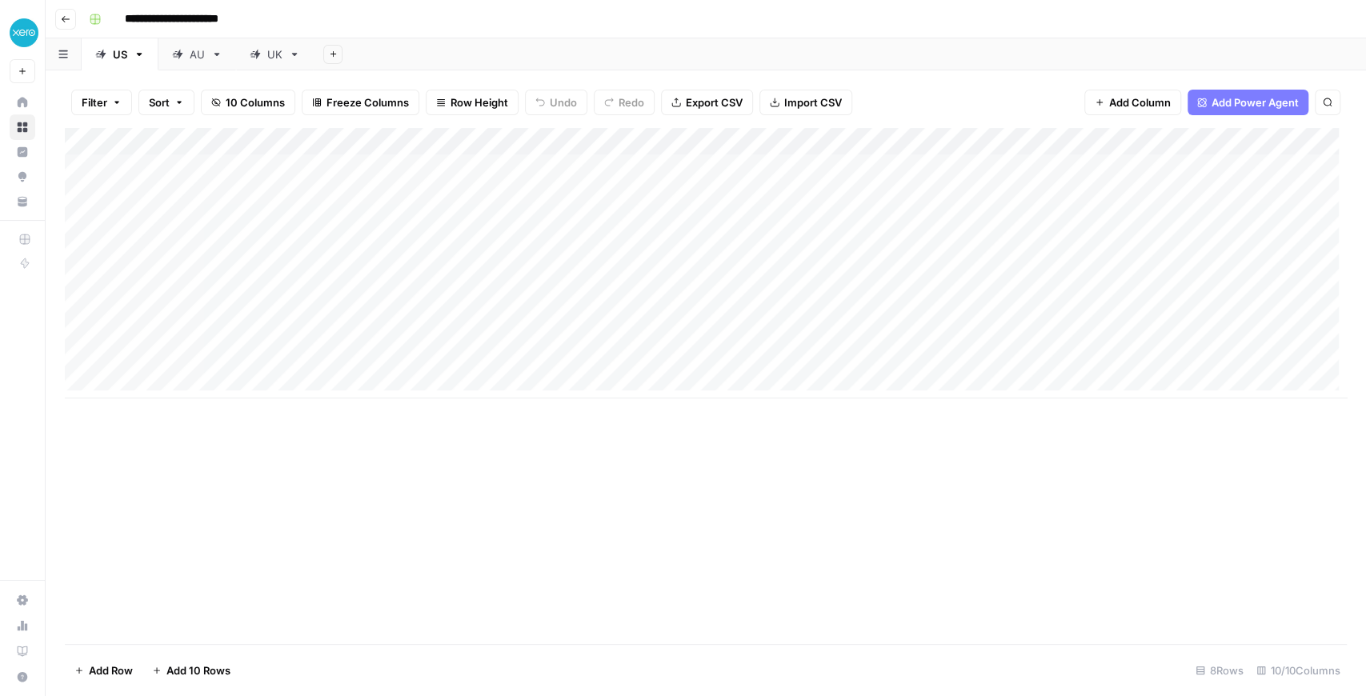
click at [727, 248] on div "Add Column" at bounding box center [706, 263] width 1282 height 271
click at [716, 281] on div "Add Column" at bounding box center [706, 263] width 1282 height 271
click at [722, 360] on div "Add Column" at bounding box center [706, 263] width 1282 height 271
click at [775, 303] on div "Add Column" at bounding box center [706, 263] width 1282 height 271
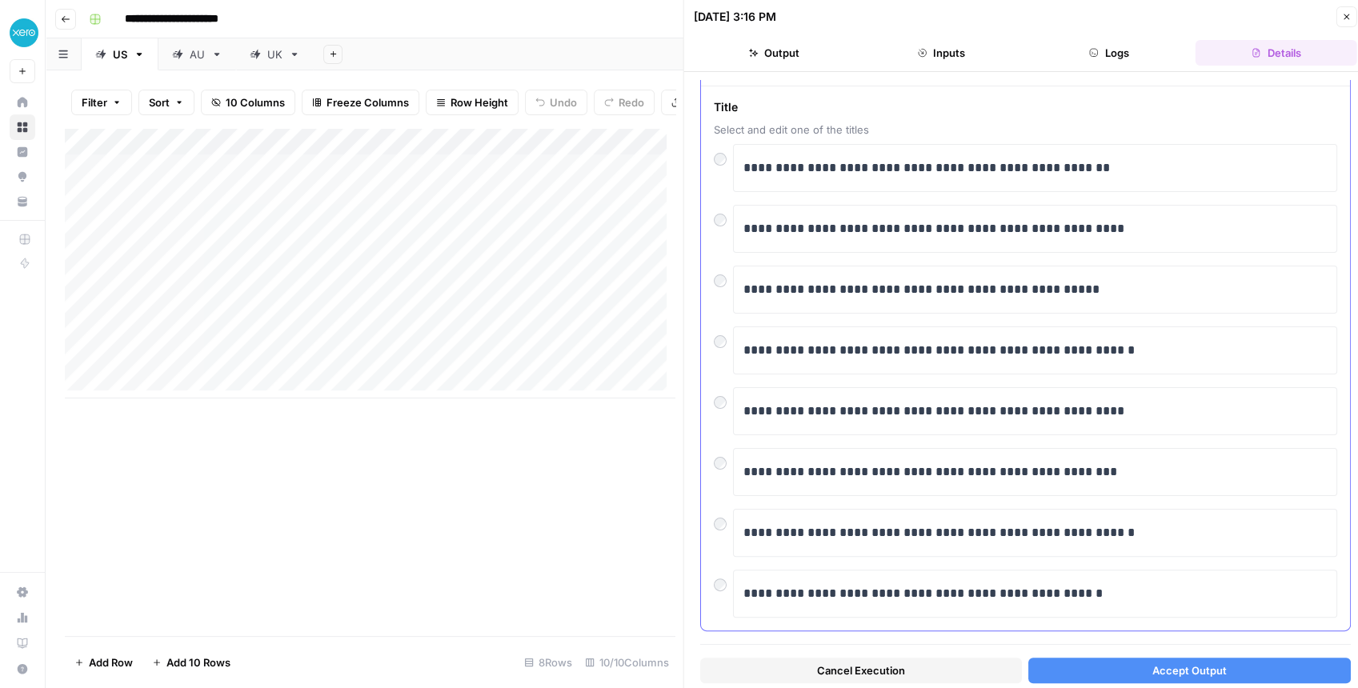
scroll to position [70, 0]
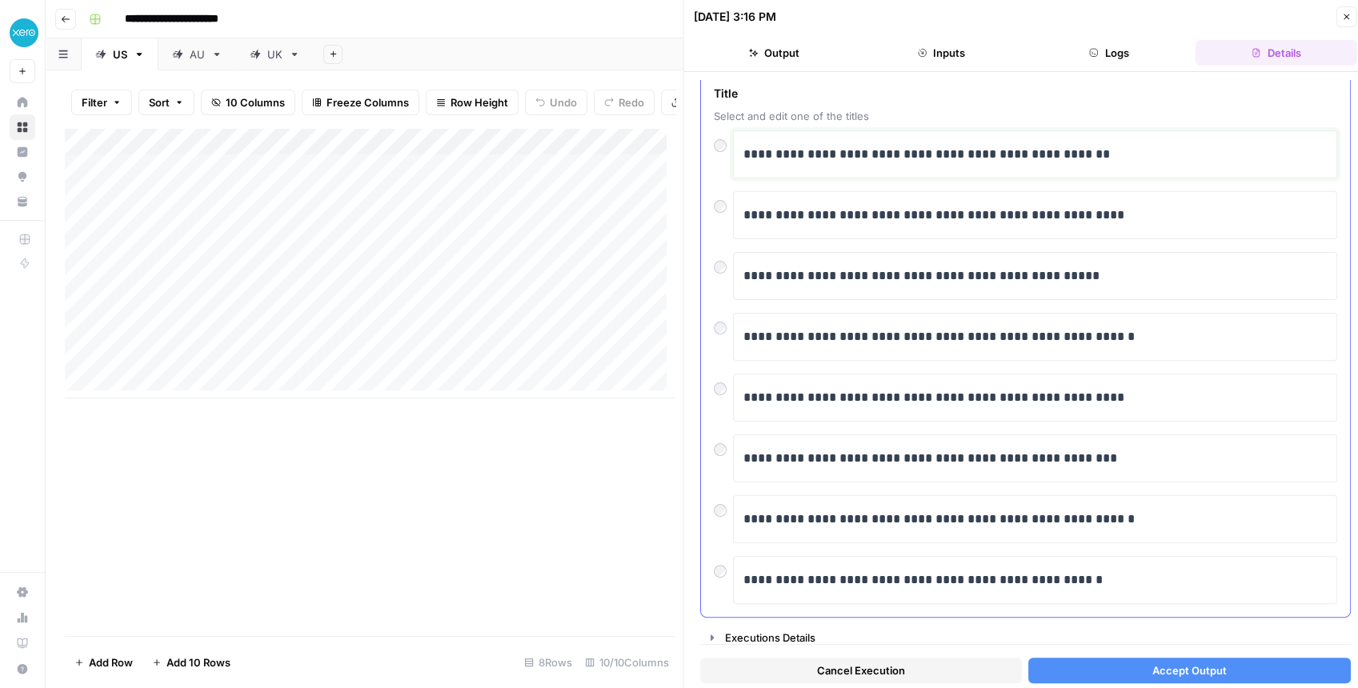
click at [1031, 153] on p "**********" at bounding box center [1032, 154] width 576 height 21
click at [1033, 153] on p "**********" at bounding box center [1032, 154] width 576 height 21
click at [1079, 152] on p "**********" at bounding box center [1032, 154] width 576 height 21
drag, startPoint x: 1093, startPoint y: 210, endPoint x: 743, endPoint y: 208, distance: 350.6
click at [744, 208] on p "**********" at bounding box center [1032, 215] width 576 height 21
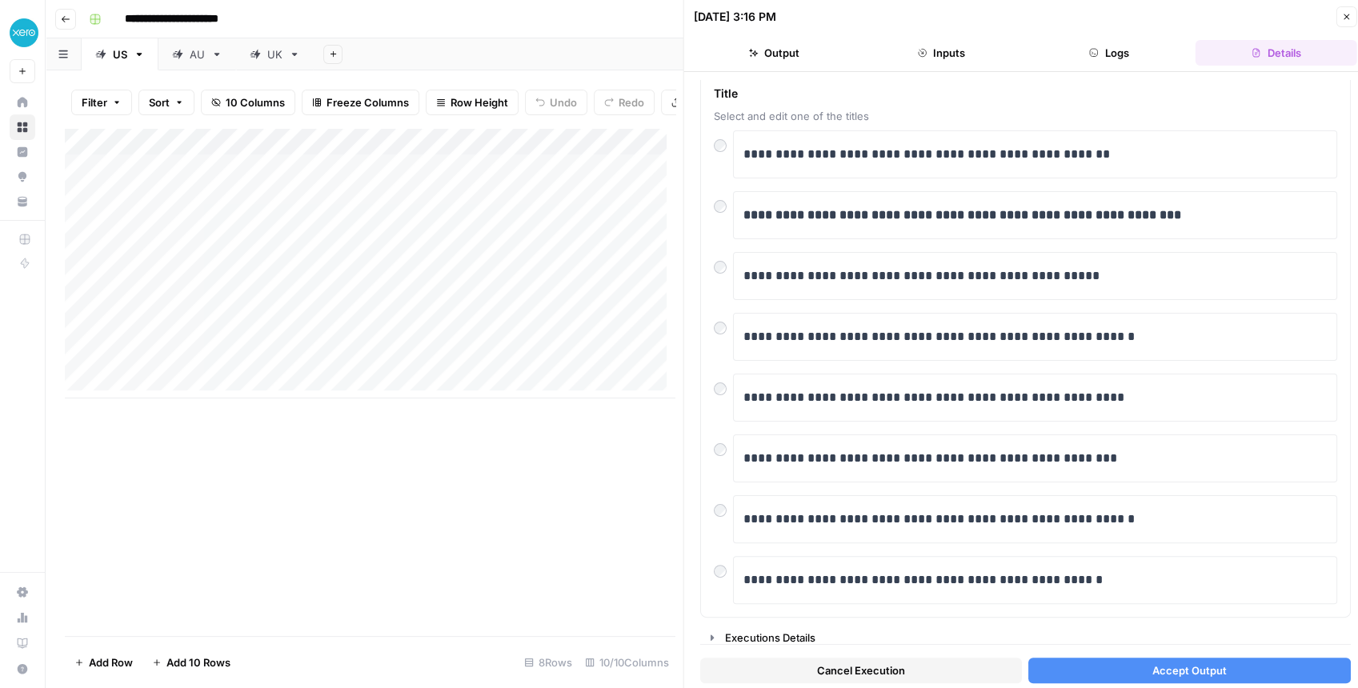
click at [1152, 676] on span "Accept Output" at bounding box center [1189, 671] width 74 height 16
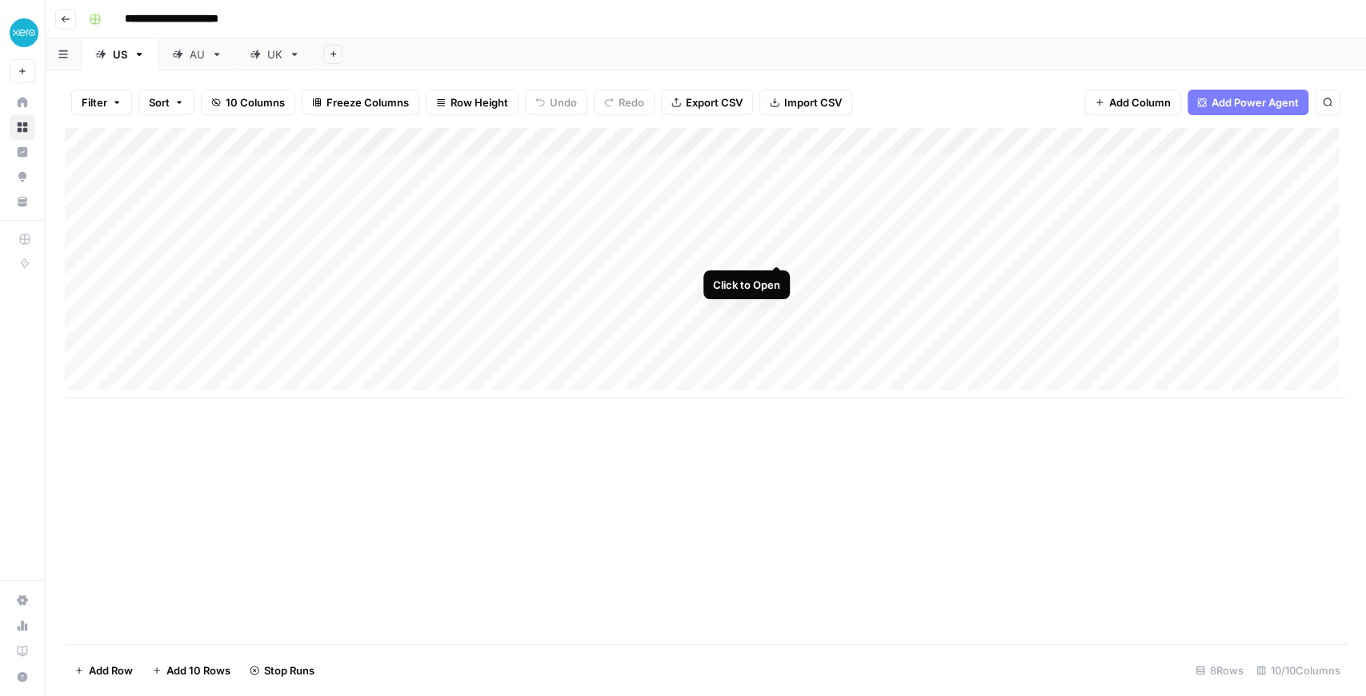
click at [776, 251] on div "Add Column" at bounding box center [706, 263] width 1282 height 271
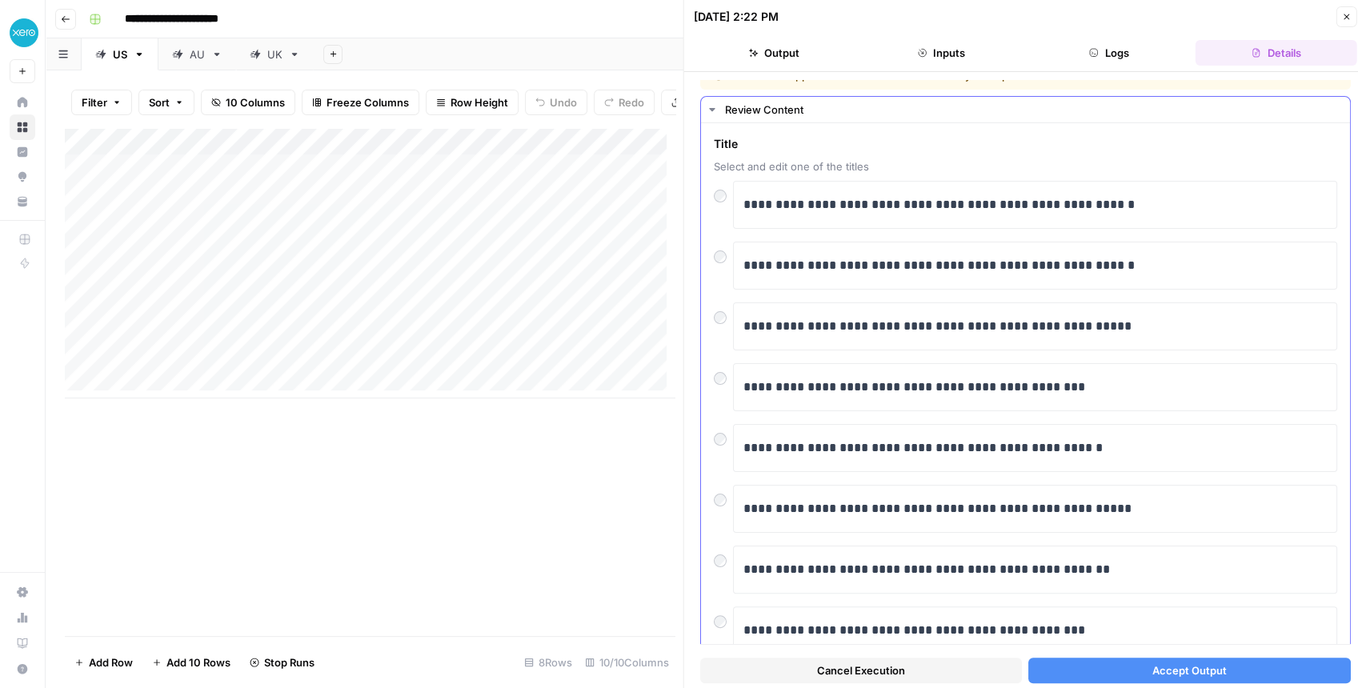
scroll to position [17, 0]
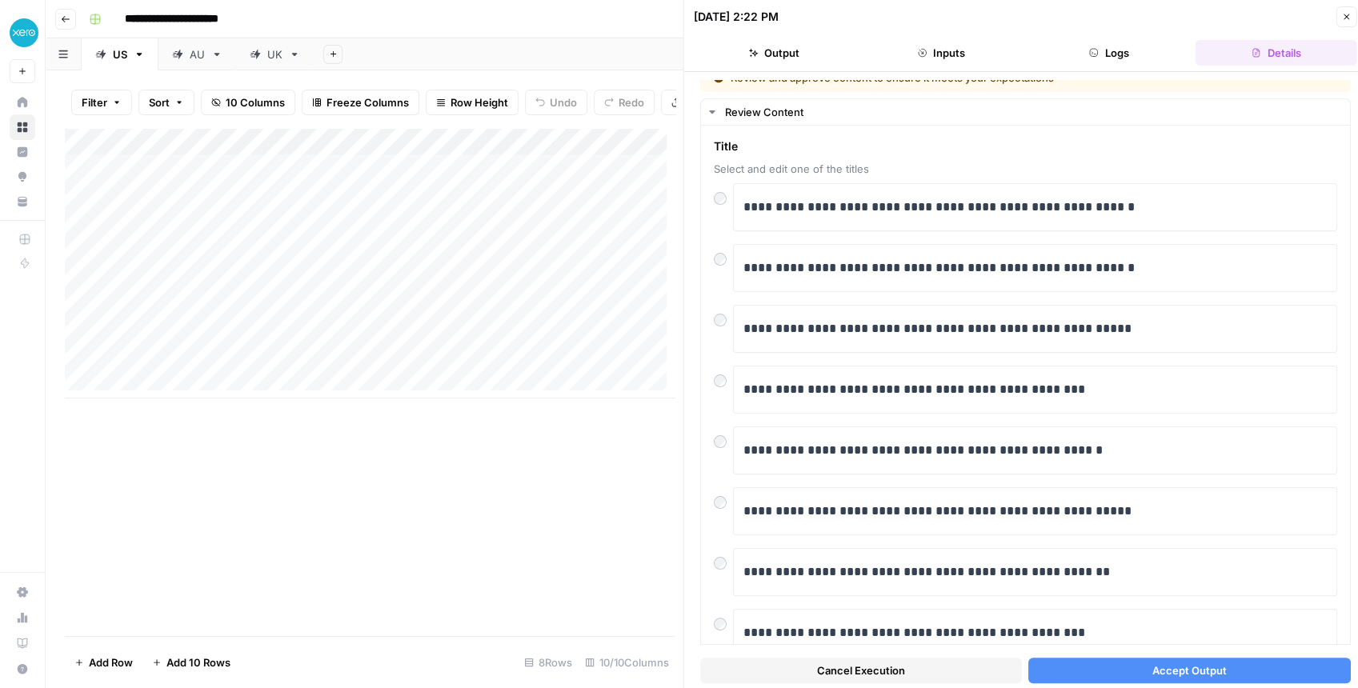
click at [1122, 671] on button "Accept Output" at bounding box center [1190, 671] width 322 height 26
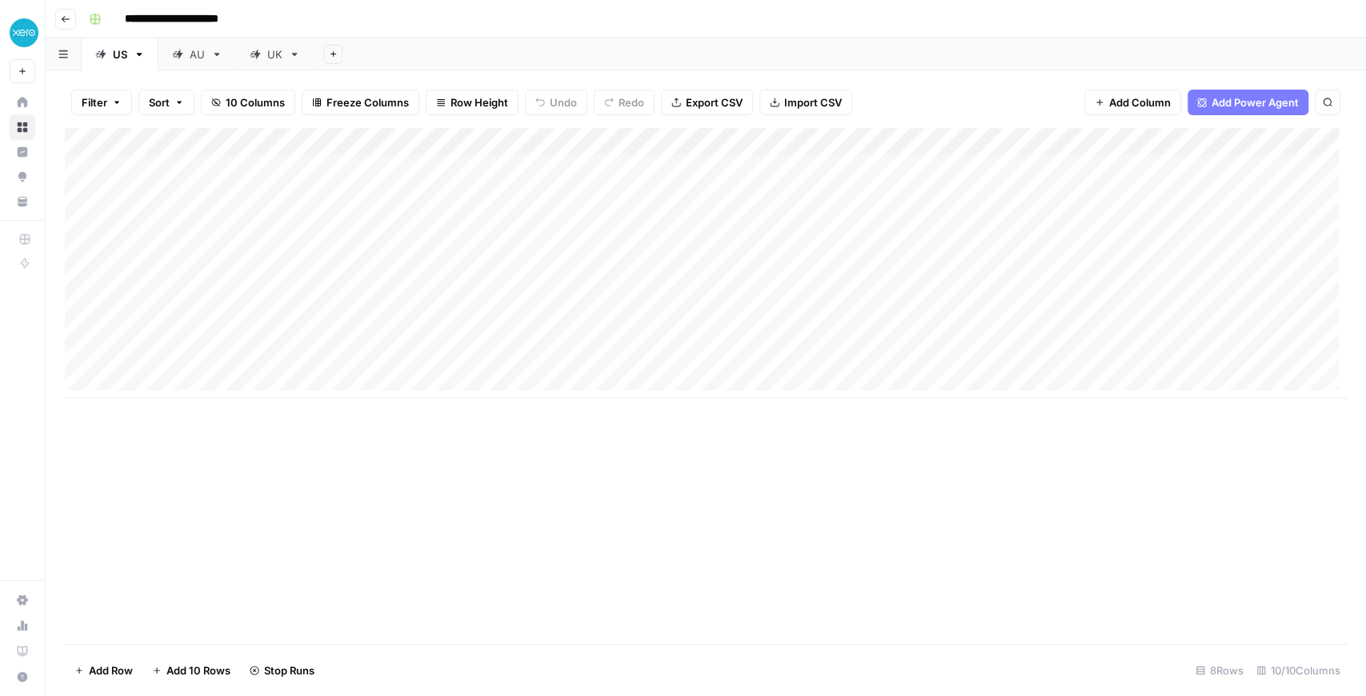
click at [772, 276] on div "Add Column" at bounding box center [706, 263] width 1282 height 271
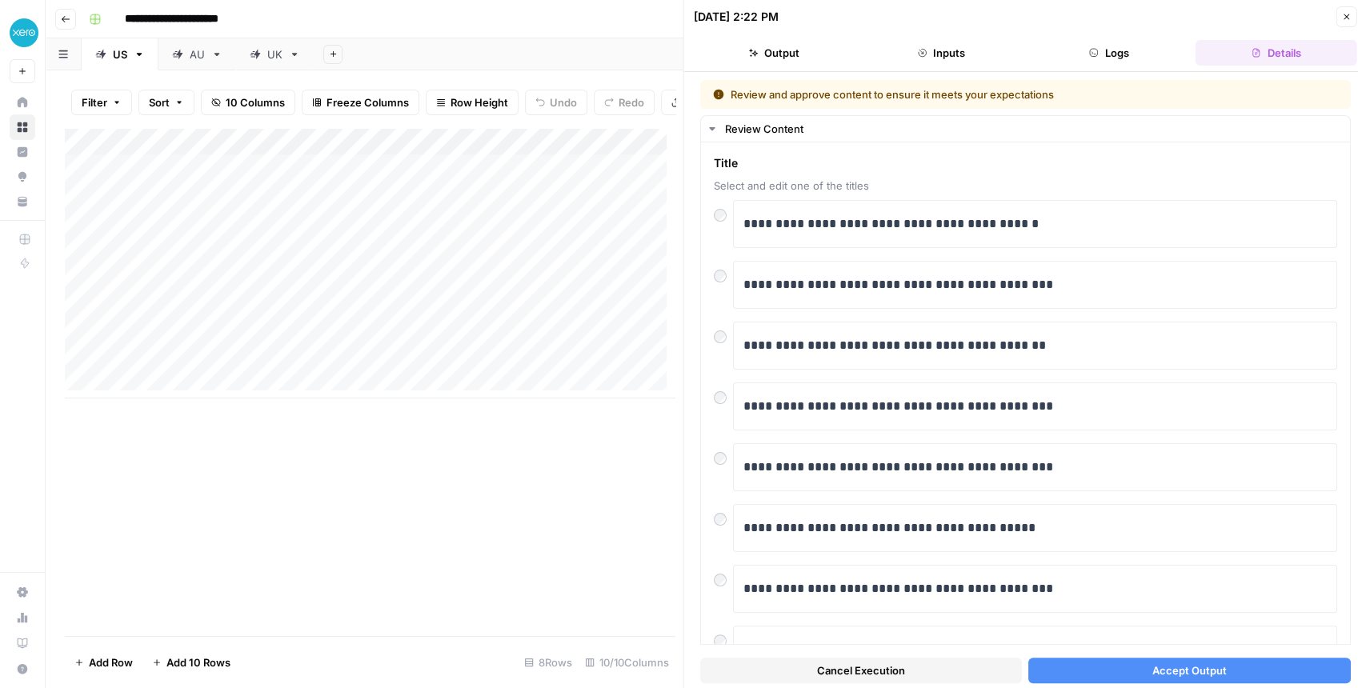
click at [1342, 24] on button "Close" at bounding box center [1346, 16] width 21 height 21
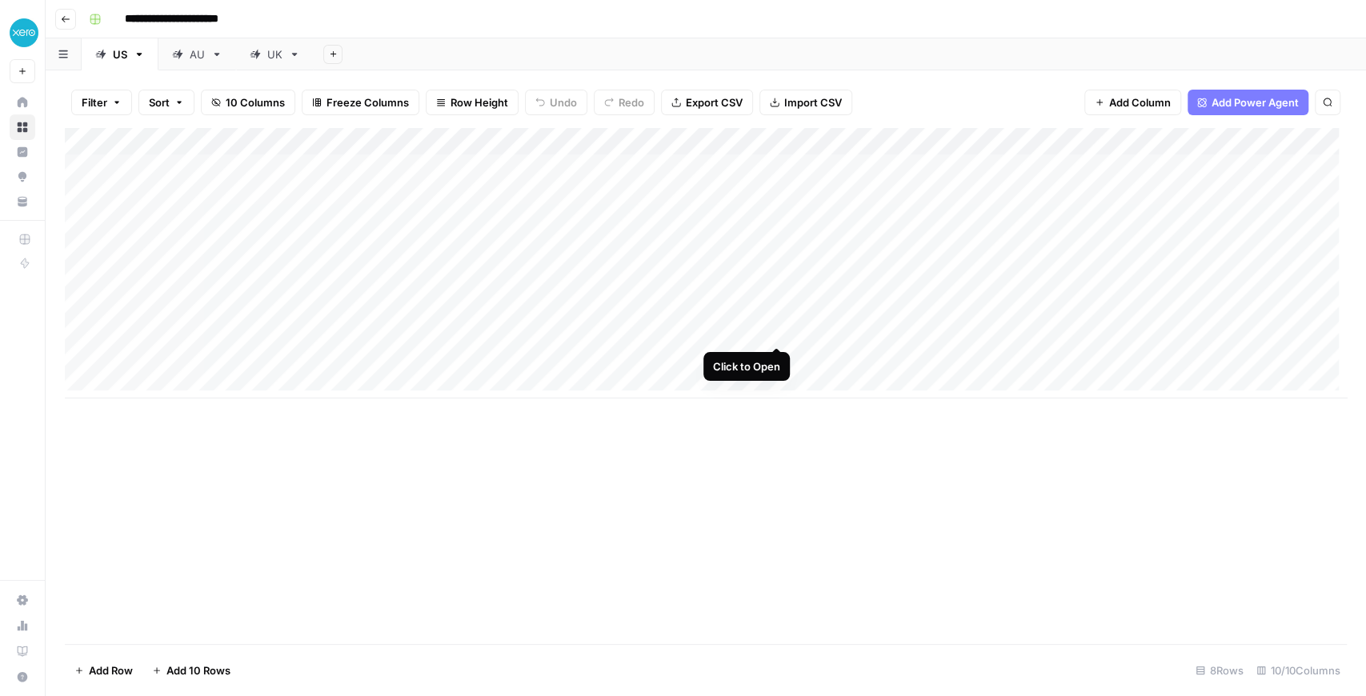
click at [774, 335] on div "Add Column" at bounding box center [706, 263] width 1282 height 271
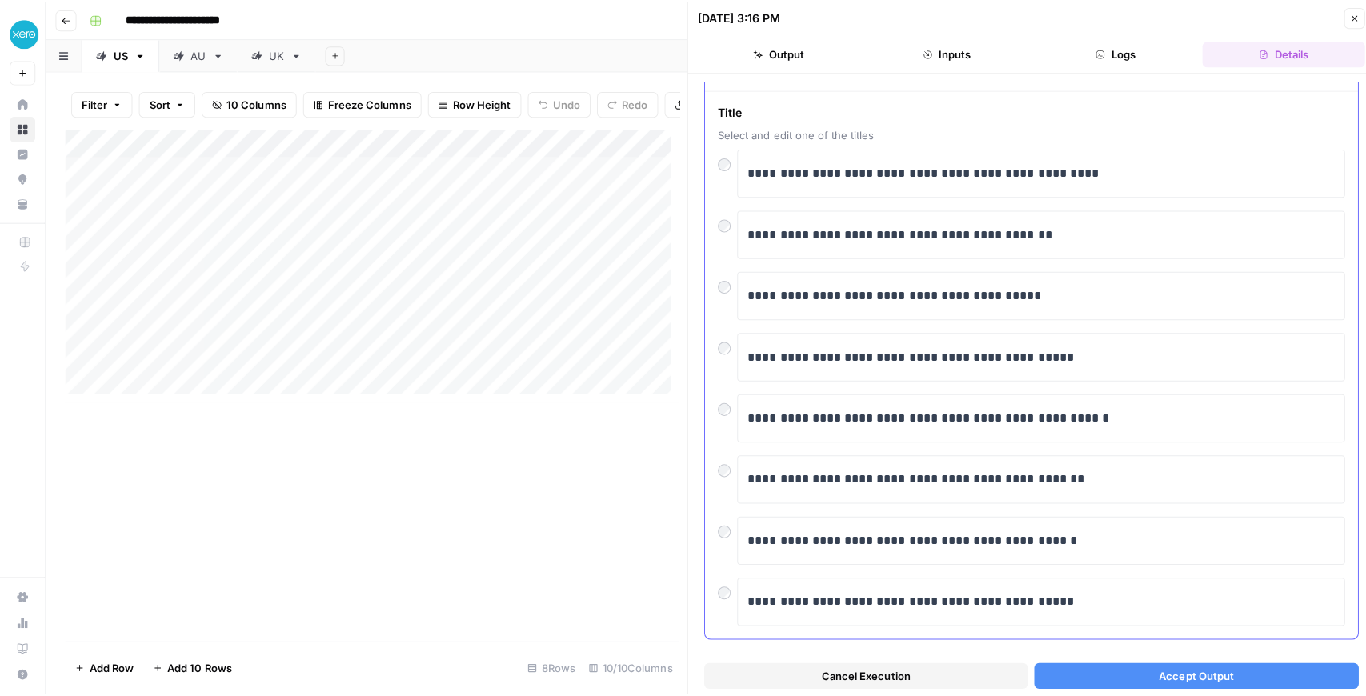
scroll to position [70, 0]
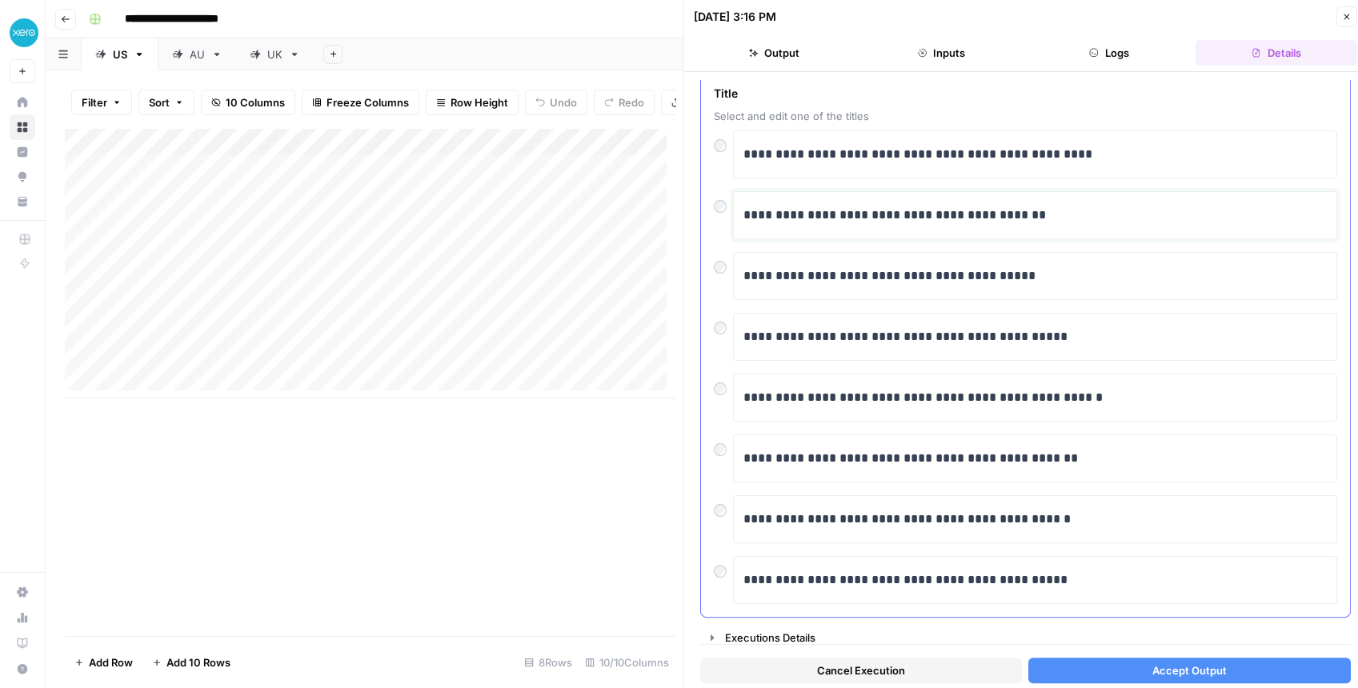
click at [1053, 207] on p "**********" at bounding box center [1032, 215] width 576 height 21
drag, startPoint x: 1053, startPoint y: 207, endPoint x: 732, endPoint y: 202, distance: 321.0
click at [732, 202] on div "**********" at bounding box center [1026, 215] width 624 height 48
click at [1140, 664] on button "Accept Output" at bounding box center [1190, 671] width 322 height 26
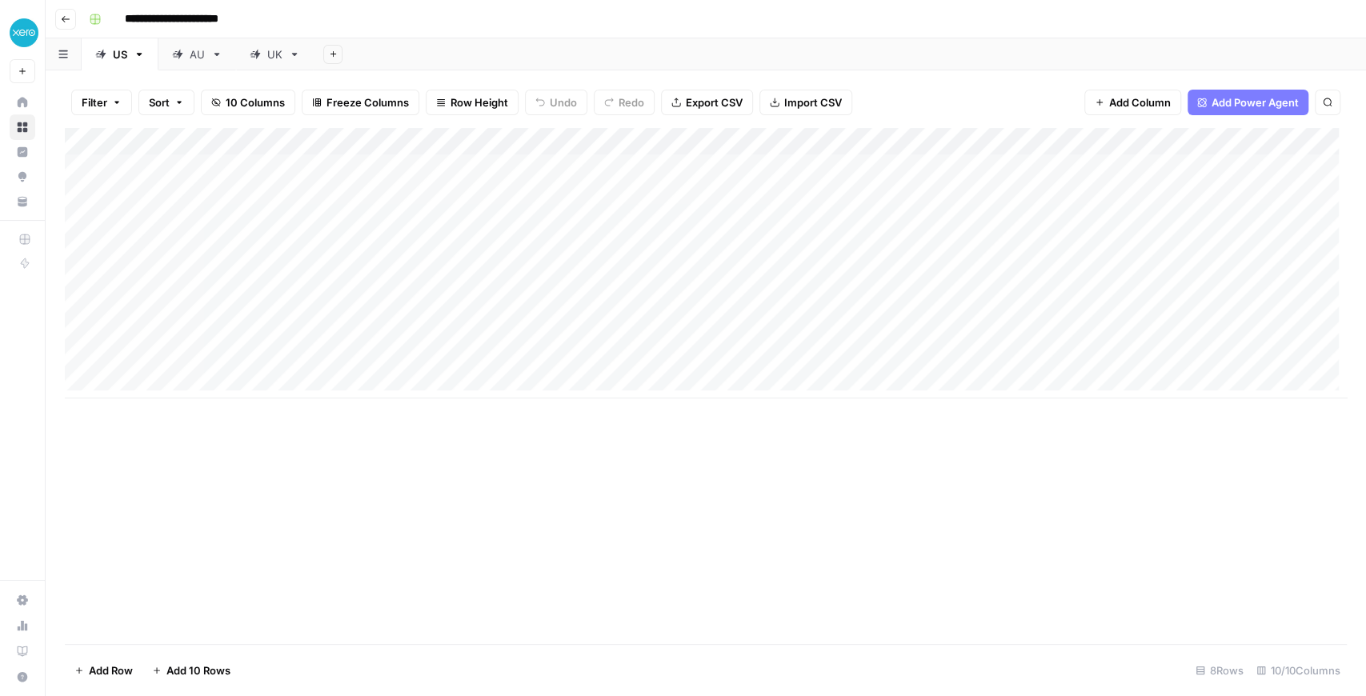
click at [32, 30] on img "Workspace: XeroOps" at bounding box center [24, 32] width 29 height 29
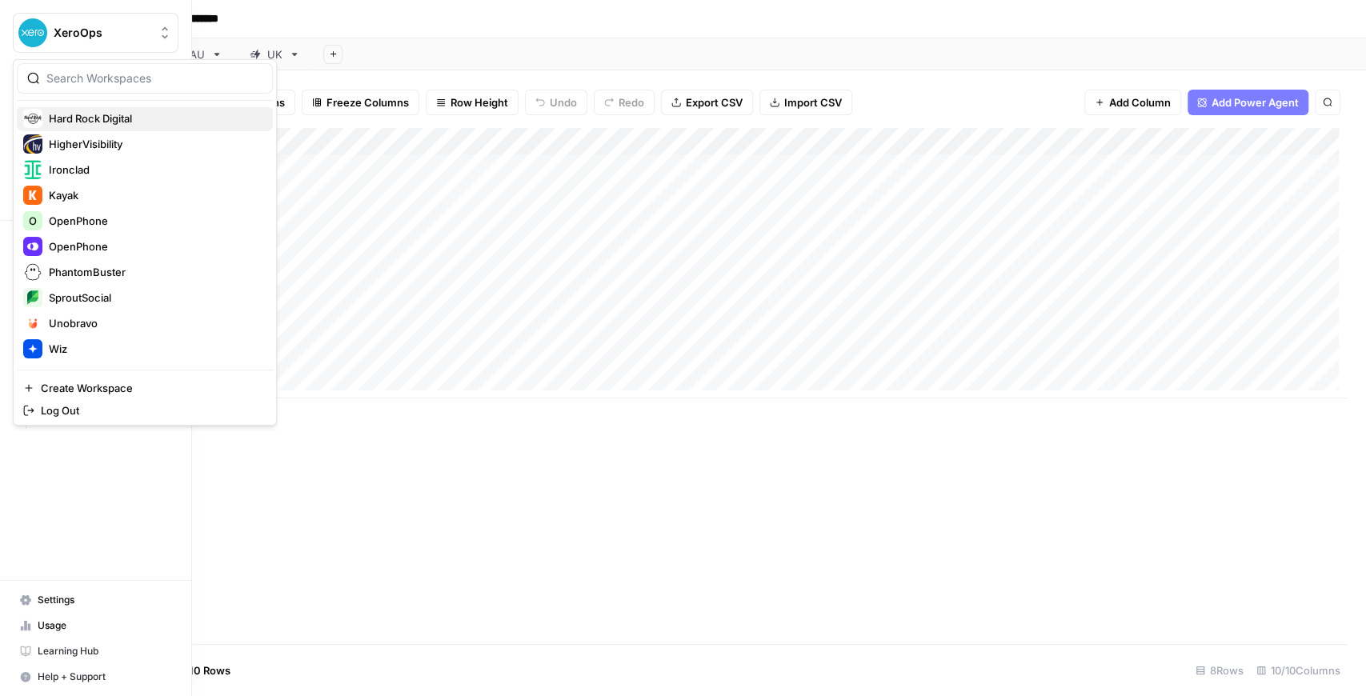
scroll to position [373, 0]
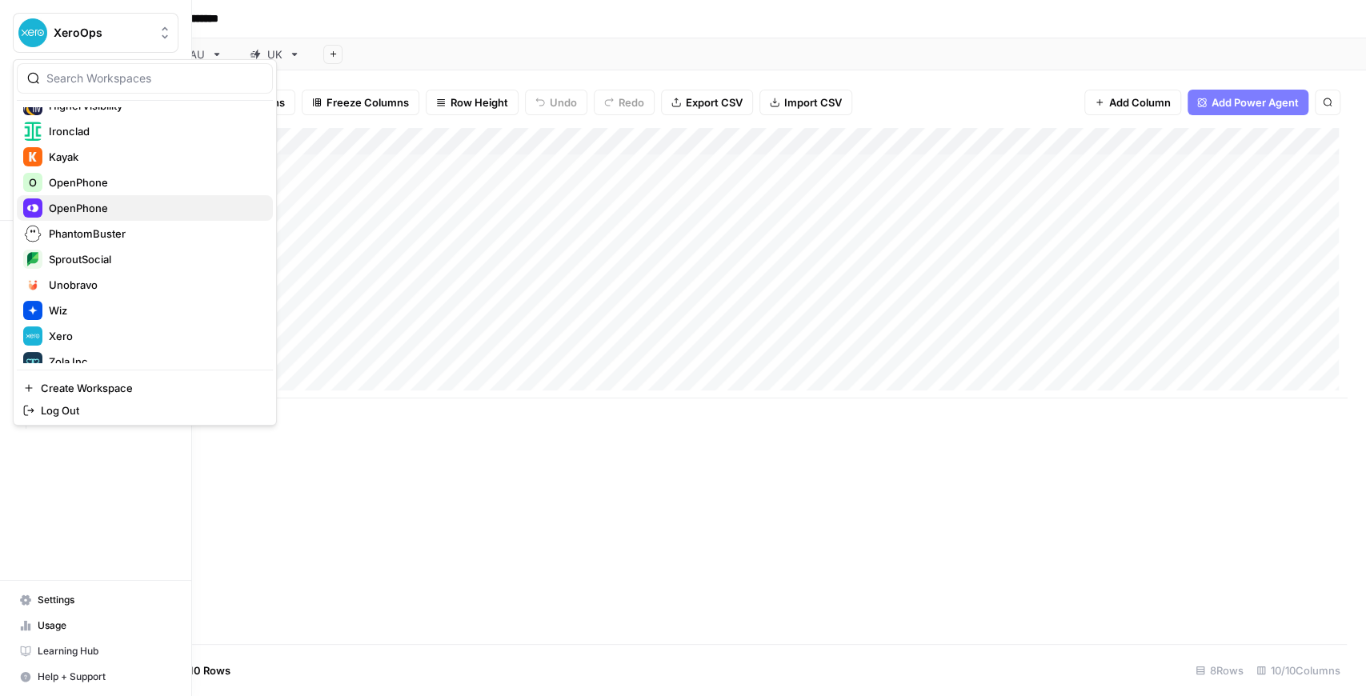
click at [117, 211] on span "OpenPhone" at bounding box center [154, 208] width 211 height 16
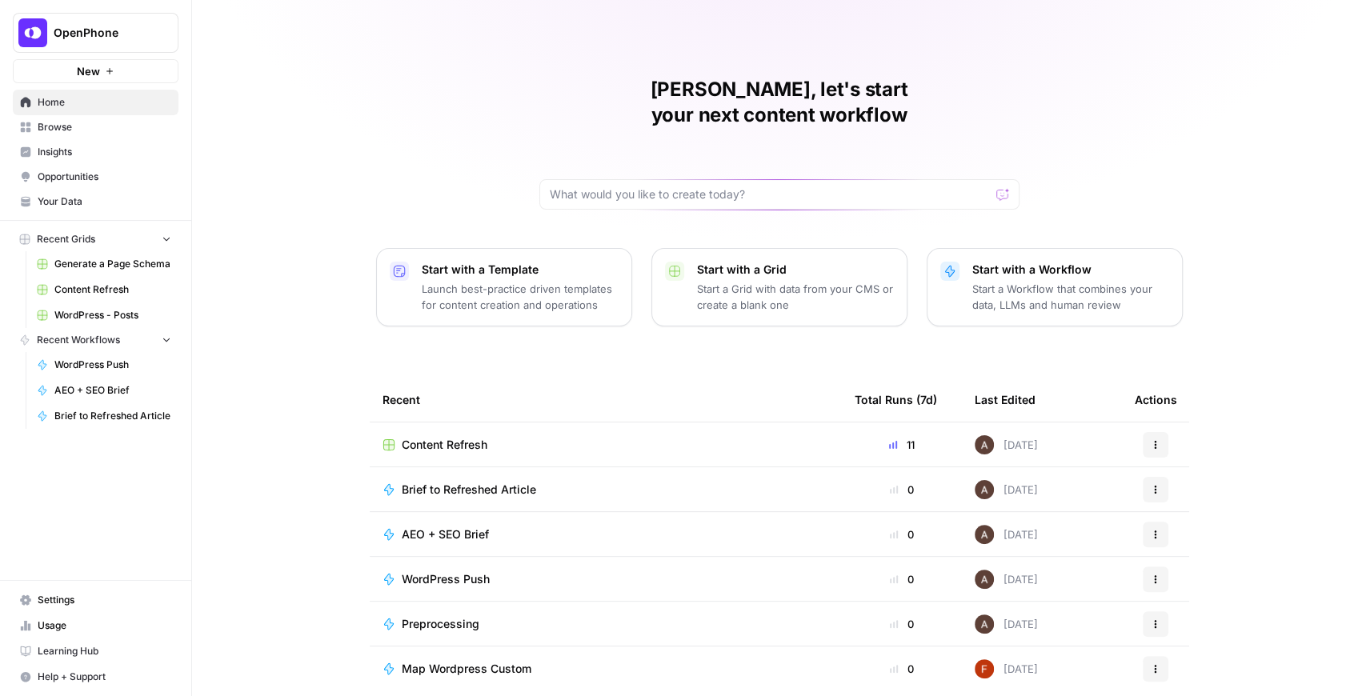
click at [81, 288] on span "Content Refresh" at bounding box center [112, 290] width 117 height 14
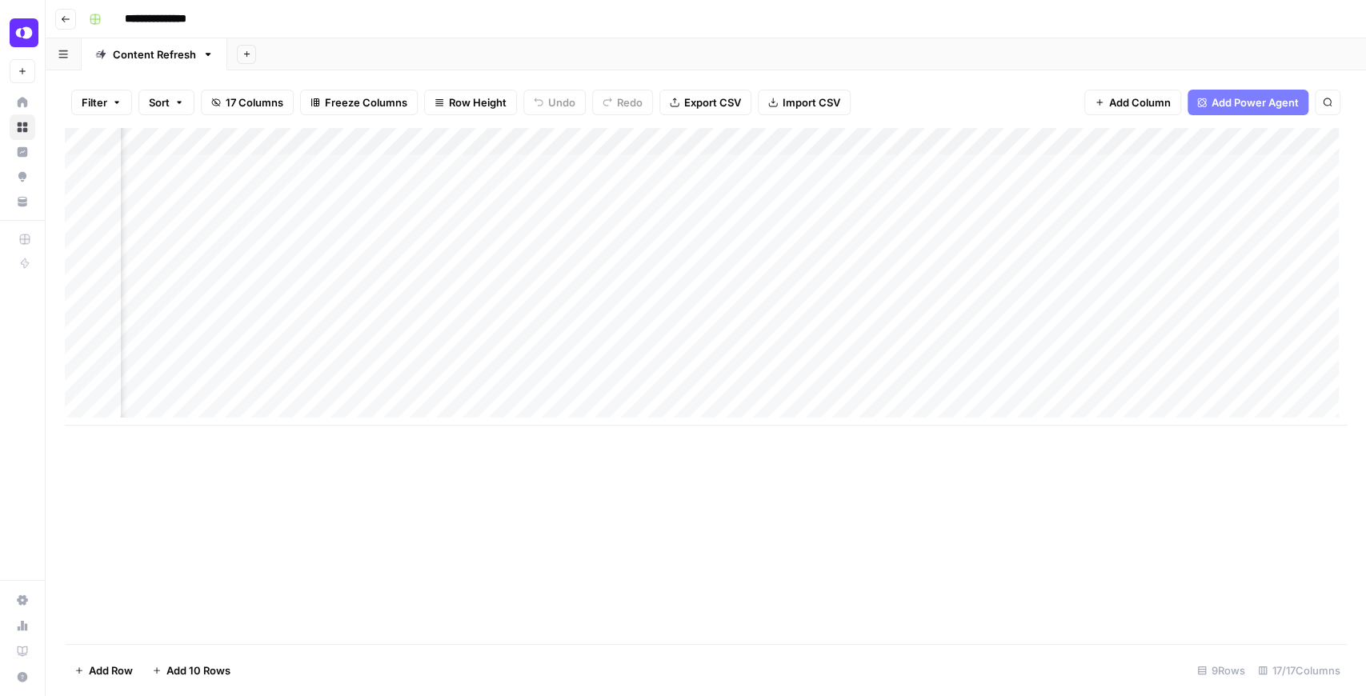
scroll to position [0, 1409]
click at [928, 144] on div "Add Column" at bounding box center [706, 277] width 1282 height 298
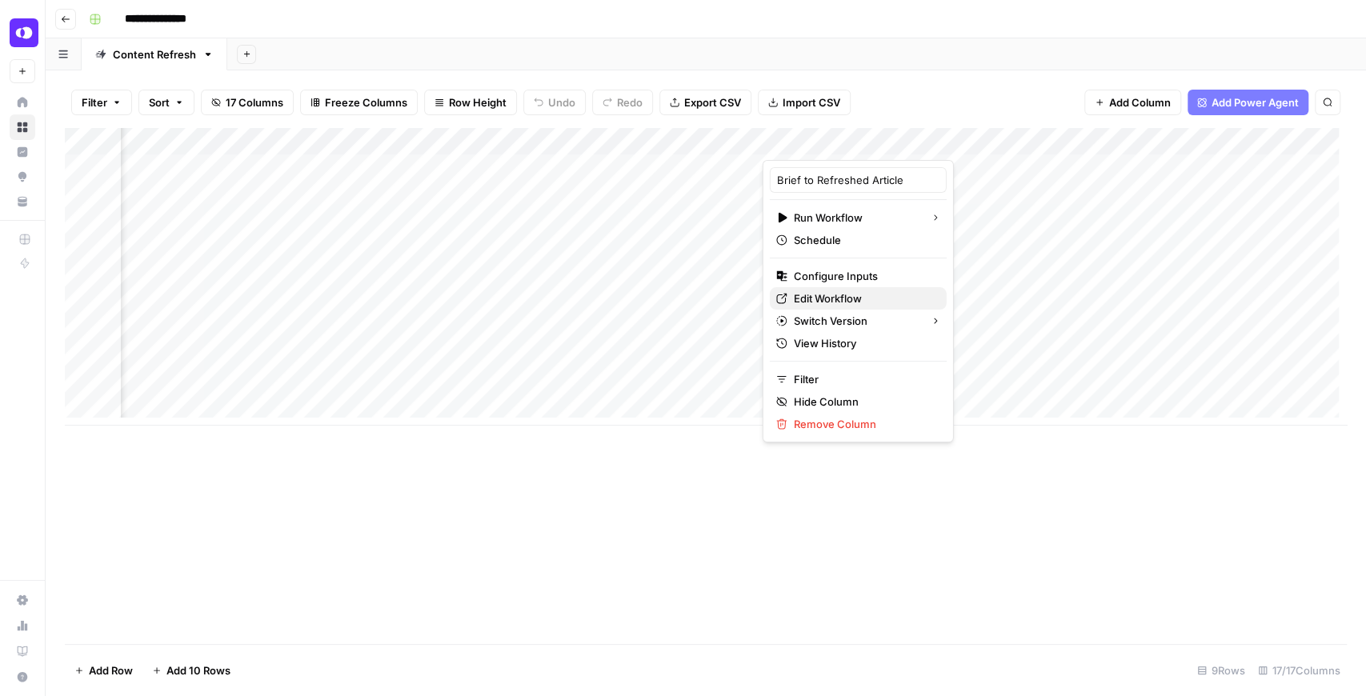
click at [841, 296] on span "Edit Workflow" at bounding box center [864, 299] width 140 height 16
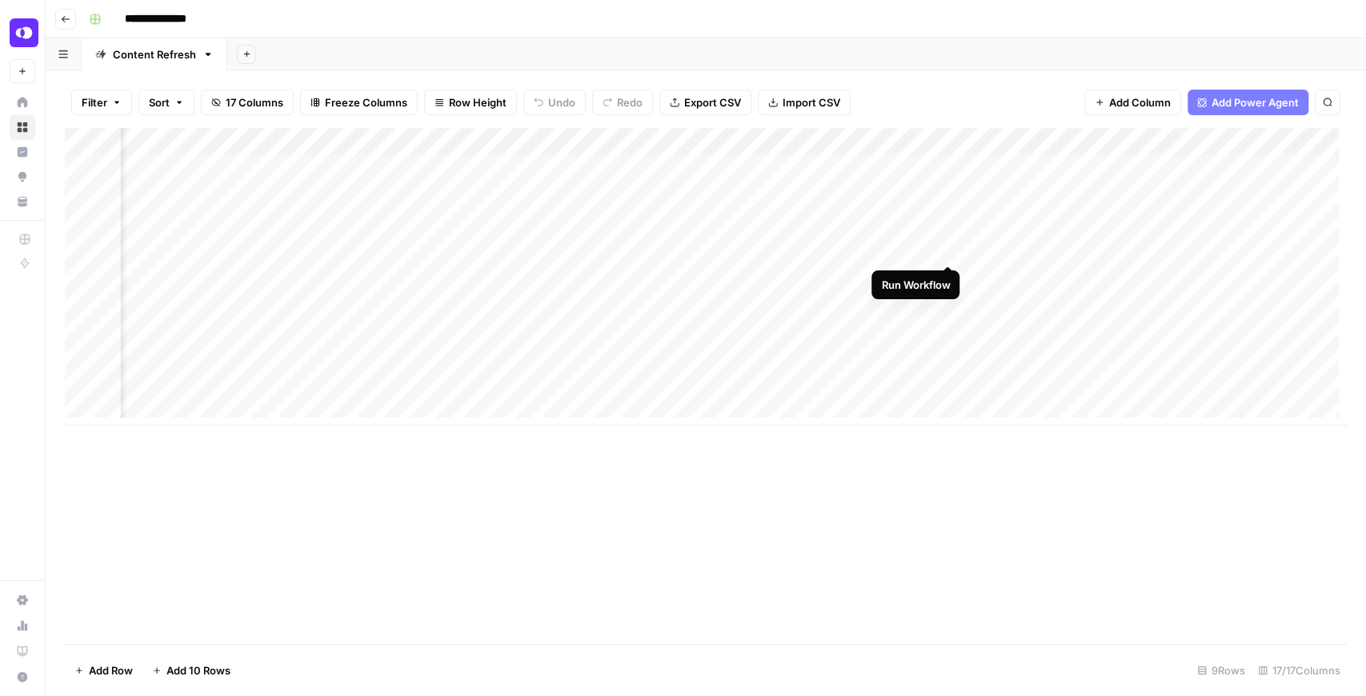
click at [948, 248] on div "Add Column" at bounding box center [706, 277] width 1282 height 298
click at [921, 277] on div "Add Column" at bounding box center [706, 277] width 1282 height 298
click at [13, 27] on button "OpenPhone" at bounding box center [23, 33] width 26 height 40
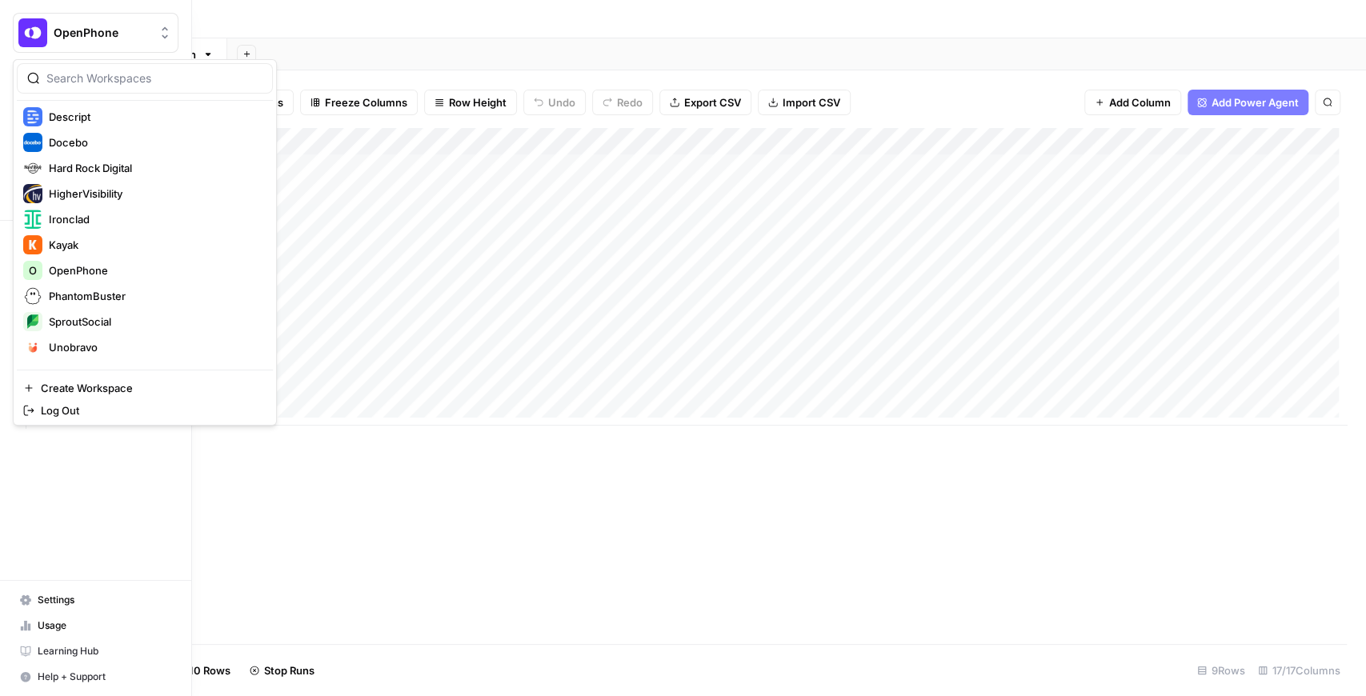
scroll to position [320, 0]
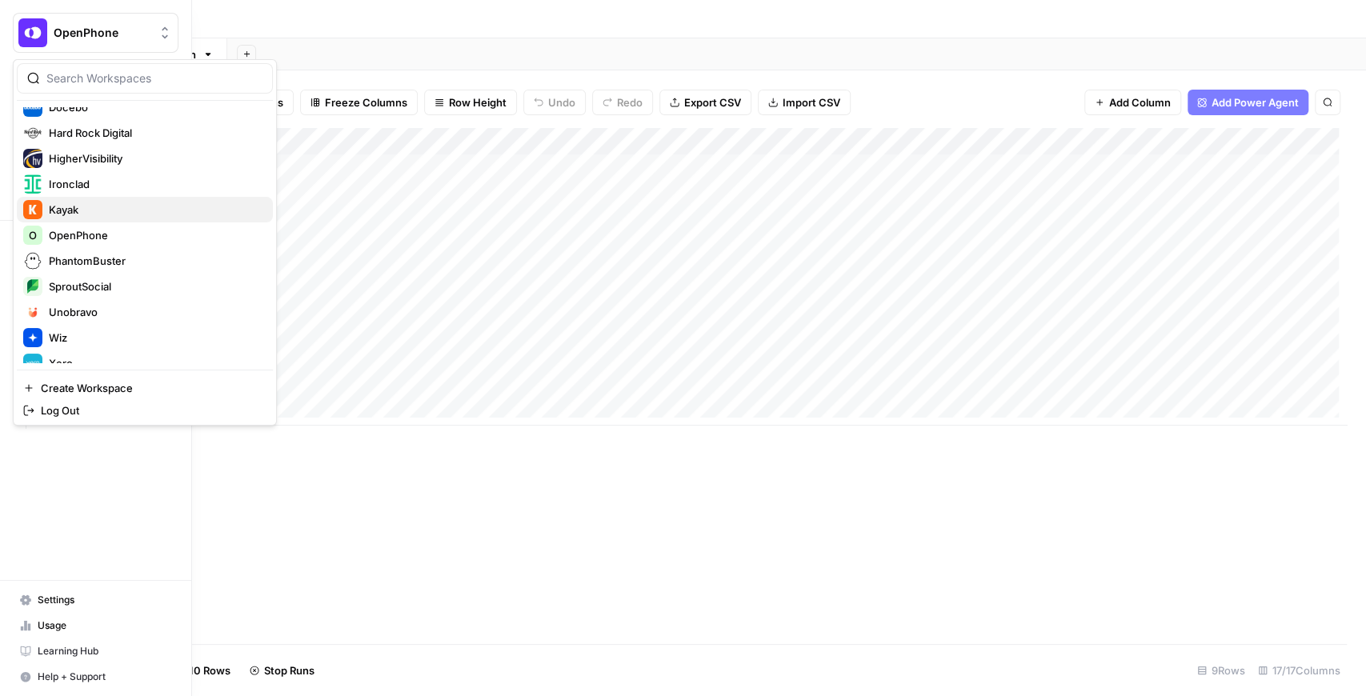
click at [111, 208] on span "Kayak" at bounding box center [154, 210] width 211 height 16
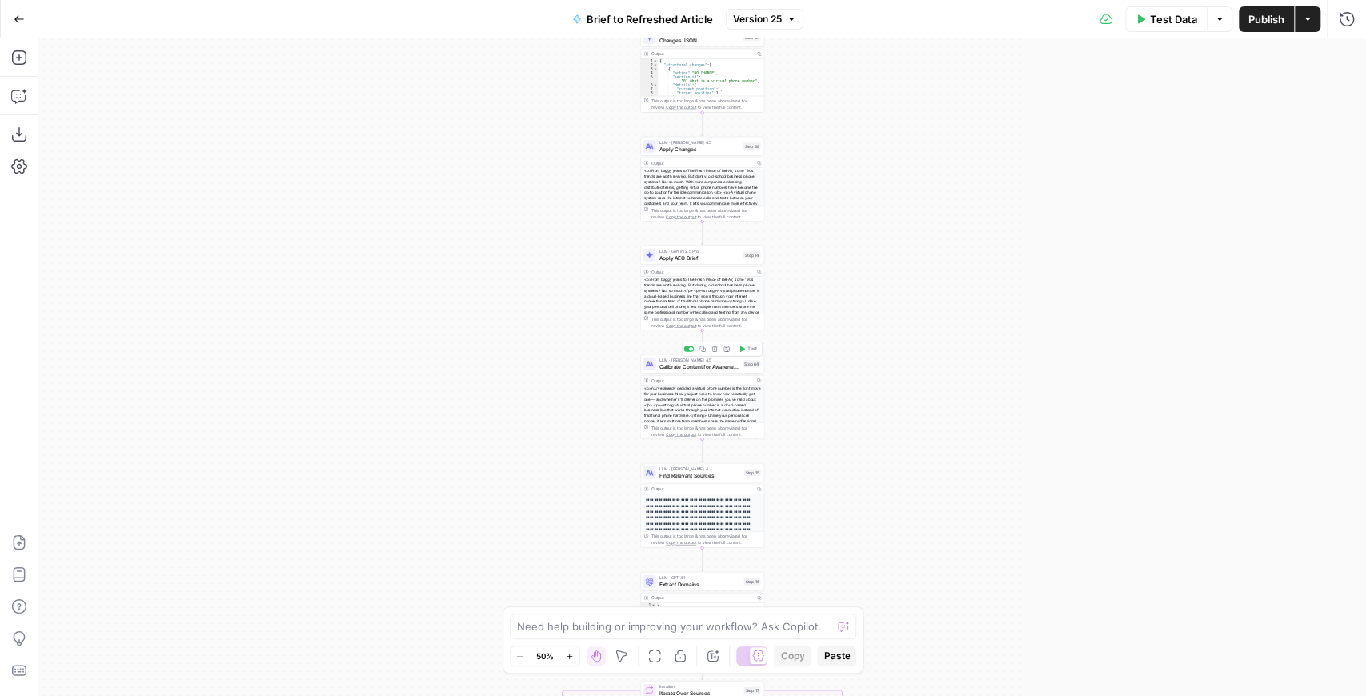
click at [719, 371] on div "LLM · Claude Sonnet 4.5 Calibrate Content for Awareness Stage Step 64 Copy step…" at bounding box center [702, 364] width 124 height 19
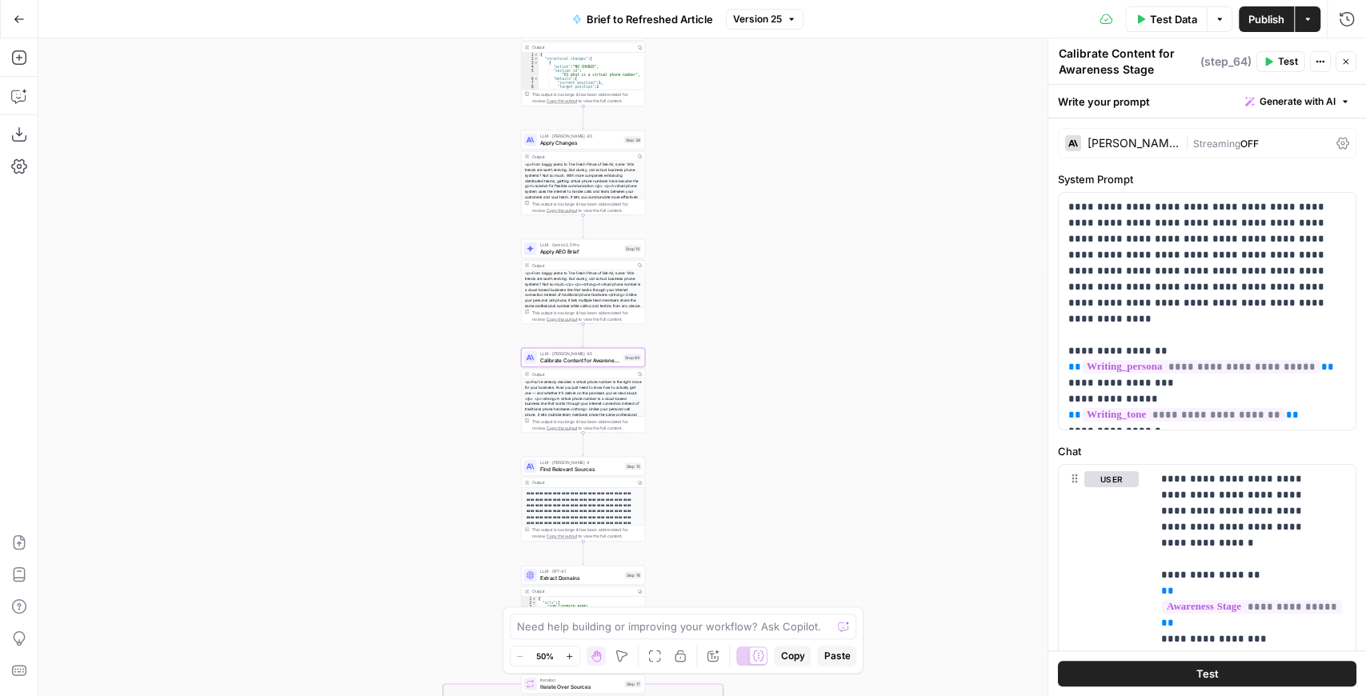
drag, startPoint x: 559, startPoint y: 366, endPoint x: 443, endPoint y: 360, distance: 115.4
click at [443, 360] on div "true false false true false true Workflow Input Settings Inputs LLM · GPT-4.1 E…" at bounding box center [702, 367] width 1328 height 658
click at [591, 347] on button "Delete step" at bounding box center [591, 343] width 10 height 10
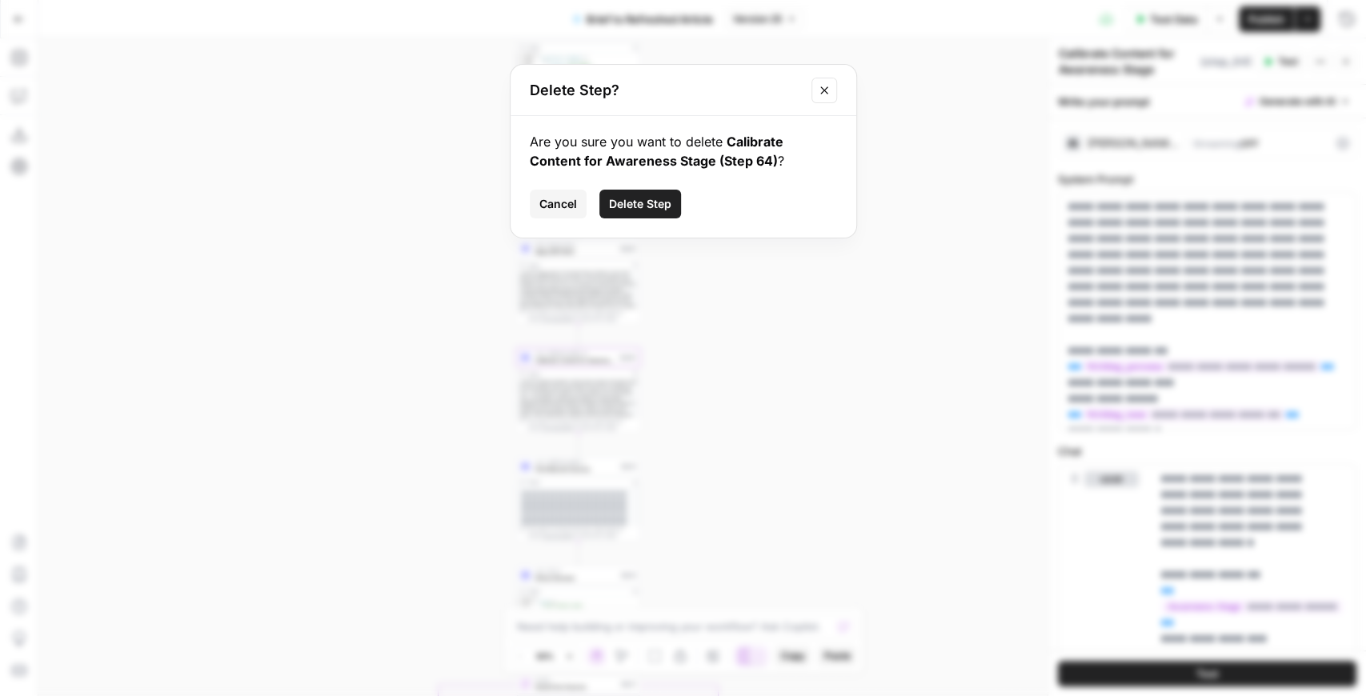
click at [648, 203] on span "Delete Step" at bounding box center [640, 204] width 62 height 16
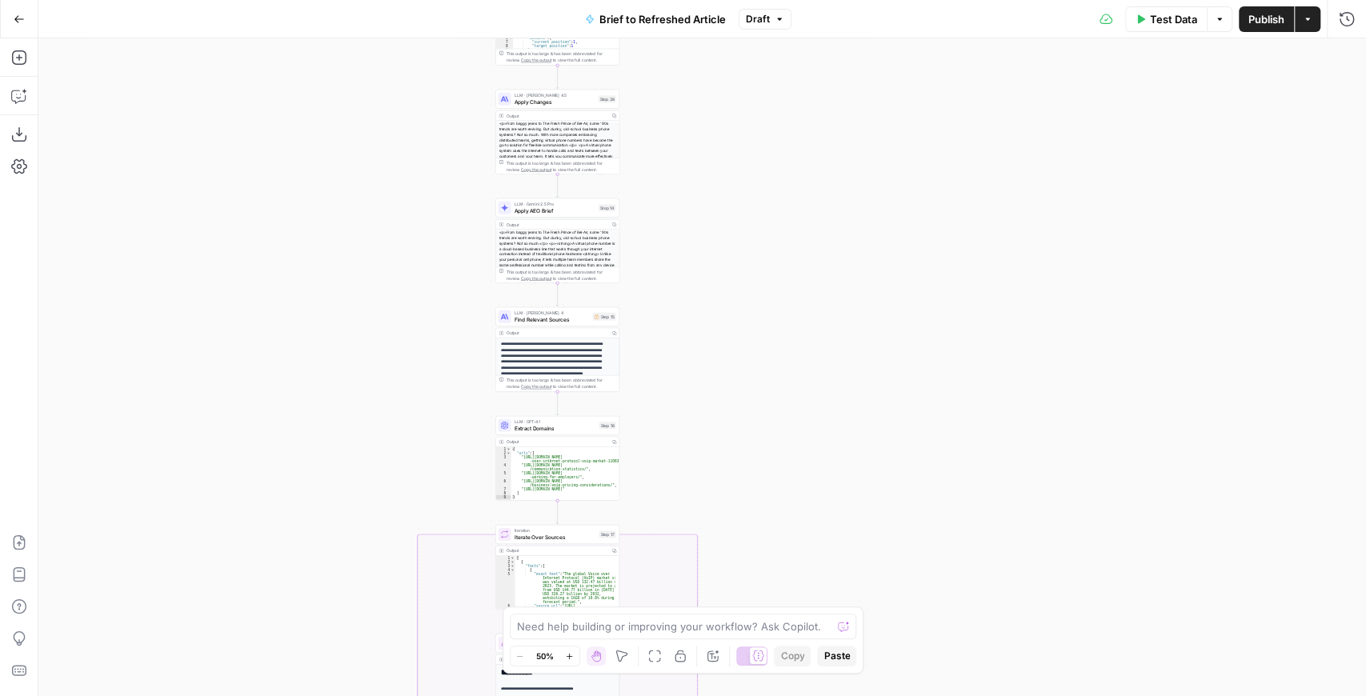
drag, startPoint x: 685, startPoint y: 321, endPoint x: 664, endPoint y: 280, distance: 46.2
click at [664, 280] on div "true false false true false true Workflow Input Settings Inputs LLM · GPT-4.1 E…" at bounding box center [702, 367] width 1328 height 658
click at [552, 323] on span "Find Relevant Sources" at bounding box center [552, 319] width 75 height 8
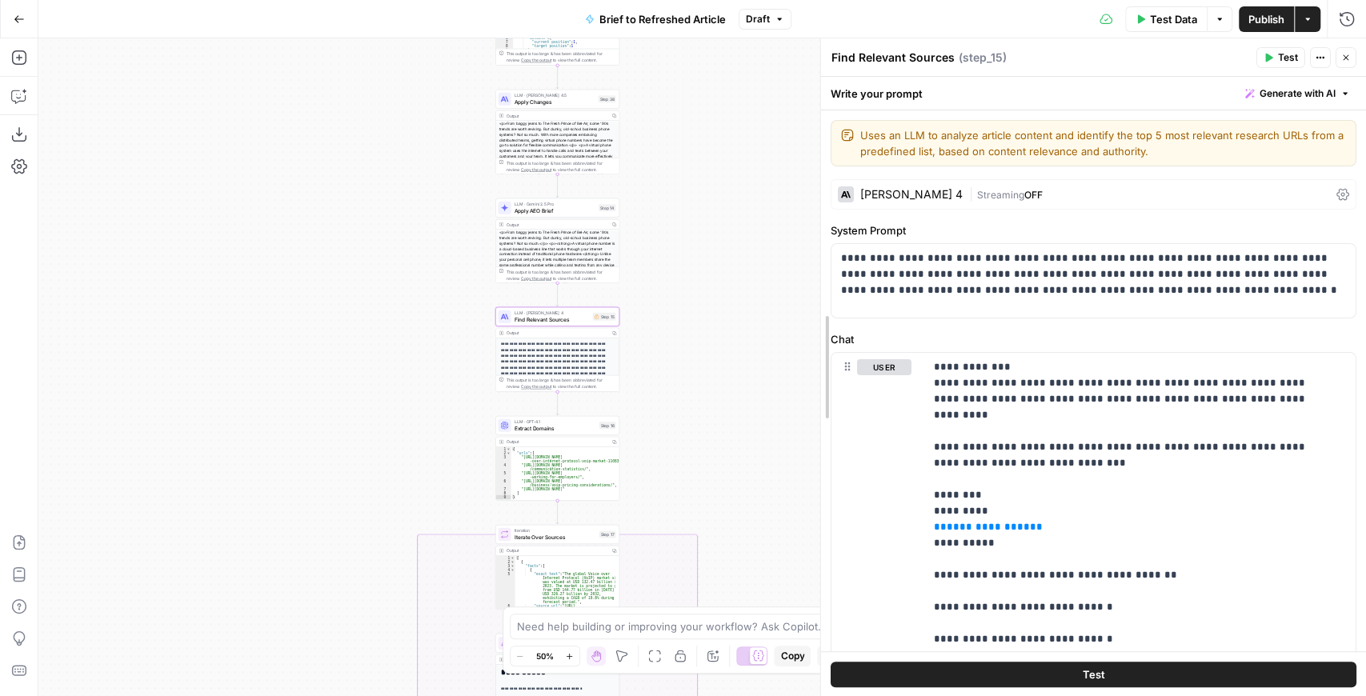
drag, startPoint x: 1026, startPoint y: 359, endPoint x: 816, endPoint y: 351, distance: 210.7
click at [816, 351] on div at bounding box center [821, 367] width 16 height 658
drag, startPoint x: 982, startPoint y: 506, endPoint x: 933, endPoint y: 504, distance: 49.7
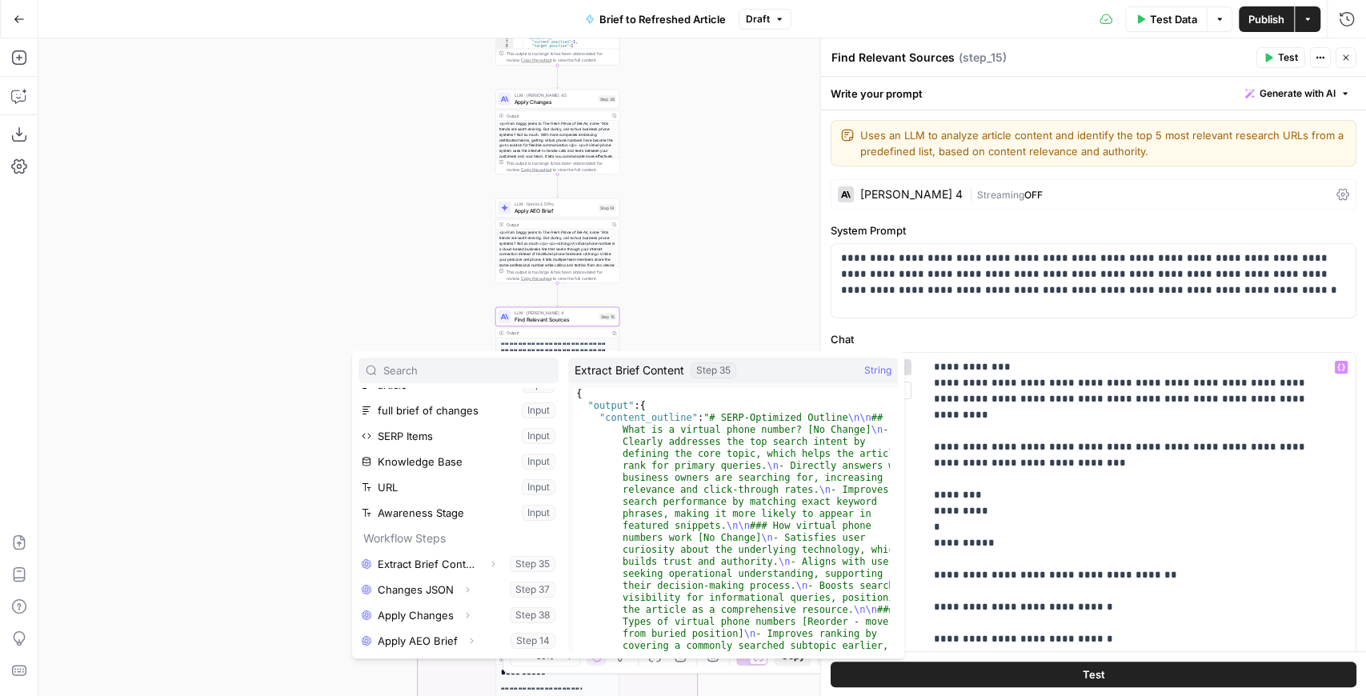
scroll to position [119, 0]
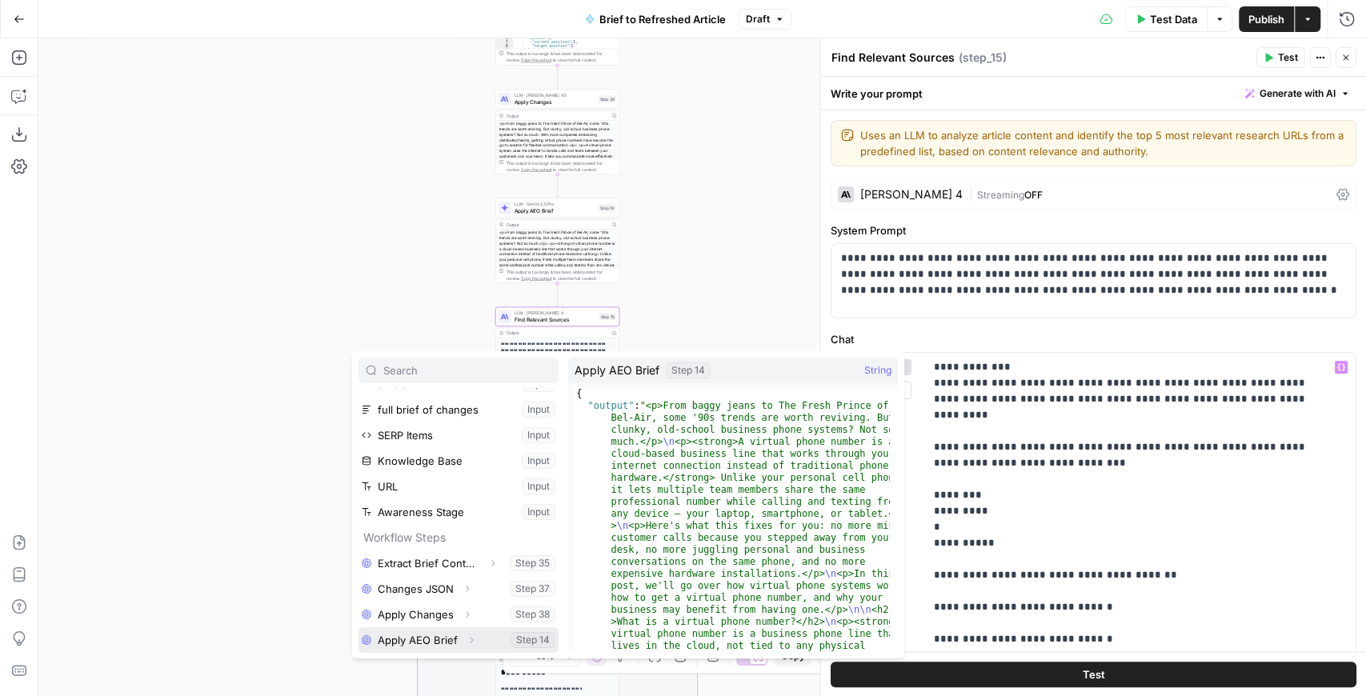
click at [469, 647] on button "Expand" at bounding box center [471, 640] width 21 height 21
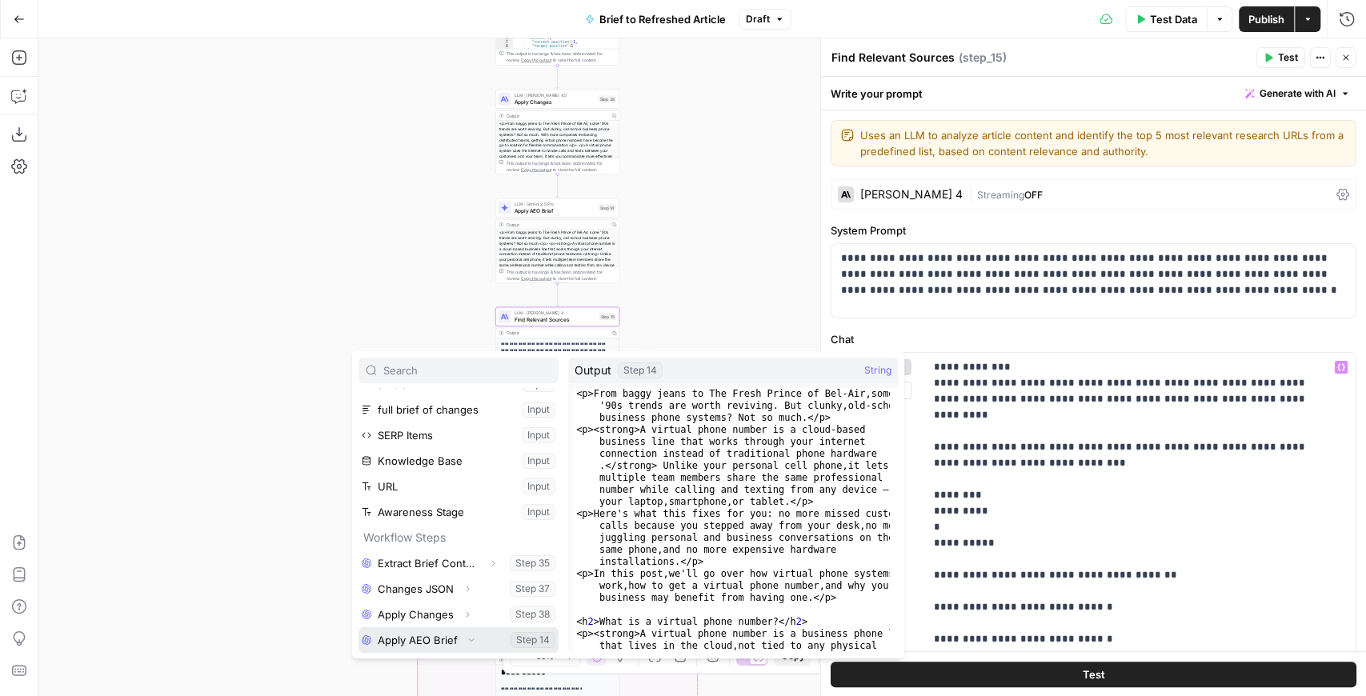
scroll to position [145, 0]
click at [434, 638] on button "Select variable Output" at bounding box center [467, 641] width 184 height 26
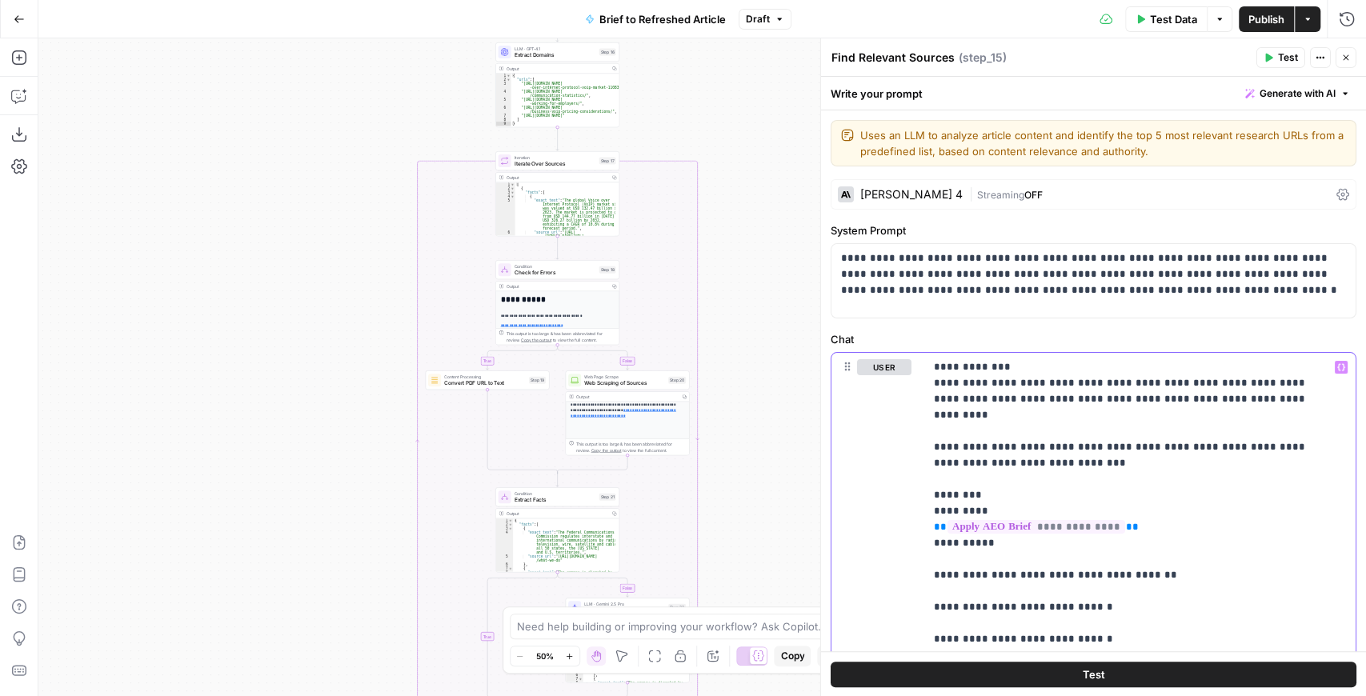
scroll to position [240, 0]
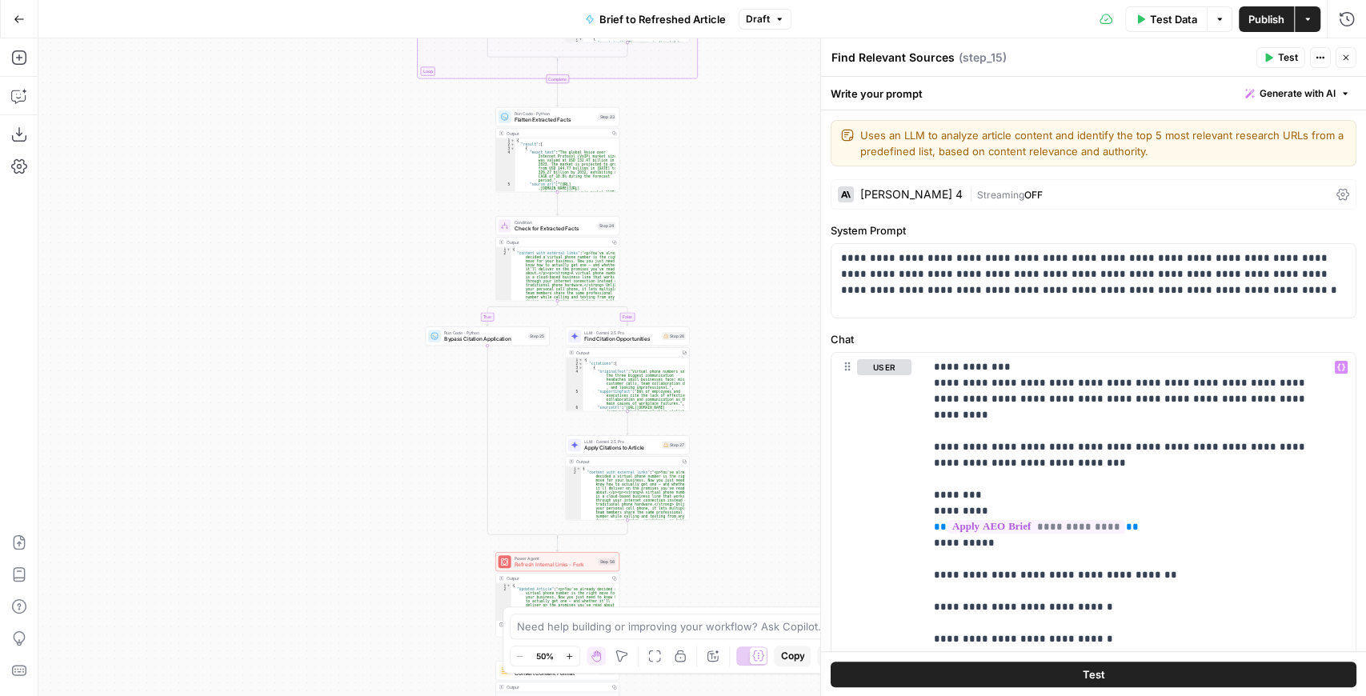
click at [620, 341] on span "Find Citation Opportunities" at bounding box center [621, 339] width 74 height 8
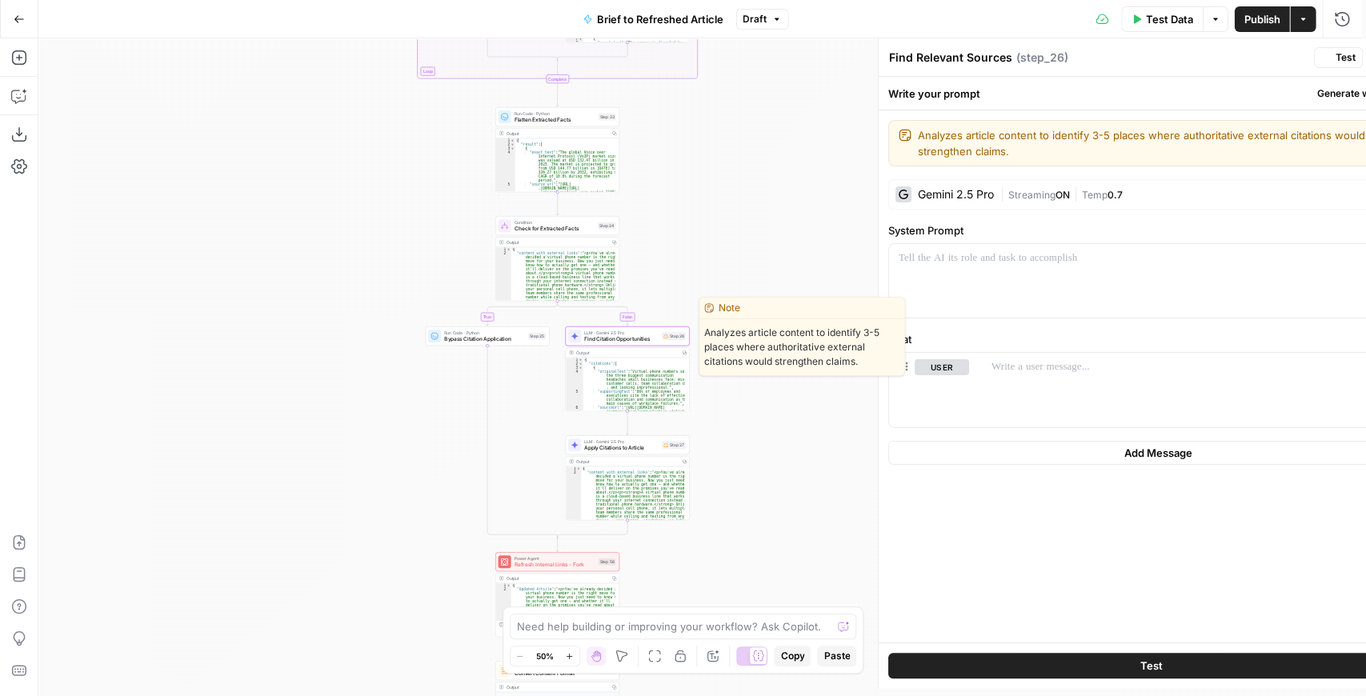
type textarea "Find Citation Opportunities"
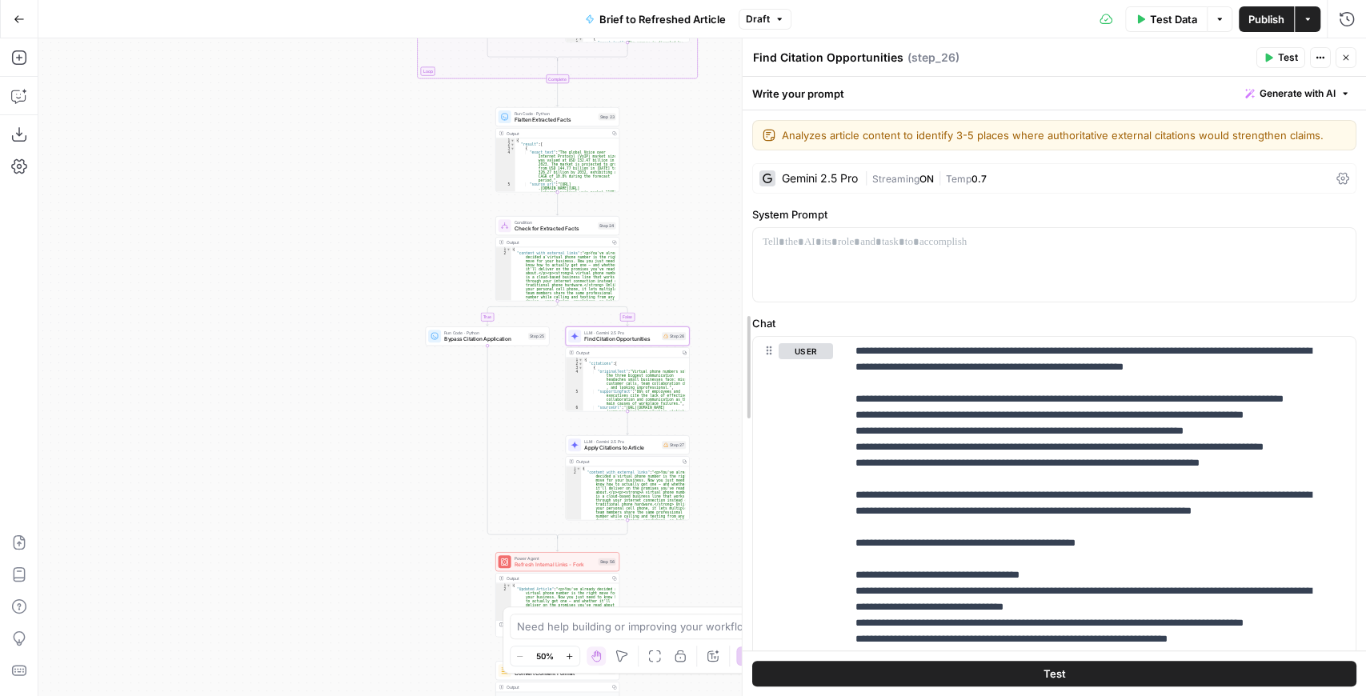
drag, startPoint x: 821, startPoint y: 331, endPoint x: 743, endPoint y: 327, distance: 78.5
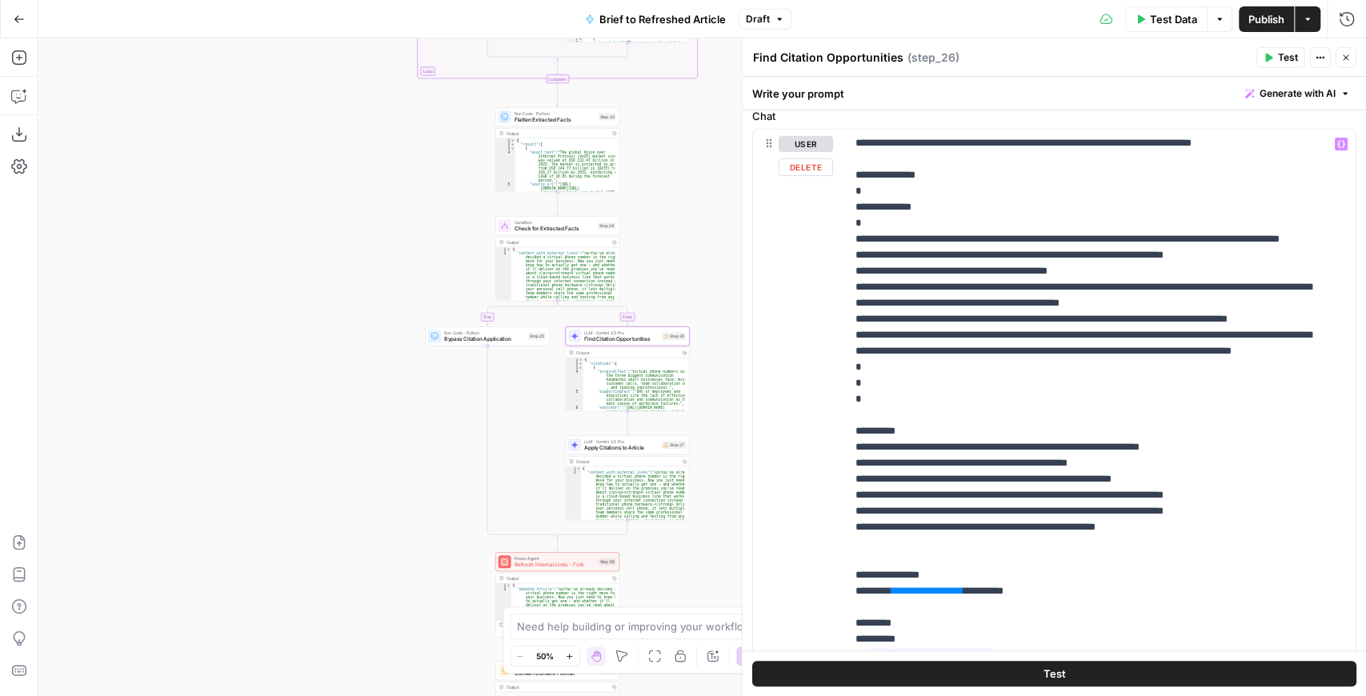
scroll to position [383, 0]
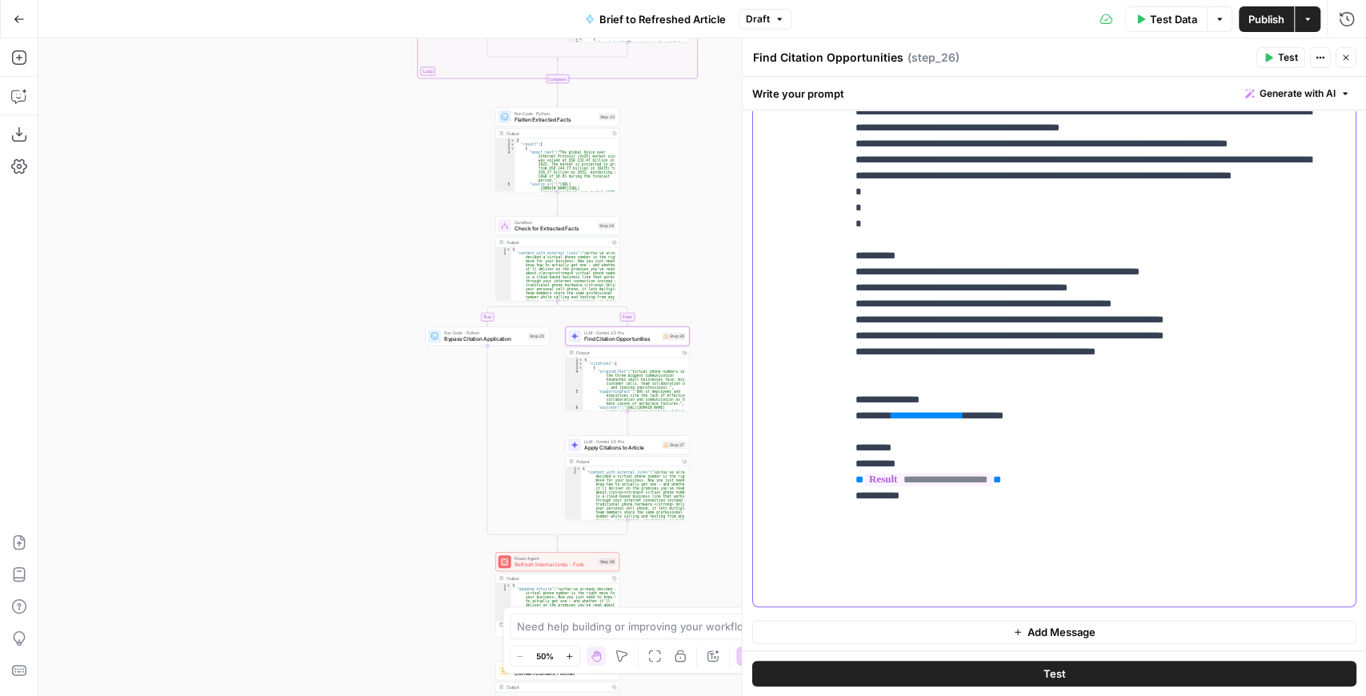
drag, startPoint x: 997, startPoint y: 509, endPoint x: 904, endPoint y: 510, distance: 93.7
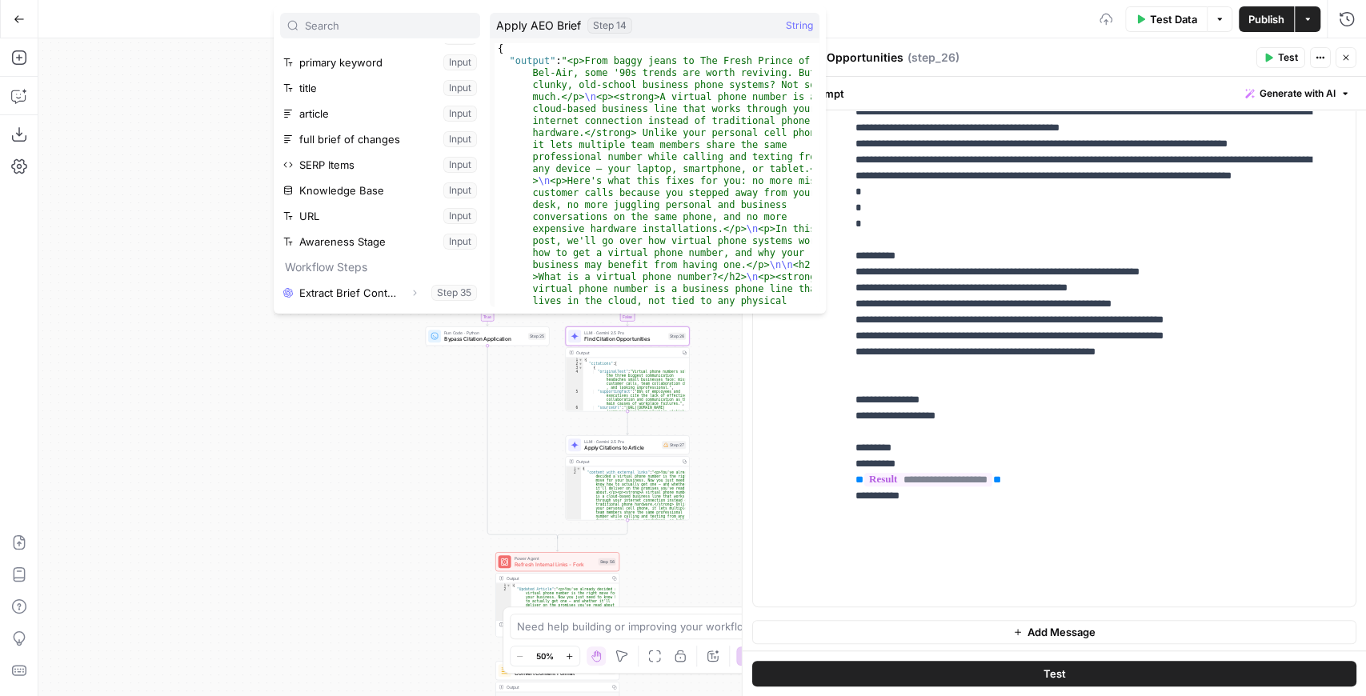
scroll to position [222, 0]
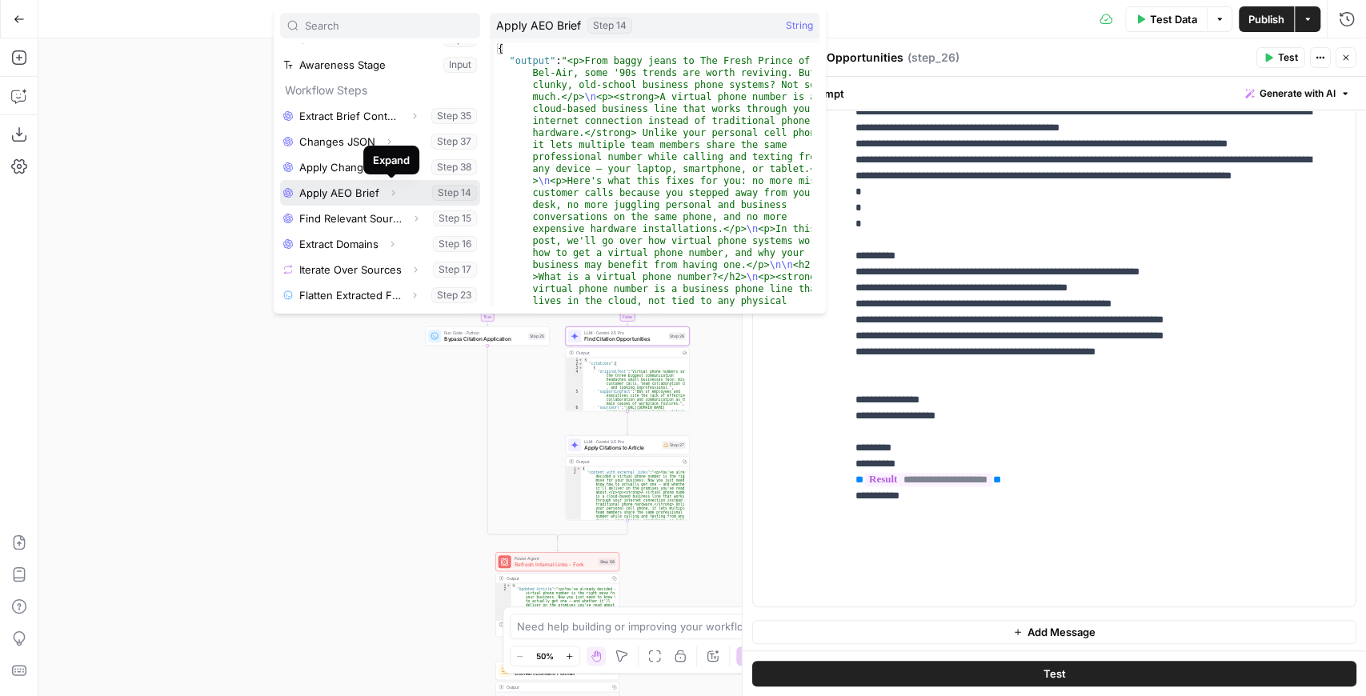
click at [393, 197] on button "Expand" at bounding box center [393, 193] width 21 height 21
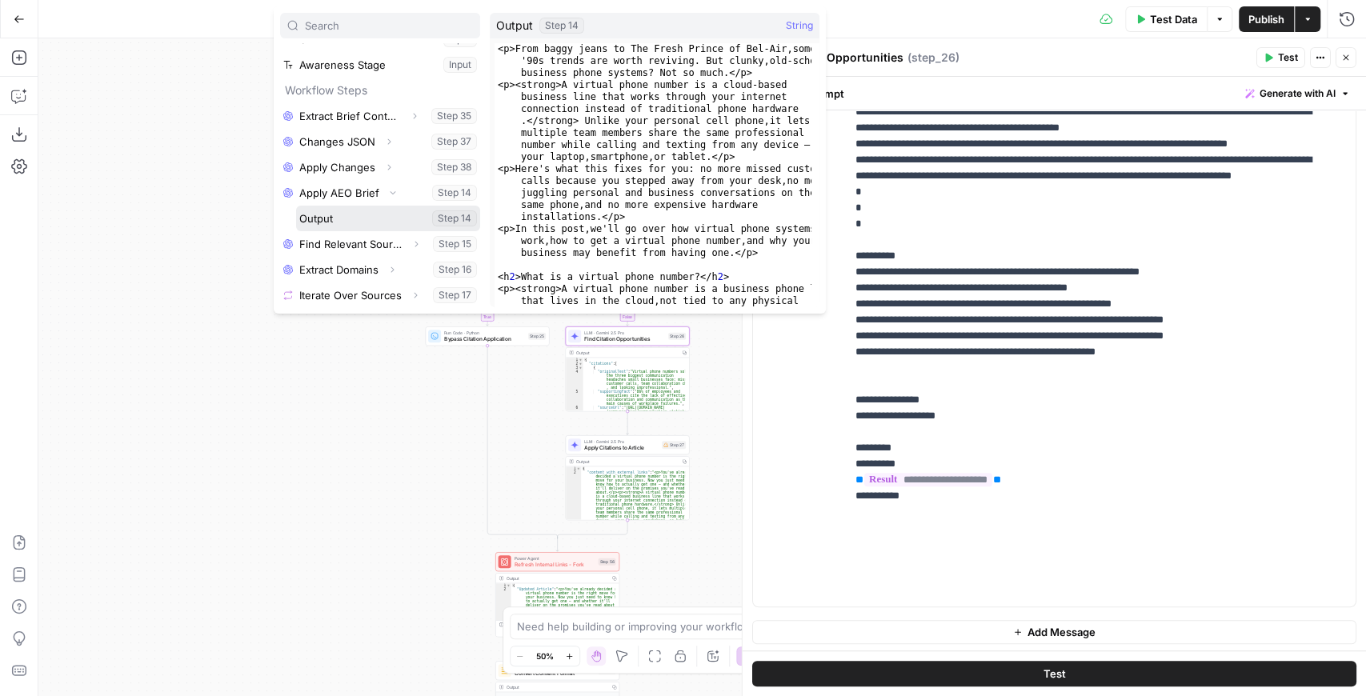
click at [368, 223] on button "Select variable Output" at bounding box center [388, 219] width 184 height 26
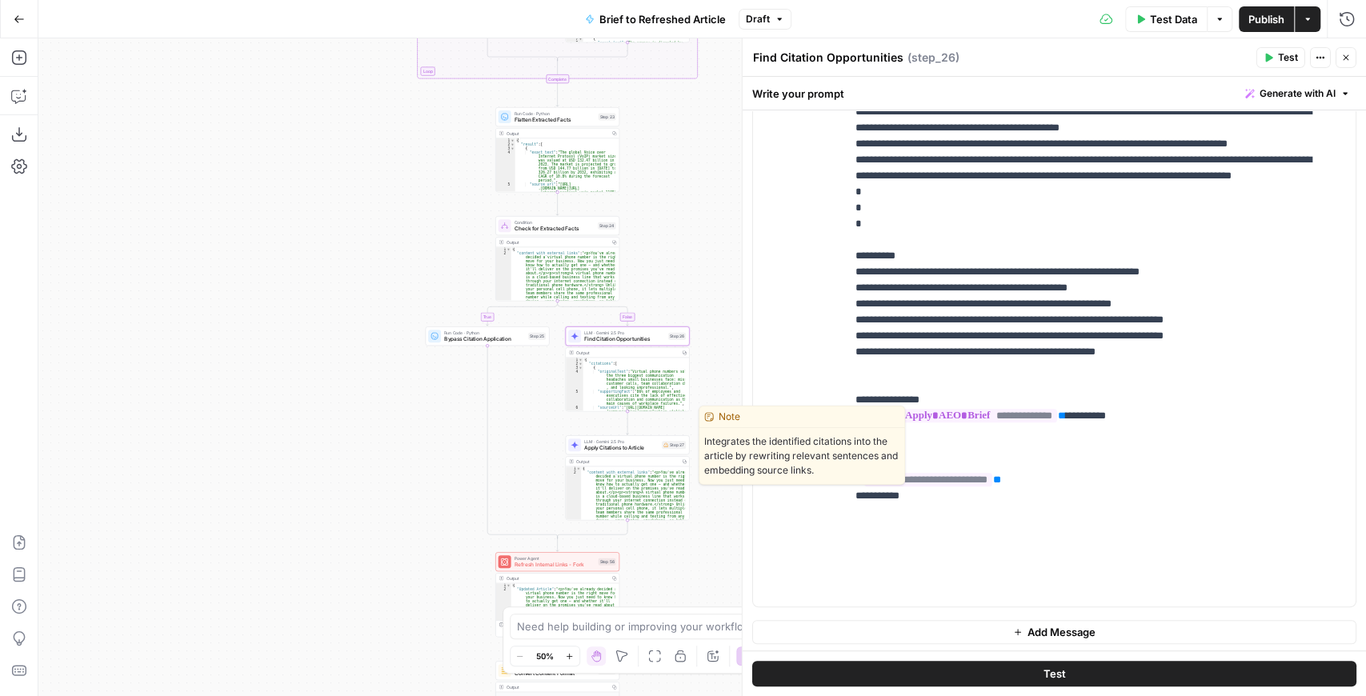
click at [632, 447] on span "Apply Citations to Article" at bounding box center [621, 448] width 74 height 8
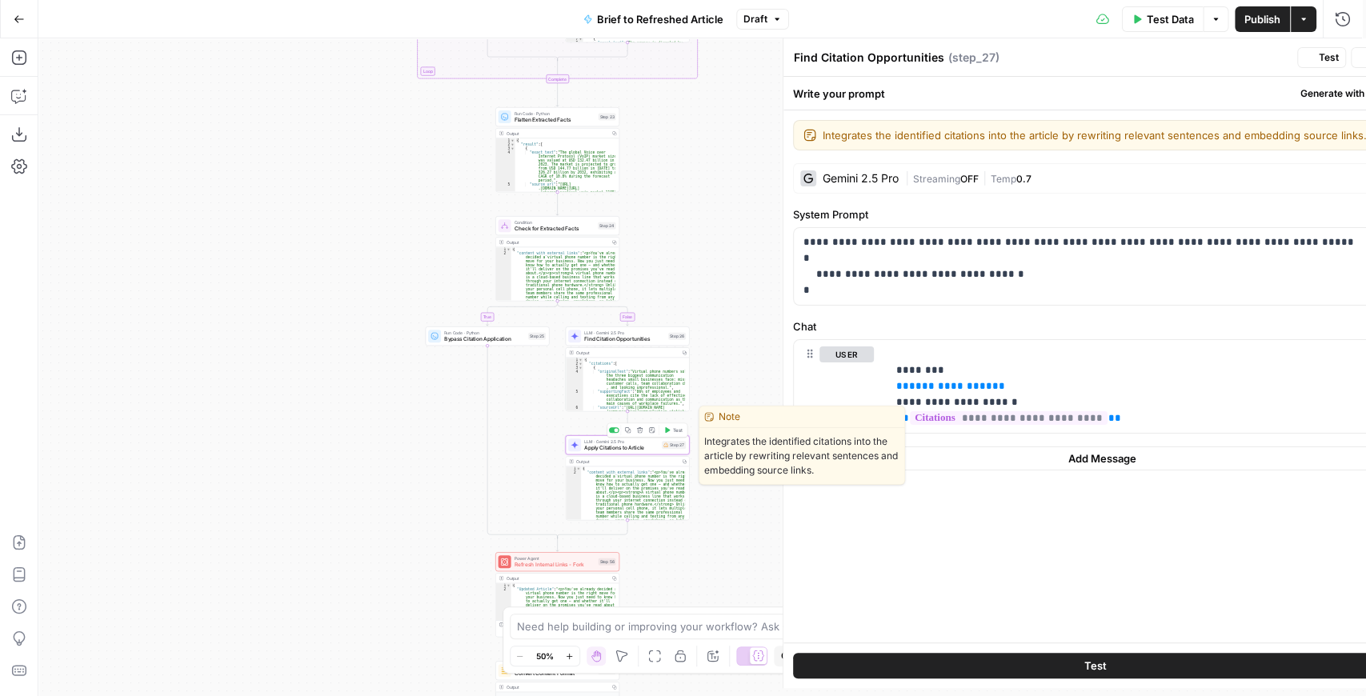
type textarea "Apply Citations to Article"
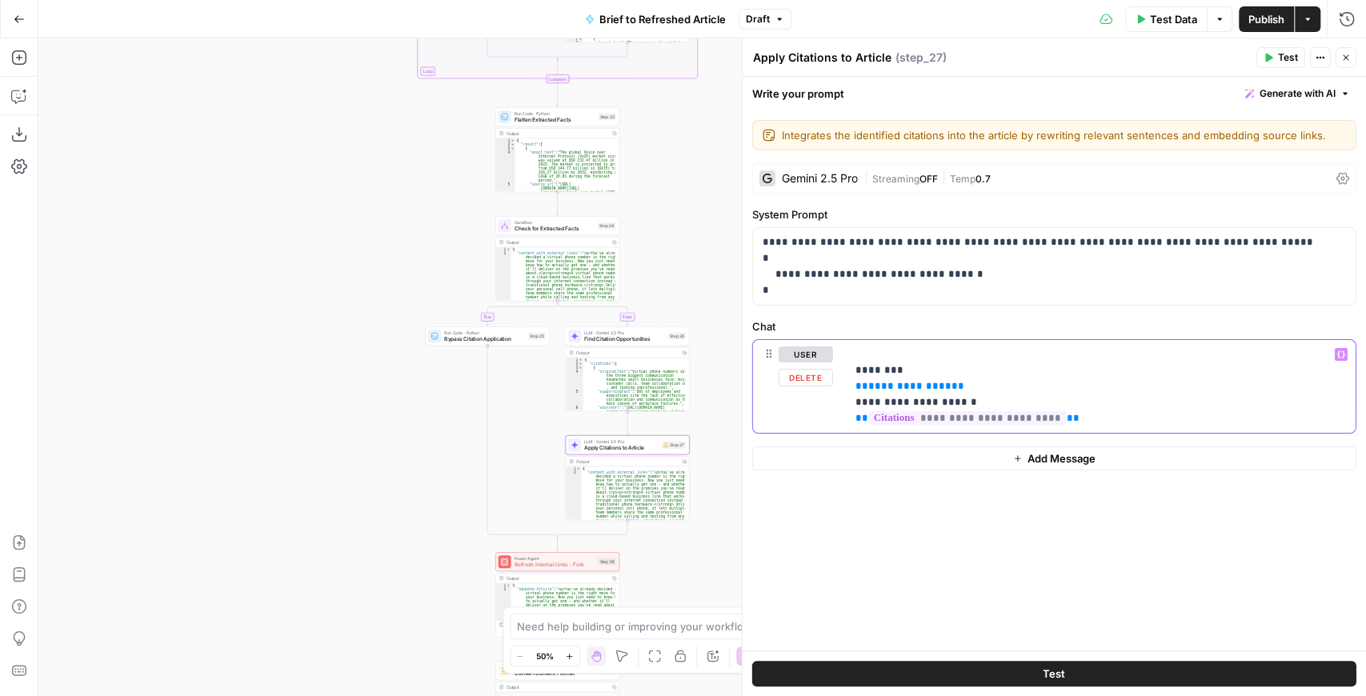
drag, startPoint x: 953, startPoint y: 386, endPoint x: 841, endPoint y: 387, distance: 111.3
click at [841, 387] on div "**********" at bounding box center [1054, 386] width 603 height 93
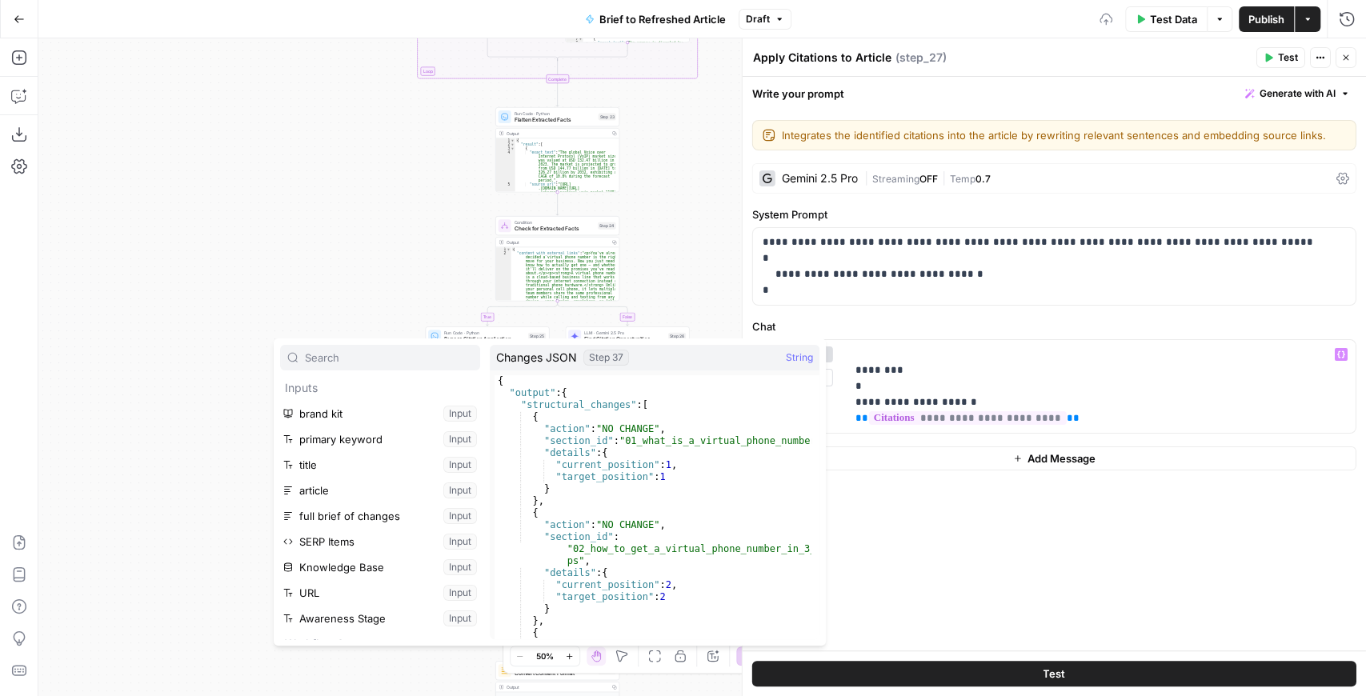
scroll to position [247, 0]
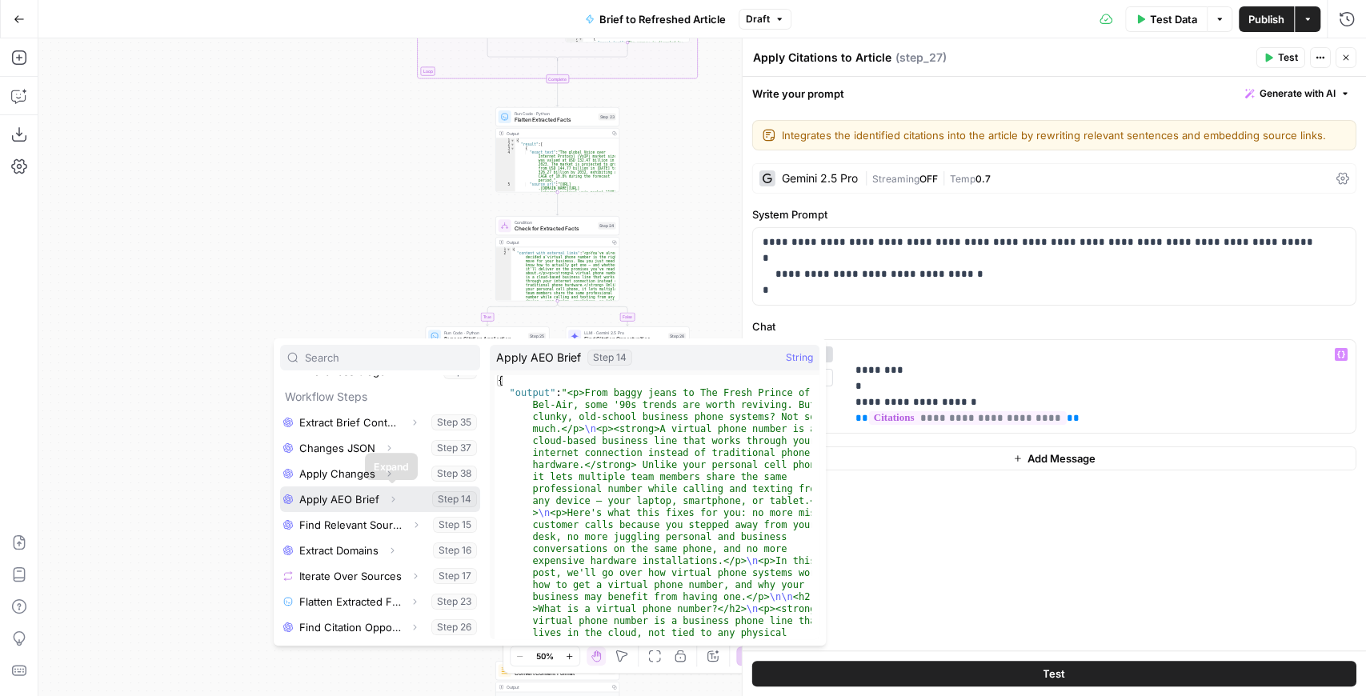
click at [387, 504] on button "Expand" at bounding box center [393, 499] width 21 height 21
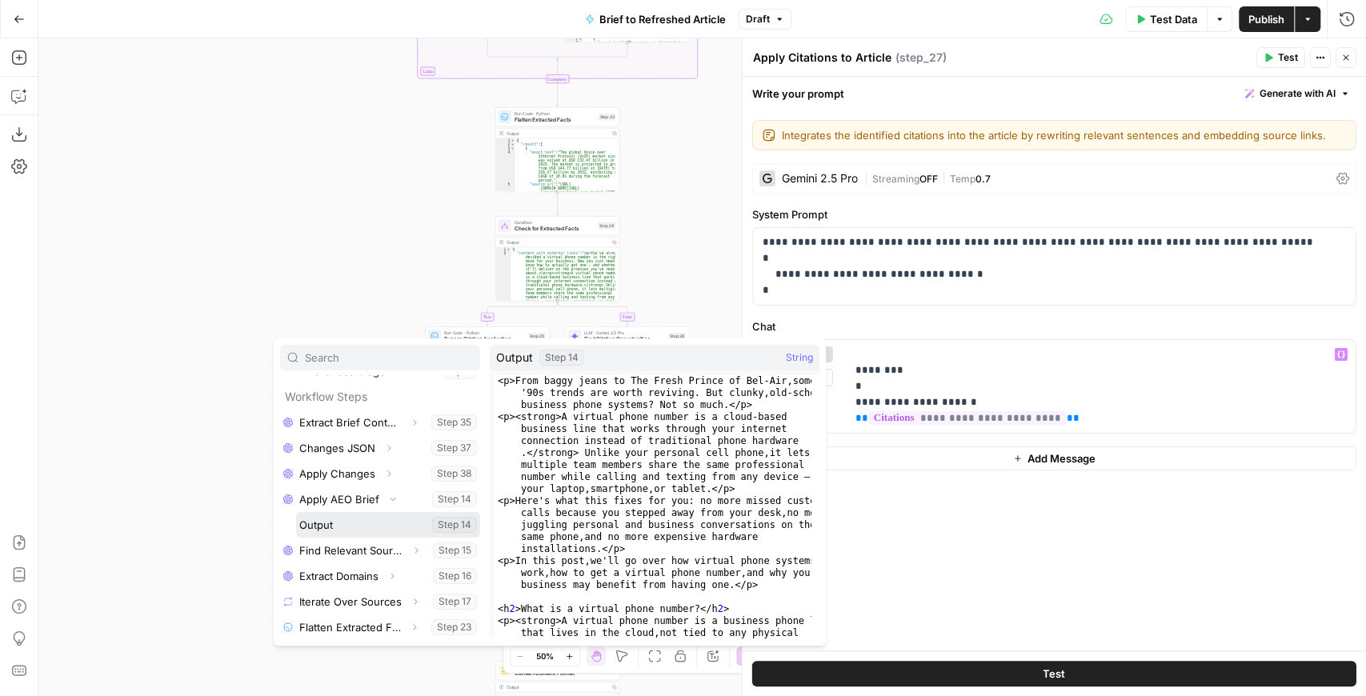
click at [349, 525] on button "Select variable Output" at bounding box center [388, 525] width 184 height 26
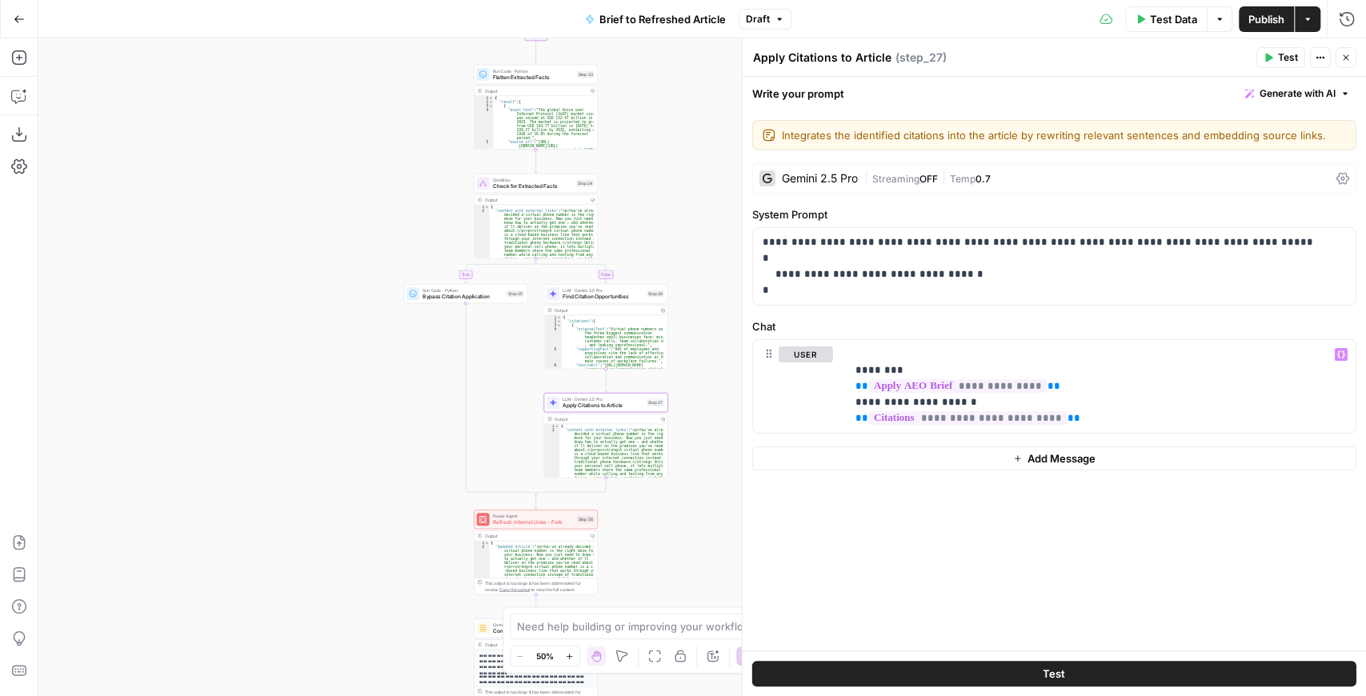
drag, startPoint x: 344, startPoint y: 505, endPoint x: 245, endPoint y: 328, distance: 202.9
click at [247, 335] on div "true false false true false true Workflow Input Settings Inputs LLM · GPT-4.1 E…" at bounding box center [702, 367] width 1328 height 658
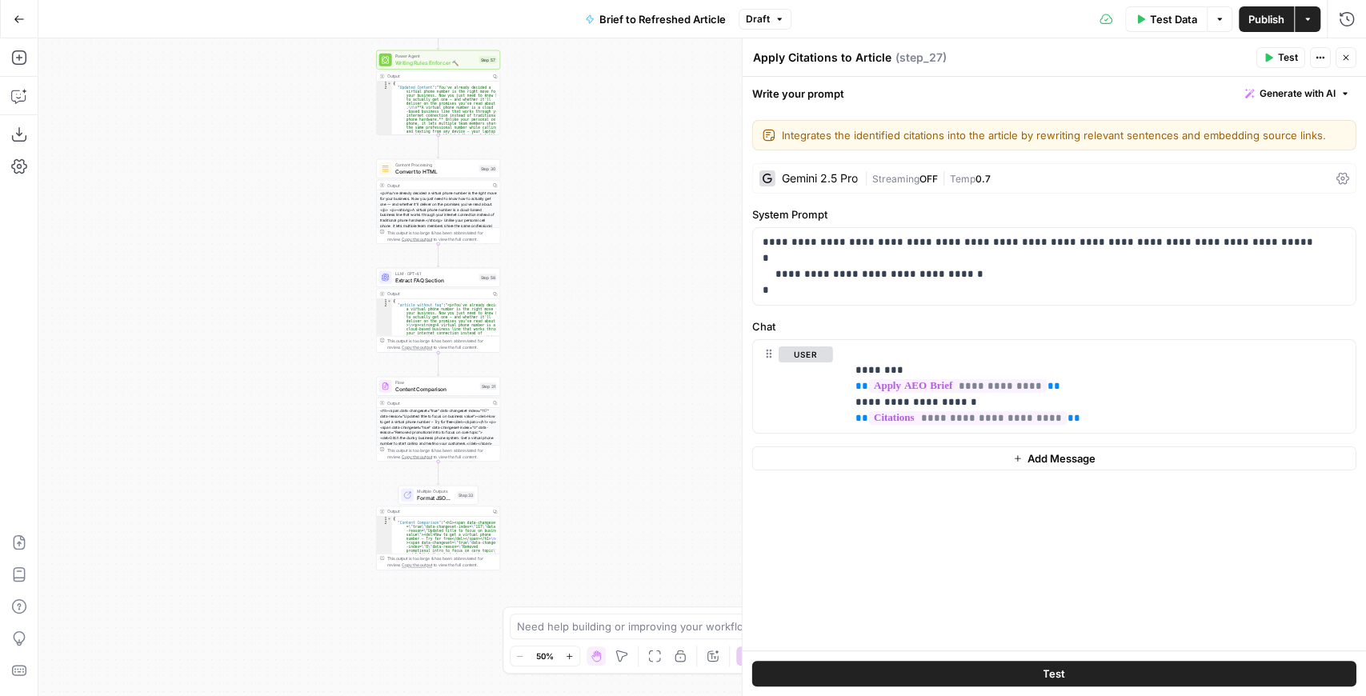
click at [1271, 22] on span "Publish" at bounding box center [1267, 19] width 36 height 16
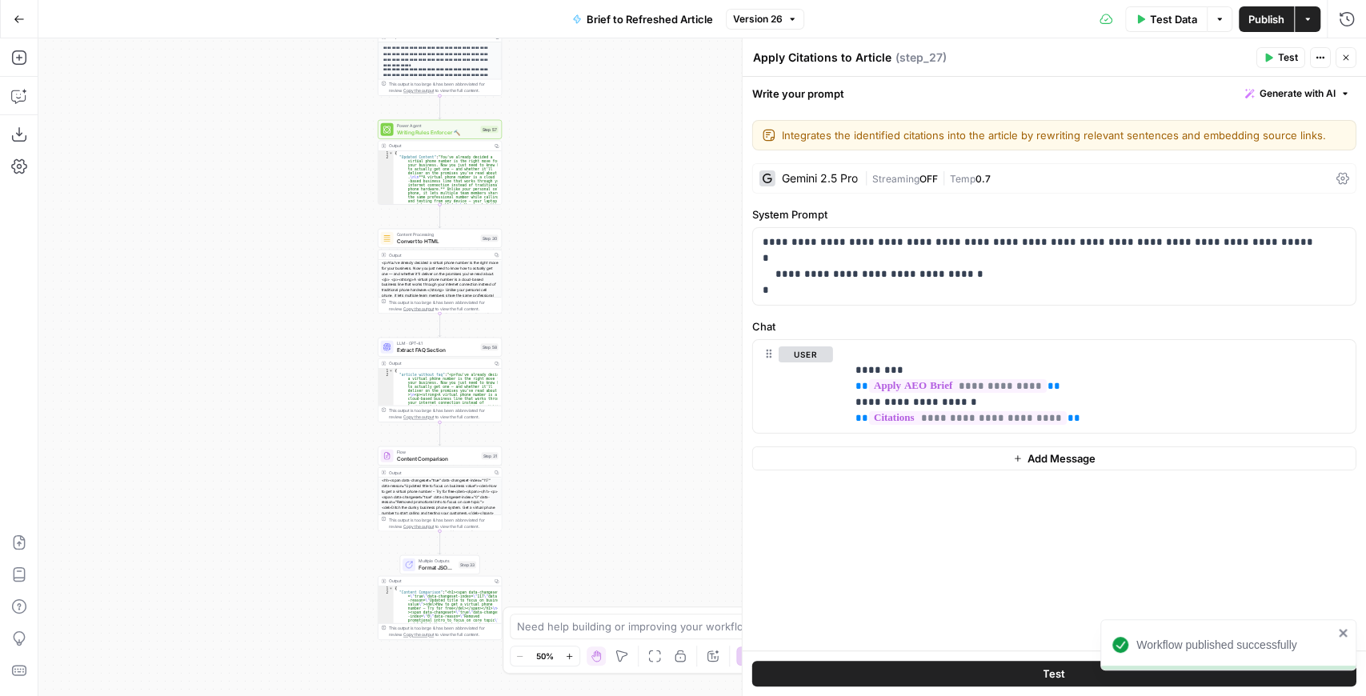
drag, startPoint x: 623, startPoint y: 217, endPoint x: 620, endPoint y: 348, distance: 131.3
click at [622, 323] on div "true false false true false true Workflow Input Settings Inputs LLM · GPT-4.1 E…" at bounding box center [702, 367] width 1328 height 658
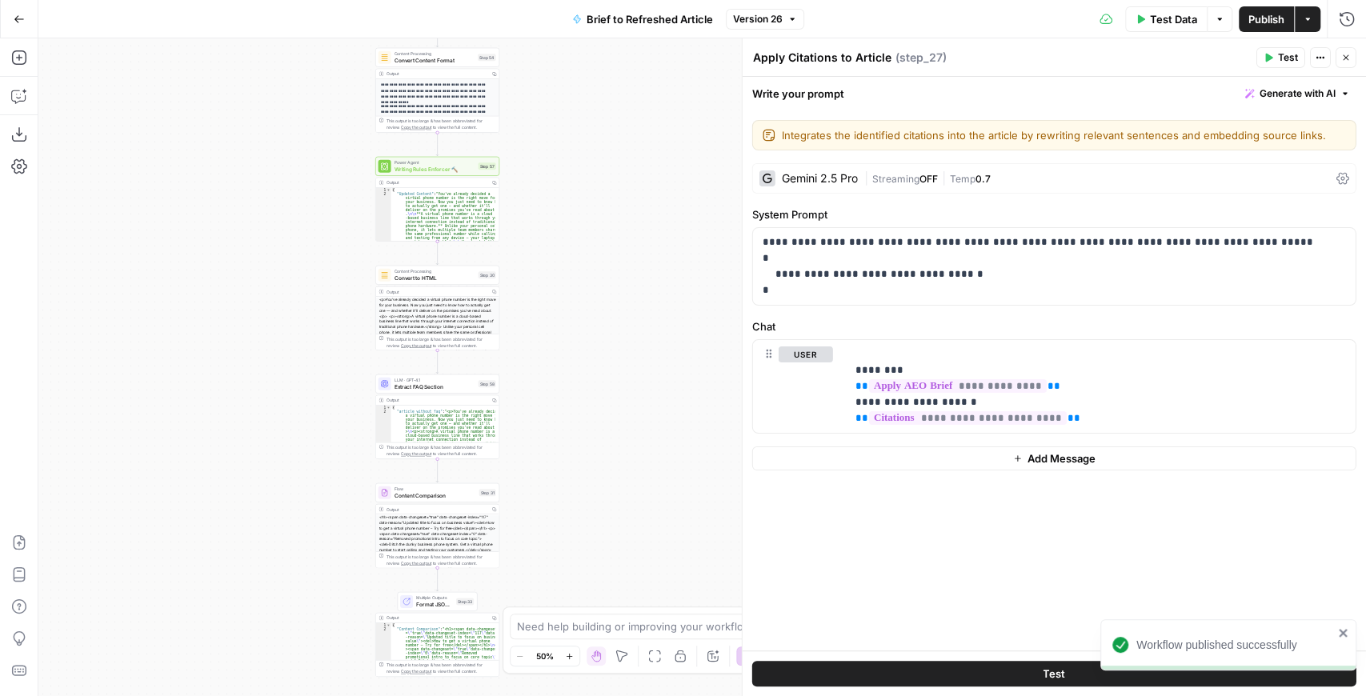
drag, startPoint x: 592, startPoint y: 290, endPoint x: 573, endPoint y: 535, distance: 245.7
click at [572, 532] on div "true false false true false true Workflow Input Settings Inputs LLM · GPT-4.1 E…" at bounding box center [702, 367] width 1328 height 658
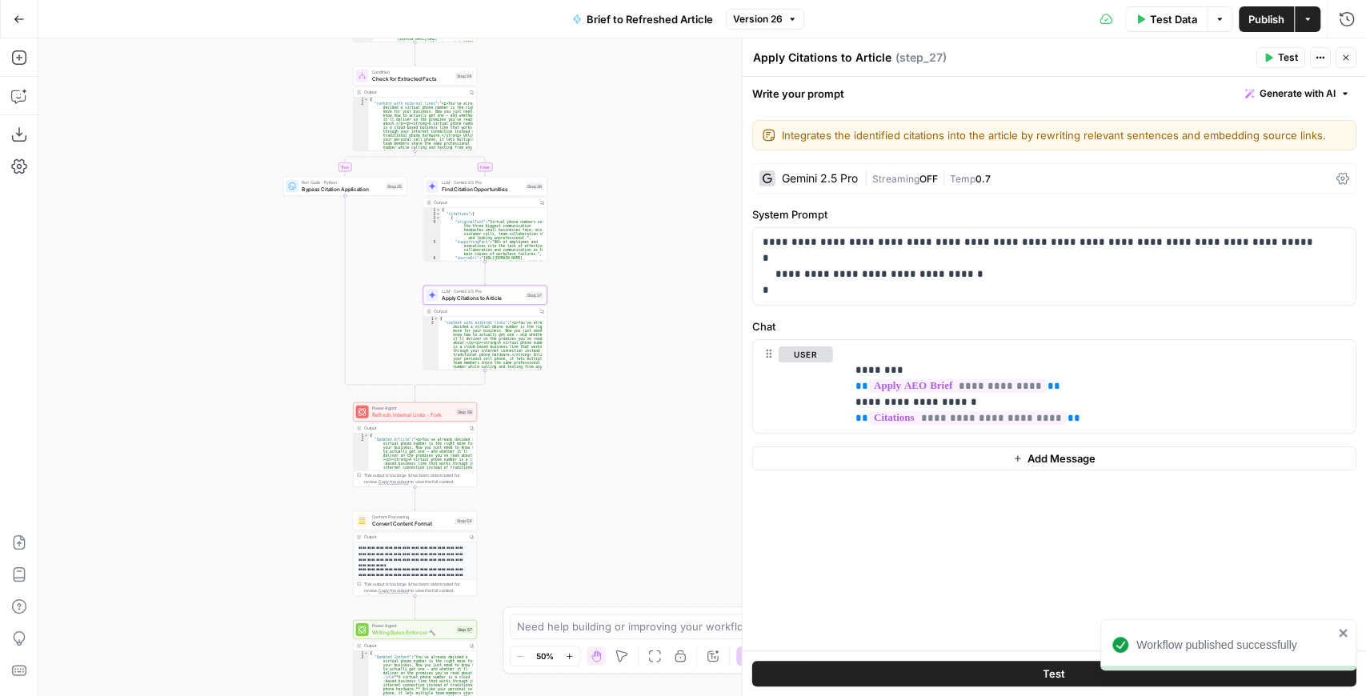
drag, startPoint x: 572, startPoint y: 319, endPoint x: 571, endPoint y: 539, distance: 220.1
click at [570, 544] on div "true false false true false true Workflow Input Settings Inputs LLM · GPT-4.1 E…" at bounding box center [702, 367] width 1328 height 658
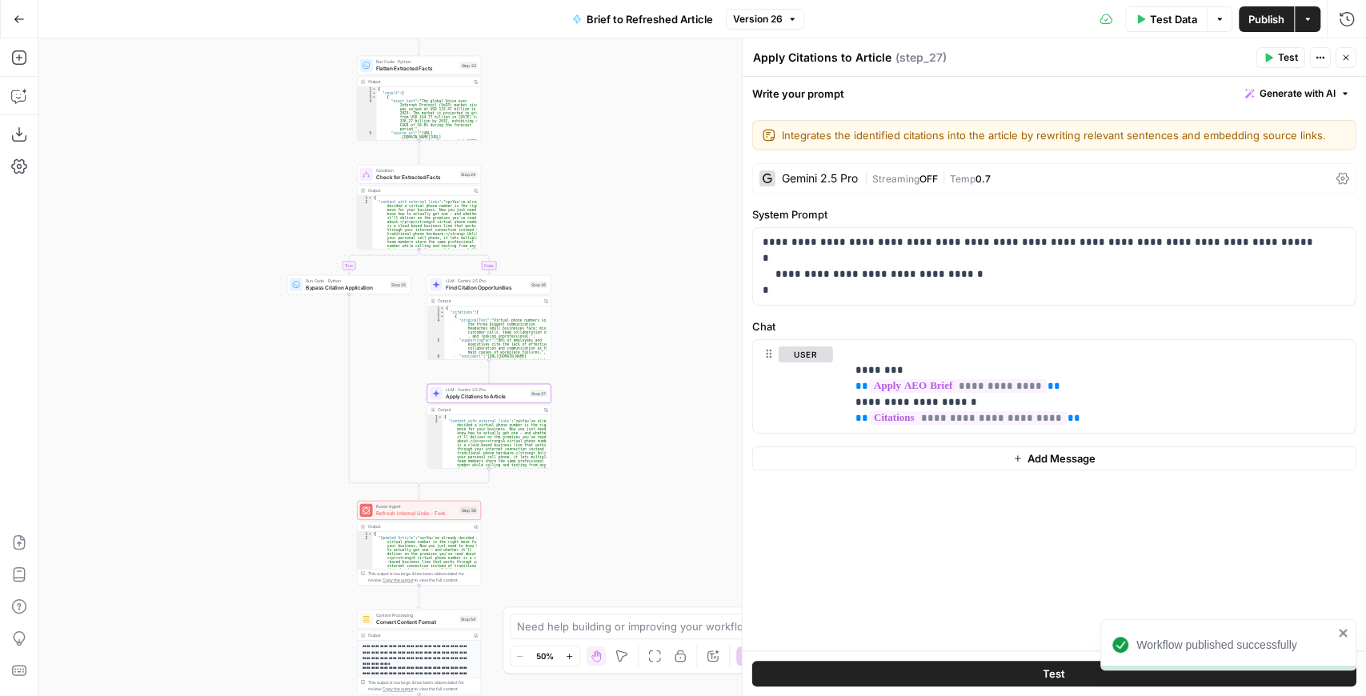
drag, startPoint x: 611, startPoint y: 315, endPoint x: 615, endPoint y: 471, distance: 156.9
click at [619, 508] on div "true false false true false true Workflow Input Settings Inputs LLM · GPT-4.1 E…" at bounding box center [702, 367] width 1328 height 658
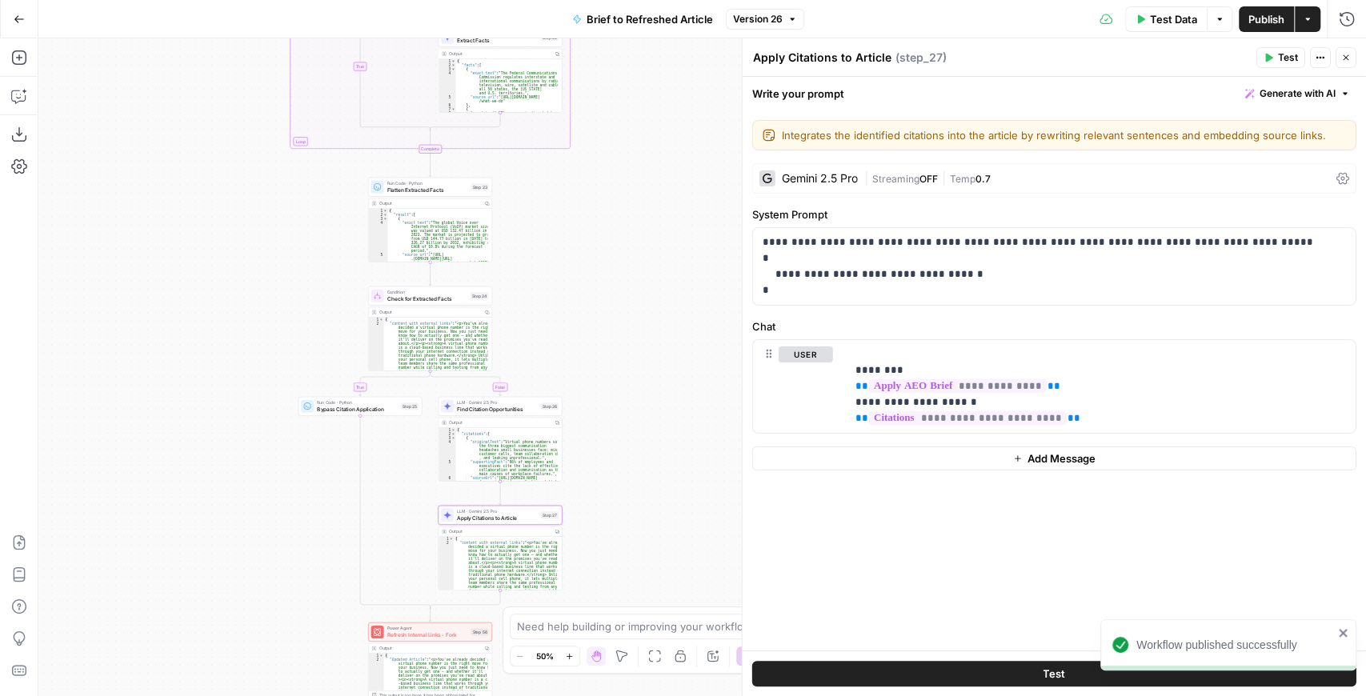
drag, startPoint x: 602, startPoint y: 323, endPoint x: 624, endPoint y: 530, distance: 207.7
click at [624, 530] on div "true false false true false true Workflow Input Settings Inputs LLM · GPT-4.1 E…" at bounding box center [702, 367] width 1328 height 658
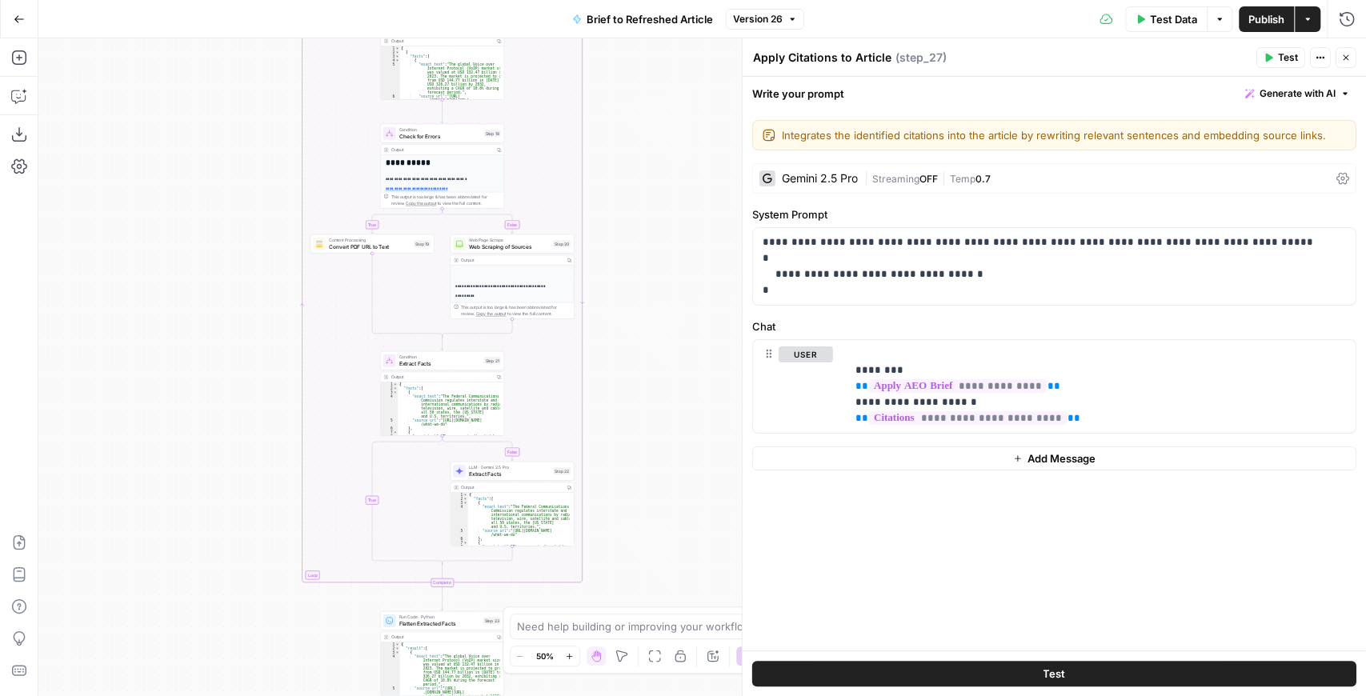
drag, startPoint x: 653, startPoint y: 339, endPoint x: 644, endPoint y: 582, distance: 242.7
click at [644, 572] on div "true false false true false true Workflow Input Settings Inputs LLM · GPT-4.1 E…" at bounding box center [702, 367] width 1328 height 658
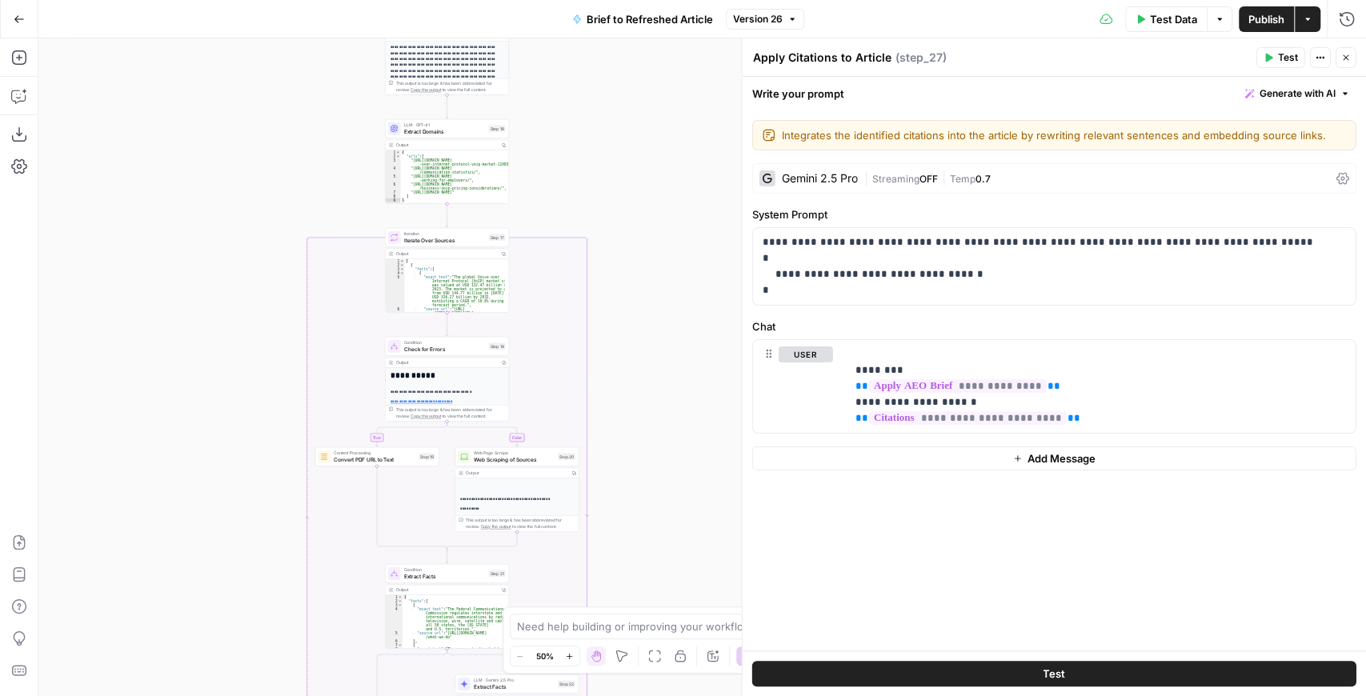
drag, startPoint x: 653, startPoint y: 319, endPoint x: 660, endPoint y: 516, distance: 197.1
click at [660, 510] on div "true false false true false true Workflow Input Settings Inputs LLM · GPT-4.1 E…" at bounding box center [702, 367] width 1328 height 658
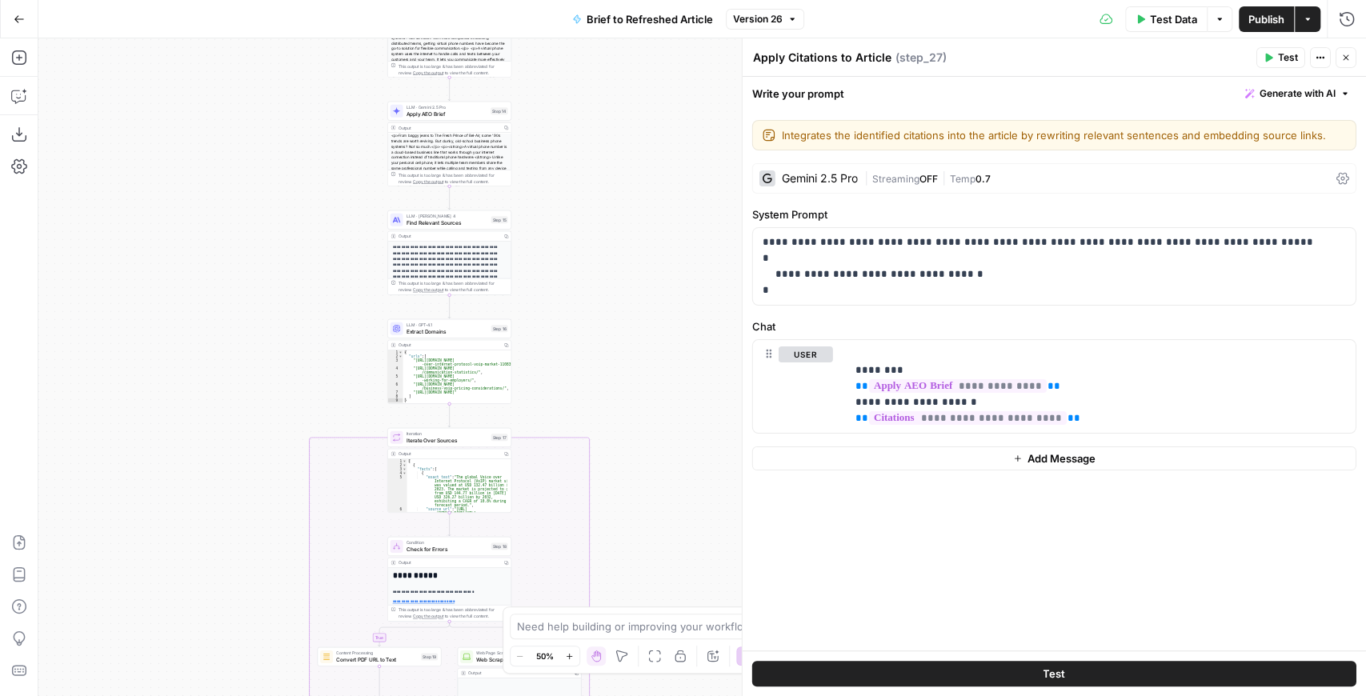
drag, startPoint x: 652, startPoint y: 366, endPoint x: 651, endPoint y: 524, distance: 157.7
click at [651, 530] on div "true false false true false true Workflow Input Settings Inputs LLM · GPT-4.1 E…" at bounding box center [702, 367] width 1328 height 658
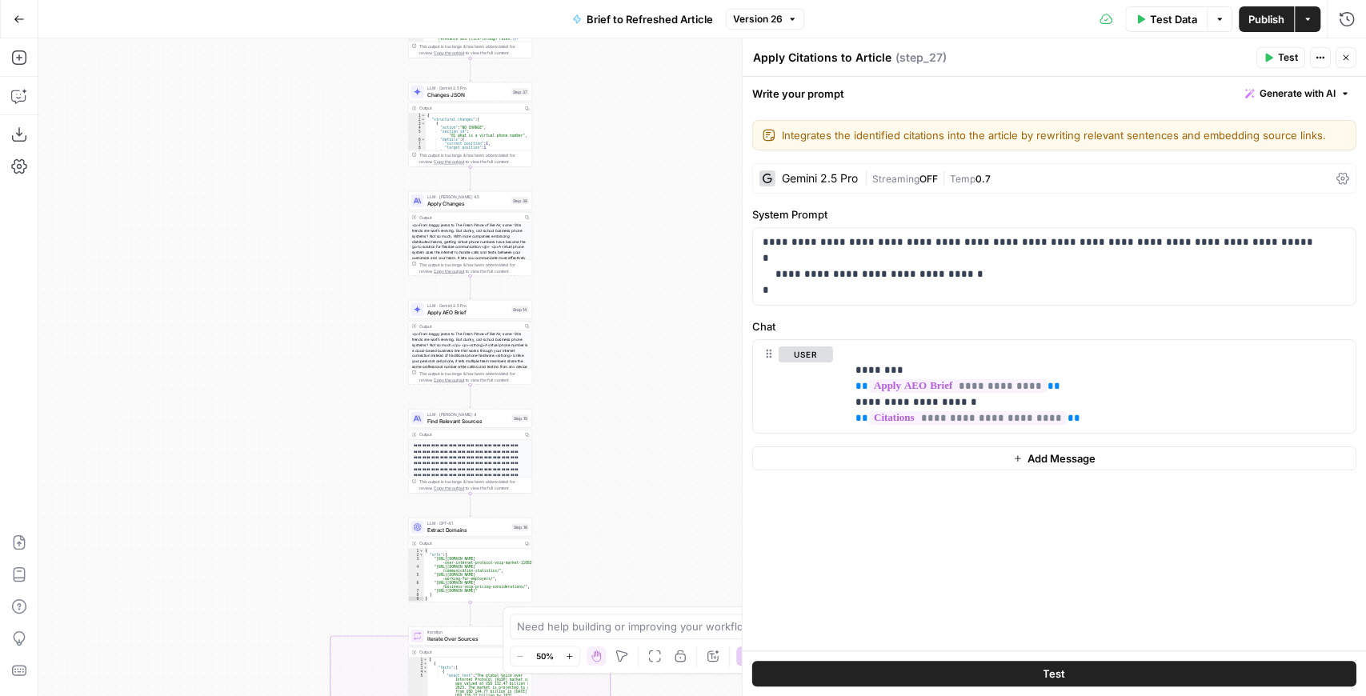
drag, startPoint x: 626, startPoint y: 355, endPoint x: 640, endPoint y: 451, distance: 97.8
click at [640, 451] on div "true false false true false true Workflow Input Settings Inputs LLM · GPT-4.1 E…" at bounding box center [702, 367] width 1328 height 658
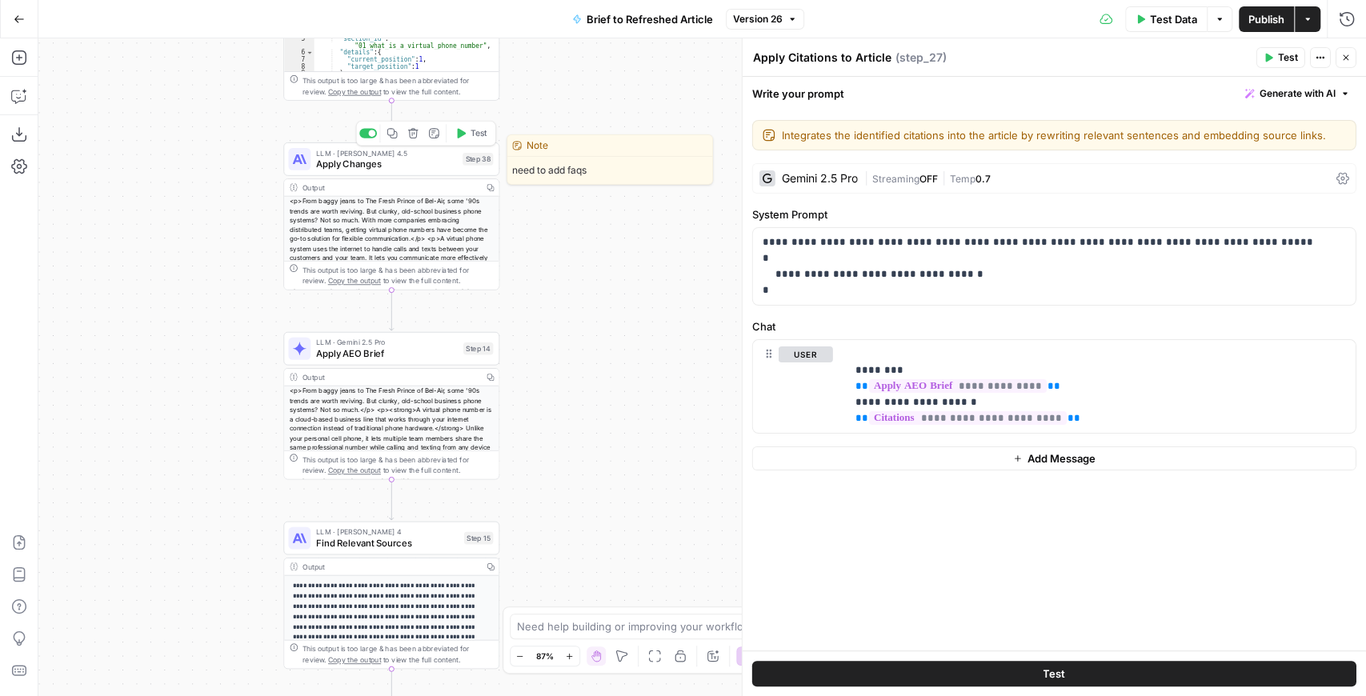
click at [395, 167] on span "Apply Changes" at bounding box center [386, 164] width 141 height 14
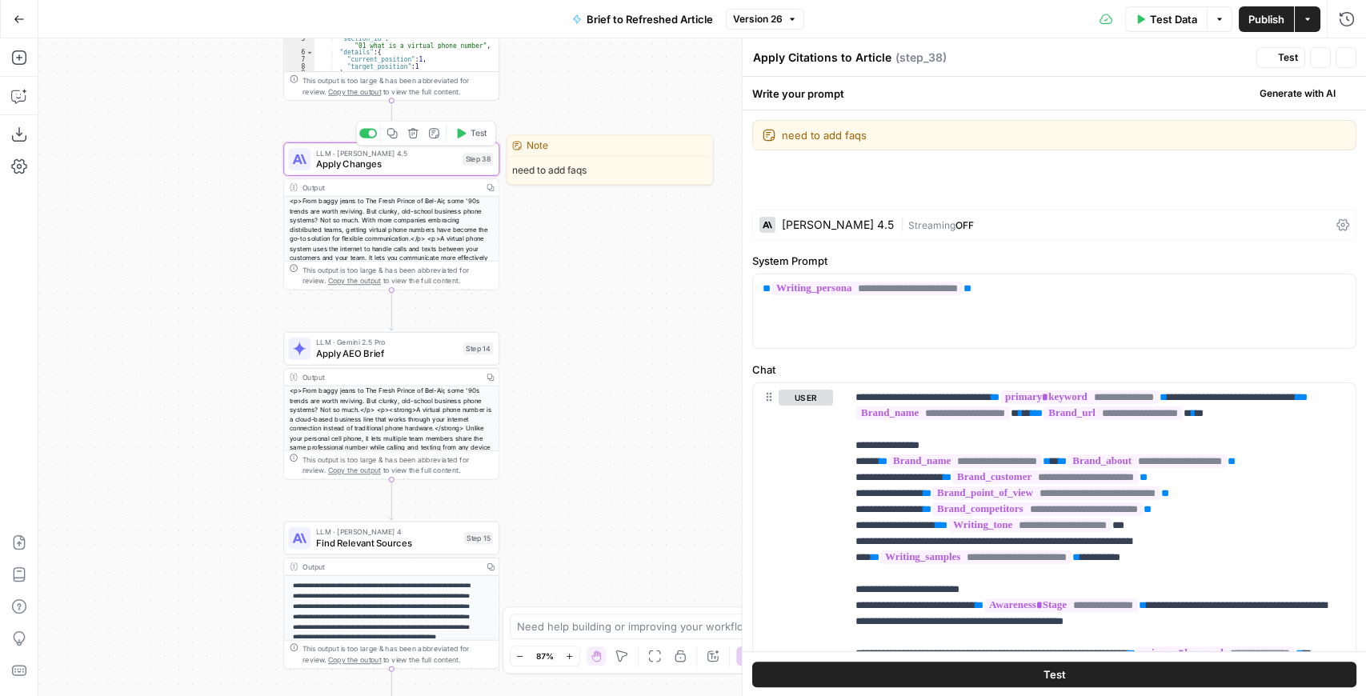
type textarea "Apply Changes"
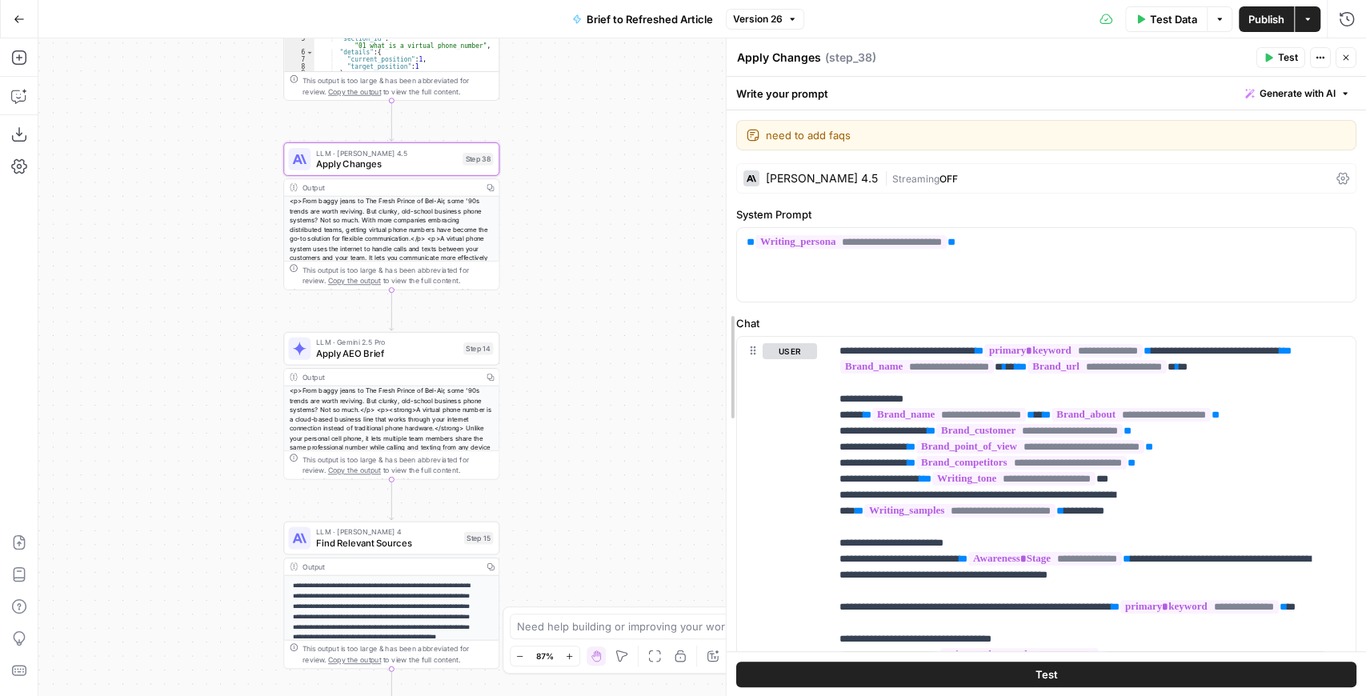
drag, startPoint x: 732, startPoint y: 259, endPoint x: 546, endPoint y: 254, distance: 185.8
click at [546, 254] on body "OpenPhone New Home Browse Insights Opportunities Your Data Recent Grids Generat…" at bounding box center [683, 348] width 1366 height 696
click at [965, 97] on div "Write your prompt Generate with AI" at bounding box center [1047, 93] width 640 height 33
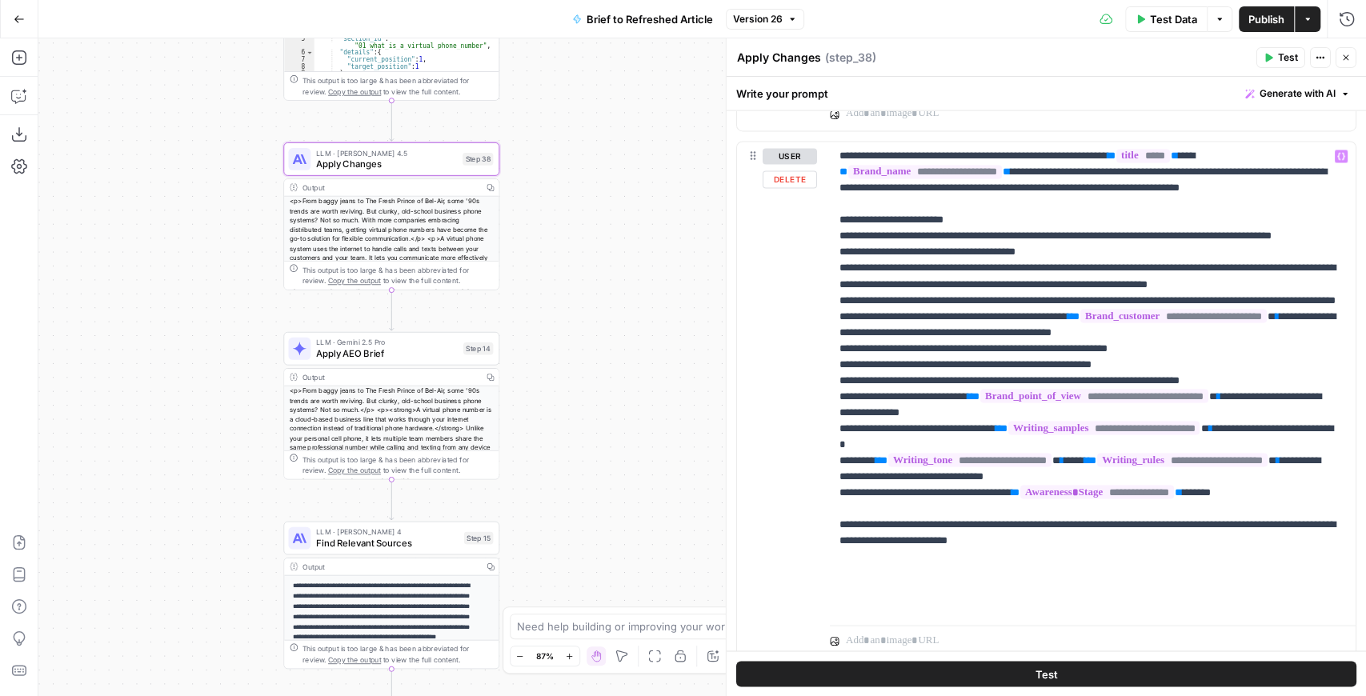
scroll to position [1892, 0]
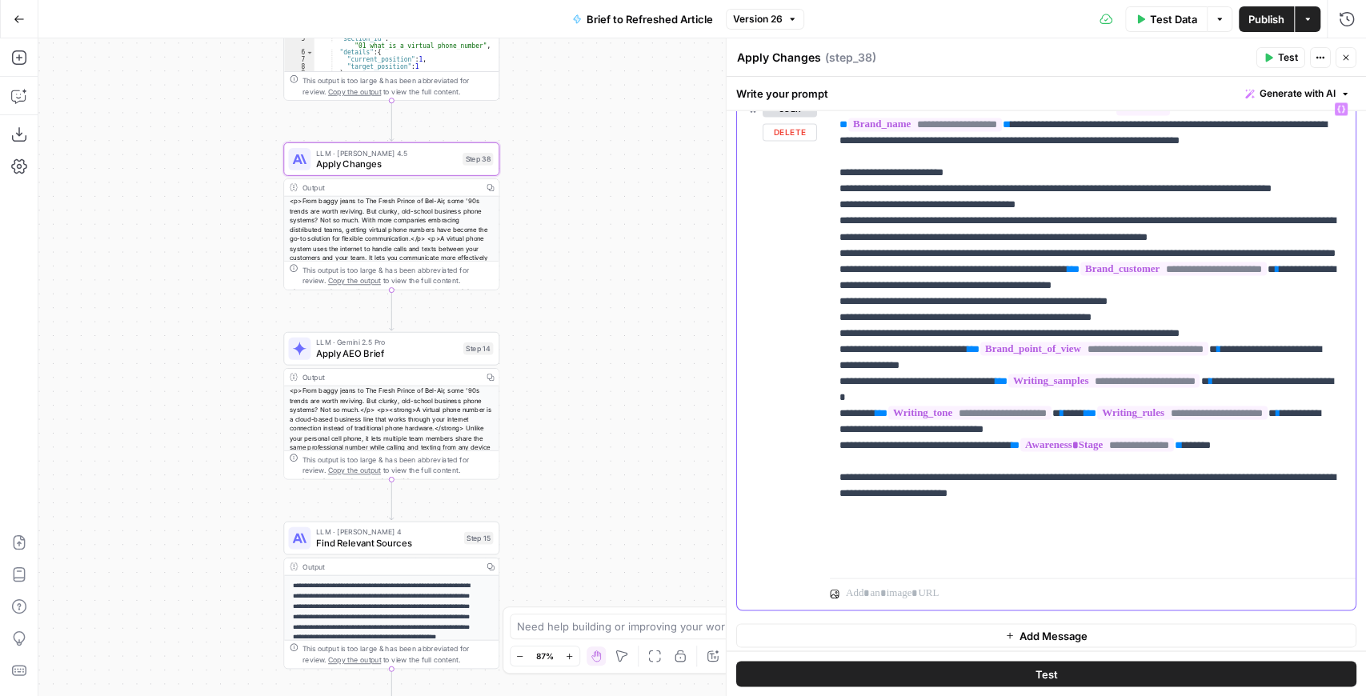
click at [1123, 292] on p "**********" at bounding box center [1090, 333] width 500 height 464
click at [1270, 505] on p "**********" at bounding box center [1090, 333] width 500 height 464
click at [419, 352] on span "Apply AEO Brief" at bounding box center [387, 354] width 142 height 14
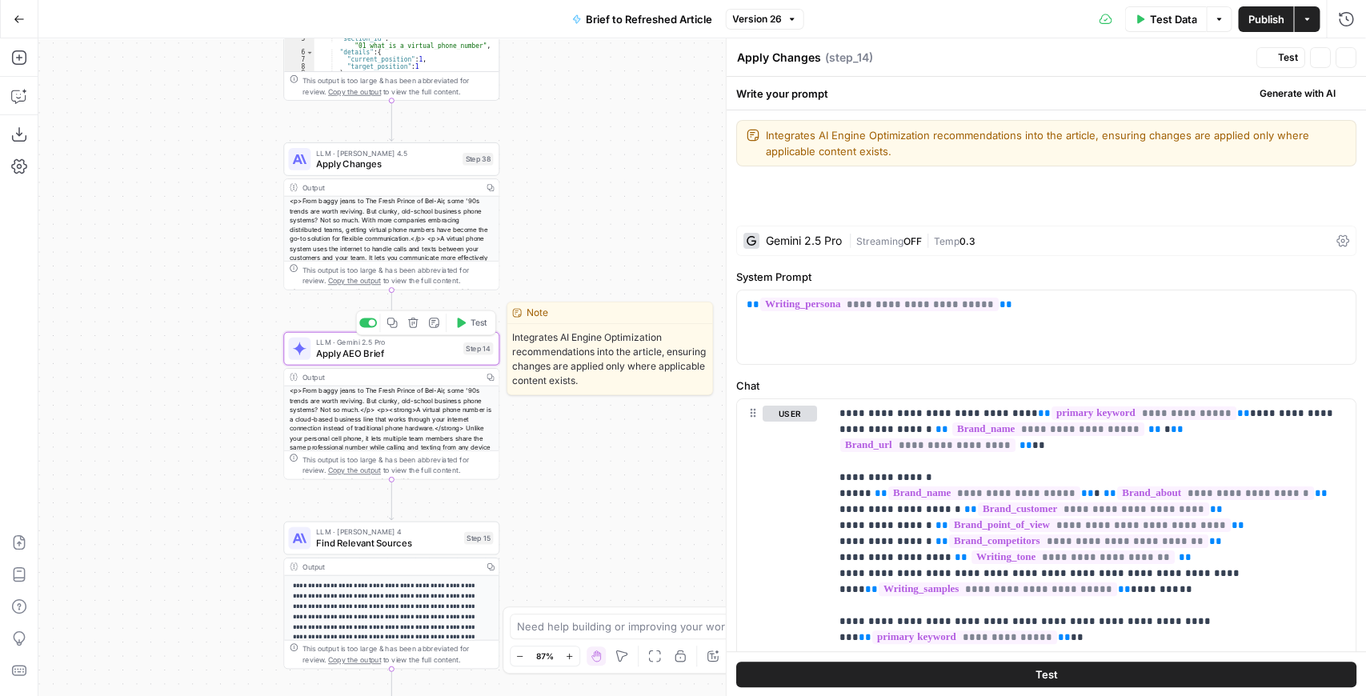
type textarea "Apply AEO Brief"
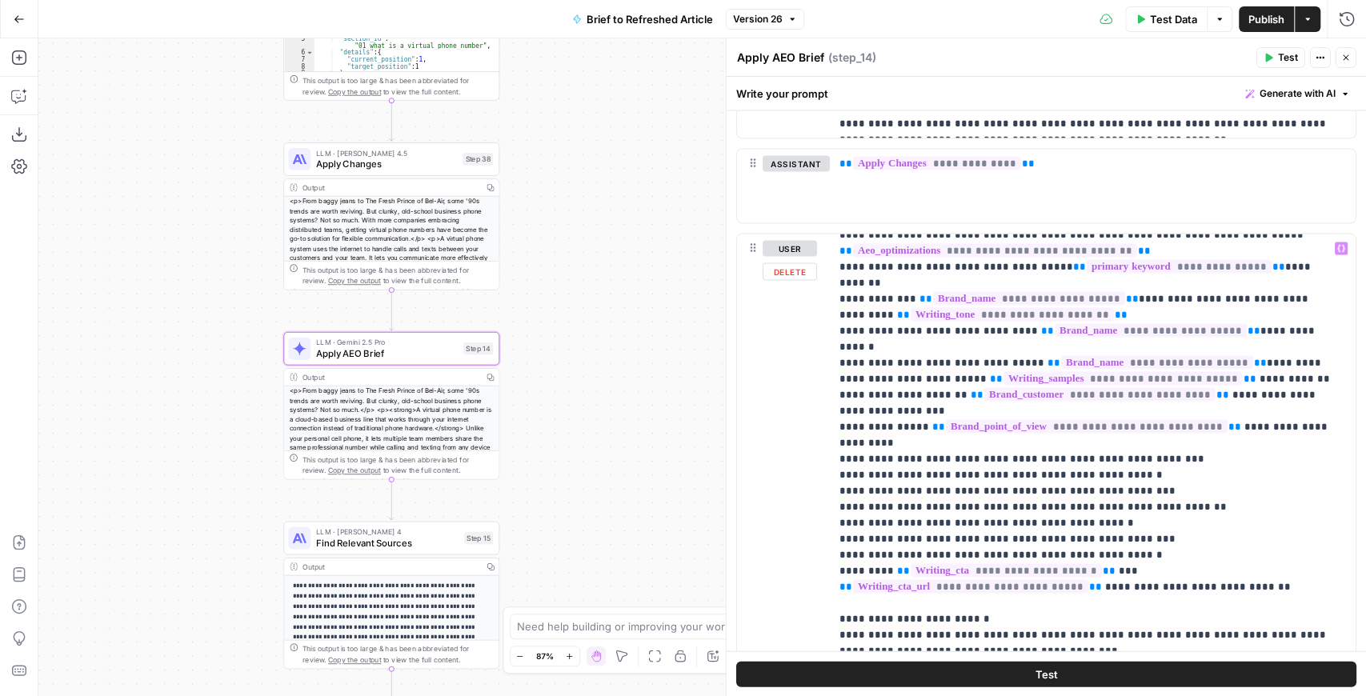
scroll to position [657, 0]
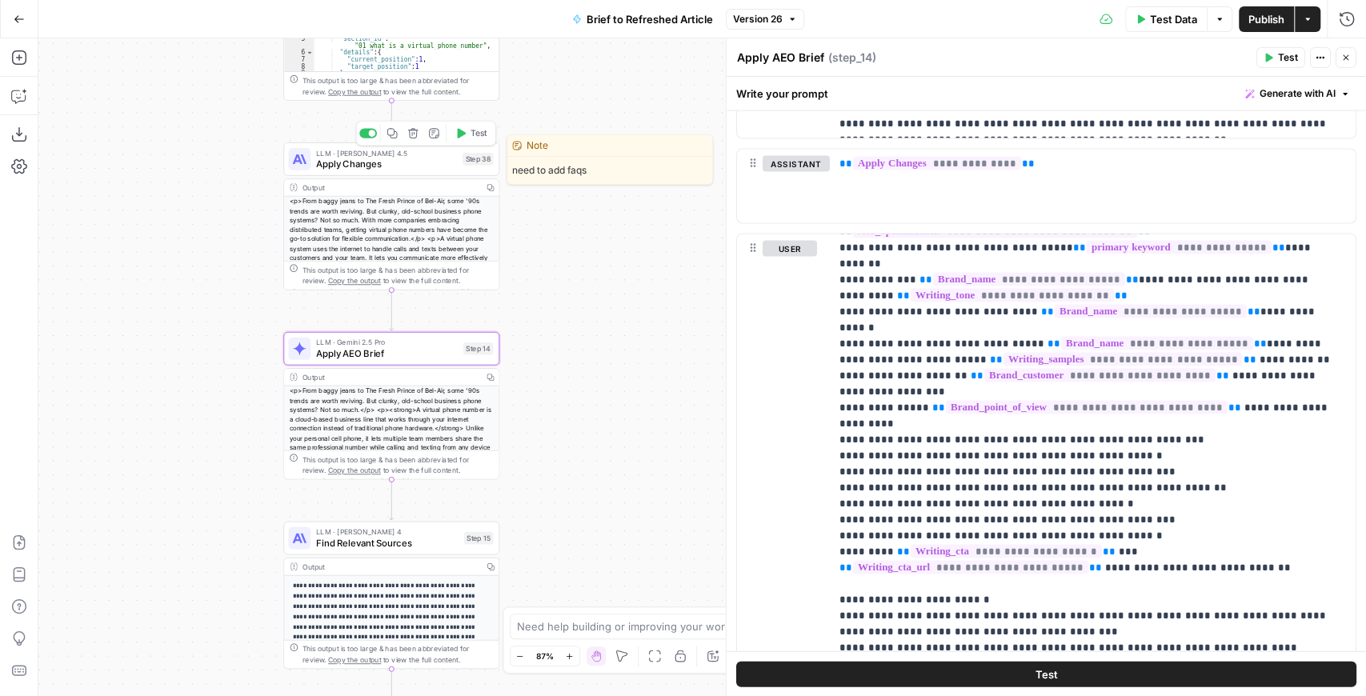
click at [437, 165] on span "Apply Changes" at bounding box center [386, 164] width 141 height 14
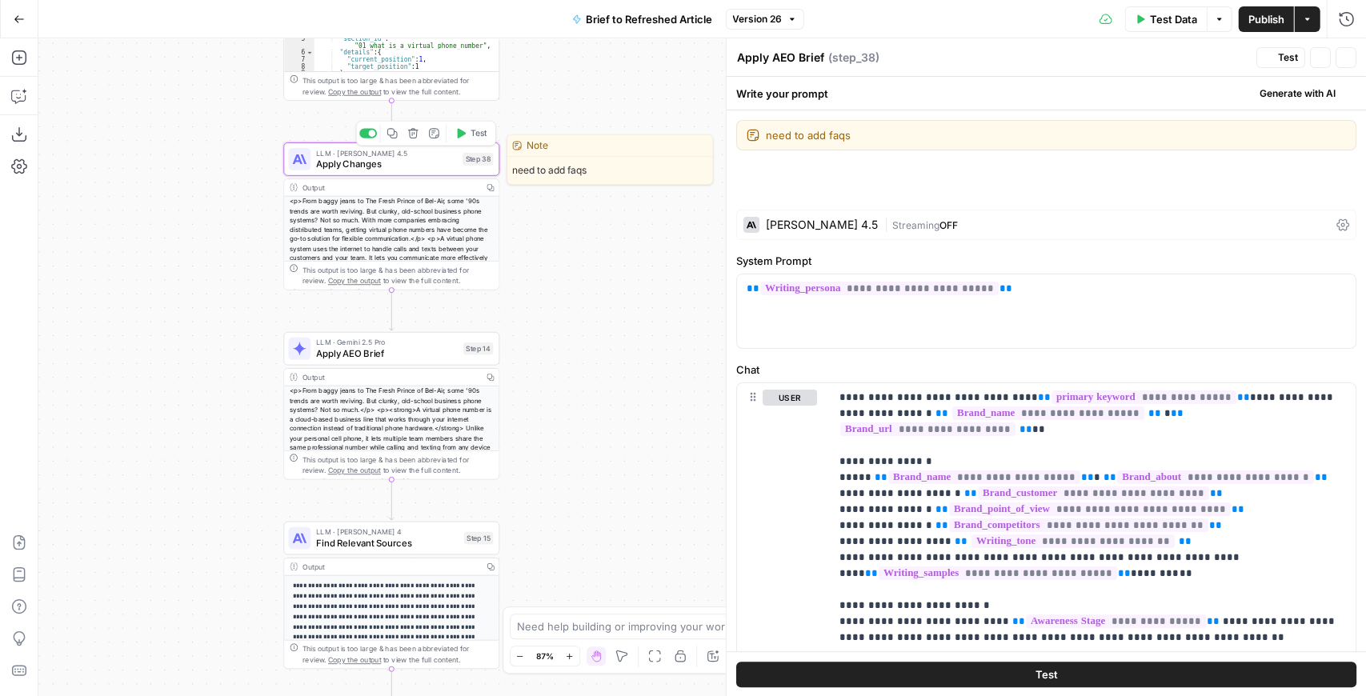
type textarea "Apply Changes"
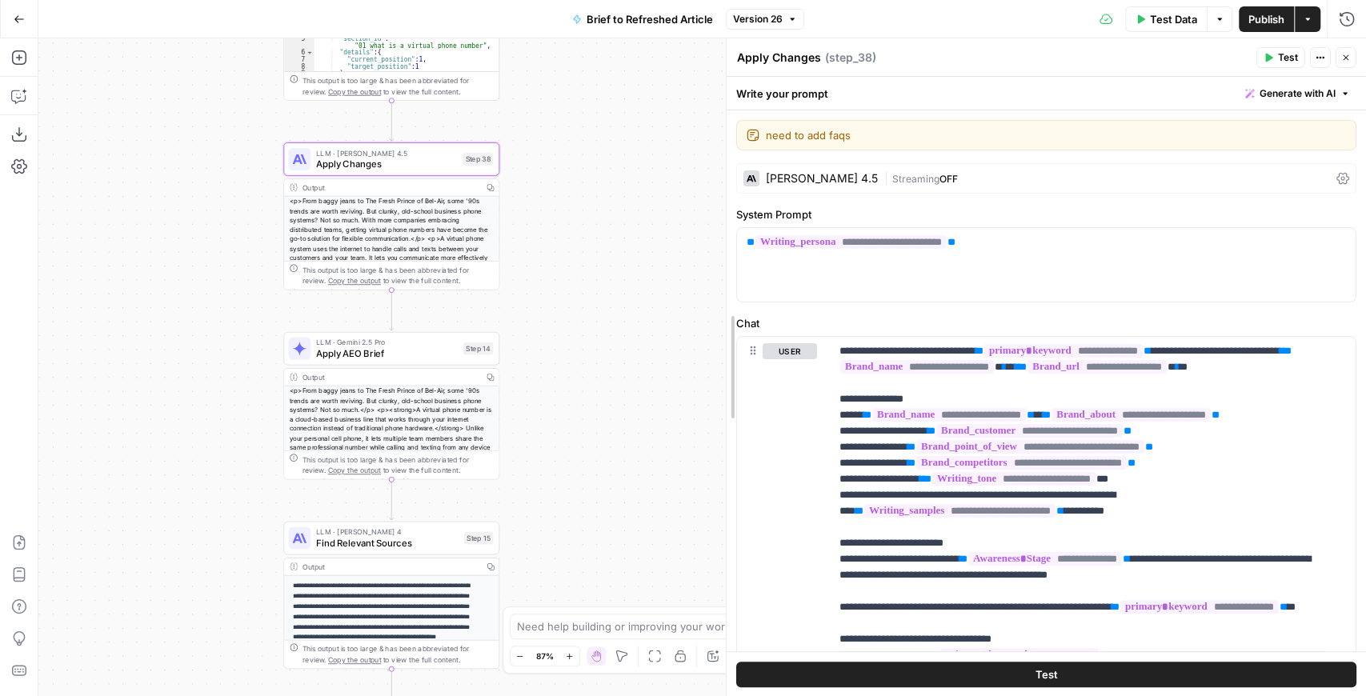
drag, startPoint x: 731, startPoint y: 289, endPoint x: 641, endPoint y: 282, distance: 89.9
click at [641, 282] on body "OpenPhone New Home Browse Insights Opportunities Your Data Recent Grids Generat…" at bounding box center [683, 348] width 1366 height 696
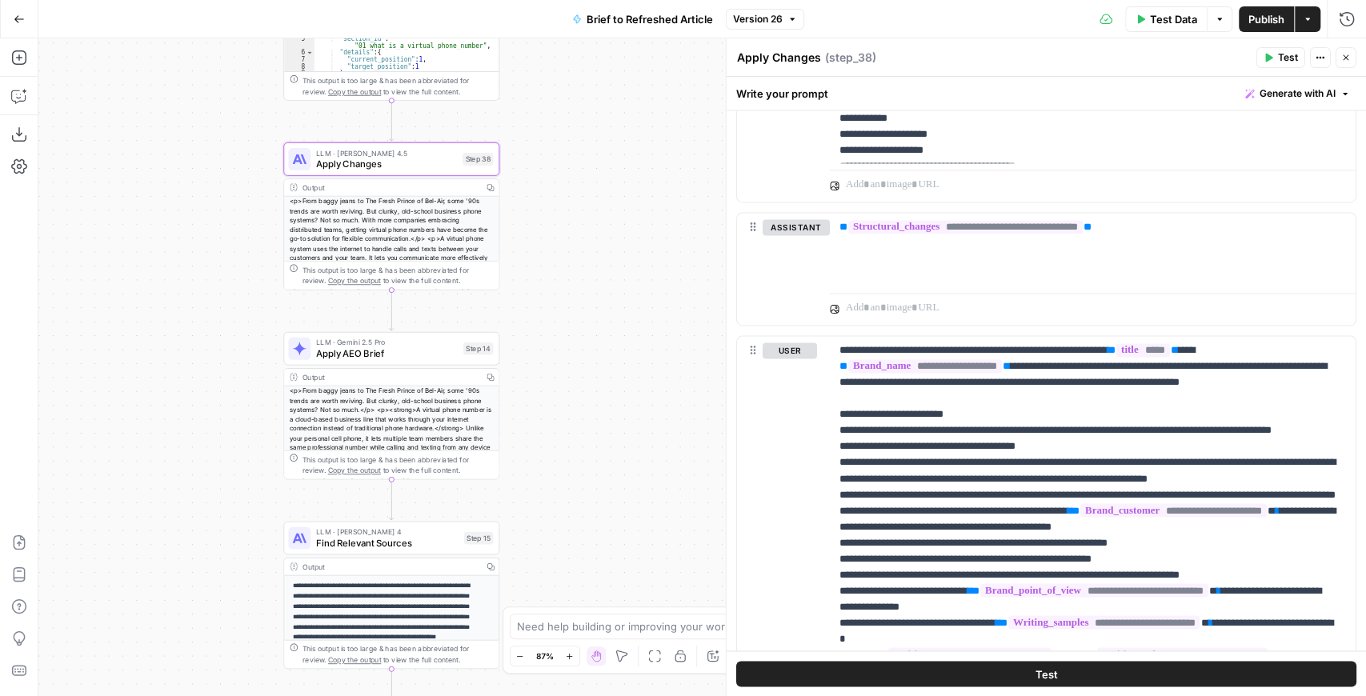
scroll to position [1892, 0]
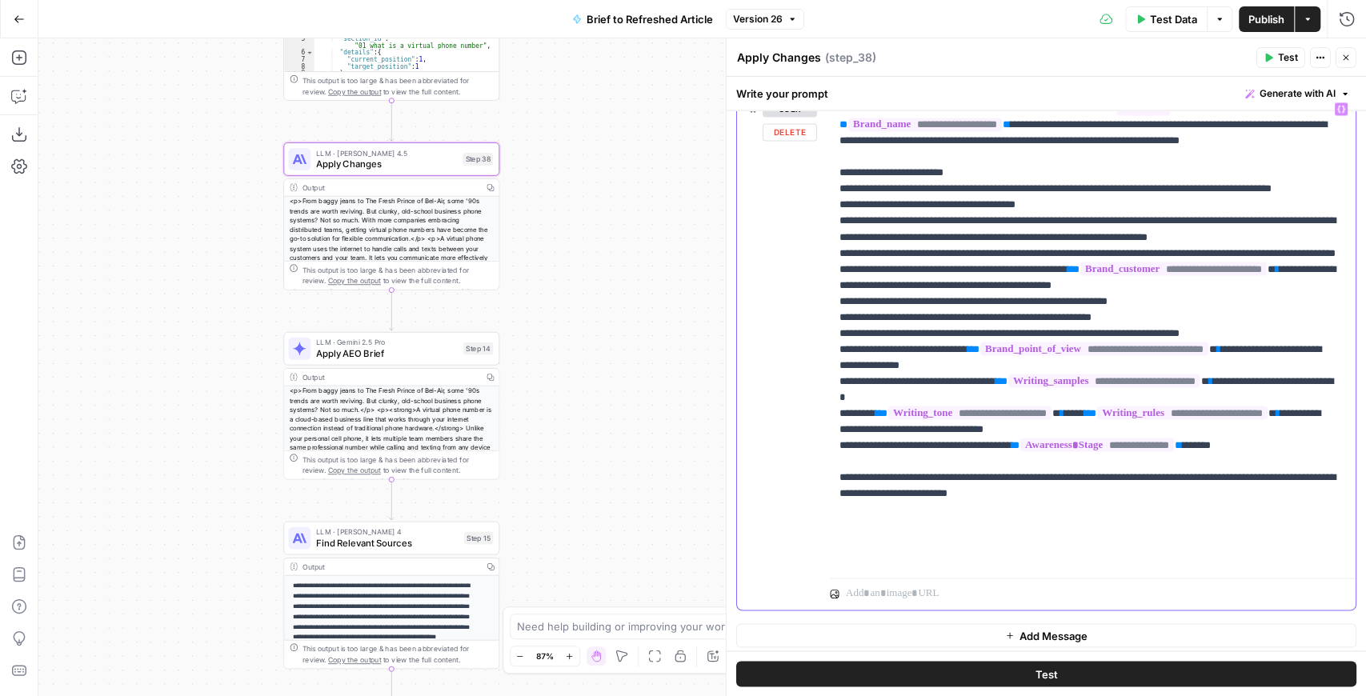
click at [1265, 501] on p "**********" at bounding box center [1090, 333] width 500 height 464
click at [1266, 501] on p "**********" at bounding box center [1090, 333] width 500 height 464
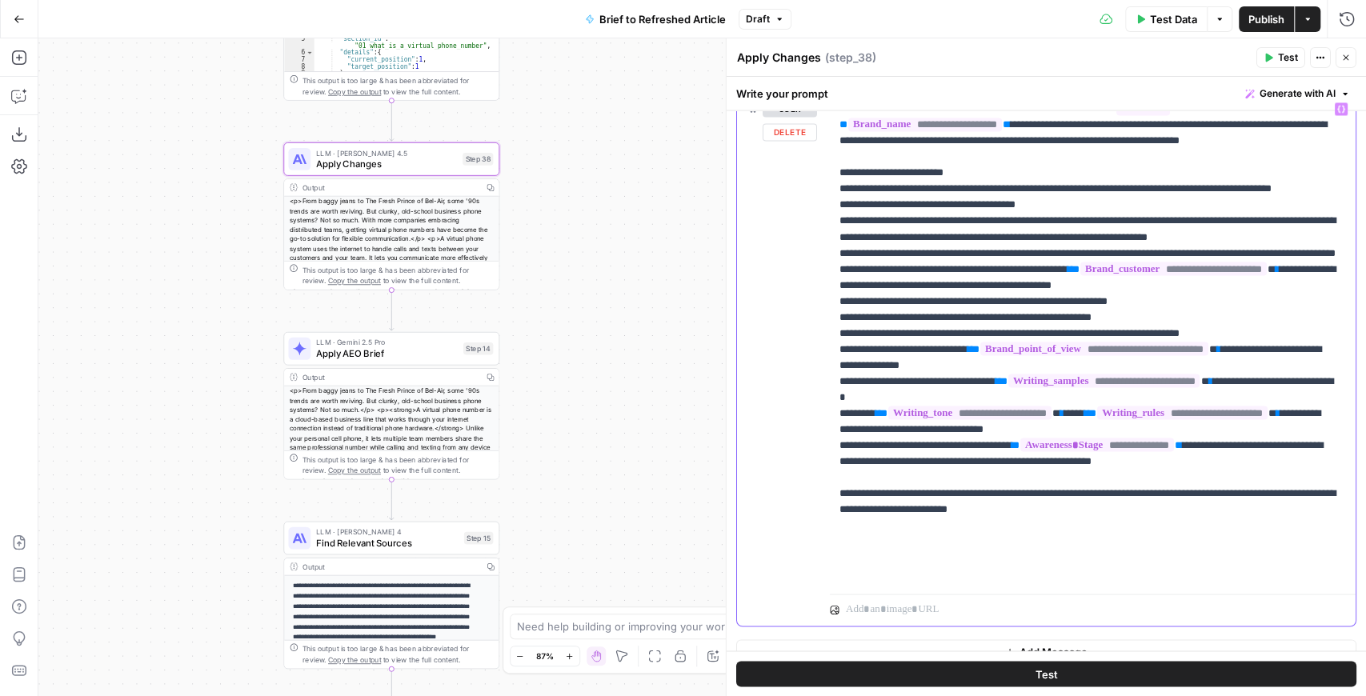
drag, startPoint x: 1047, startPoint y: 500, endPoint x: 1268, endPoint y: 501, distance: 220.9
click at [1268, 501] on p "**********" at bounding box center [1090, 341] width 500 height 480
copy p "**********"
click at [1230, 521] on p "**********" at bounding box center [1090, 341] width 500 height 480
click at [1130, 537] on p "**********" at bounding box center [1090, 349] width 500 height 496
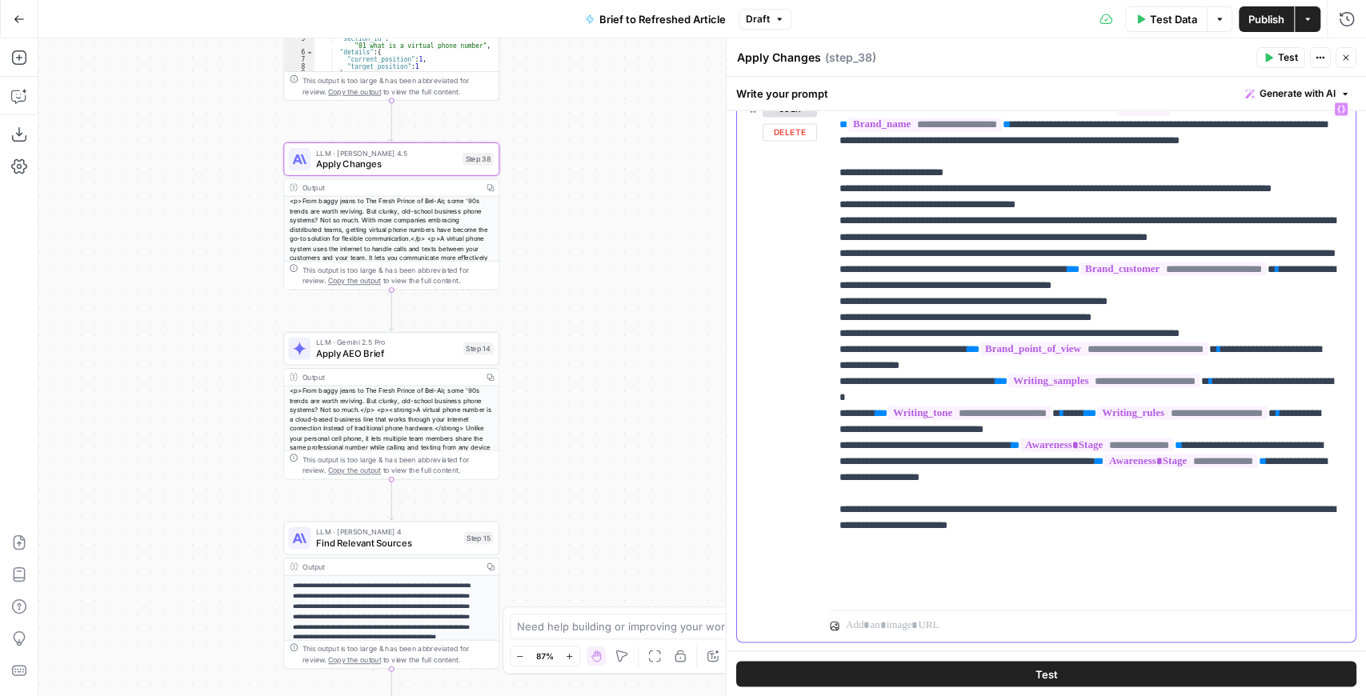
drag, startPoint x: 1211, startPoint y: 534, endPoint x: 1113, endPoint y: 540, distance: 98.7
click at [1113, 540] on p "**********" at bounding box center [1090, 349] width 500 height 496
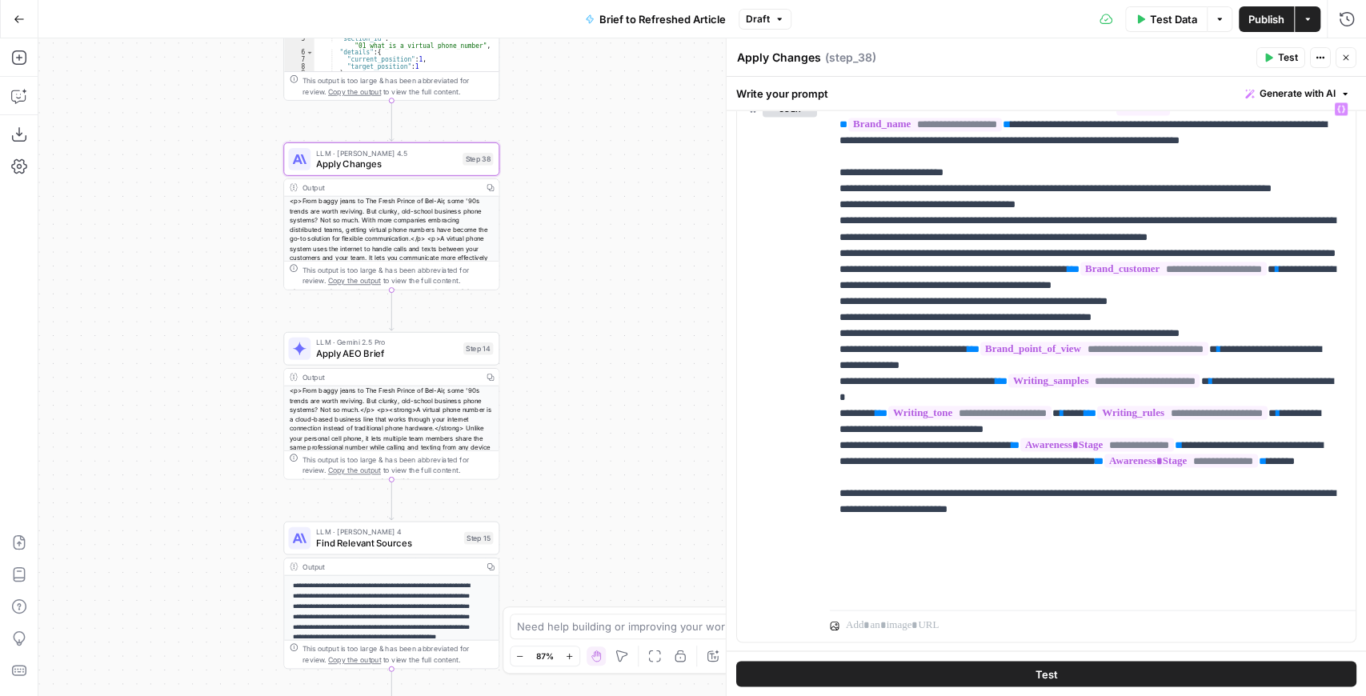
click at [1254, 24] on span "Publish" at bounding box center [1267, 19] width 36 height 16
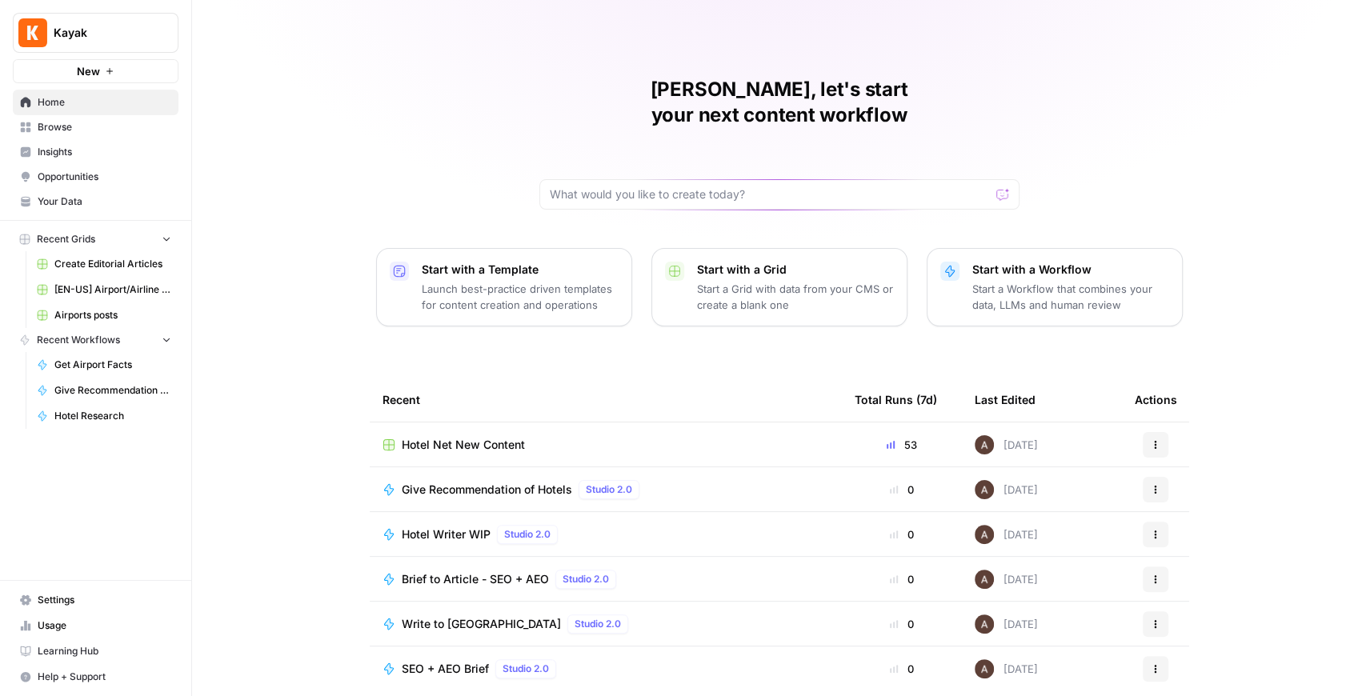
click at [475, 437] on span "Hotel Net New Content" at bounding box center [463, 445] width 123 height 16
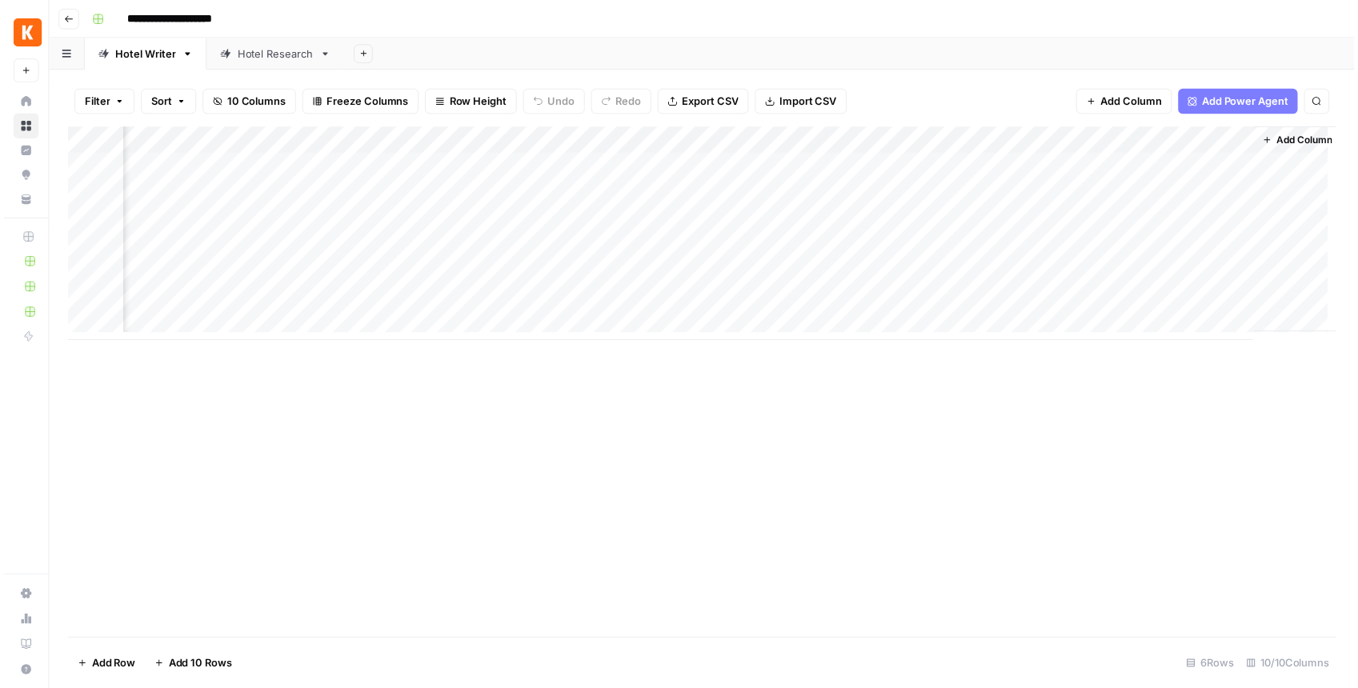
scroll to position [0, 405]
click at [925, 248] on div "Add Column" at bounding box center [706, 236] width 1282 height 216
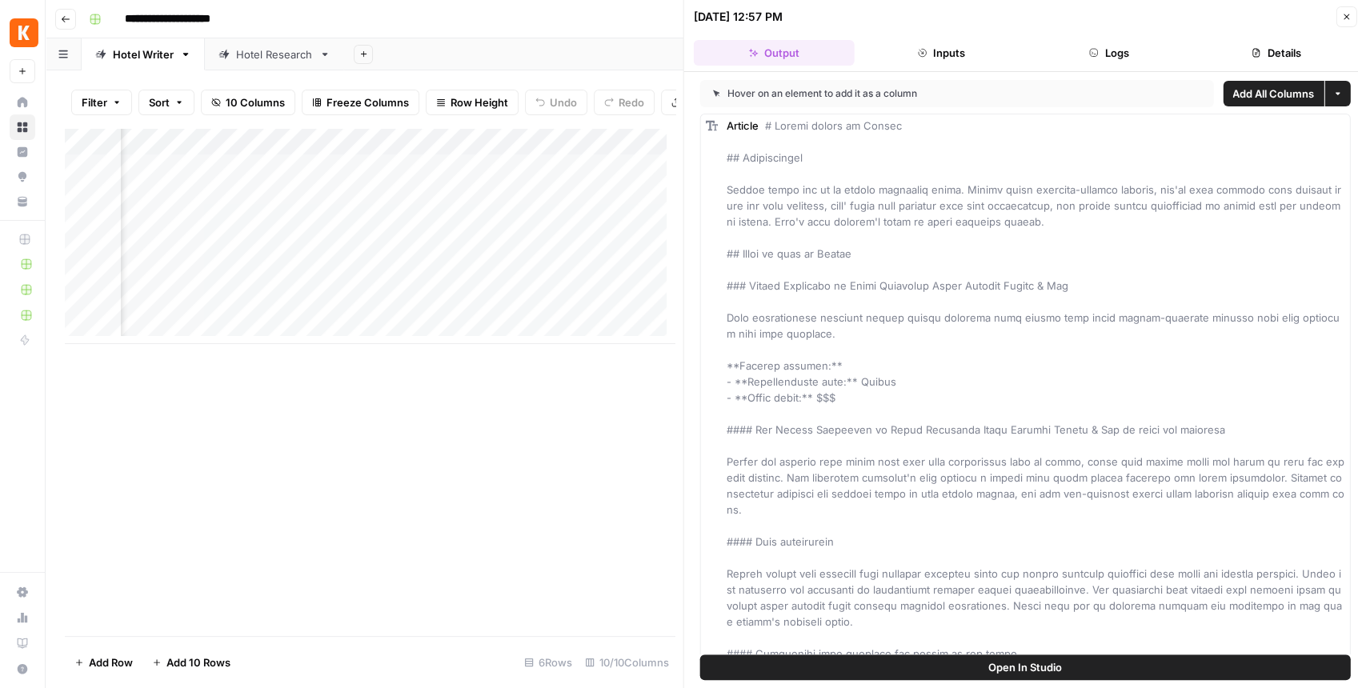
click at [1112, 61] on button "Logs" at bounding box center [1109, 53] width 161 height 26
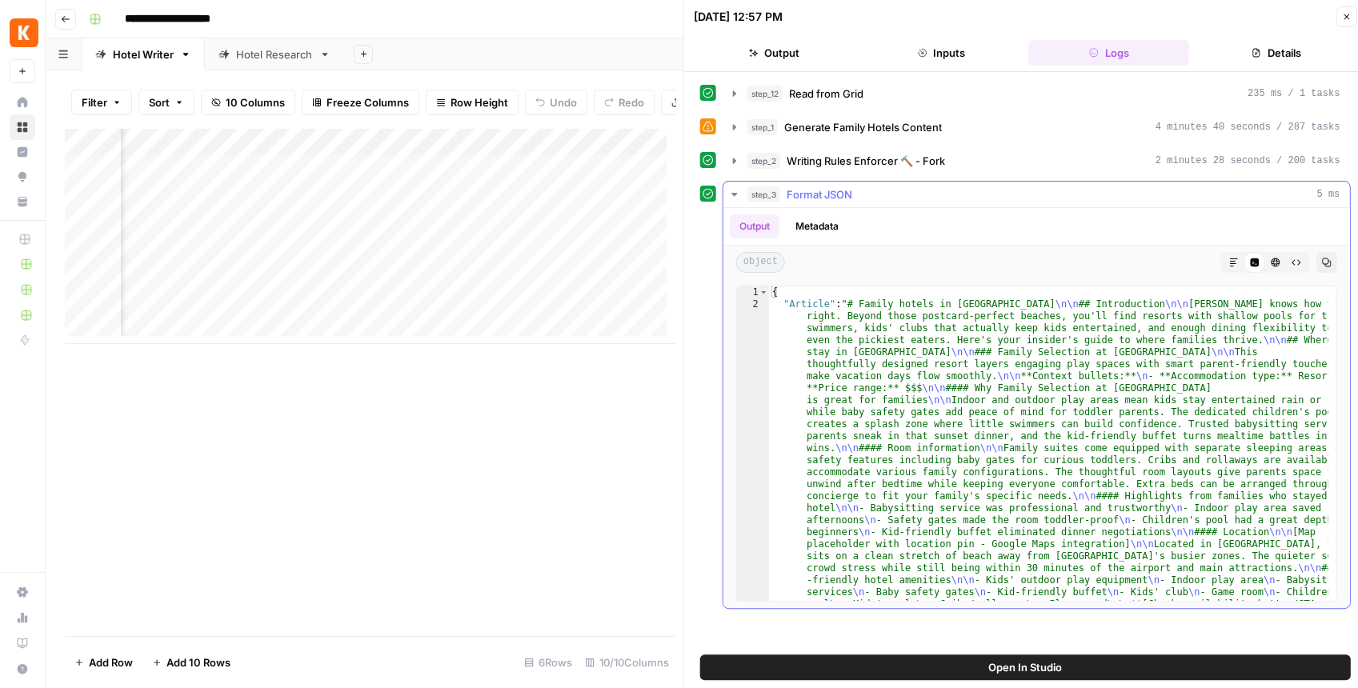
click at [735, 188] on icon "button" at bounding box center [734, 194] width 13 height 13
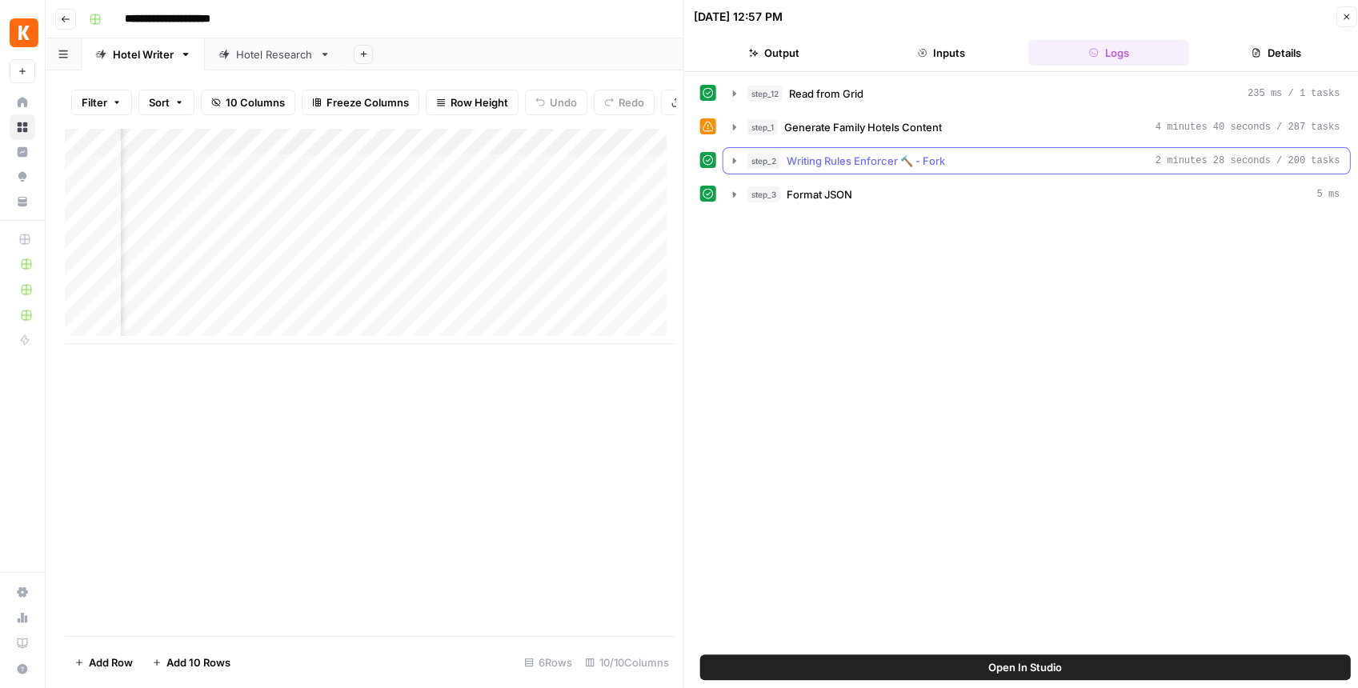
click at [735, 159] on icon "button" at bounding box center [734, 161] width 3 height 6
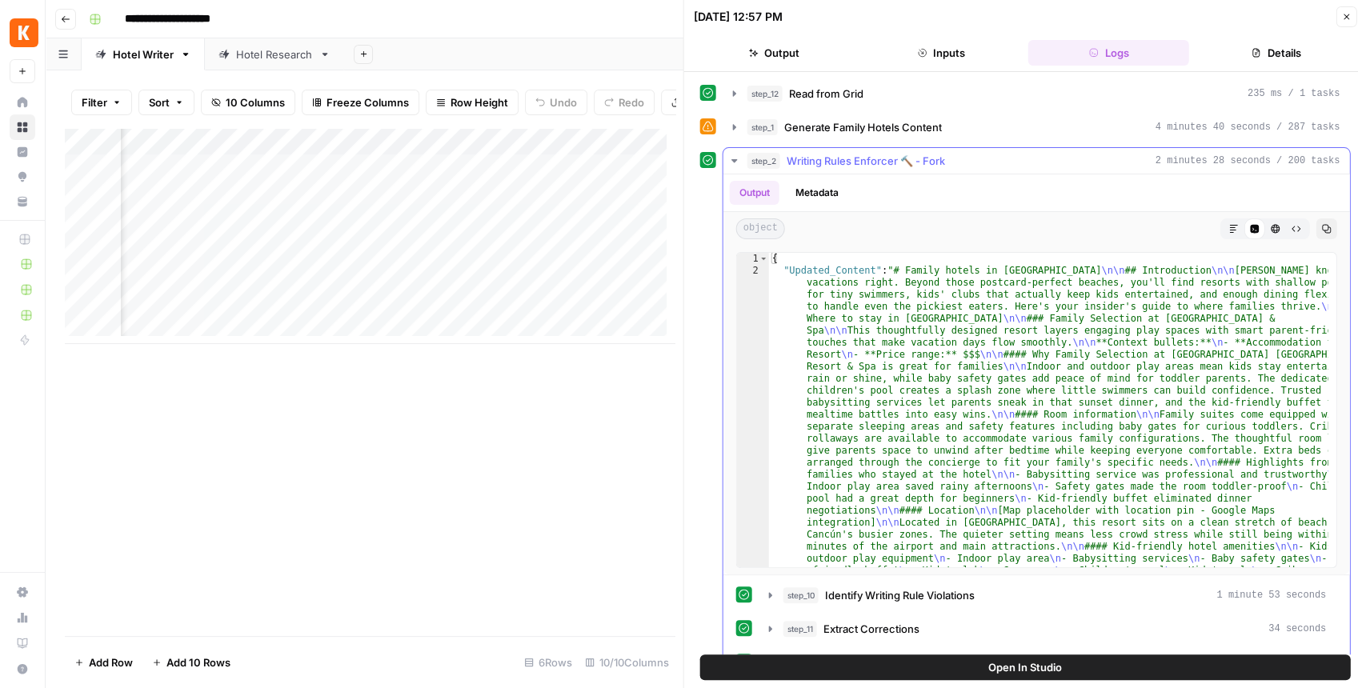
click at [735, 160] on icon "button" at bounding box center [734, 160] width 13 height 13
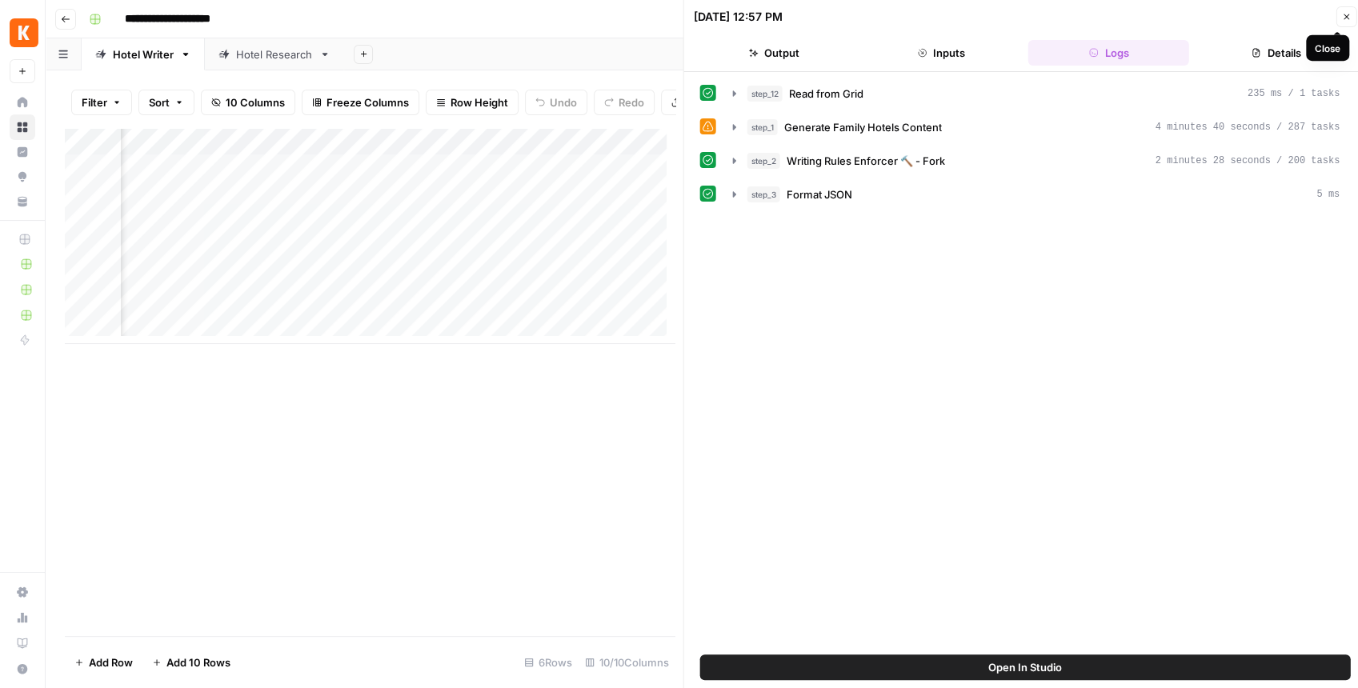
click at [1348, 11] on button "Close" at bounding box center [1346, 16] width 21 height 21
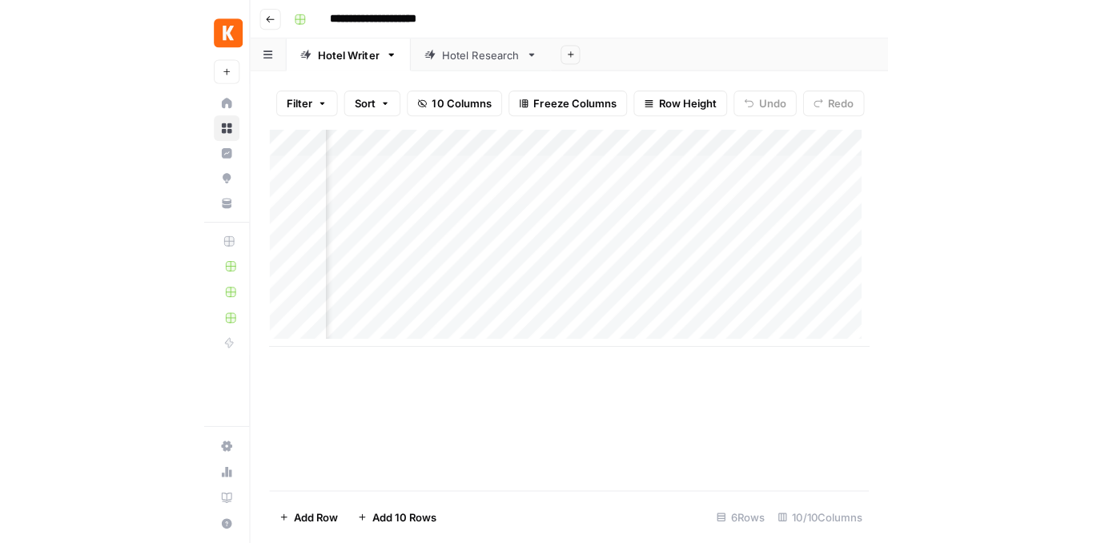
scroll to position [0, 386]
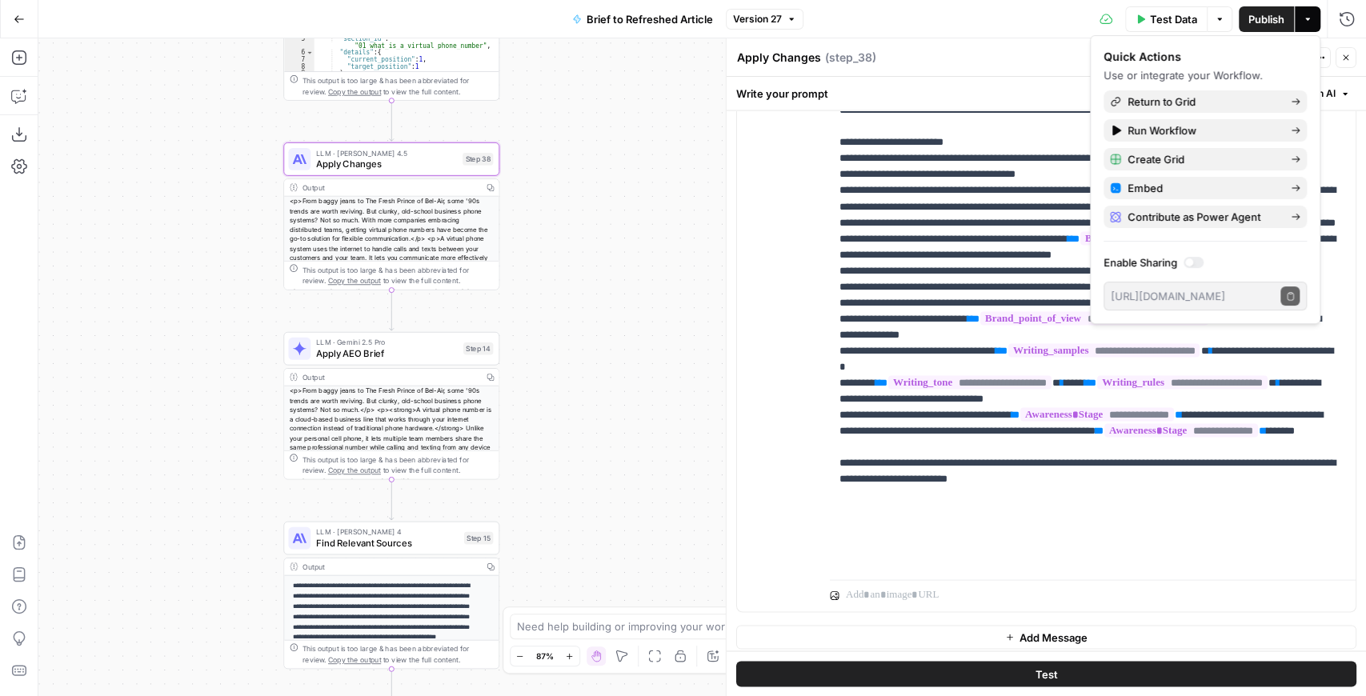
scroll to position [1924, 0]
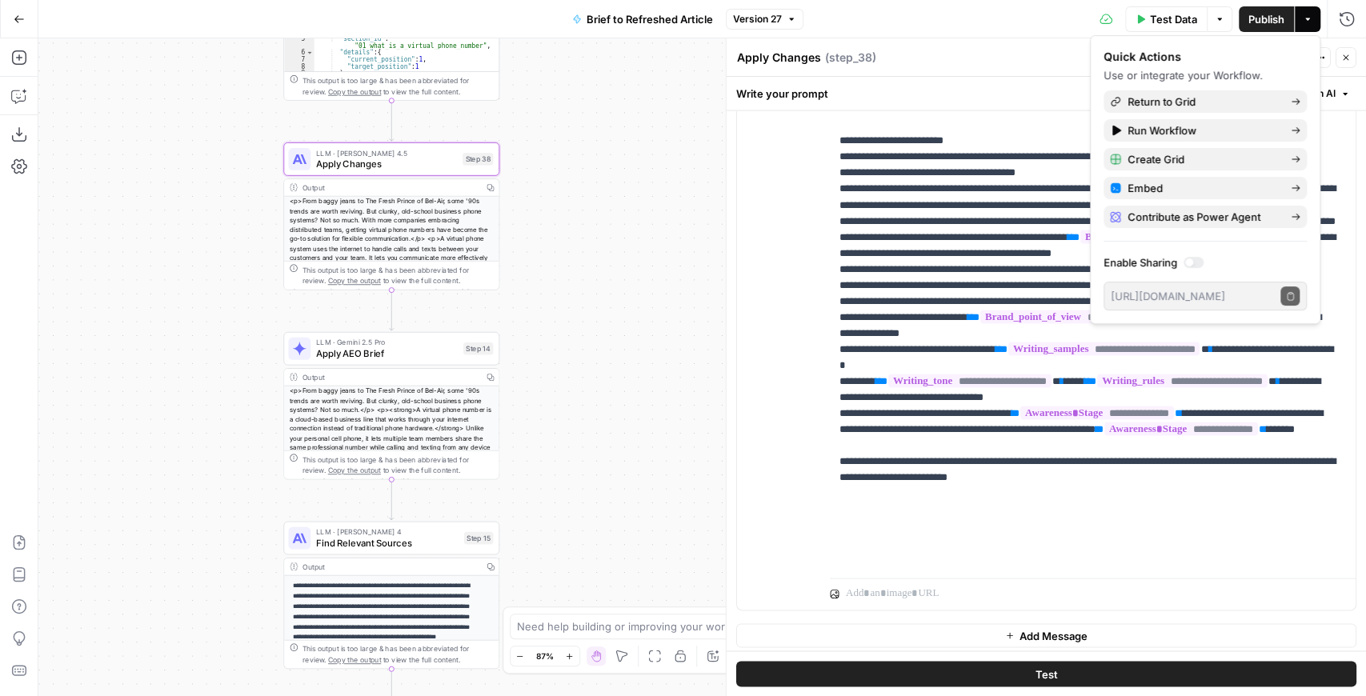
click at [1351, 54] on div "Run History E" at bounding box center [1313, 53] width 94 height 29
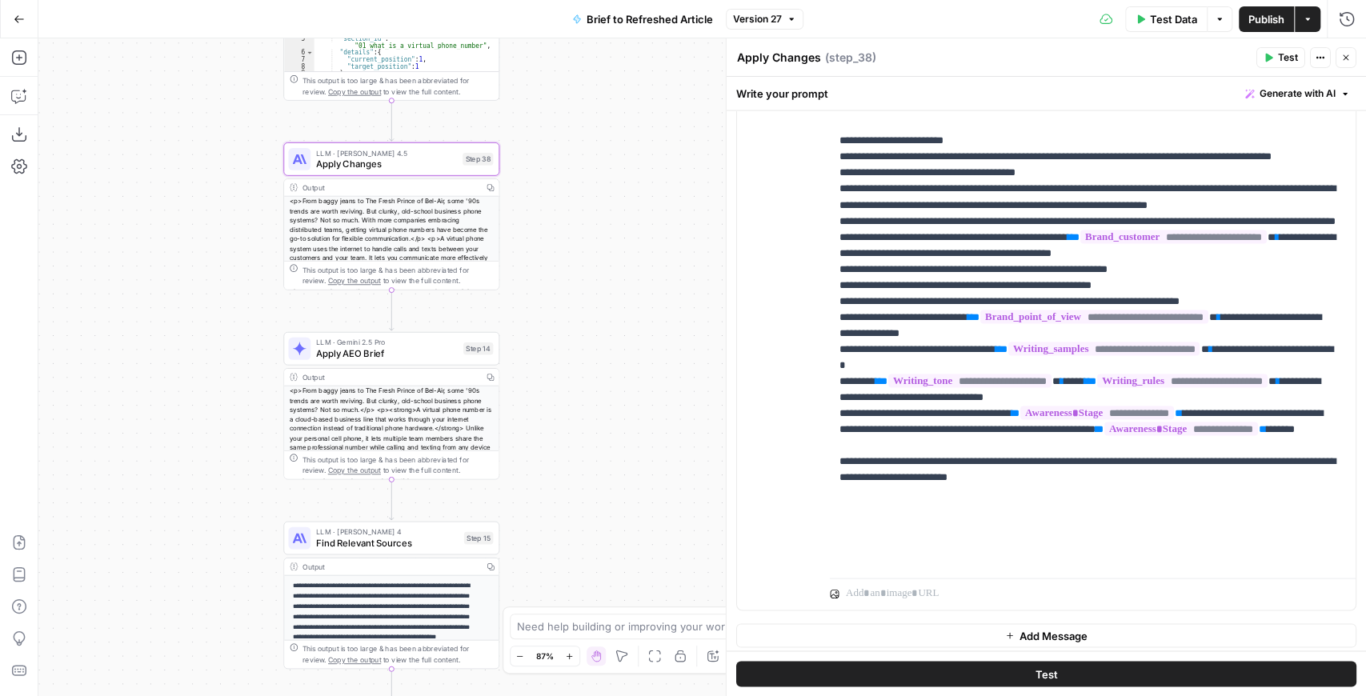
click at [1193, 58] on div "Apply Changes Apply Changes ( step_38 )" at bounding box center [994, 58] width 516 height 18
click at [1345, 59] on icon "button" at bounding box center [1346, 58] width 6 height 6
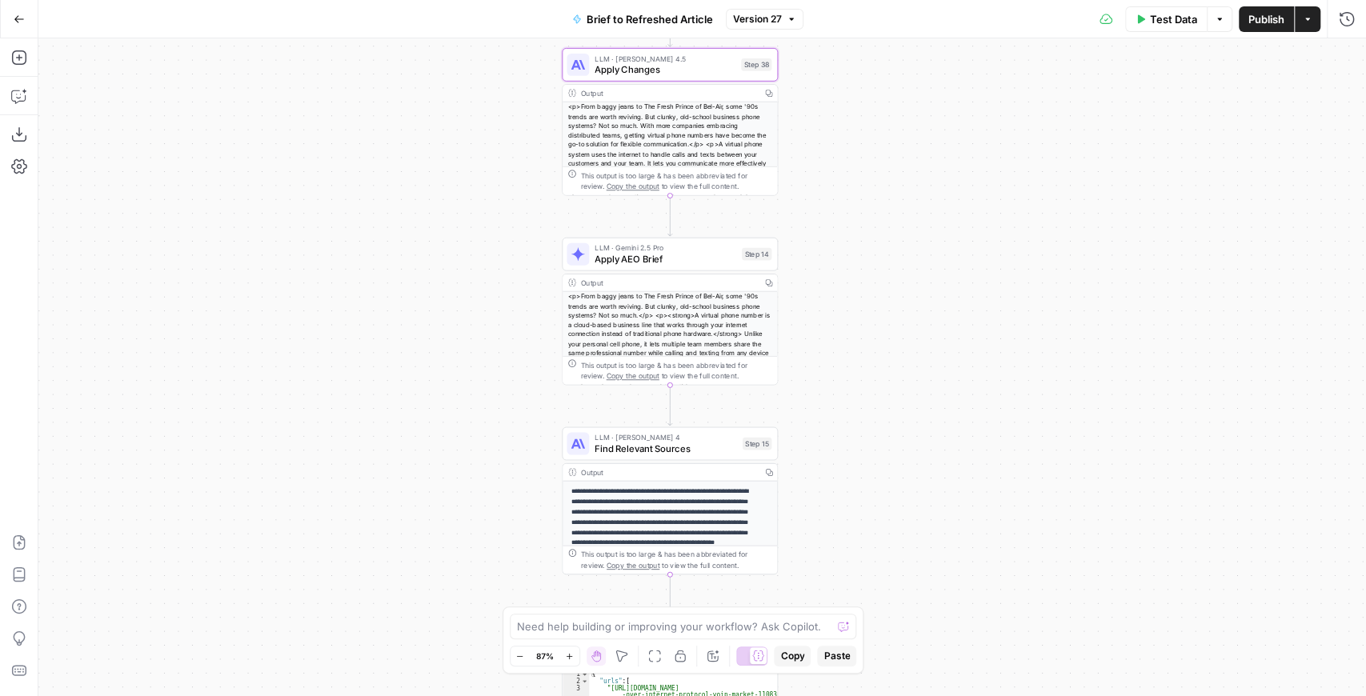
drag, startPoint x: 854, startPoint y: 92, endPoint x: 887, endPoint y: 85, distance: 33.6
click at [887, 85] on div "true false false true false true Workflow Input Settings Inputs LLM · GPT-4.1 E…" at bounding box center [702, 367] width 1328 height 658
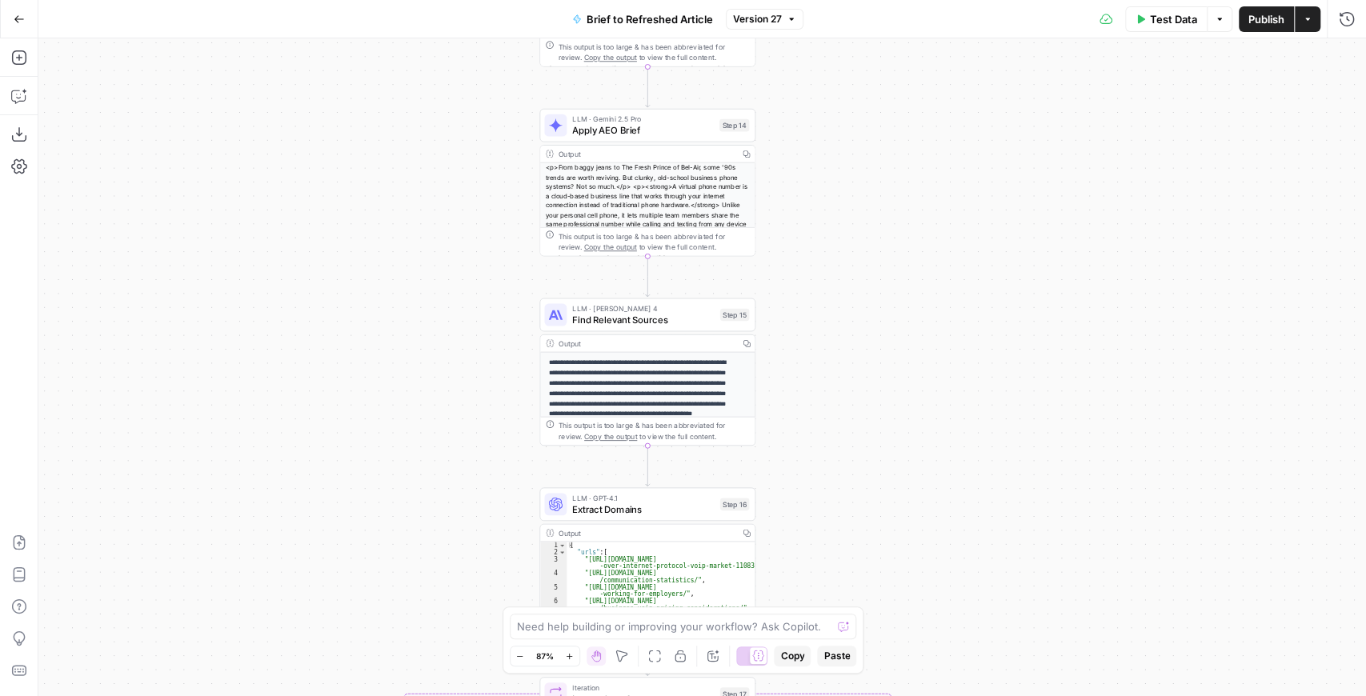
drag, startPoint x: 921, startPoint y: 158, endPoint x: 892, endPoint y: 28, distance: 133.0
click at [892, 28] on div "Go Back Brief to Refreshed Article Version 27 Test Data Options Publish Actions…" at bounding box center [683, 348] width 1366 height 696
click at [875, 97] on div "true false false true false true Workflow Input Settings Inputs LLM · GPT-4.1 E…" at bounding box center [702, 367] width 1328 height 658
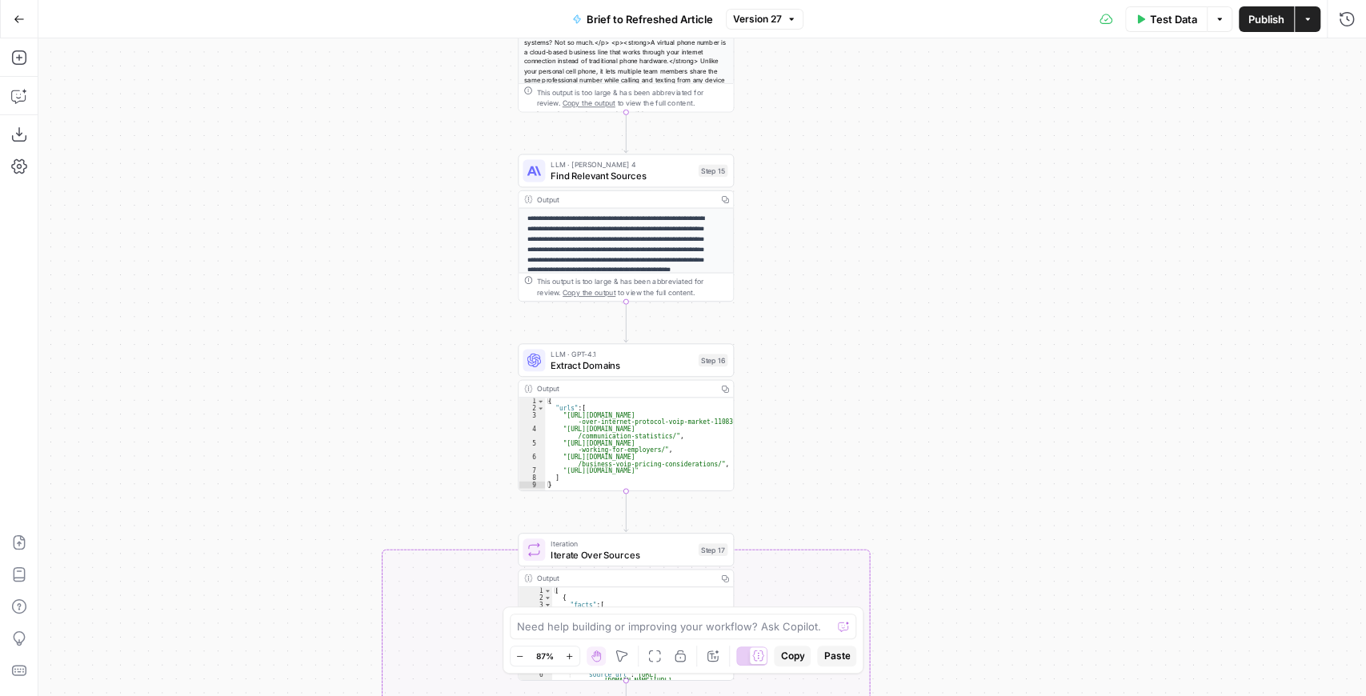
click at [882, 98] on div "true false false true false true Workflow Input Settings Inputs LLM · GPT-4.1 E…" at bounding box center [702, 367] width 1328 height 658
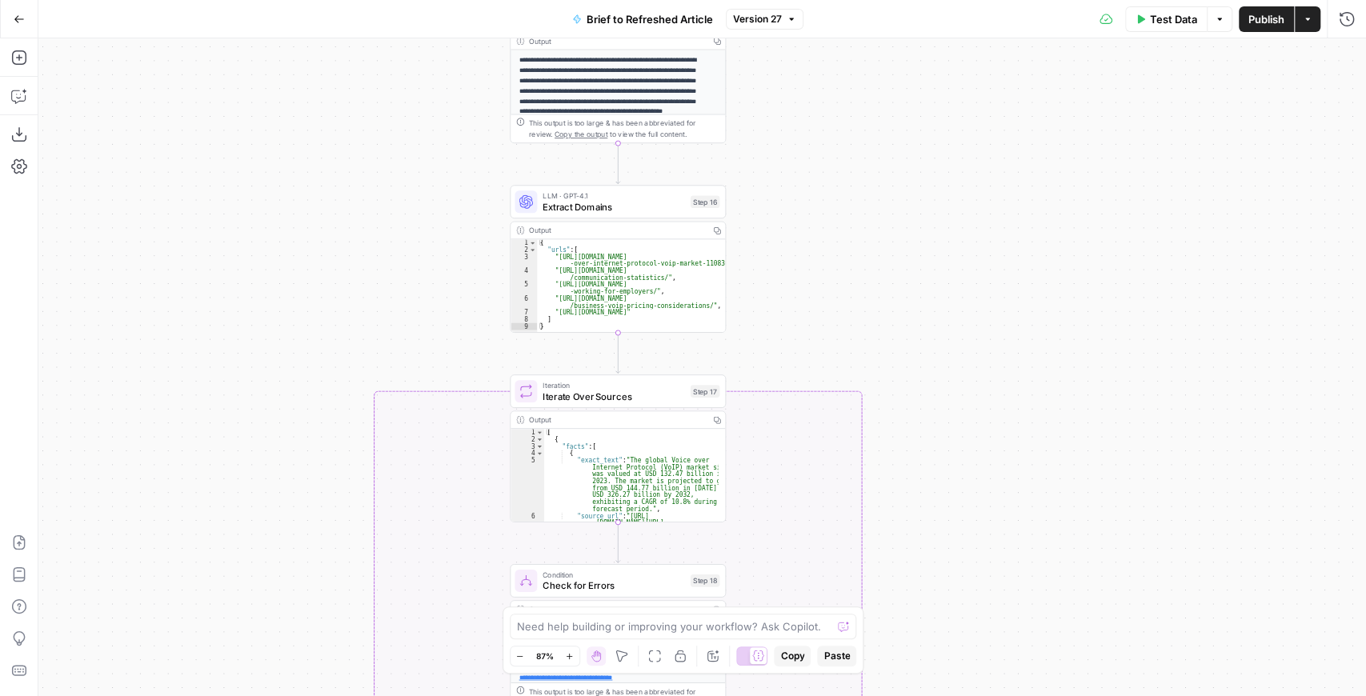
click at [890, 125] on div "true false false true false true Workflow Input Settings Inputs LLM · GPT-4.1 E…" at bounding box center [702, 367] width 1328 height 658
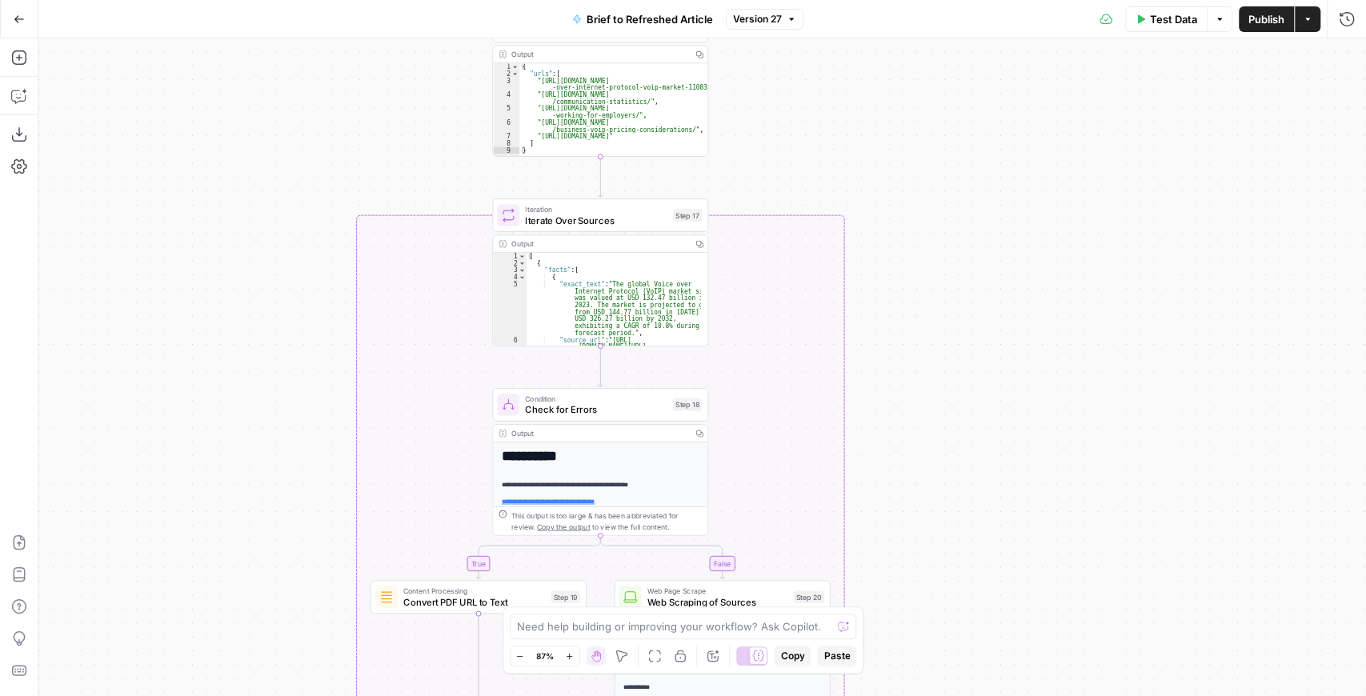
click at [882, 94] on div "true false false true false true Workflow Input Settings Inputs LLM · GPT-4.1 E…" at bounding box center [702, 367] width 1328 height 658
